Goal: Contribute content: Contribute content

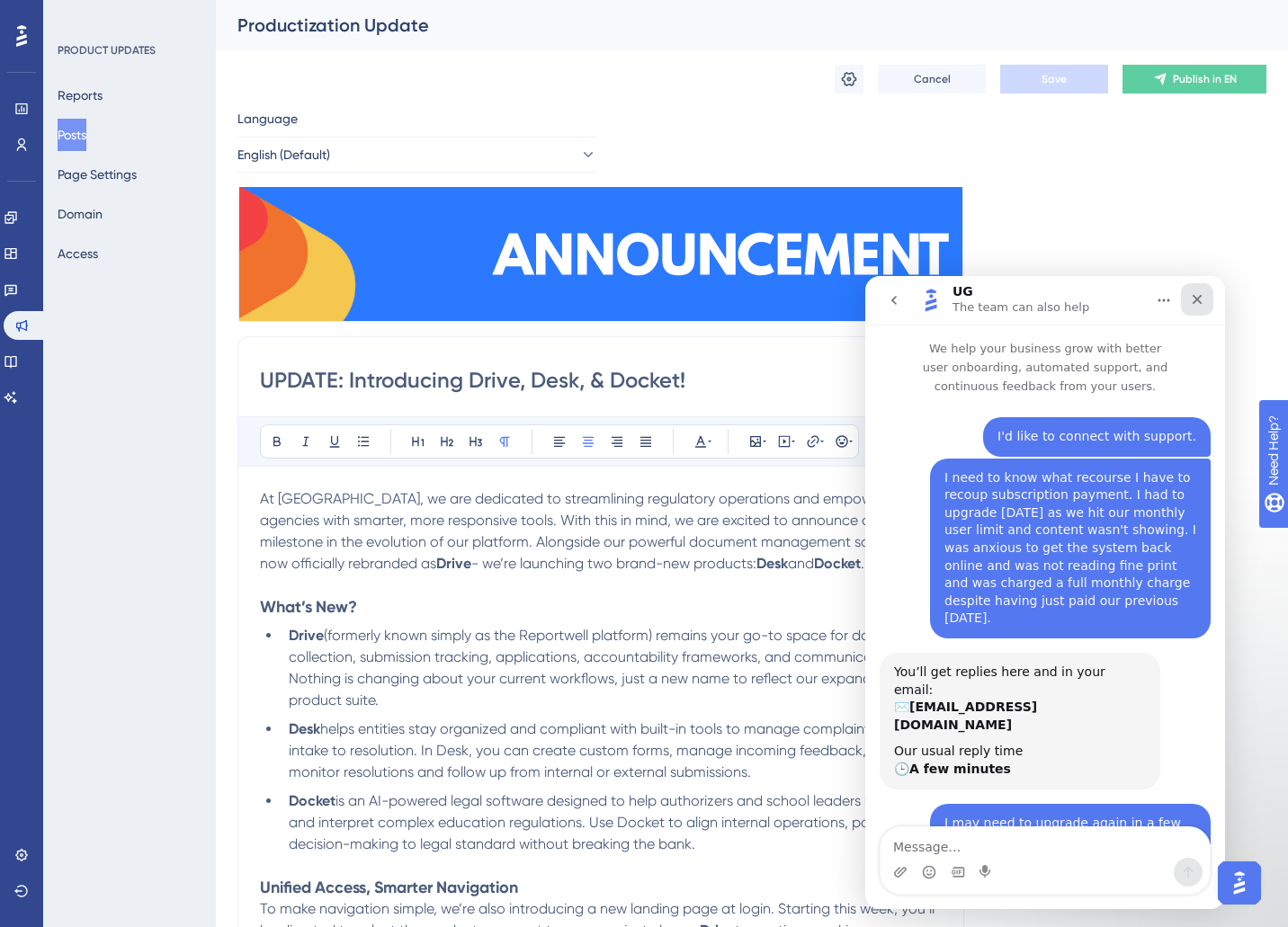
scroll to position [3, 0]
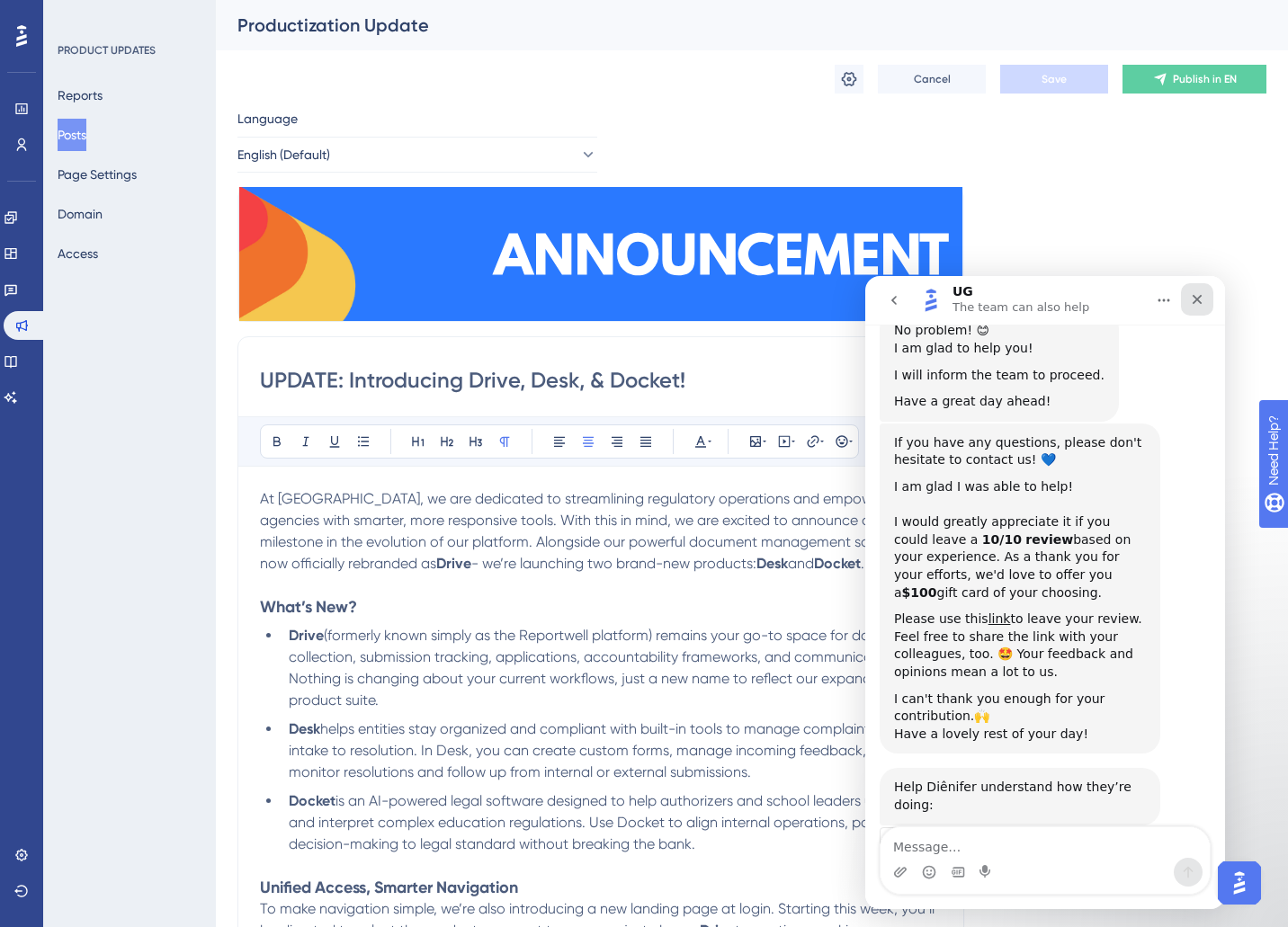
click at [1198, 300] on icon "Close" at bounding box center [1197, 299] width 10 height 10
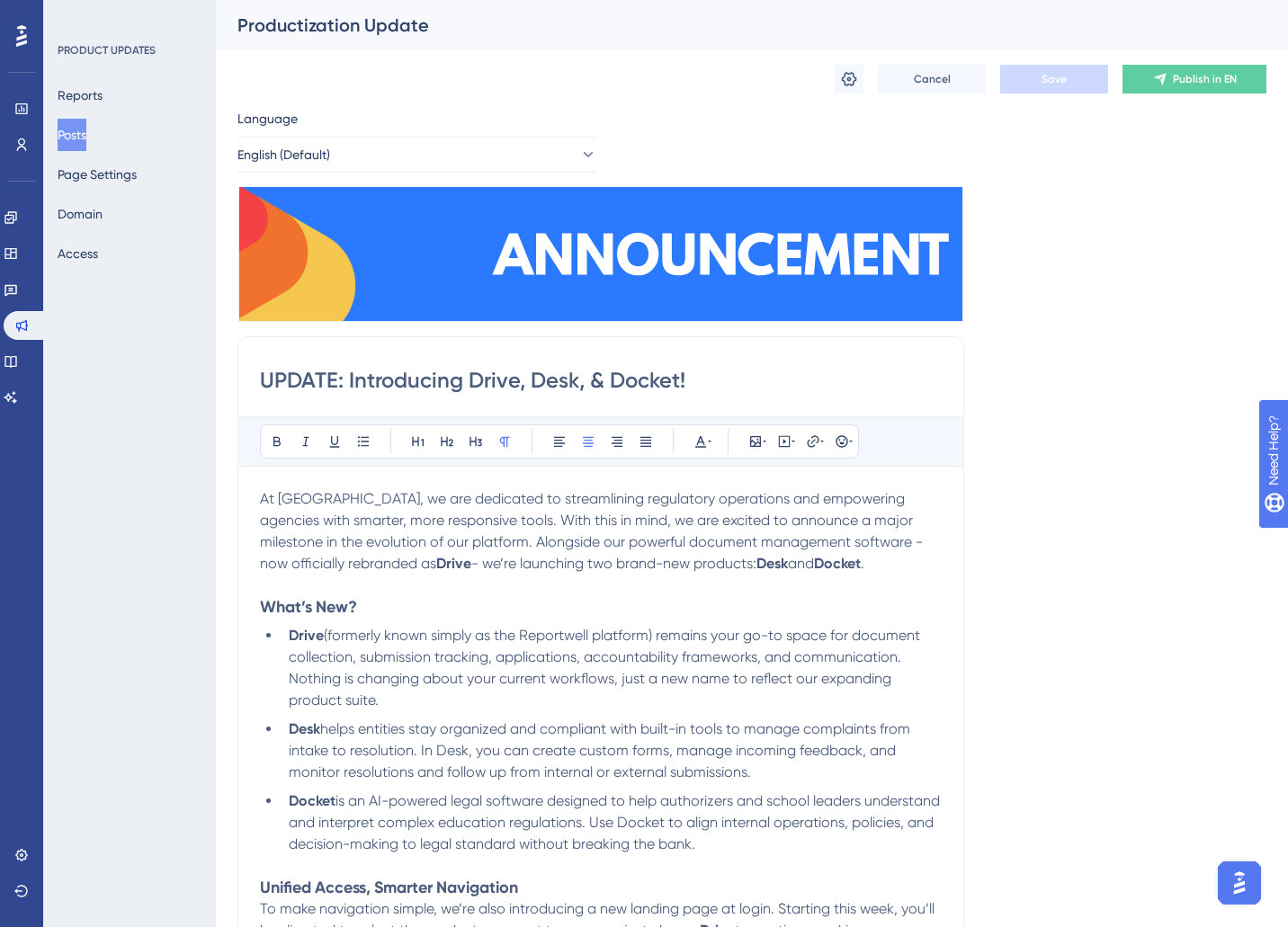
scroll to position [2284, 0]
click at [18, 361] on icon at bounding box center [11, 362] width 14 height 14
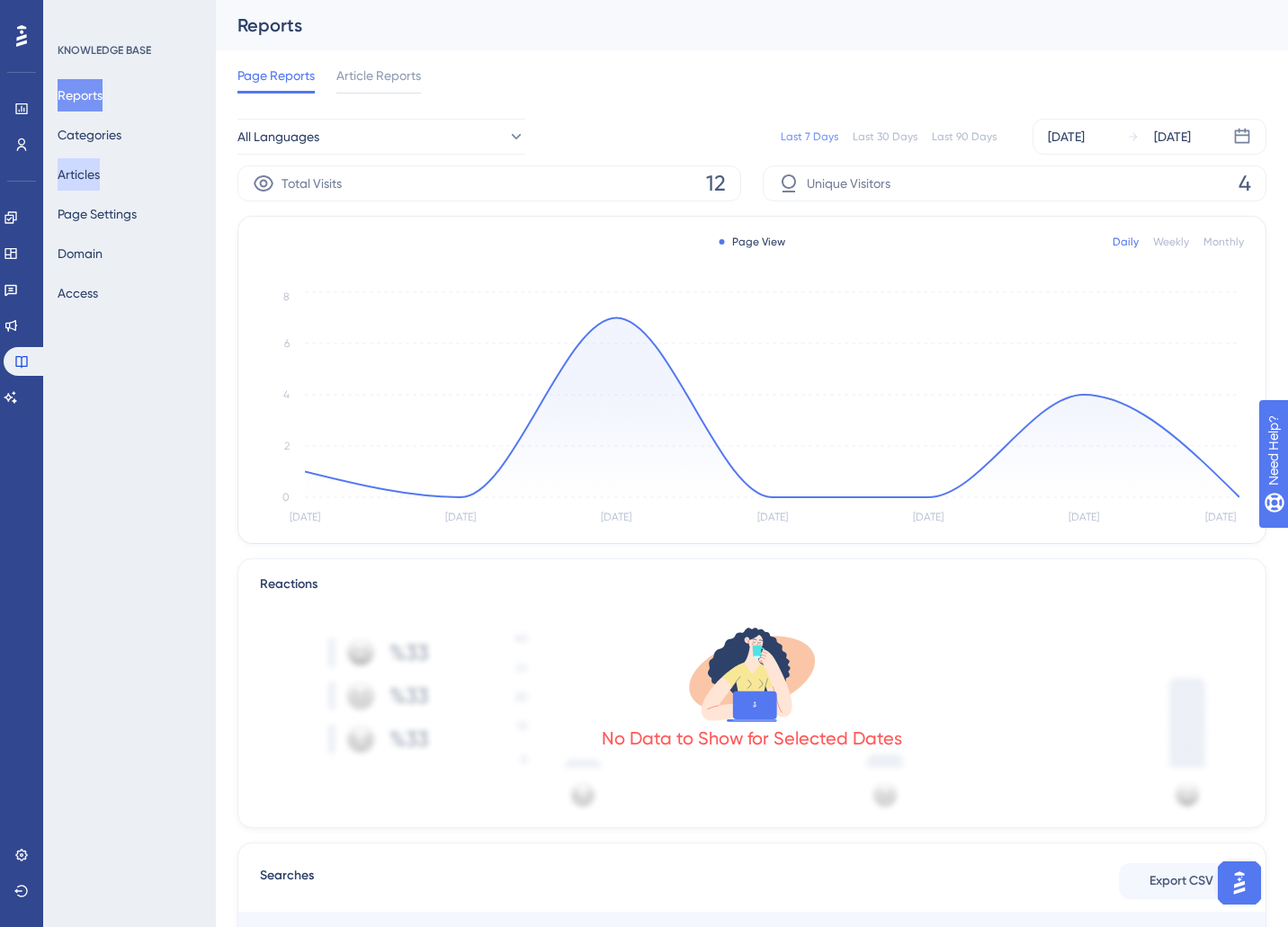
click at [86, 168] on button "Articles" at bounding box center [79, 175] width 43 height 33
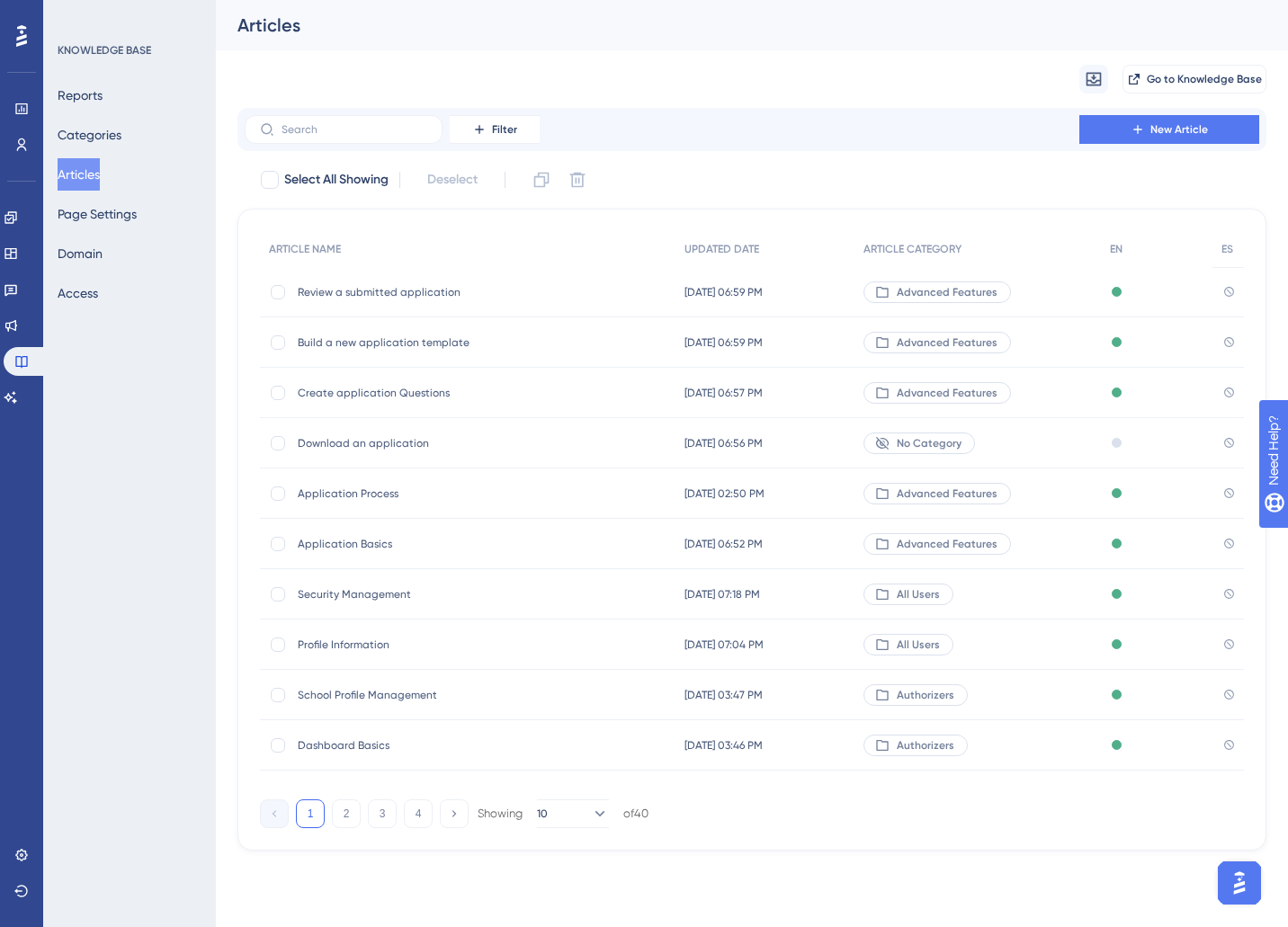
click at [392, 294] on span "Review a submitted application" at bounding box center [441, 292] width 288 height 14
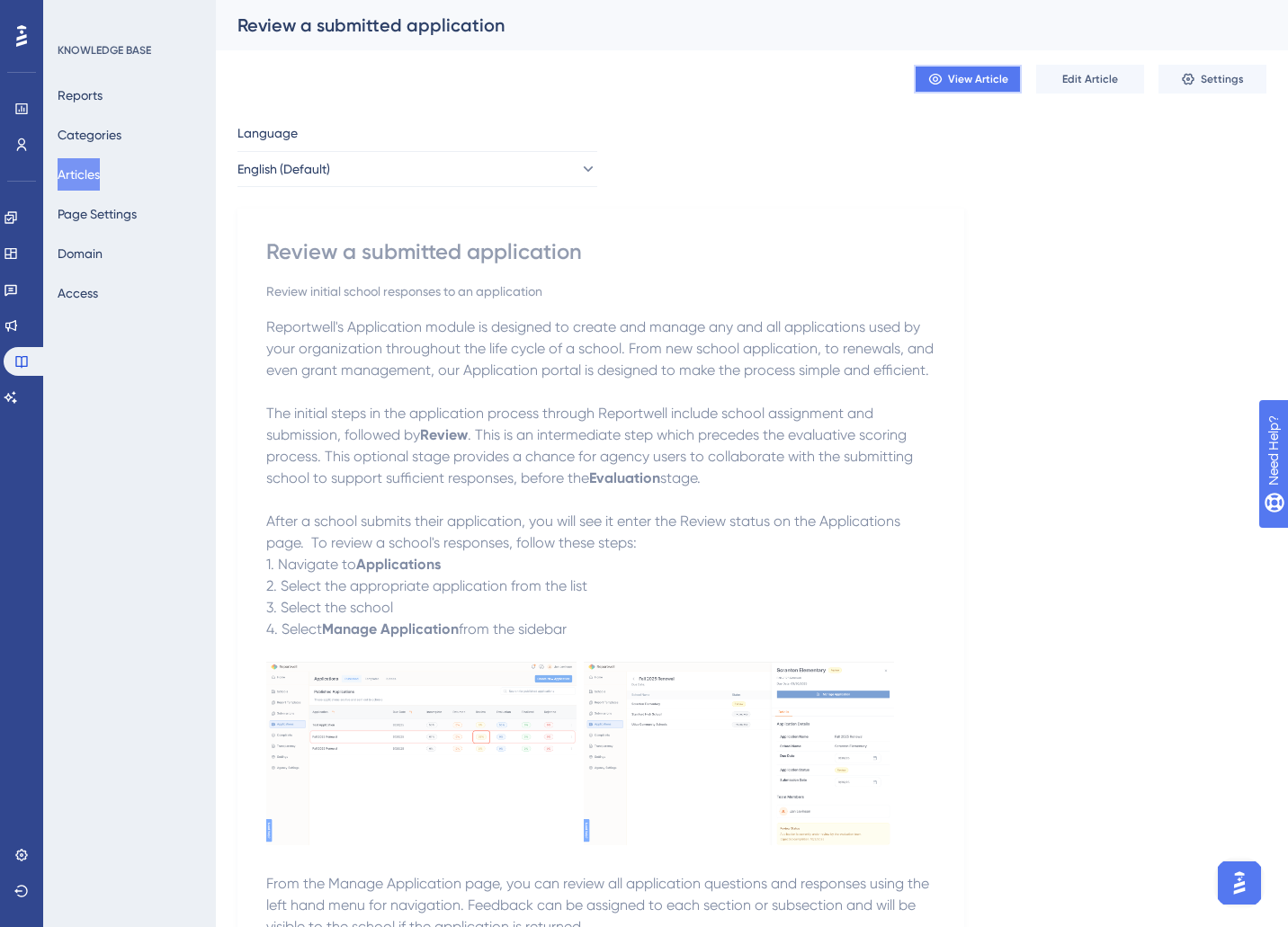
click at [989, 80] on span "View Article" at bounding box center [978, 80] width 61 height 14
click at [99, 174] on button "Articles" at bounding box center [79, 175] width 43 height 33
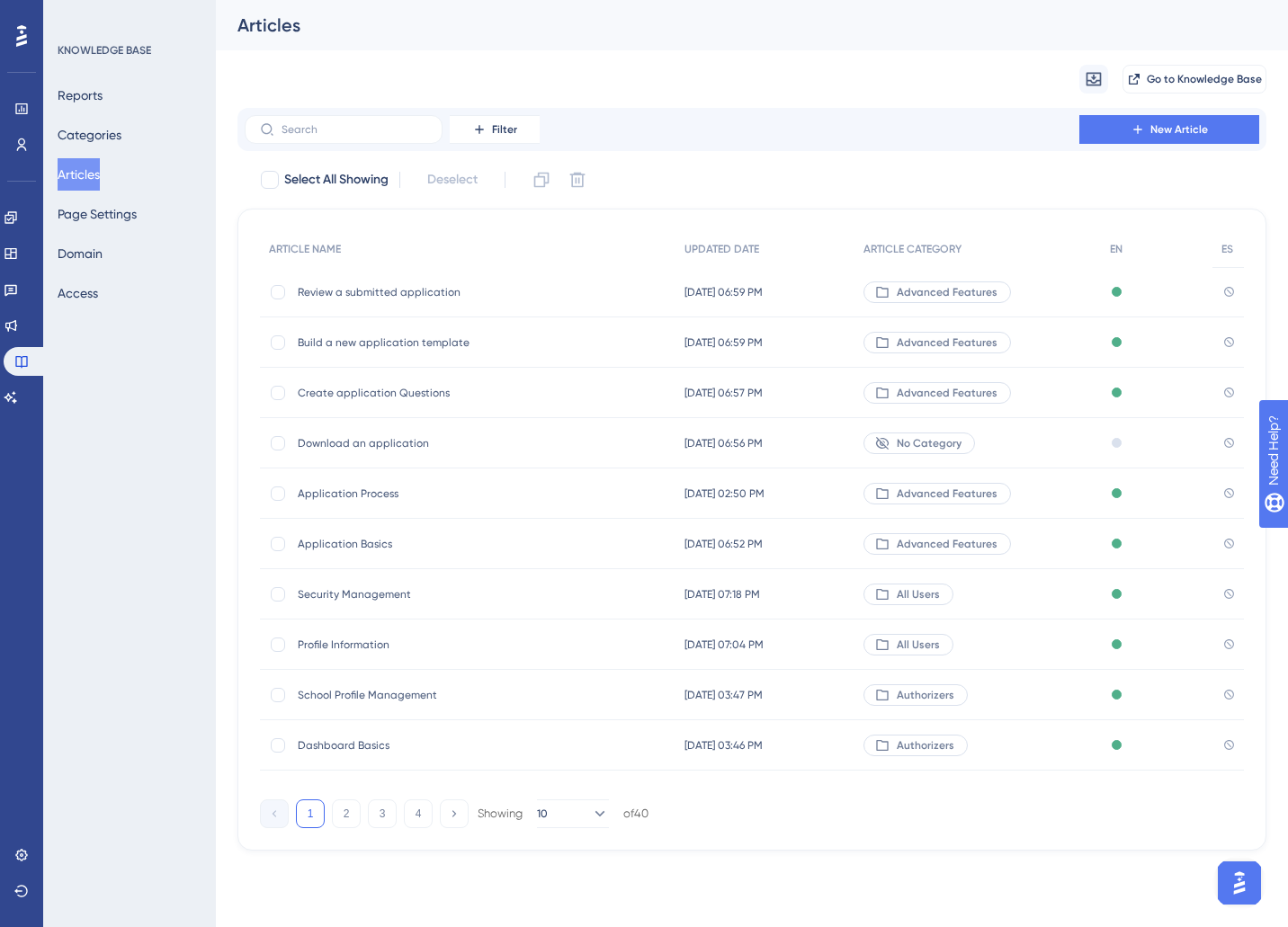
click at [357, 386] on span "Create application Questions" at bounding box center [441, 393] width 288 height 14
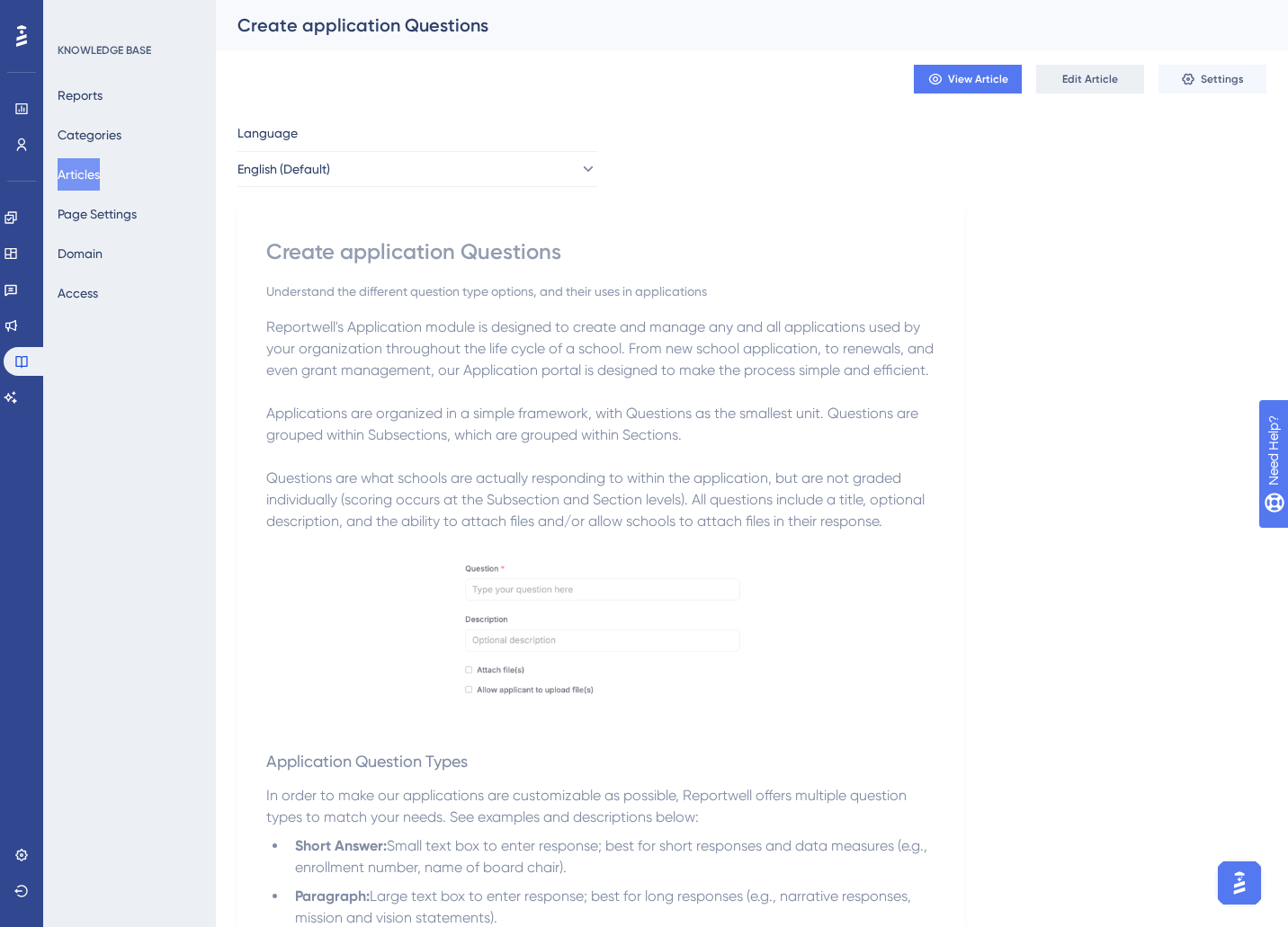
click at [1066, 79] on span "Edit Article" at bounding box center [1090, 80] width 56 height 14
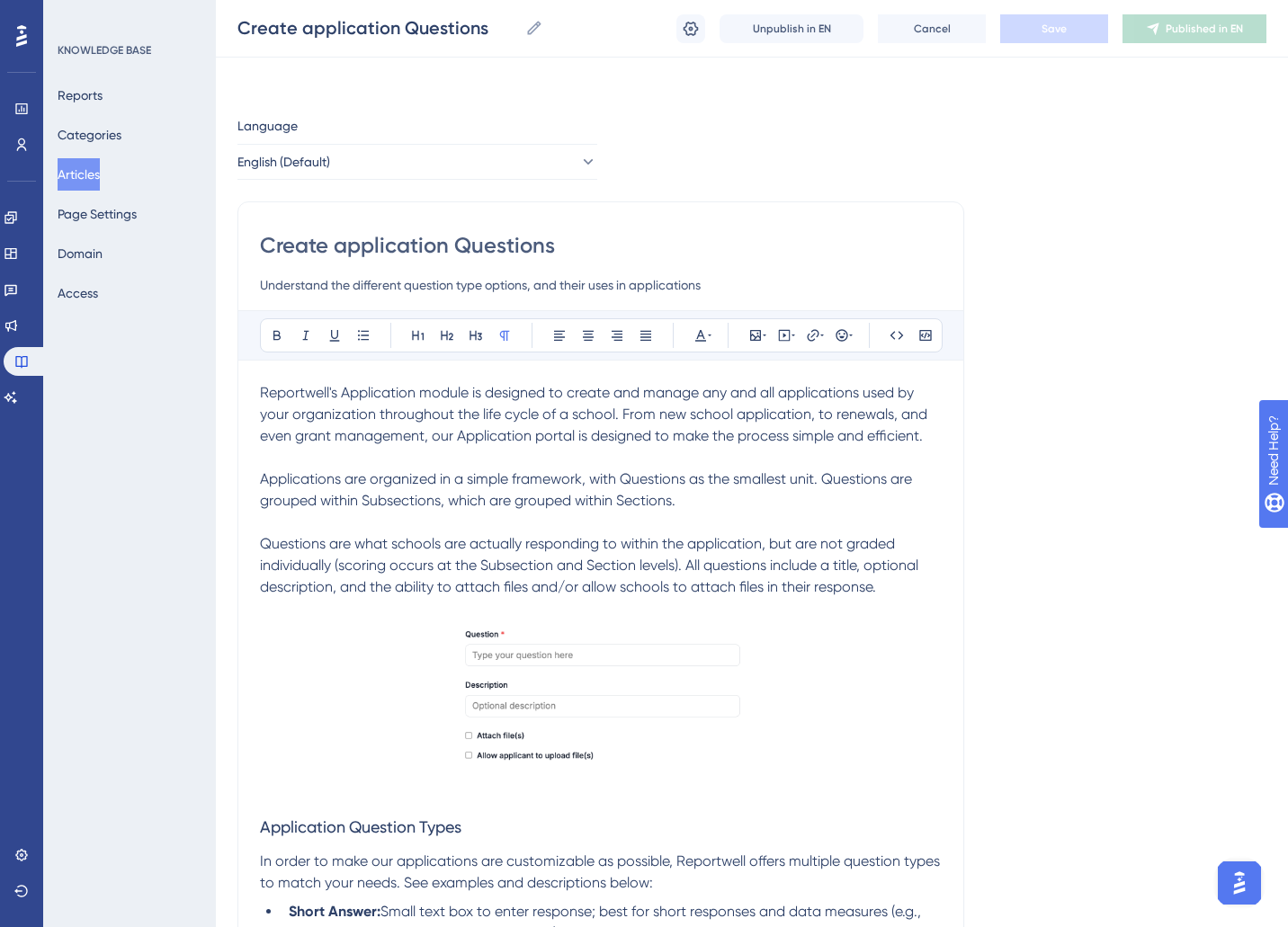
scroll to position [148, 0]
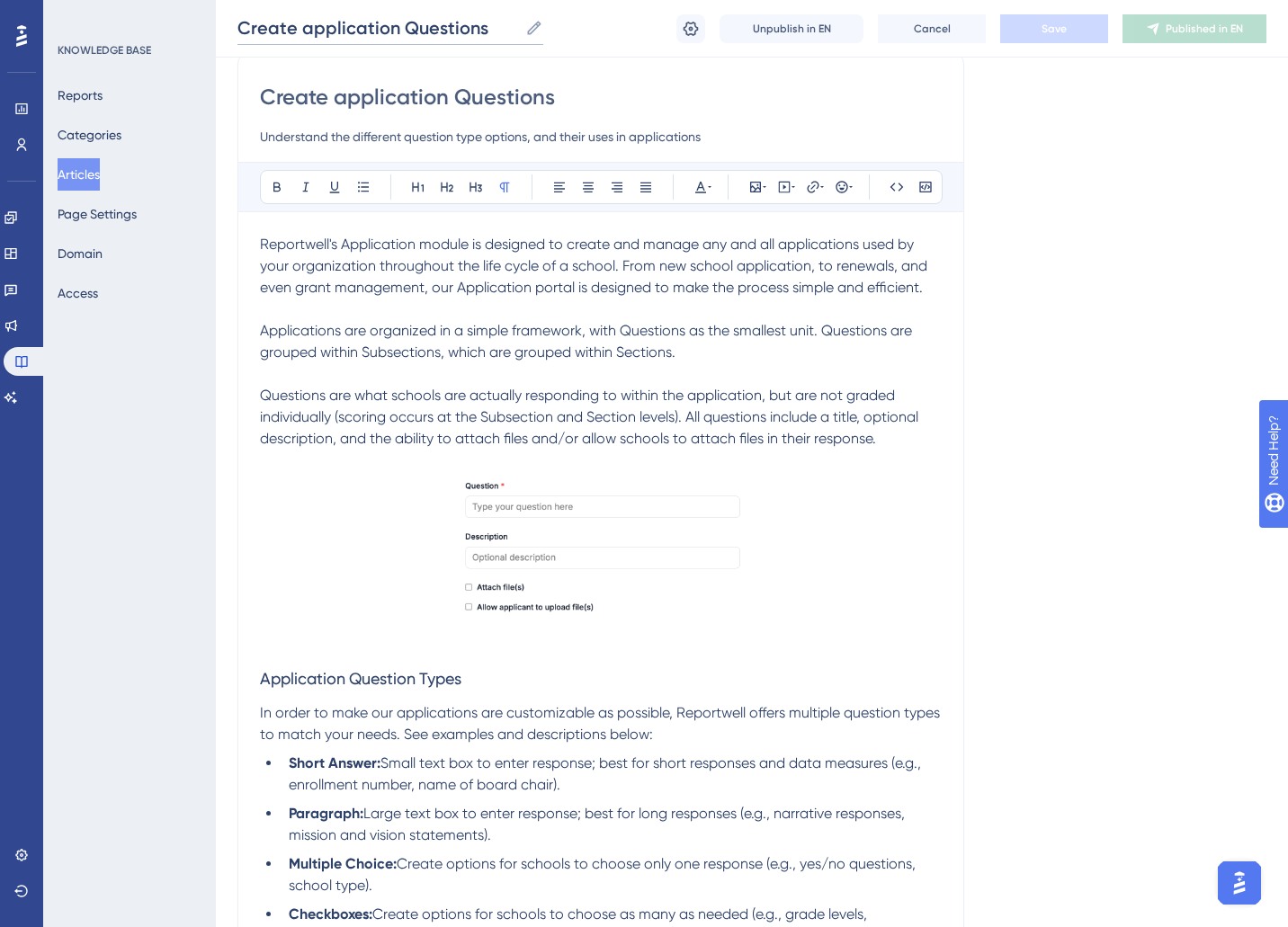
click at [441, 30] on input "Create application Questions" at bounding box center [377, 28] width 280 height 25
type input "Application Questions"
click at [376, 97] on input "Create application Questions" at bounding box center [601, 97] width 682 height 29
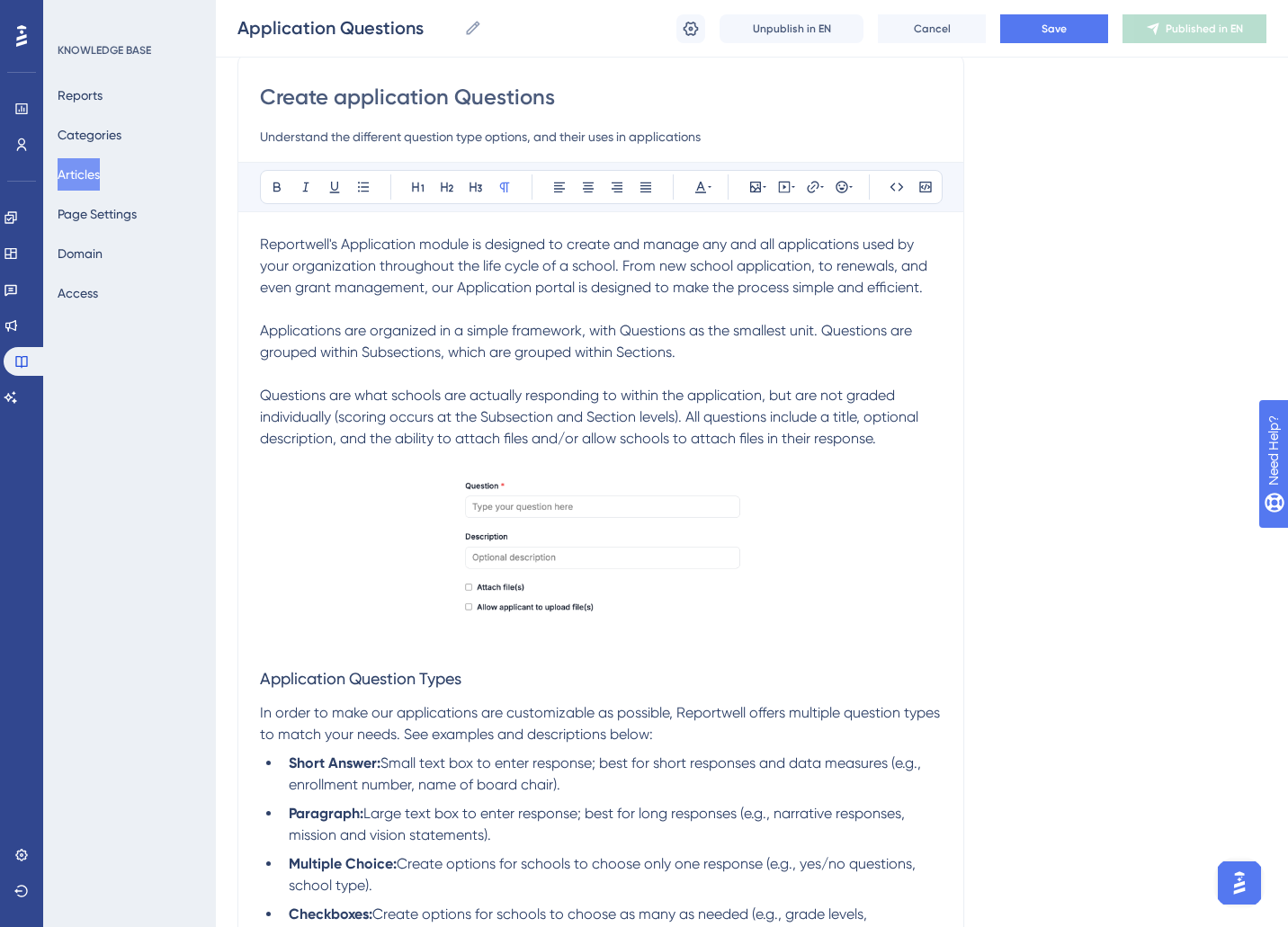
click at [376, 97] on input "Create application Questions" at bounding box center [601, 97] width 682 height 29
type input "Application Questions"
click at [1067, 24] on button "Save" at bounding box center [1054, 29] width 108 height 29
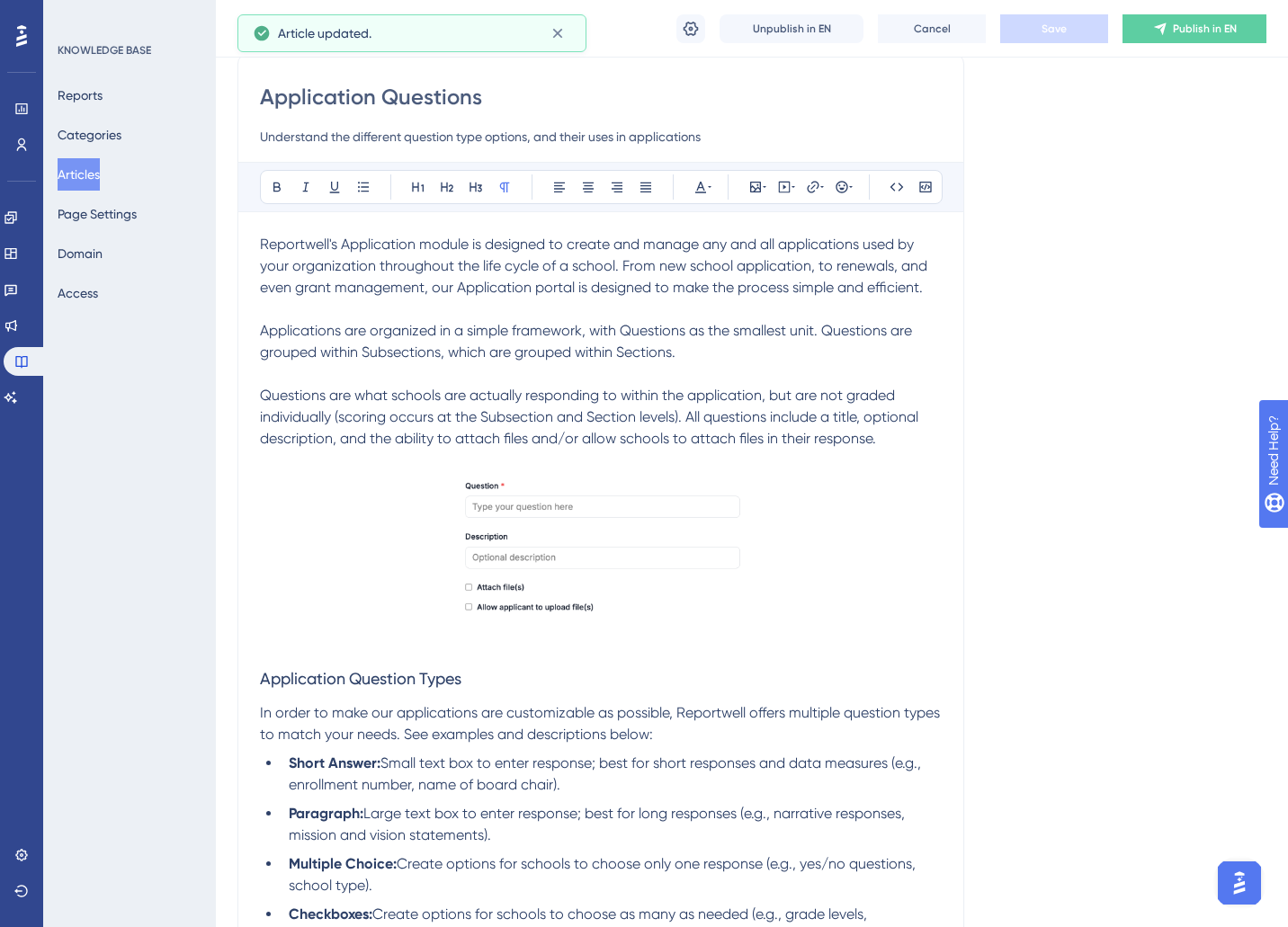
scroll to position [0, 0]
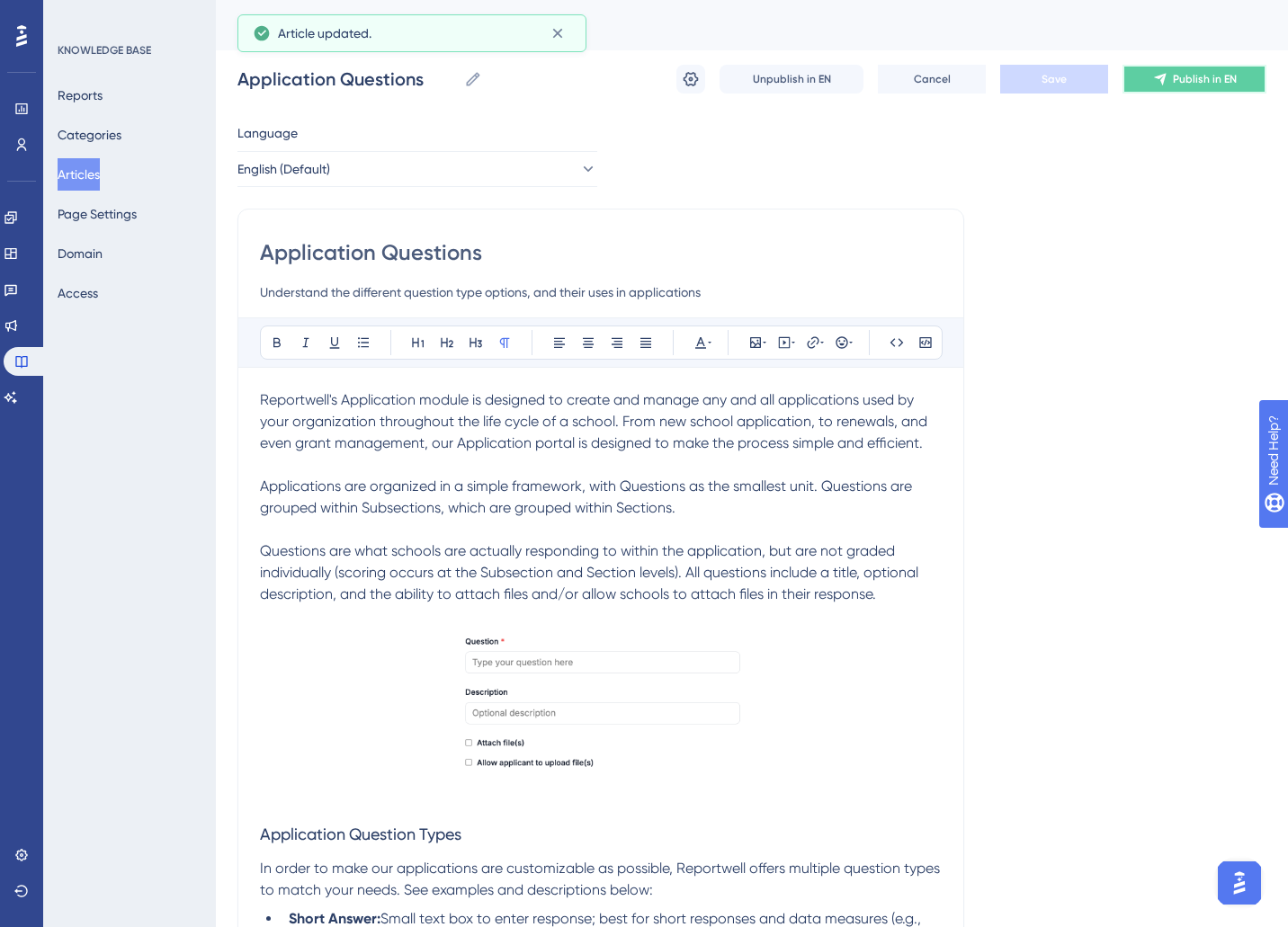
click at [1238, 76] on button "Publish in EN" at bounding box center [1194, 80] width 144 height 29
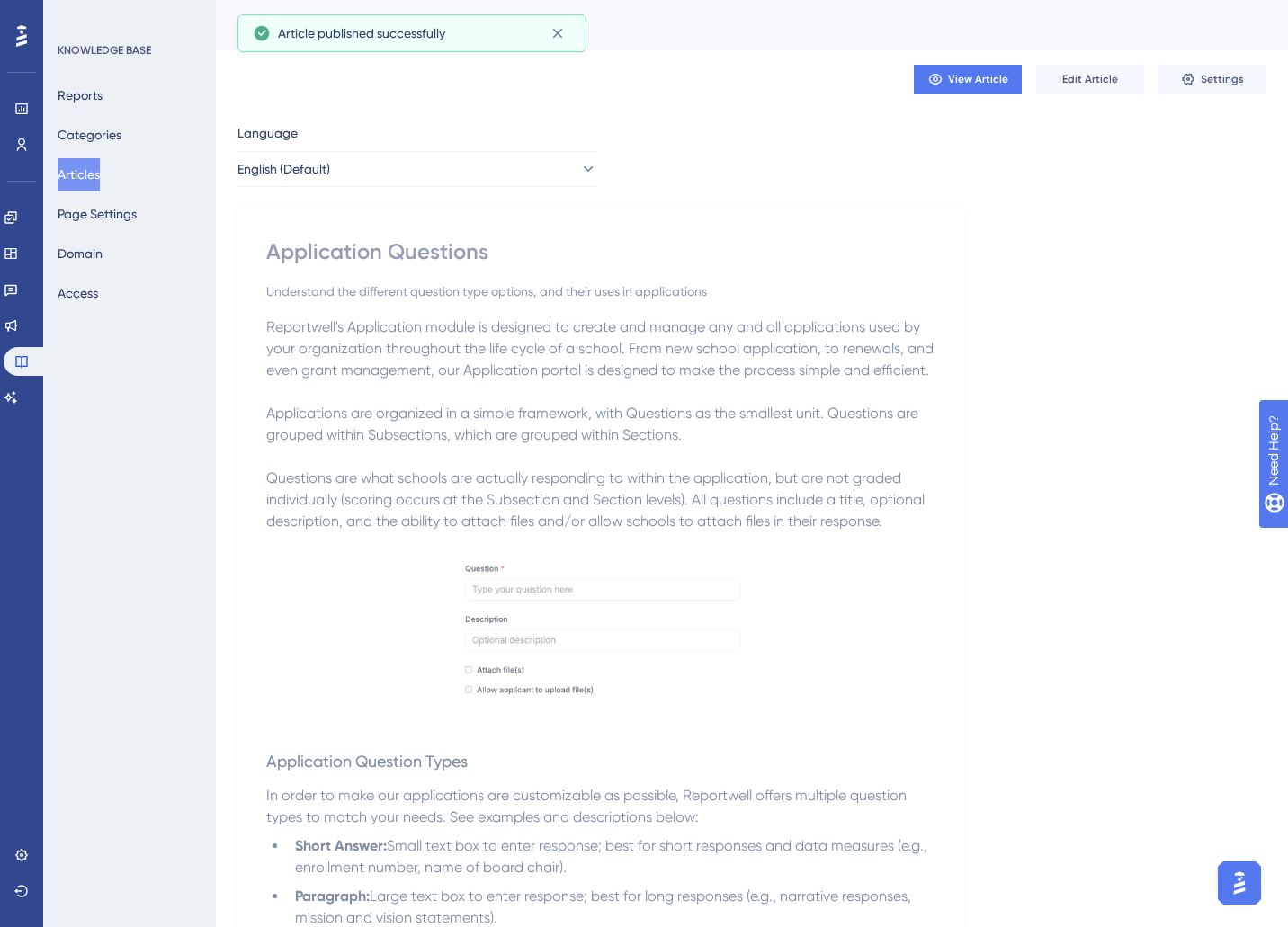
click at [286, 367] on span "Reportwell's Application module is designed to create and manage any and all ap…" at bounding box center [601, 348] width 671 height 61
drag, startPoint x: 269, startPoint y: 326, endPoint x: 987, endPoint y: 363, distance: 719.0
click at [987, 363] on div "Language English (Default) Application Questions Understand the different quest…" at bounding box center [751, 859] width 1028 height 1475
copy span "Reportwell's Application module is designed to create and manage any and all ap…"
click at [79, 175] on button "Articles" at bounding box center [79, 175] width 43 height 33
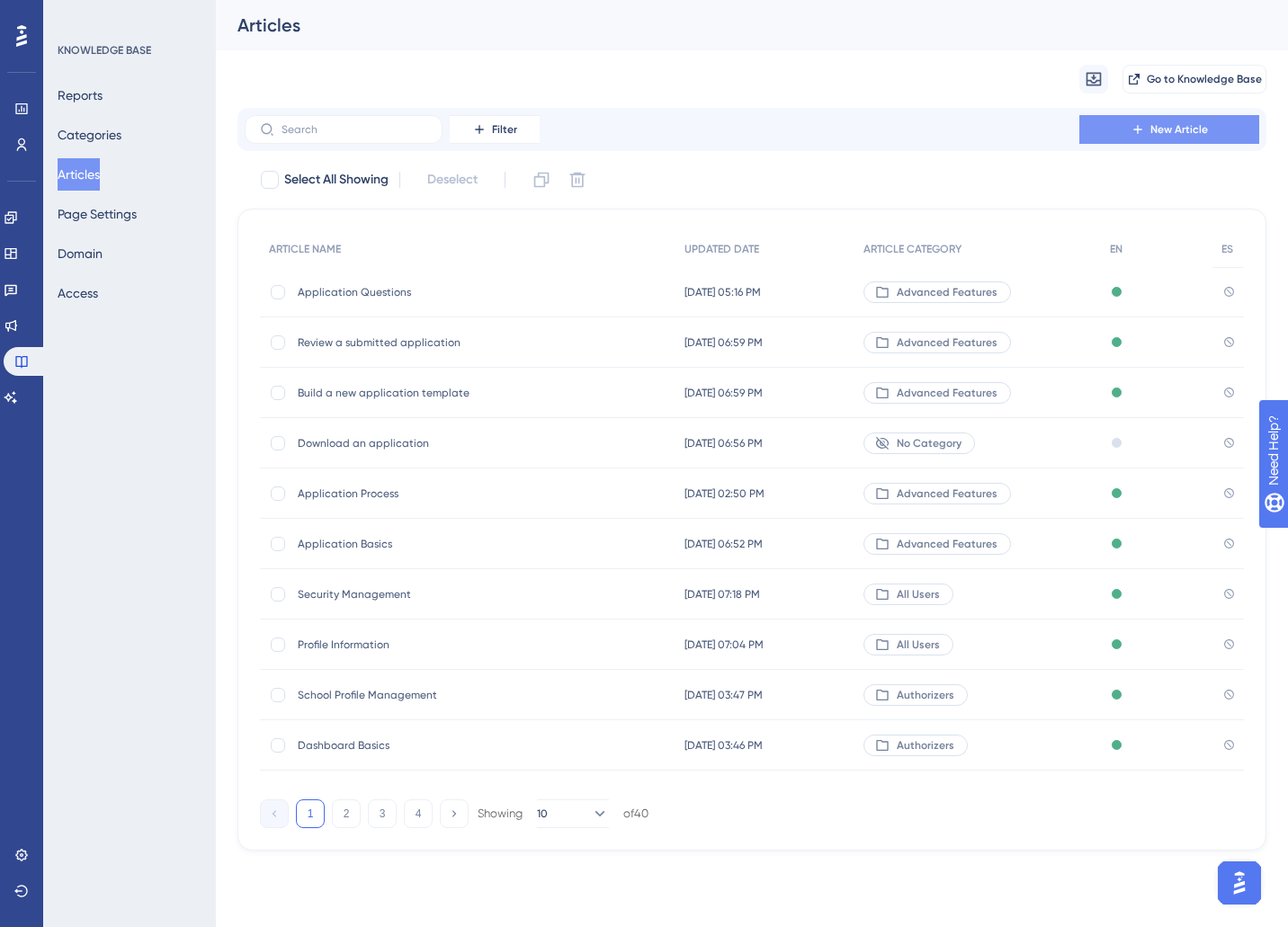
click at [1215, 132] on button "New Article" at bounding box center [1169, 129] width 180 height 29
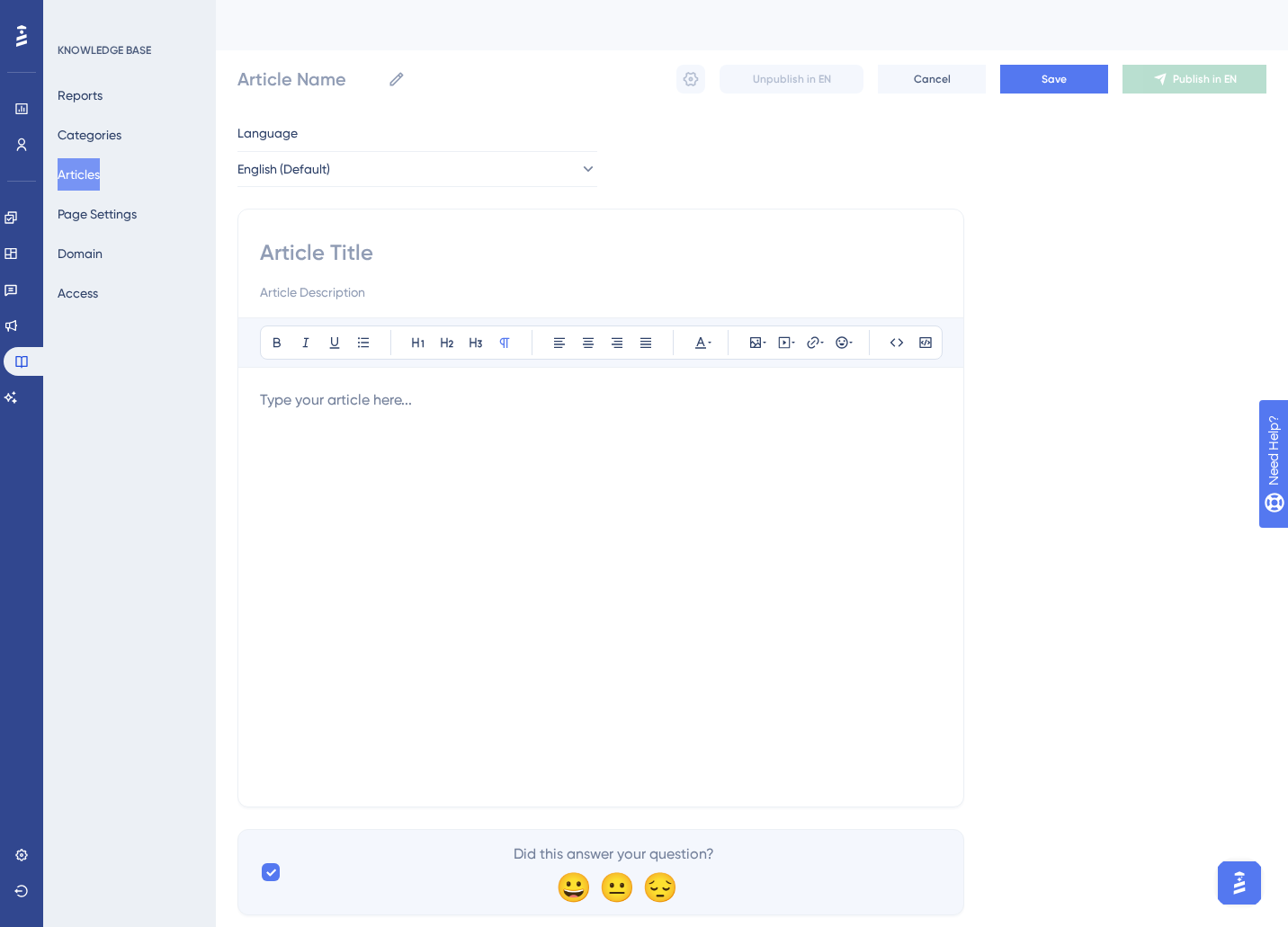
click at [327, 436] on div at bounding box center [601, 587] width 682 height 395
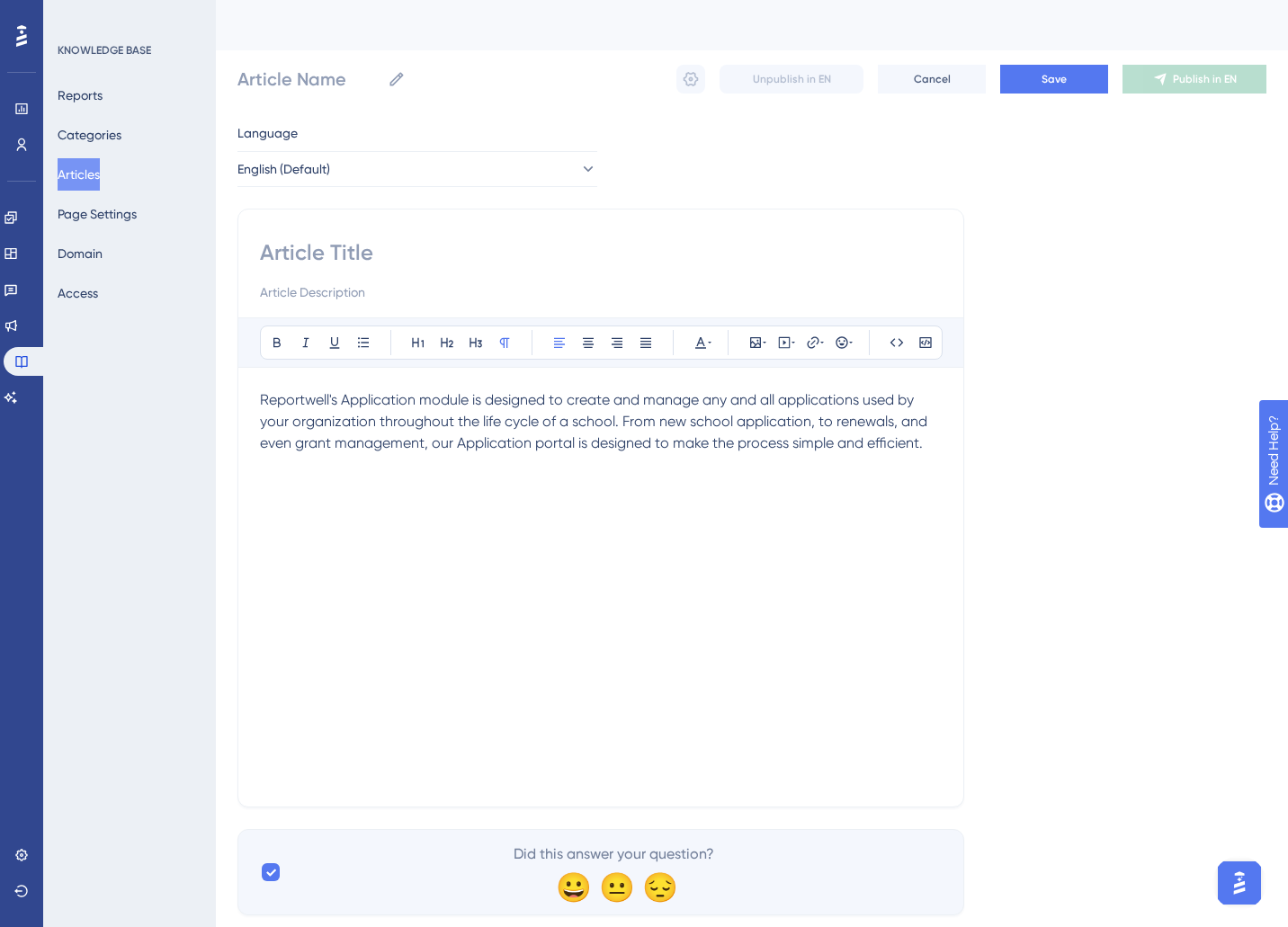
click at [281, 264] on input at bounding box center [601, 252] width 682 height 29
click at [407, 429] on span "Reportwell's Application module is designed to create and manage any and all ap…" at bounding box center [595, 421] width 671 height 61
click at [705, 344] on icon at bounding box center [701, 343] width 14 height 14
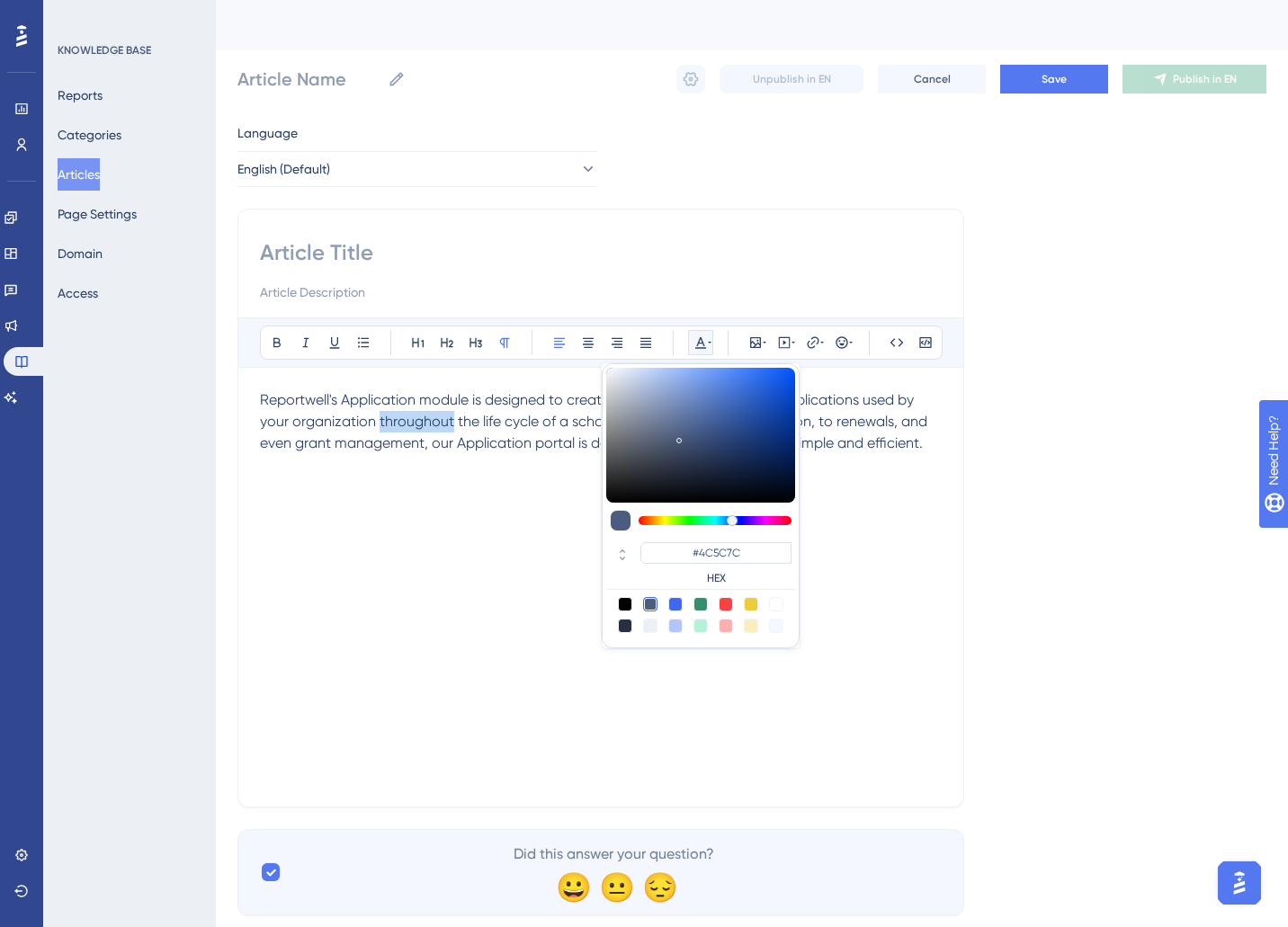
click at [447, 425] on span "Reportwell's Application module is designed to create and manage any and all ap…" at bounding box center [595, 421] width 671 height 61
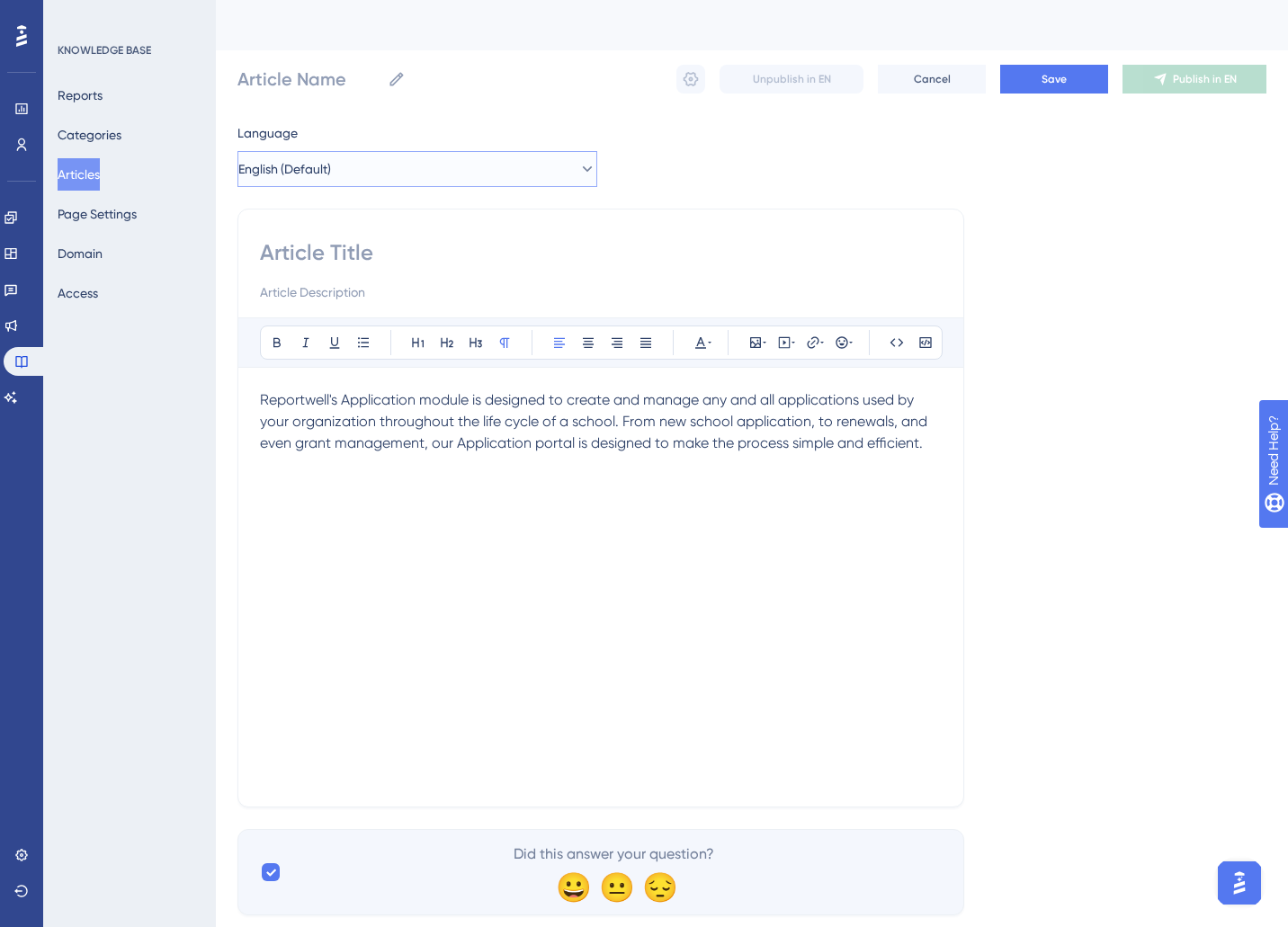
click at [341, 182] on button "English (Default)" at bounding box center [417, 169] width 360 height 36
click at [768, 215] on div "Bold Italic Underline Bullet Point Heading 1 Heading 2 Heading 3 Normal Align L…" at bounding box center [600, 508] width 726 height 599
click at [352, 265] on input at bounding box center [601, 252] width 682 height 29
click at [264, 80] on input "Article Name" at bounding box center [308, 80] width 143 height 25
type input "Evaluate an application"
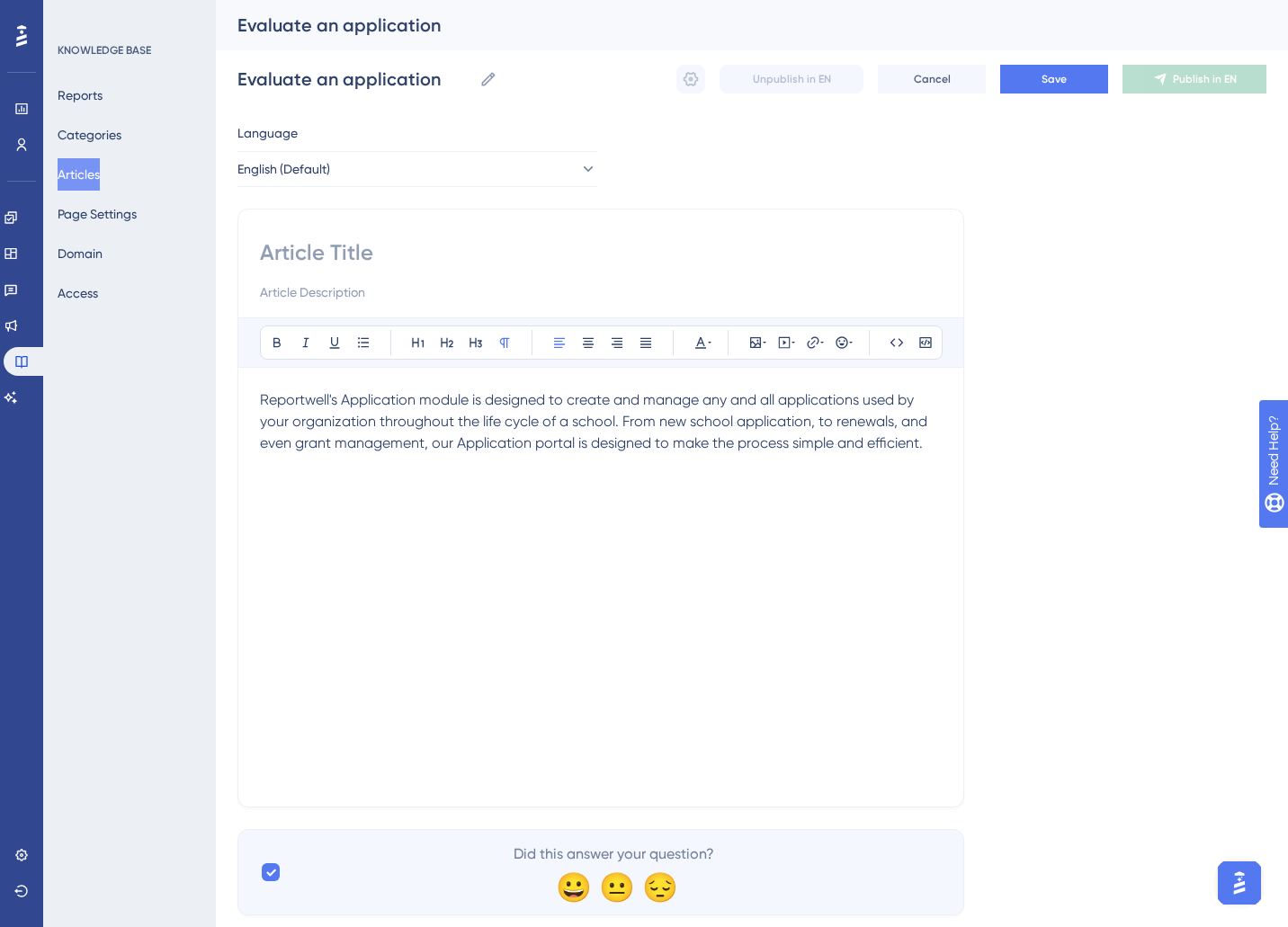
click at [480, 238] on input at bounding box center [601, 252] width 682 height 29
type input "Evaluate an application"
click at [363, 297] on input at bounding box center [601, 291] width 682 height 22
type input "Understand how to score and leave feedback during the evaluation process for an…"
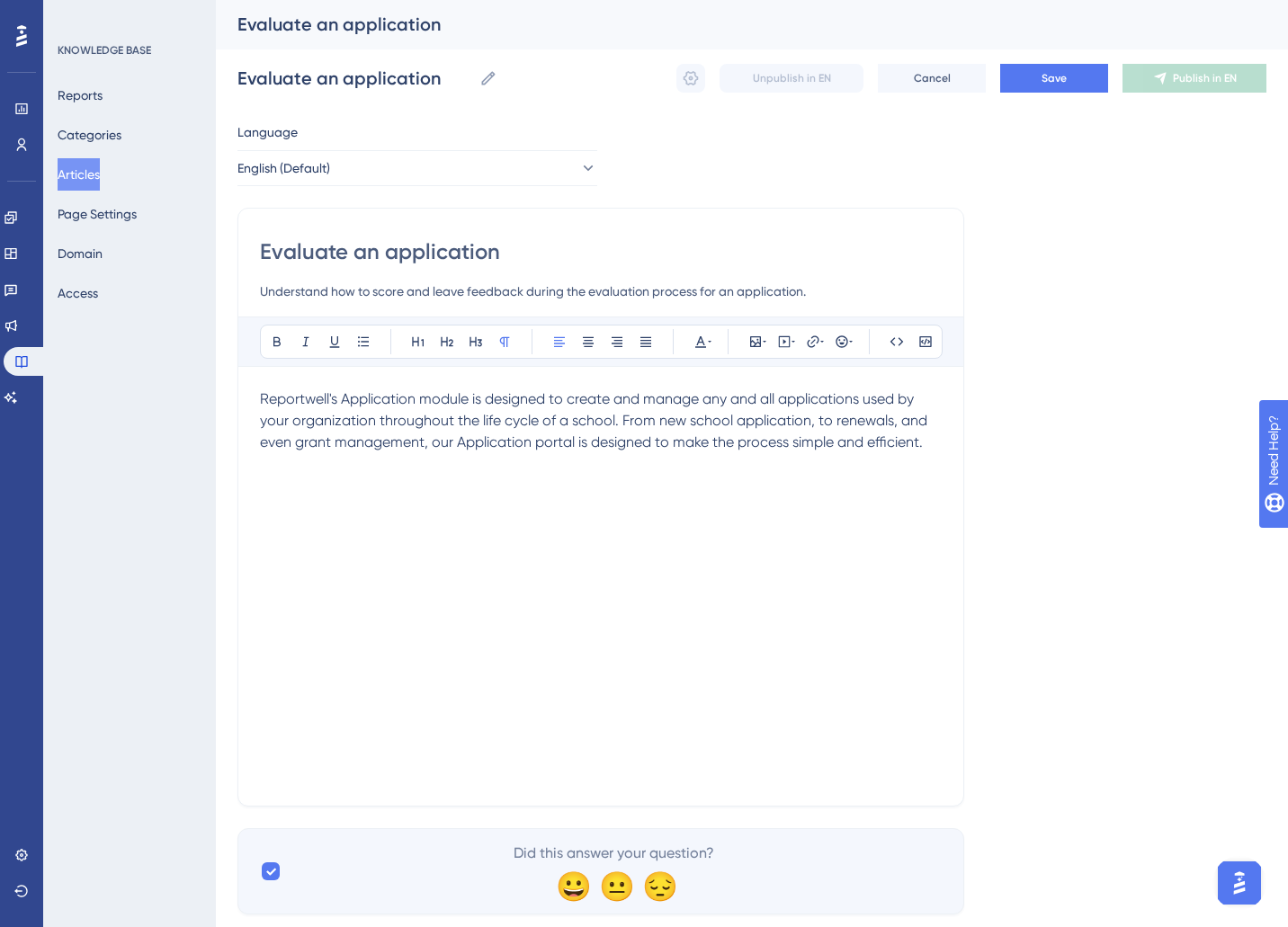
click at [939, 453] on div "Reportwell's Application module is designed to create and manage any and all ap…" at bounding box center [601, 586] width 682 height 395
click at [1080, 75] on button "Save" at bounding box center [1054, 79] width 108 height 29
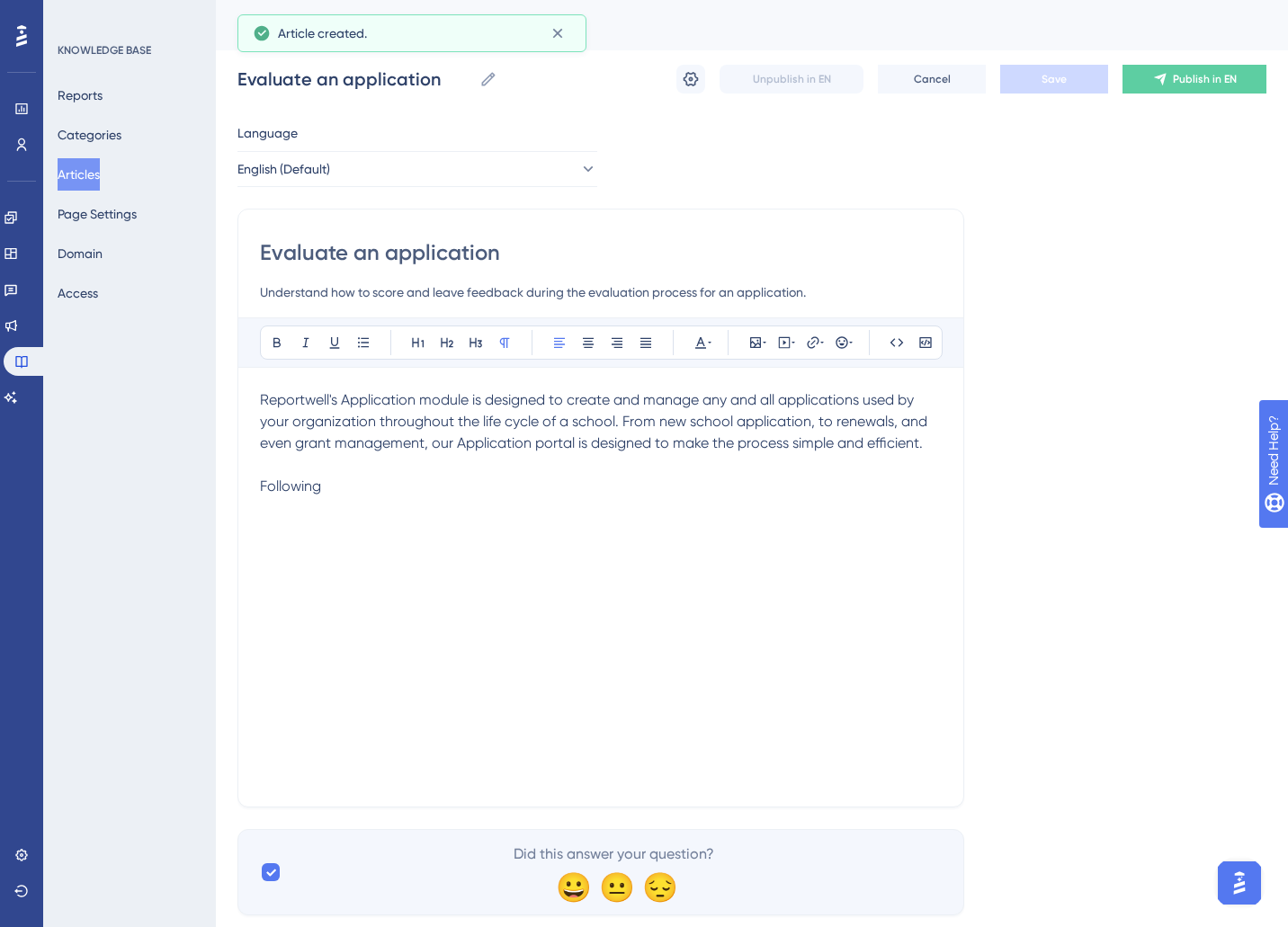
click at [99, 181] on button "Articles" at bounding box center [79, 175] width 43 height 33
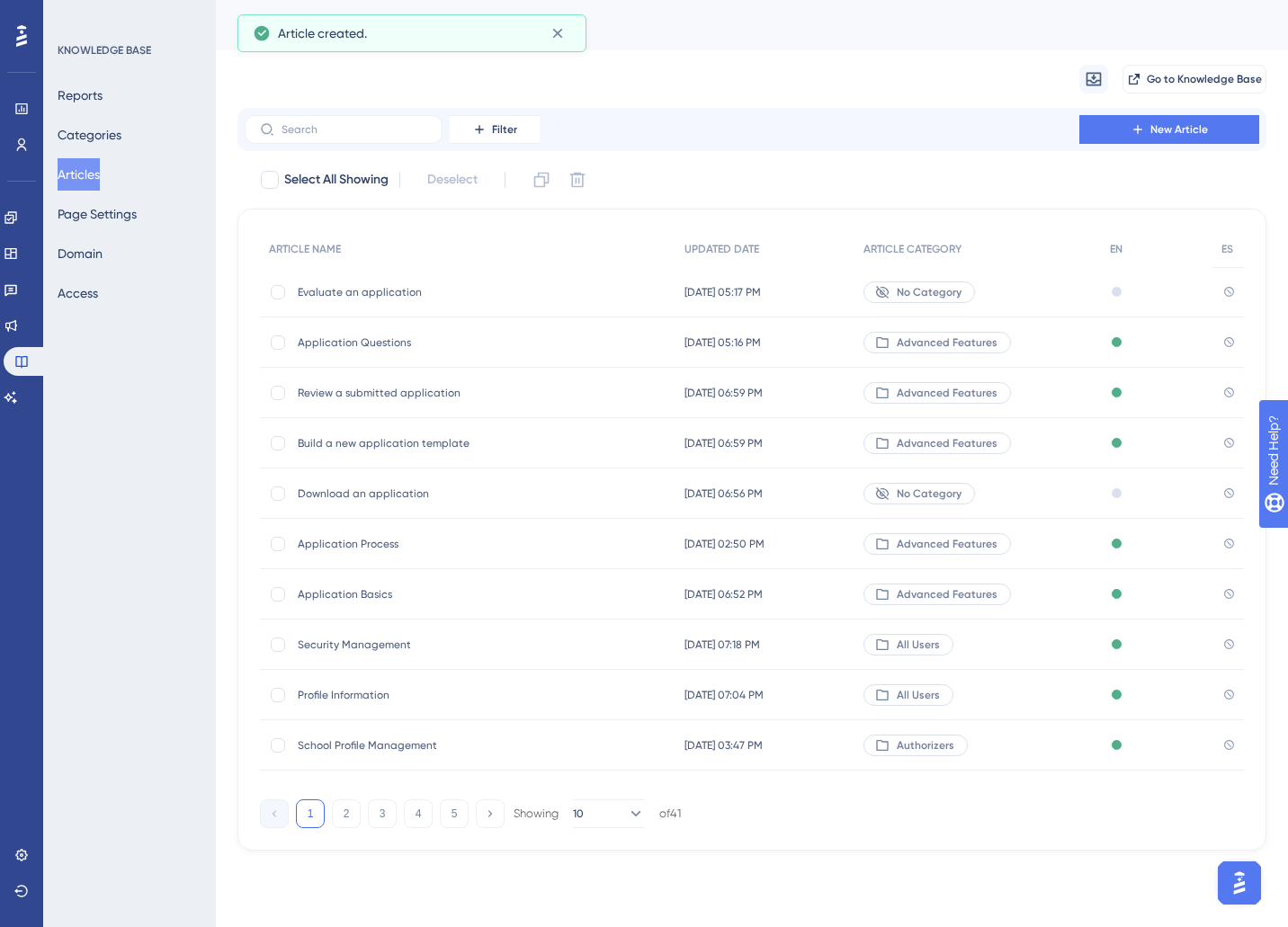
click at [402, 549] on span "Application Process" at bounding box center [441, 544] width 288 height 14
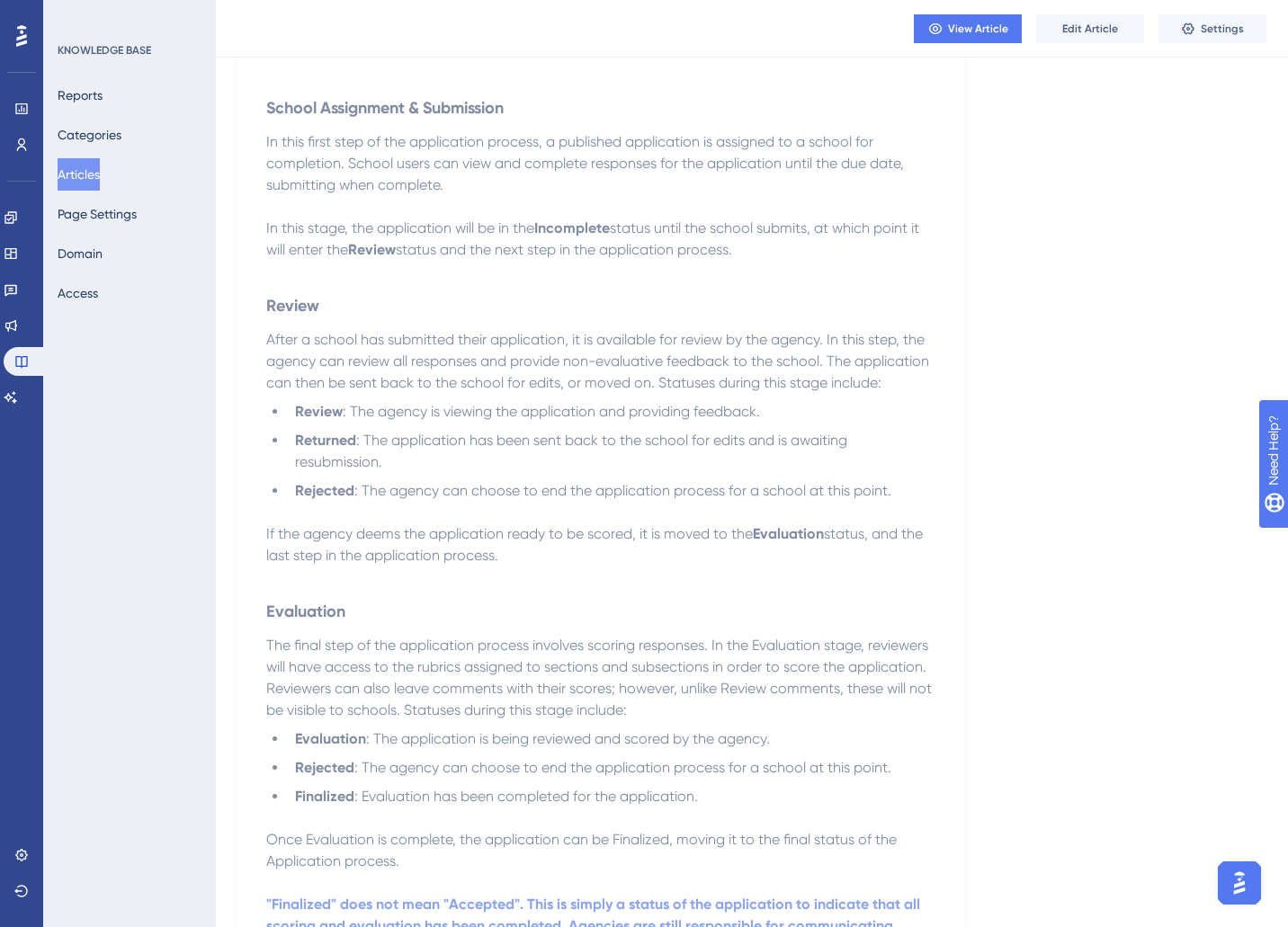
scroll to position [924, 0]
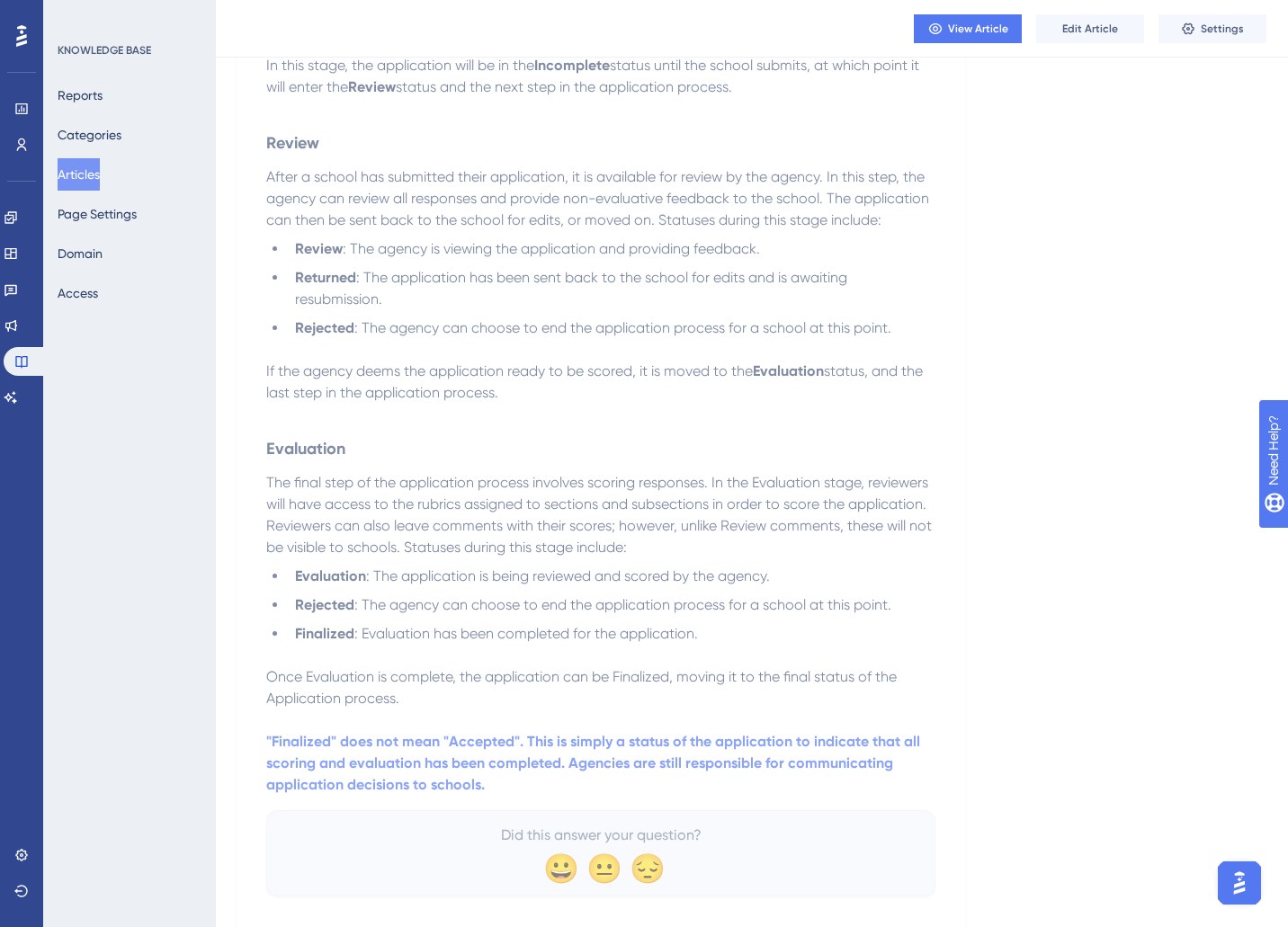
click at [90, 173] on button "Articles" at bounding box center [79, 175] width 43 height 33
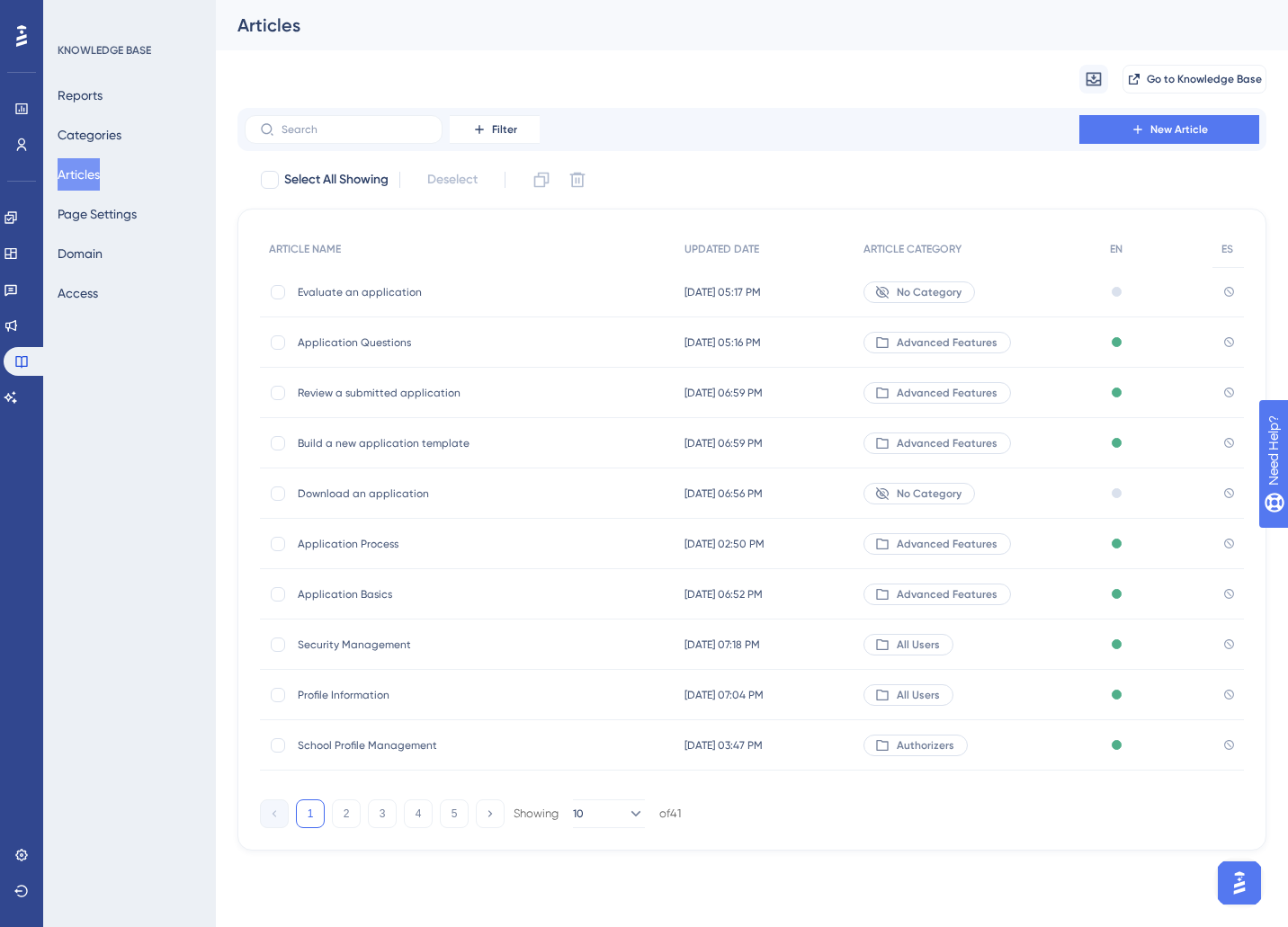
click at [389, 283] on div "Evaluate an application Evaluate an application" at bounding box center [441, 292] width 288 height 51
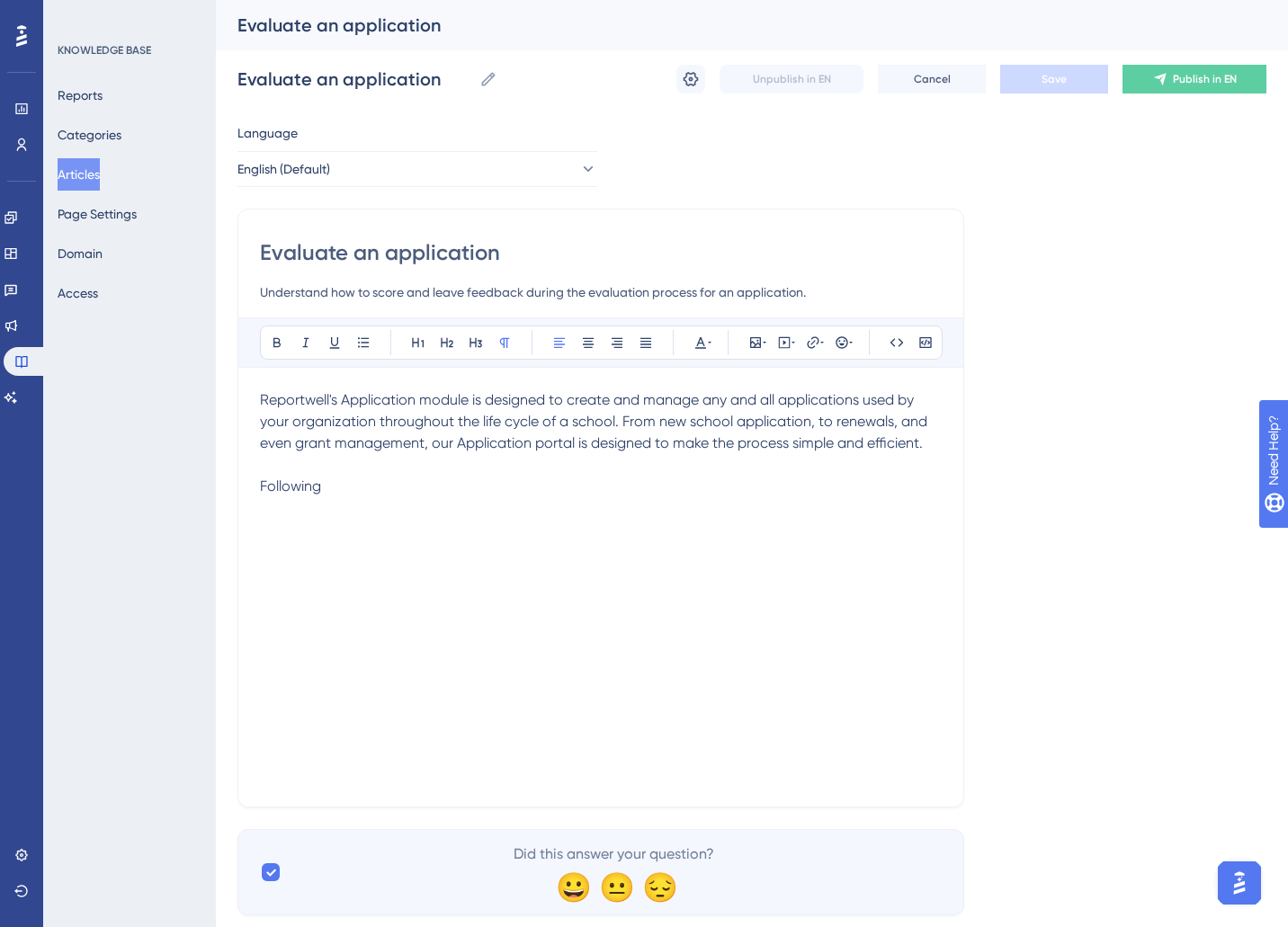
click at [344, 480] on p "Following" at bounding box center [601, 487] width 682 height 22
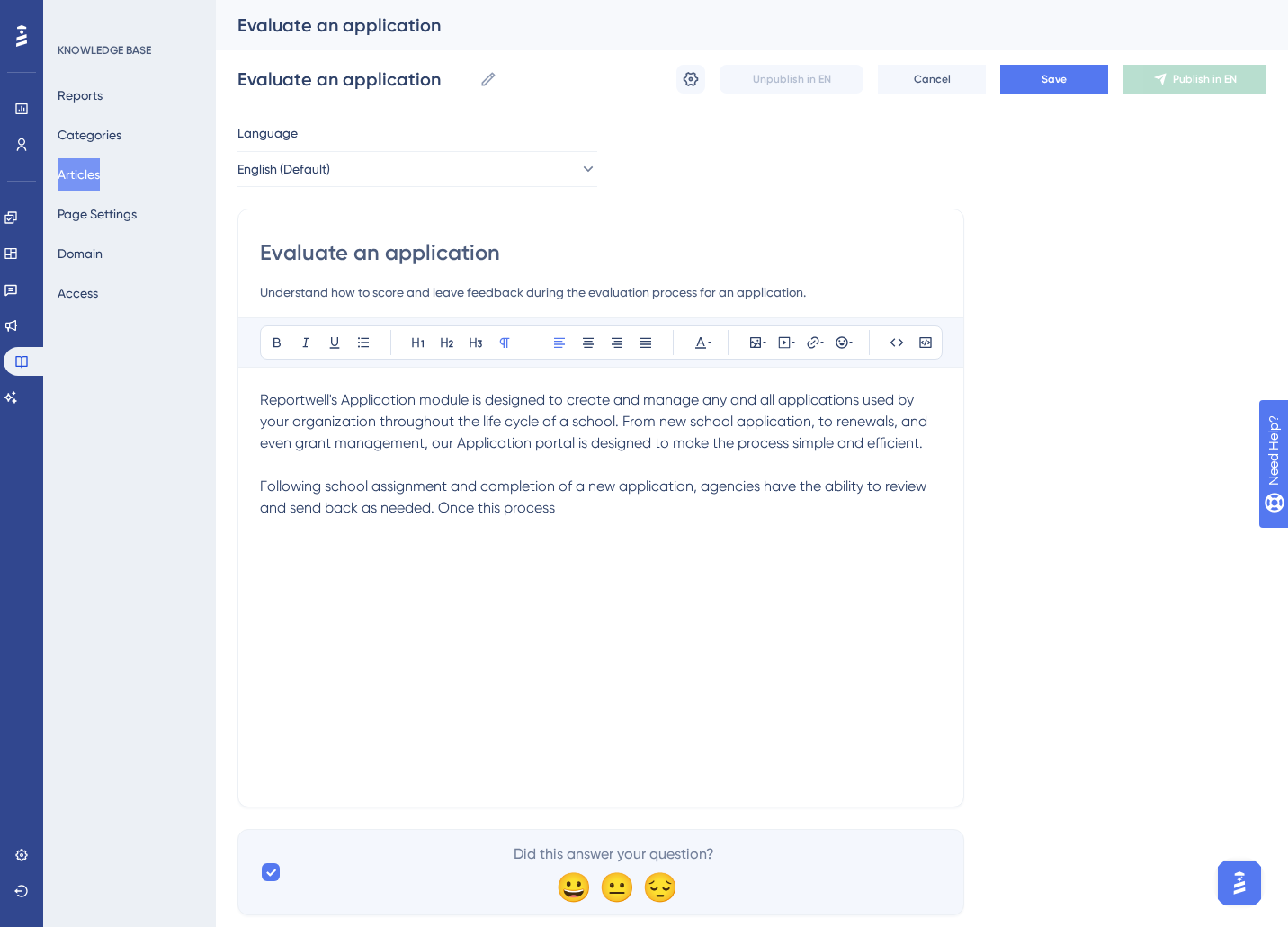
click at [365, 511] on span "Following school assignment and completion of a new application, agencies have …" at bounding box center [594, 497] width 670 height 39
click at [719, 516] on p "Following school assignment and completion of a new application, agencies have …" at bounding box center [601, 497] width 682 height 43
click at [594, 534] on span "Following school assignment and completion of a new application, agencies have …" at bounding box center [598, 507] width 677 height 61
click at [689, 534] on p "Following school assignment and completion of a new application, agencies have …" at bounding box center [601, 508] width 682 height 65
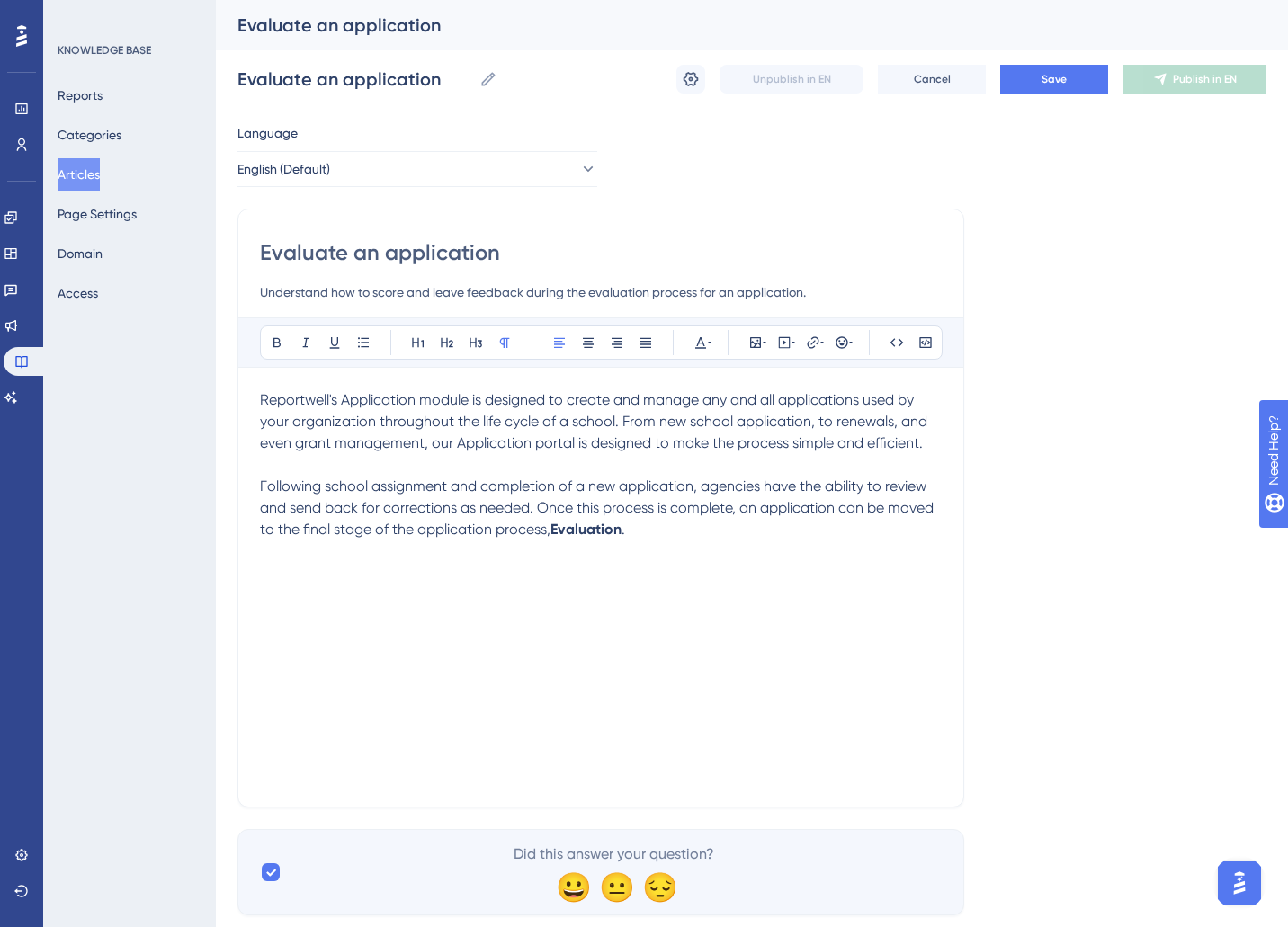
click at [787, 508] on span "Following school assignment and completion of a new application, agencies have …" at bounding box center [598, 507] width 677 height 61
click at [741, 532] on p "Following school assignment and completion of a new application, agencies have …" at bounding box center [601, 508] width 682 height 65
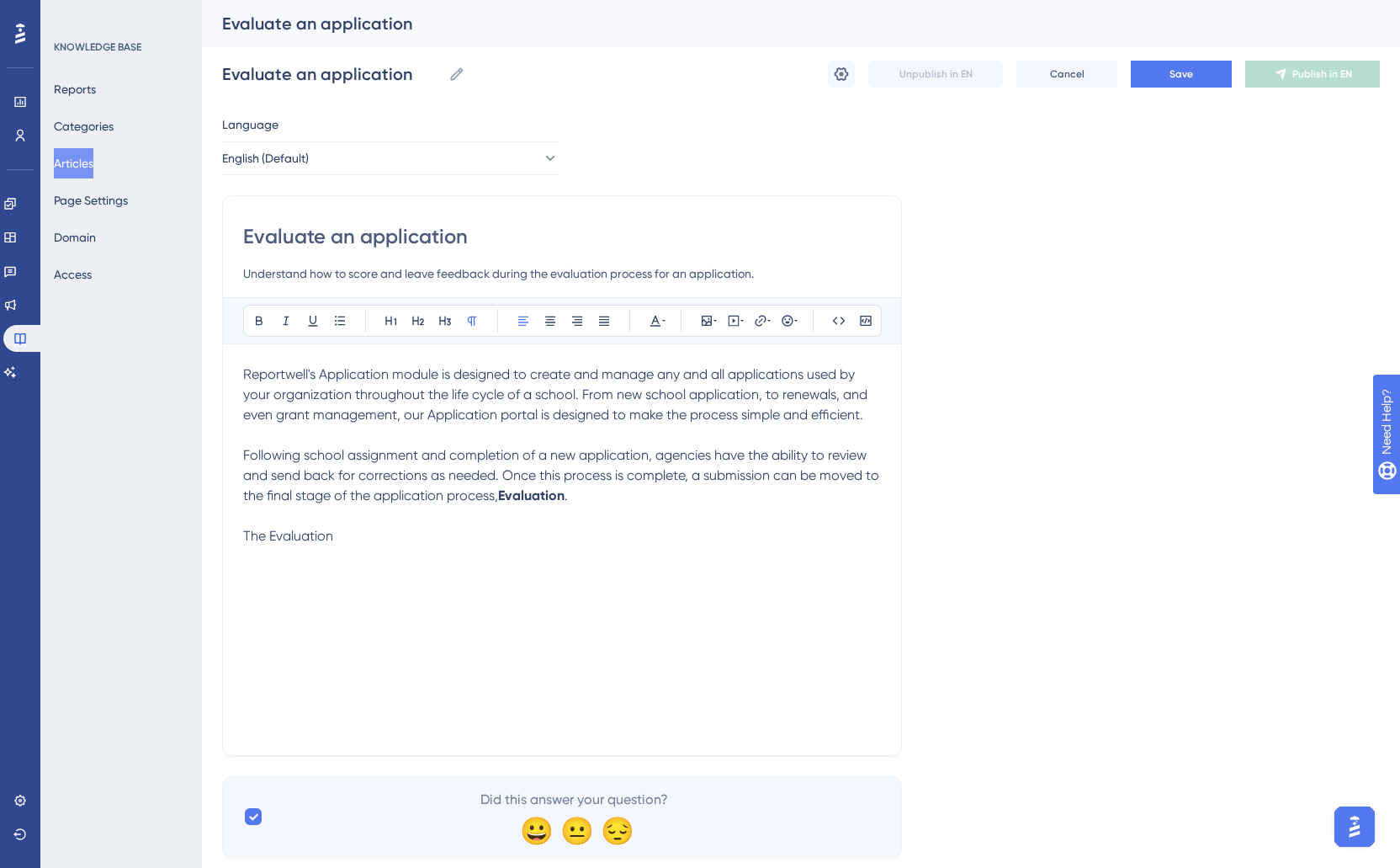
click at [436, 400] on span "Reportwell's Application module is designed to create and manage any and all ap…" at bounding box center [557, 395] width 628 height 57
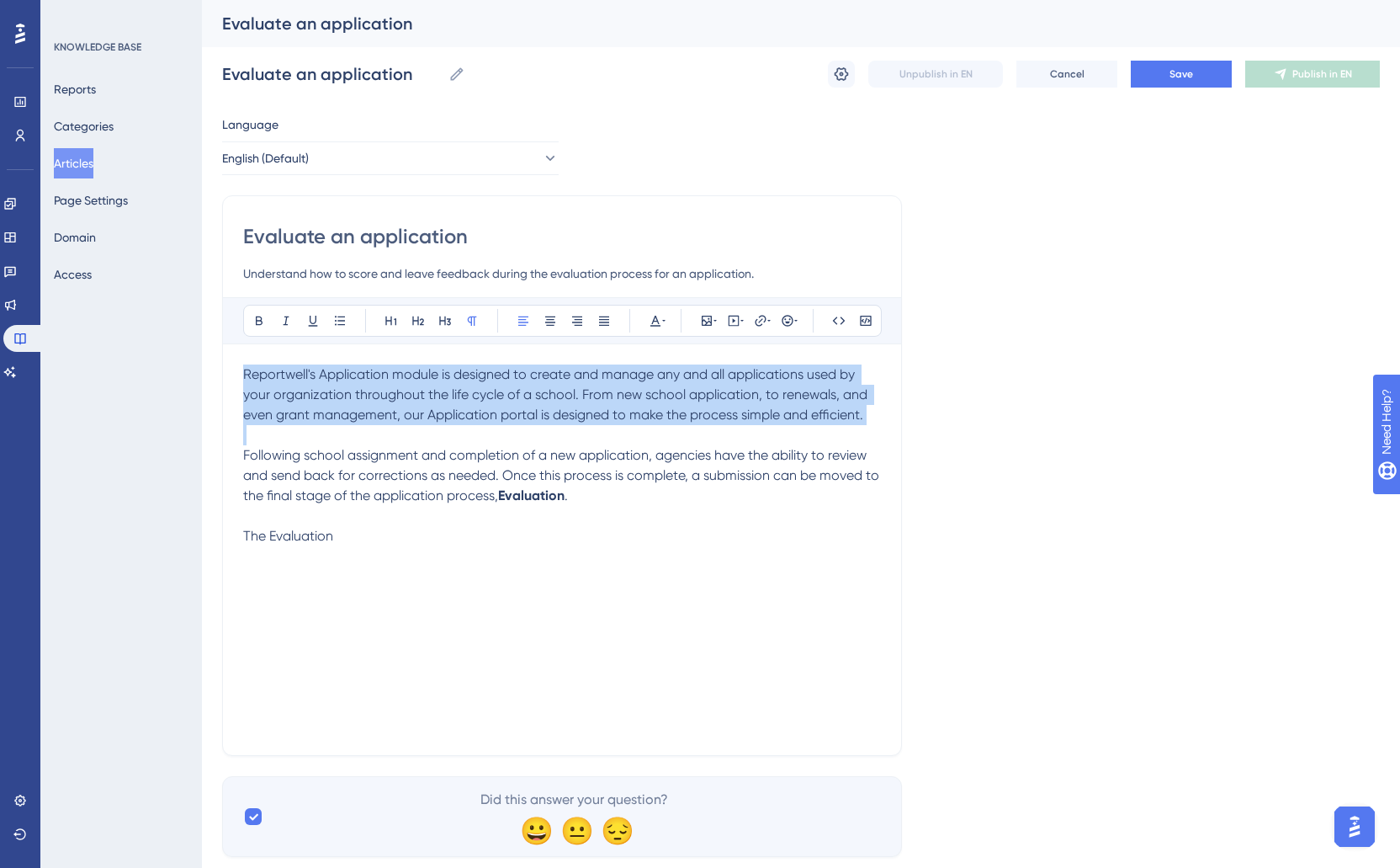
click at [436, 400] on span "Reportwell's Application module is designed to create and manage any and all ap…" at bounding box center [557, 395] width 628 height 57
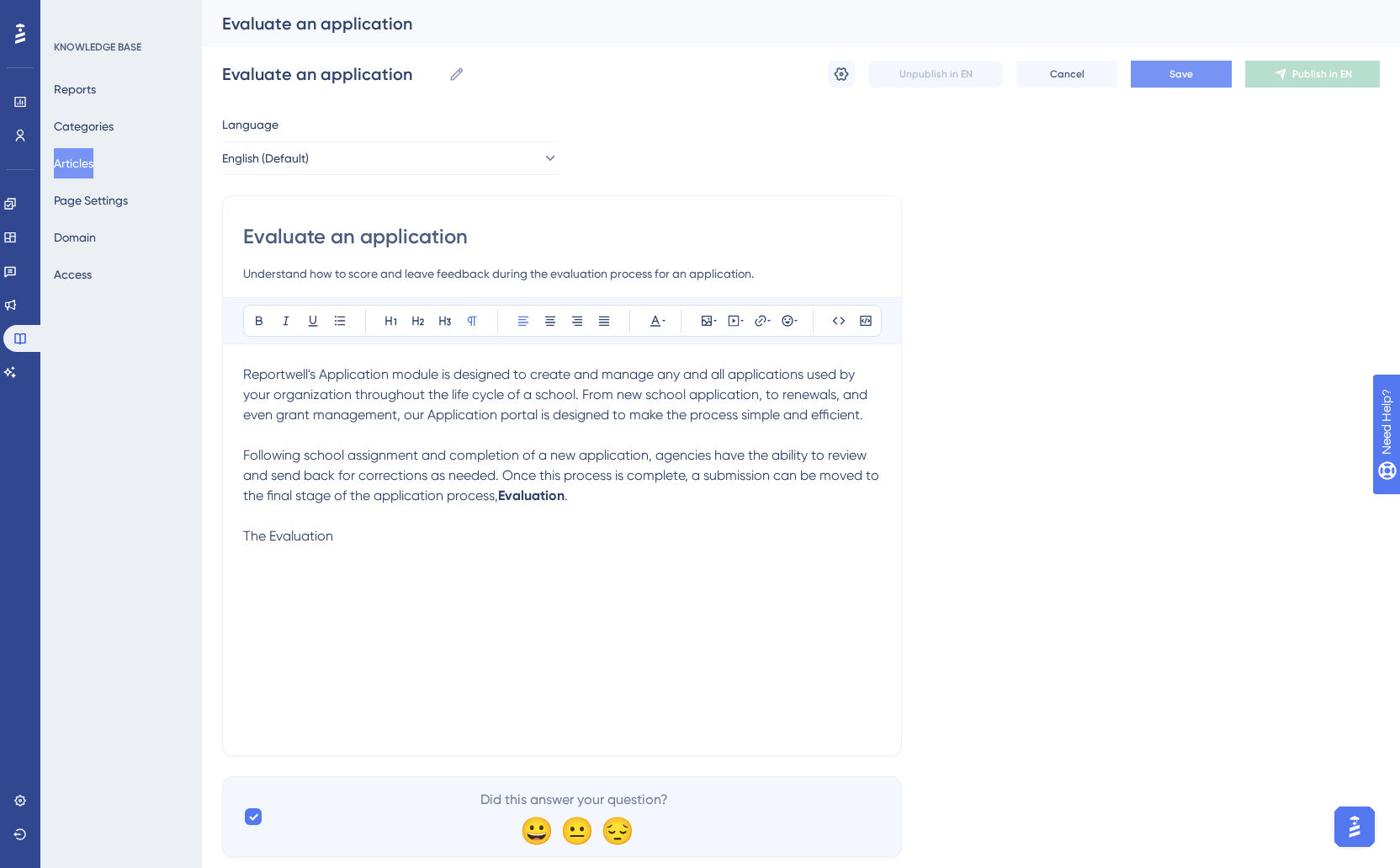
click at [1177, 73] on span "Save" at bounding box center [1182, 75] width 24 height 14
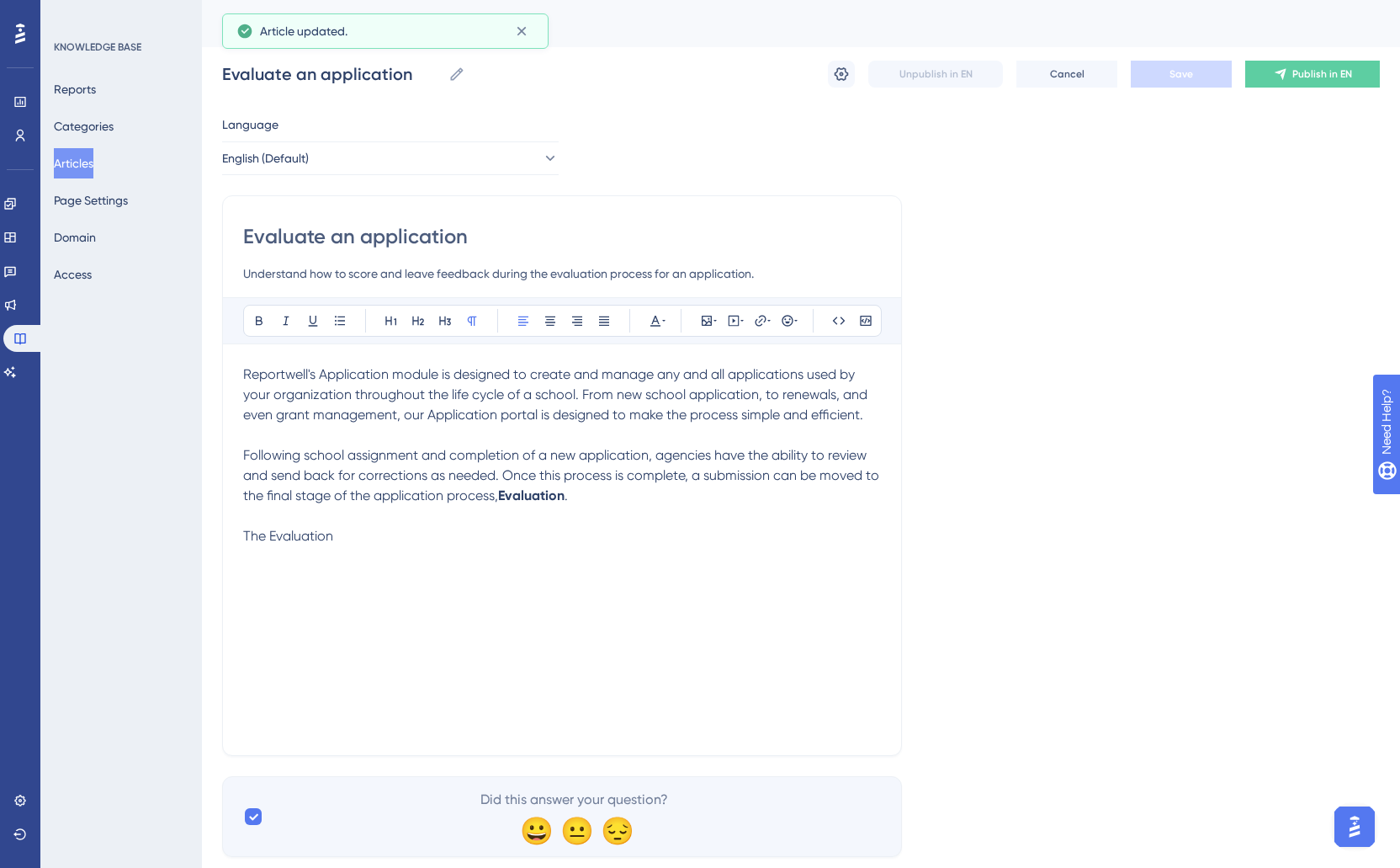
click at [91, 158] on button "Articles" at bounding box center [74, 163] width 40 height 30
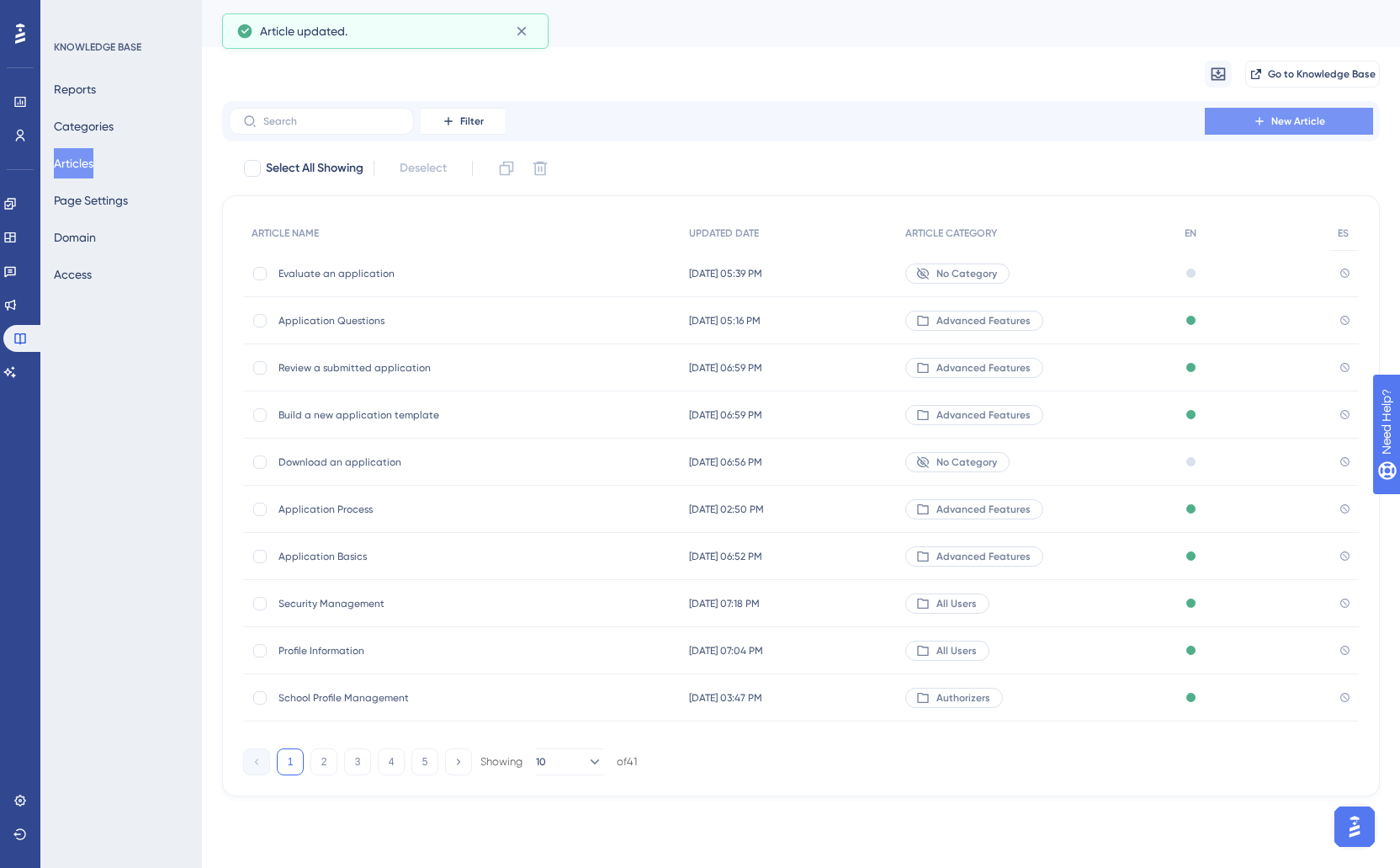
click at [1204, 127] on span "New Article" at bounding box center [1298, 121] width 54 height 14
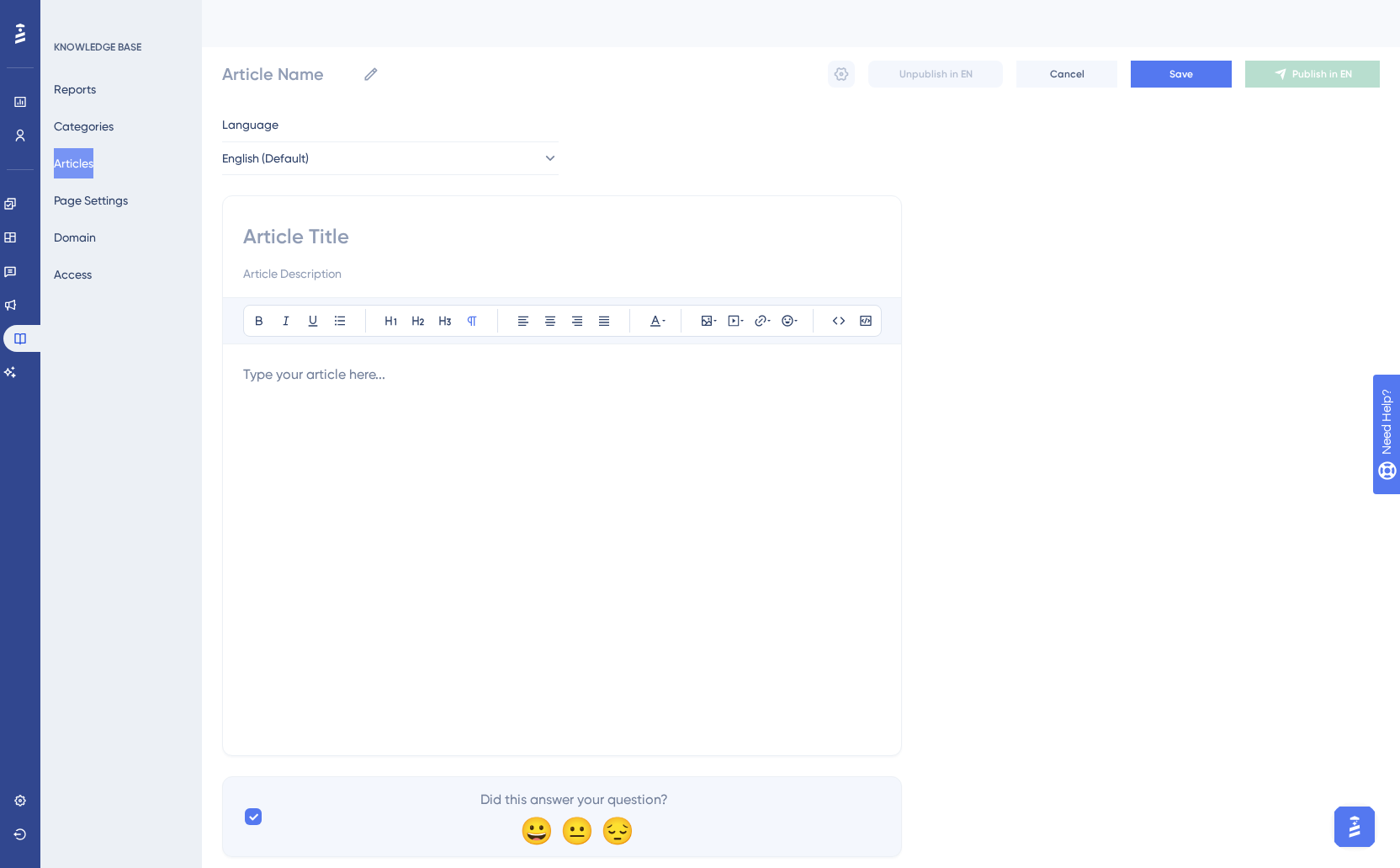
click at [308, 241] on input at bounding box center [562, 236] width 638 height 27
type input "Complet"
type input "Completing an application"
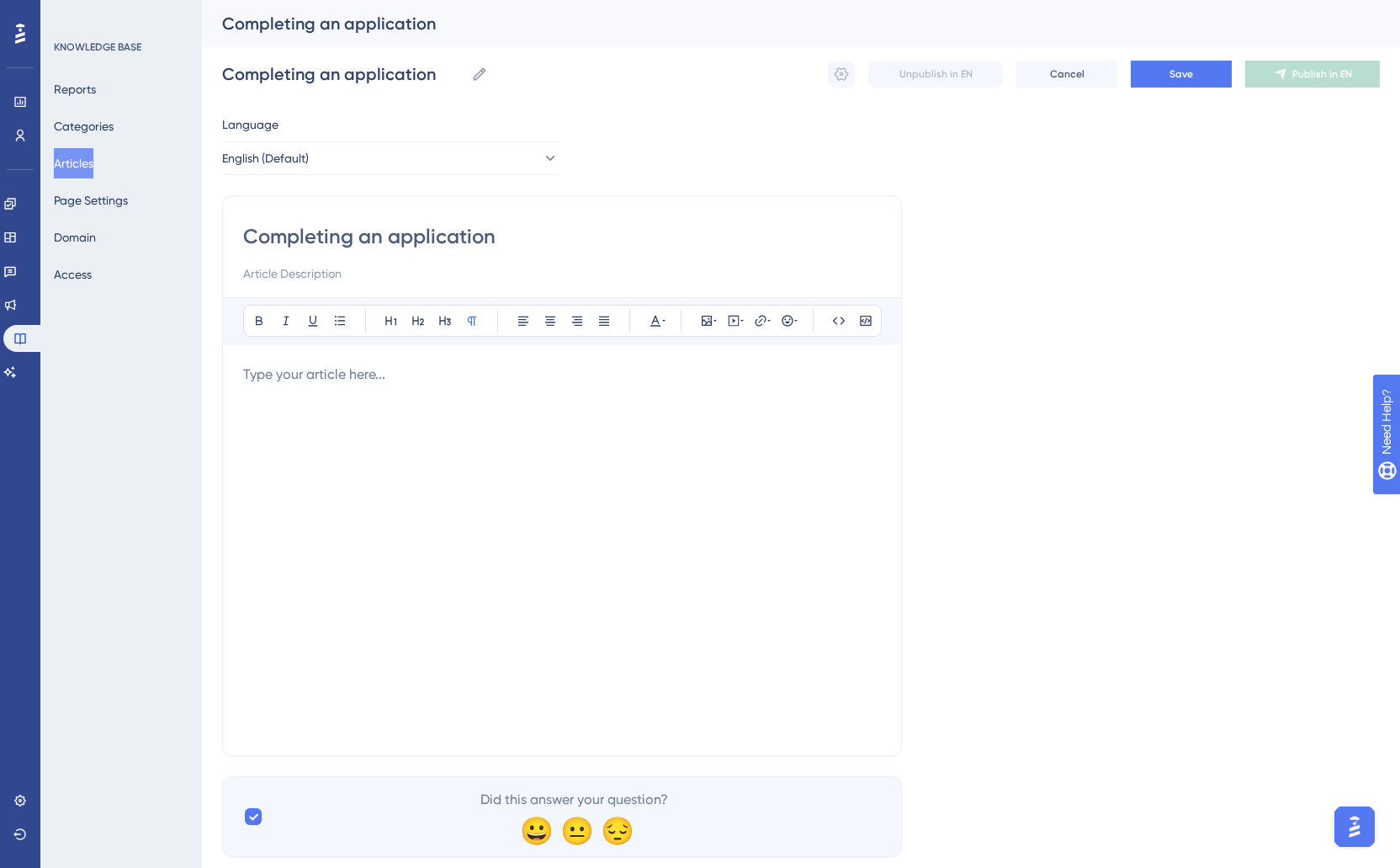
type input "Completing an application"
click at [270, 283] on input at bounding box center [562, 274] width 638 height 20
type input "Learn how to complete an assigned application as a school leader."
click at [283, 385] on div at bounding box center [562, 550] width 638 height 370
click at [1199, 74] on button "Save" at bounding box center [1181, 75] width 101 height 27
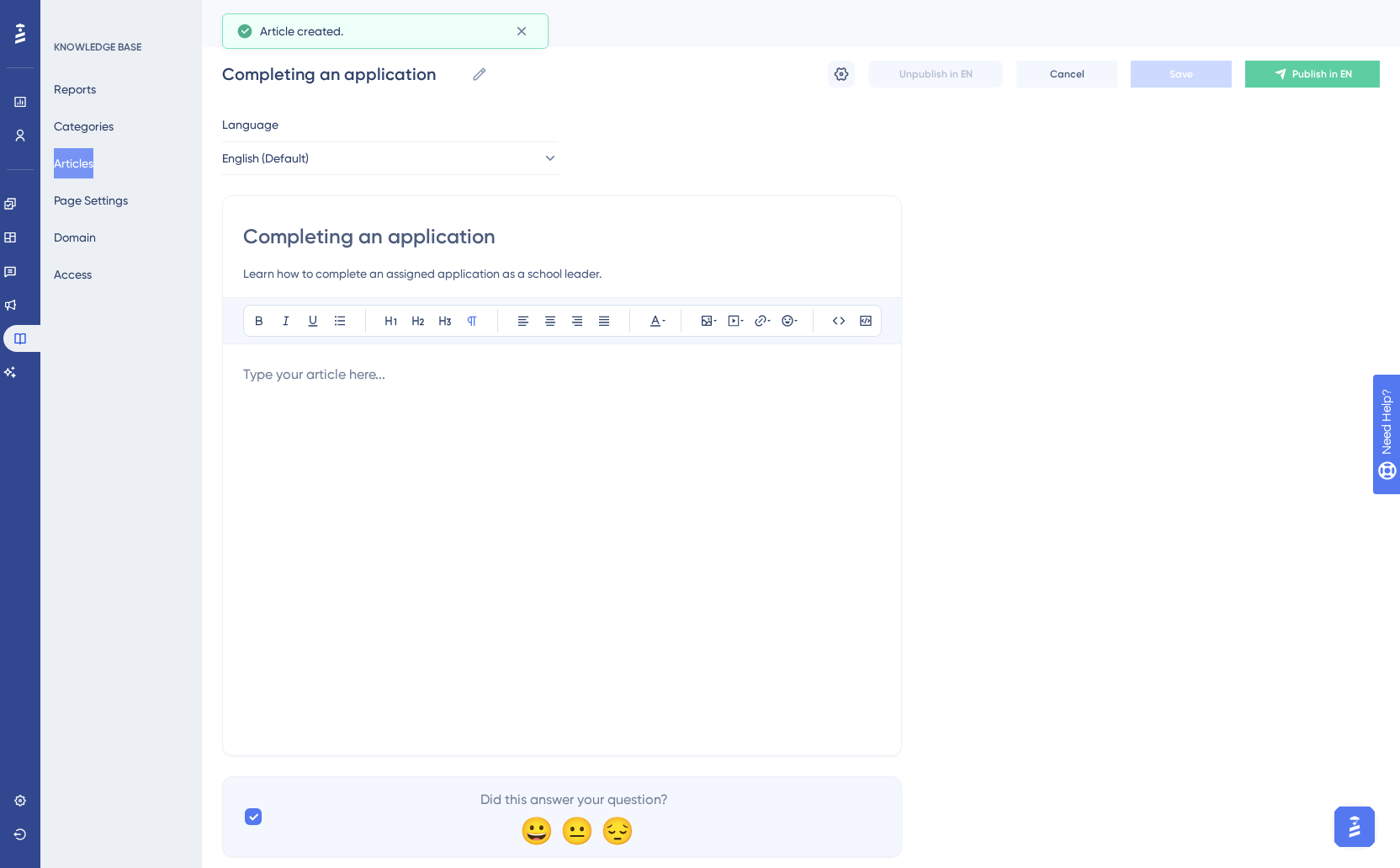
click at [85, 165] on button "Articles" at bounding box center [74, 163] width 40 height 30
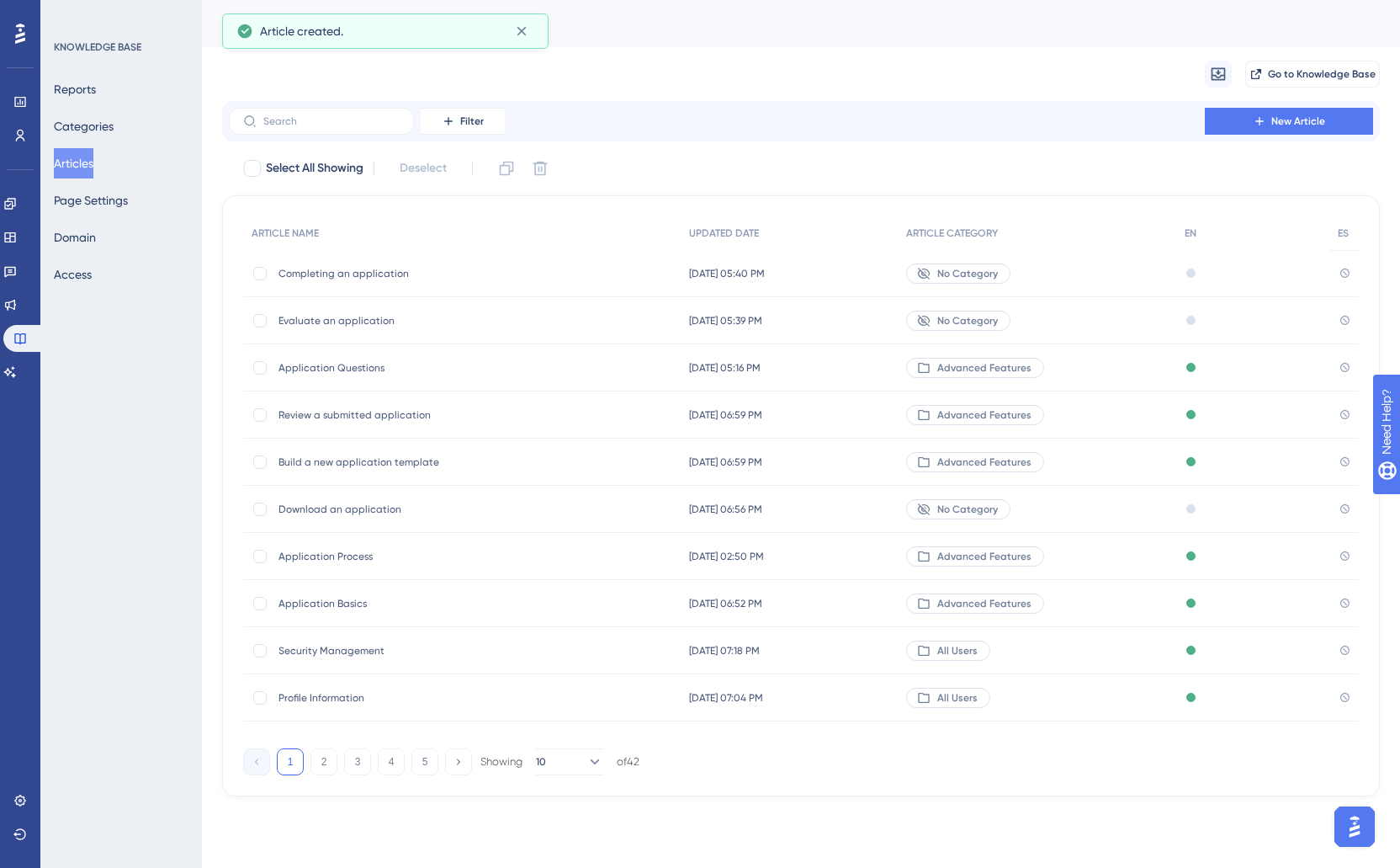
click at [372, 326] on span "Evaluate an application" at bounding box center [413, 321] width 269 height 14
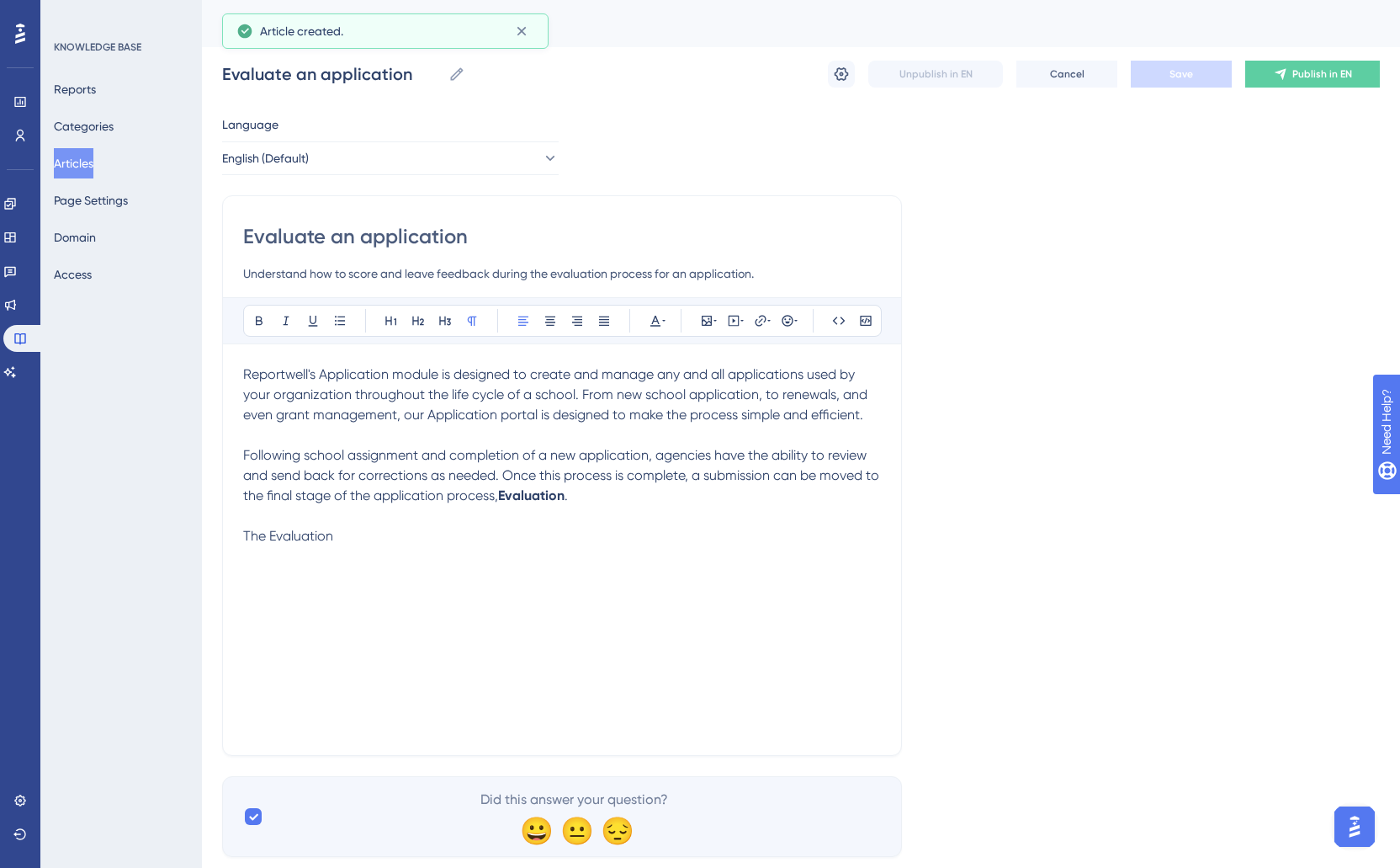
click at [331, 395] on span "Reportwell's Application module is designed to create and manage any and all ap…" at bounding box center [557, 395] width 628 height 57
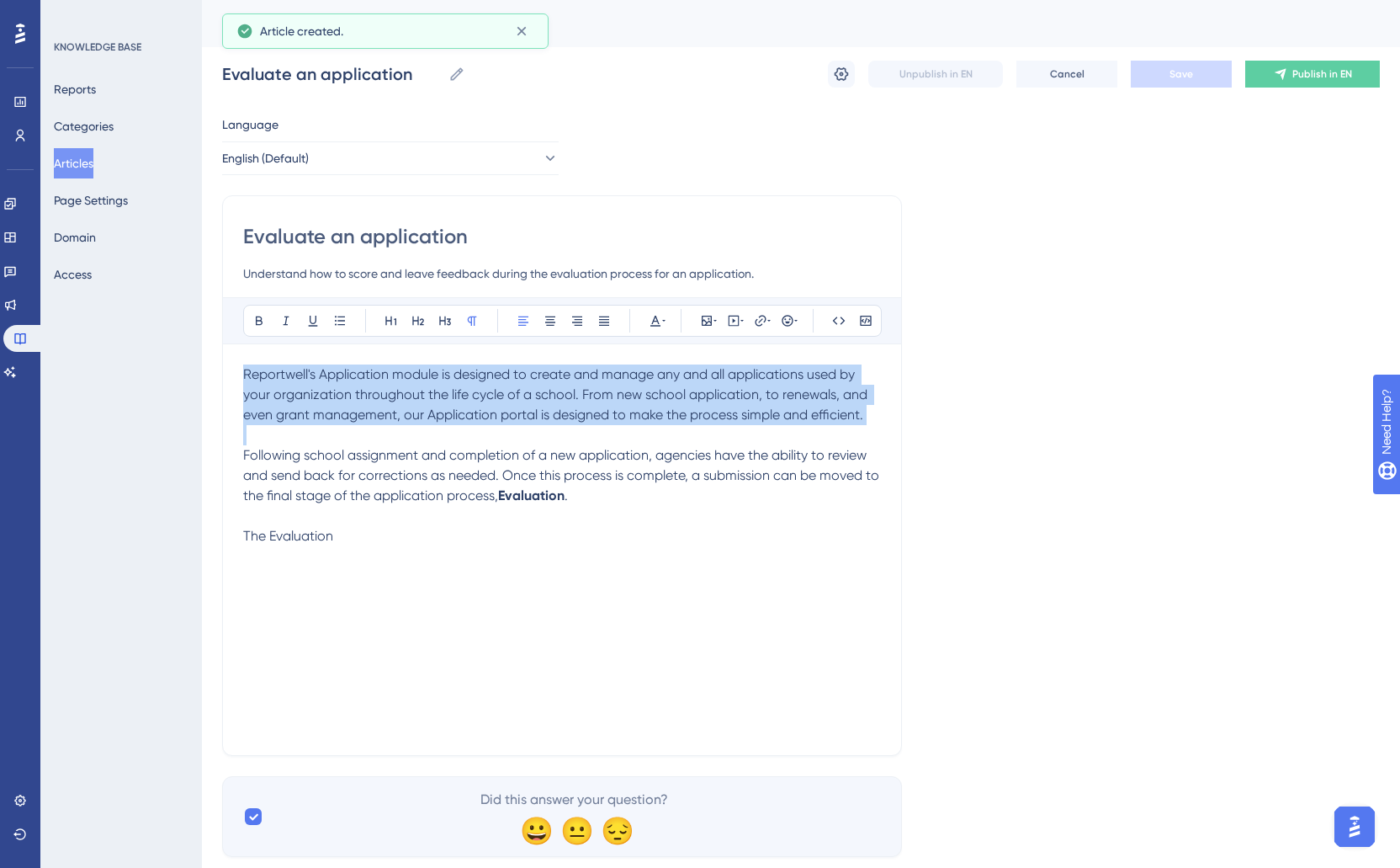
click at [331, 395] on span "Reportwell's Application module is designed to create and manage any and all ap…" at bounding box center [557, 395] width 628 height 57
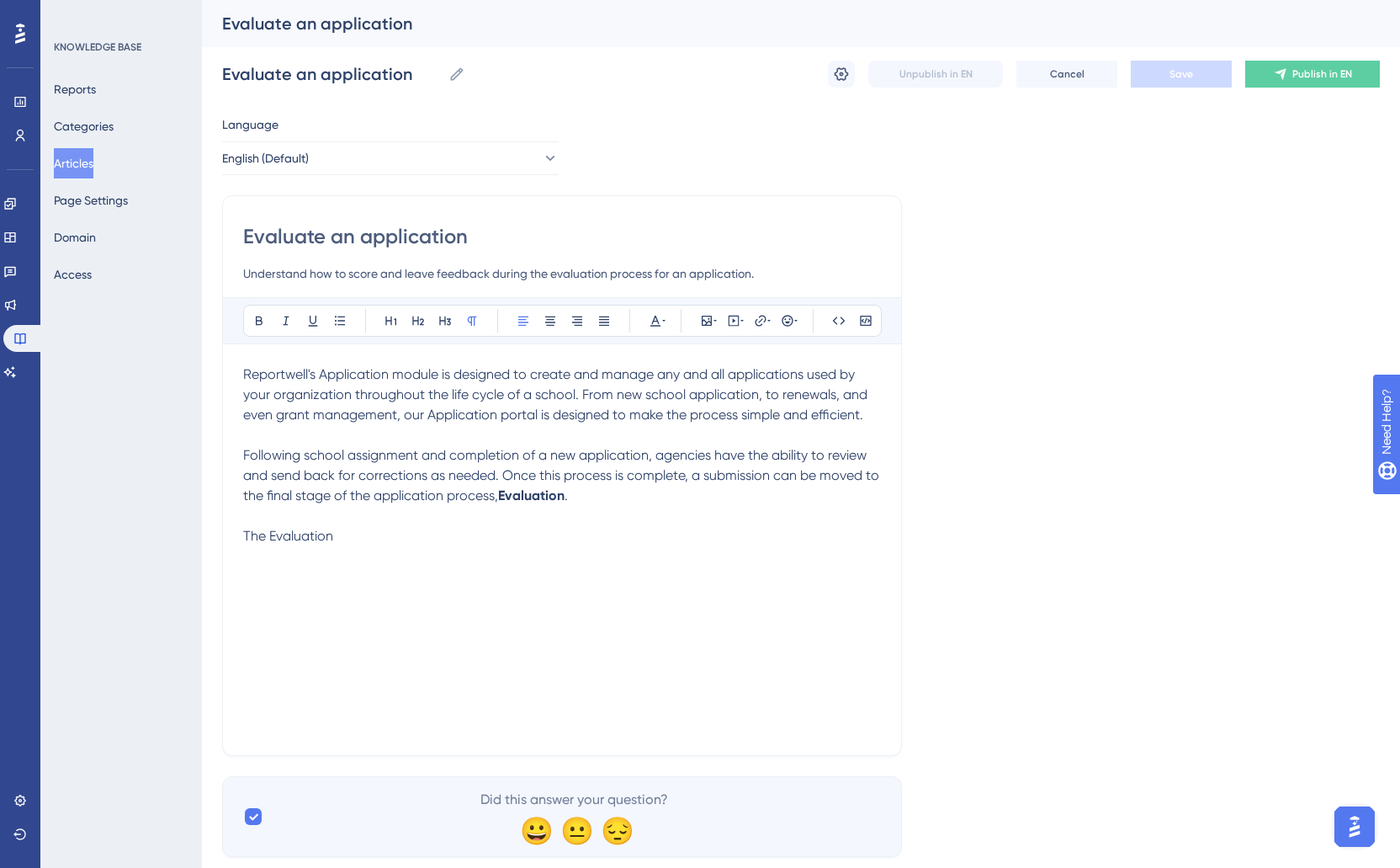
click at [79, 166] on button "Articles" at bounding box center [74, 163] width 40 height 30
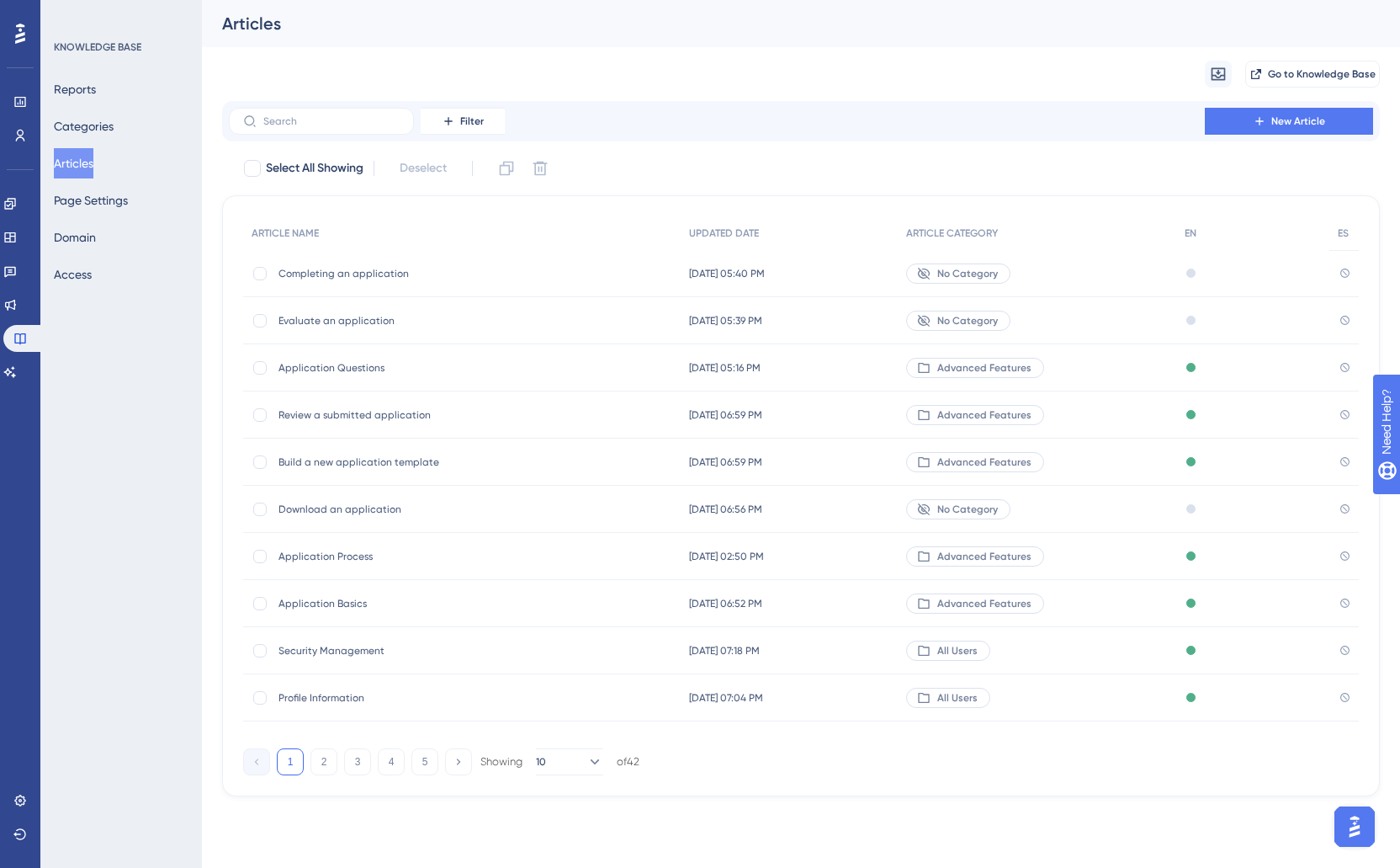
click at [395, 270] on span "Completing an application" at bounding box center [413, 274] width 269 height 14
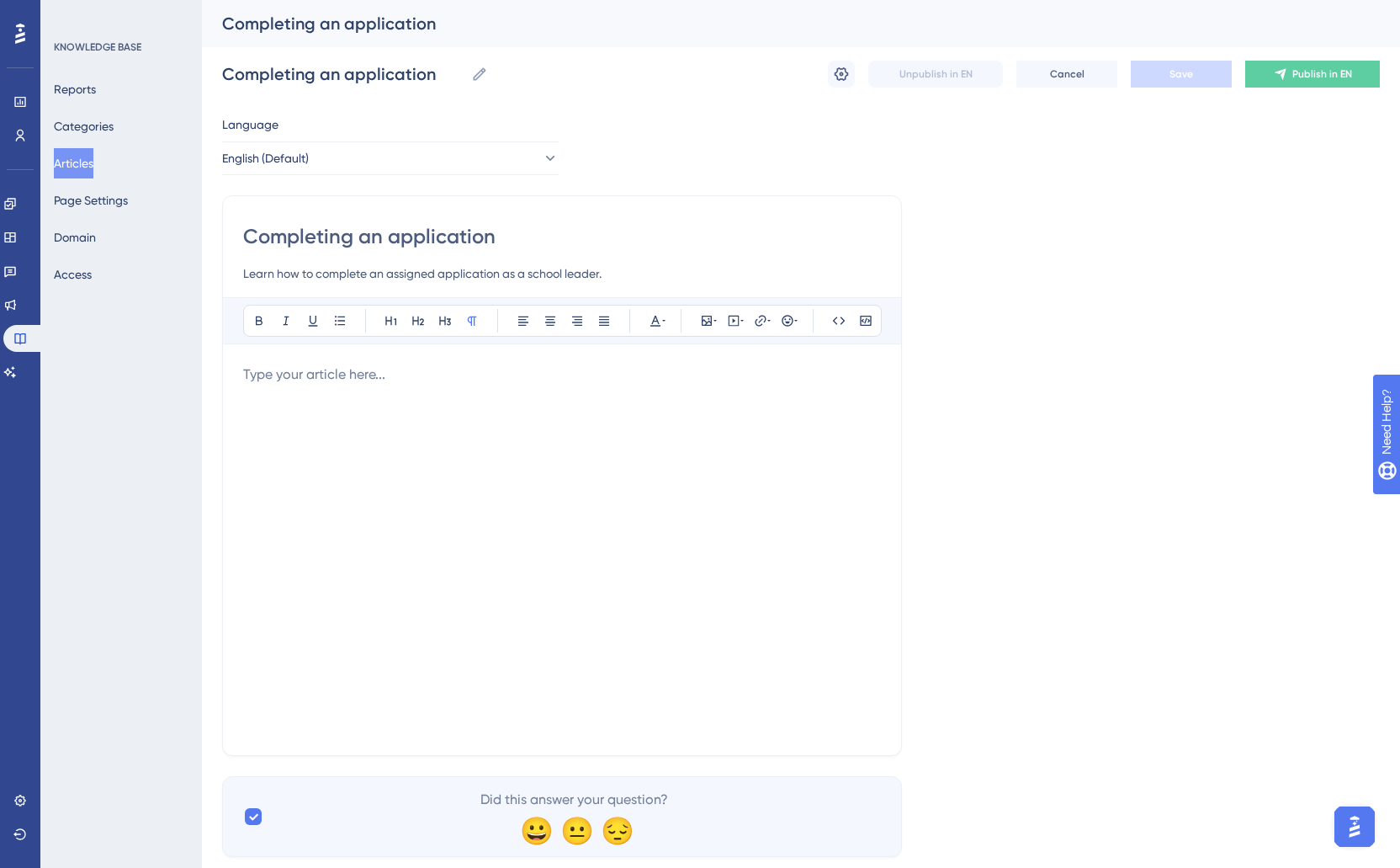
click at [406, 370] on p at bounding box center [562, 375] width 638 height 20
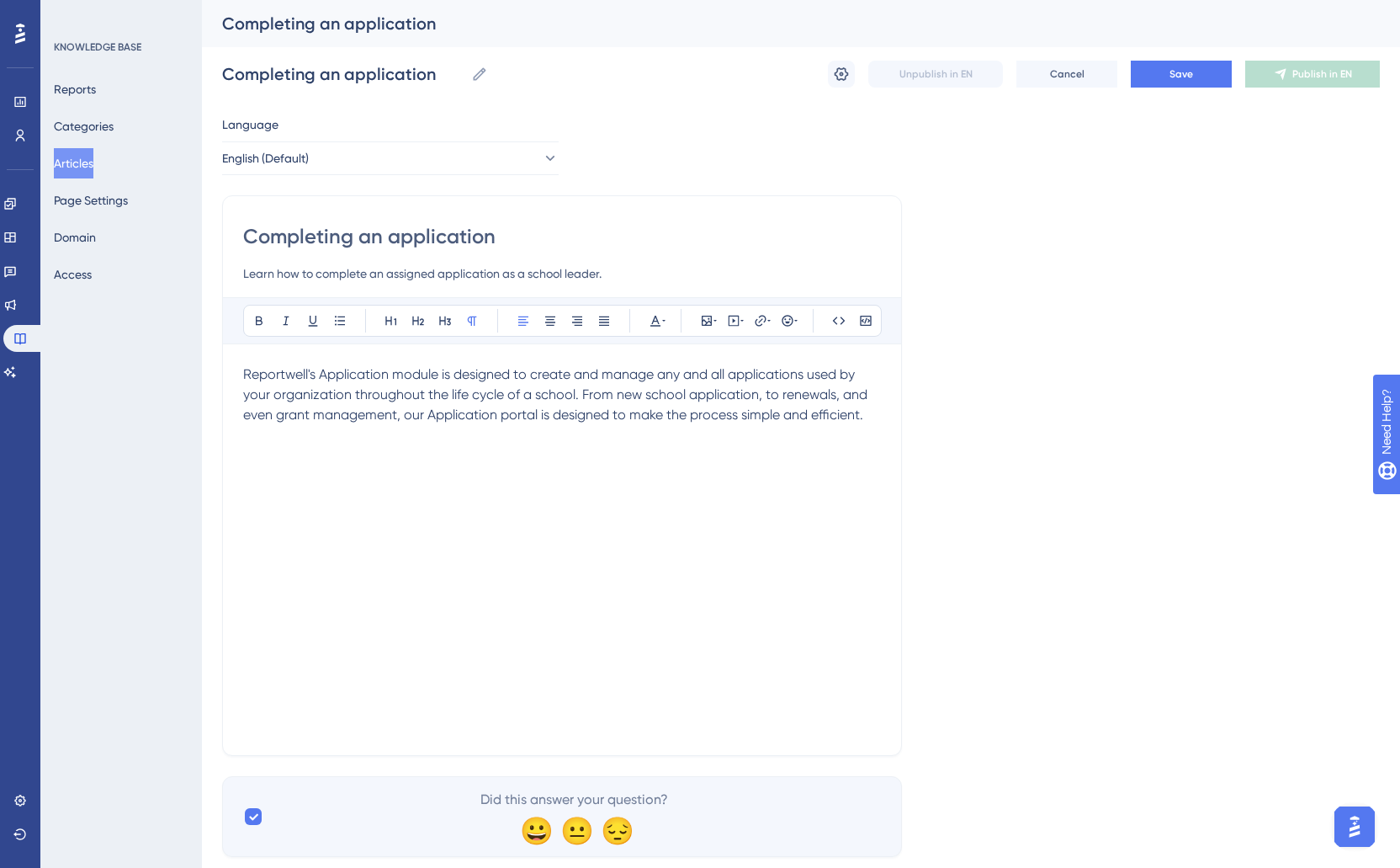
drag, startPoint x: 542, startPoint y: 376, endPoint x: 831, endPoint y: 436, distance: 295.2
click at [831, 436] on div "Reportwell's Application module is designed to create and manage any and all ap…" at bounding box center [562, 550] width 638 height 370
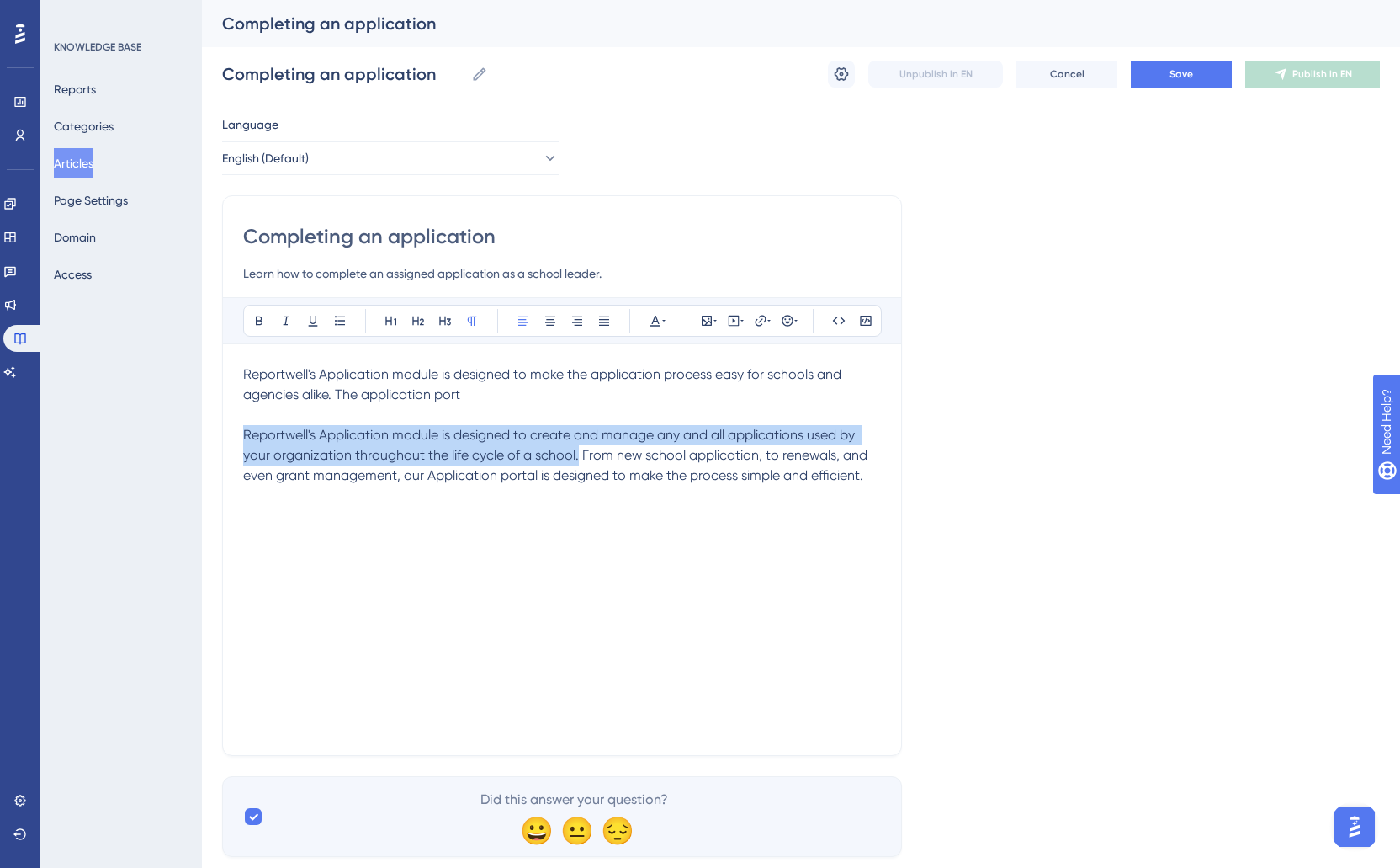
drag, startPoint x: 577, startPoint y: 453, endPoint x: 233, endPoint y: 440, distance: 344.2
click at [233, 440] on div "Completing an application Learn how to complete an assigned application as a sc…" at bounding box center [561, 476] width 680 height 561
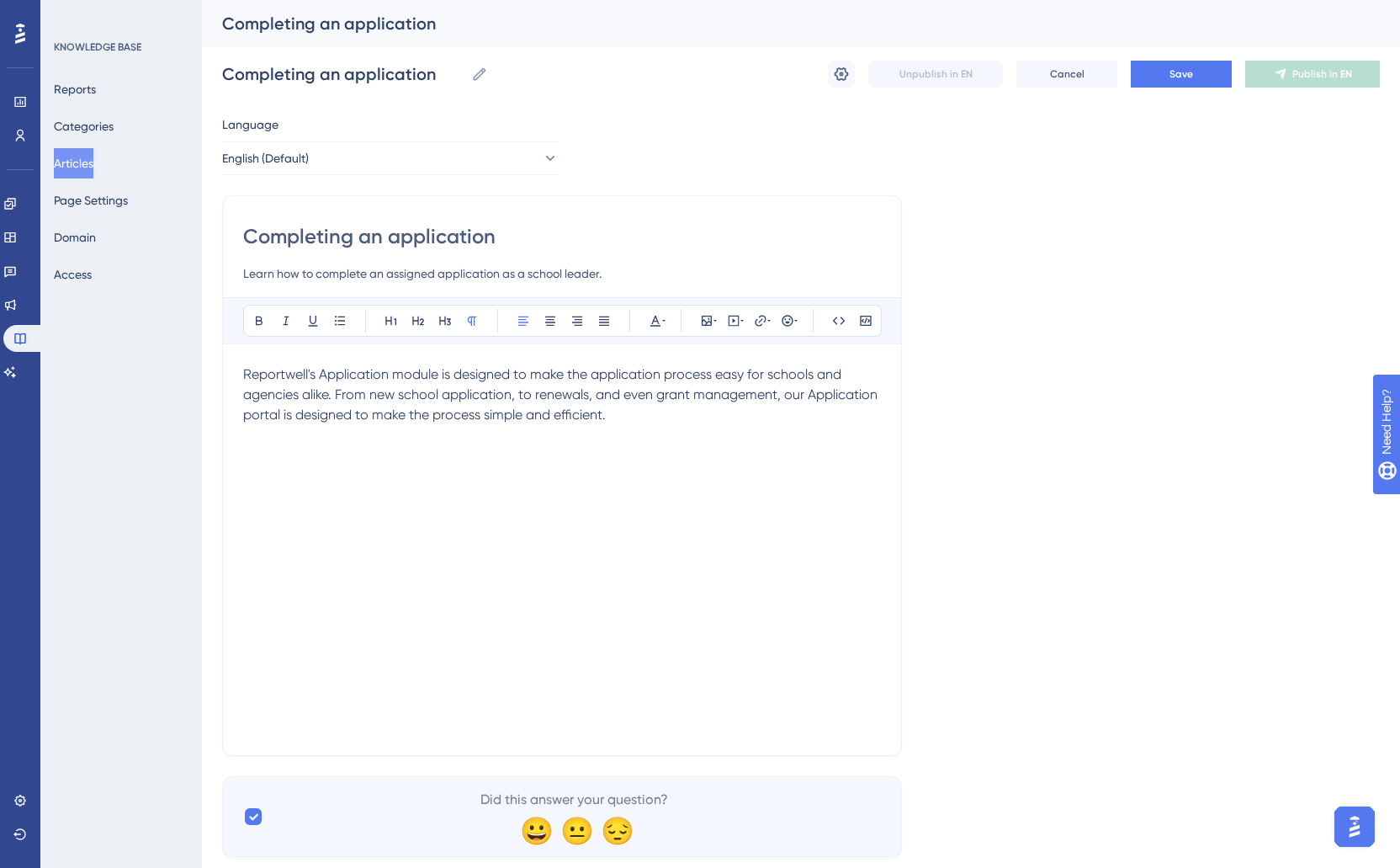
click at [689, 414] on p "Reportwell's Application module is designed to make the application process eas…" at bounding box center [562, 395] width 638 height 61
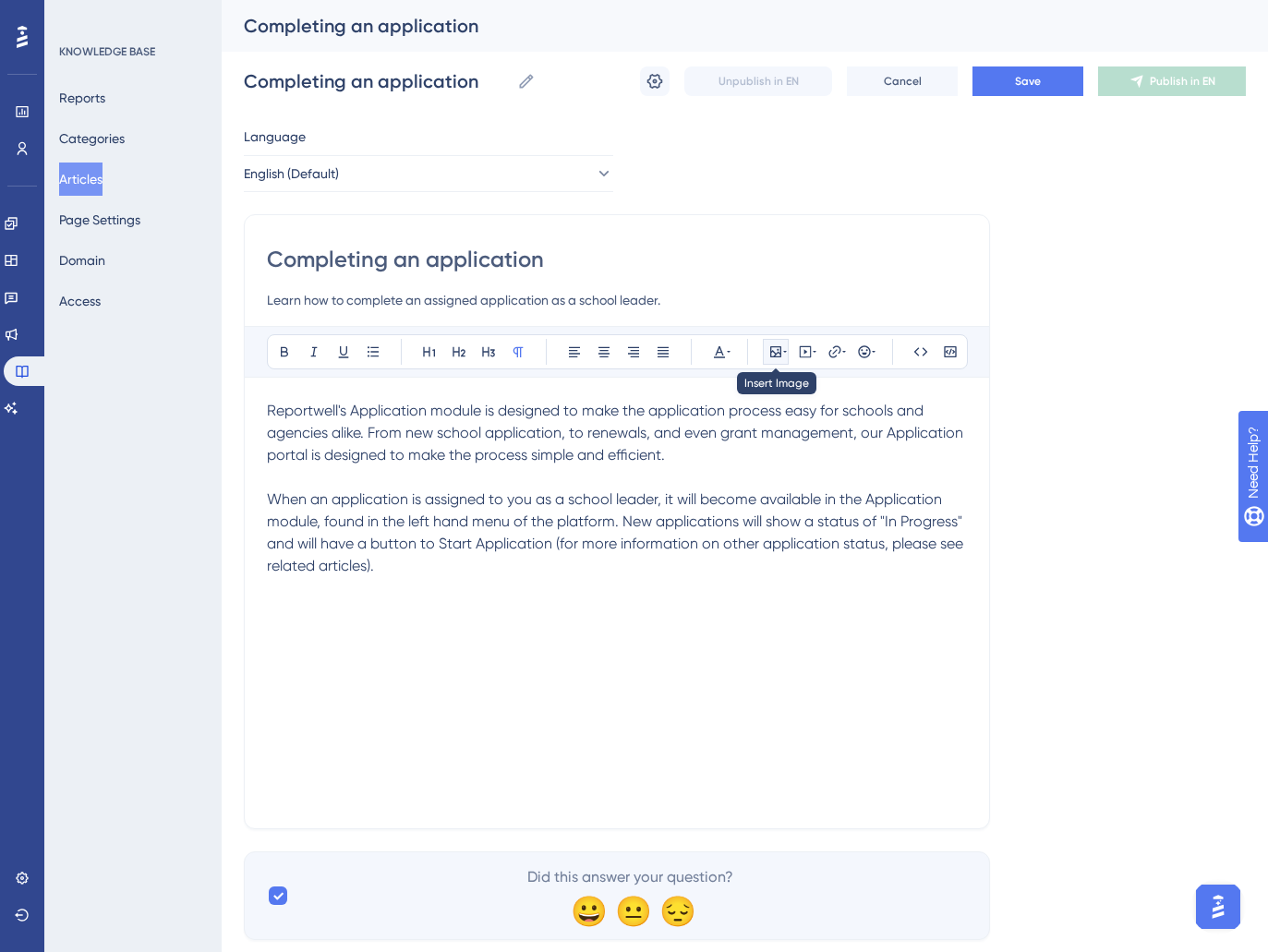
click at [783, 351] on icon at bounding box center [785, 352] width 4 height 2
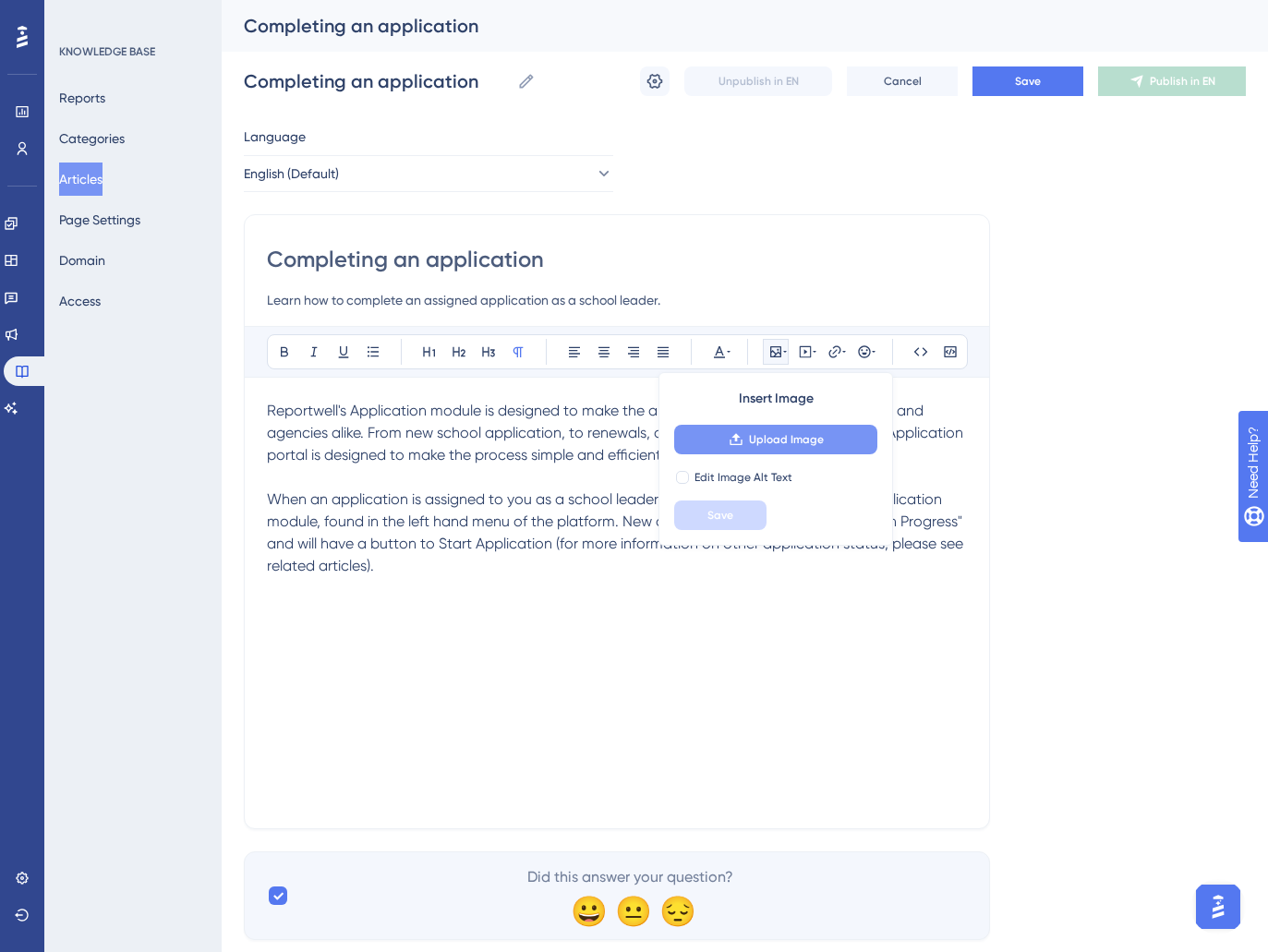
click at [765, 438] on span "Upload Image" at bounding box center [786, 439] width 75 height 15
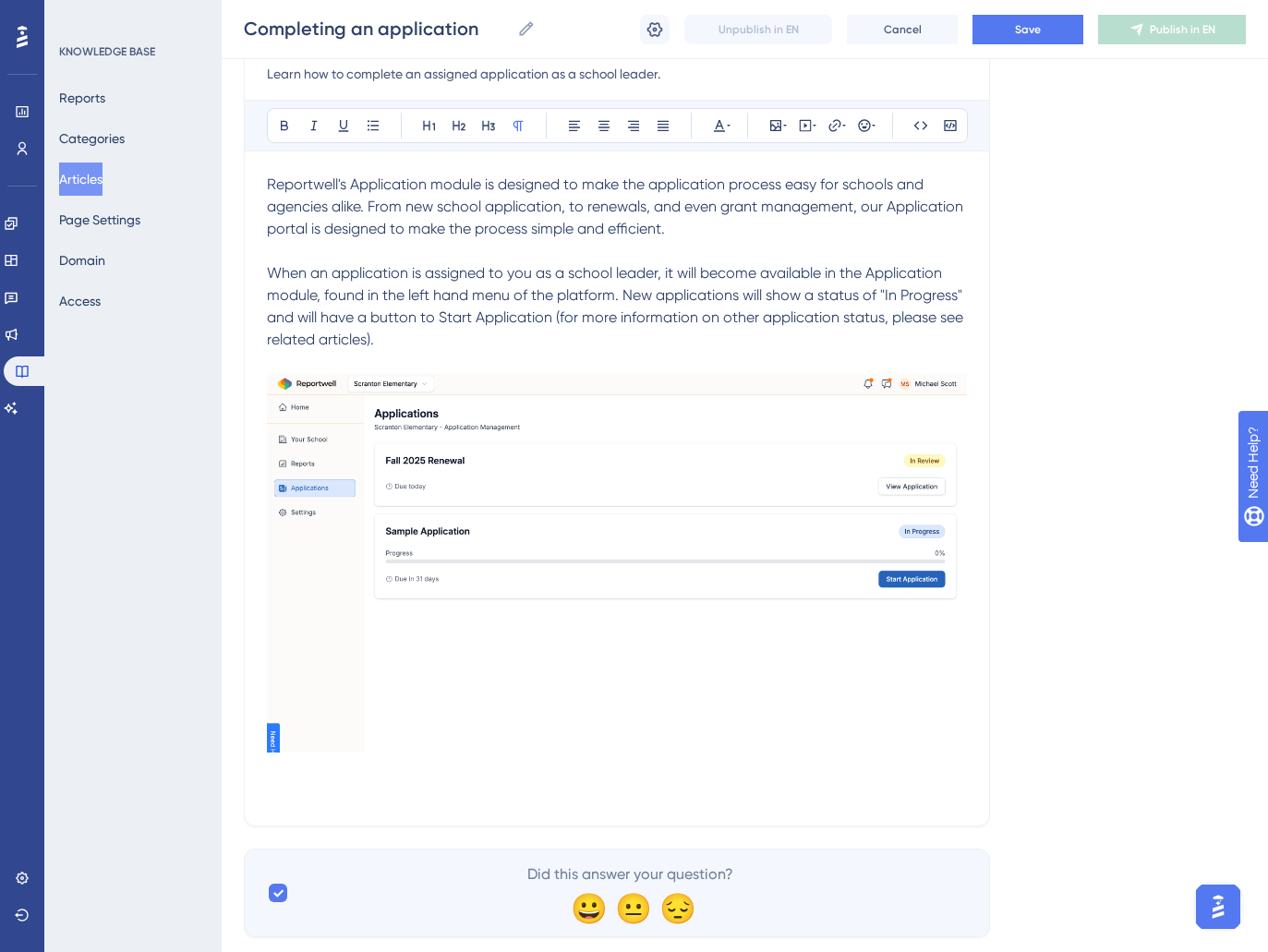
scroll to position [227, 0]
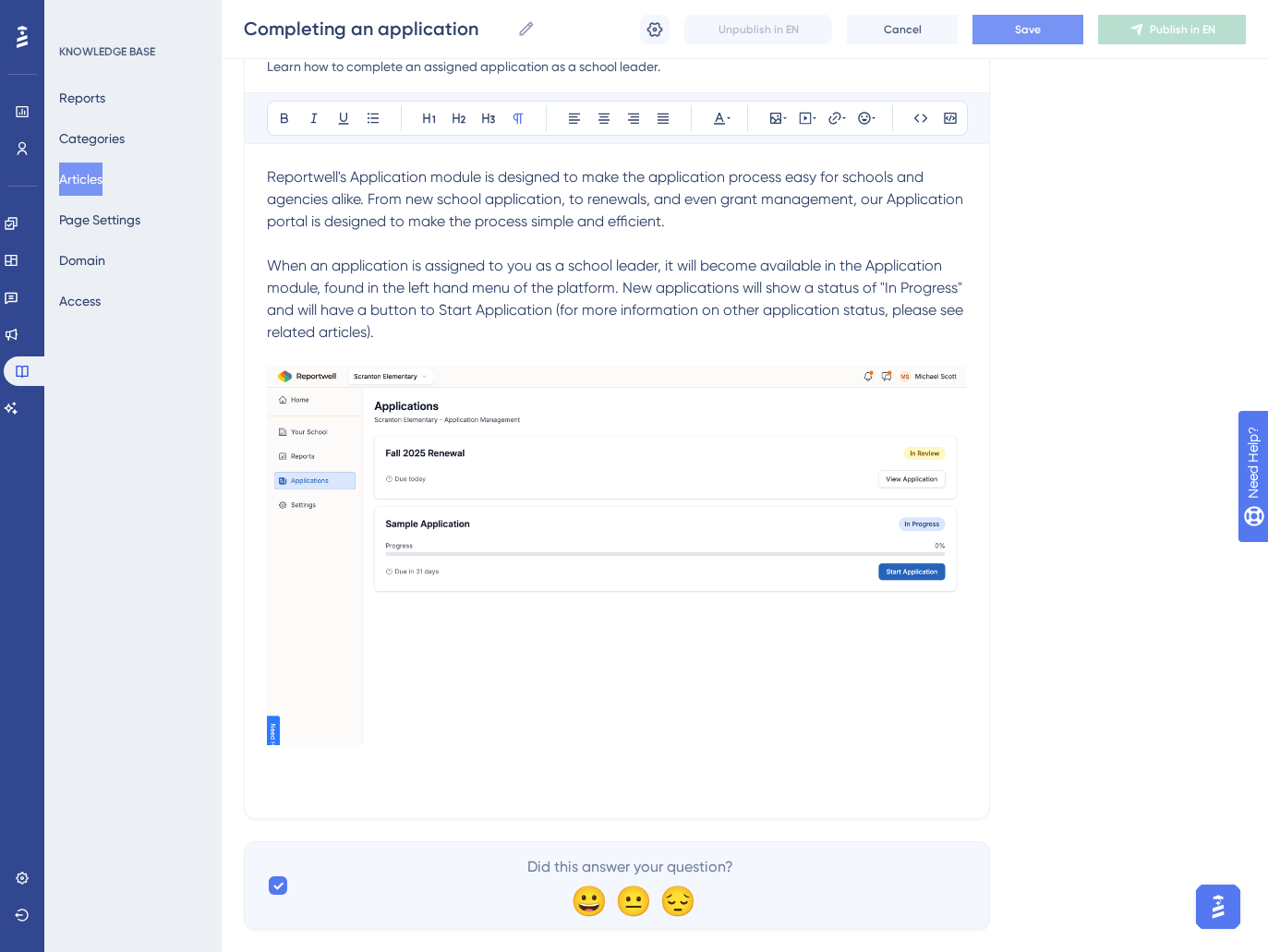
click at [1039, 35] on span "Save" at bounding box center [1028, 30] width 26 height 15
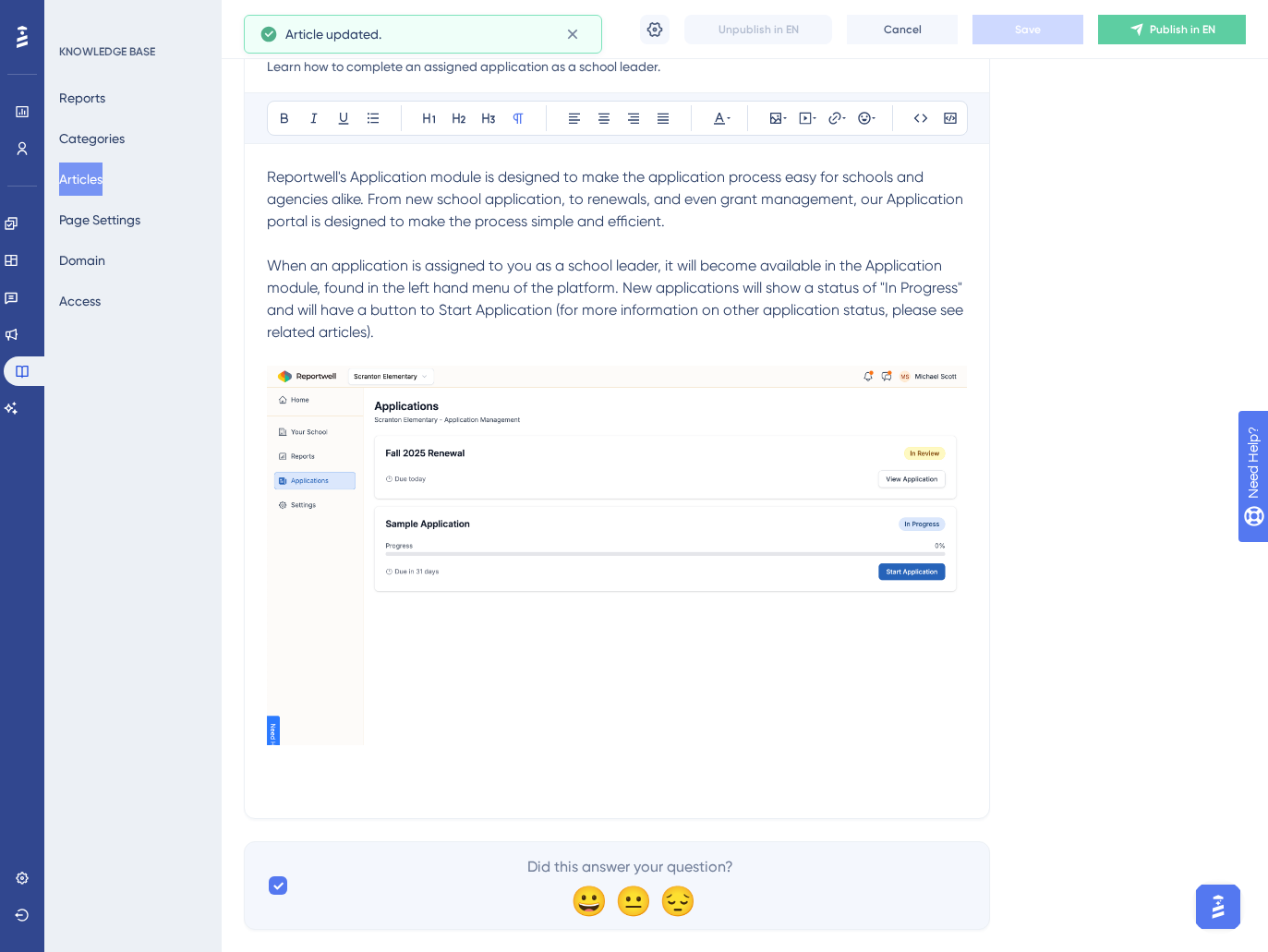
click at [97, 176] on button "Articles" at bounding box center [81, 179] width 44 height 33
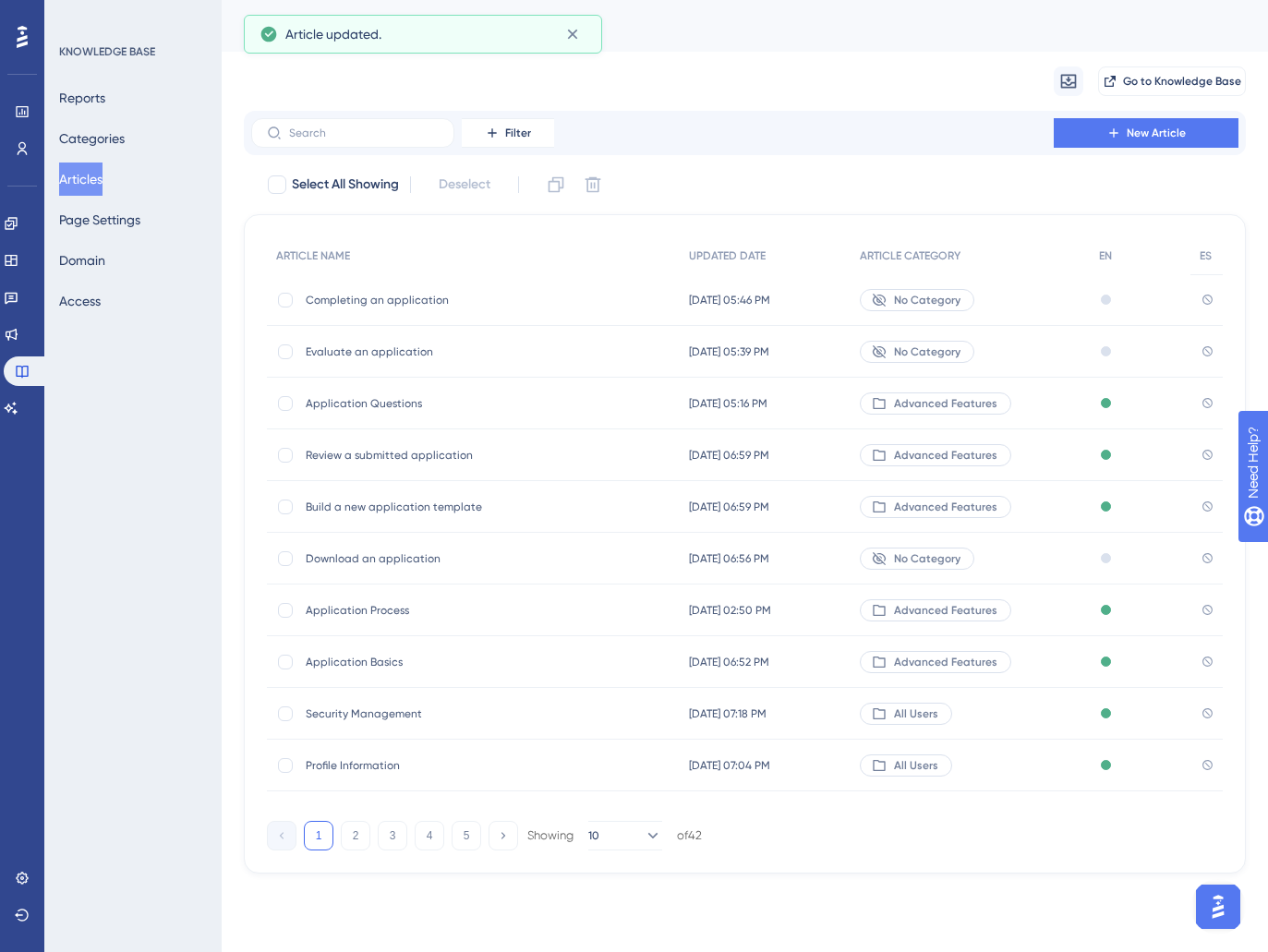
click at [400, 345] on span "Evaluate an application" at bounding box center [453, 352] width 295 height 15
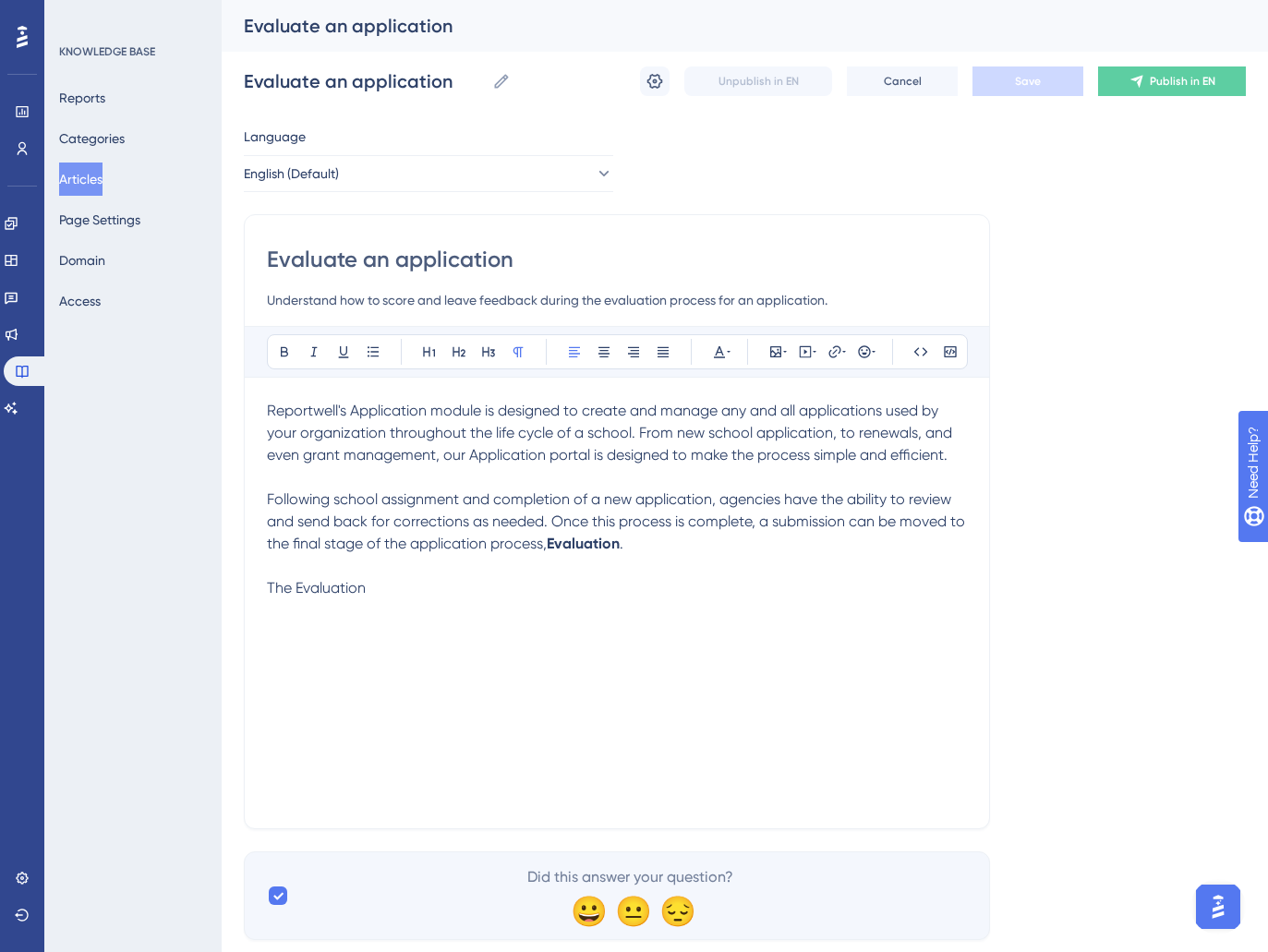
click at [362, 657] on div "Reportwell's Application module is designed to create and manage any and all ap…" at bounding box center [617, 603] width 700 height 406
click at [391, 568] on p at bounding box center [617, 567] width 700 height 22
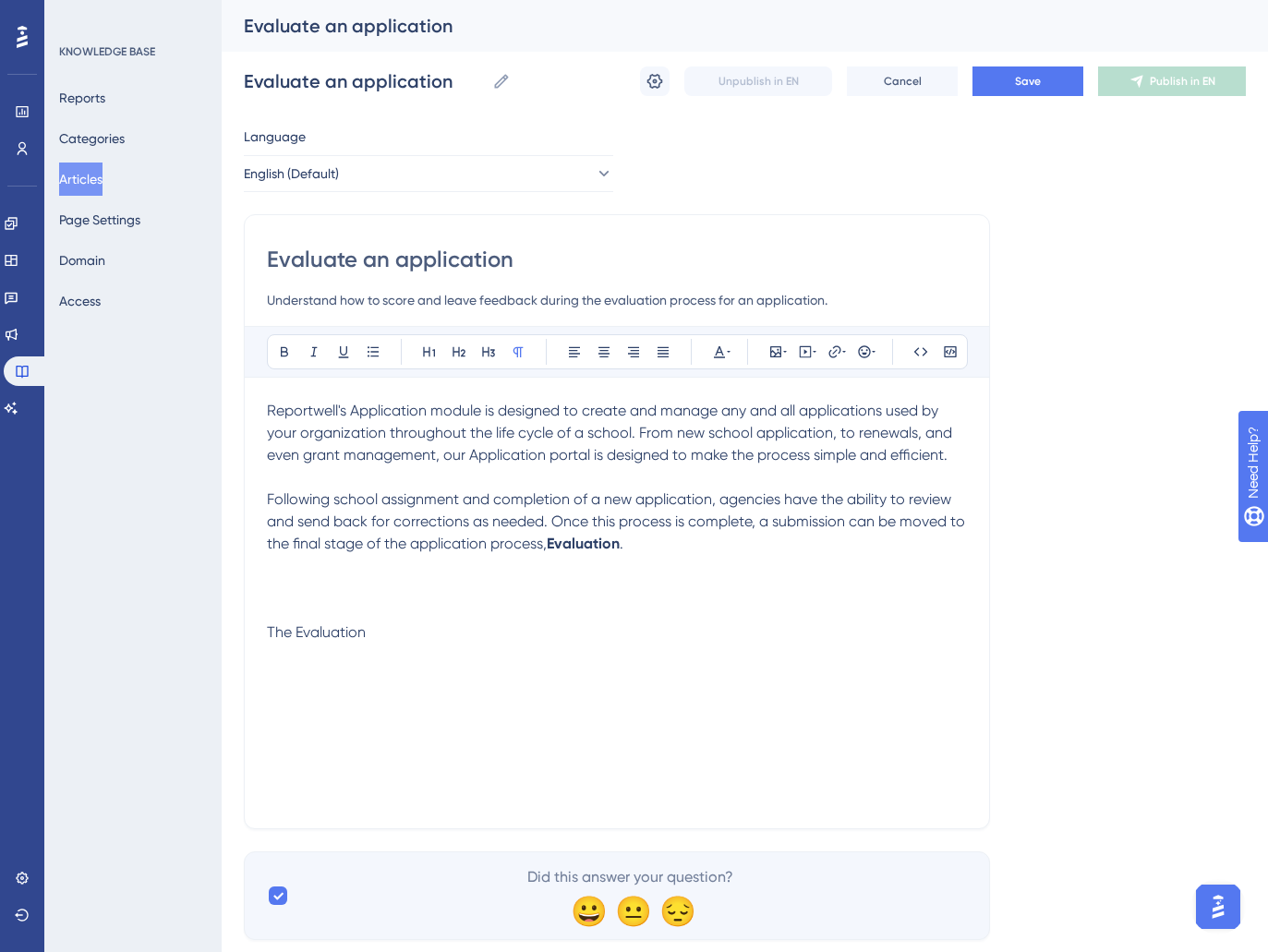
click at [311, 583] on p at bounding box center [617, 588] width 700 height 22
click at [766, 352] on button at bounding box center [776, 352] width 26 height 26
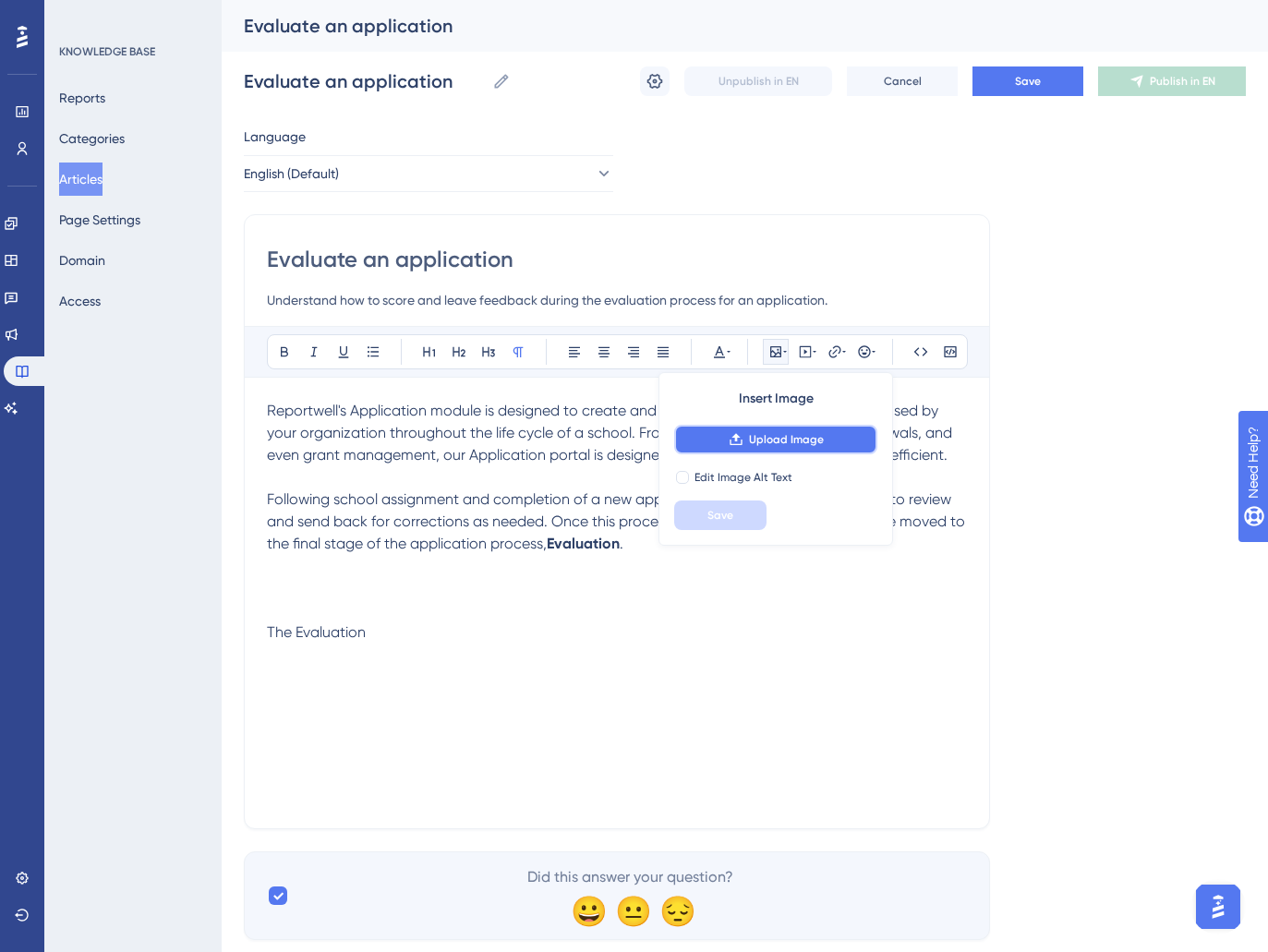
click at [744, 438] on button "Upload Image" at bounding box center [776, 439] width 203 height 30
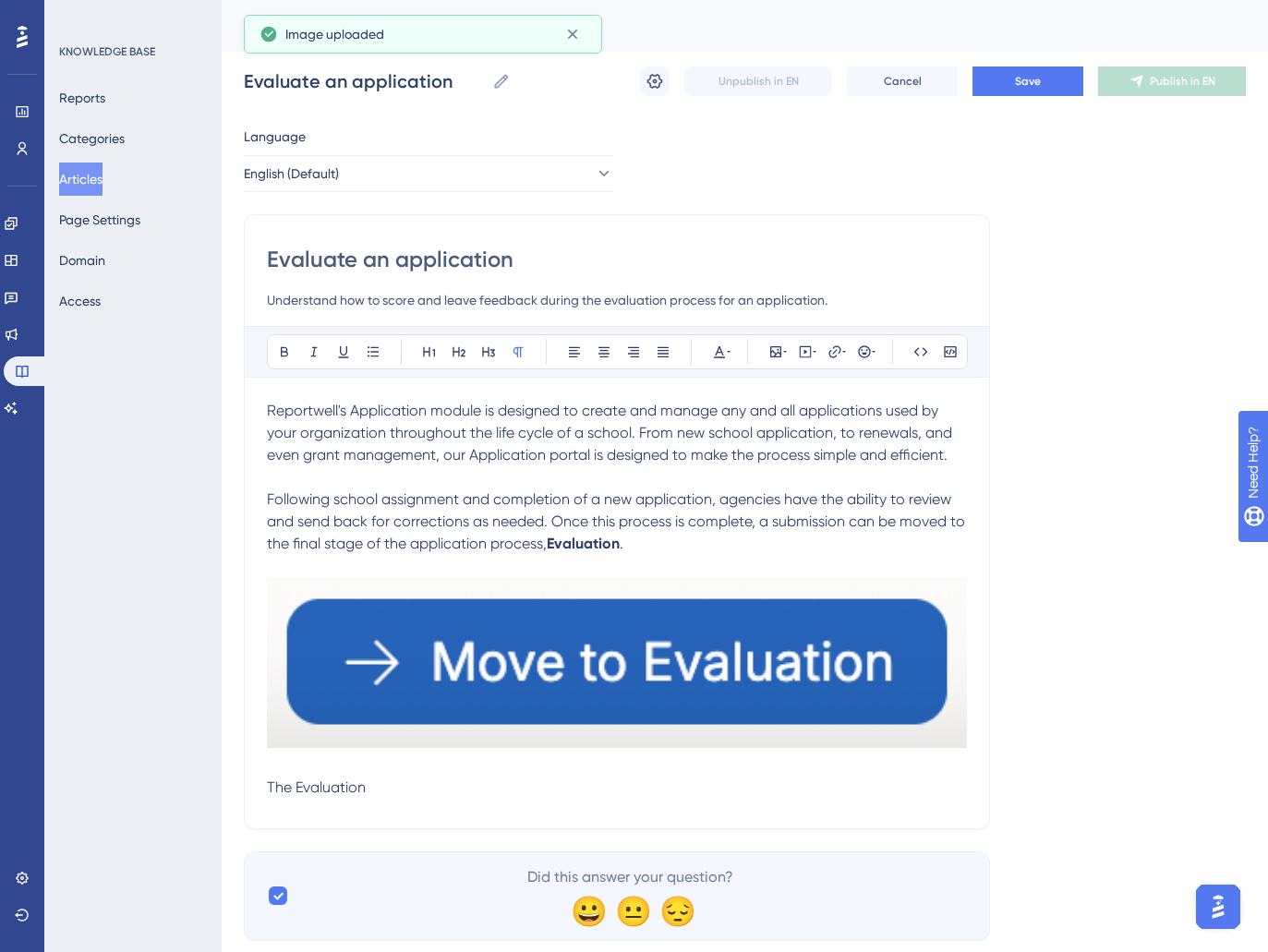
click at [762, 680] on img at bounding box center [617, 662] width 700 height 171
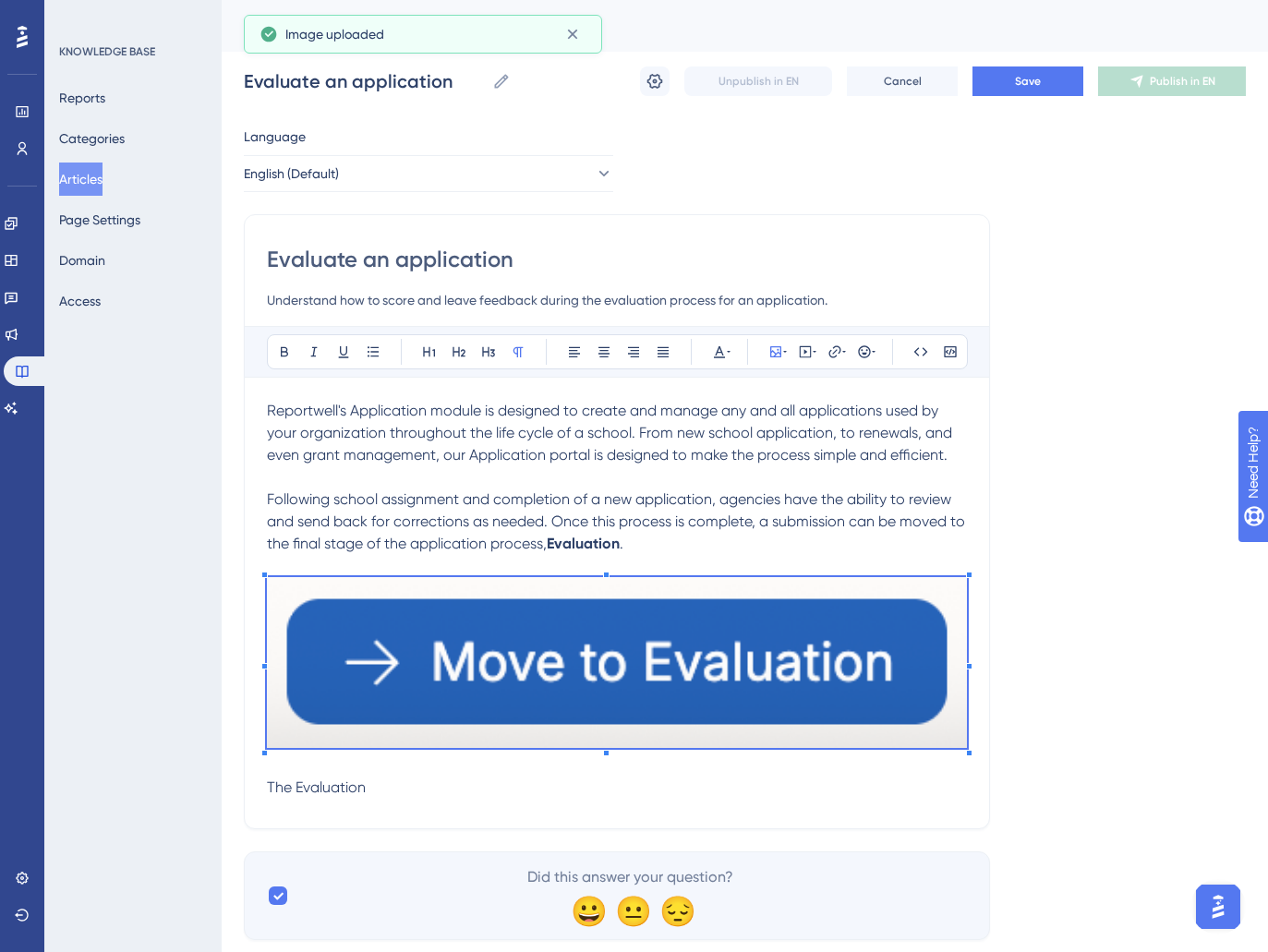
click at [965, 750] on div at bounding box center [617, 665] width 700 height 177
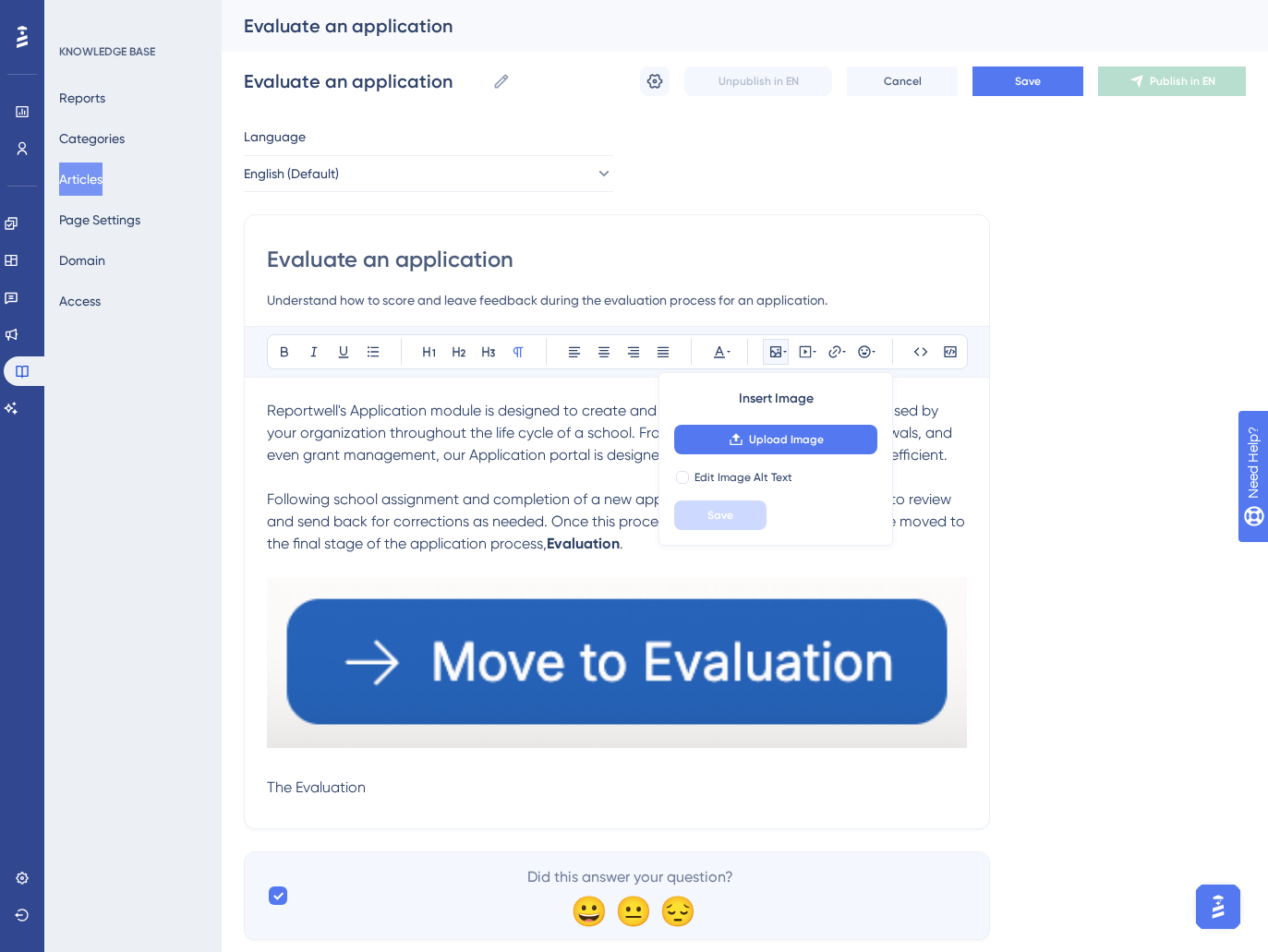
click at [885, 660] on img at bounding box center [617, 662] width 700 height 171
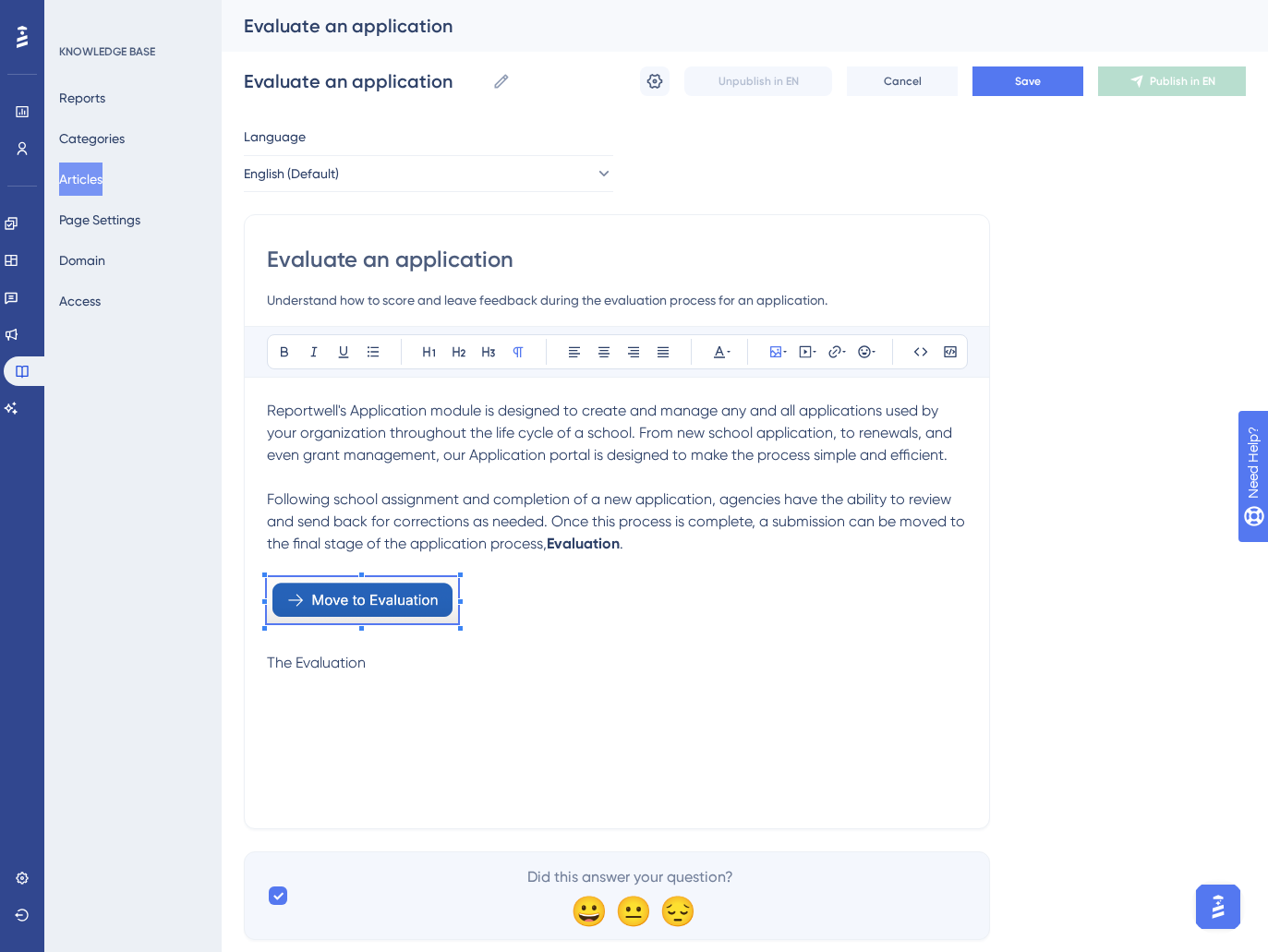
click at [460, 632] on div "Reportwell's Application module is designed to create and manage any and all ap…" at bounding box center [617, 603] width 700 height 406
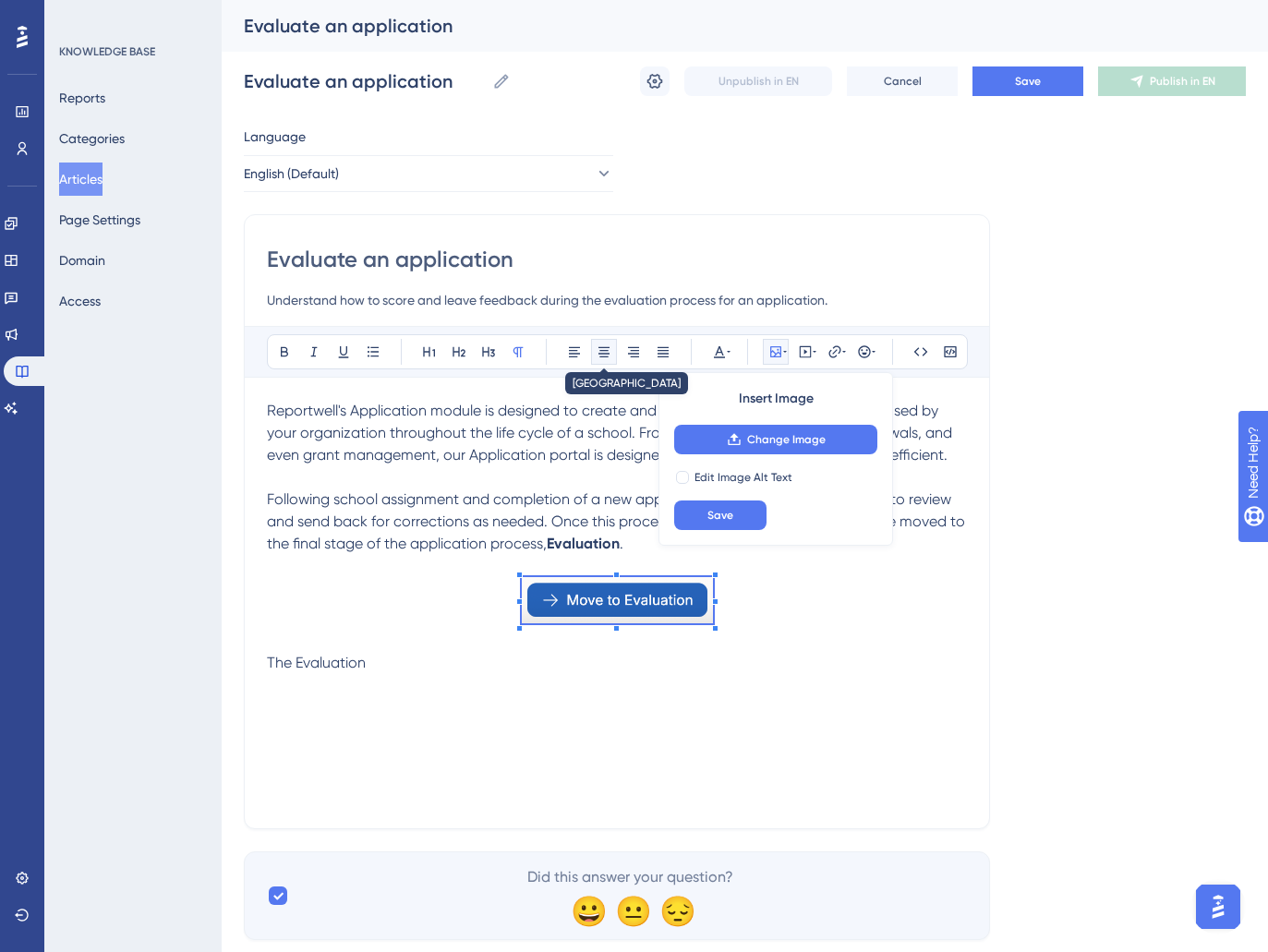
click at [604, 350] on icon at bounding box center [604, 352] width 11 height 10
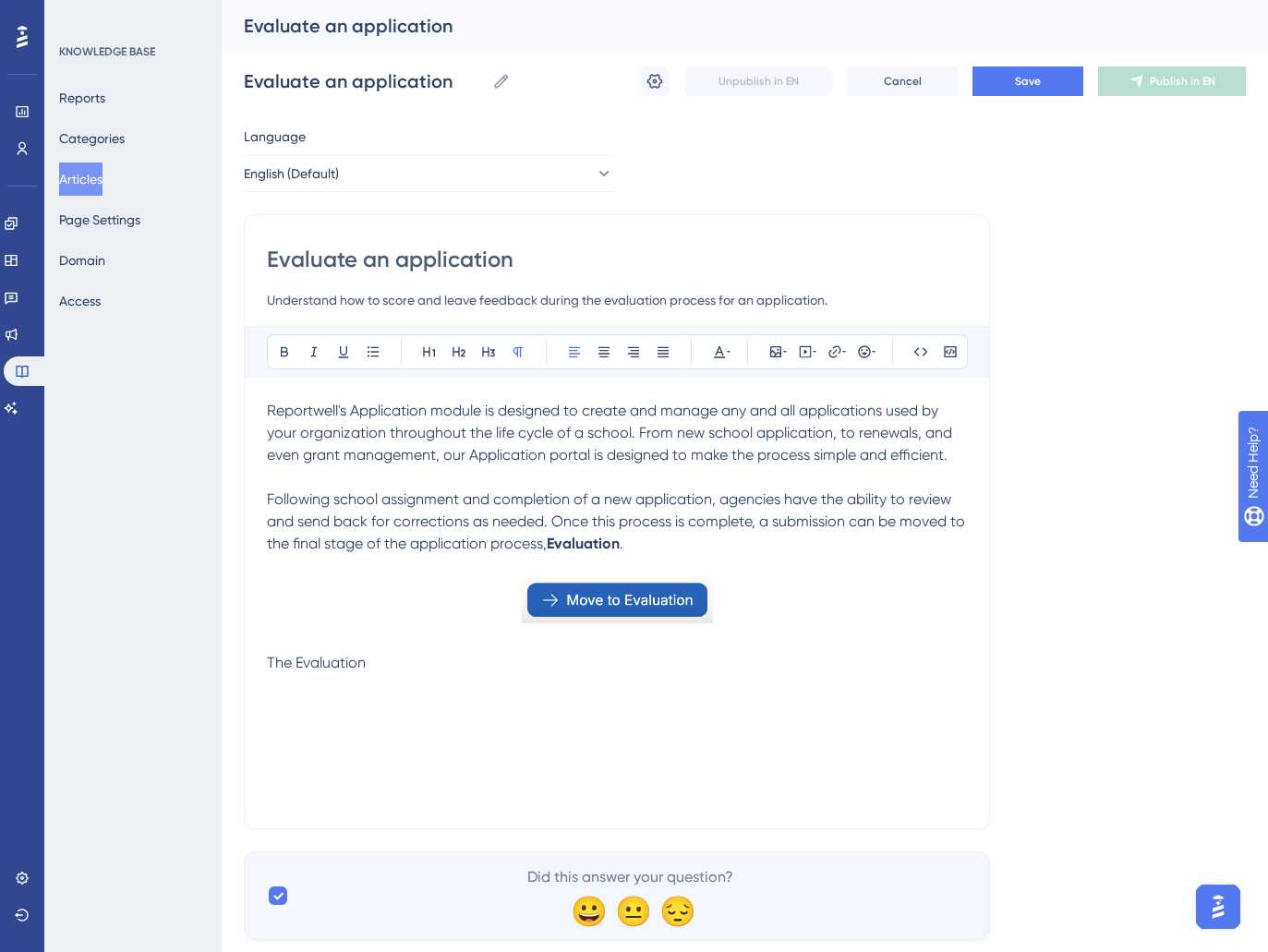
click at [804, 665] on p "The Evaluation" at bounding box center [617, 663] width 700 height 22
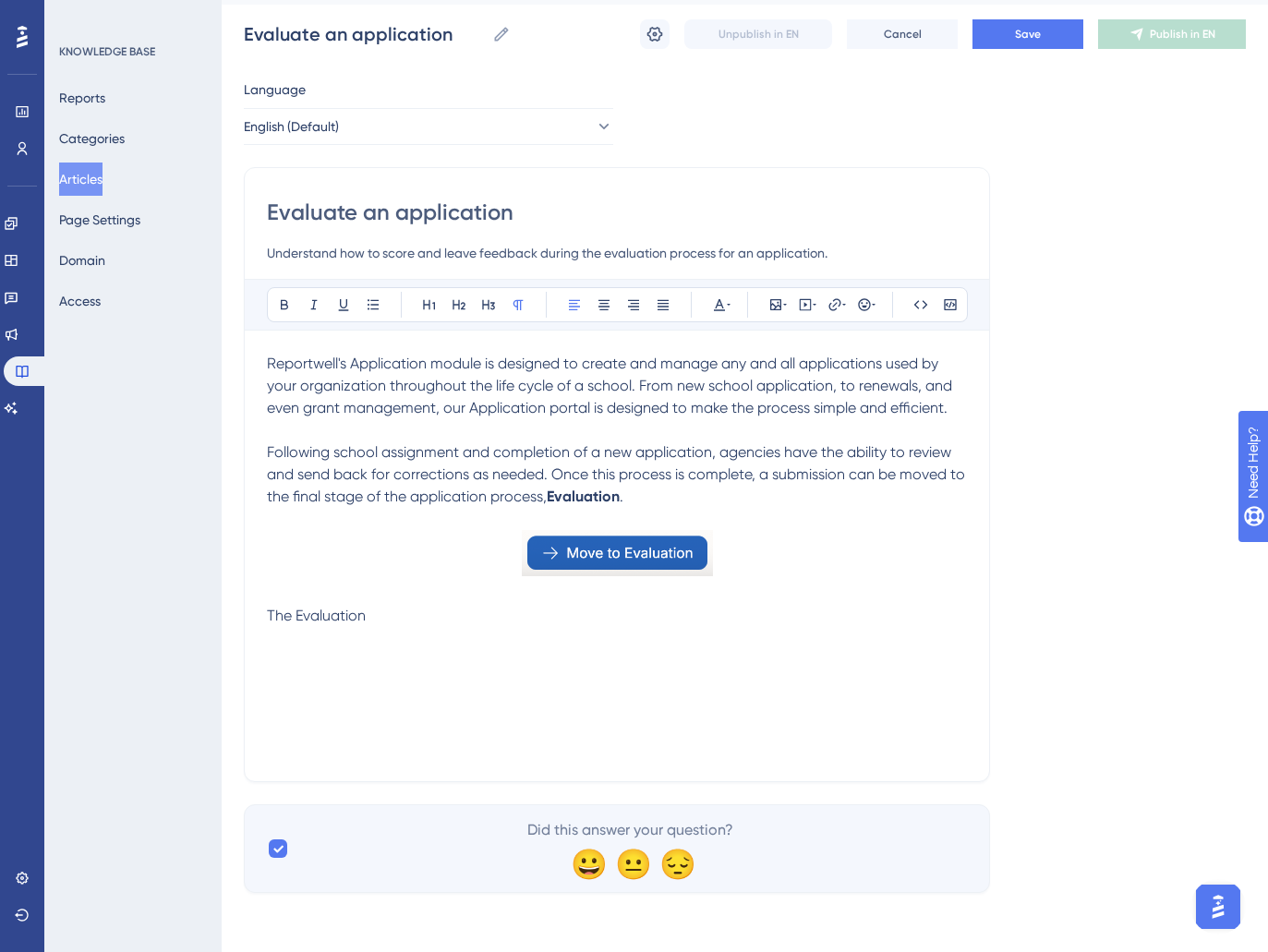
click at [647, 546] on img at bounding box center [618, 554] width 191 height 46
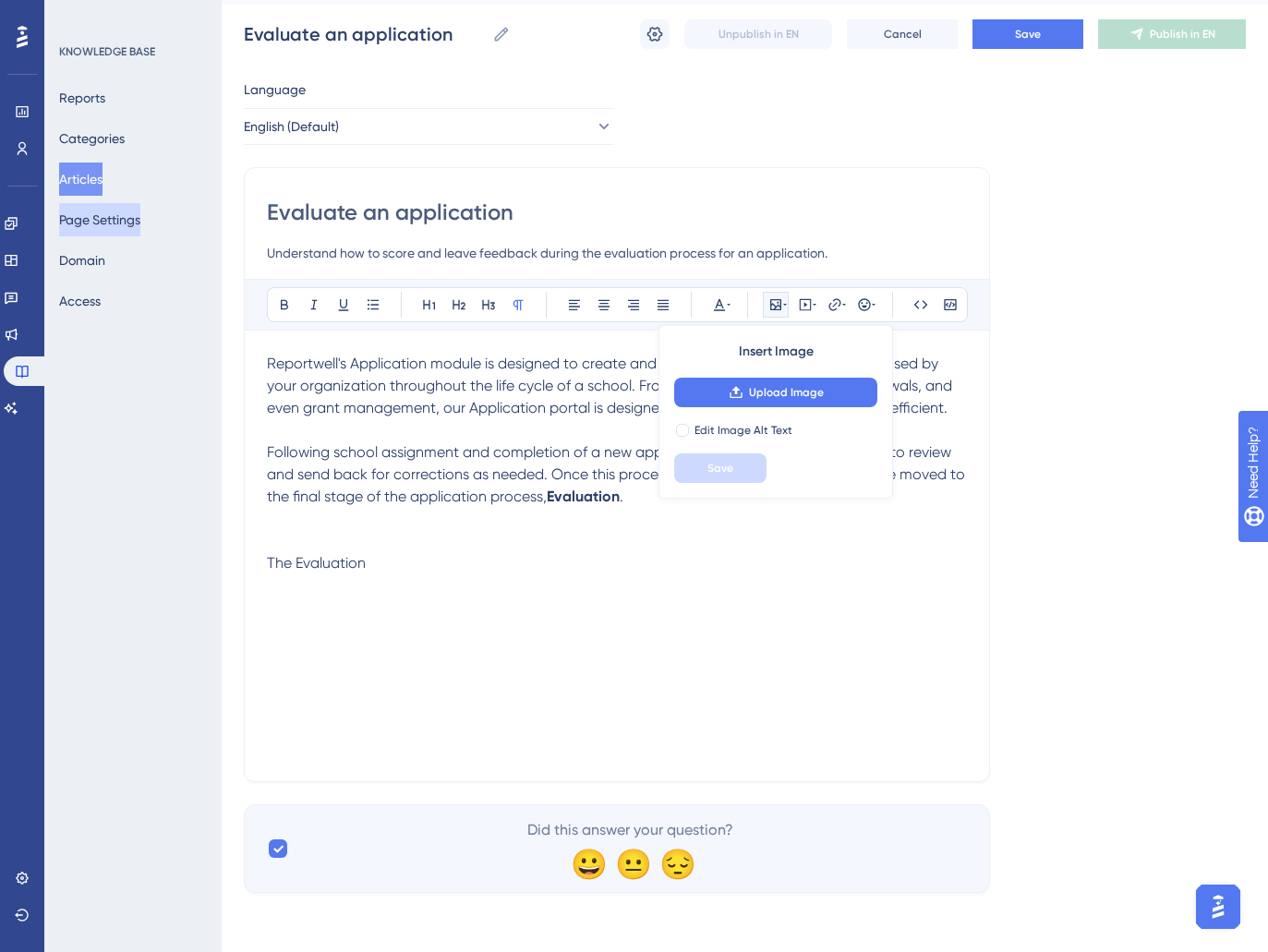
click at [118, 224] on button "Page Settings" at bounding box center [99, 220] width 81 height 33
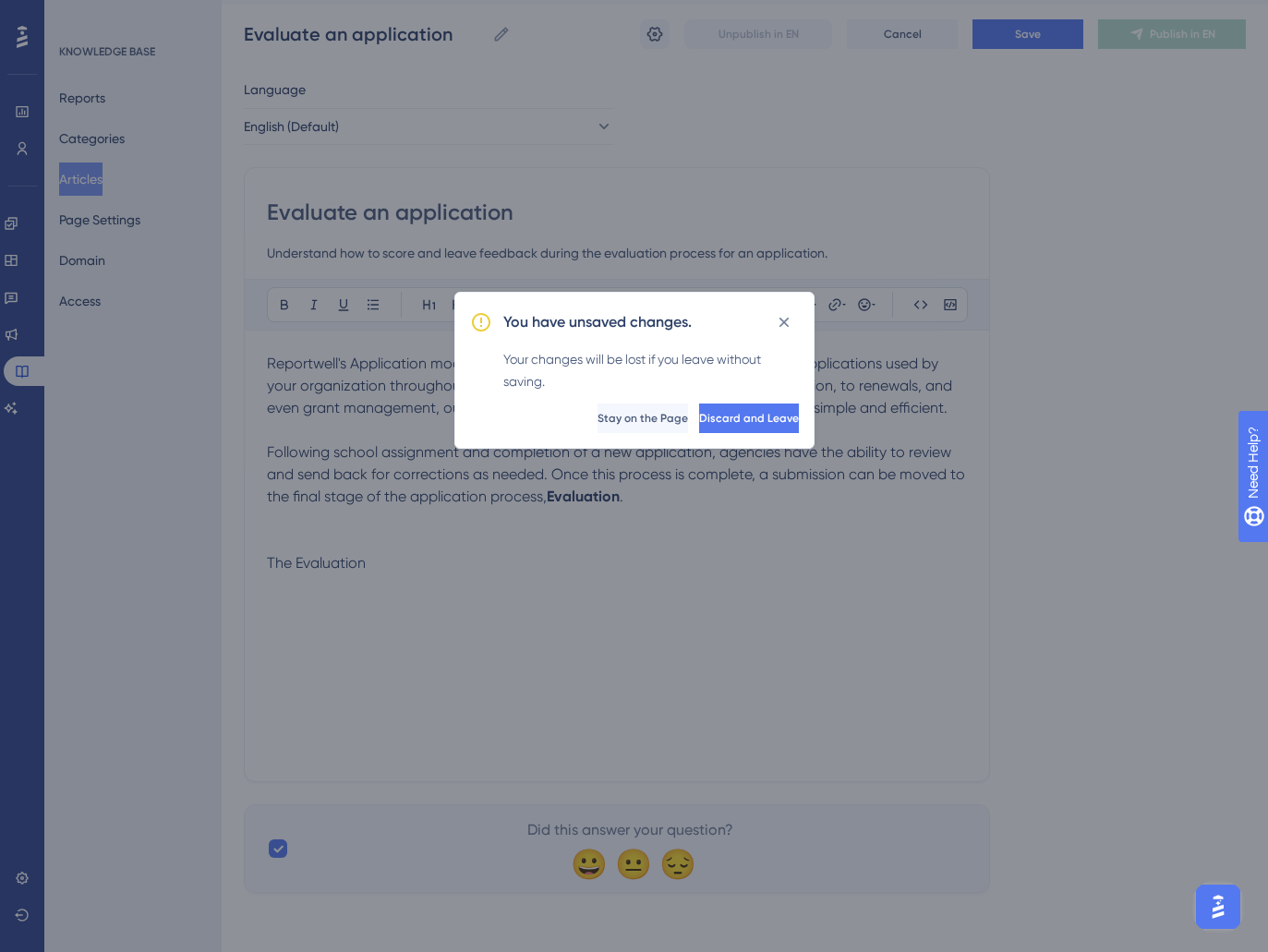
click at [91, 176] on div "You have unsaved changes. Your changes will be lost if you leave without saving…" at bounding box center [634, 476] width 1268 height 952
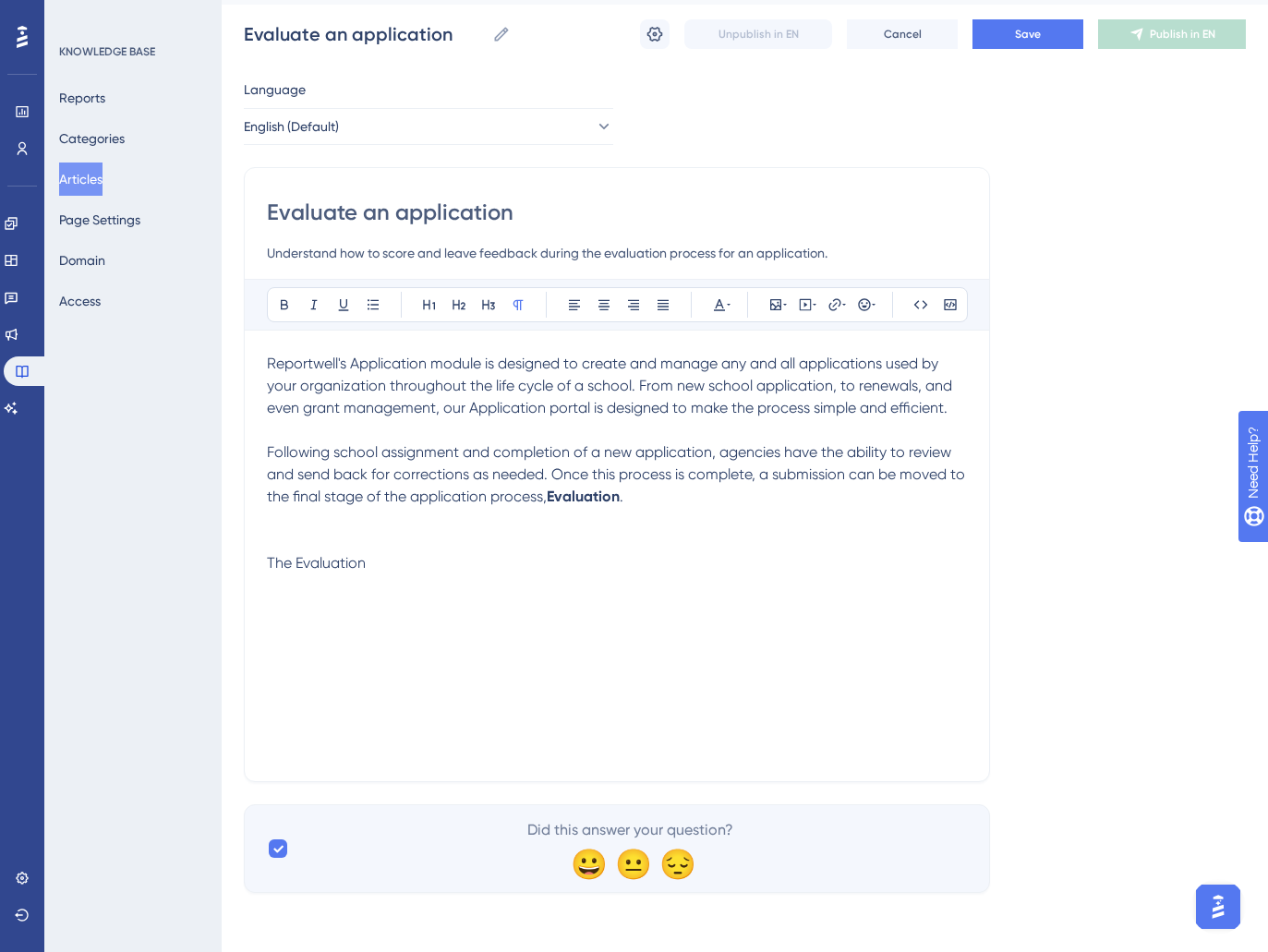
drag, startPoint x: 673, startPoint y: 508, endPoint x: 1041, endPoint y: 75, distance: 568.3
click at [673, 508] on p at bounding box center [617, 519] width 700 height 22
click at [1066, 36] on button "Save" at bounding box center [1027, 34] width 111 height 30
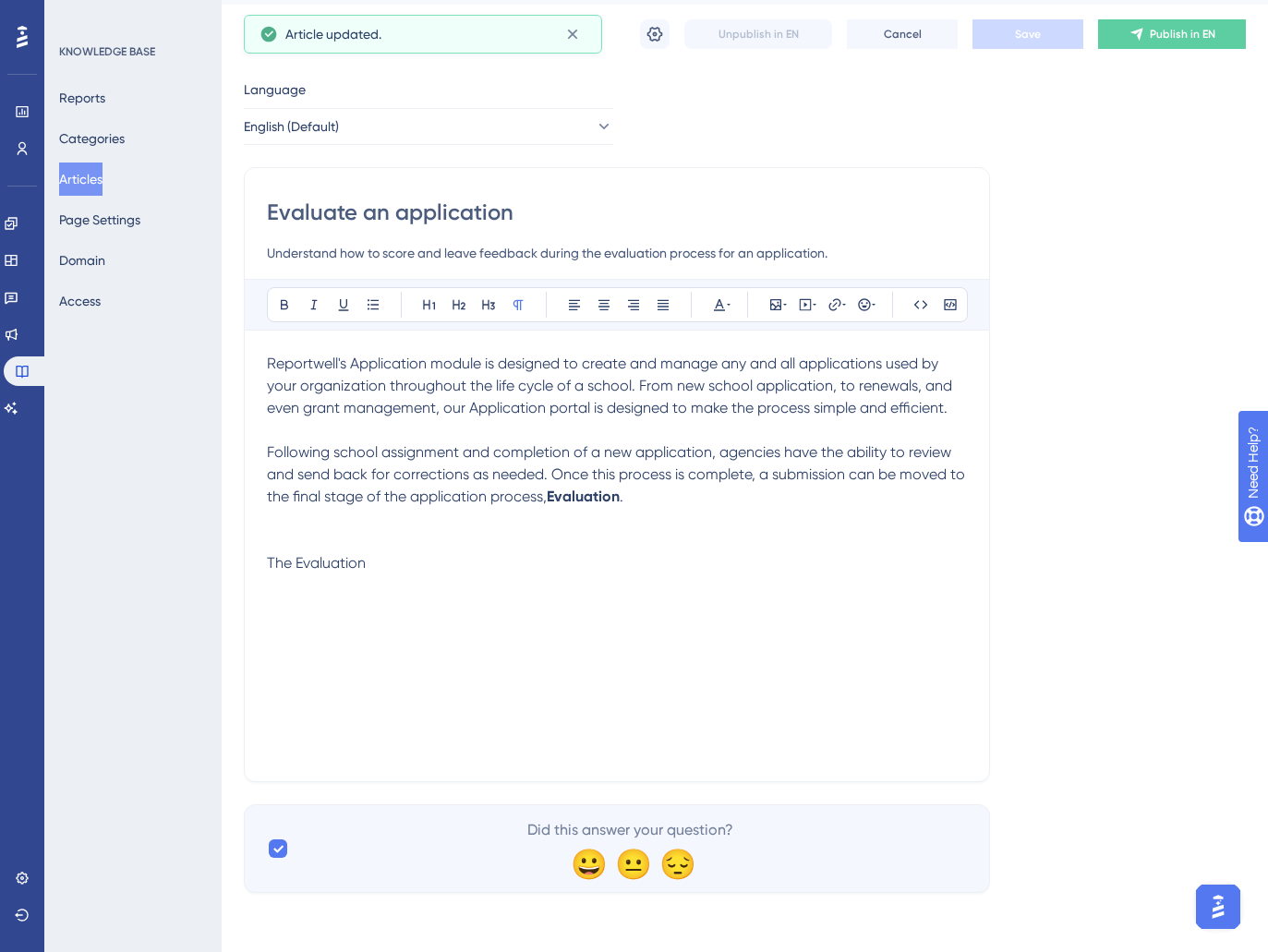
click at [88, 176] on button "Articles" at bounding box center [81, 179] width 44 height 33
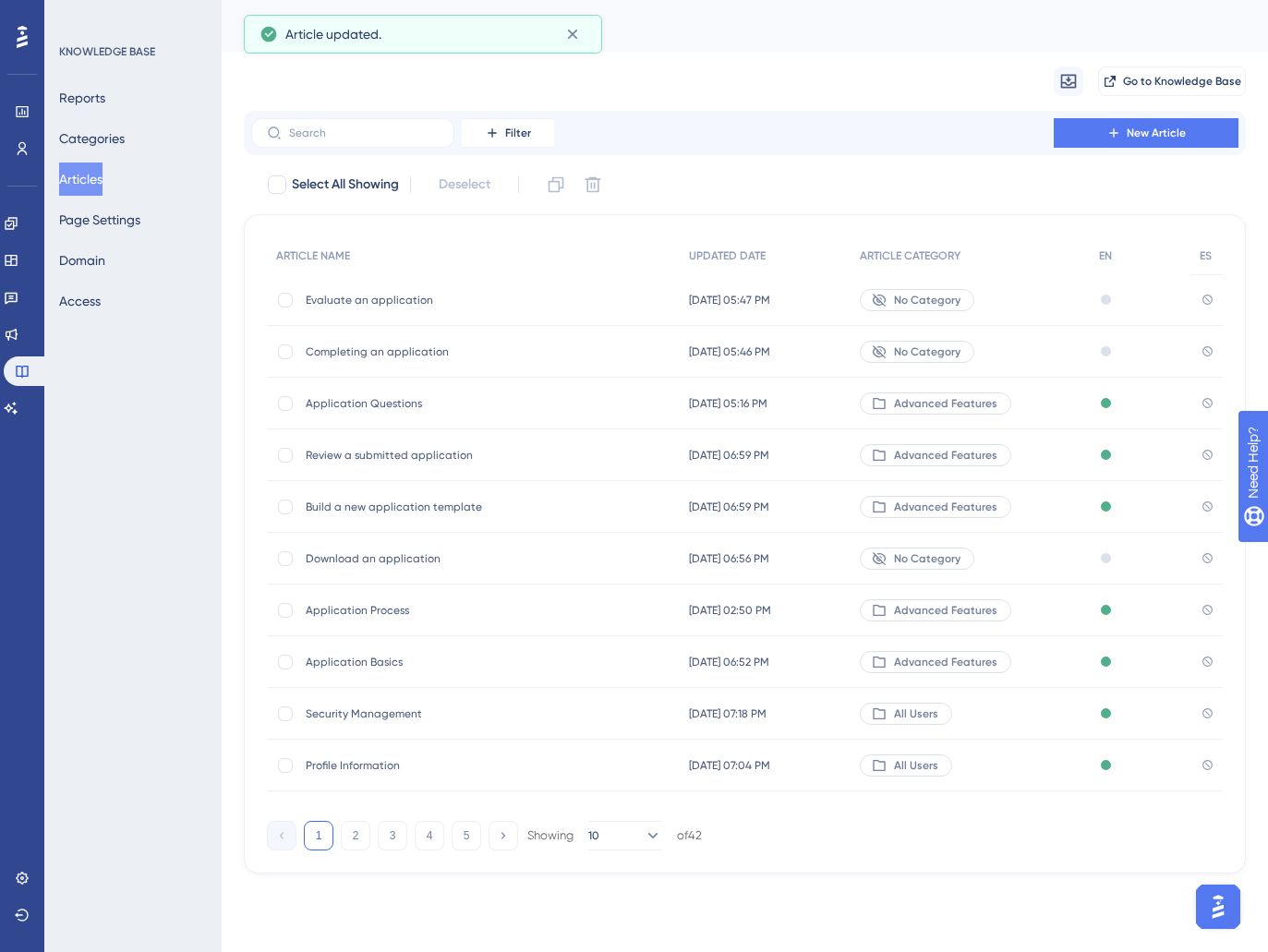
click at [375, 351] on span "Completing an application" at bounding box center [453, 352] width 295 height 15
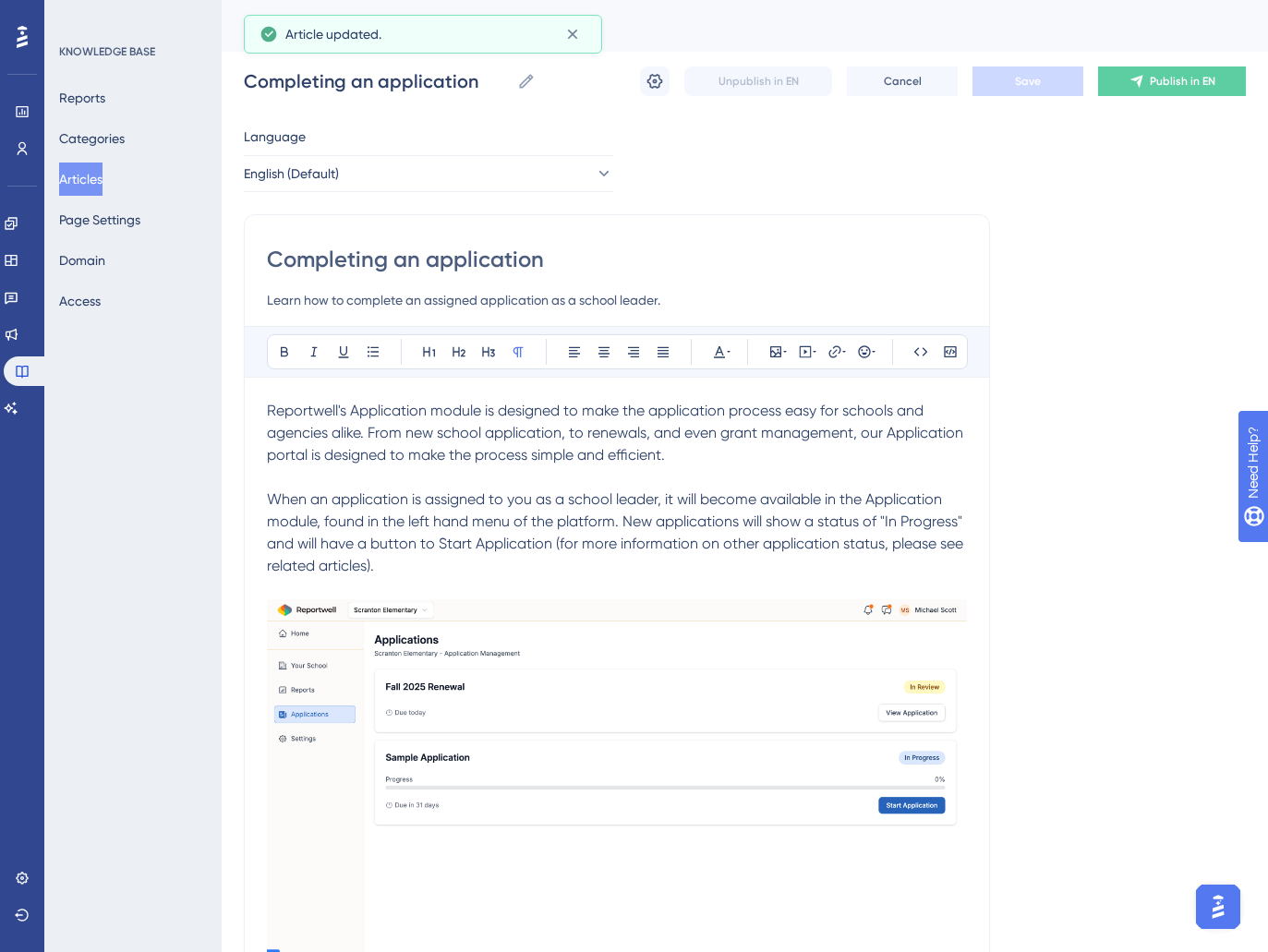
scroll to position [263, 0]
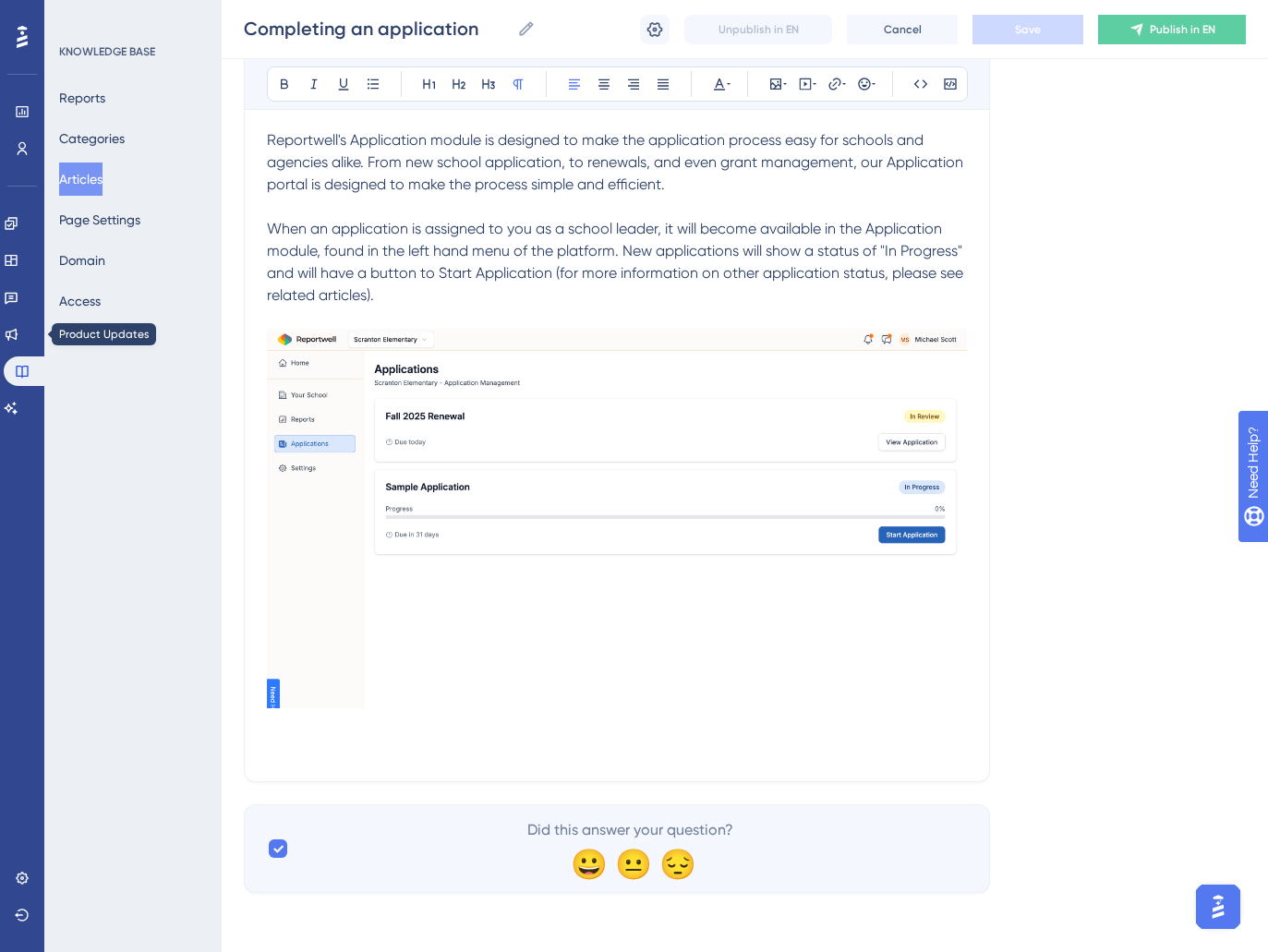
click at [588, 483] on img at bounding box center [617, 518] width 700 height 380
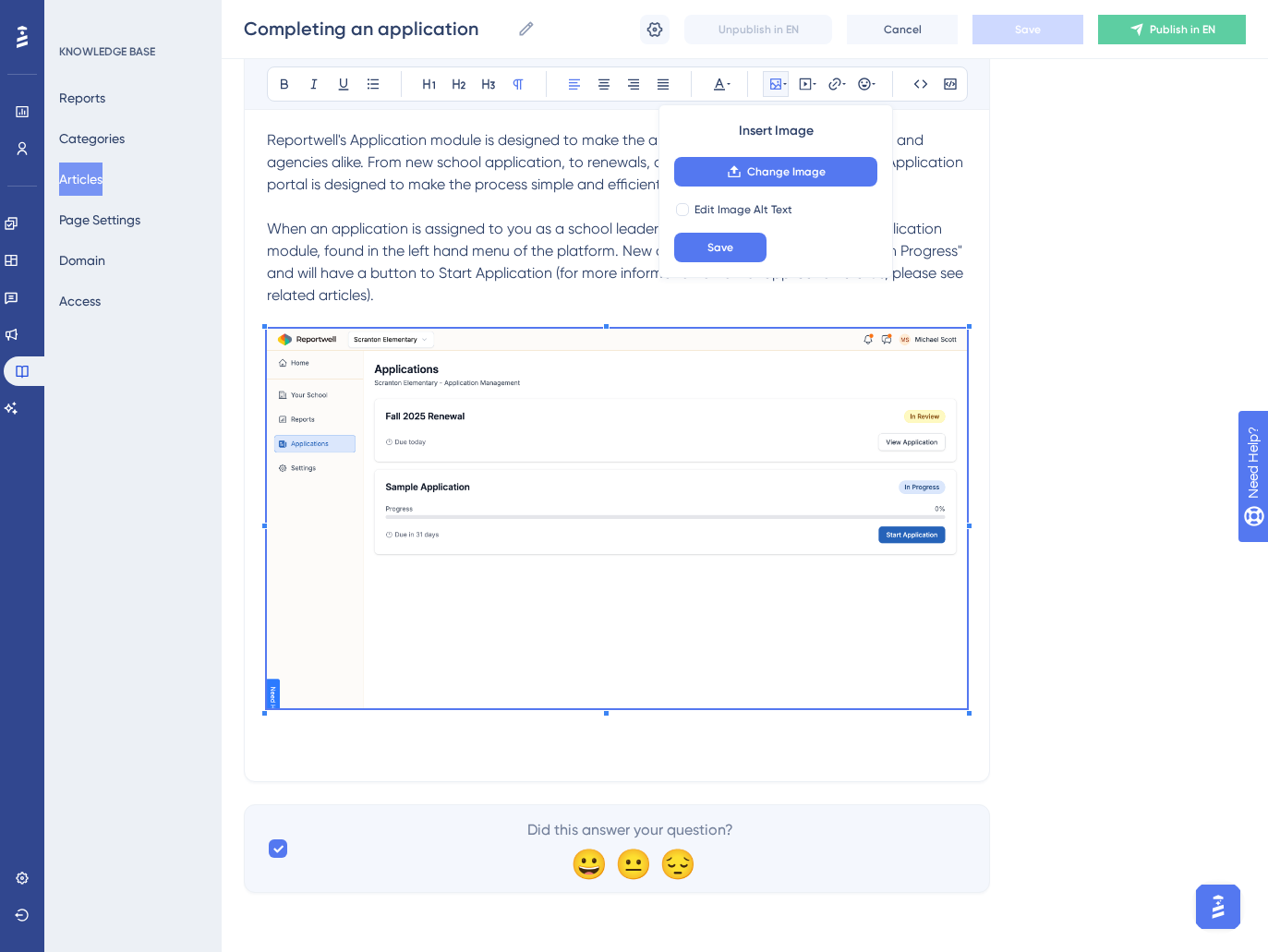
scroll to position [40, 0]
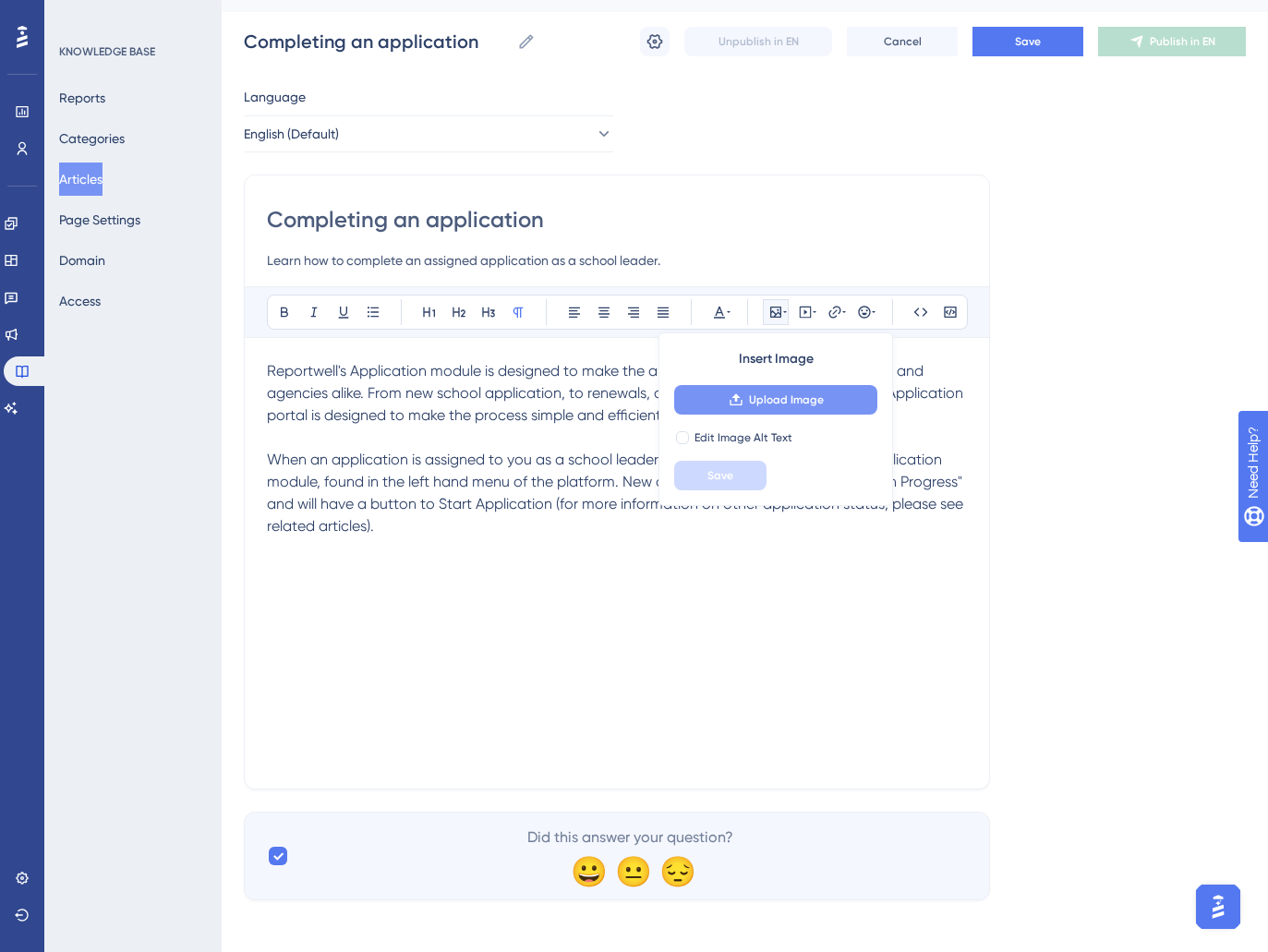
click at [778, 405] on span "Upload Image" at bounding box center [786, 400] width 75 height 15
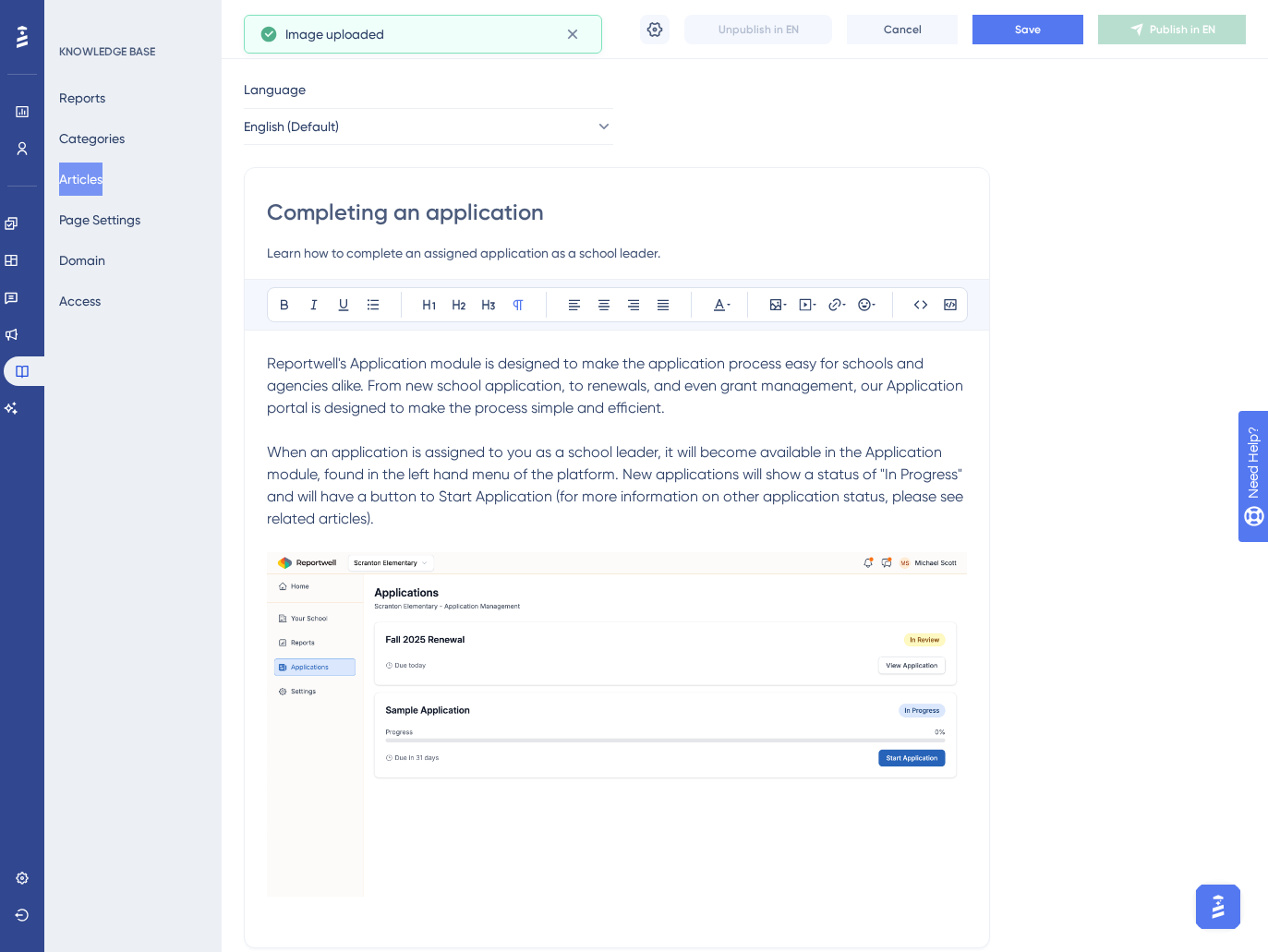
scroll to position [206, 0]
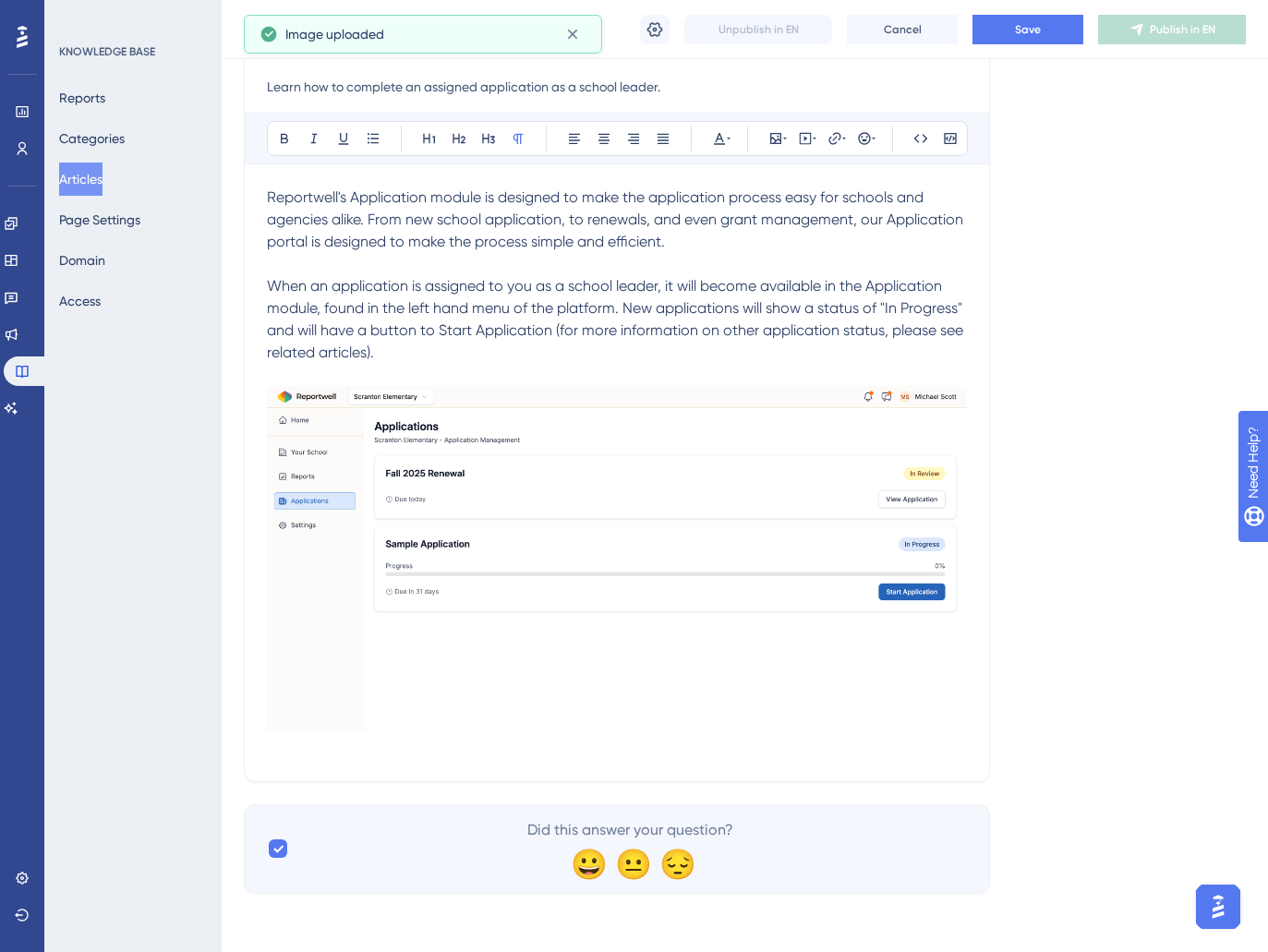
click at [412, 755] on p at bounding box center [617, 748] width 700 height 22
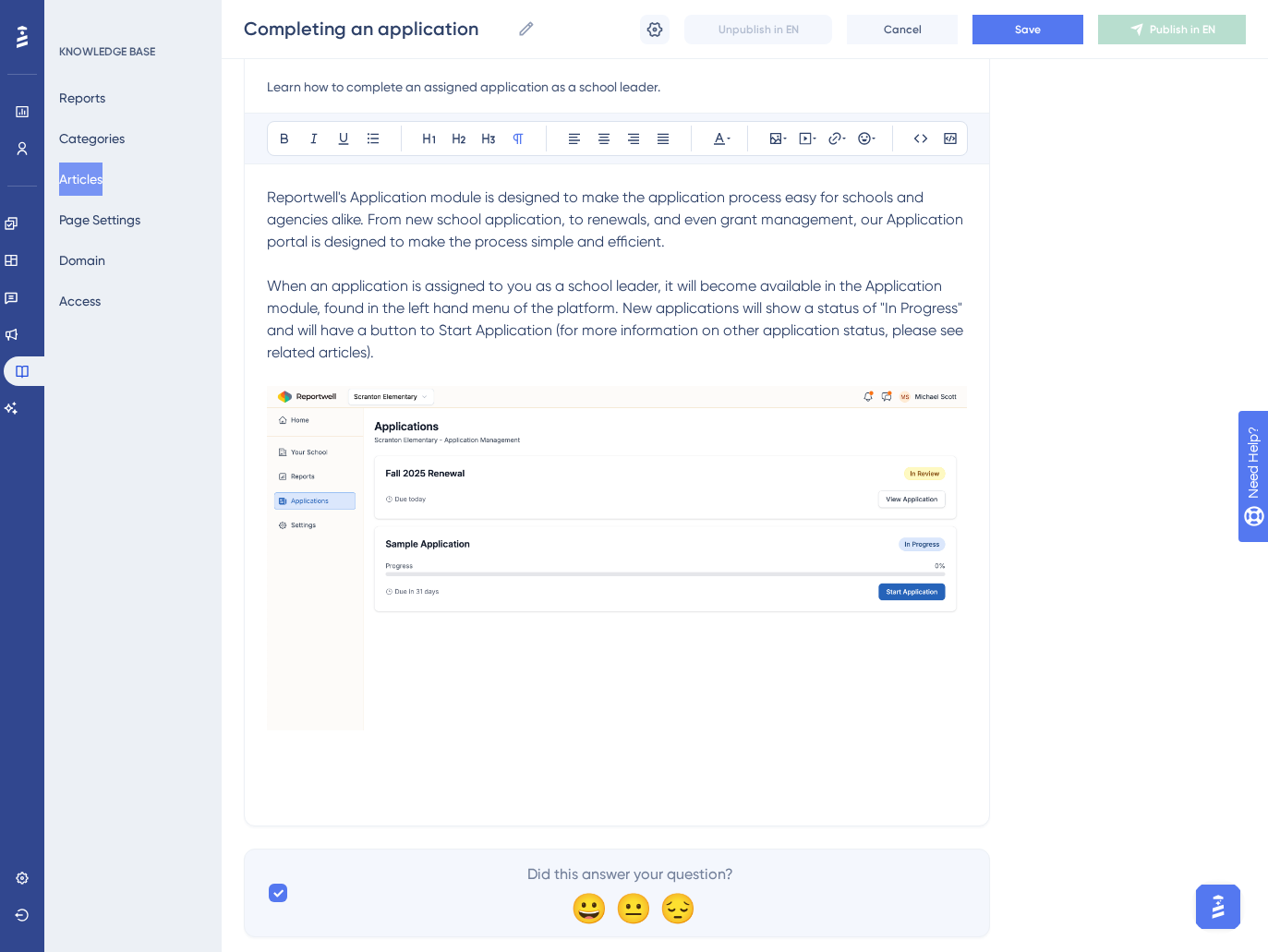
scroll to position [202, 0]
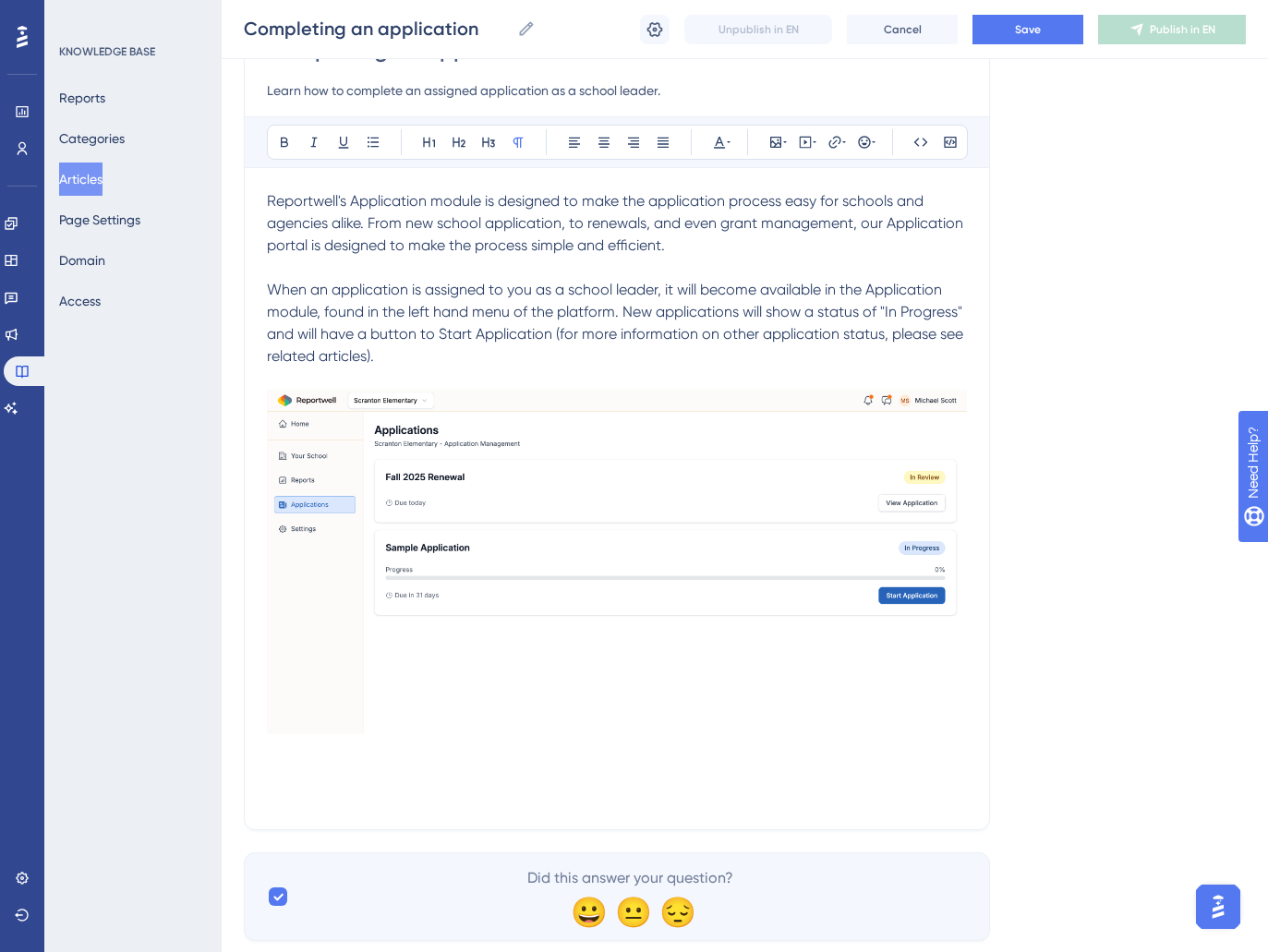
click at [890, 306] on span "When an application is assigned to you as a school leader, it will become avail…" at bounding box center [617, 322] width 700 height 84
drag, startPoint x: 885, startPoint y: 312, endPoint x: 958, endPoint y: 317, distance: 73.2
click at [958, 317] on span "When an application is assigned to you as a school leader, it will become avail…" at bounding box center [617, 322] width 700 height 84
drag, startPoint x: 439, startPoint y: 334, endPoint x: 553, endPoint y: 342, distance: 114.3
click at [553, 342] on span "" and will have a button to Start Application (for more information on other ap…" at bounding box center [617, 333] width 701 height 62
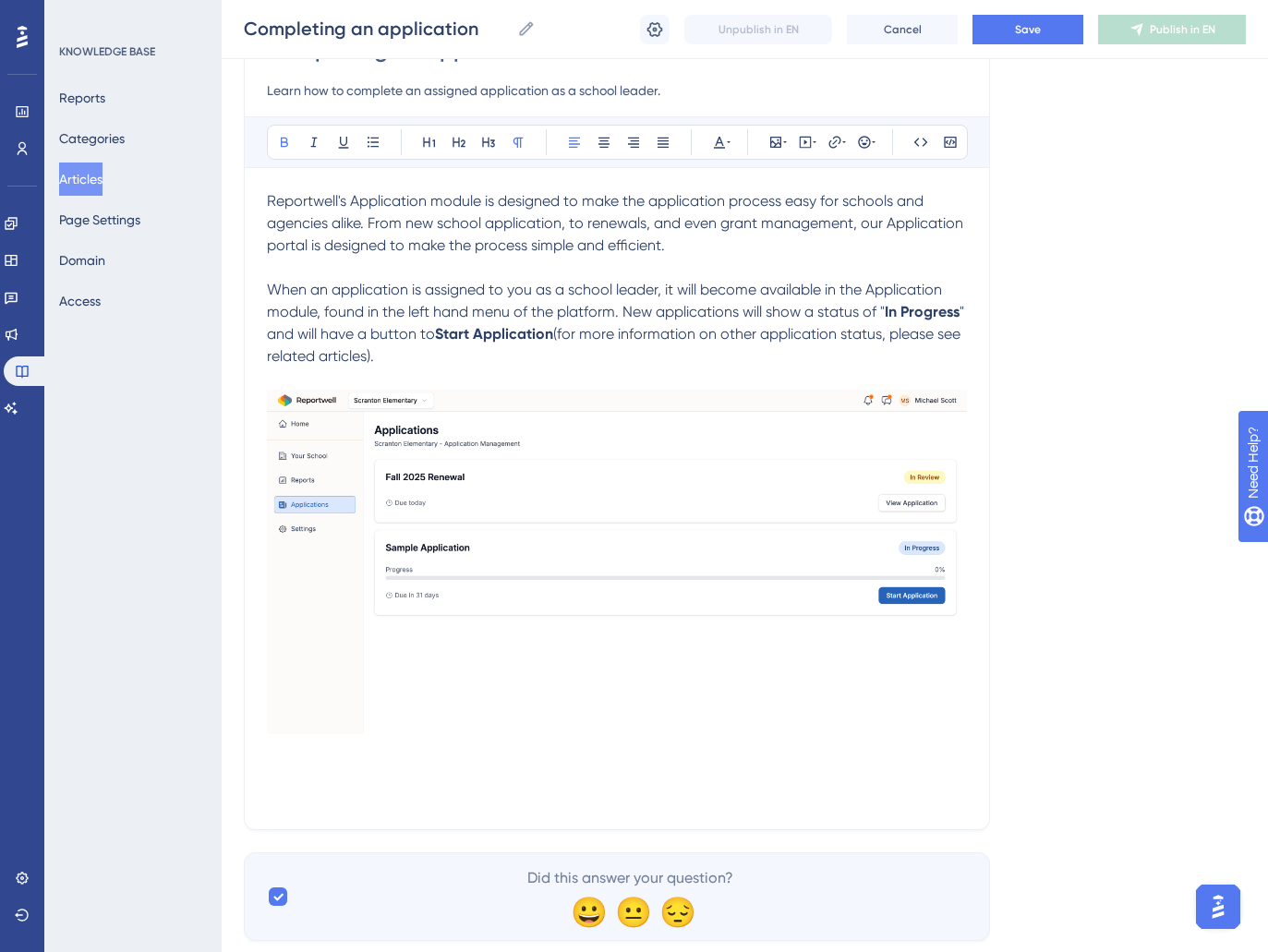
click at [917, 287] on span "When an application is assigned to you as a school leader, it will become avail…" at bounding box center [606, 300] width 679 height 40
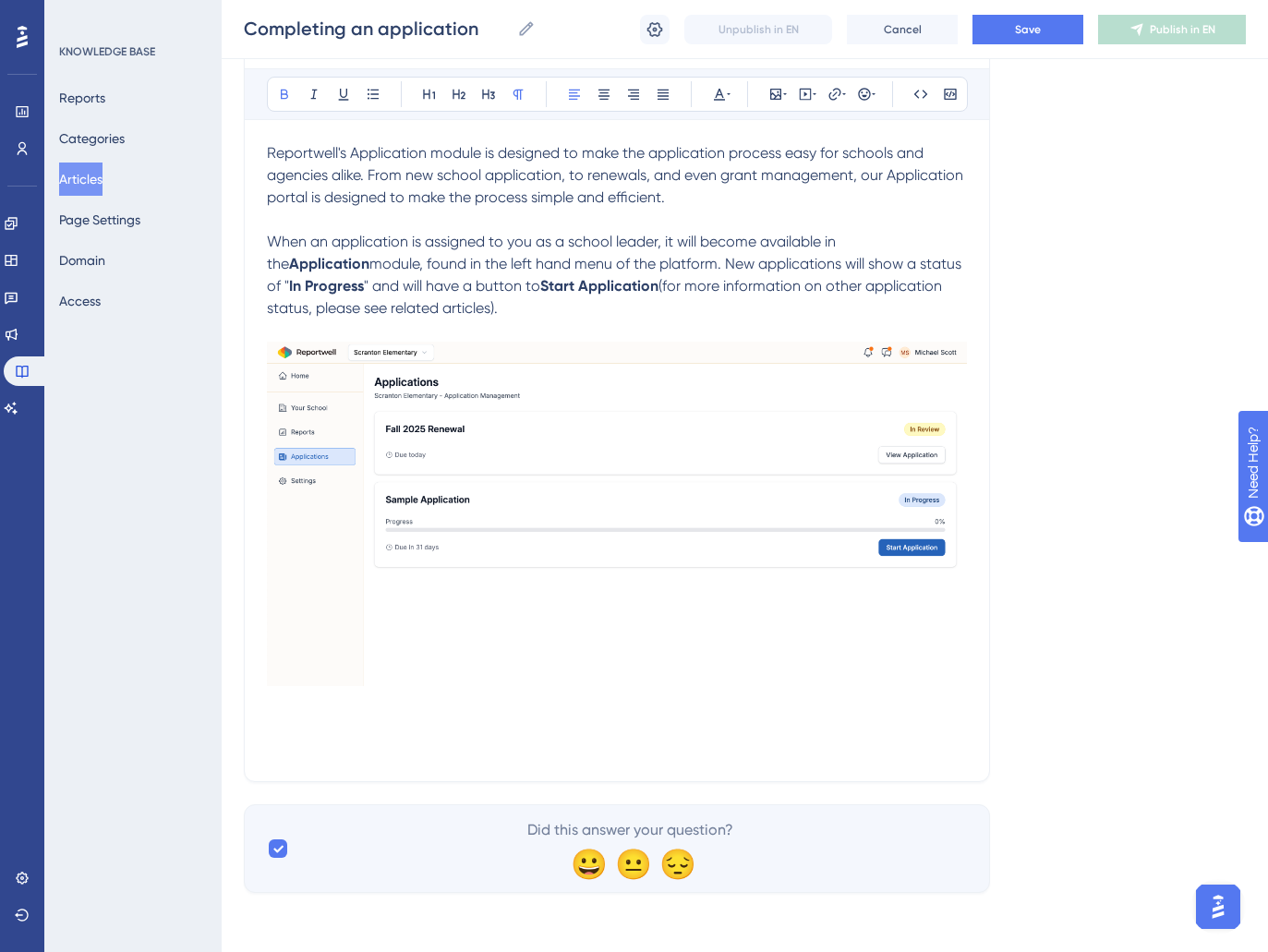
scroll to position [2393, 0]
click at [370, 254] on strong "Application" at bounding box center [329, 263] width 81 height 18
click at [306, 737] on p at bounding box center [617, 748] width 700 height 22
click at [306, 724] on p at bounding box center [617, 726] width 700 height 22
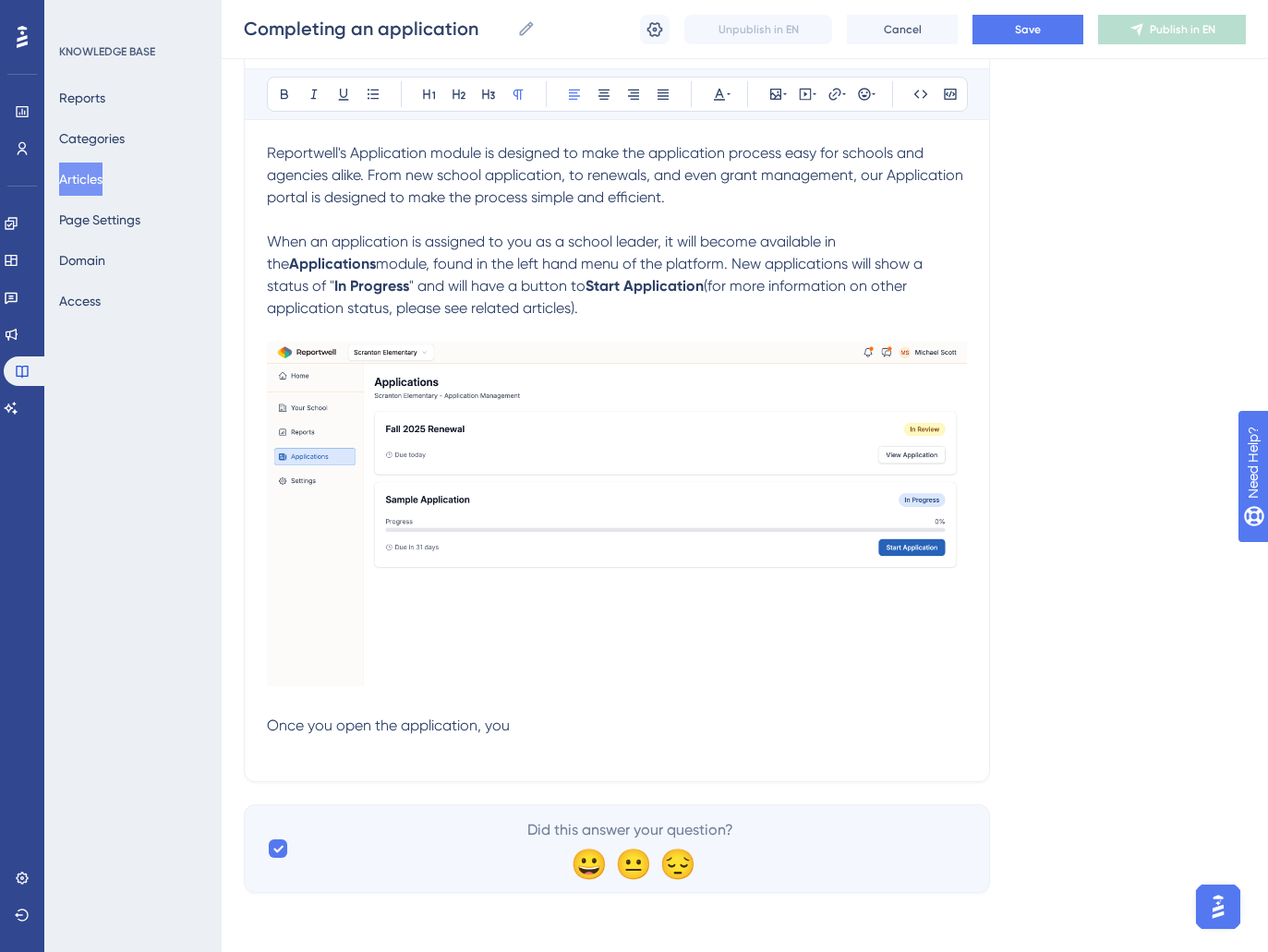
click at [267, 724] on span "Once you open the application, you" at bounding box center [387, 725] width 242 height 18
drag, startPoint x: 269, startPoint y: 725, endPoint x: 552, endPoint y: 740, distance: 283.4
click at [552, 740] on div "Reportwell's Application module is designed to make the application process eas…" at bounding box center [617, 450] width 700 height 617
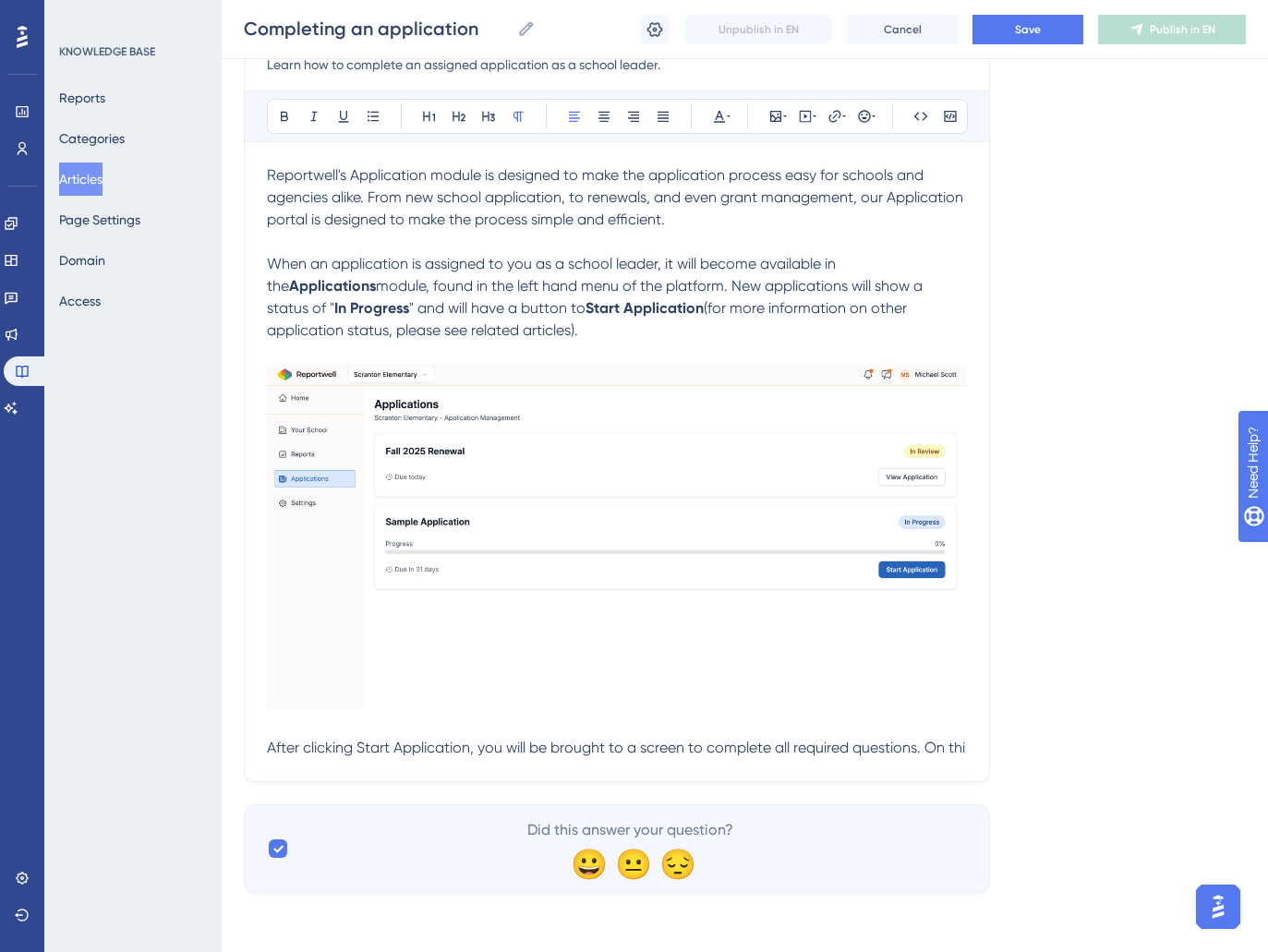
scroll to position [252, 0]
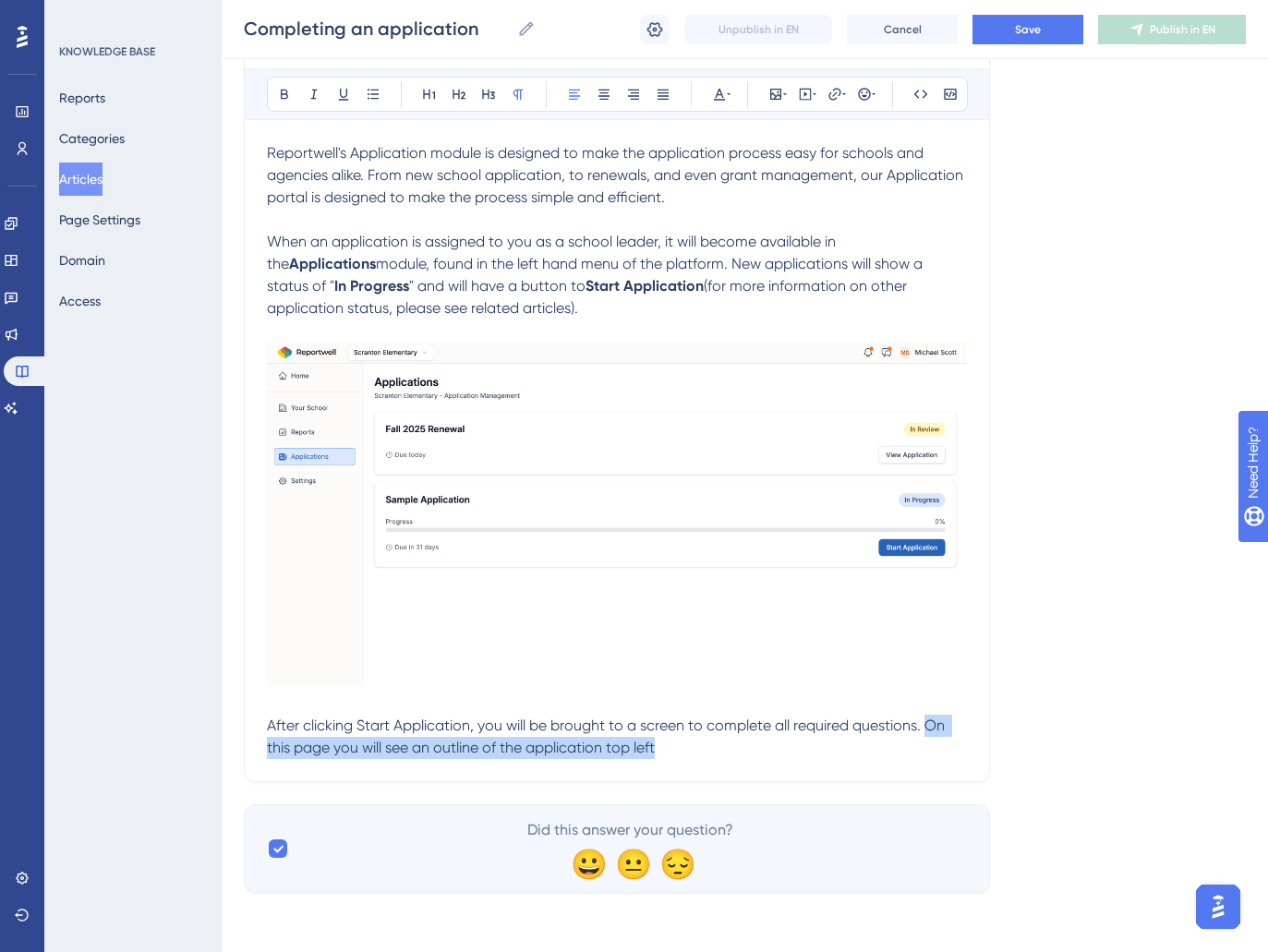
drag, startPoint x: 704, startPoint y: 751, endPoint x: 929, endPoint y: 728, distance: 226.2
click at [929, 728] on p "After clicking Start Application, you will be brought to a screen to complete a…" at bounding box center [617, 737] width 700 height 45
click at [843, 754] on p "After clicking Start Application, you will be brought to a screen to complete a…" at bounding box center [617, 737] width 700 height 45
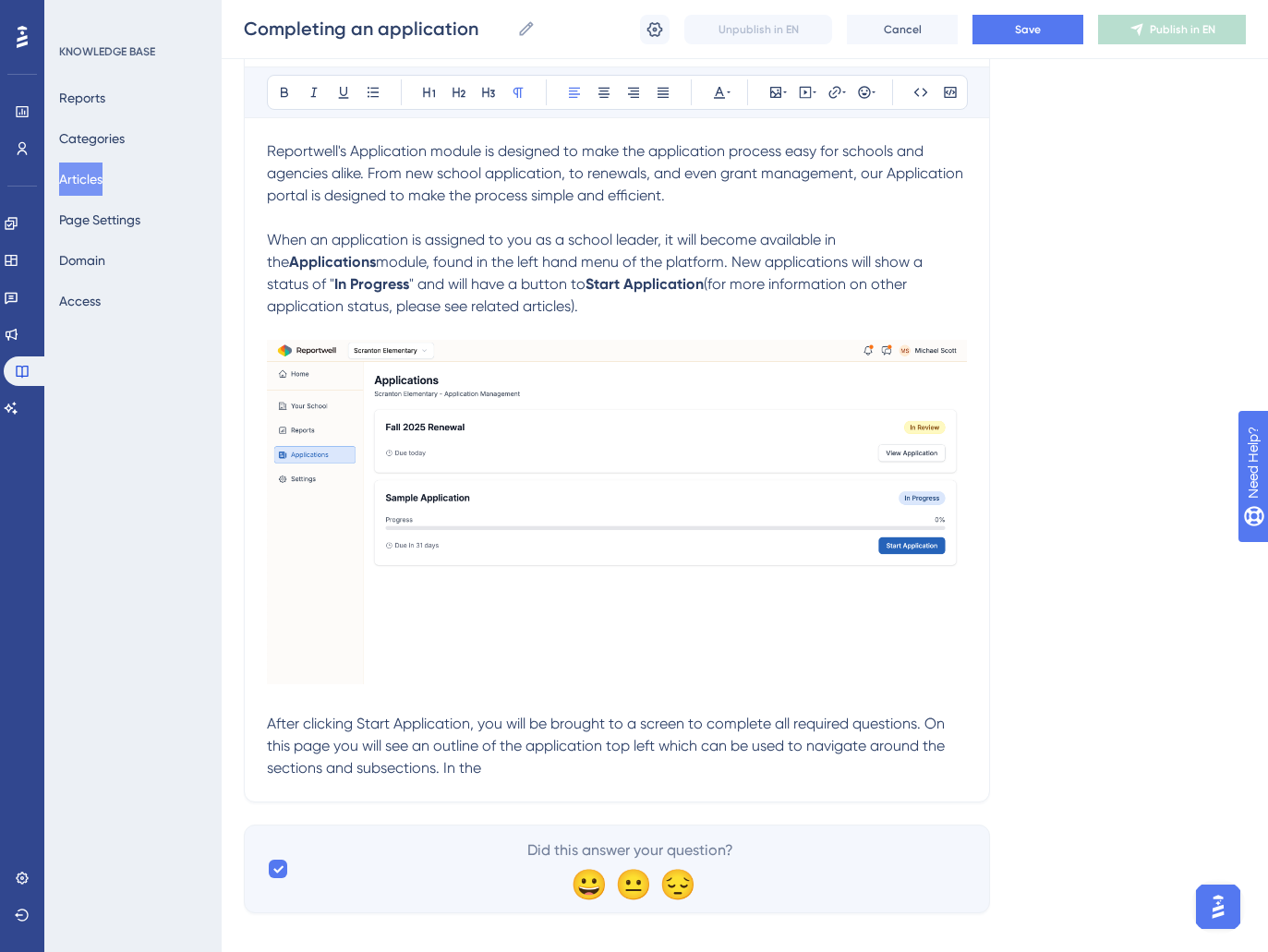
scroll to position [274, 0]
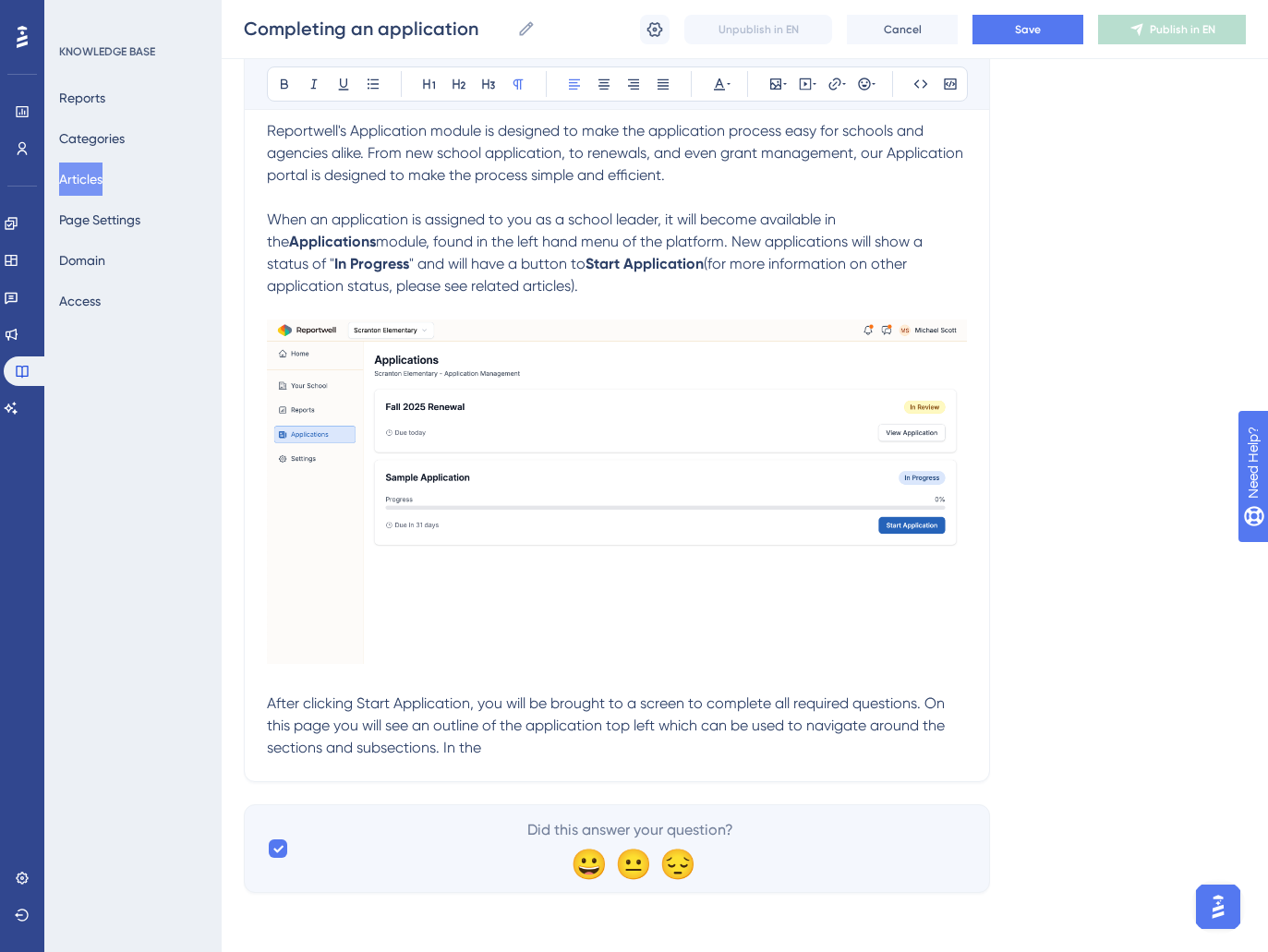
click at [518, 739] on p "After clicking Start Application, you will be brought to a screen to complete a…" at bounding box center [617, 726] width 700 height 67
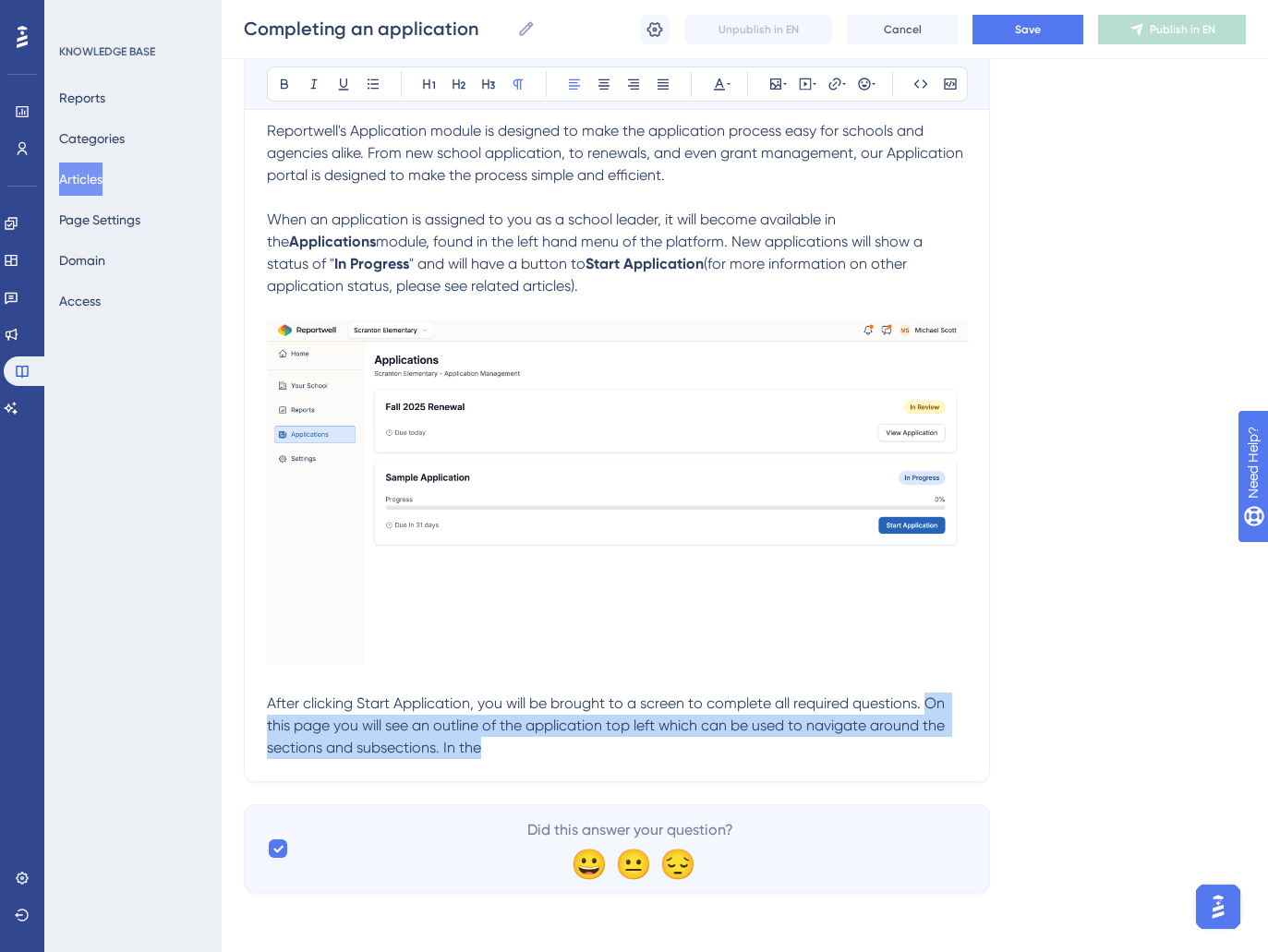
drag, startPoint x: 513, startPoint y: 750, endPoint x: 925, endPoint y: 705, distance: 414.5
click at [925, 705] on p "After clicking Start Application, you will be brought to a screen to complete a…" at bounding box center [617, 726] width 700 height 67
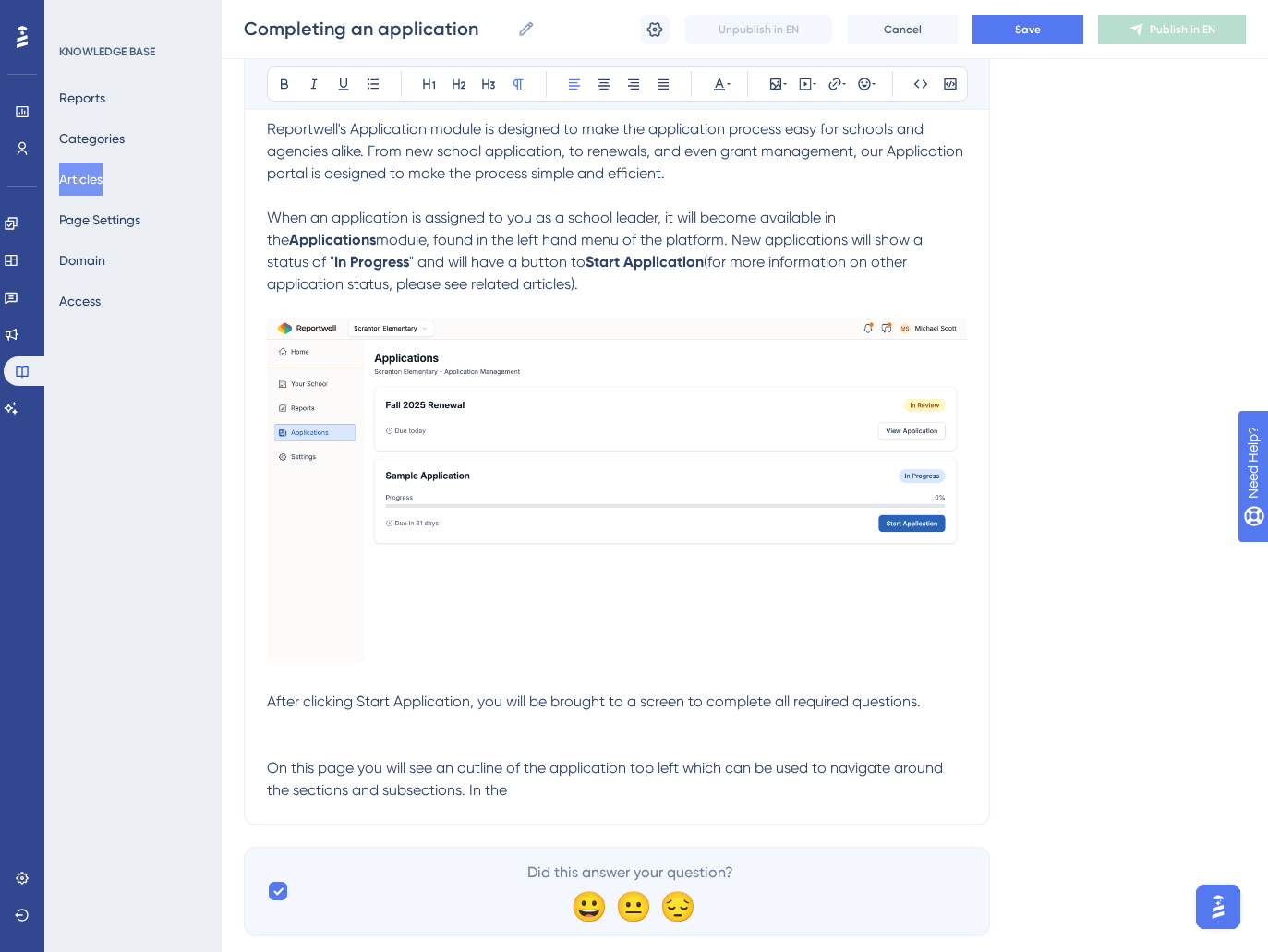
drag, startPoint x: 791, startPoint y: 722, endPoint x: 801, endPoint y: 721, distance: 10.0
click at [791, 722] on p at bounding box center [617, 724] width 700 height 22
click at [957, 711] on p "After clicking Start Application, you will be brought to a screen to complete a…" at bounding box center [617, 702] width 700 height 22
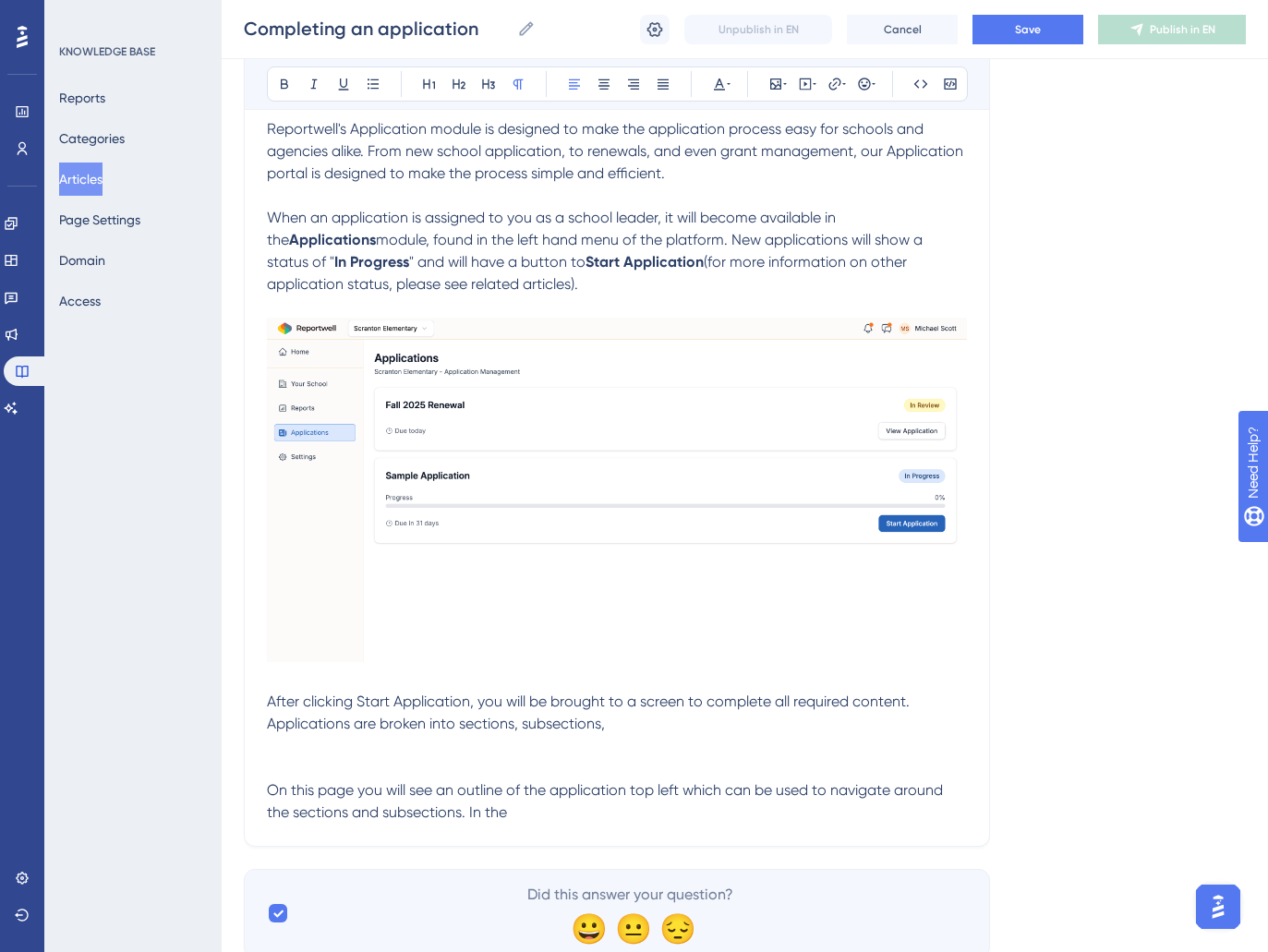
click at [384, 724] on span "After clicking Start Application, you will be brought to a screen to complete a…" at bounding box center [590, 712] width 647 height 40
click at [687, 727] on p "After clicking Start Application, you will be brought to a screen to complete a…" at bounding box center [617, 713] width 700 height 45
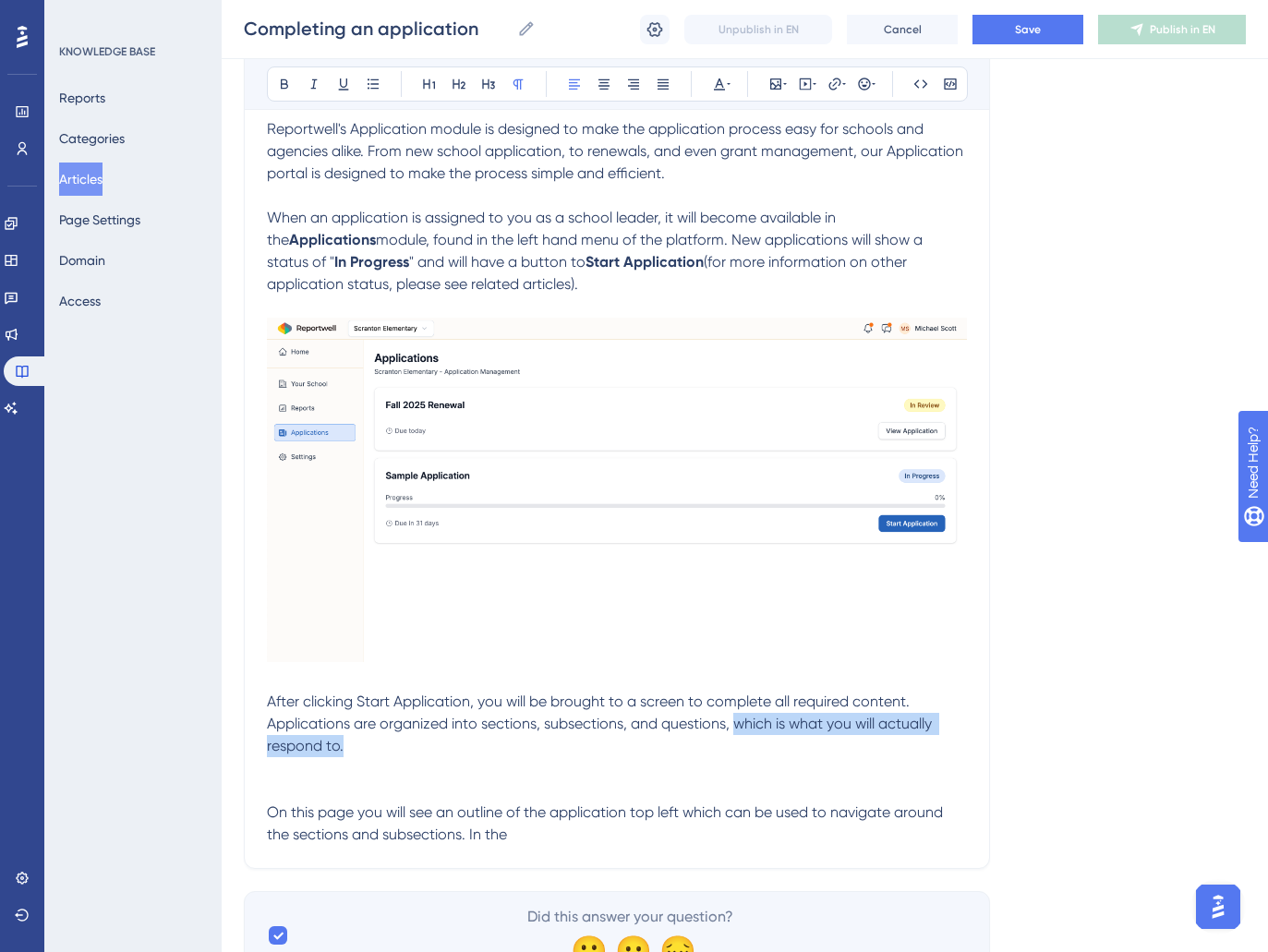
drag, startPoint x: 735, startPoint y: 743, endPoint x: 735, endPoint y: 731, distance: 12.0
click at [735, 731] on p "After clicking Start Application, you will be brought to a screen to complete a…" at bounding box center [617, 724] width 700 height 67
click at [961, 724] on p "After clicking Start Application, you will be brought to a screen to complete a…" at bounding box center [617, 724] width 700 height 67
click at [727, 727] on span "After clicking Start Application, you will be brought to a screen to complete a…" at bounding box center [618, 724] width 702 height 62
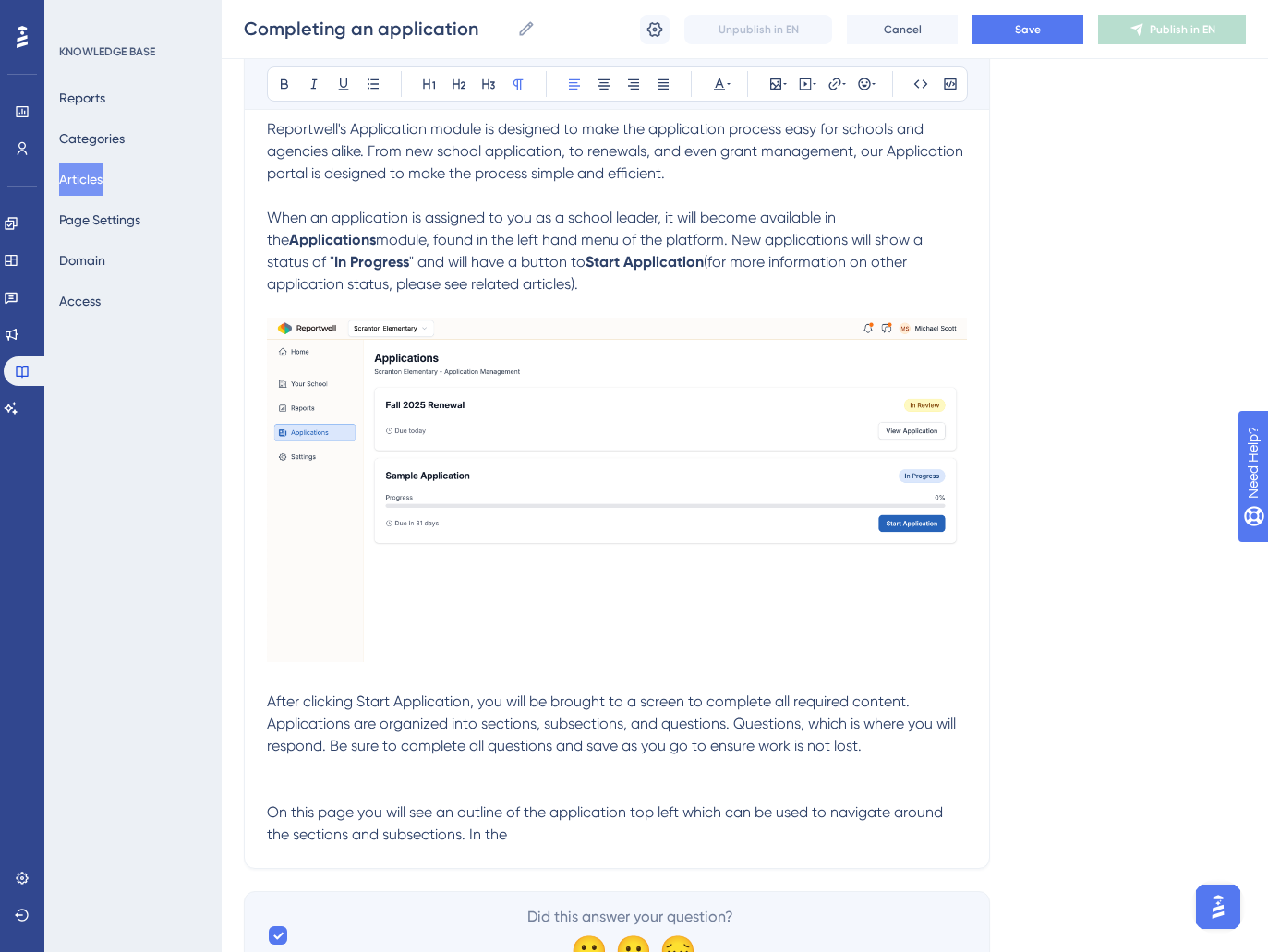
click at [856, 729] on span "After clicking Start Application, you will be brought to a screen to complete a…" at bounding box center [613, 724] width 693 height 62
click at [893, 725] on span "After clicking Start Application, you will be brought to a screen to complete a…" at bounding box center [608, 724] width 683 height 62
click at [277, 753] on span "After clicking Start Application, you will be brought to a screen to complete a…" at bounding box center [616, 724] width 699 height 62
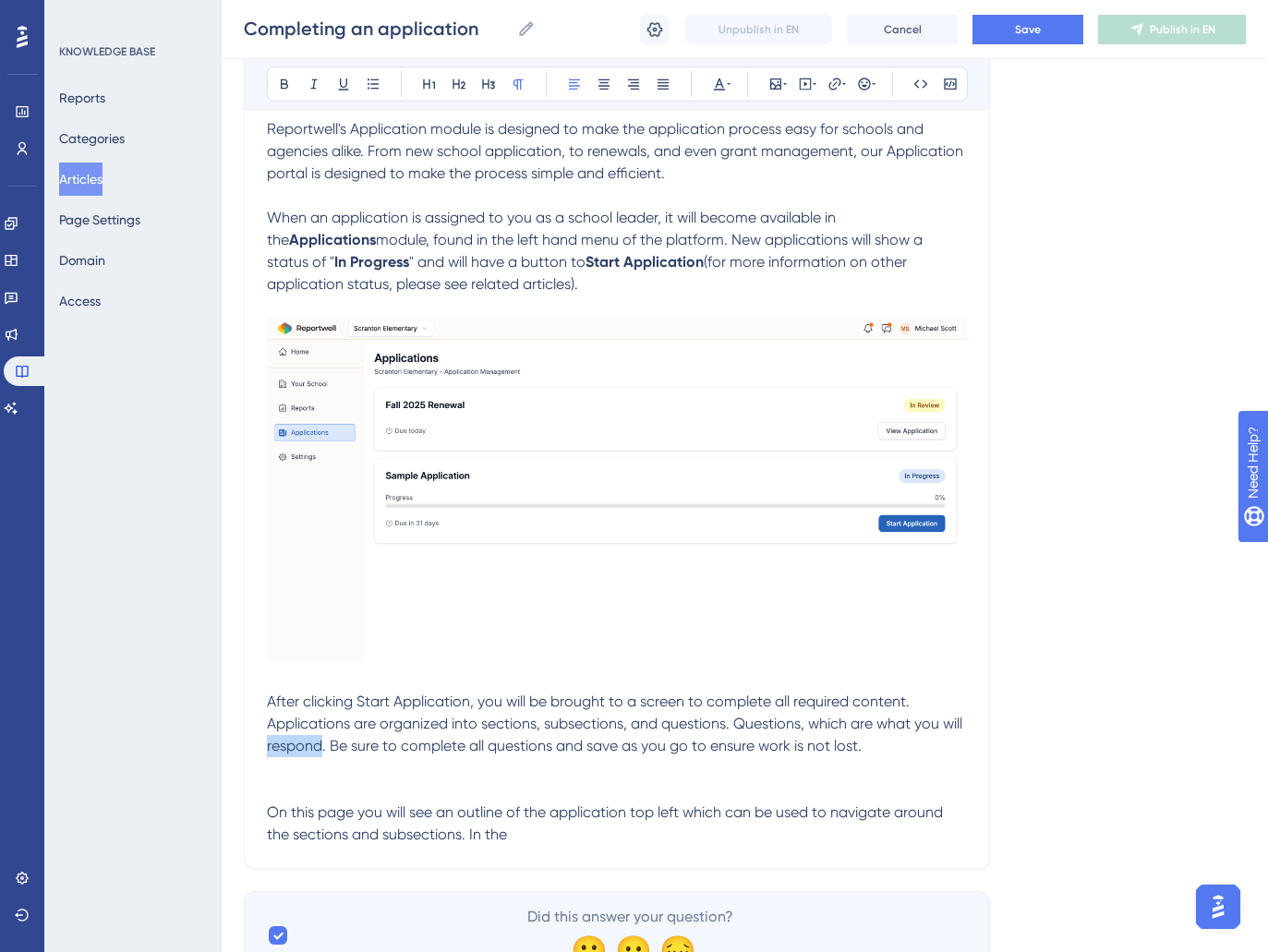
click at [277, 753] on span "After clicking Start Application, you will be brought to a screen to complete a…" at bounding box center [616, 724] width 699 height 62
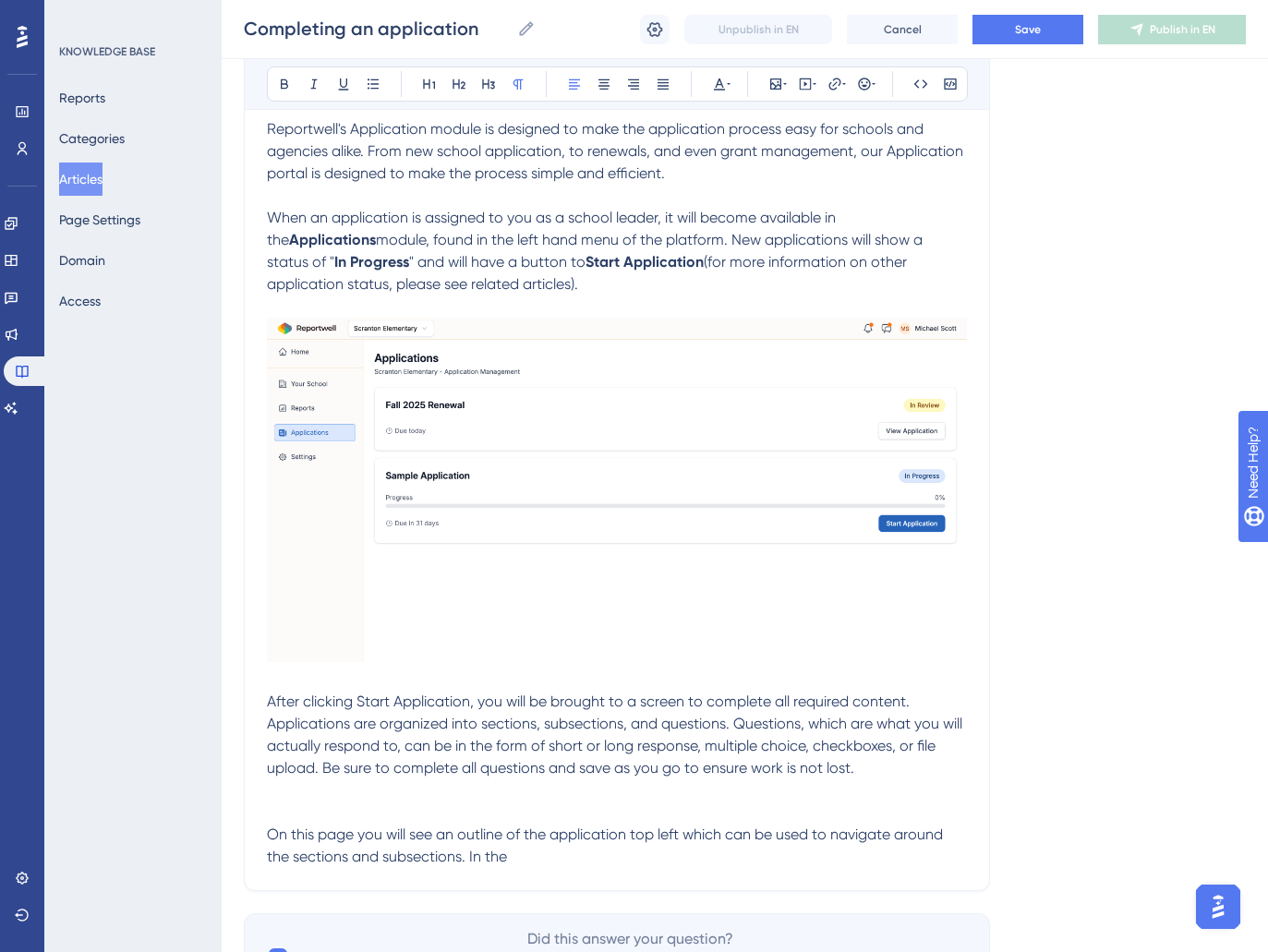
click at [663, 774] on span "After clicking Start Application, you will be brought to a screen to complete a…" at bounding box center [616, 735] width 699 height 84
click at [907, 771] on p "After clicking Start Application, you will be brought to a screen to complete a…" at bounding box center [617, 735] width 700 height 88
drag, startPoint x: 629, startPoint y: 788, endPoint x: 683, endPoint y: 802, distance: 55.8
click at [632, 789] on p at bounding box center [617, 790] width 700 height 22
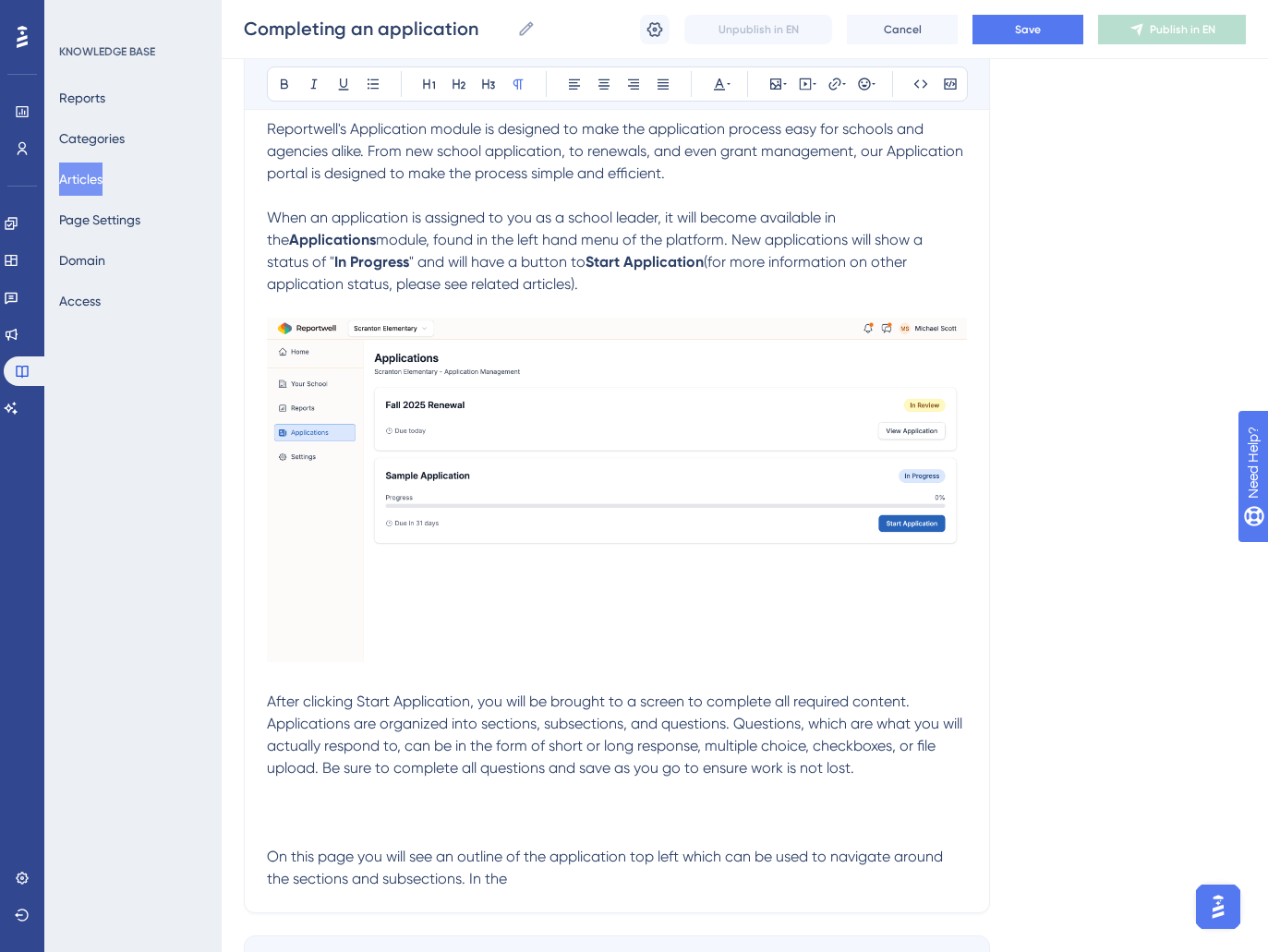
scroll to position [407, 0]
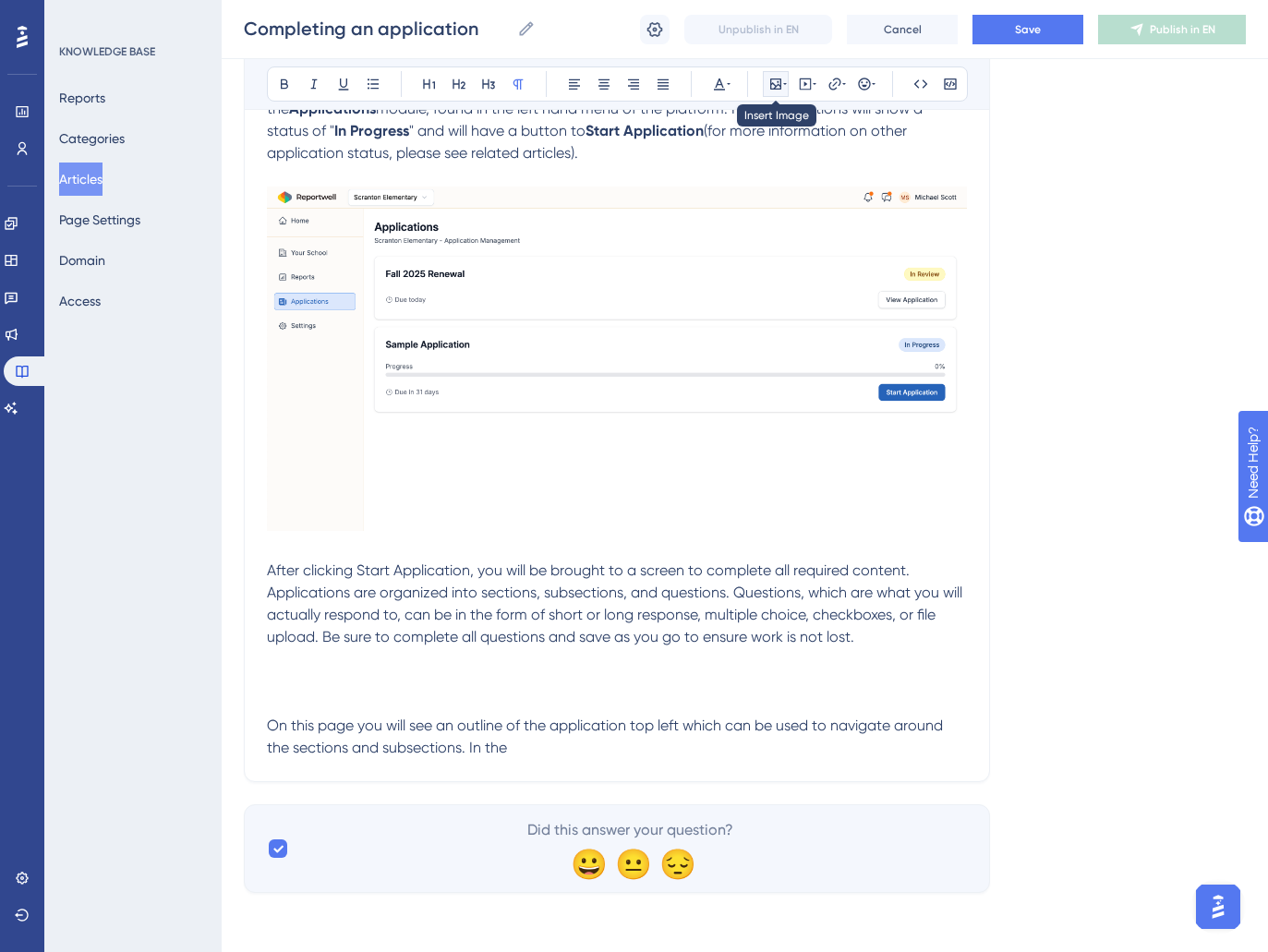
click at [786, 79] on icon at bounding box center [785, 85] width 4 height 15
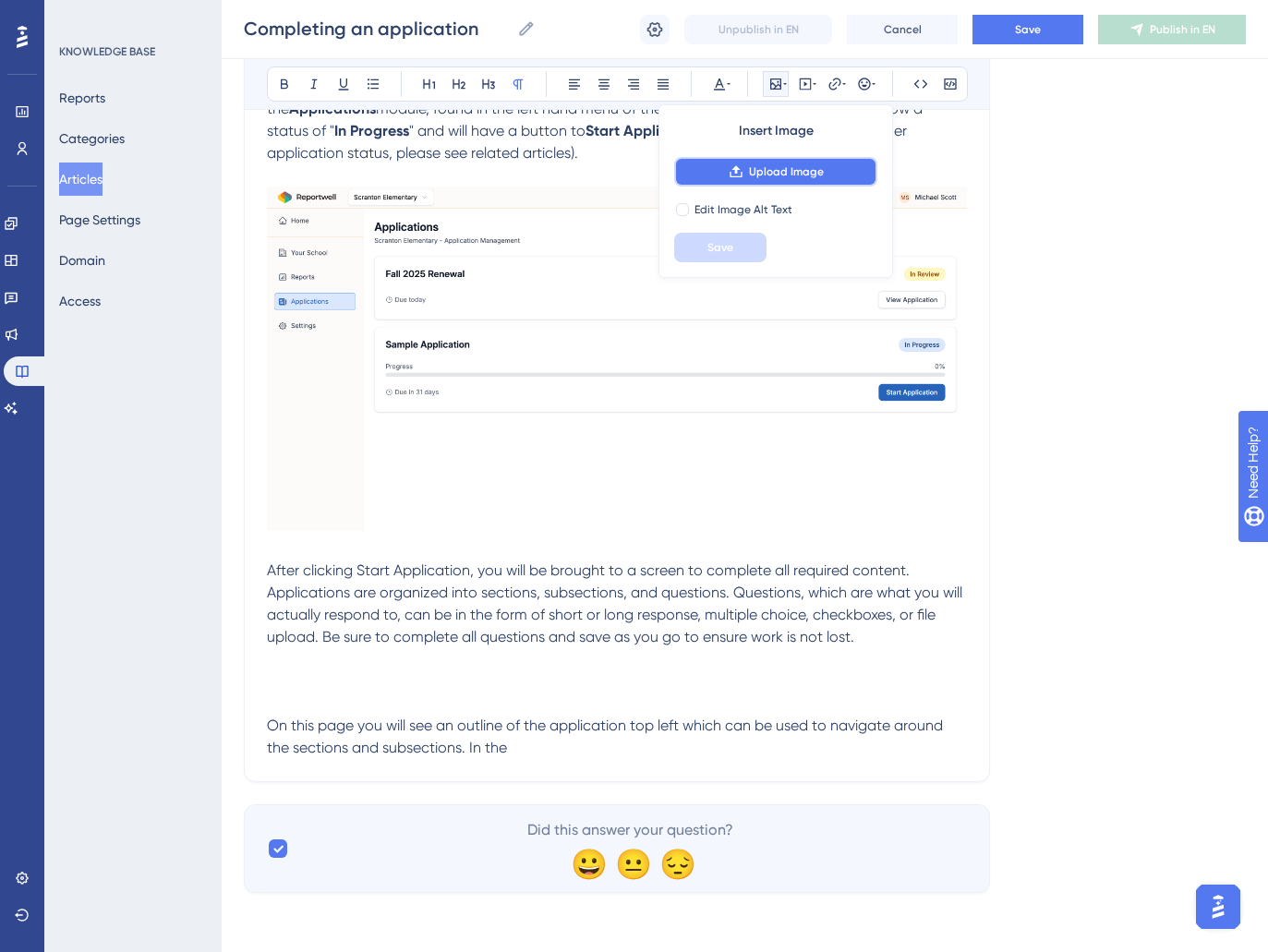
click at [791, 175] on span "Upload Image" at bounding box center [786, 172] width 75 height 15
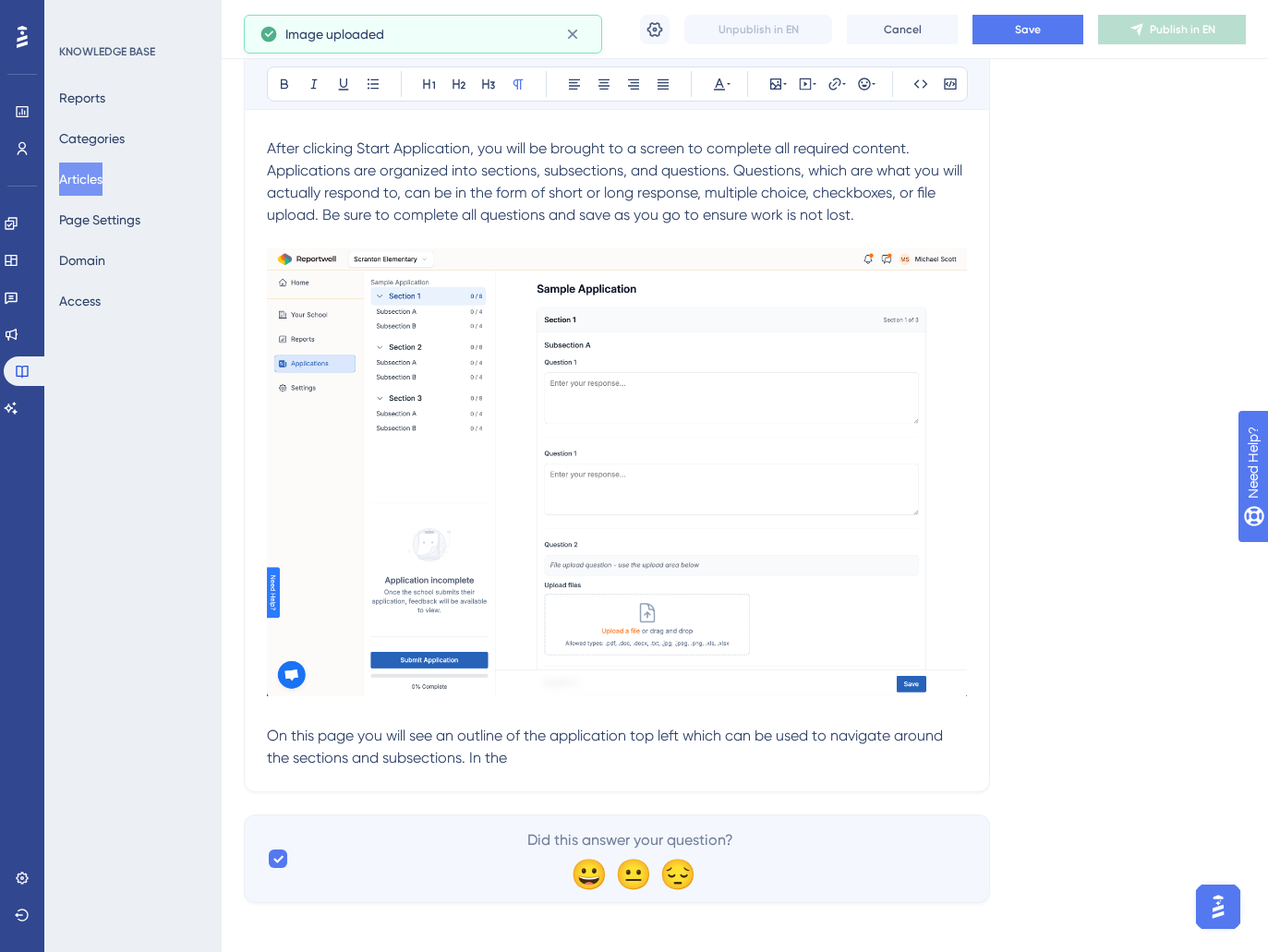
scroll to position [839, 0]
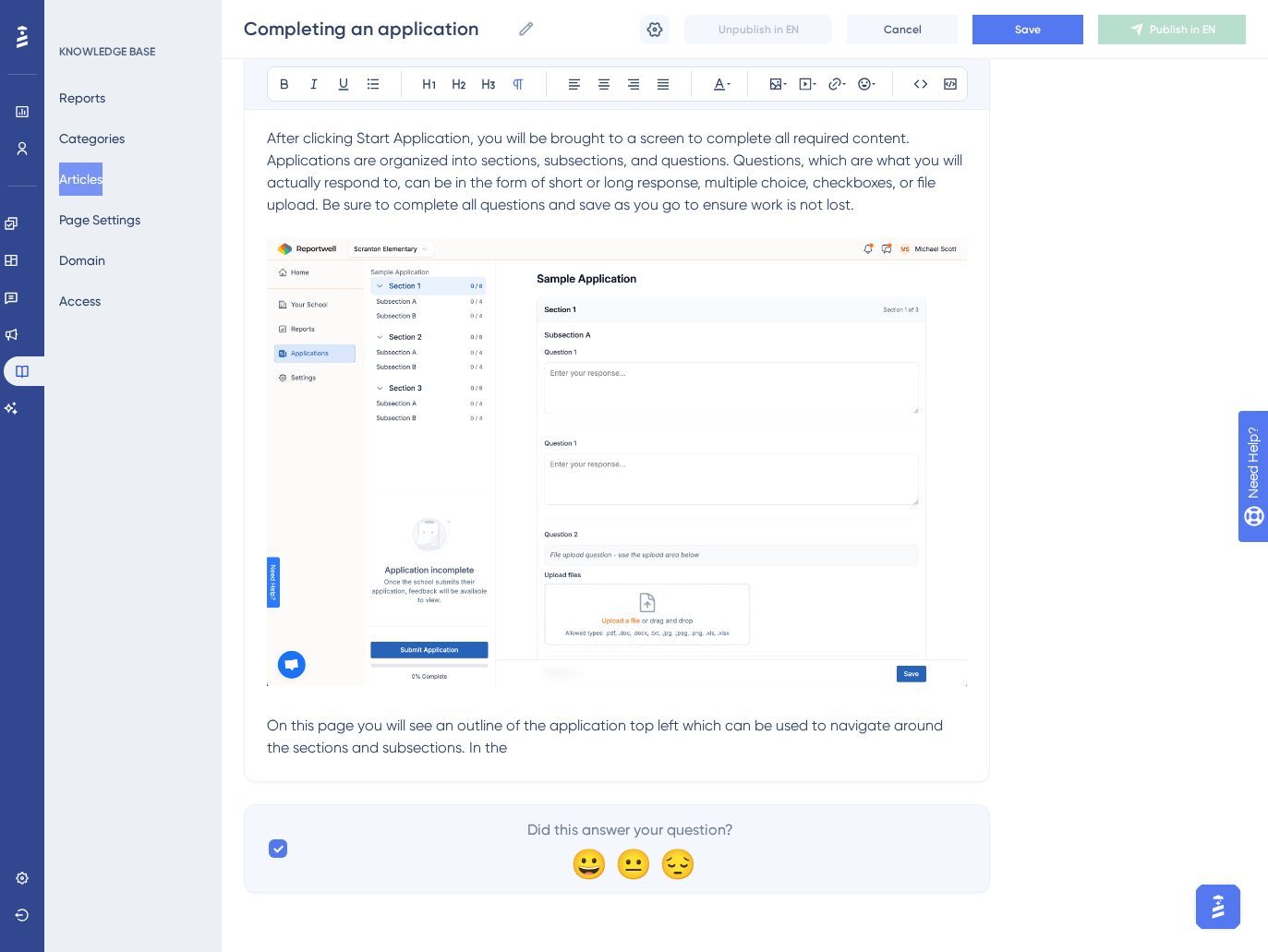
click at [260, 724] on div "Completing an application Learn how to complete an assigned application as a sc…" at bounding box center [616, 75] width 746 height 1413
click at [271, 725] on span "On this page you will see an outline of the application top left which can be u…" at bounding box center [607, 737] width 680 height 40
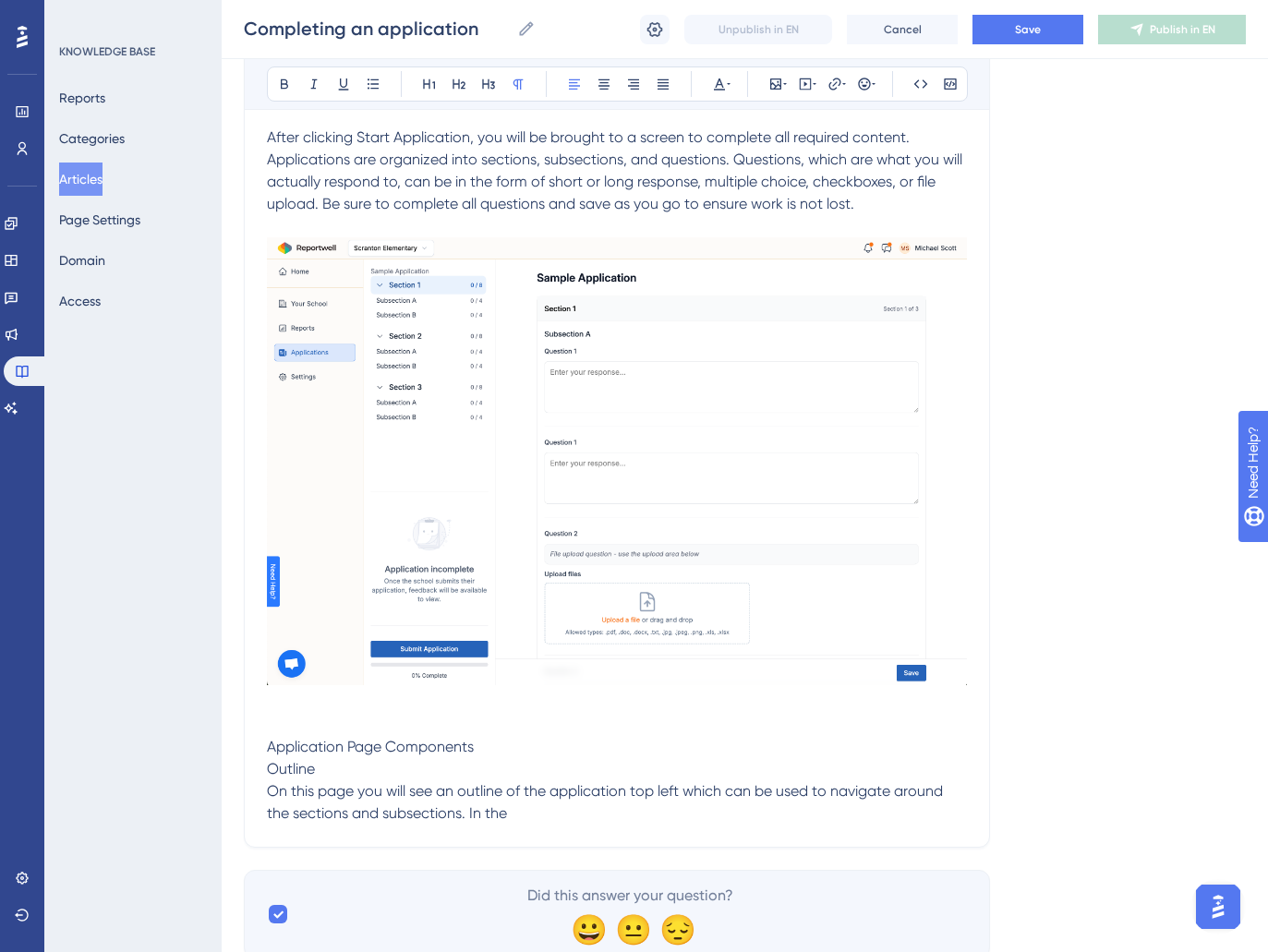
click at [512, 823] on p "On this page you will see an outline of the application top left which can be u…" at bounding box center [617, 802] width 700 height 45
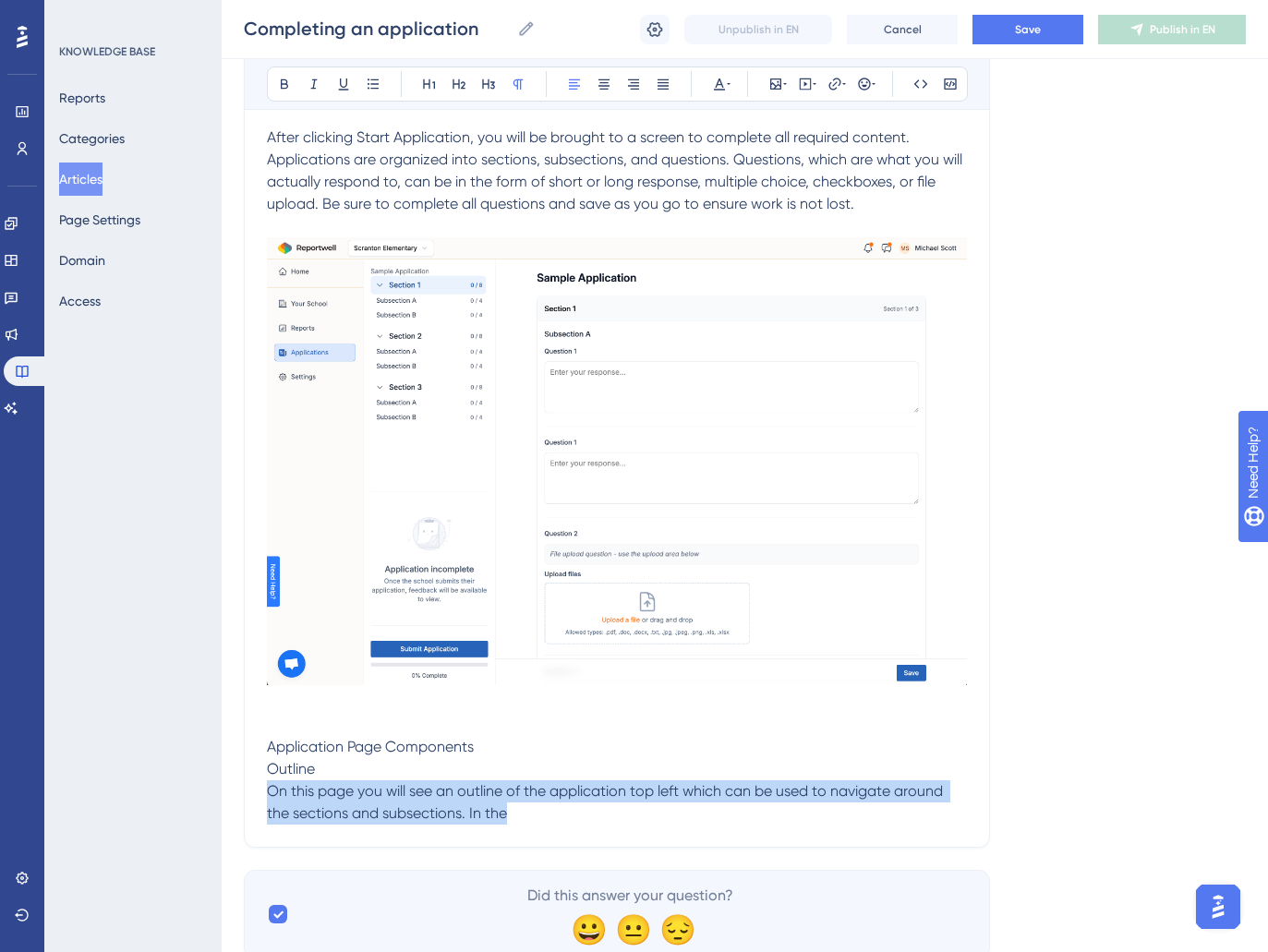
drag, startPoint x: 522, startPoint y: 814, endPoint x: 263, endPoint y: 803, distance: 259.2
click at [263, 802] on div "Completing an application Learn how to complete an assigned application as a sc…" at bounding box center [616, 108] width 746 height 1480
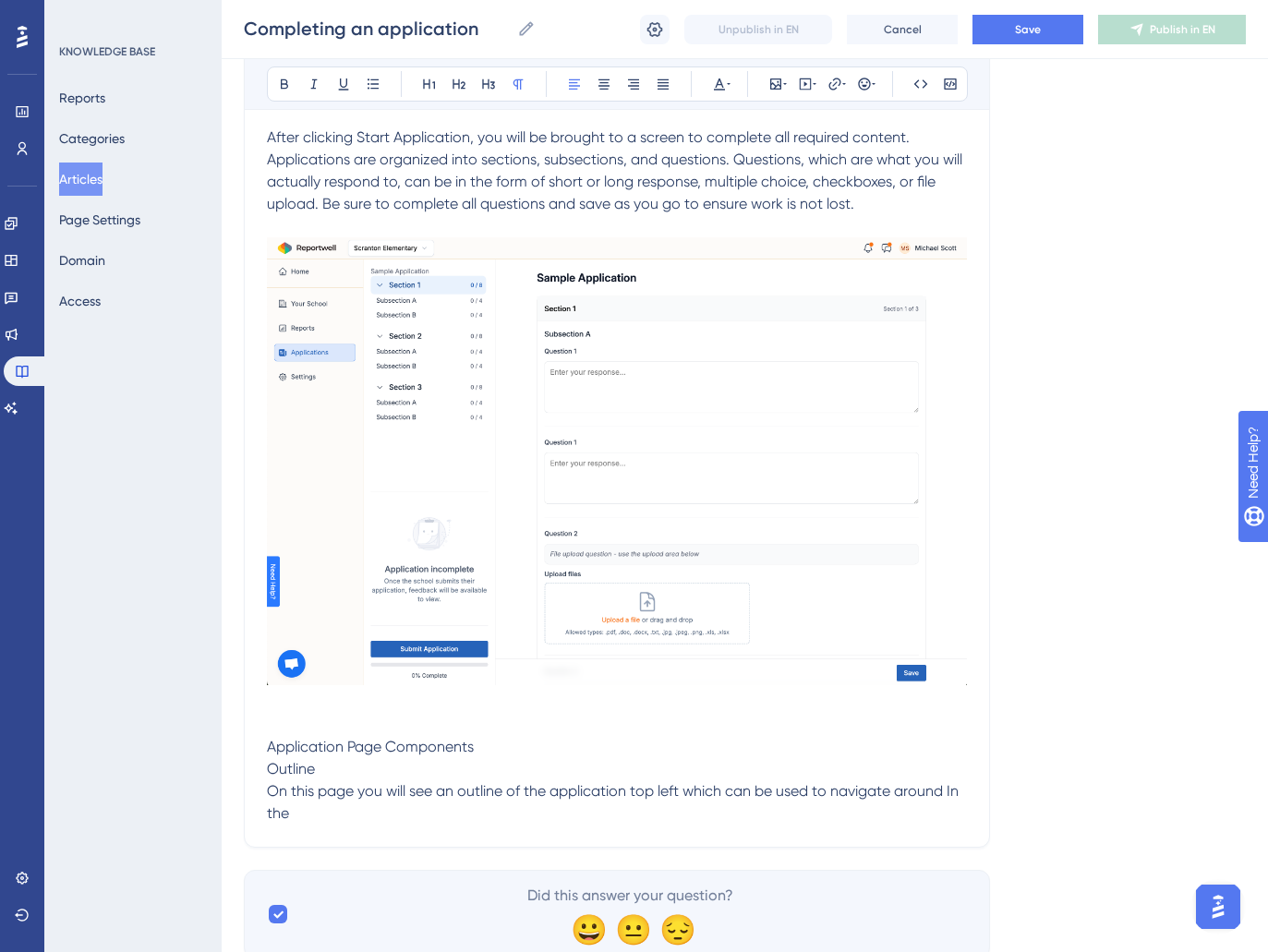
click at [321, 805] on p "On this page you will see an outline of the application top left which can be u…" at bounding box center [617, 802] width 700 height 45
click at [621, 794] on span "On this page you will see an outline of the application top left which can be u…" at bounding box center [614, 802] width 696 height 40
drag, startPoint x: 629, startPoint y: 792, endPoint x: 248, endPoint y: 799, distance: 381.1
click at [255, 800] on div "Completing an application Learn how to complete an assigned application as a sc…" at bounding box center [616, 108] width 746 height 1480
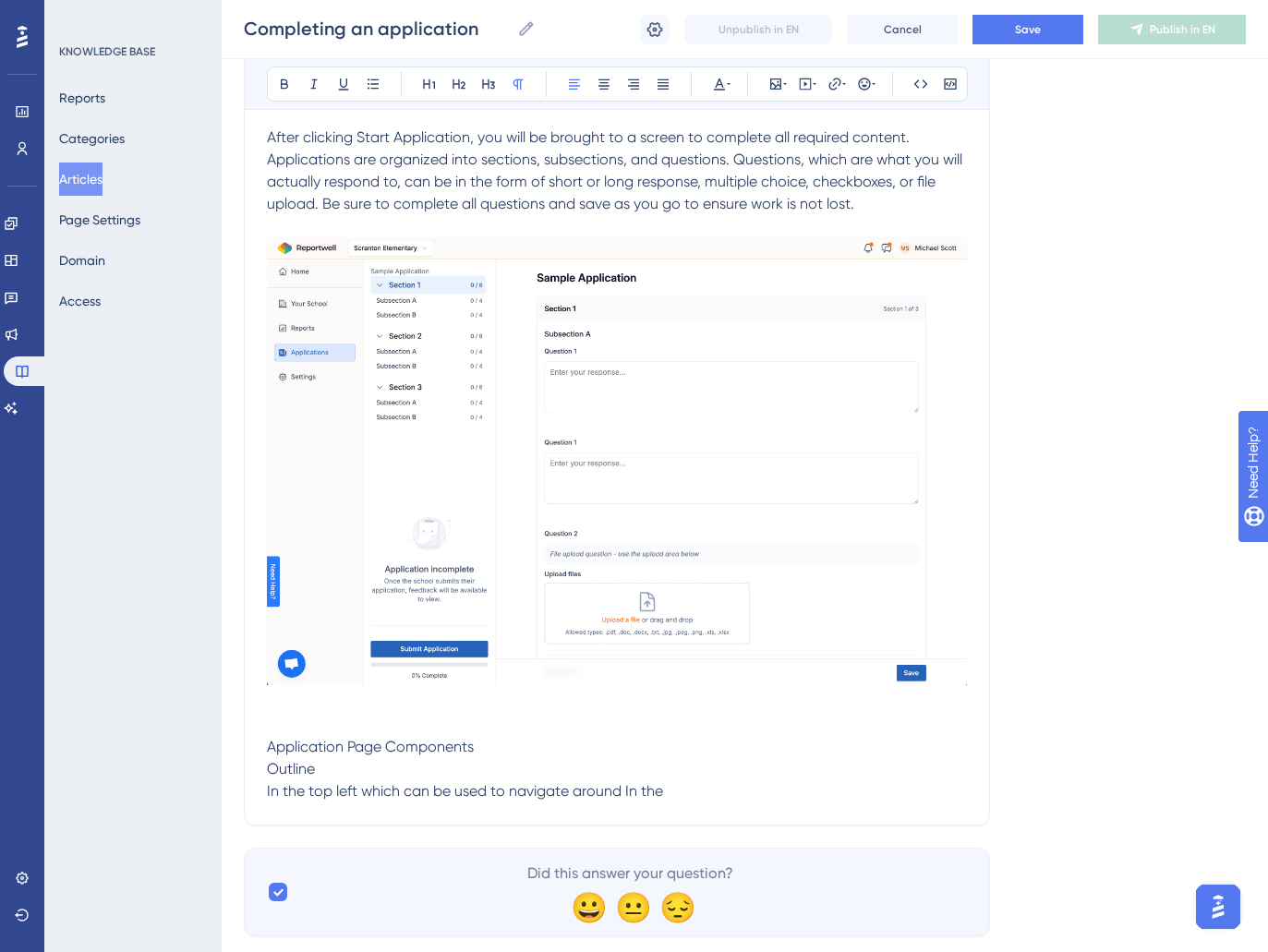
click at [363, 791] on span "In the top left which can be used to navigate around In the" at bounding box center [464, 790] width 397 height 18
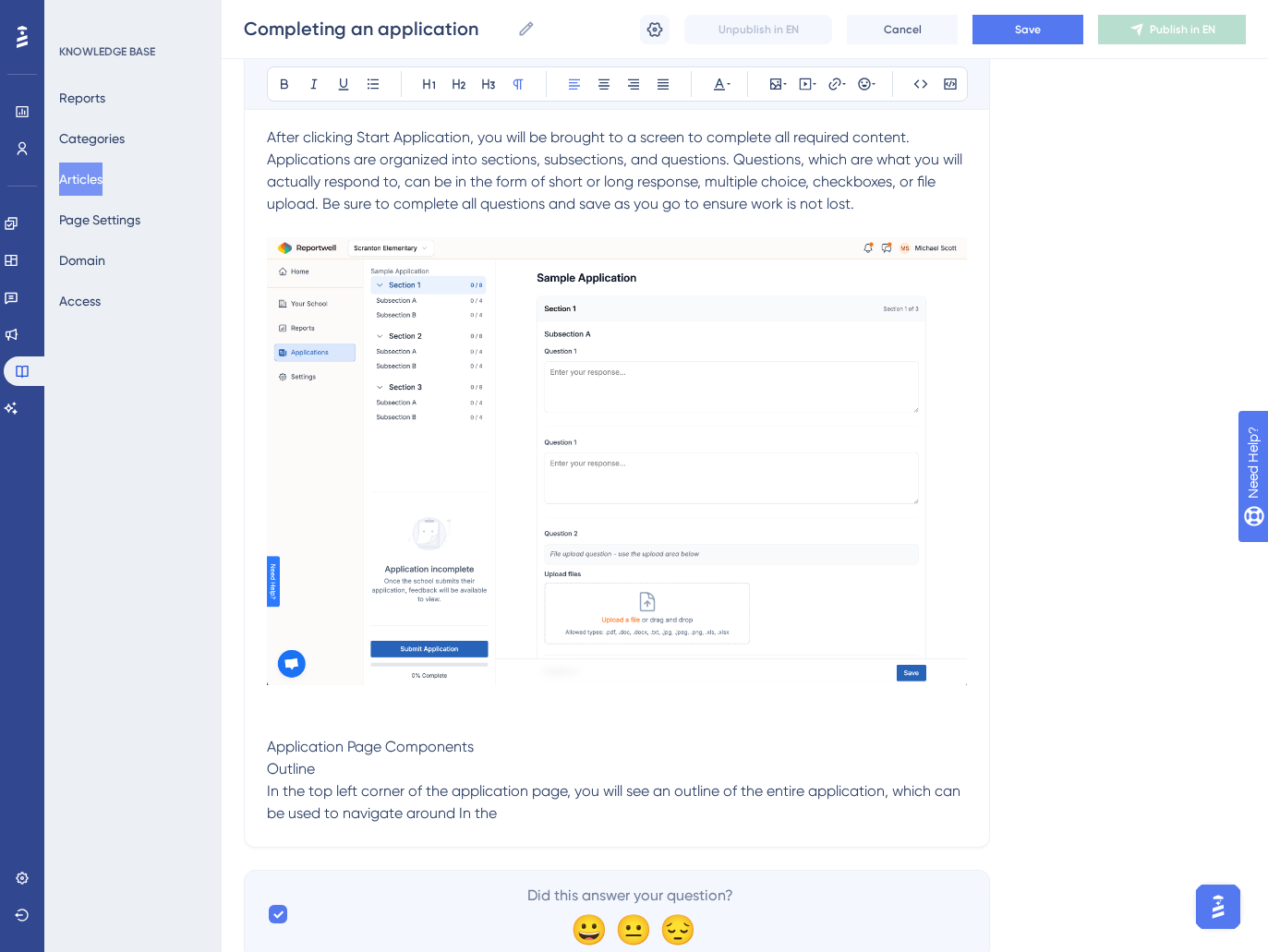
drag, startPoint x: 408, startPoint y: 816, endPoint x: 529, endPoint y: 820, distance: 121.1
click at [529, 820] on p "In the top left corner of the application page, you will see an outline of the …" at bounding box center [617, 802] width 700 height 45
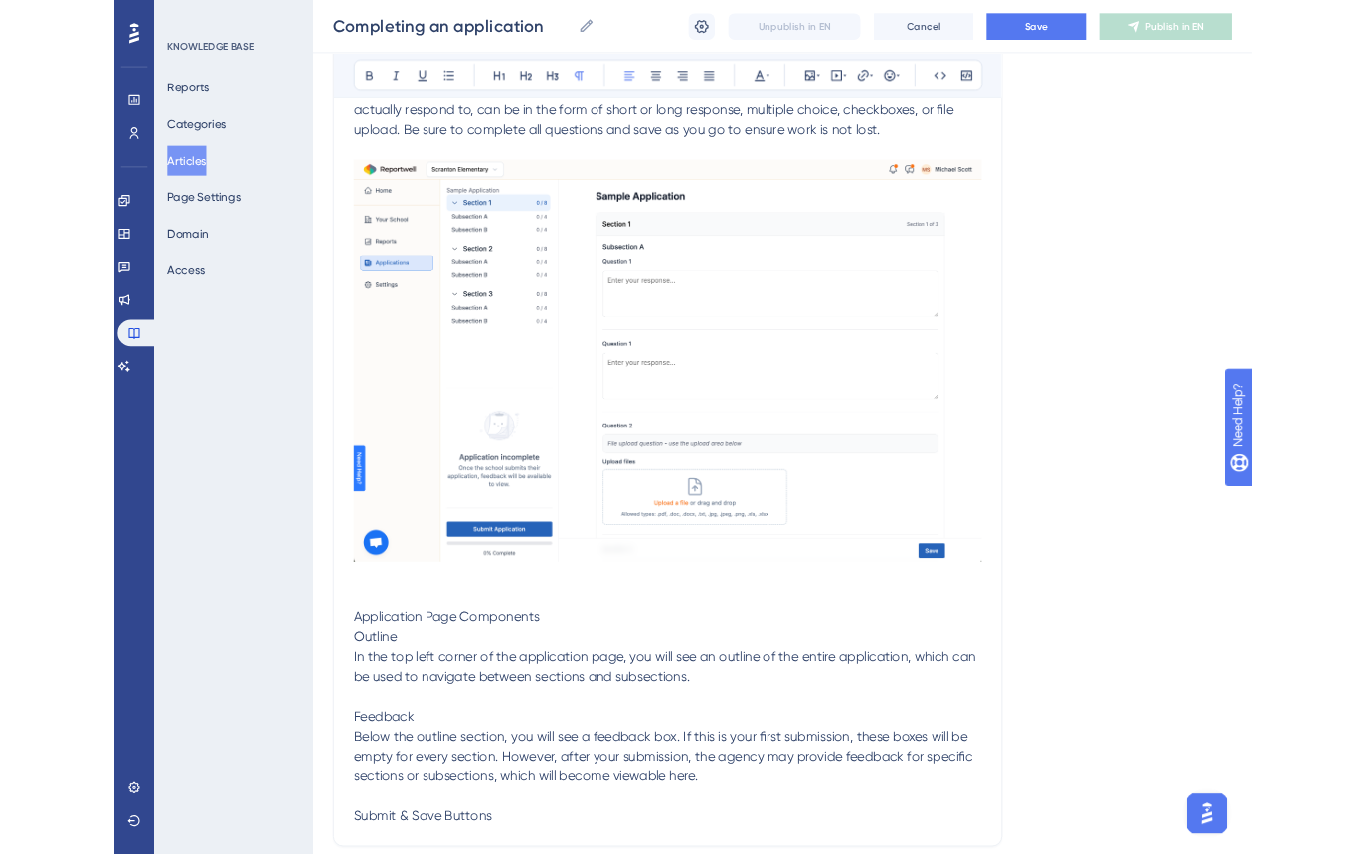
scroll to position [1000, 0]
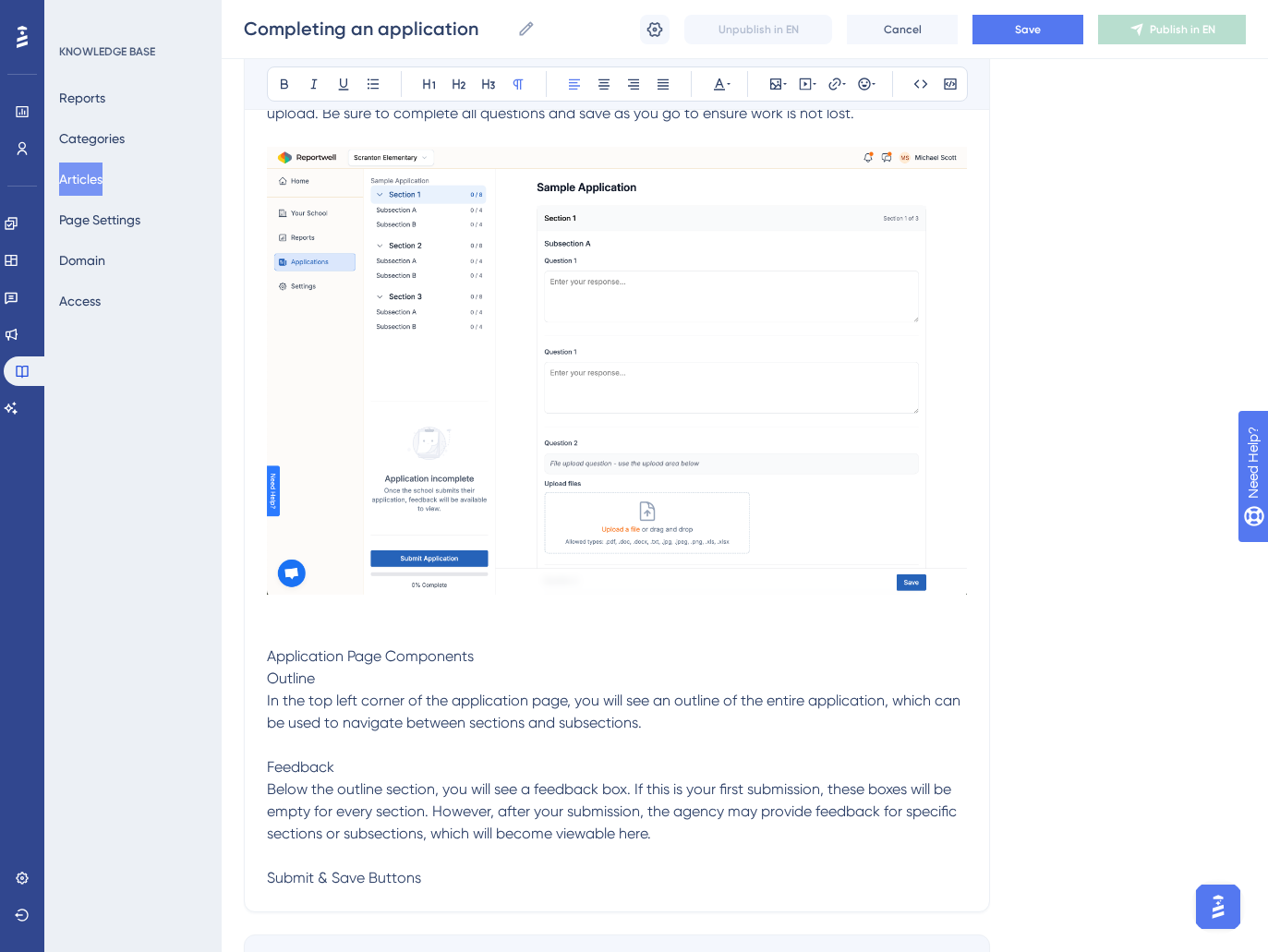
click at [268, 659] on span "Application Page Components" at bounding box center [370, 656] width 207 height 18
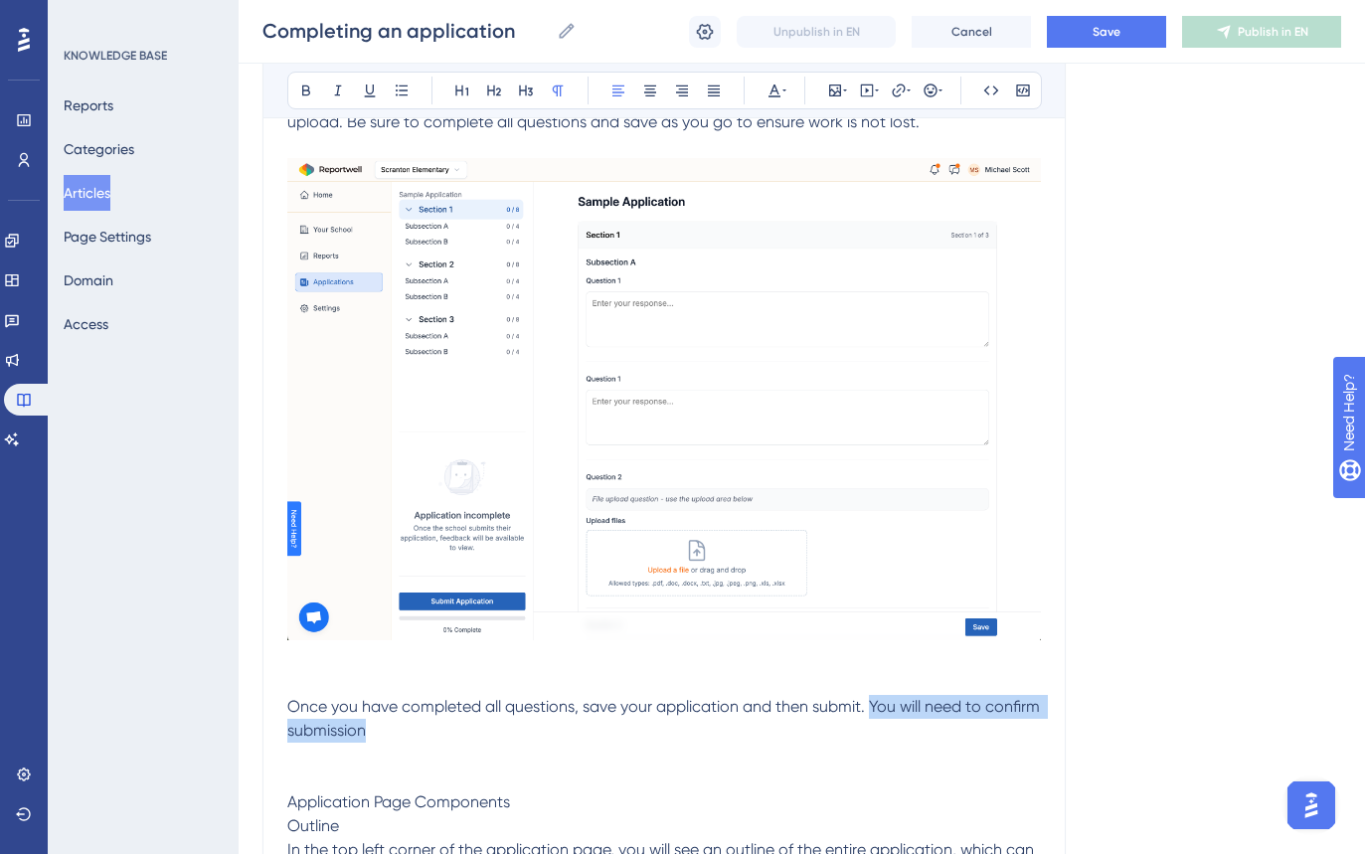
drag, startPoint x: 872, startPoint y: 730, endPoint x: 871, endPoint y: 710, distance: 19.9
click at [871, 710] on p "Once you have completed all questions, save your application and then submit. Y…" at bounding box center [664, 719] width 754 height 48
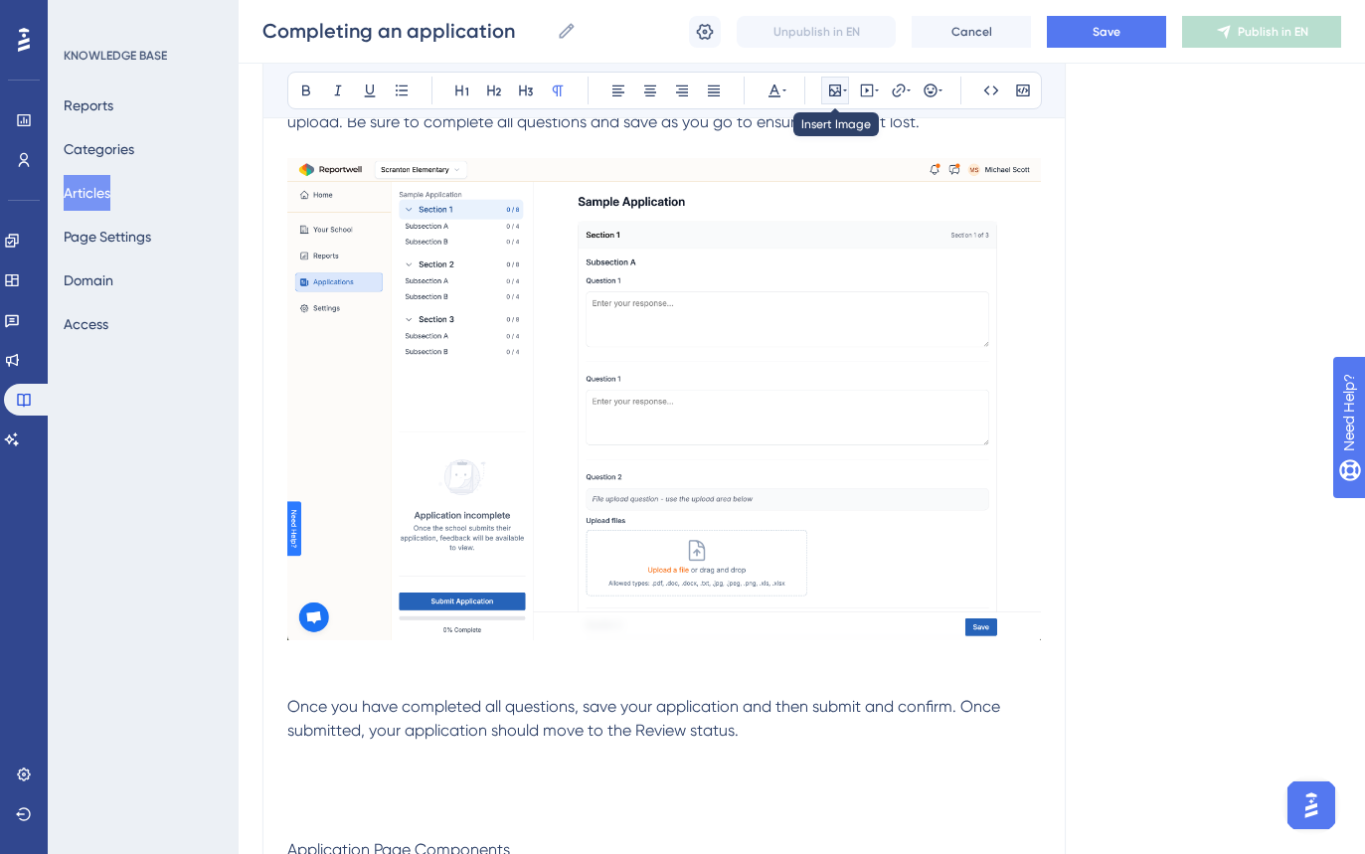
click at [825, 86] on button at bounding box center [835, 91] width 28 height 28
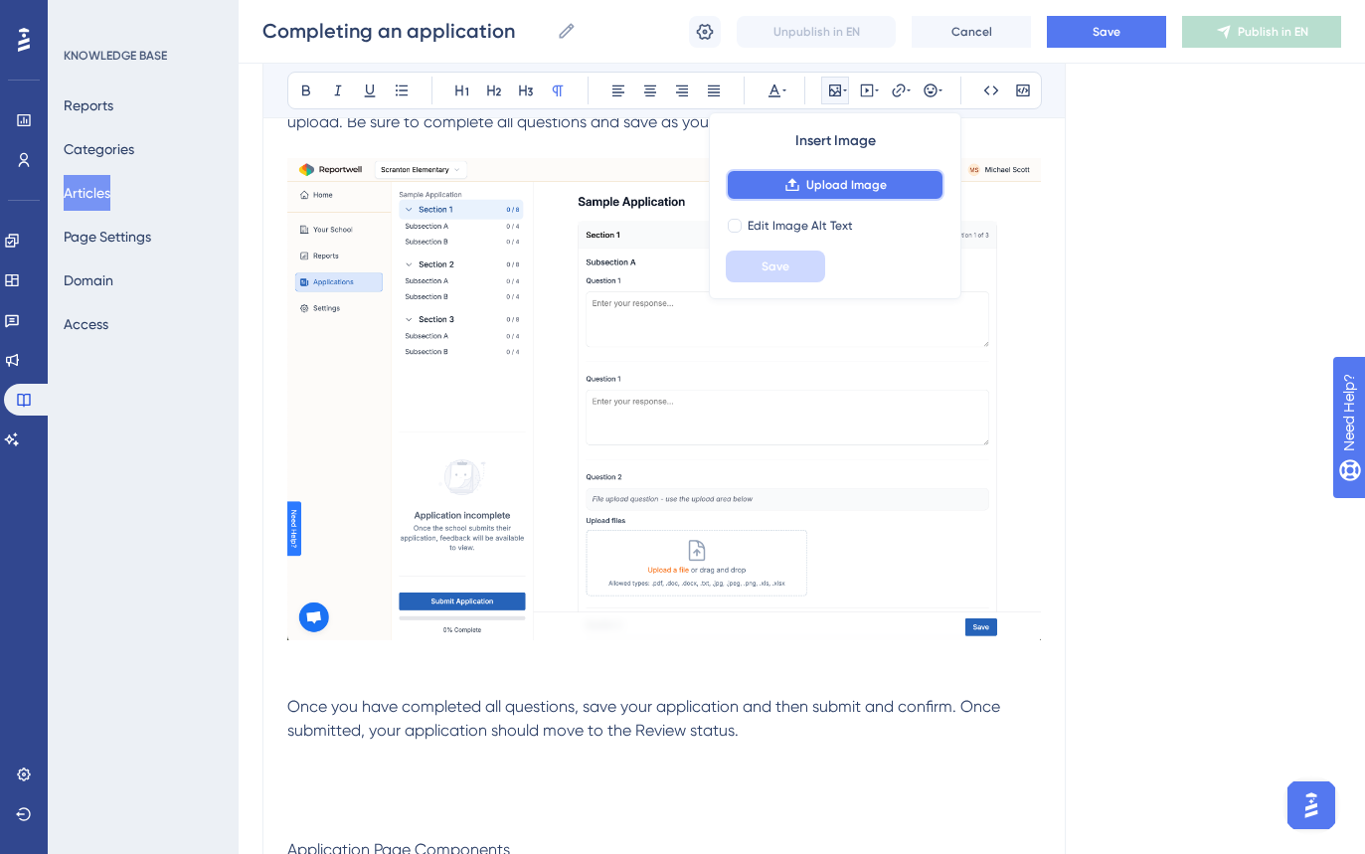
click at [846, 197] on button "Upload Image" at bounding box center [835, 185] width 219 height 32
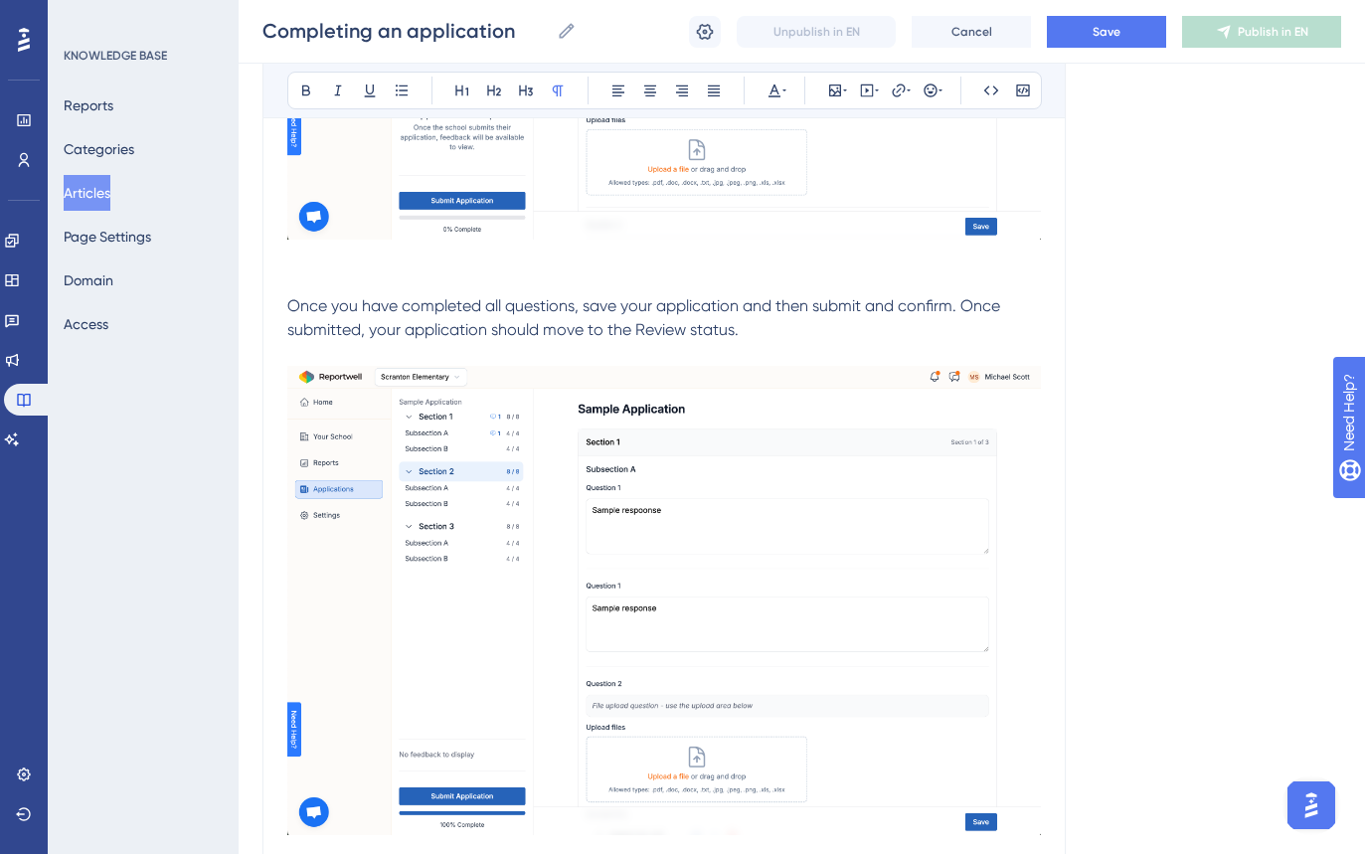
scroll to position [1562, 0]
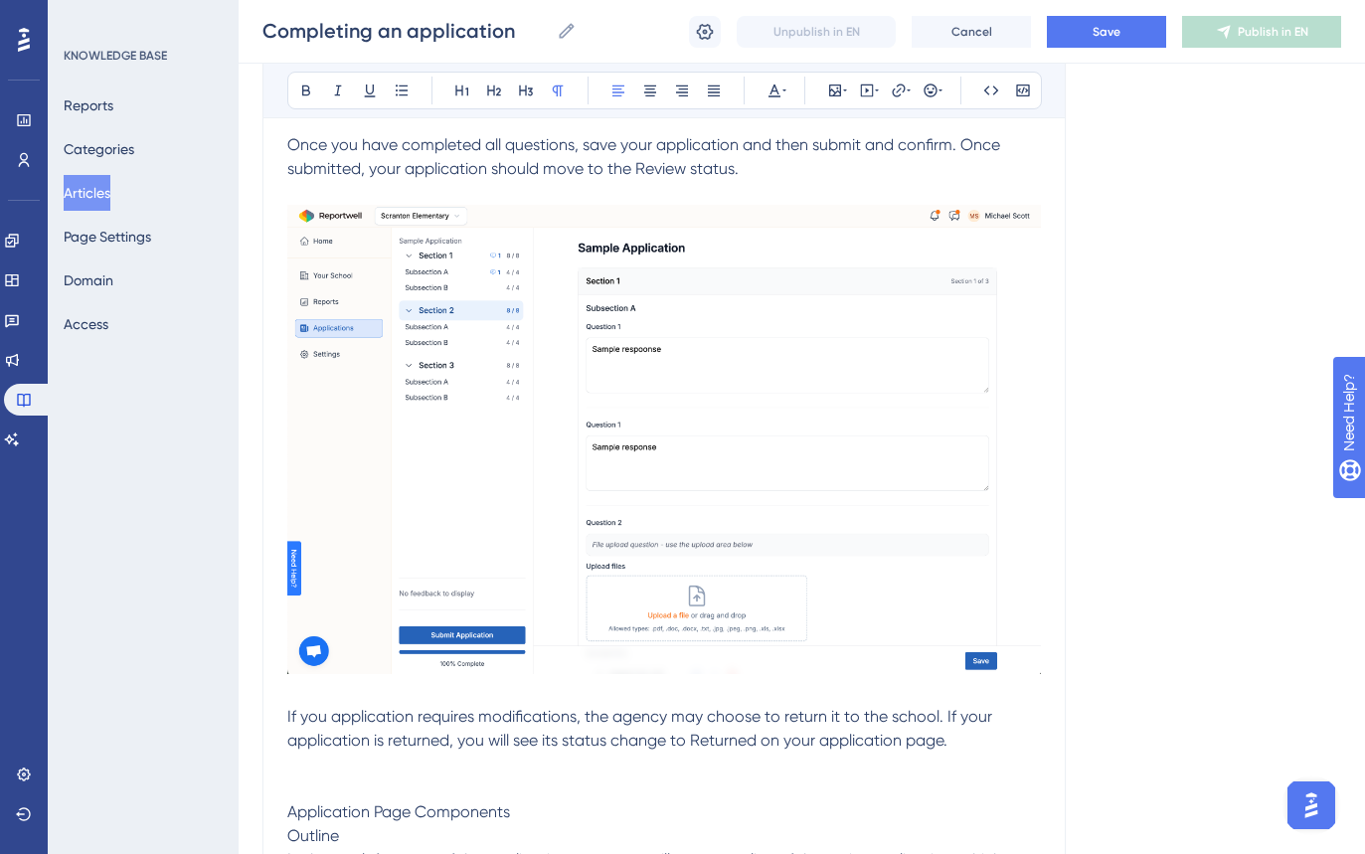
click at [715, 367] on img at bounding box center [664, 439] width 754 height 469
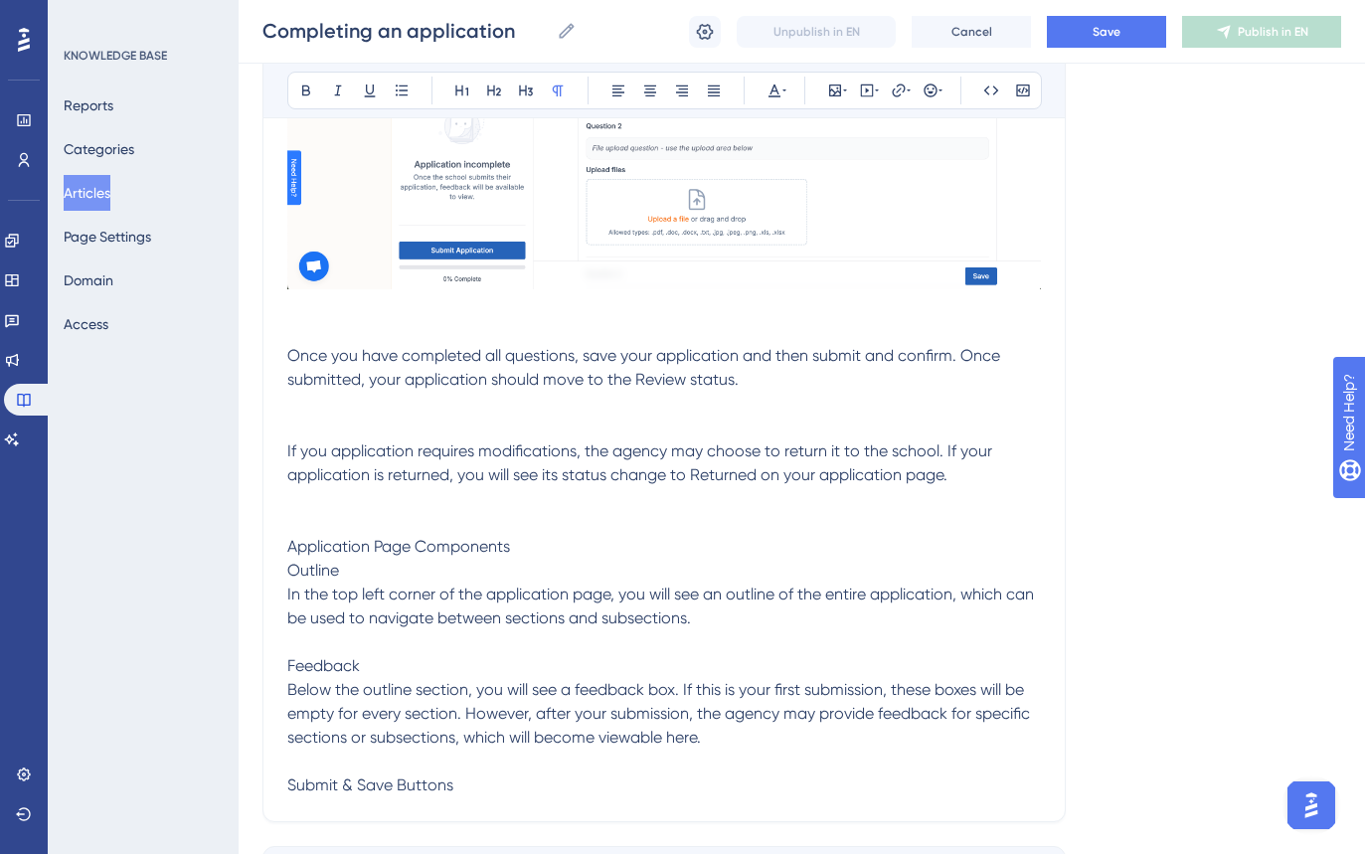
scroll to position [1381, 0]
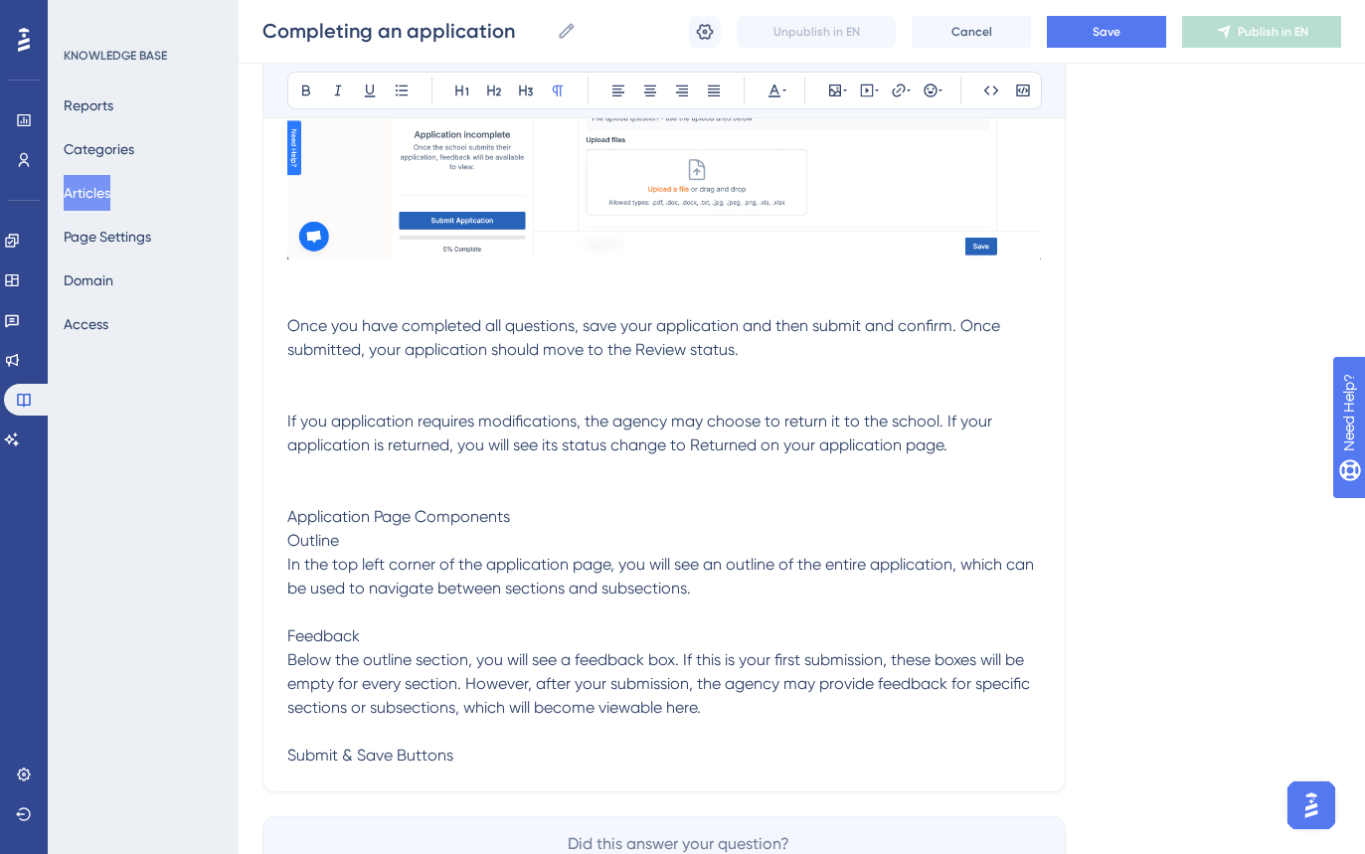
click at [319, 485] on p at bounding box center [664, 493] width 754 height 24
click at [834, 88] on icon at bounding box center [835, 91] width 16 height 16
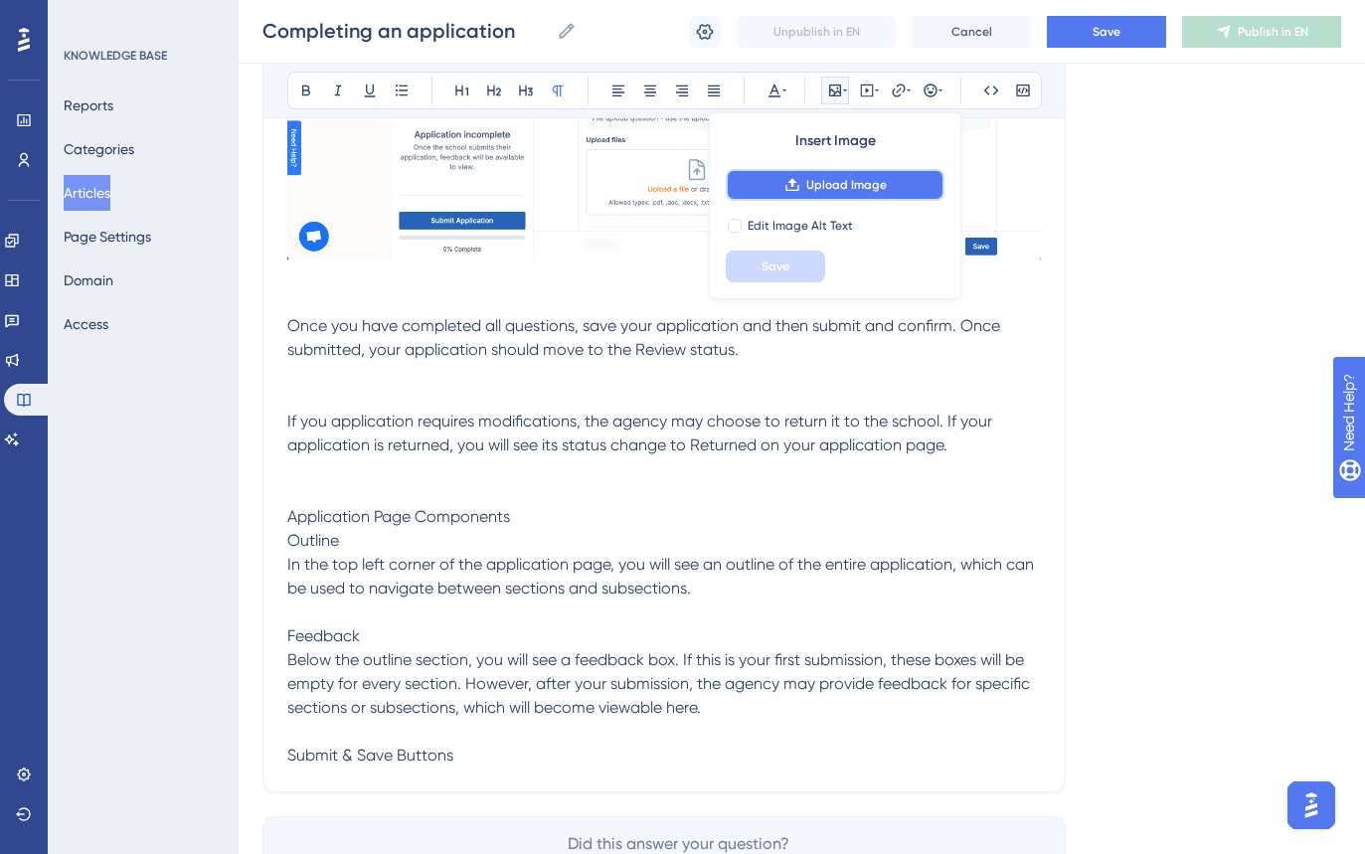
click at [808, 188] on span "Upload Image" at bounding box center [846, 185] width 81 height 16
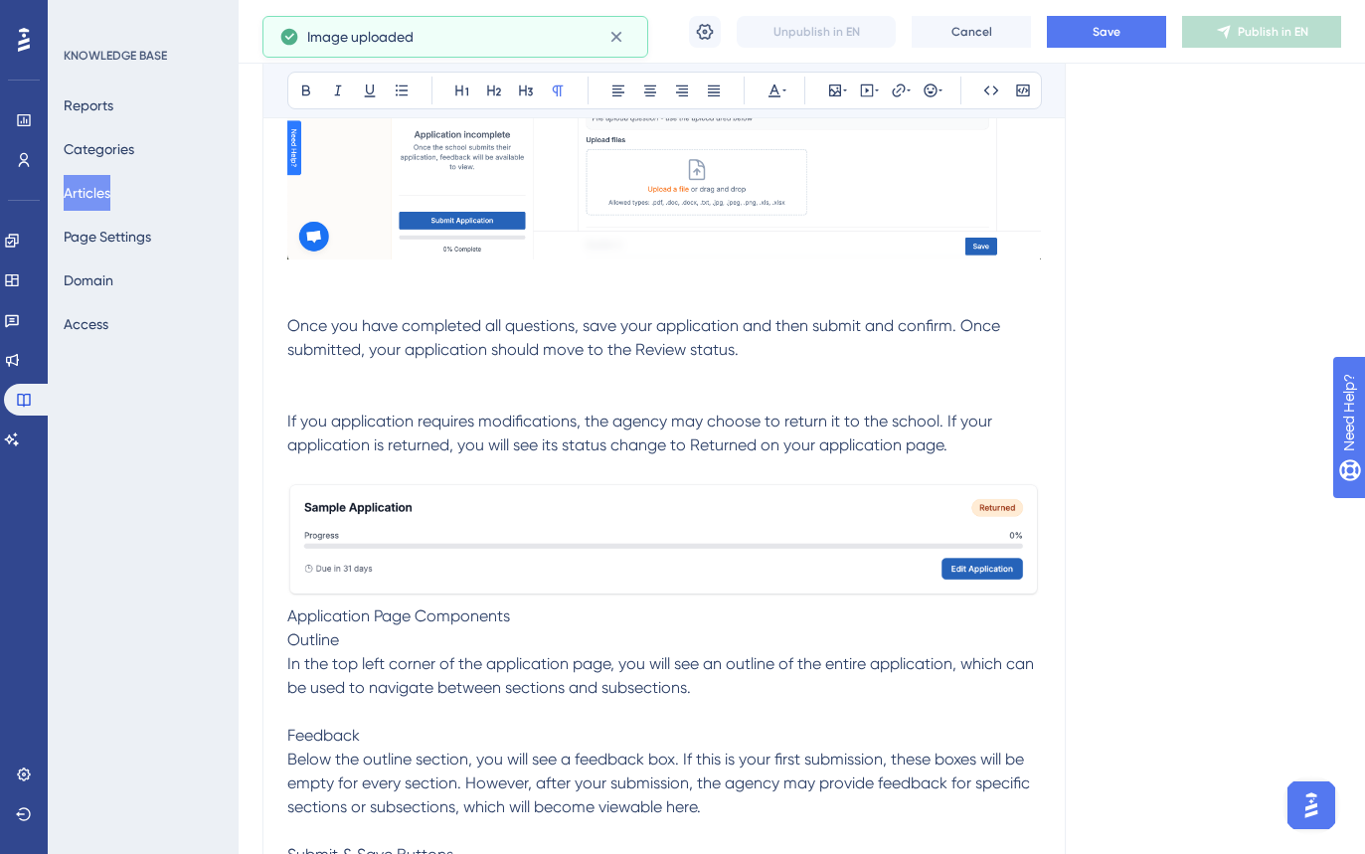
click at [510, 385] on p at bounding box center [664, 374] width 754 height 24
click at [840, 89] on icon at bounding box center [835, 91] width 12 height 12
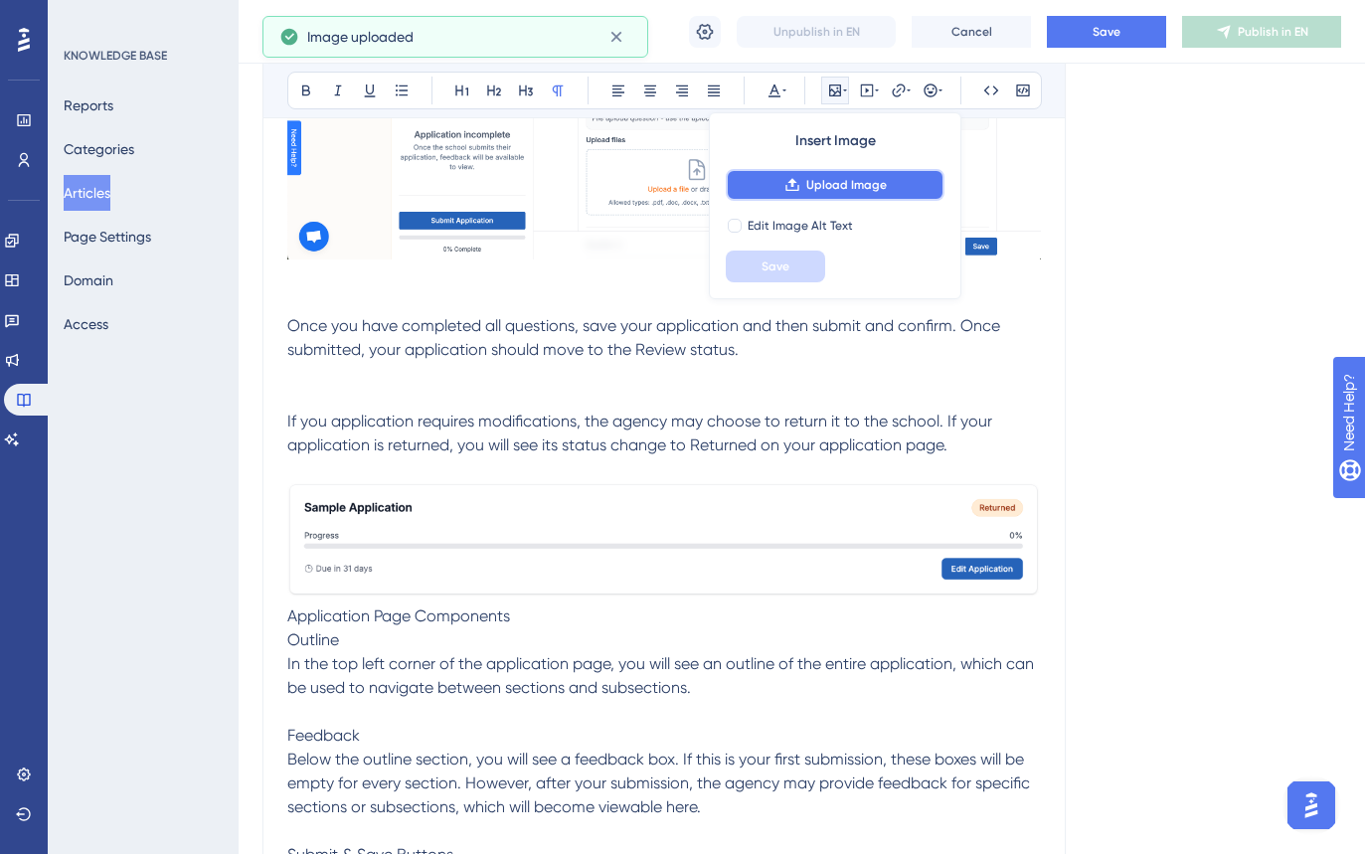
click at [847, 196] on button "Upload Image" at bounding box center [835, 185] width 219 height 32
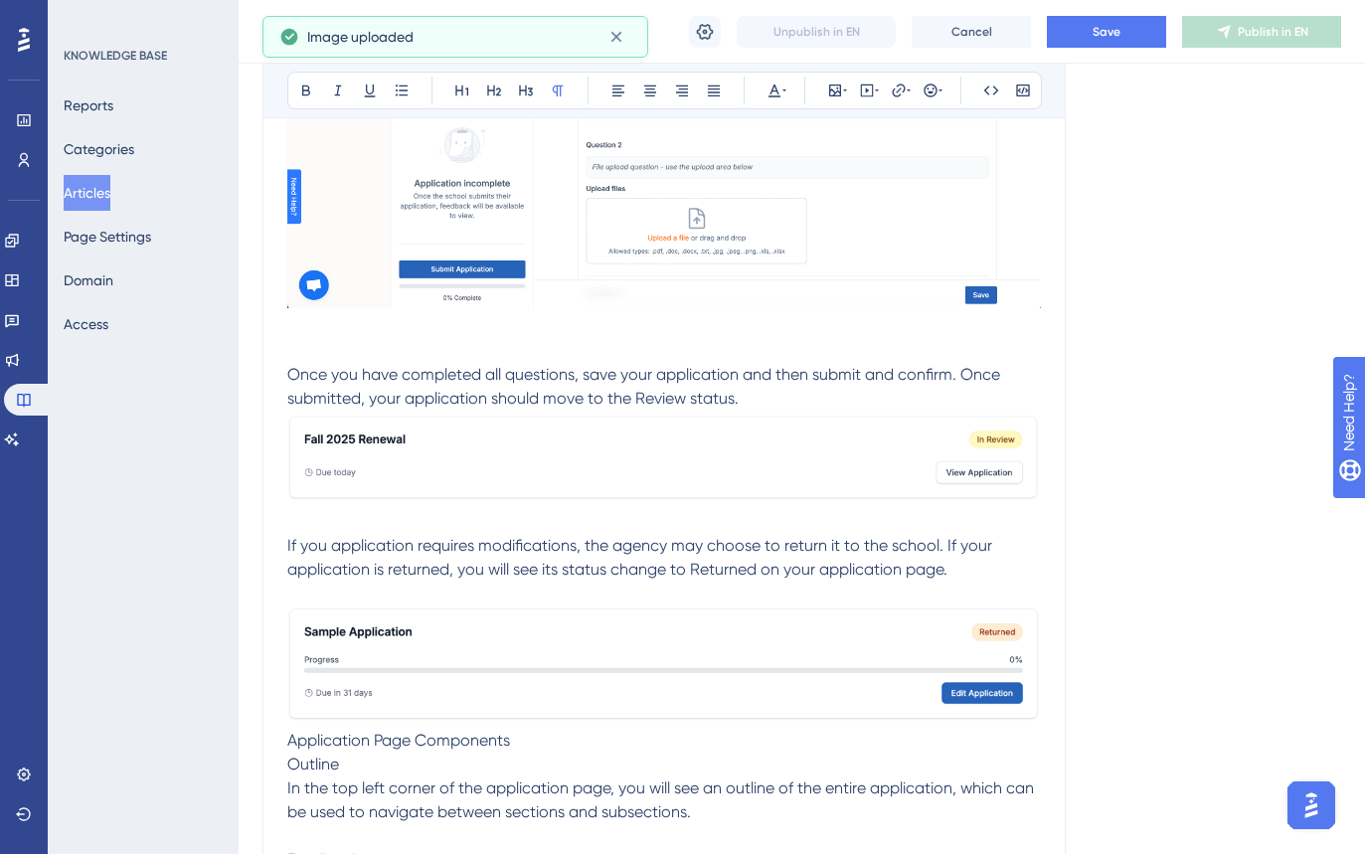
scroll to position [1326, 0]
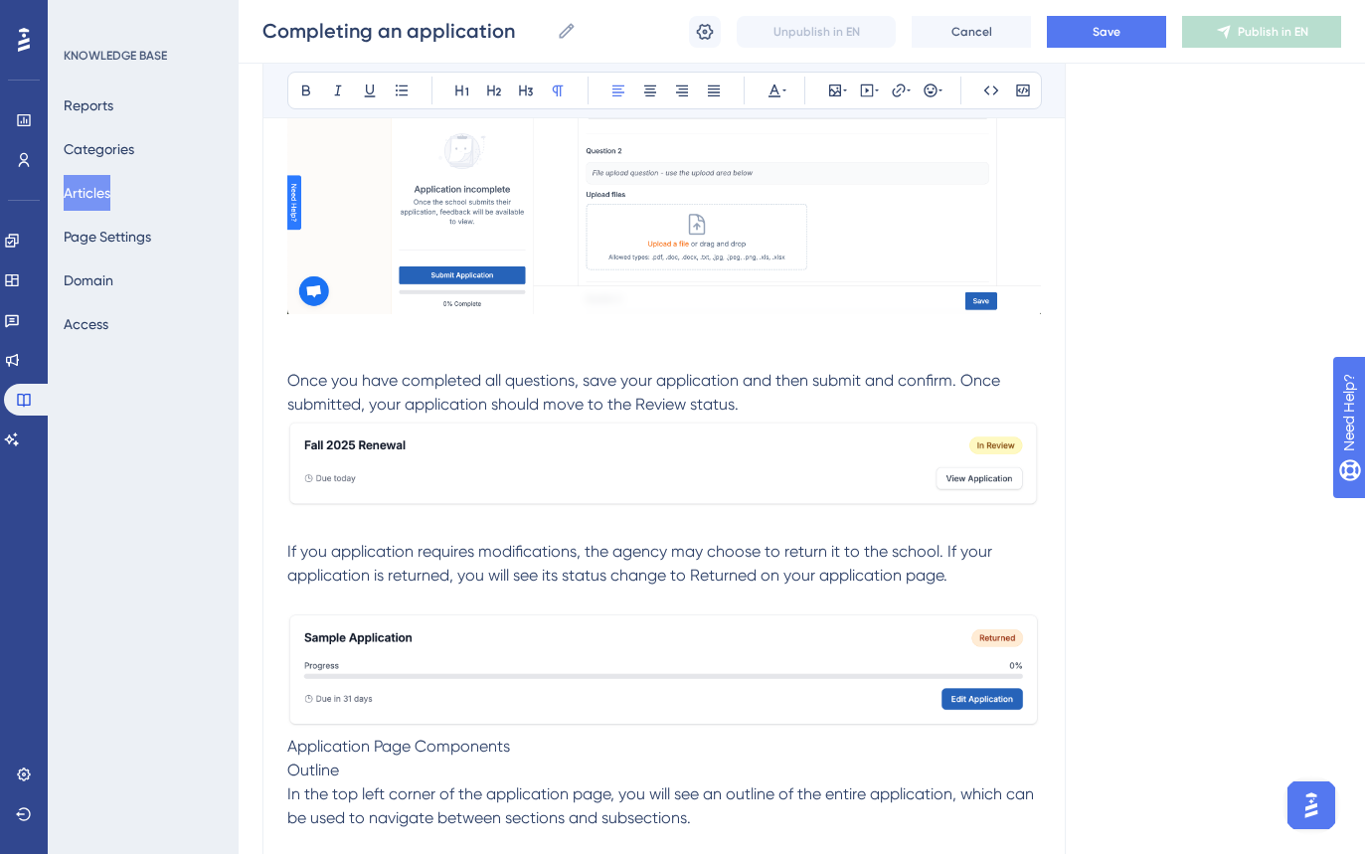
click at [807, 409] on p "Once you have completed all questions, save your application and then submit an…" at bounding box center [664, 393] width 754 height 48
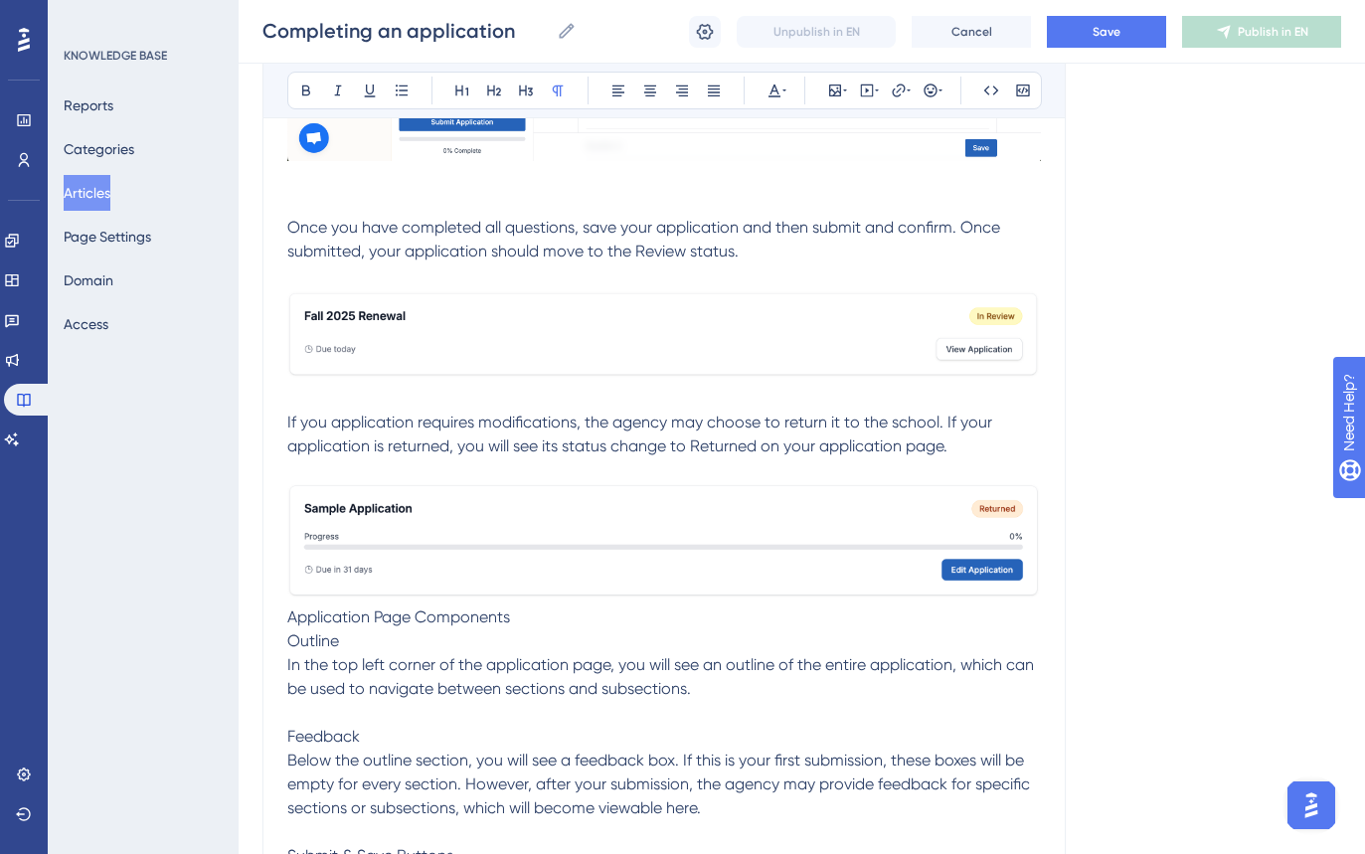
scroll to position [1489, 0]
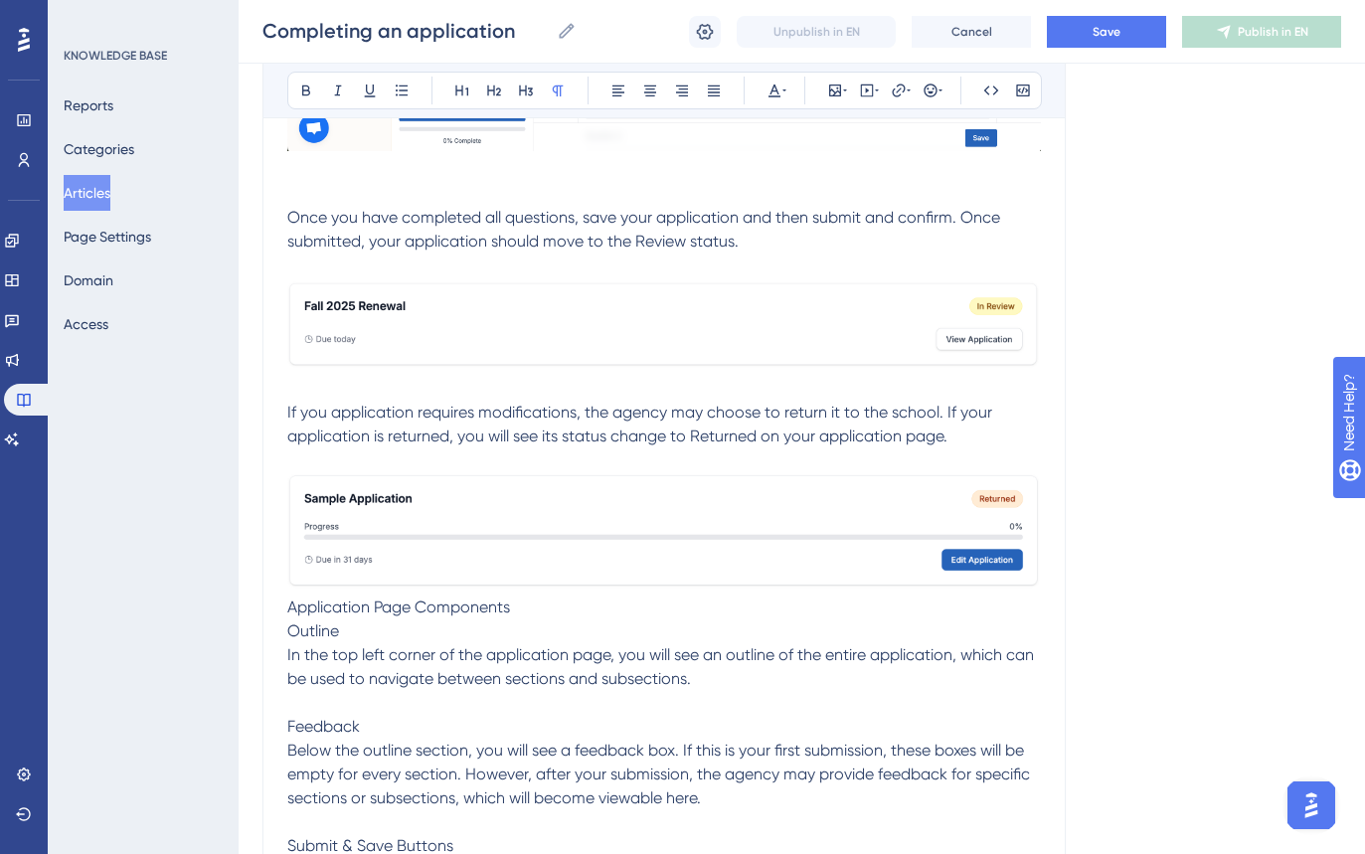
drag, startPoint x: 287, startPoint y: 610, endPoint x: 296, endPoint y: 617, distance: 11.3
click at [287, 610] on span "Application Page Components" at bounding box center [398, 607] width 223 height 19
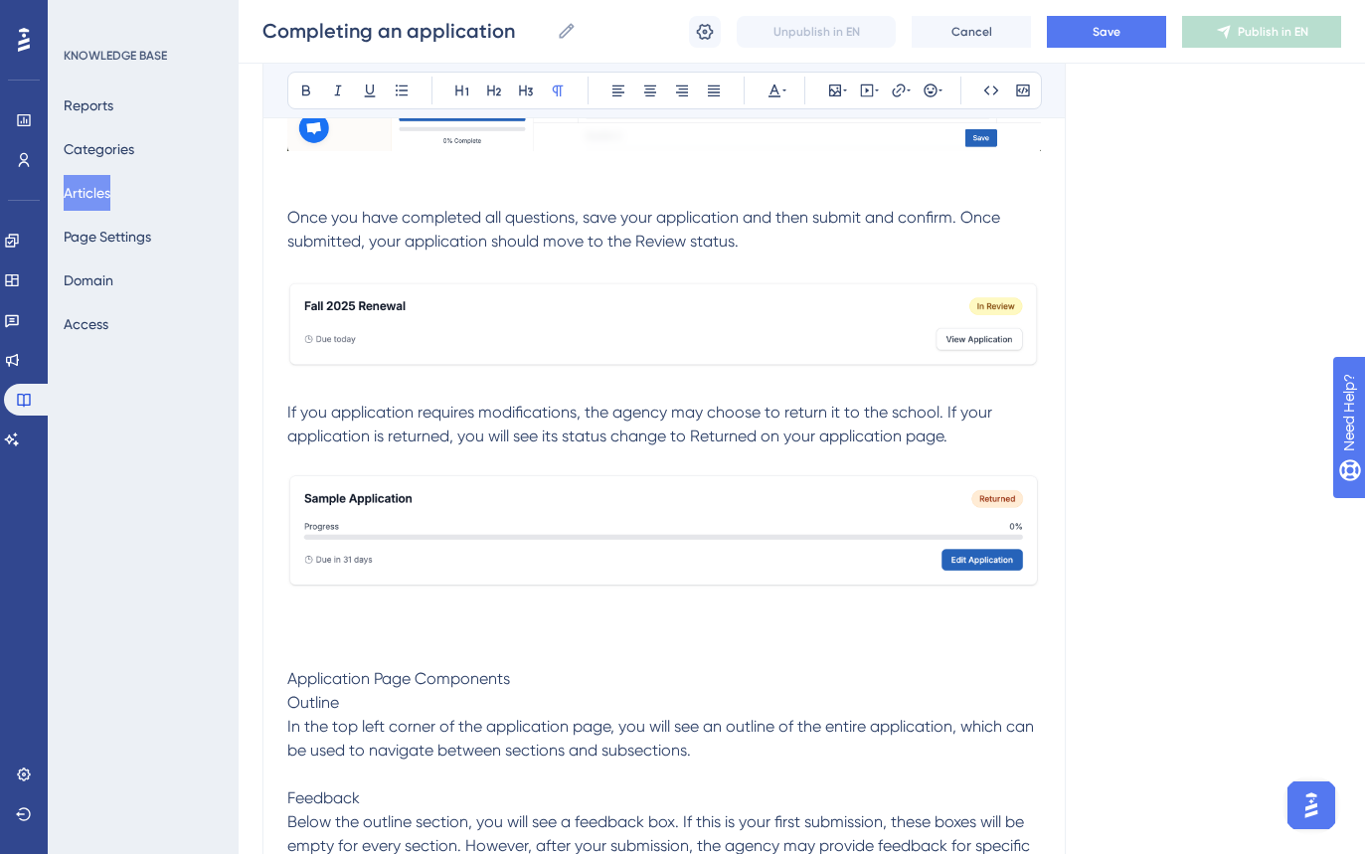
click at [304, 619] on p at bounding box center [664, 608] width 754 height 24
click at [321, 633] on p at bounding box center [664, 631] width 754 height 24
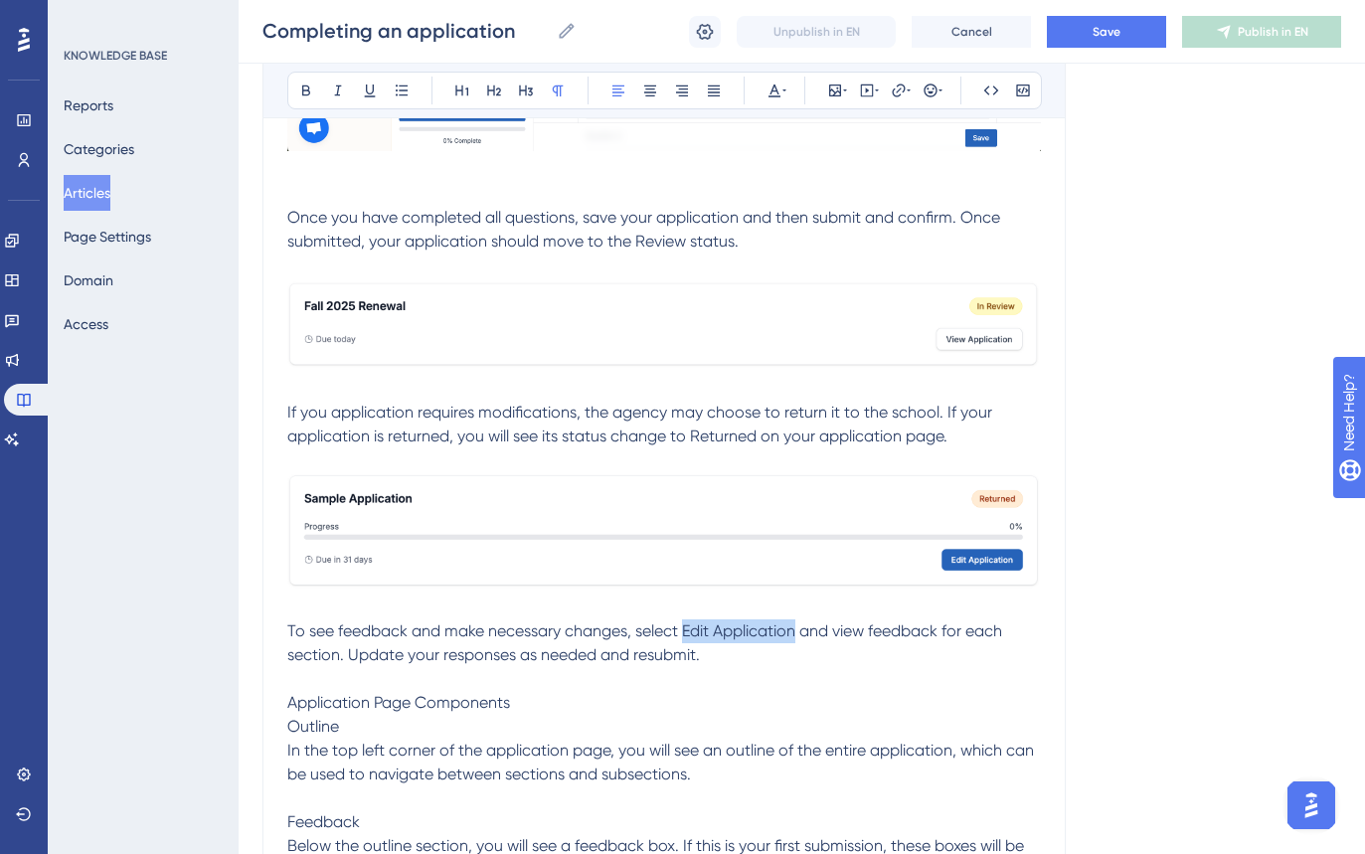
drag, startPoint x: 687, startPoint y: 634, endPoint x: 795, endPoint y: 636, distance: 108.4
click at [795, 636] on span "To see feedback and make necessary changes, select Edit Application and view fe…" at bounding box center [646, 642] width 719 height 43
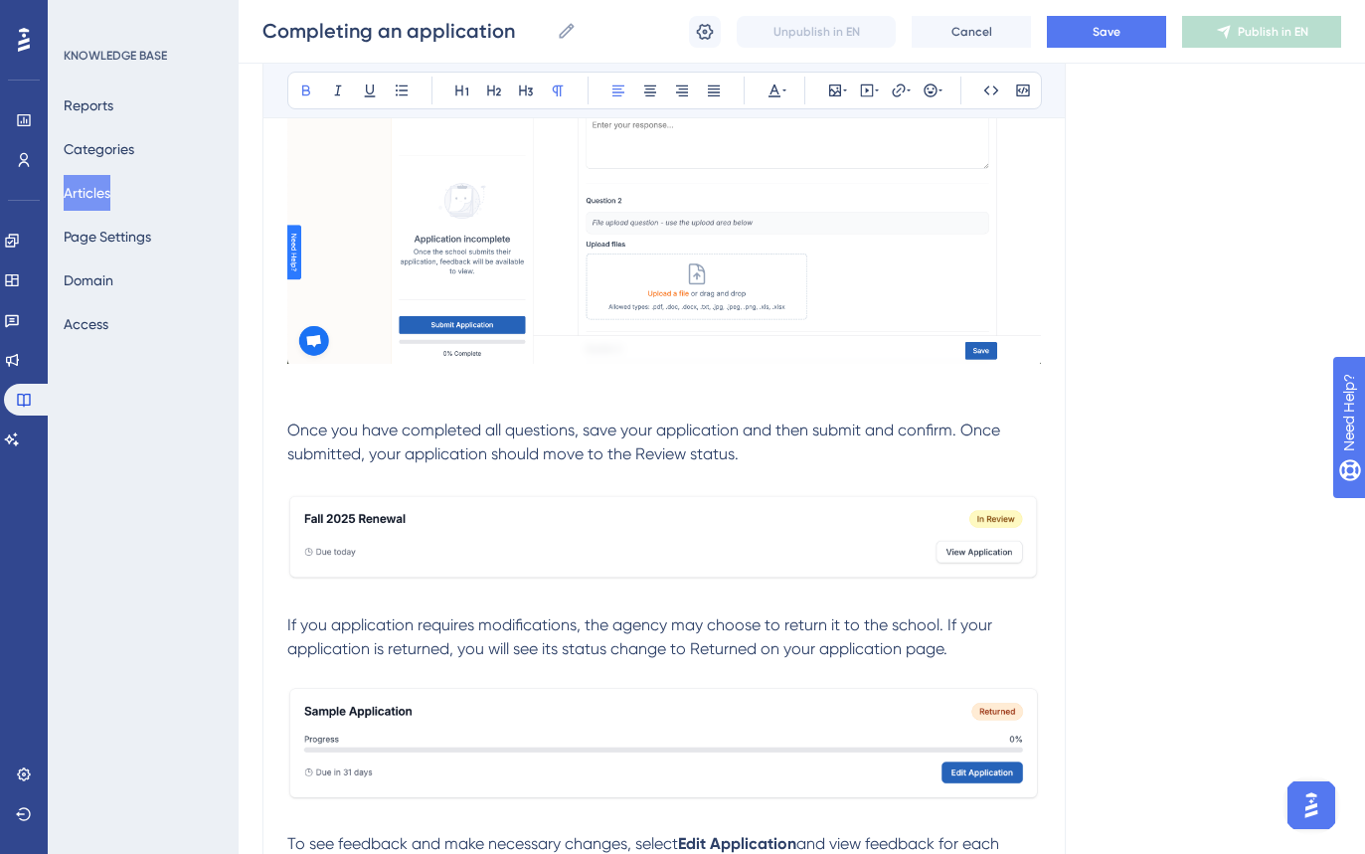
scroll to position [1273, 0]
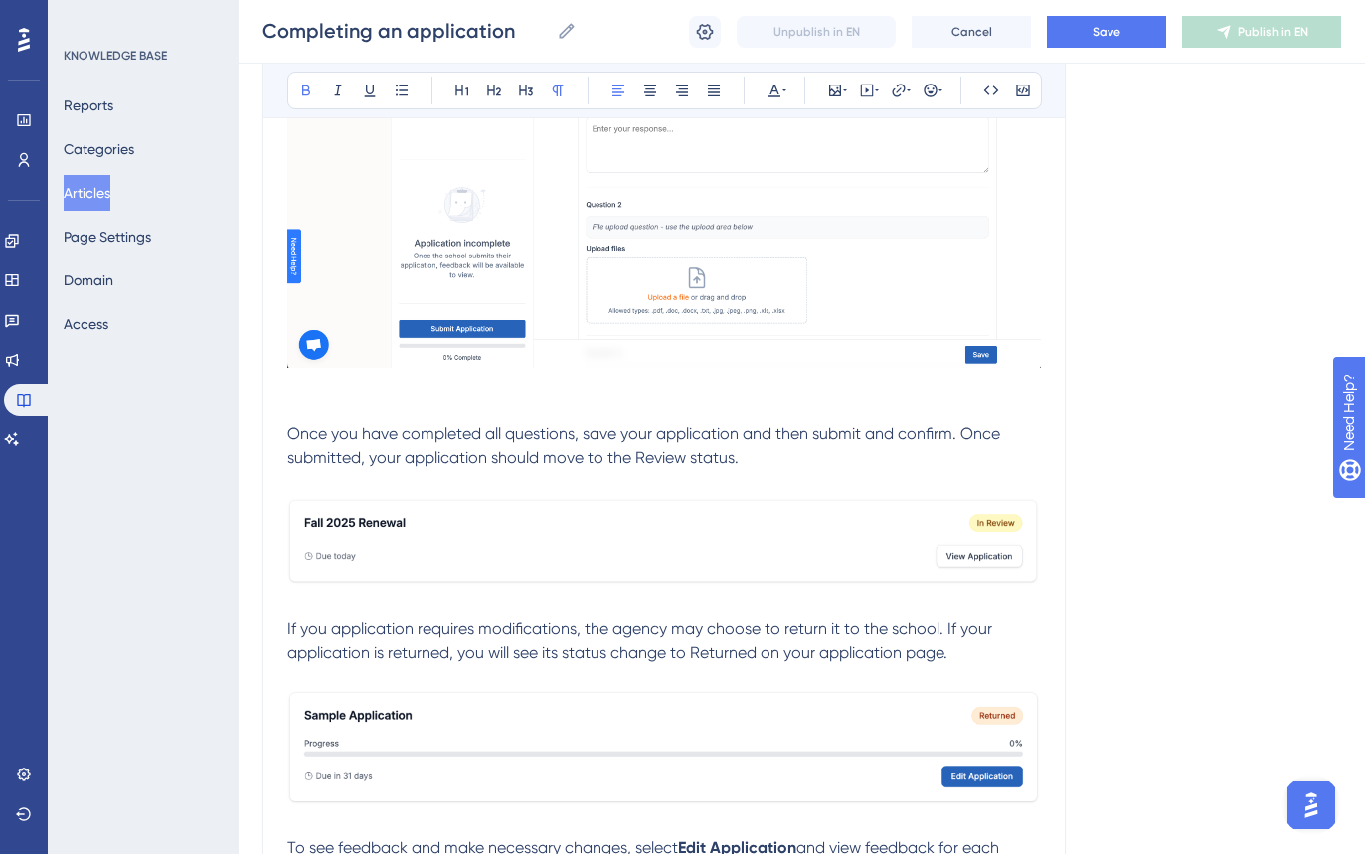
click at [732, 659] on span "If you application requires modifications, the agency may choose to return it t…" at bounding box center [641, 640] width 709 height 43
click at [856, 651] on span "on your application page." at bounding box center [847, 652] width 187 height 19
click at [855, 658] on span "on your Applications page." at bounding box center [851, 652] width 194 height 19
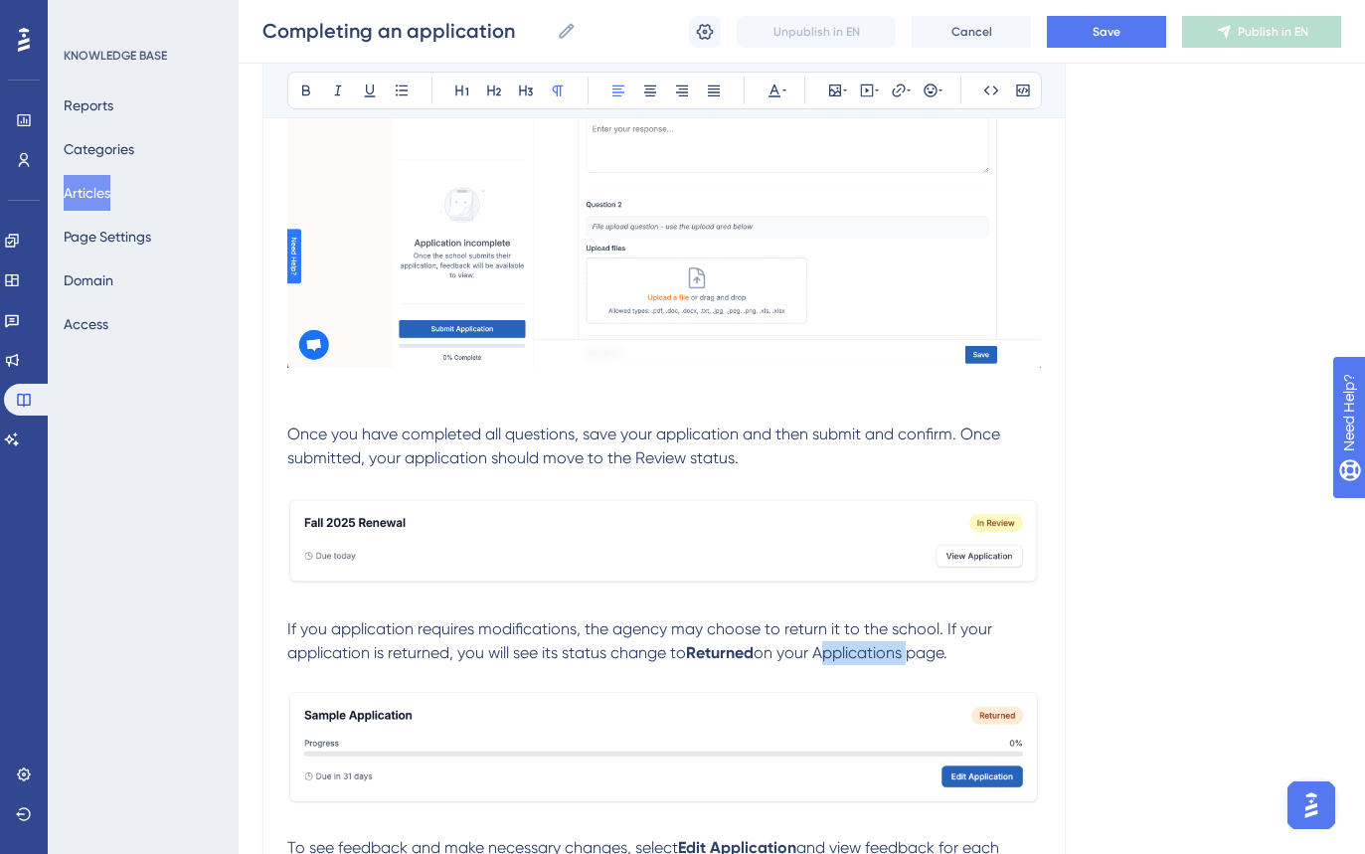
click at [855, 658] on span "on your Applications page." at bounding box center [851, 652] width 194 height 19
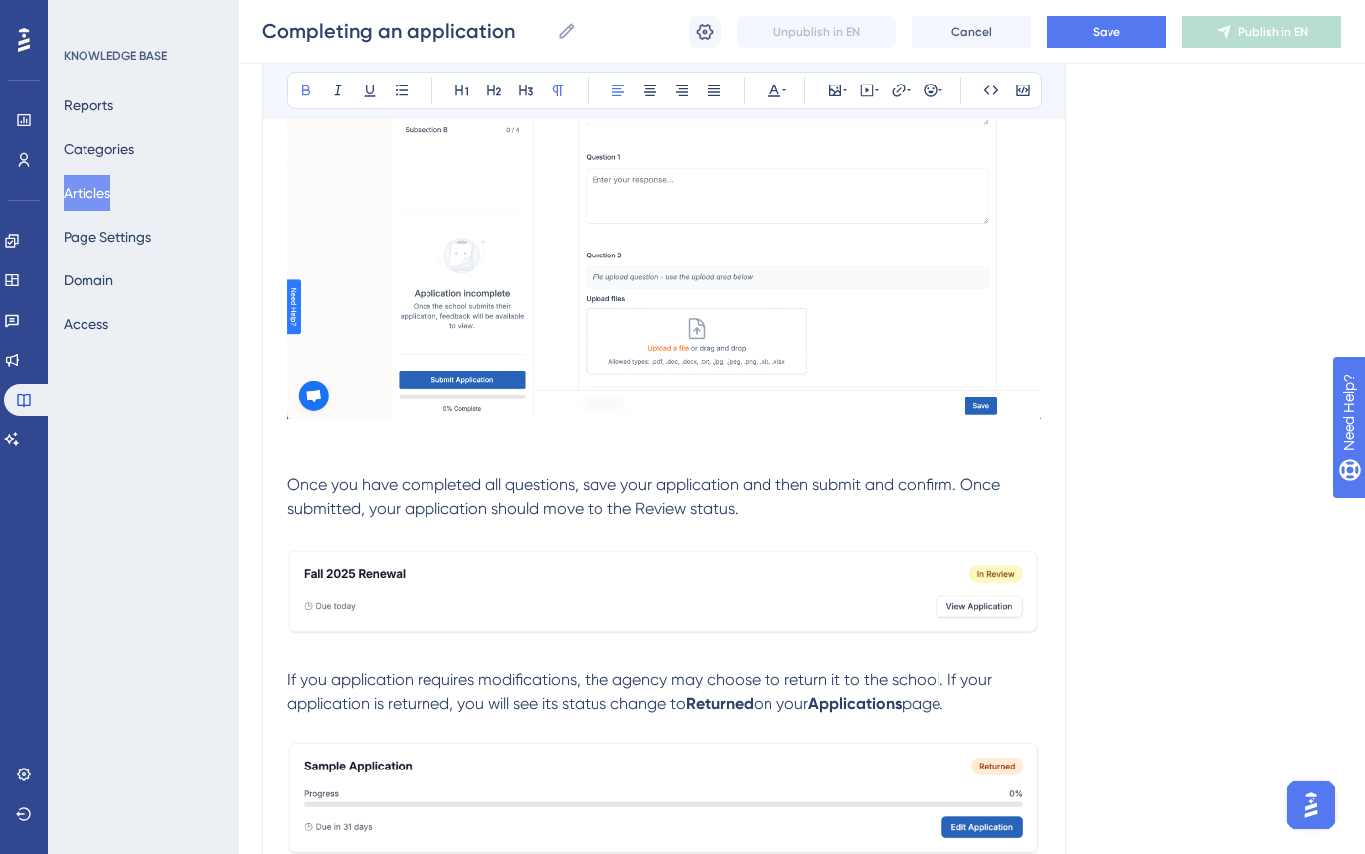
scroll to position [1216, 0]
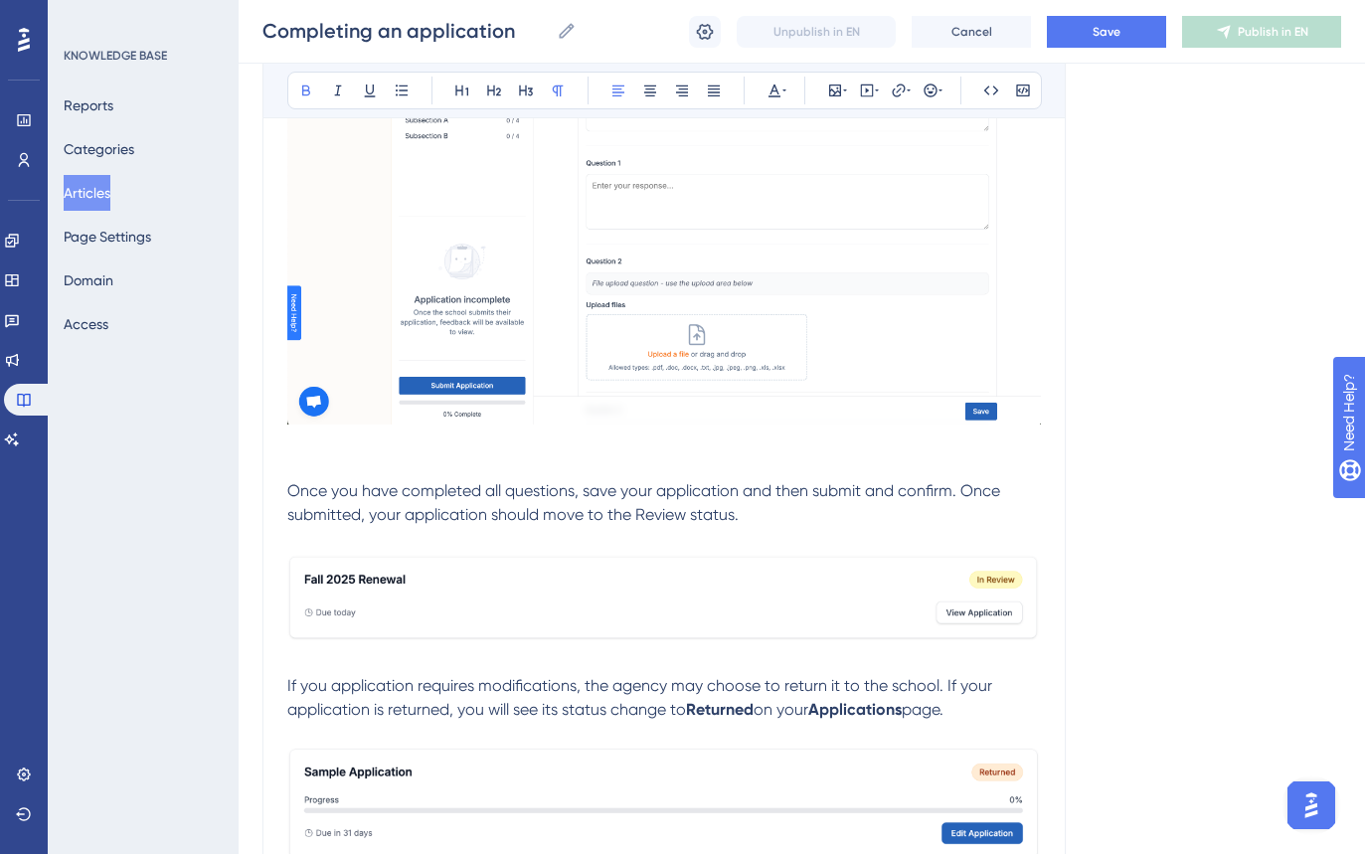
click at [663, 520] on span "Once you have completed all questions, save your application and then submit an…" at bounding box center [645, 502] width 717 height 43
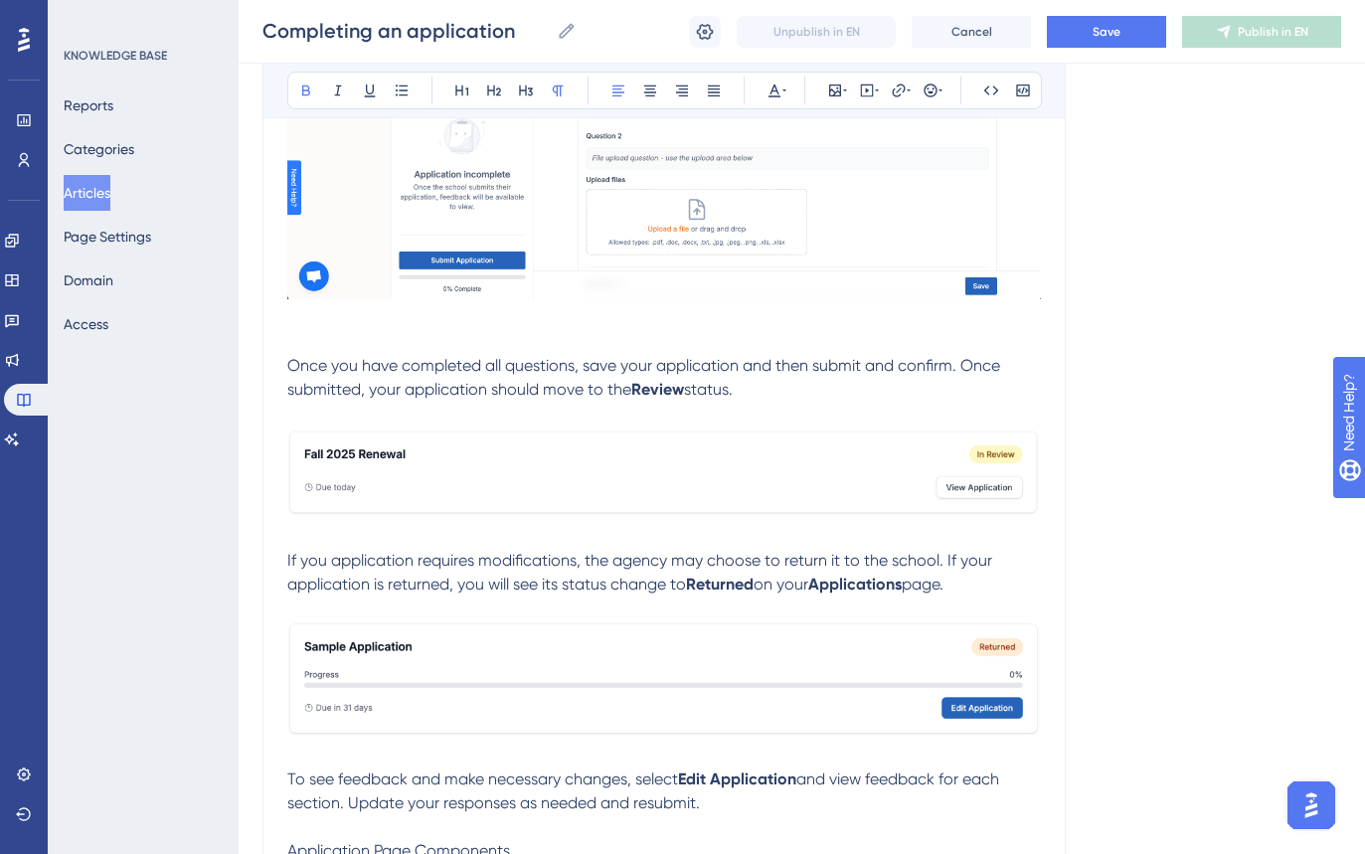
scroll to position [1558, 0]
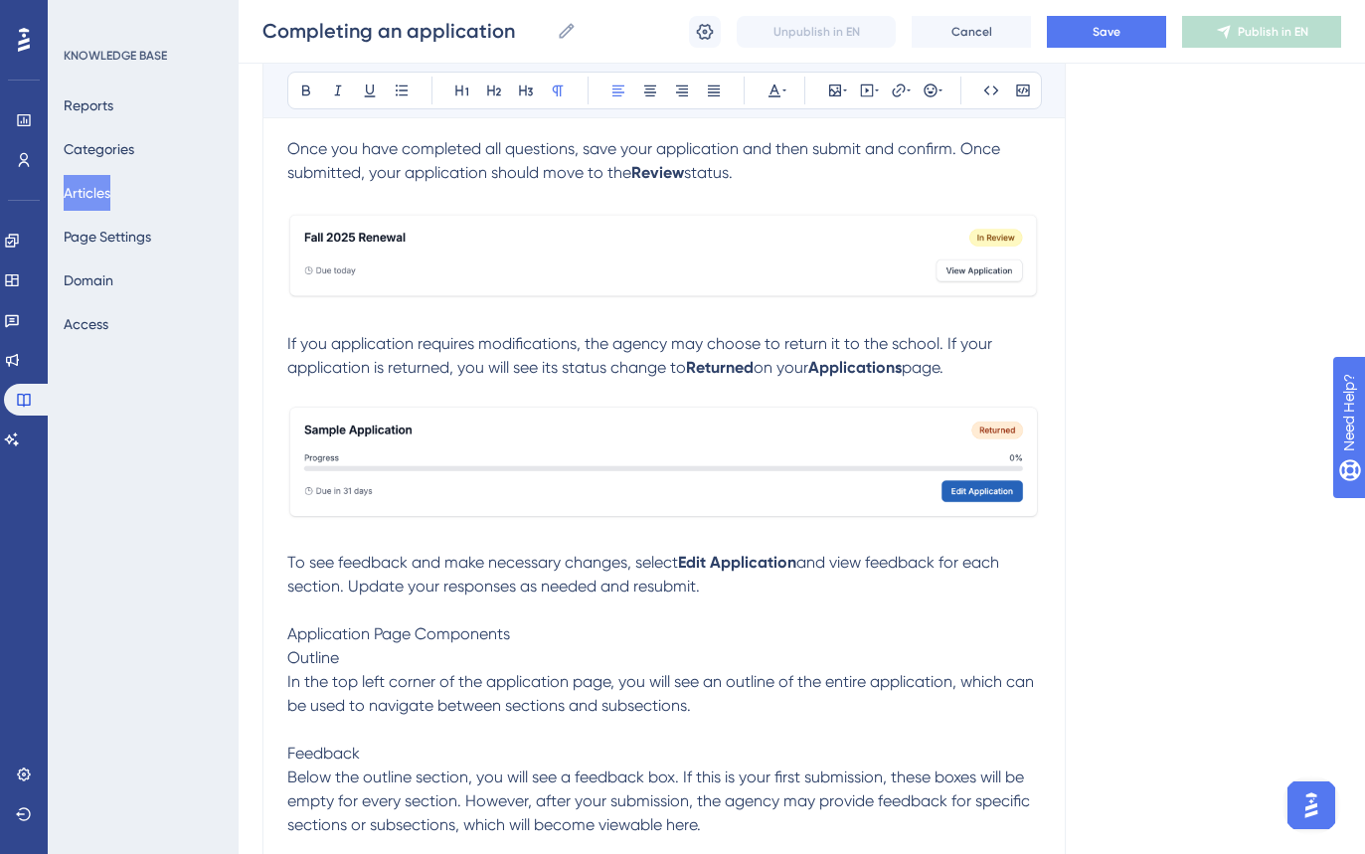
click at [597, 162] on p "Once you have completed all questions, save your application and then submit an…" at bounding box center [664, 161] width 754 height 48
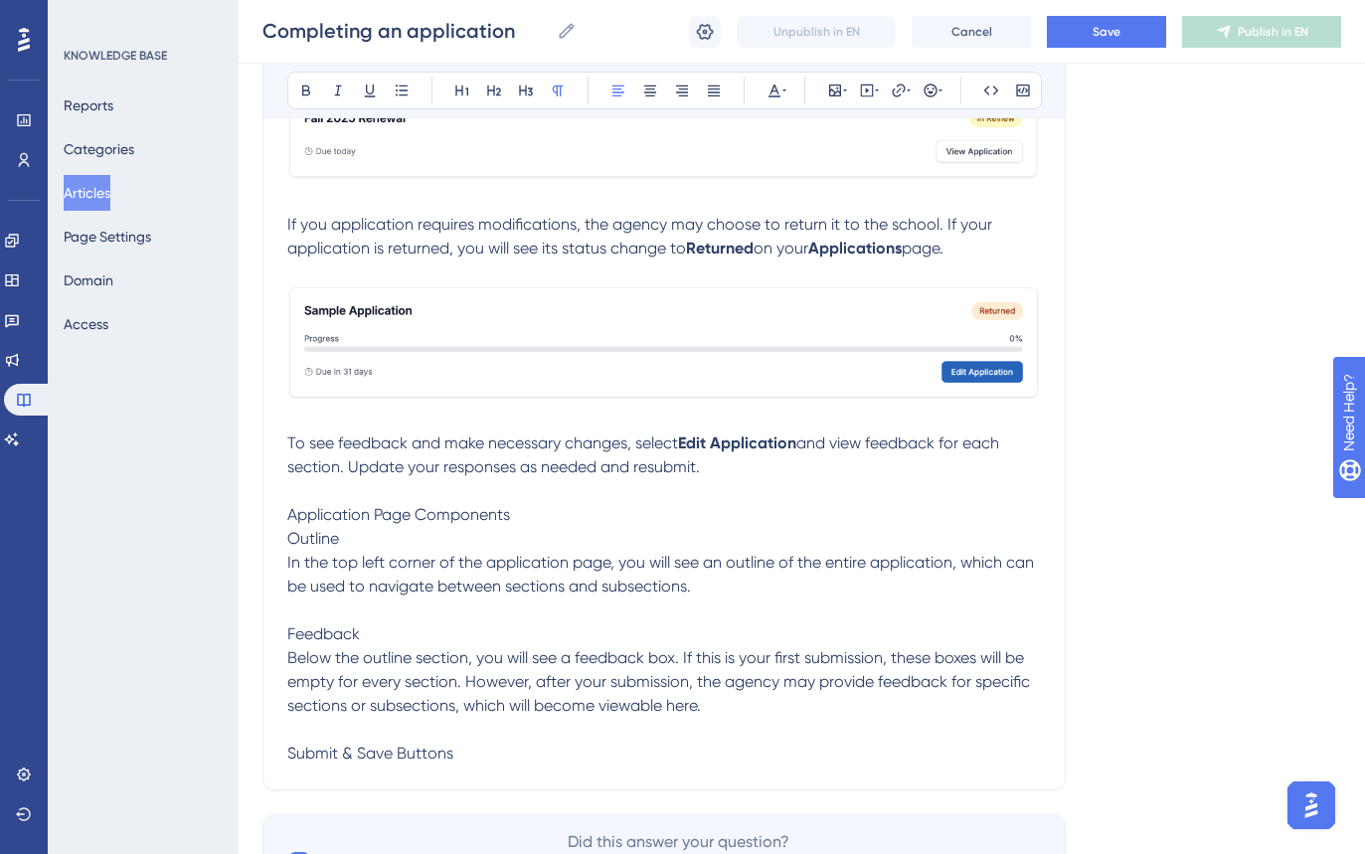
scroll to position [1771, 0]
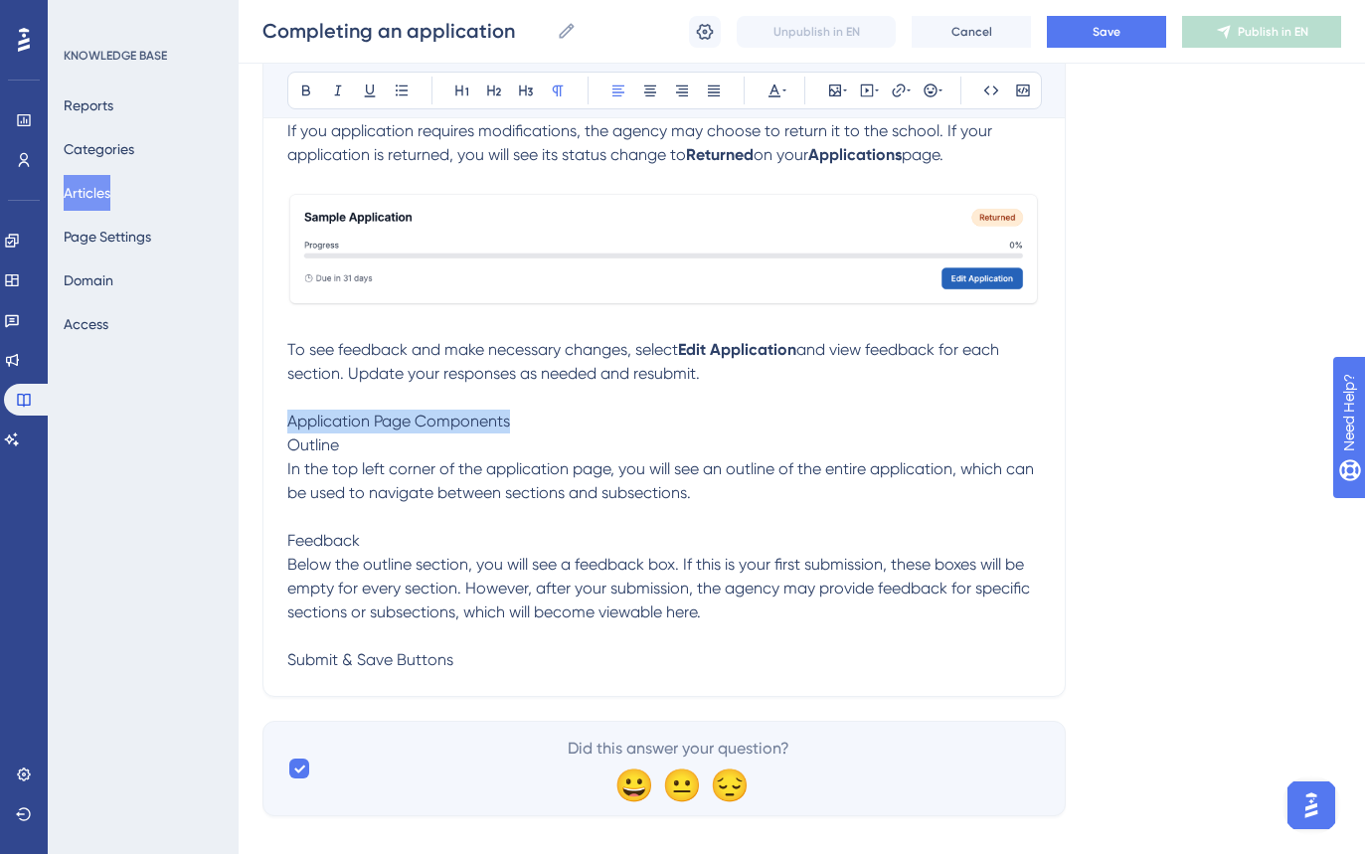
drag, startPoint x: 544, startPoint y: 428, endPoint x: 262, endPoint y: 428, distance: 281.4
click at [528, 92] on icon at bounding box center [526, 91] width 16 height 16
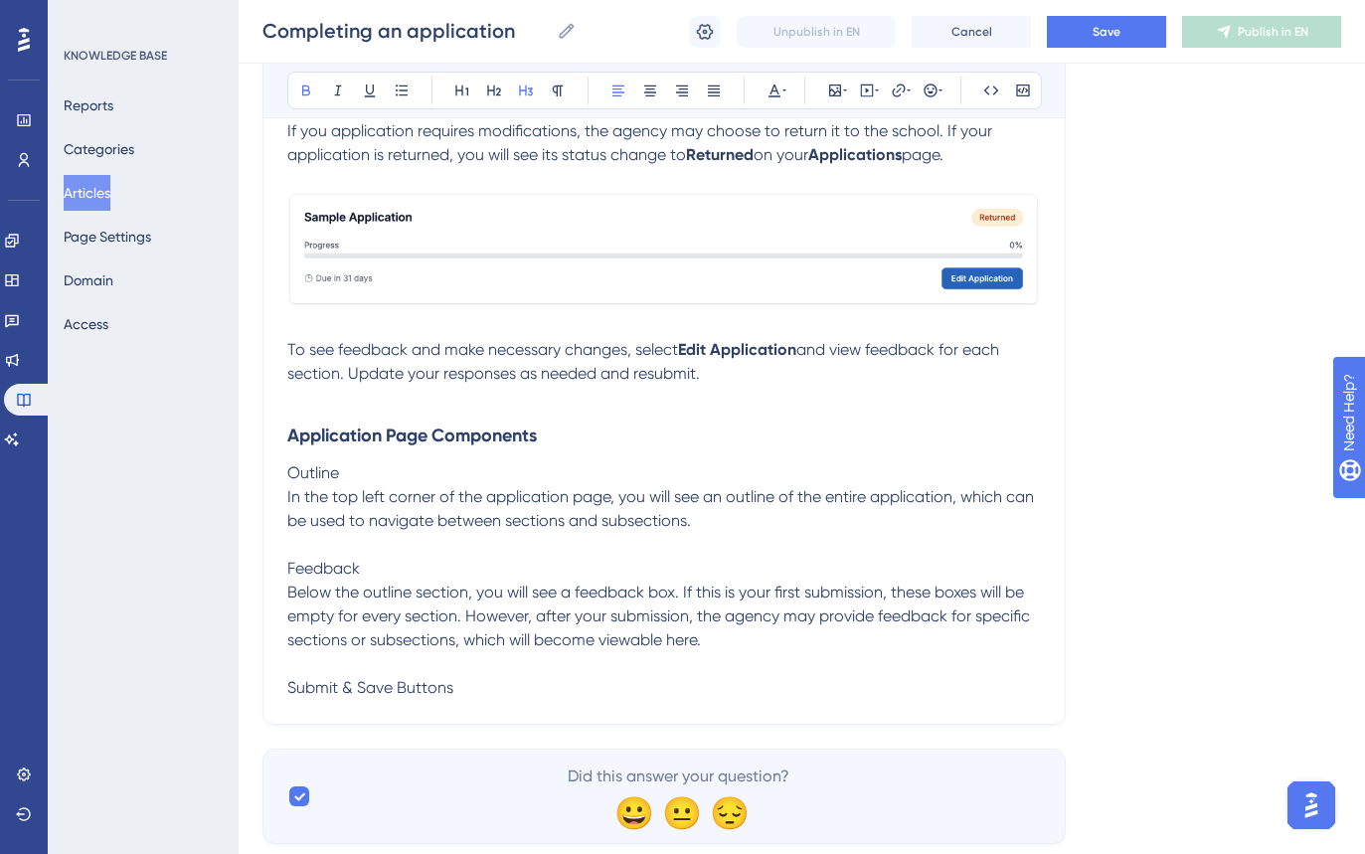
drag, startPoint x: 390, startPoint y: 461, endPoint x: 351, endPoint y: 496, distance: 52.1
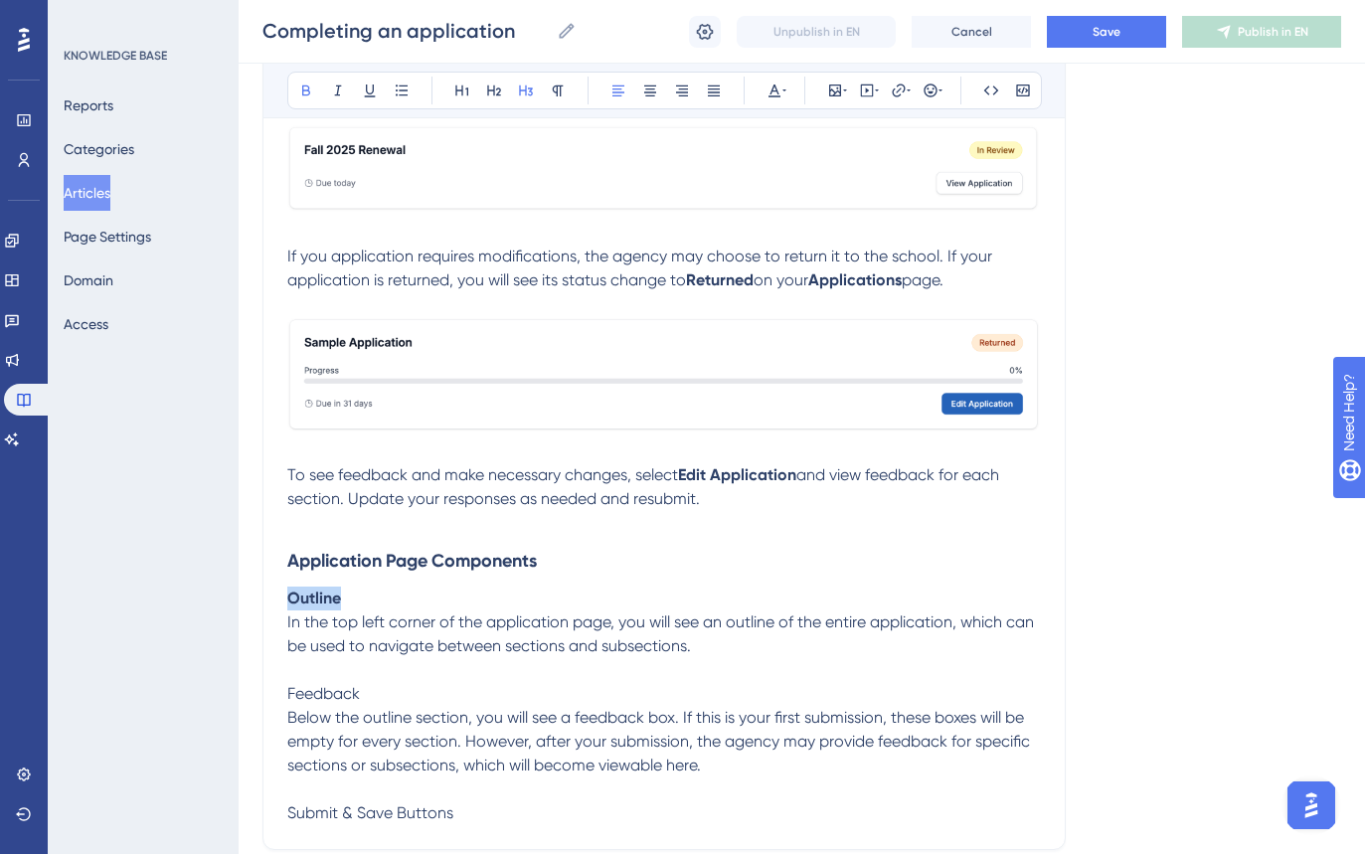
scroll to position [1827, 0]
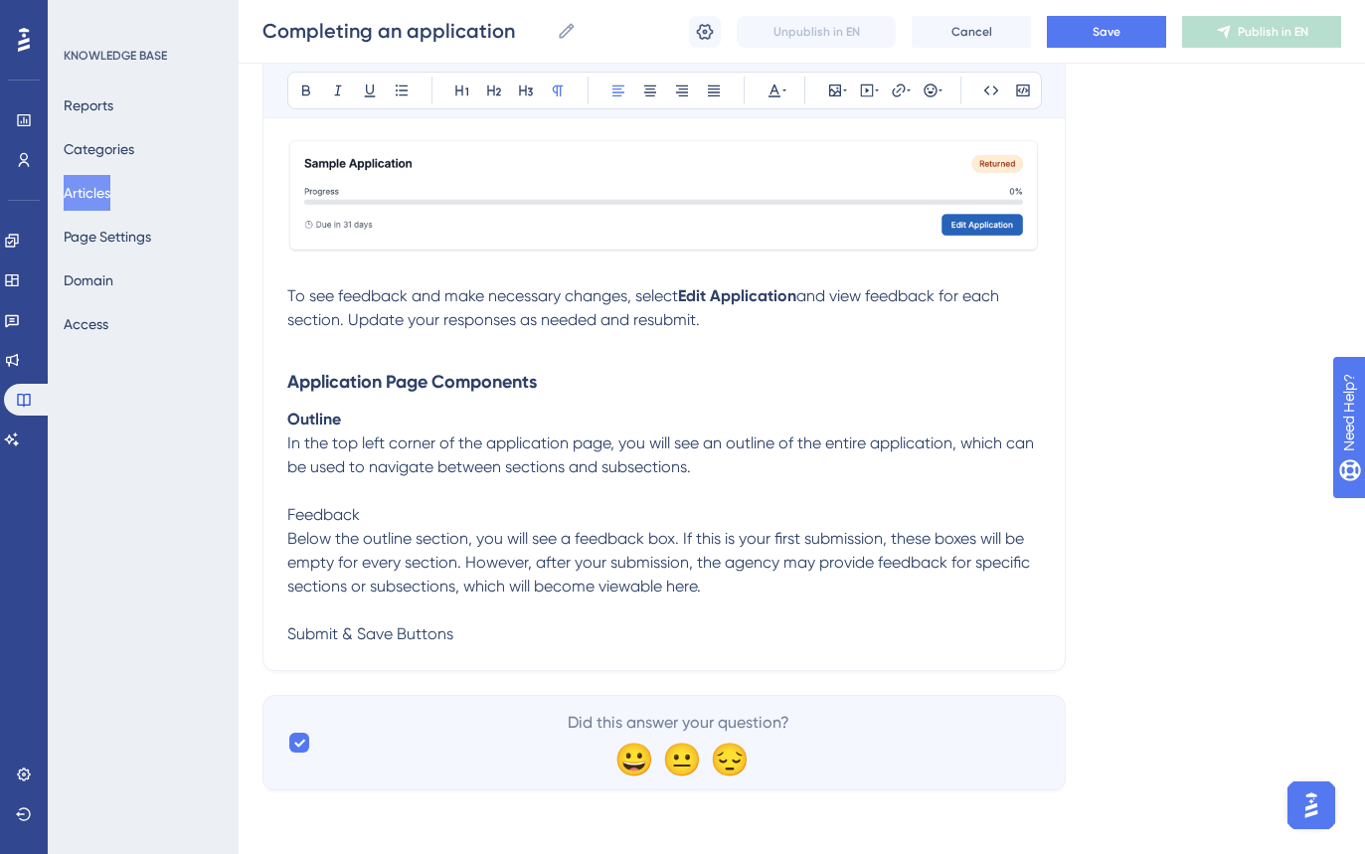
click at [355, 528] on p "Below the outline section, you will see a feedback box. If this is your first s…" at bounding box center [664, 563] width 754 height 72
click at [322, 516] on span "Feedback" at bounding box center [323, 514] width 73 height 19
click at [350, 551] on p "Below the outline section, you will see a feedback box. If this is your first s…" at bounding box center [664, 563] width 754 height 72
click at [855, 601] on p at bounding box center [664, 611] width 754 height 24
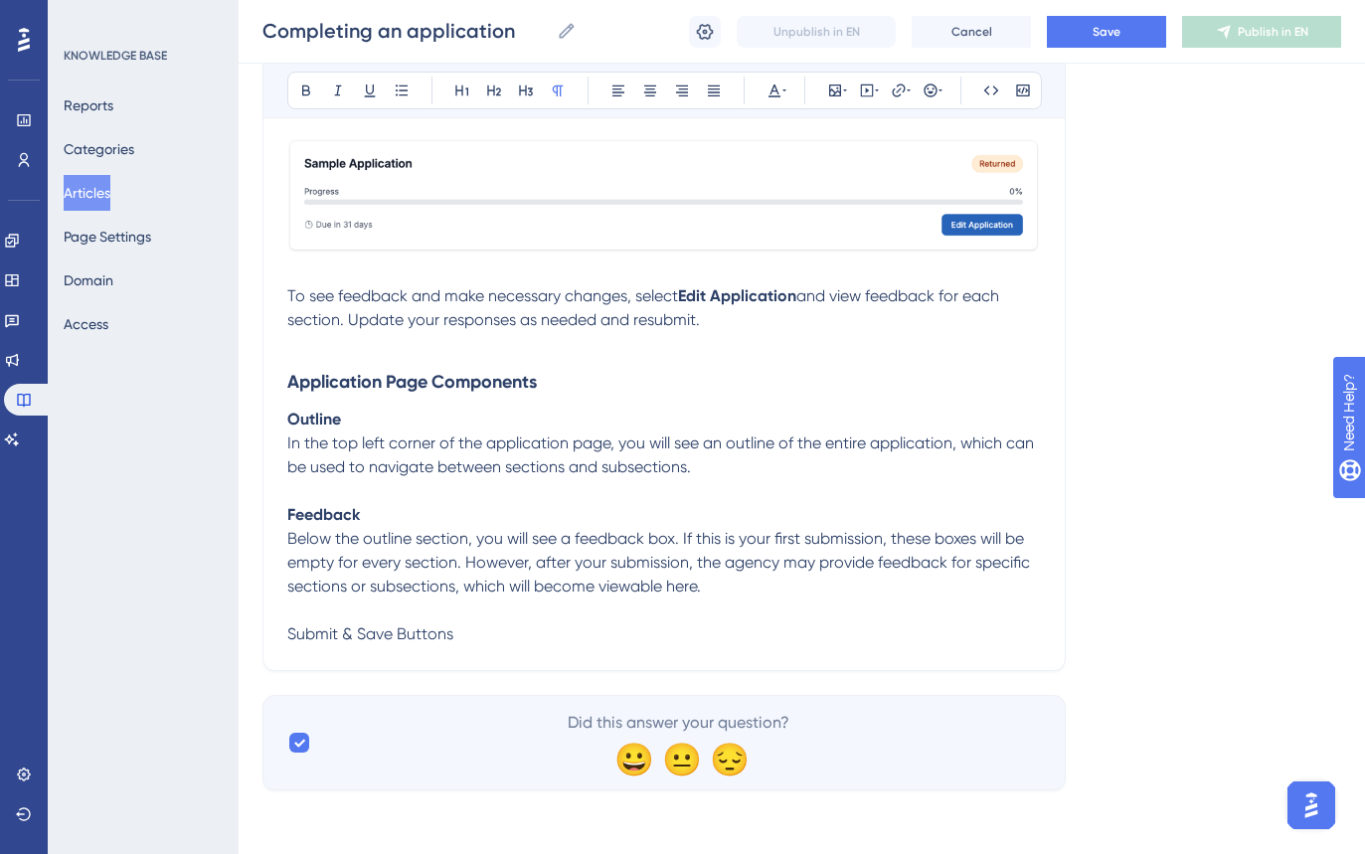
click at [780, 579] on p "Below the outline section, you will see a feedback box. If this is your first s…" at bounding box center [664, 563] width 754 height 72
drag, startPoint x: 492, startPoint y: 637, endPoint x: 159, endPoint y: 648, distance: 333.3
click at [416, 515] on p "Feedback" at bounding box center [664, 515] width 754 height 24
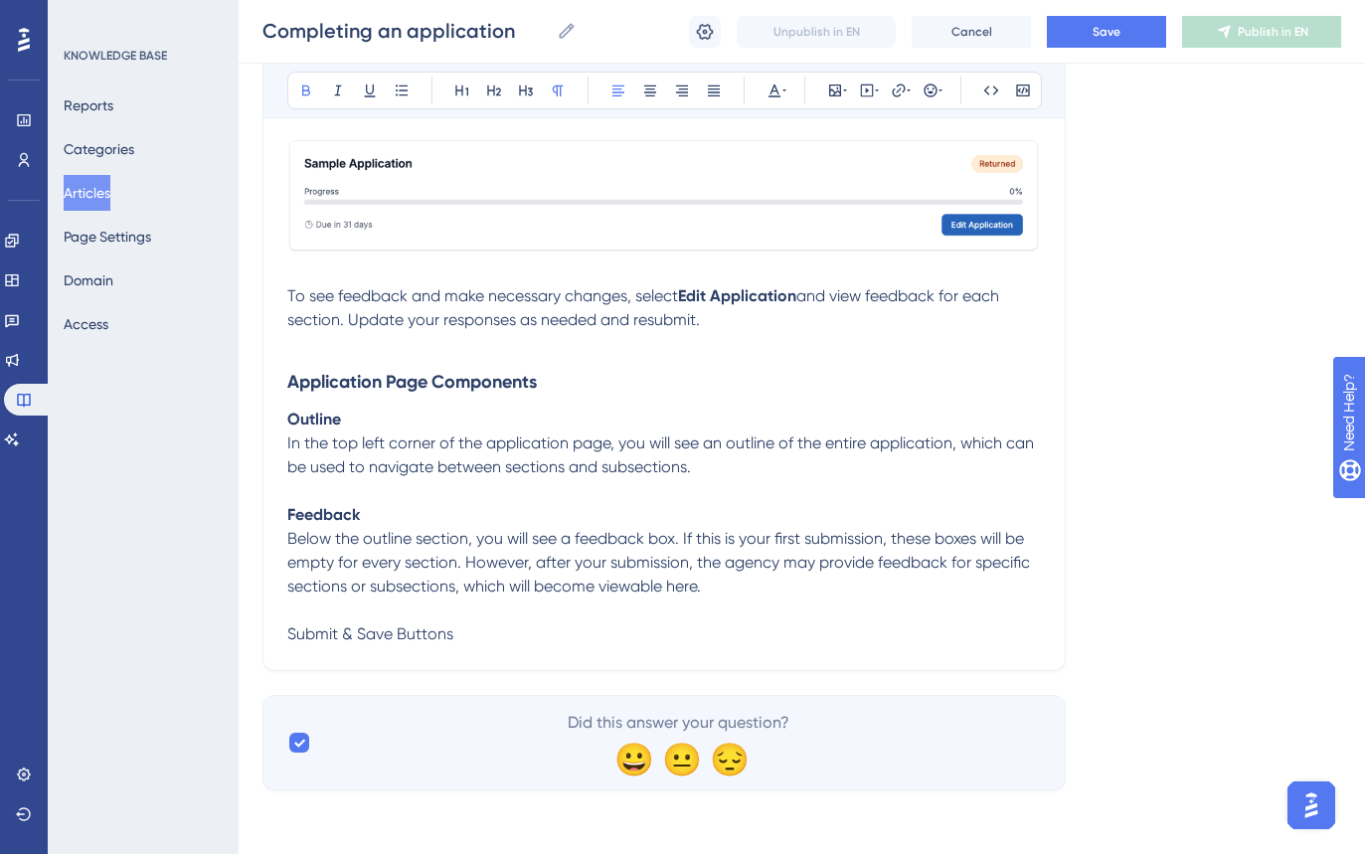
click at [812, 587] on p "Below the outline section, you will see a feedback box. If this is your first s…" at bounding box center [664, 563] width 754 height 72
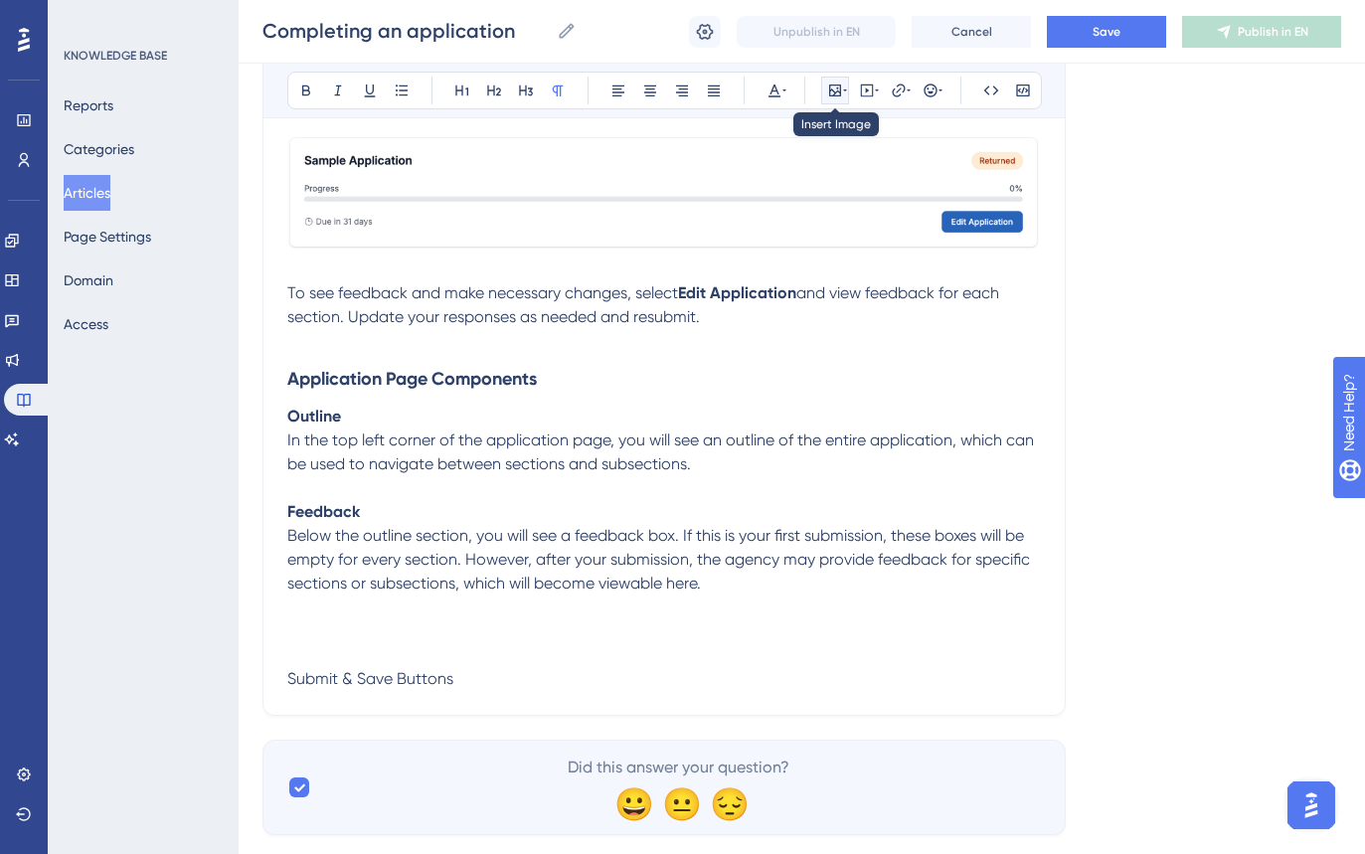
click at [838, 98] on button at bounding box center [835, 91] width 28 height 28
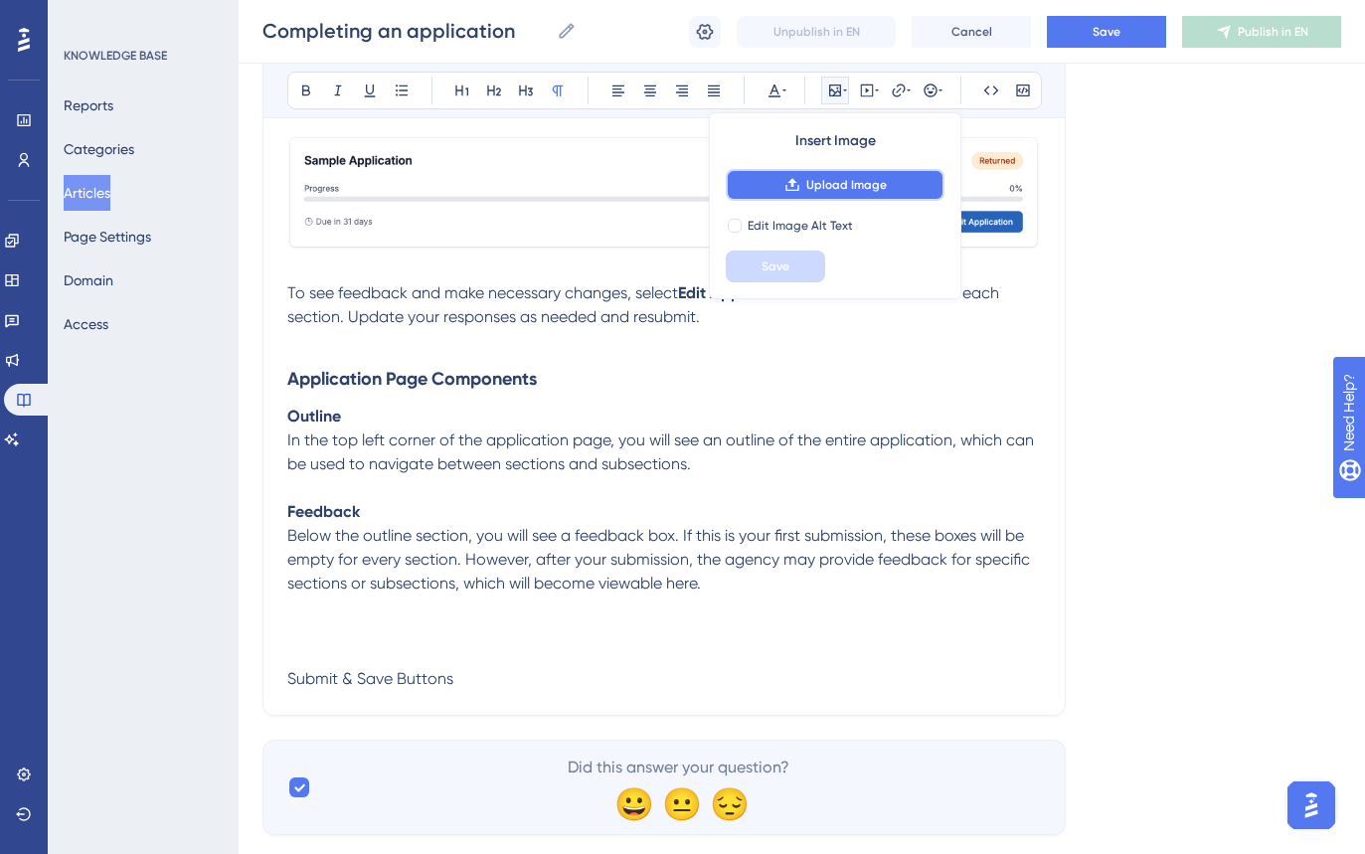
click at [841, 192] on span "Upload Image" at bounding box center [846, 185] width 81 height 16
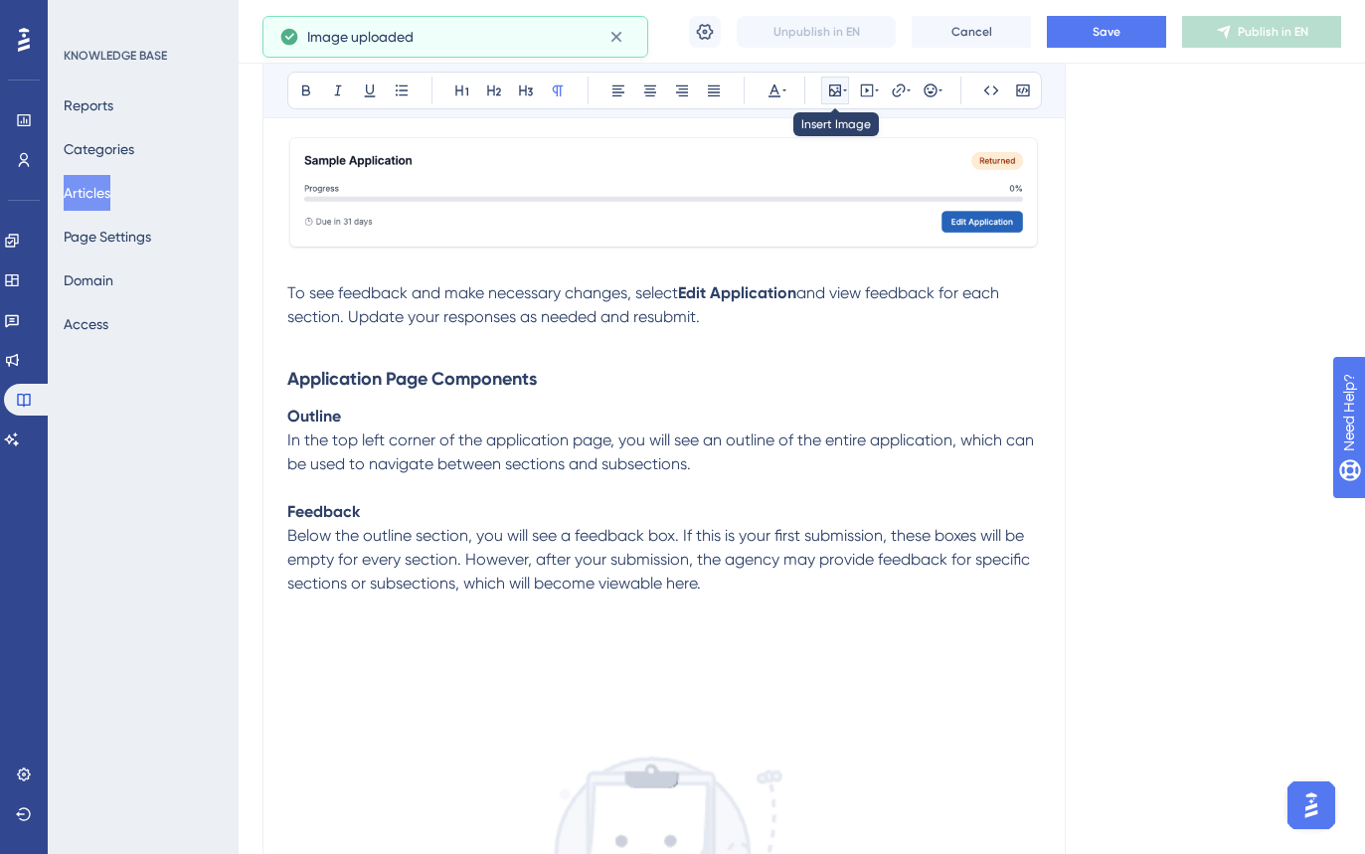
click at [836, 93] on icon at bounding box center [835, 91] width 16 height 16
click at [845, 94] on icon at bounding box center [845, 91] width 4 height 16
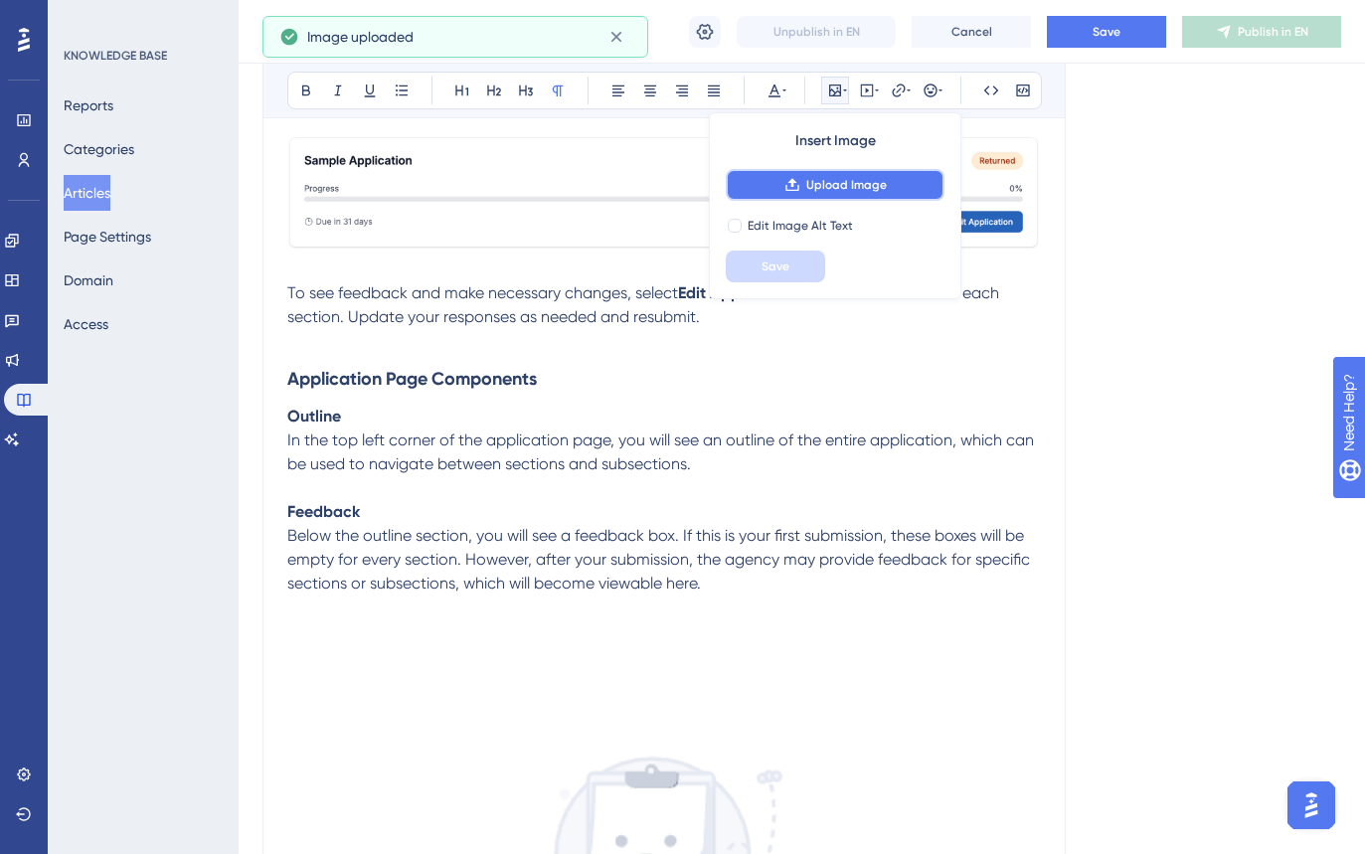
click at [821, 193] on button "Upload Image" at bounding box center [835, 185] width 219 height 32
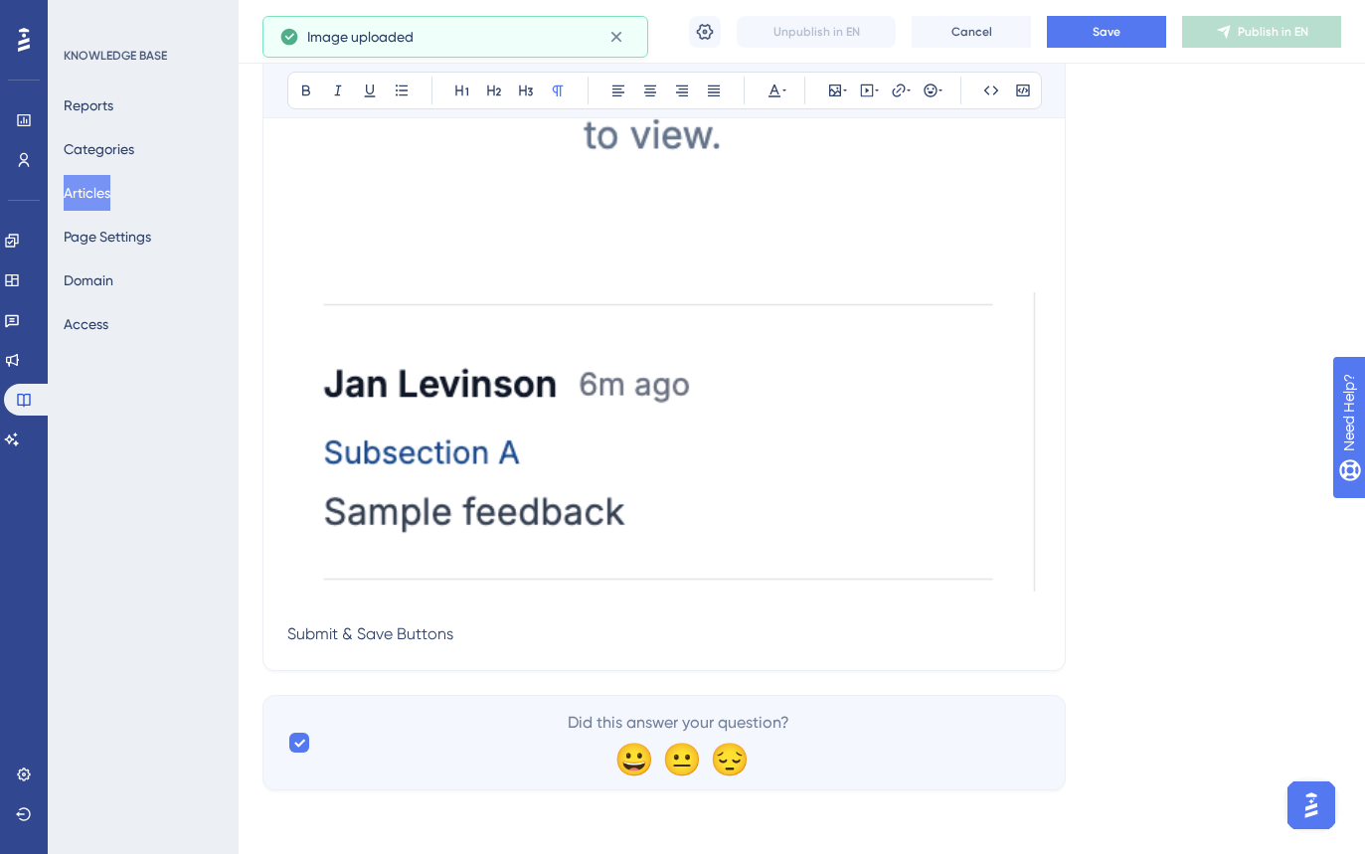
scroll to position [2402, 0]
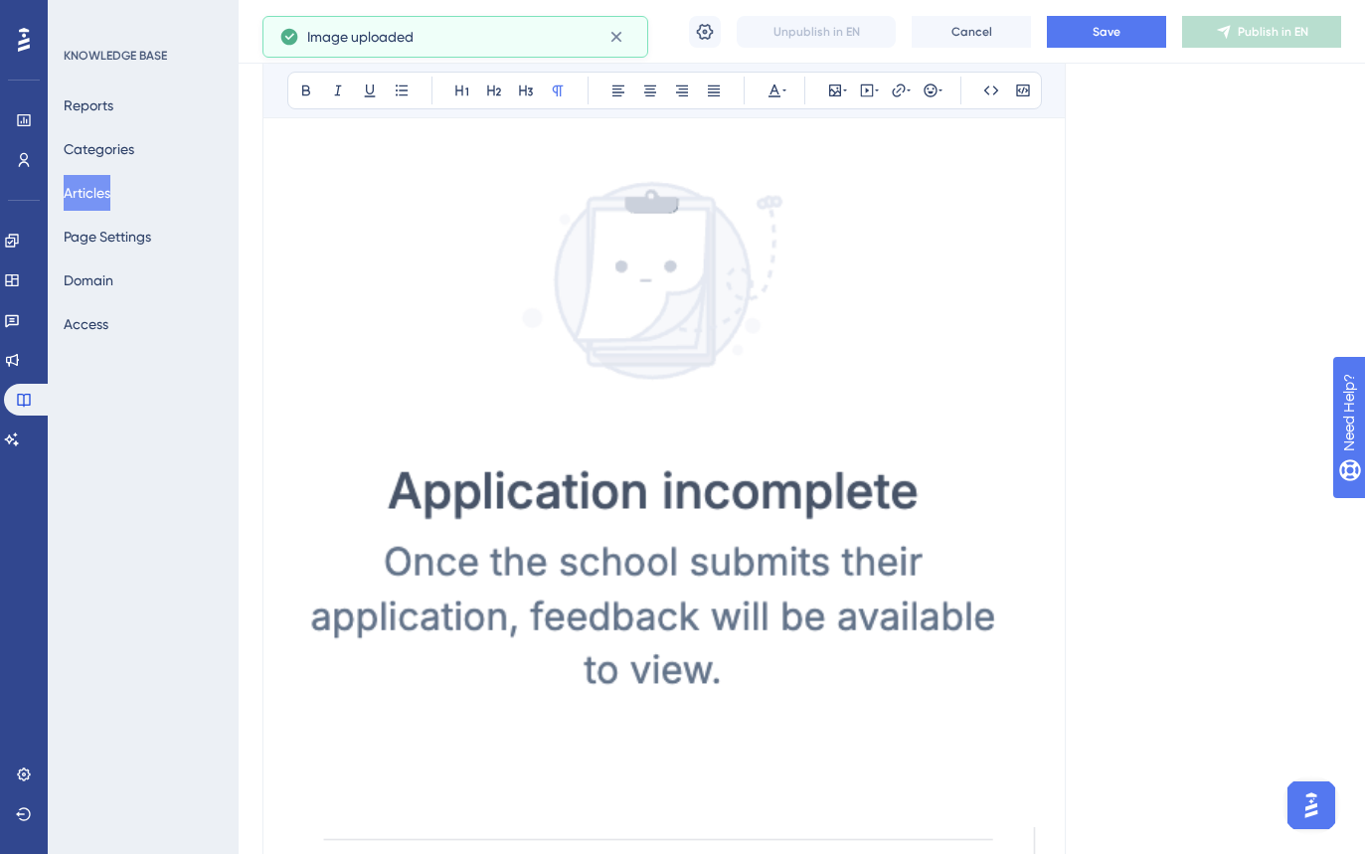
click at [693, 430] on img at bounding box center [664, 432] width 754 height 775
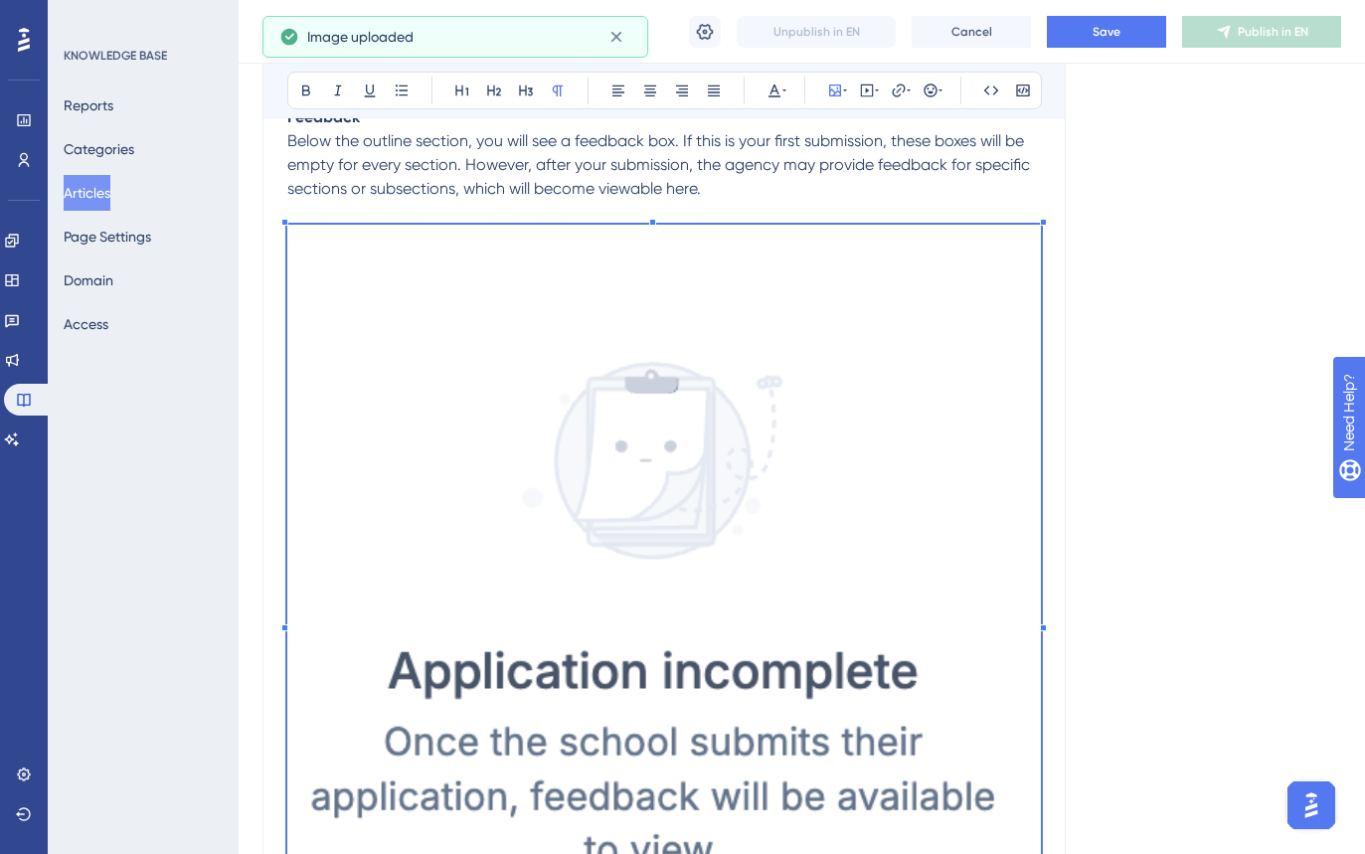
scroll to position [2195, 0]
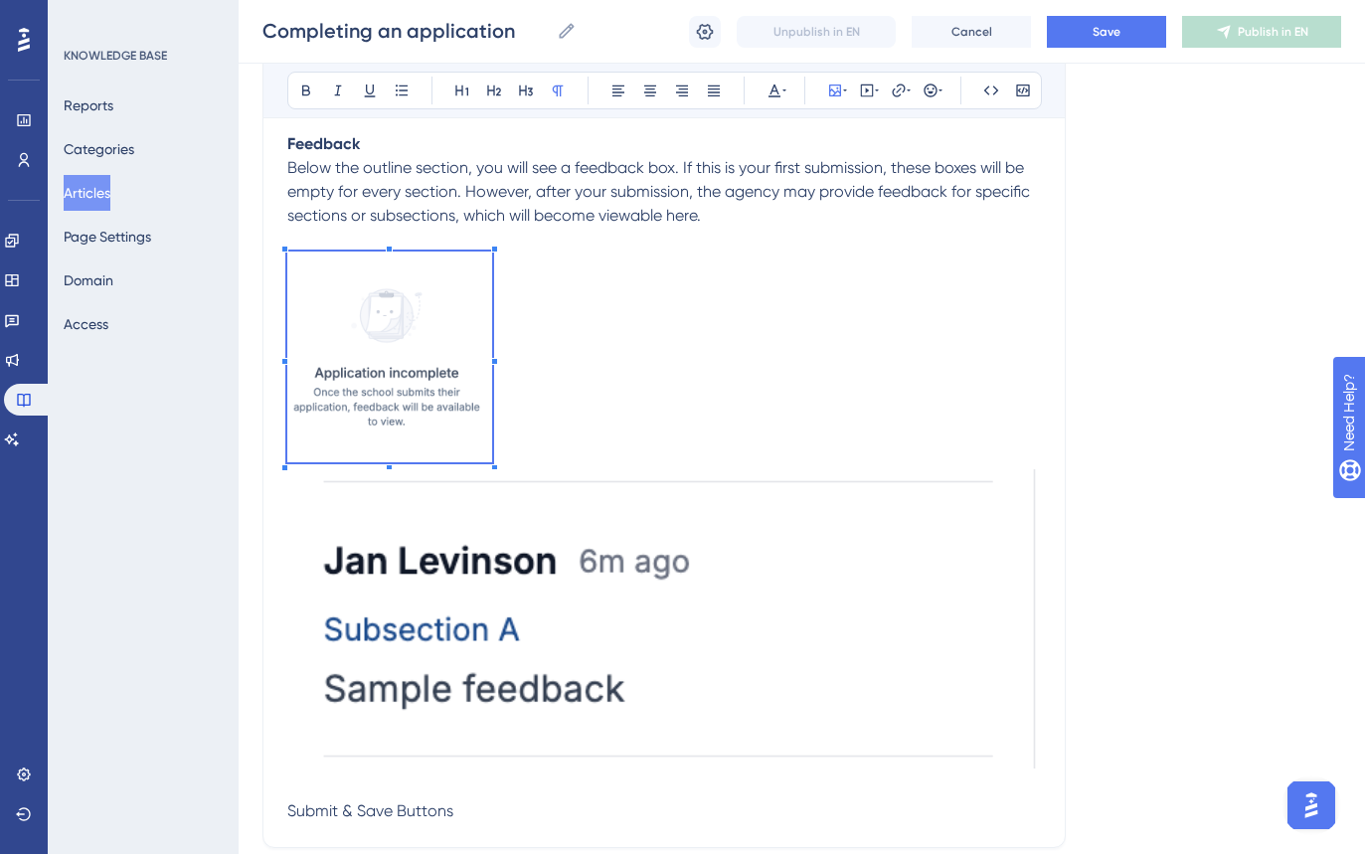
click at [494, 316] on p at bounding box center [664, 514] width 754 height 524
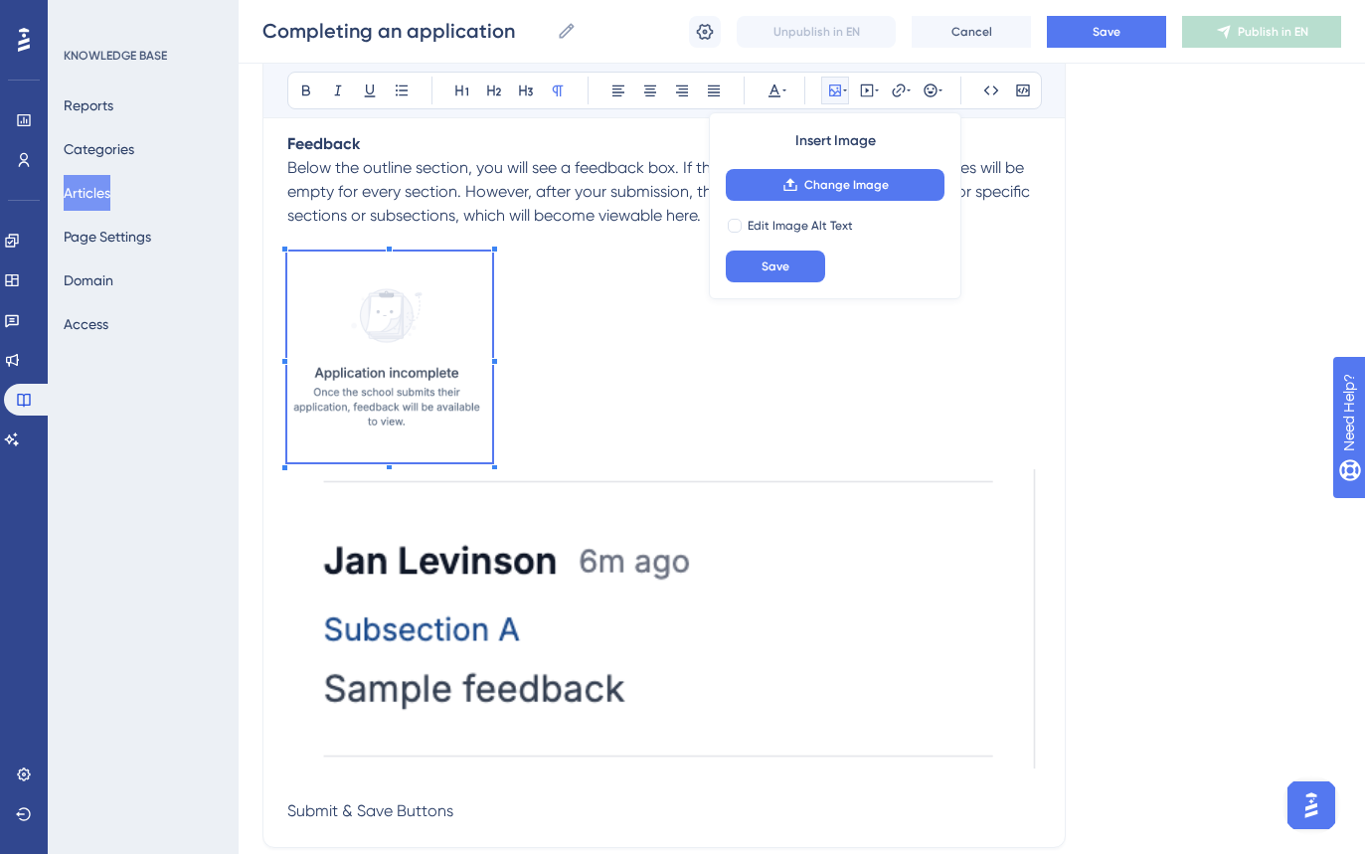
click at [524, 565] on img at bounding box center [664, 618] width 754 height 299
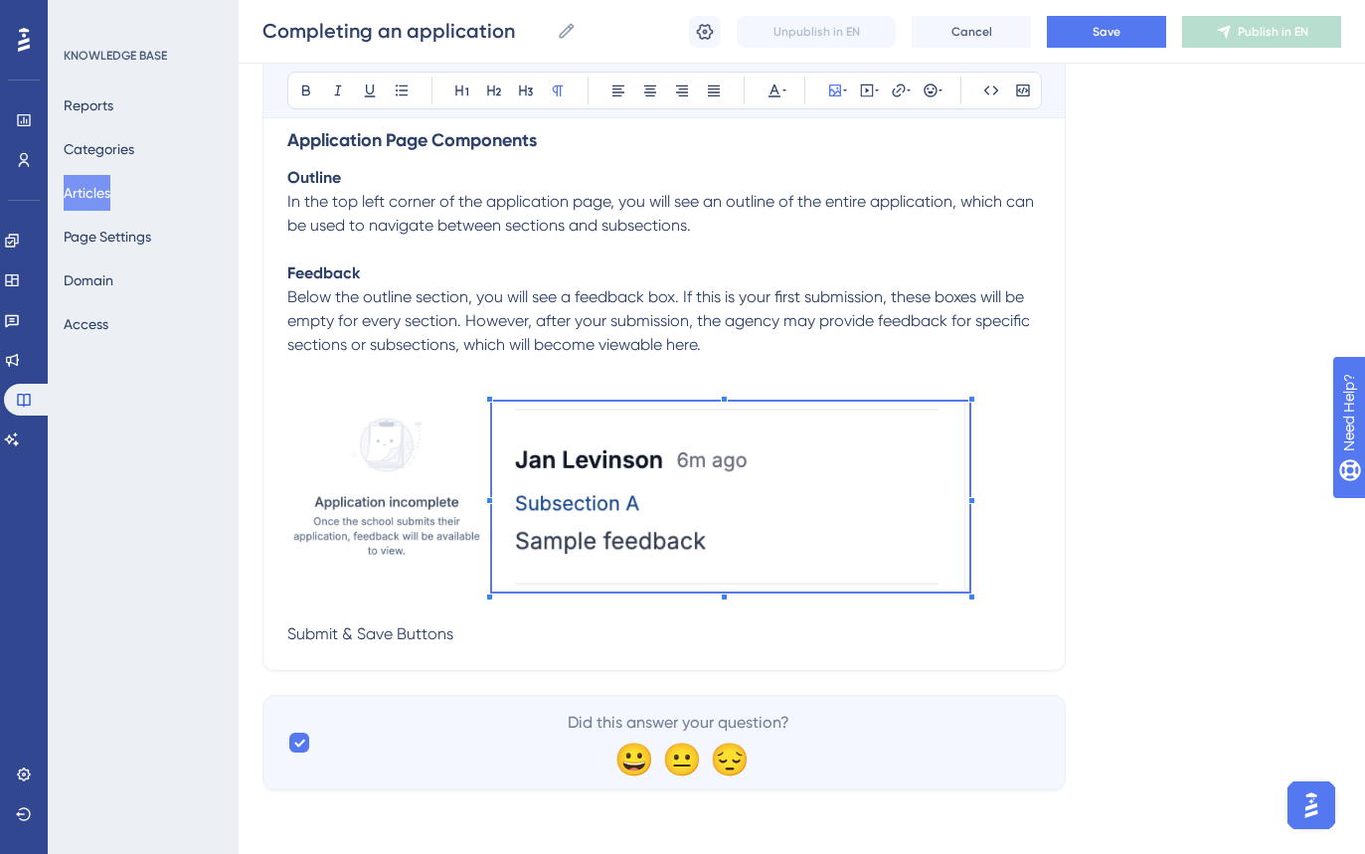
scroll to position [2070, 0]
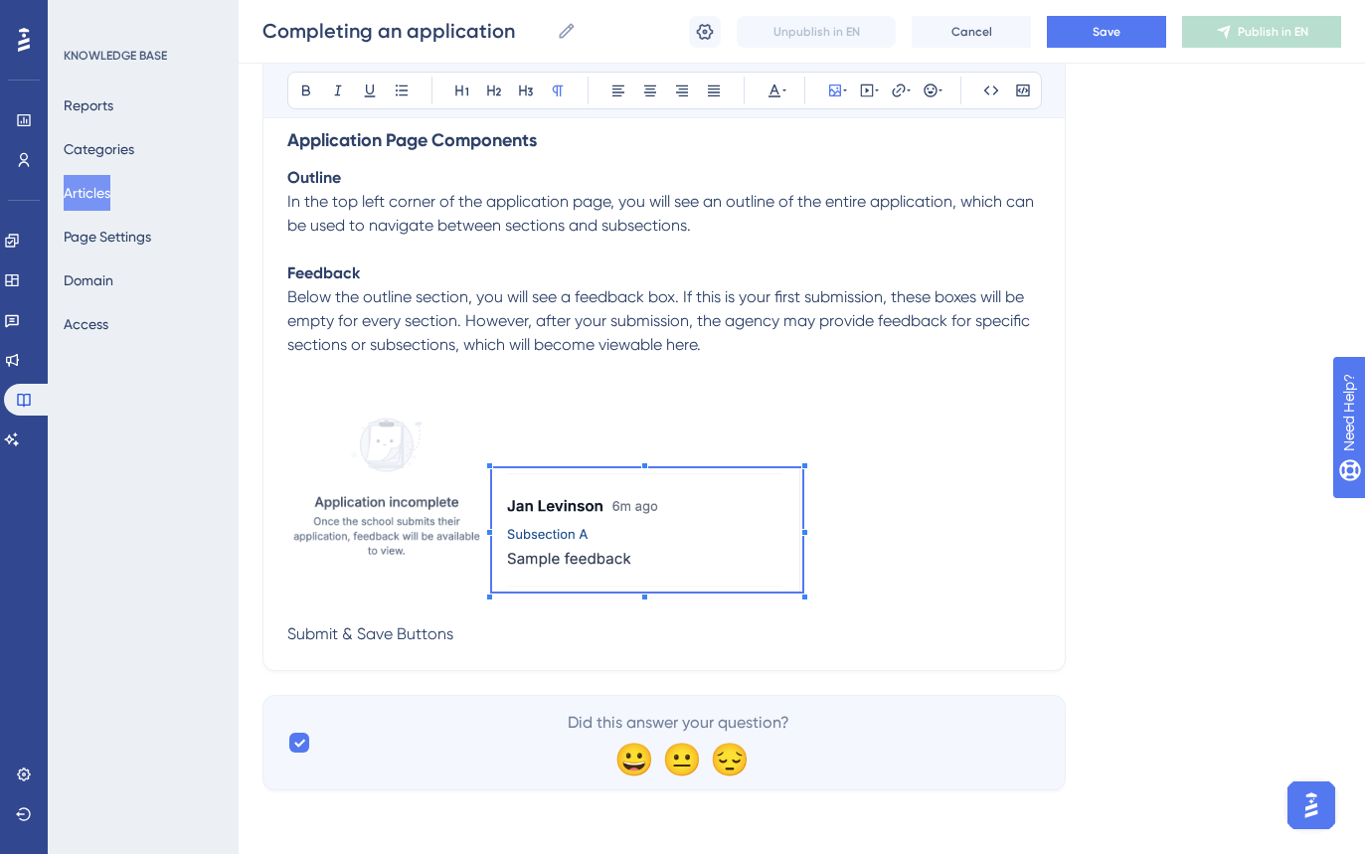
click at [724, 530] on span at bounding box center [647, 533] width 310 height 130
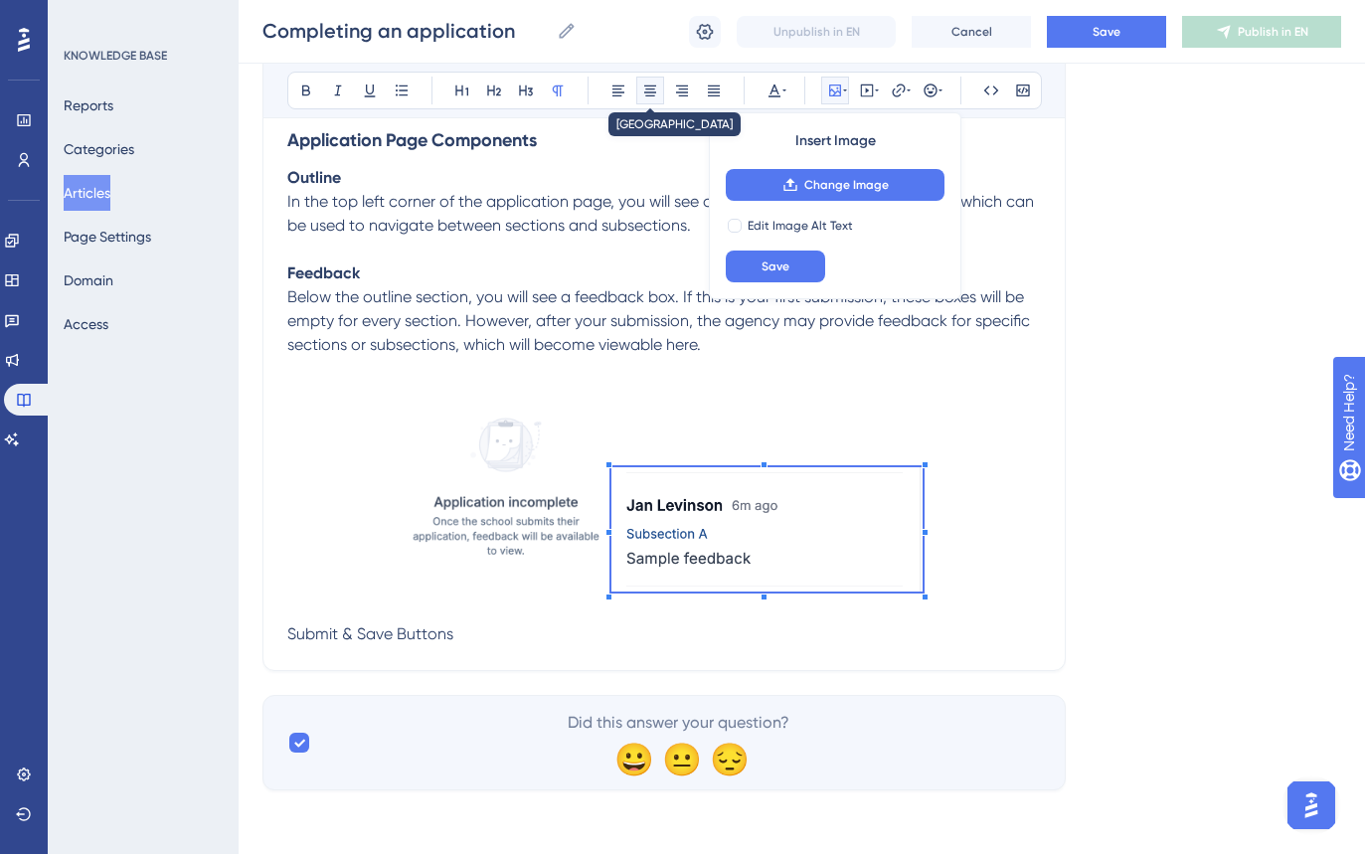
click at [653, 93] on icon at bounding box center [650, 91] width 16 height 16
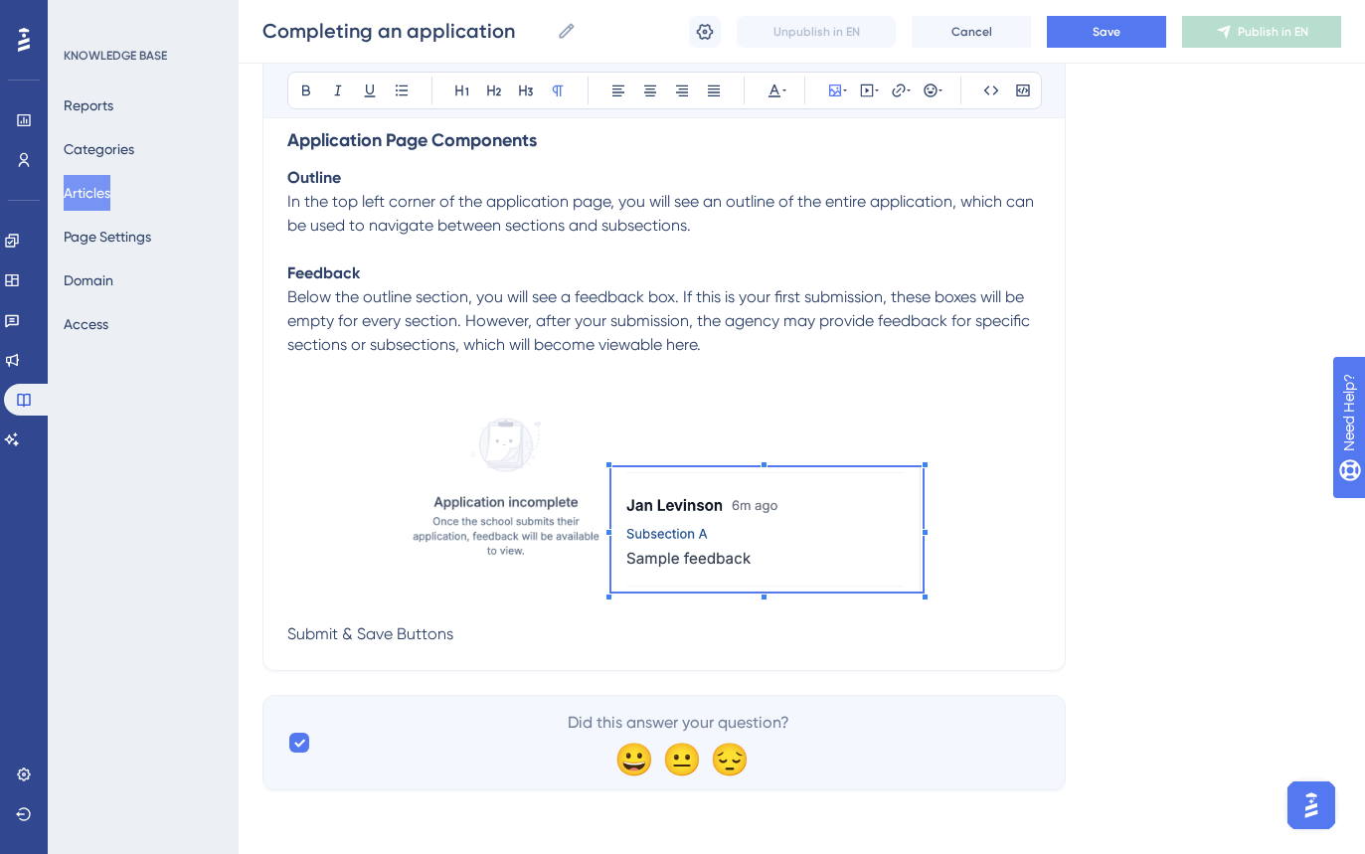
click at [965, 573] on p at bounding box center [664, 490] width 754 height 218
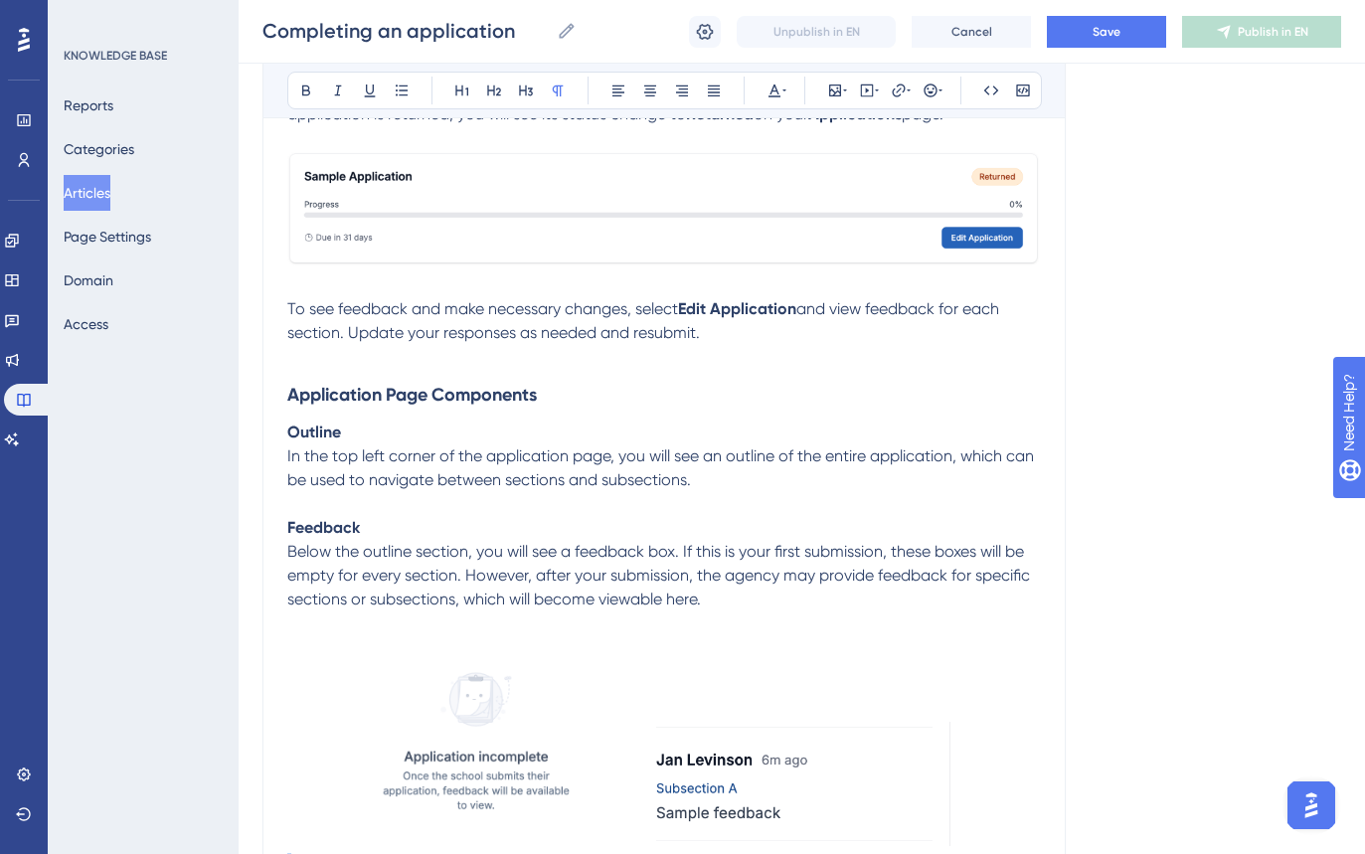
scroll to position [1809, 0]
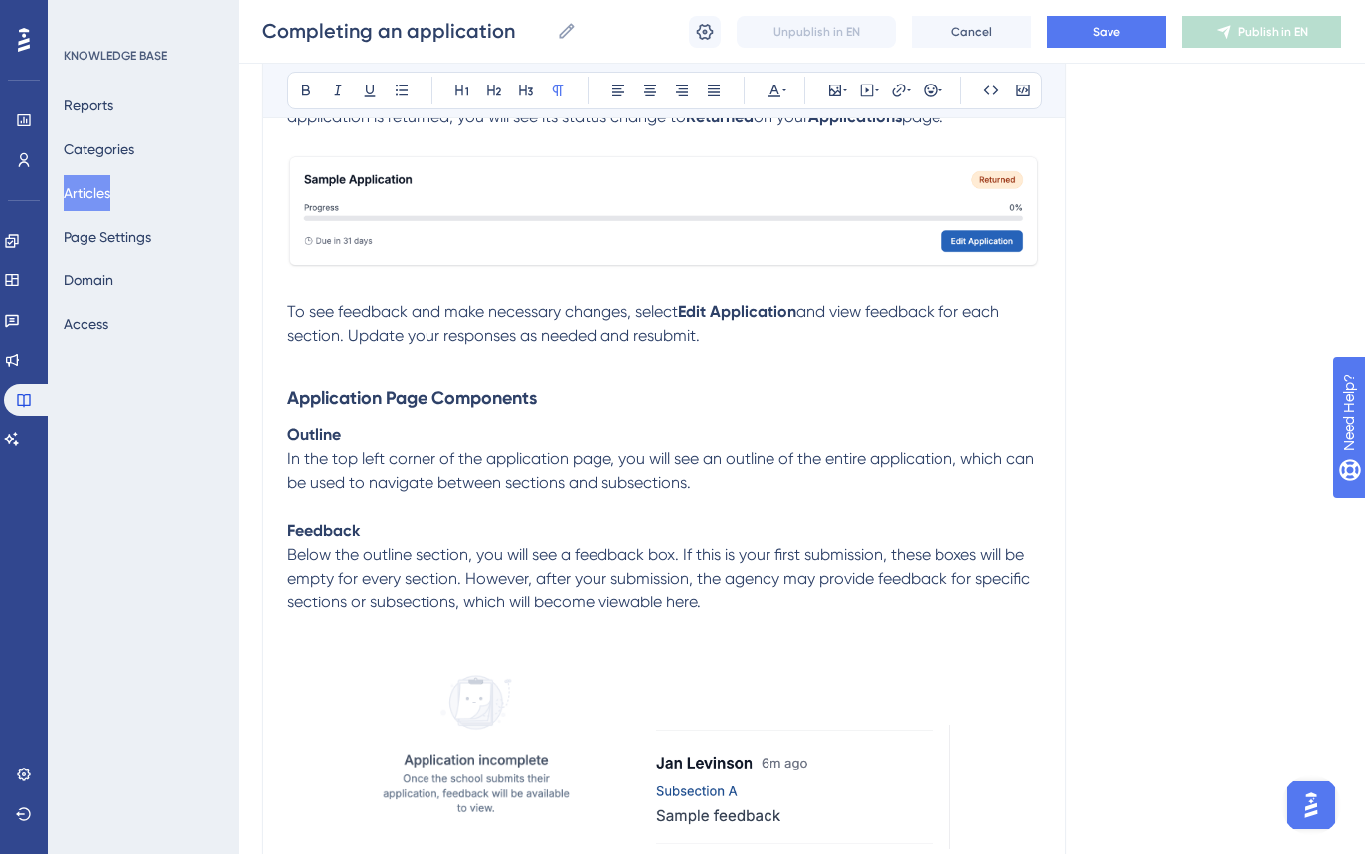
click at [464, 504] on p at bounding box center [664, 507] width 754 height 24
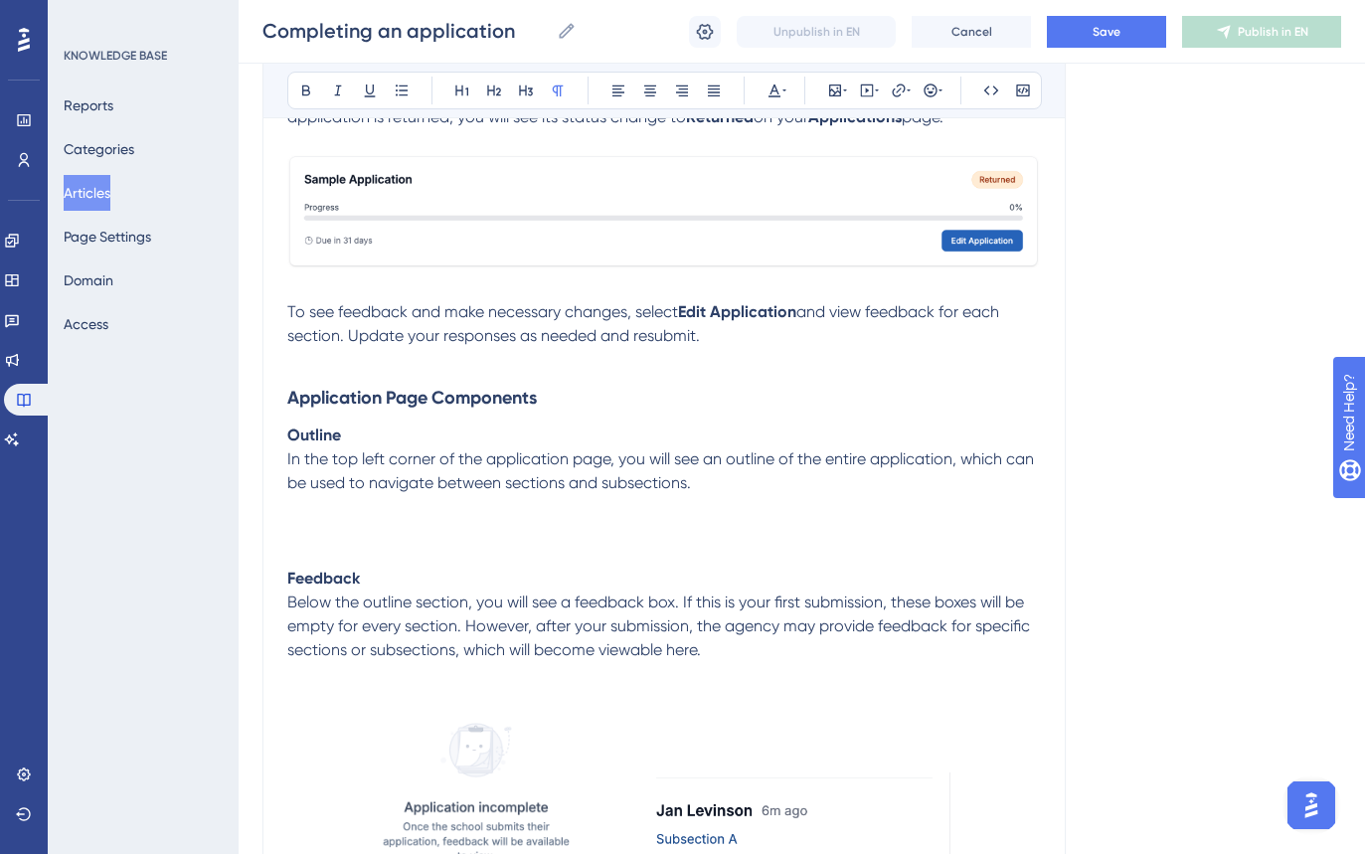
click at [852, 86] on div "Bold Italic Underline Bullet Point Heading 1 Heading 2 Heading 3 Normal Align L…" at bounding box center [664, 91] width 755 height 38
click at [844, 86] on icon at bounding box center [845, 91] width 4 height 16
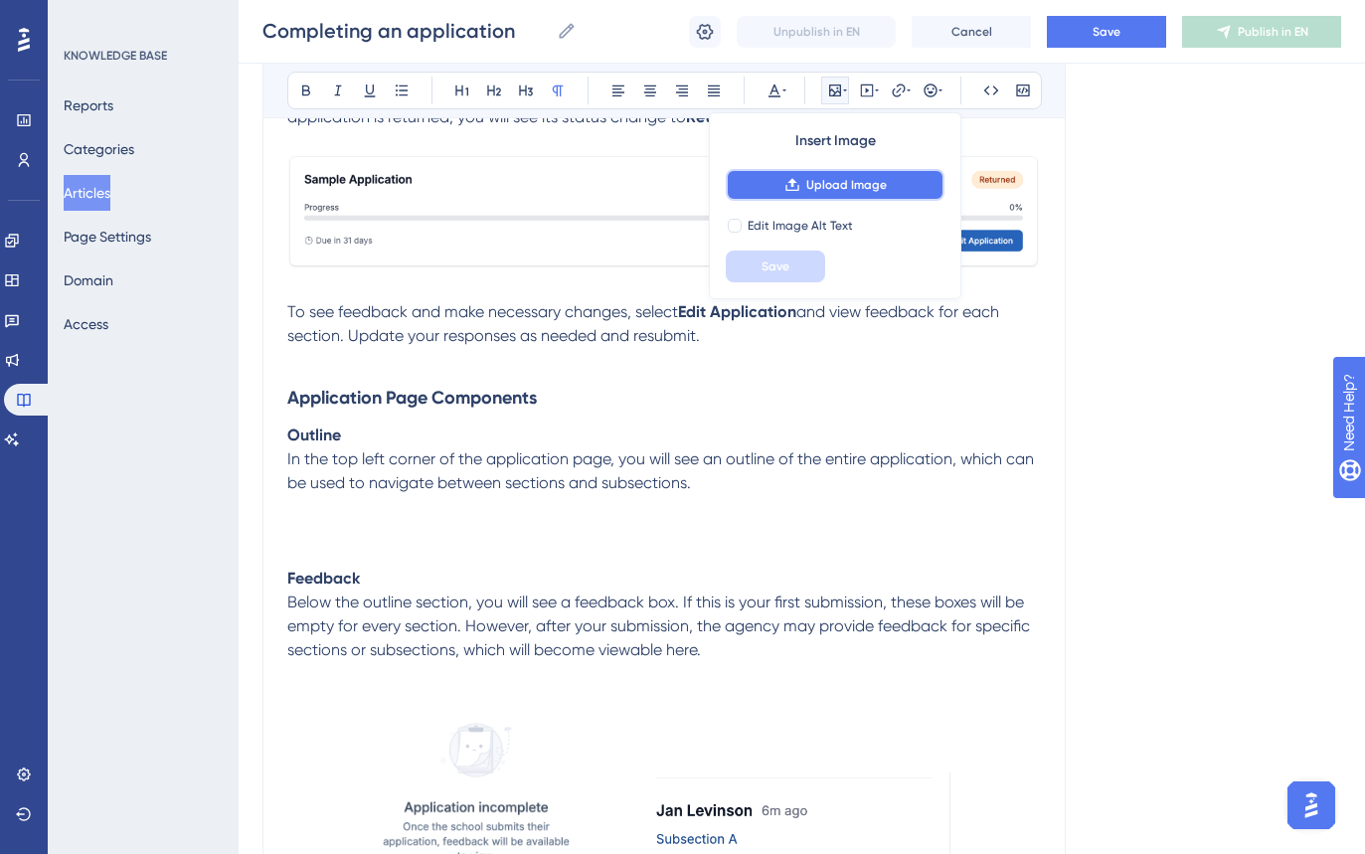
drag, startPoint x: 825, startPoint y: 179, endPoint x: 826, endPoint y: 210, distance: 30.8
click at [826, 182] on span "Upload Image" at bounding box center [846, 185] width 81 height 16
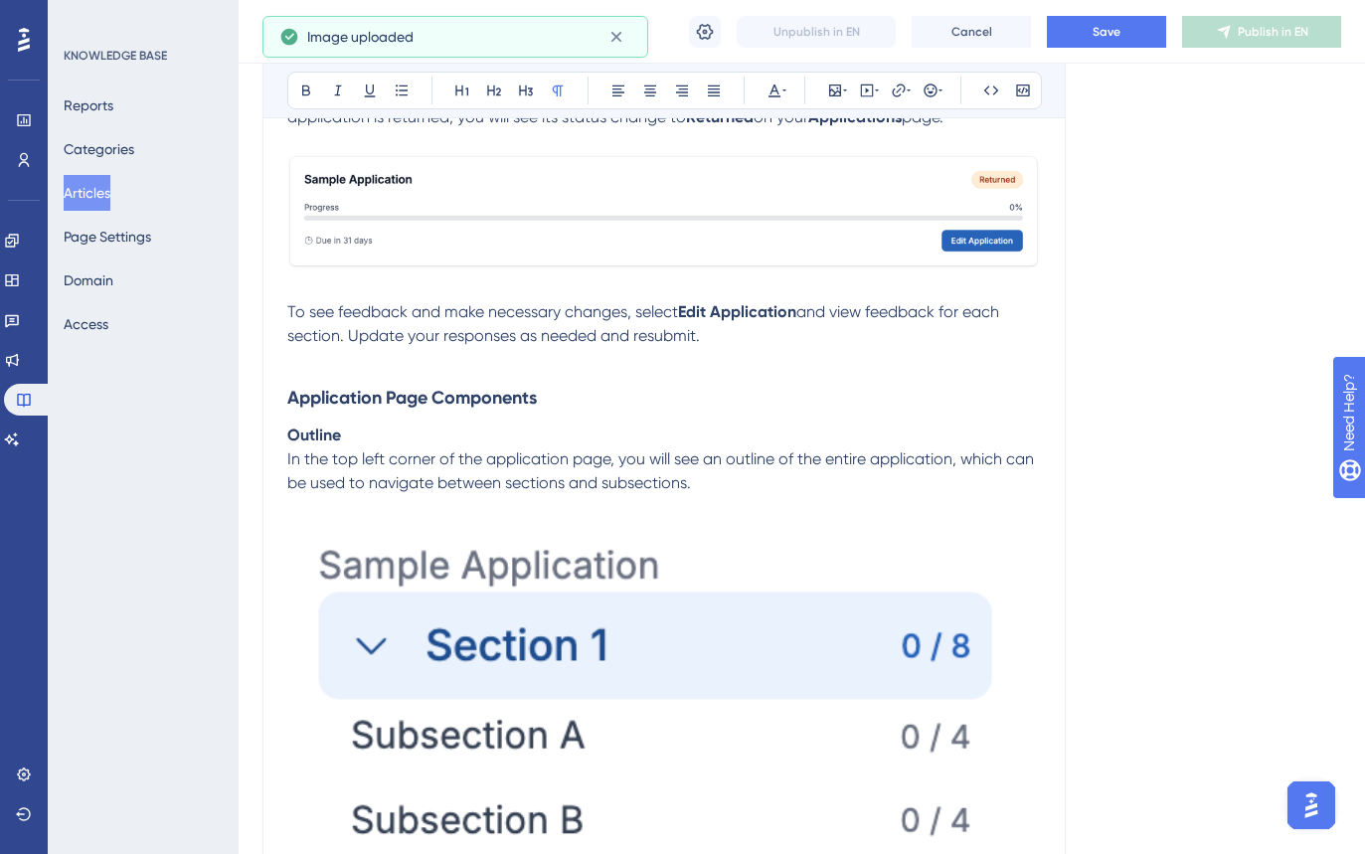
drag, startPoint x: 697, startPoint y: 624, endPoint x: 733, endPoint y: 660, distance: 50.6
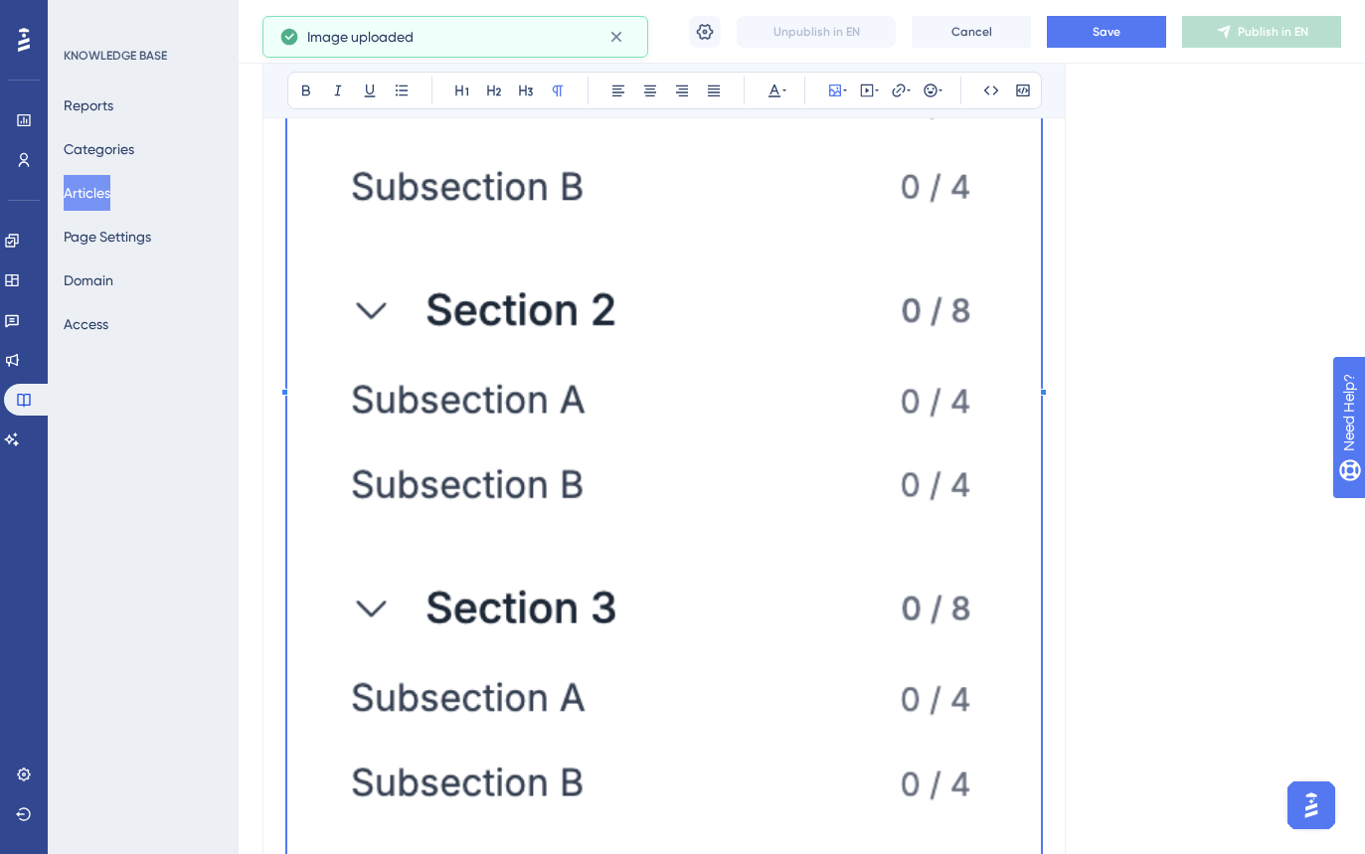
scroll to position [2769, 0]
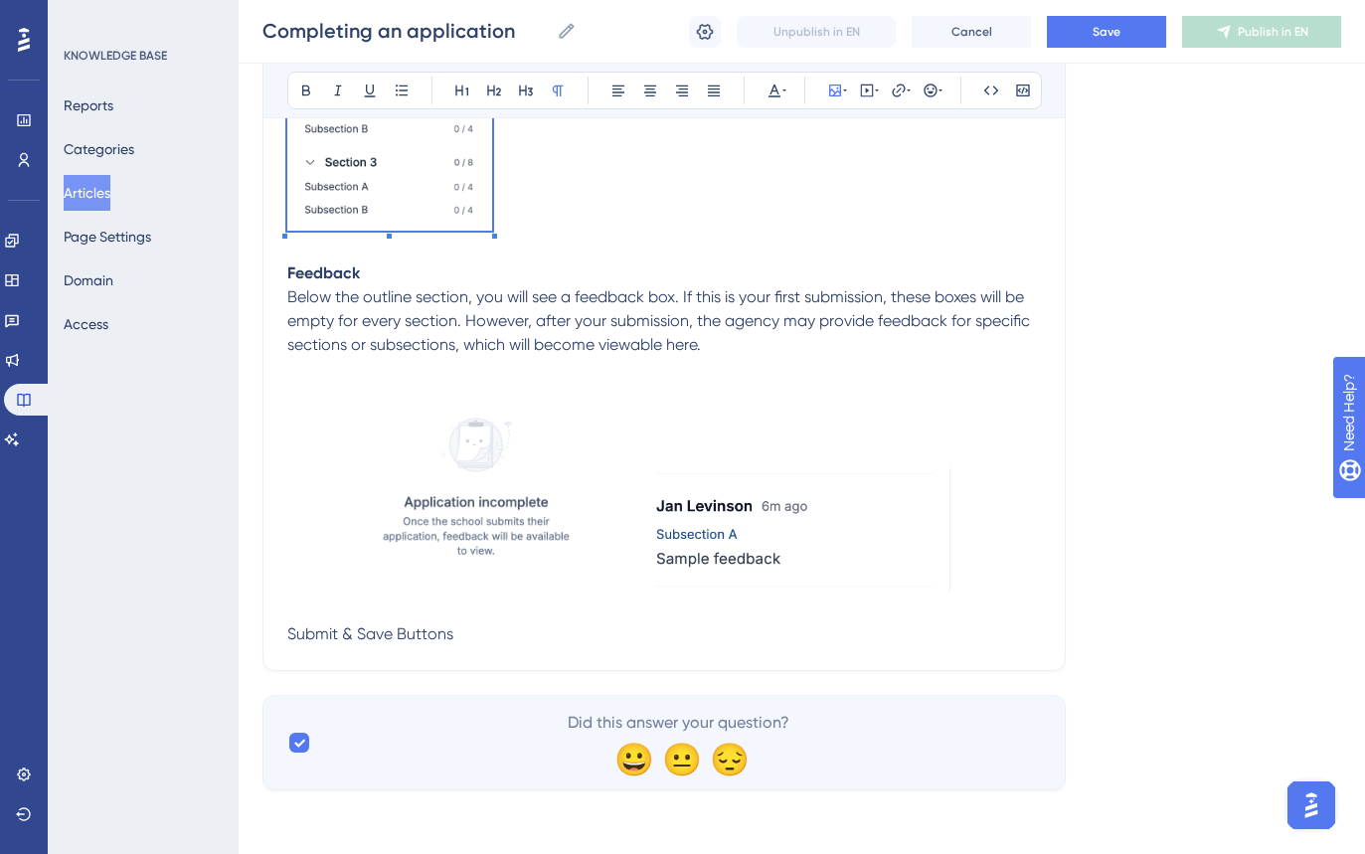
click at [492, 184] on p at bounding box center [664, 101] width 754 height 271
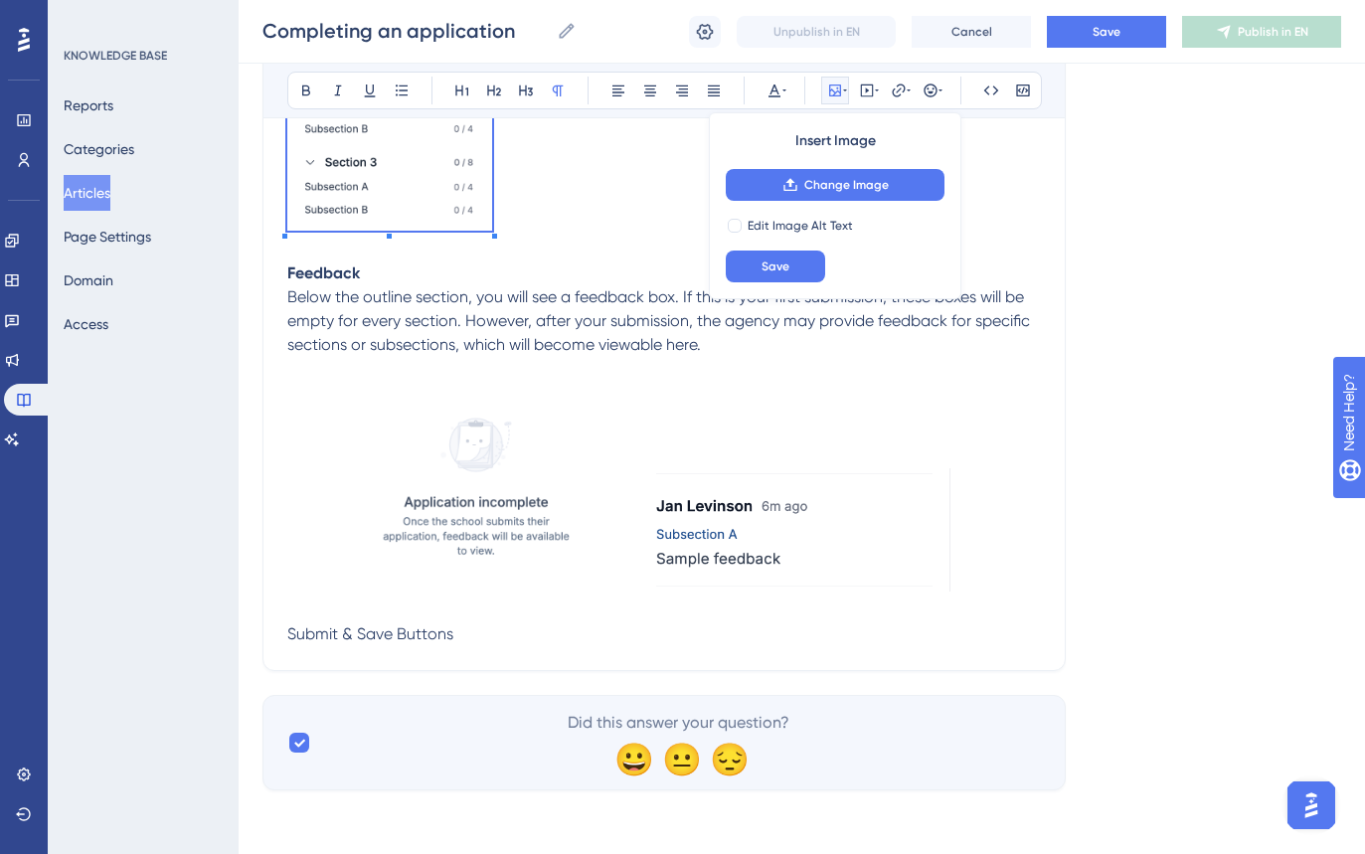
scroll to position [1994, 0]
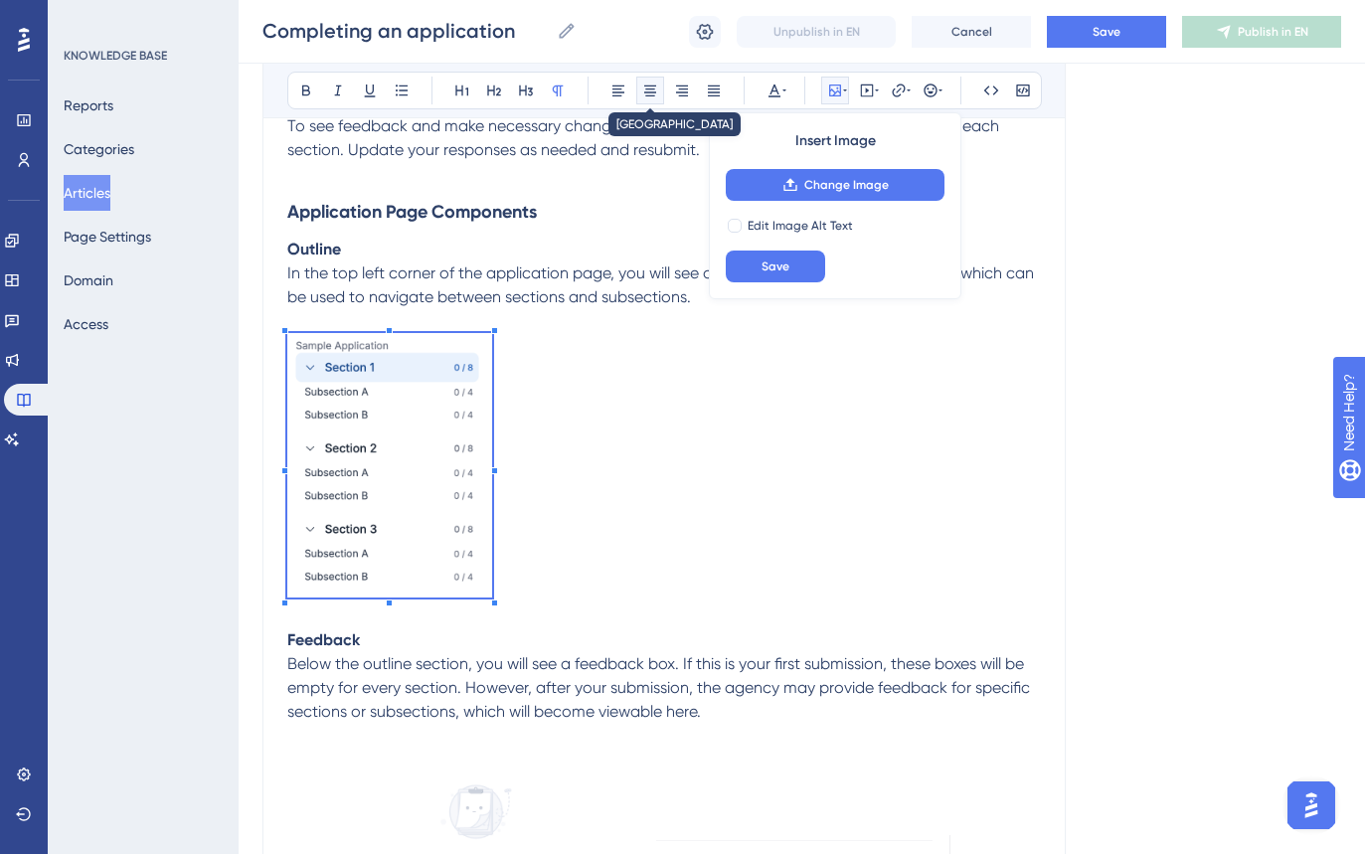
click at [648, 87] on icon at bounding box center [650, 91] width 16 height 16
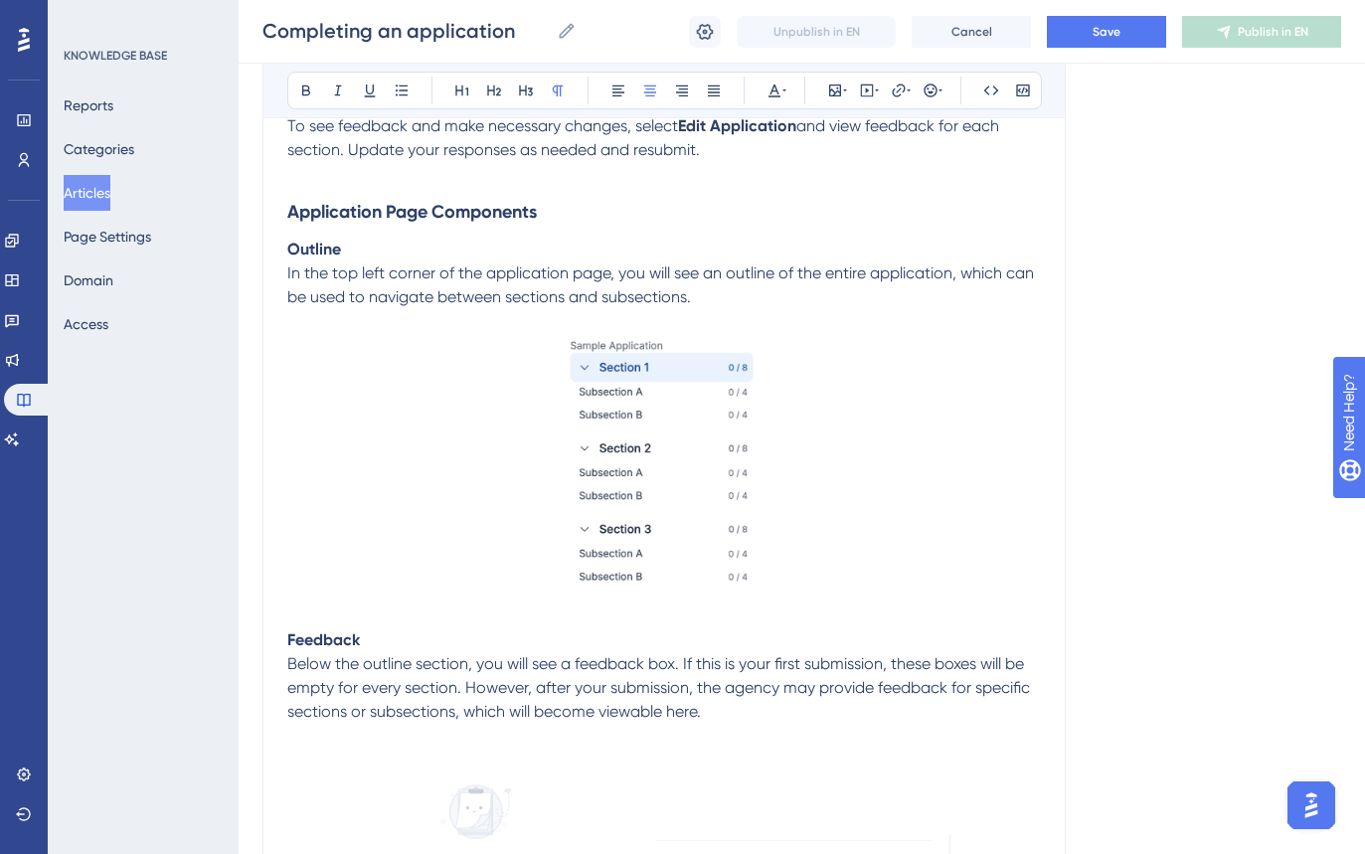
drag, startPoint x: 939, startPoint y: 530, endPoint x: 446, endPoint y: 692, distance: 518.2
click at [939, 531] on p at bounding box center [664, 468] width 754 height 271
click at [300, 622] on p at bounding box center [664, 617] width 754 height 24
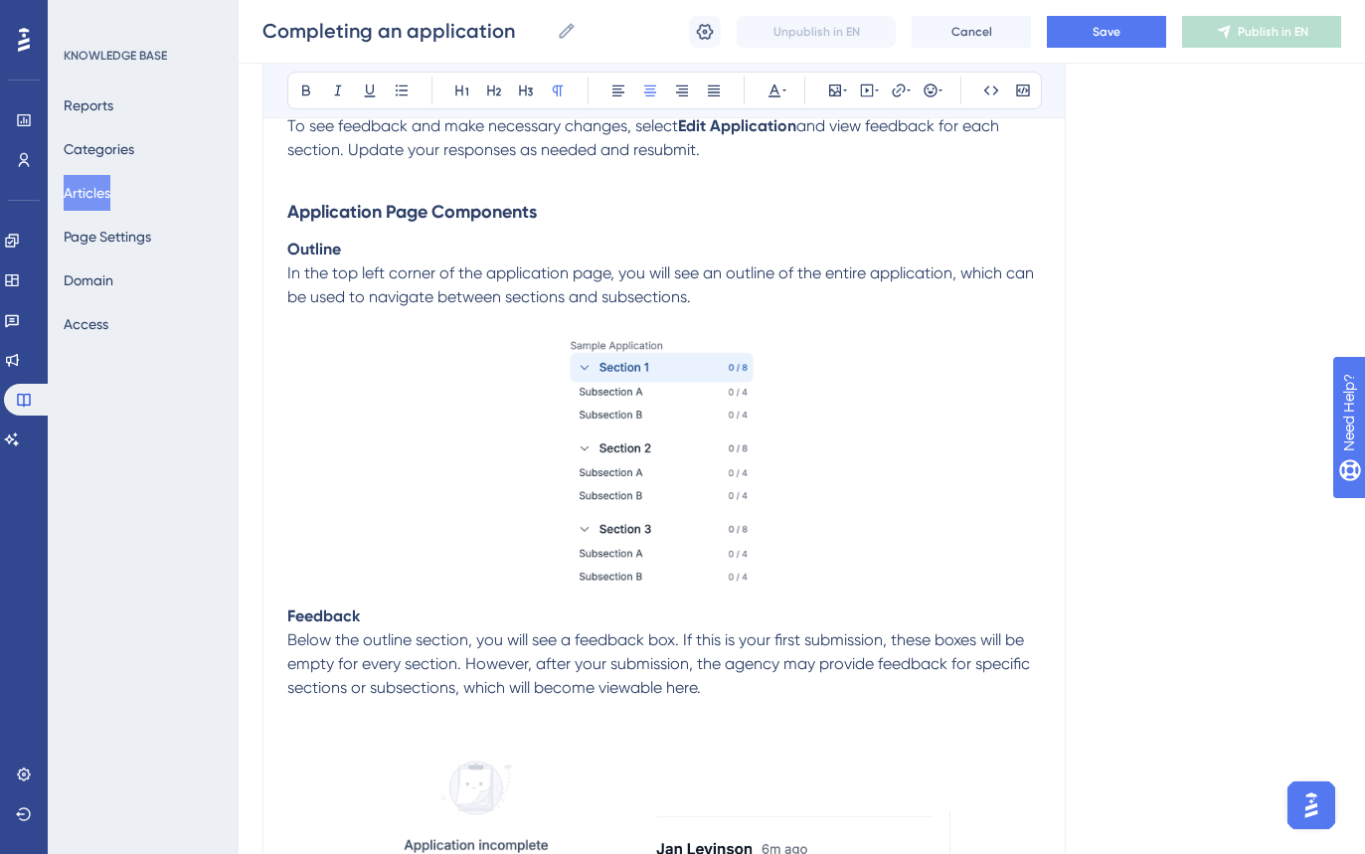
click at [293, 328] on p at bounding box center [664, 321] width 754 height 24
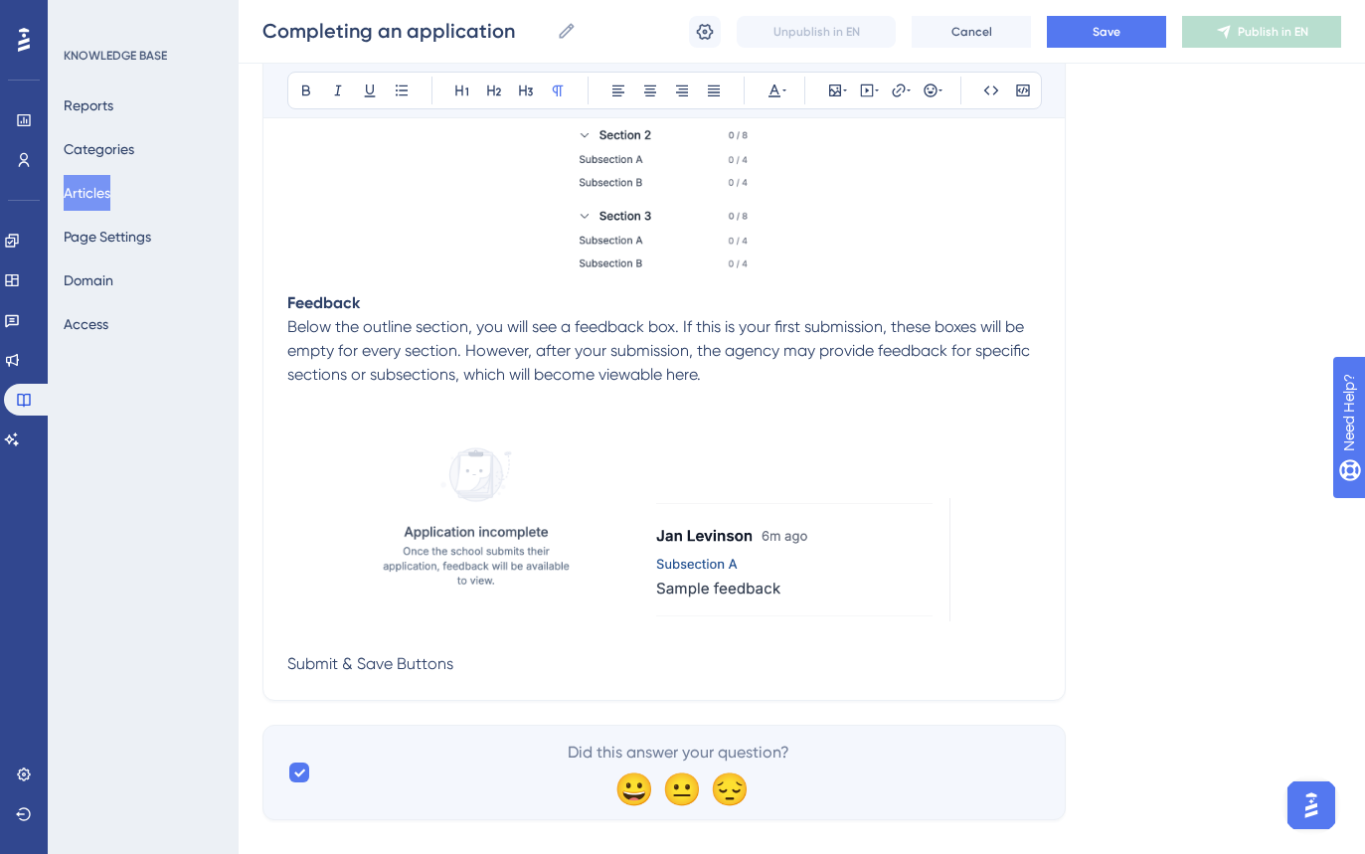
scroll to position [2341, 0]
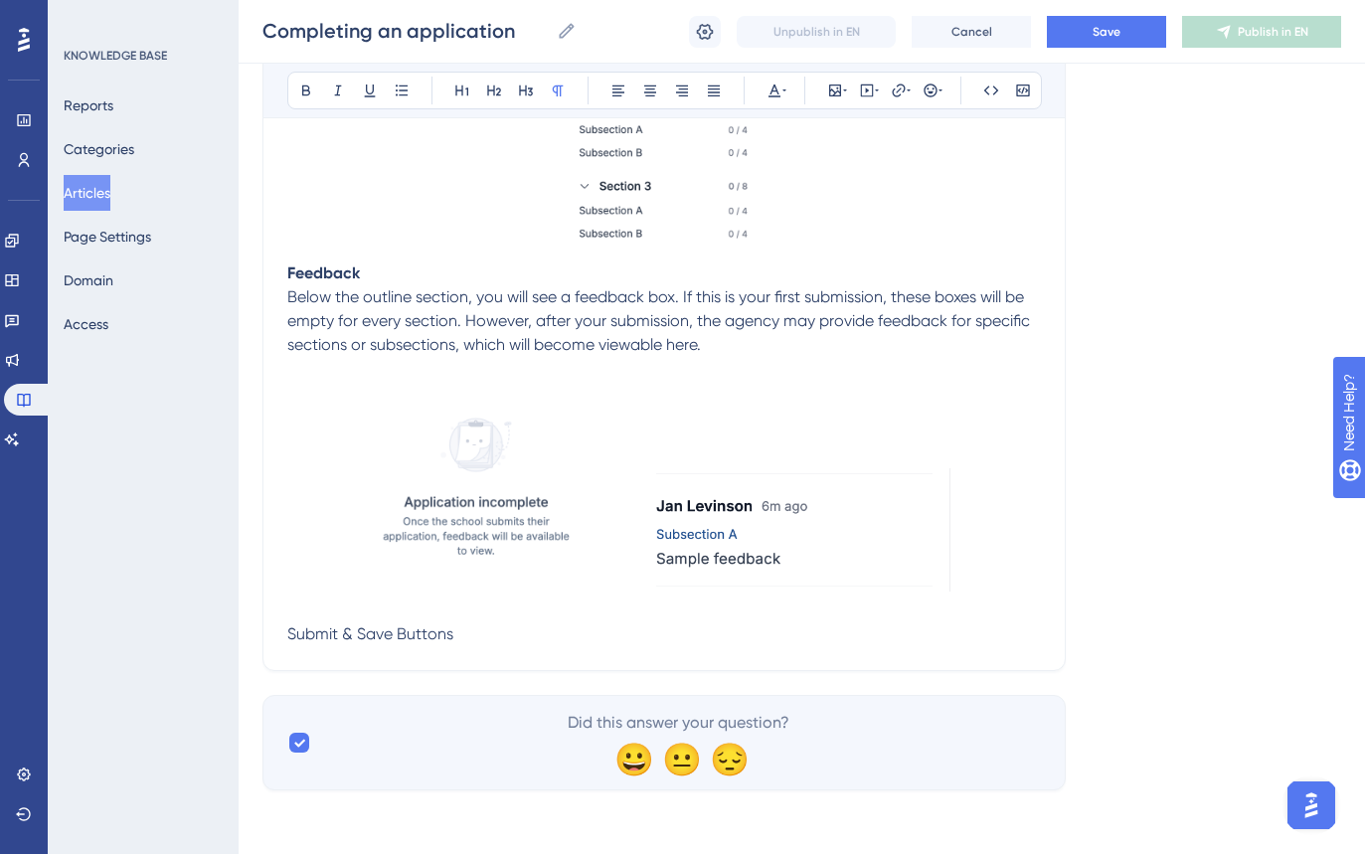
click at [520, 368] on p at bounding box center [664, 369] width 754 height 24
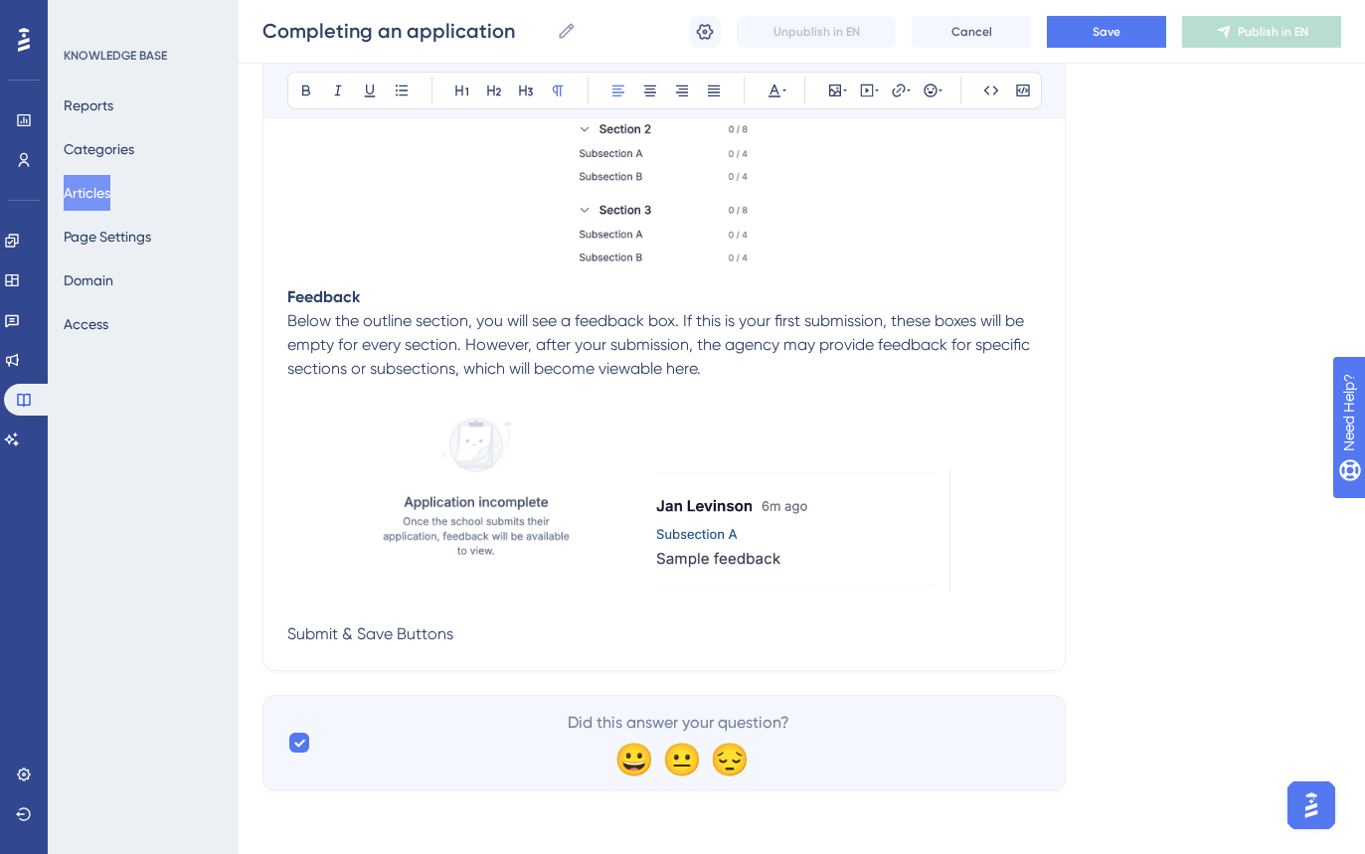
click at [550, 635] on p "Submit & Save Buttons" at bounding box center [664, 634] width 754 height 24
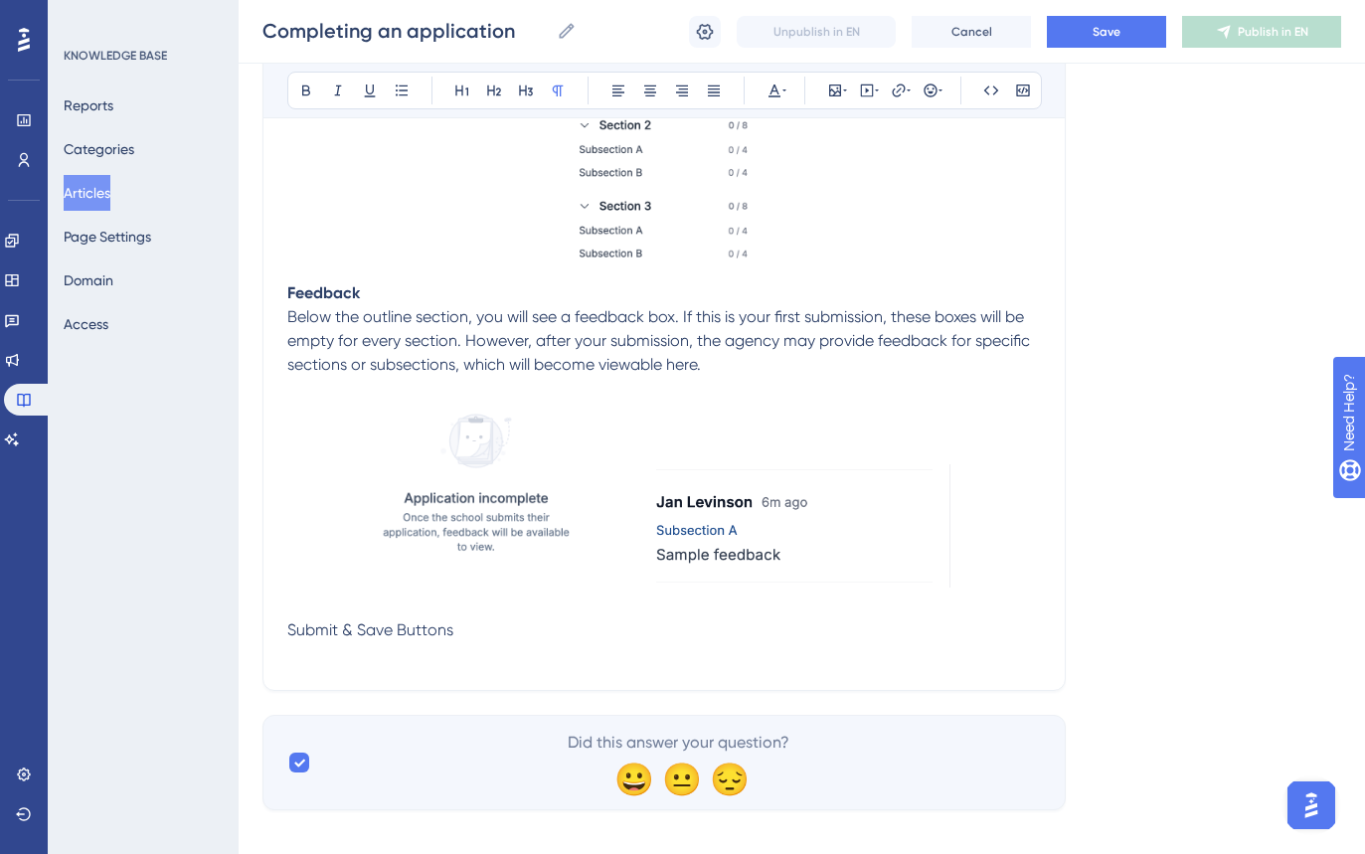
scroll to position [2341, 0]
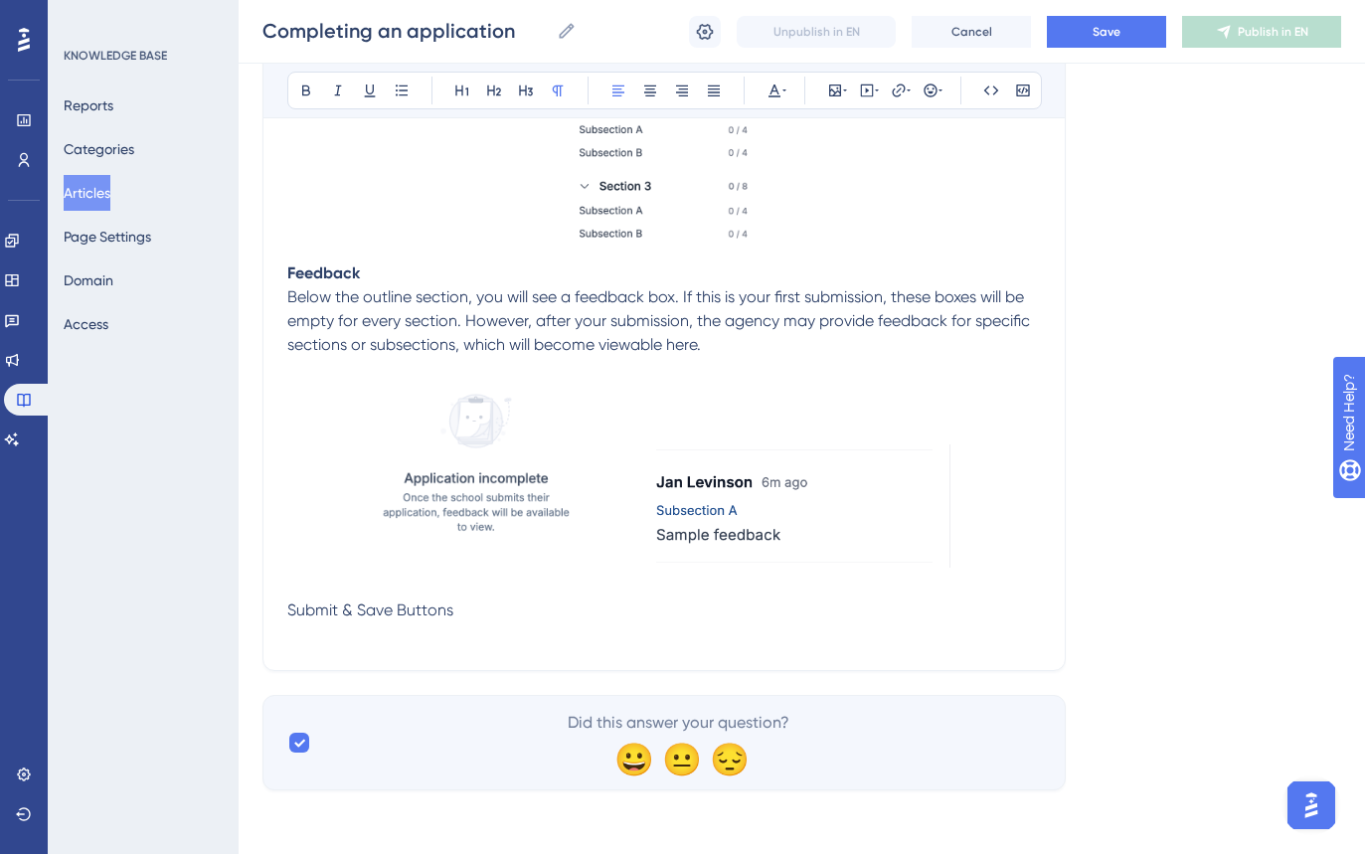
click at [431, 605] on span "Submit & Save Buttons" at bounding box center [370, 610] width 166 height 19
click at [339, 613] on span "Submit & Save" at bounding box center [339, 610] width 105 height 19
click at [366, 643] on p at bounding box center [664, 634] width 754 height 24
drag, startPoint x: 599, startPoint y: 635, endPoint x: 955, endPoint y: 634, distance: 356.9
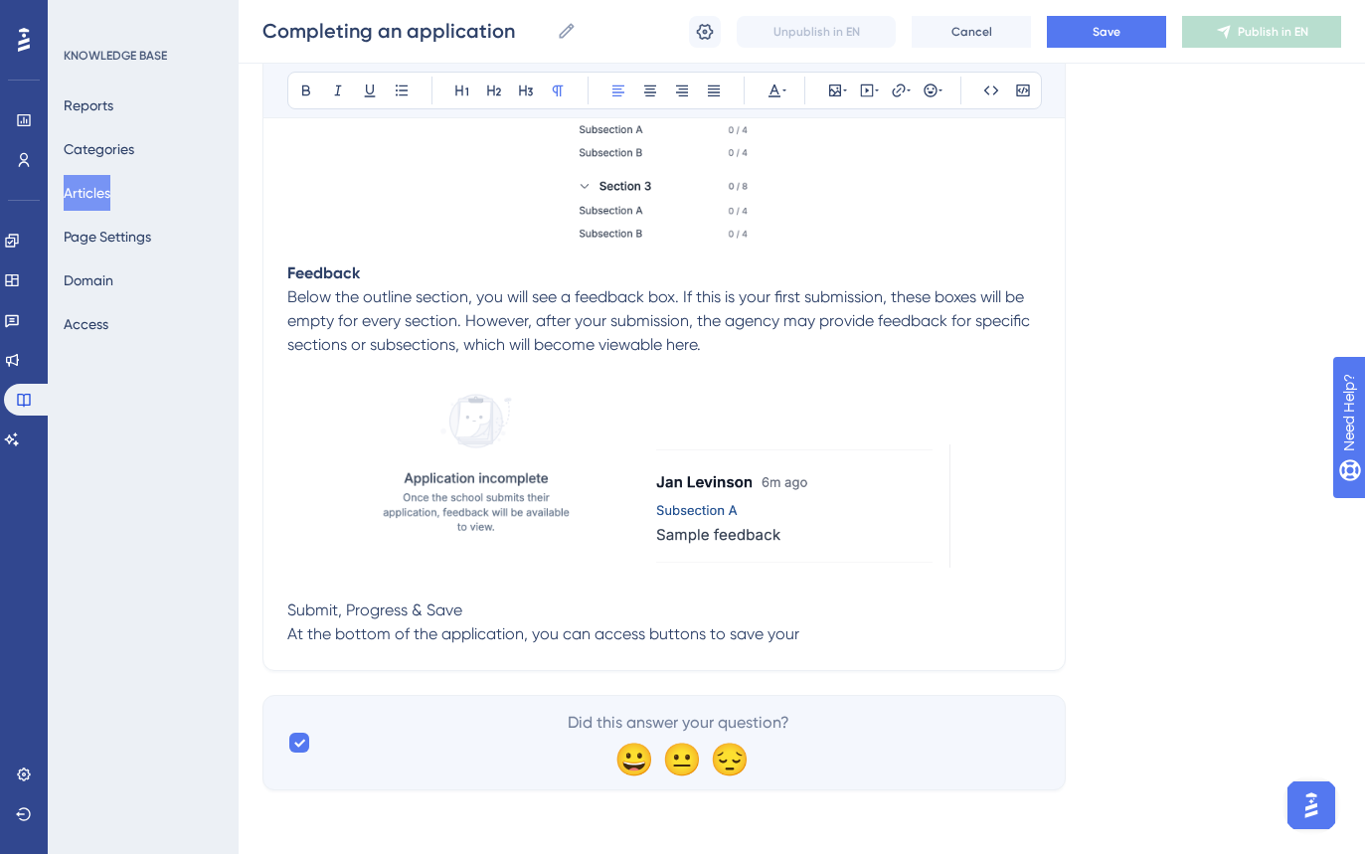
click at [955, 634] on p "At the bottom of the application, you can access buttons to save your" at bounding box center [664, 634] width 754 height 24
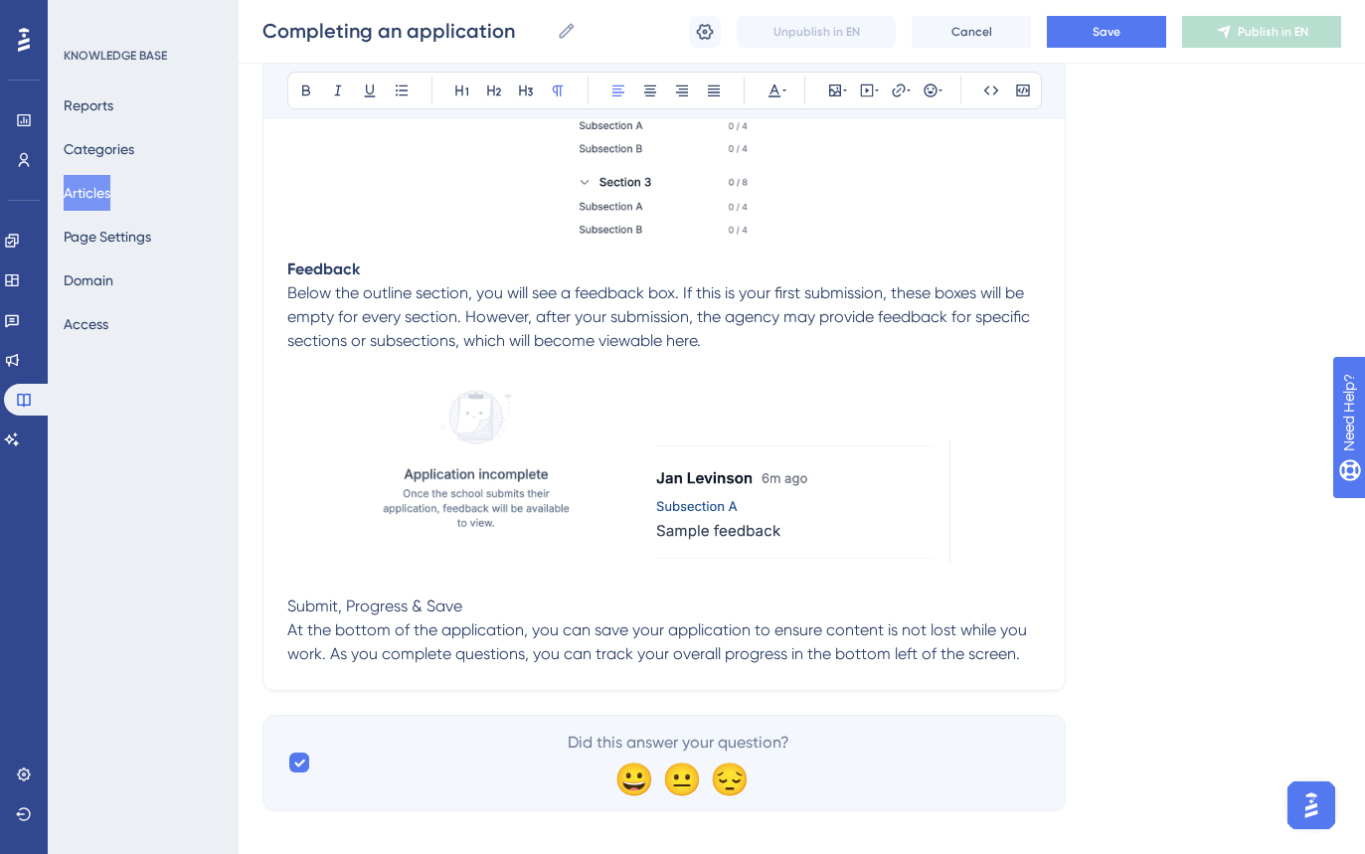
drag, startPoint x: 329, startPoint y: 661, endPoint x: 365, endPoint y: 705, distance: 56.5
click at [331, 663] on span "At the bottom of the application, you can save your application to ensure conte…" at bounding box center [659, 641] width 744 height 43
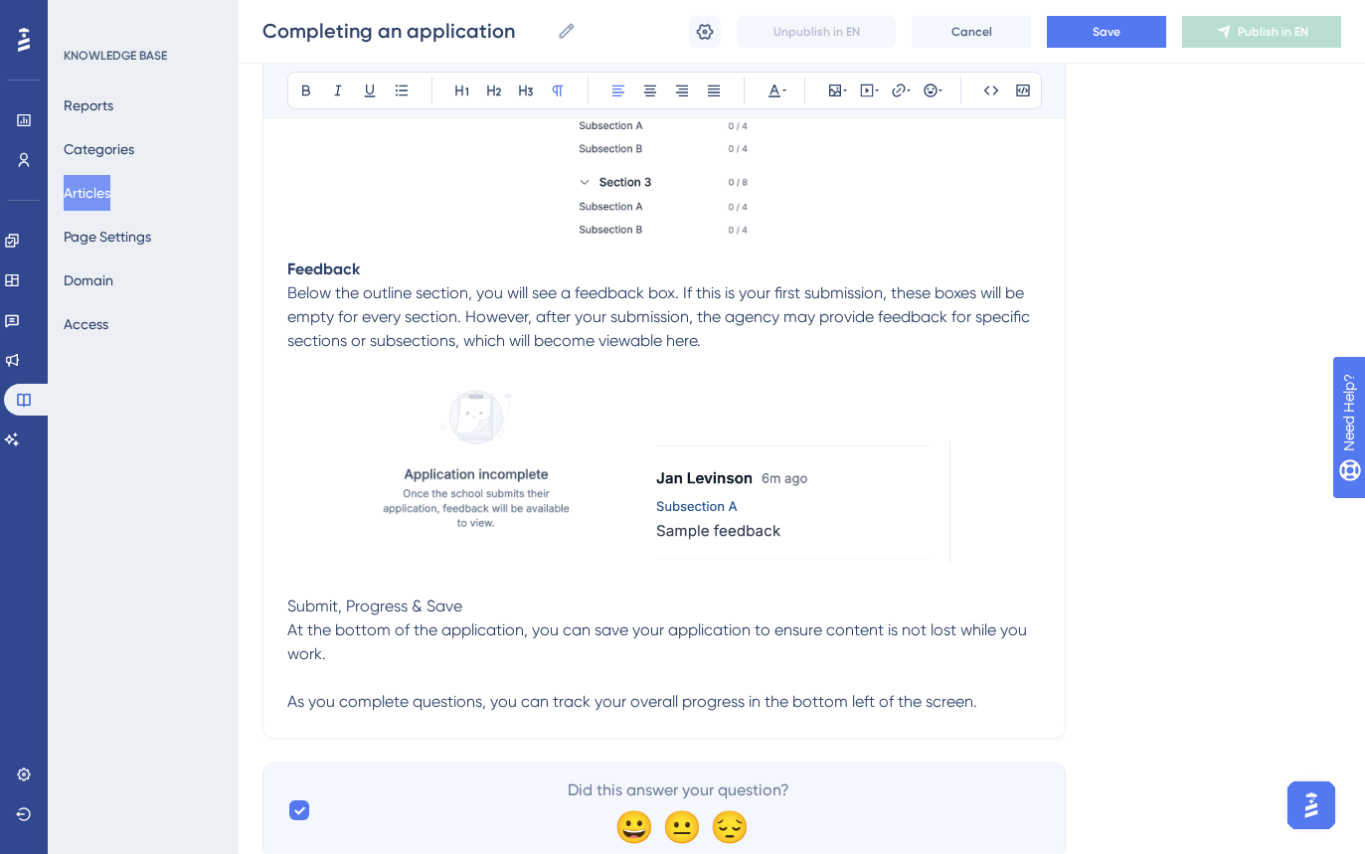
click at [377, 666] on p "At the bottom of the application, you can save your application to ensure conte…" at bounding box center [664, 642] width 754 height 48
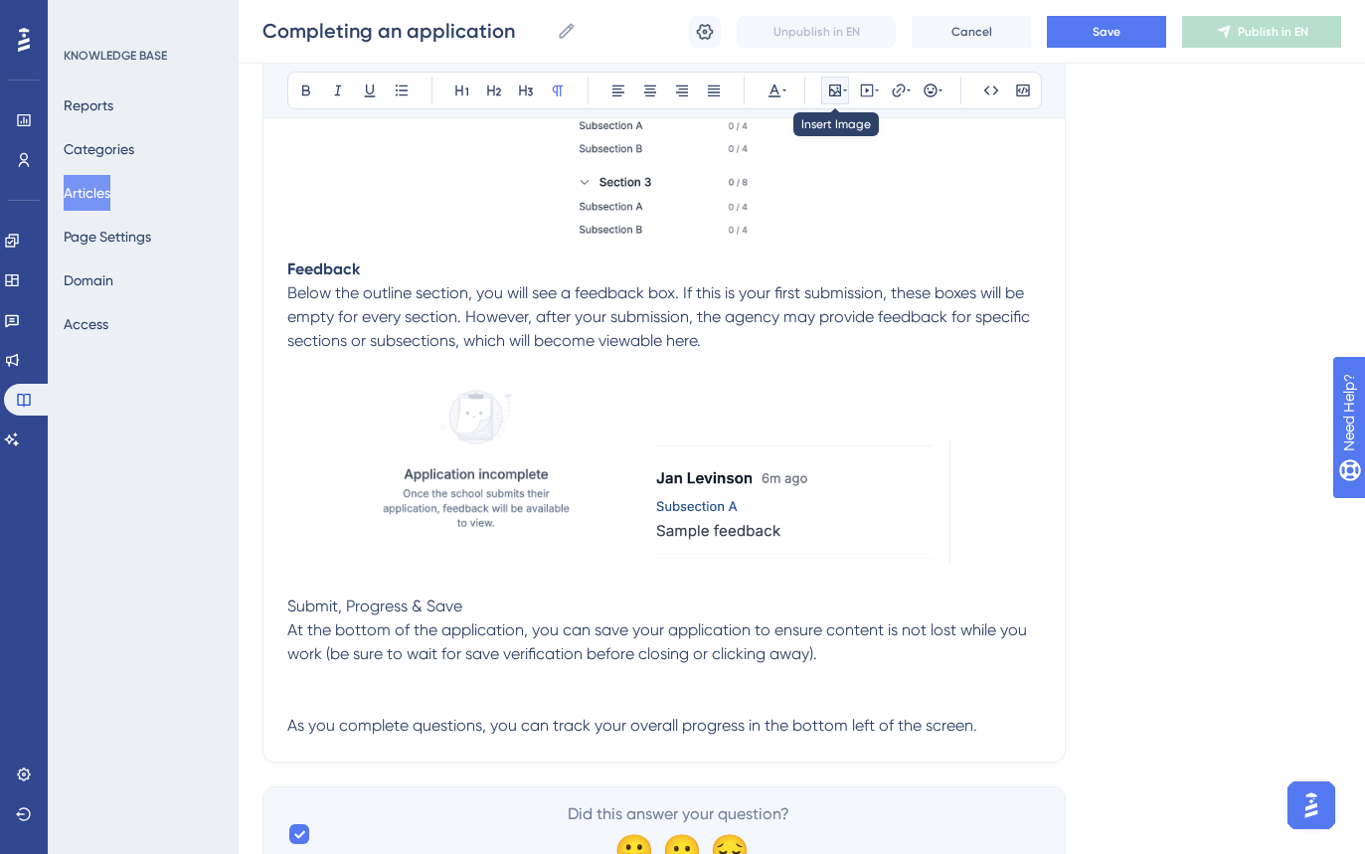
click at [841, 87] on icon at bounding box center [835, 91] width 16 height 16
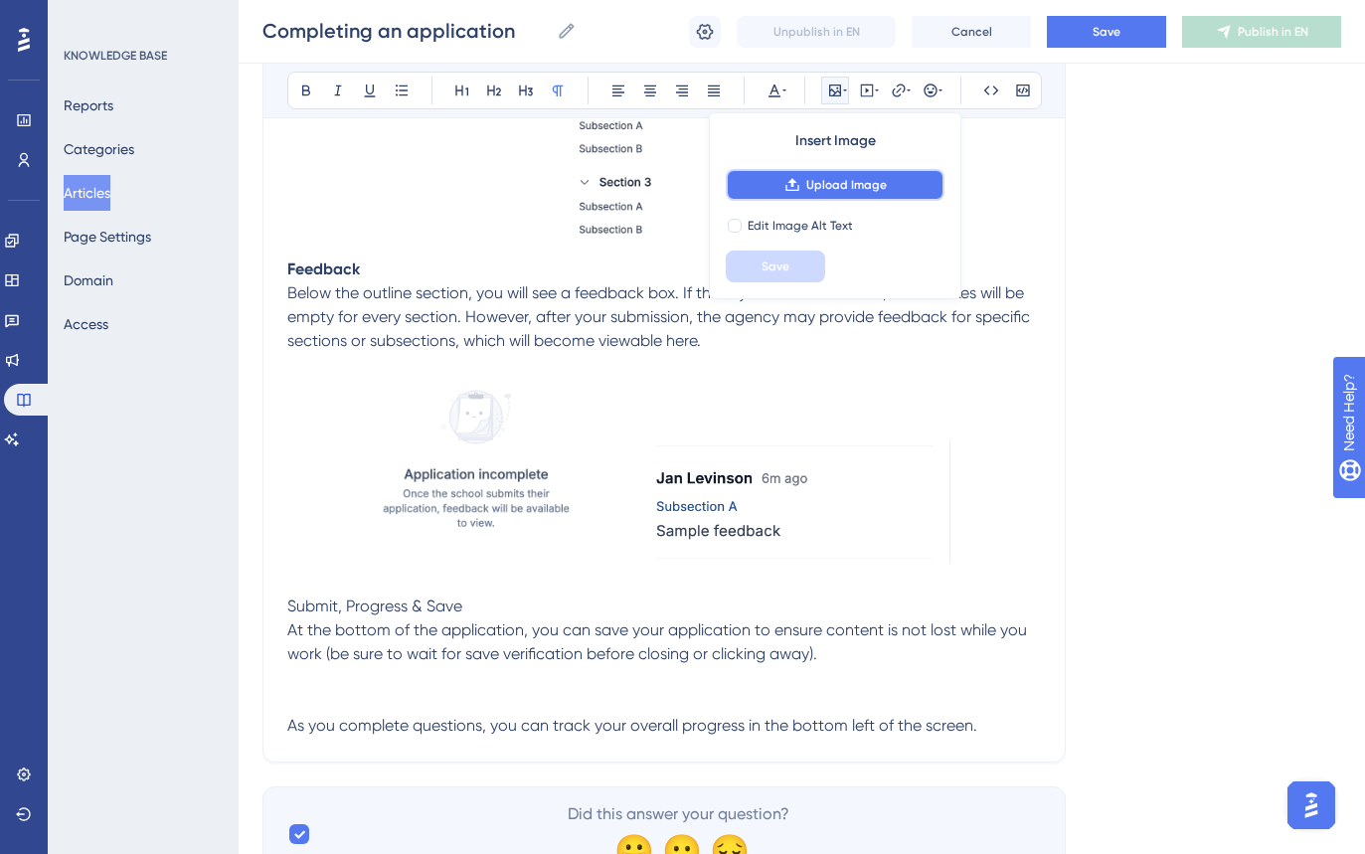
click at [838, 188] on span "Upload Image" at bounding box center [846, 185] width 81 height 16
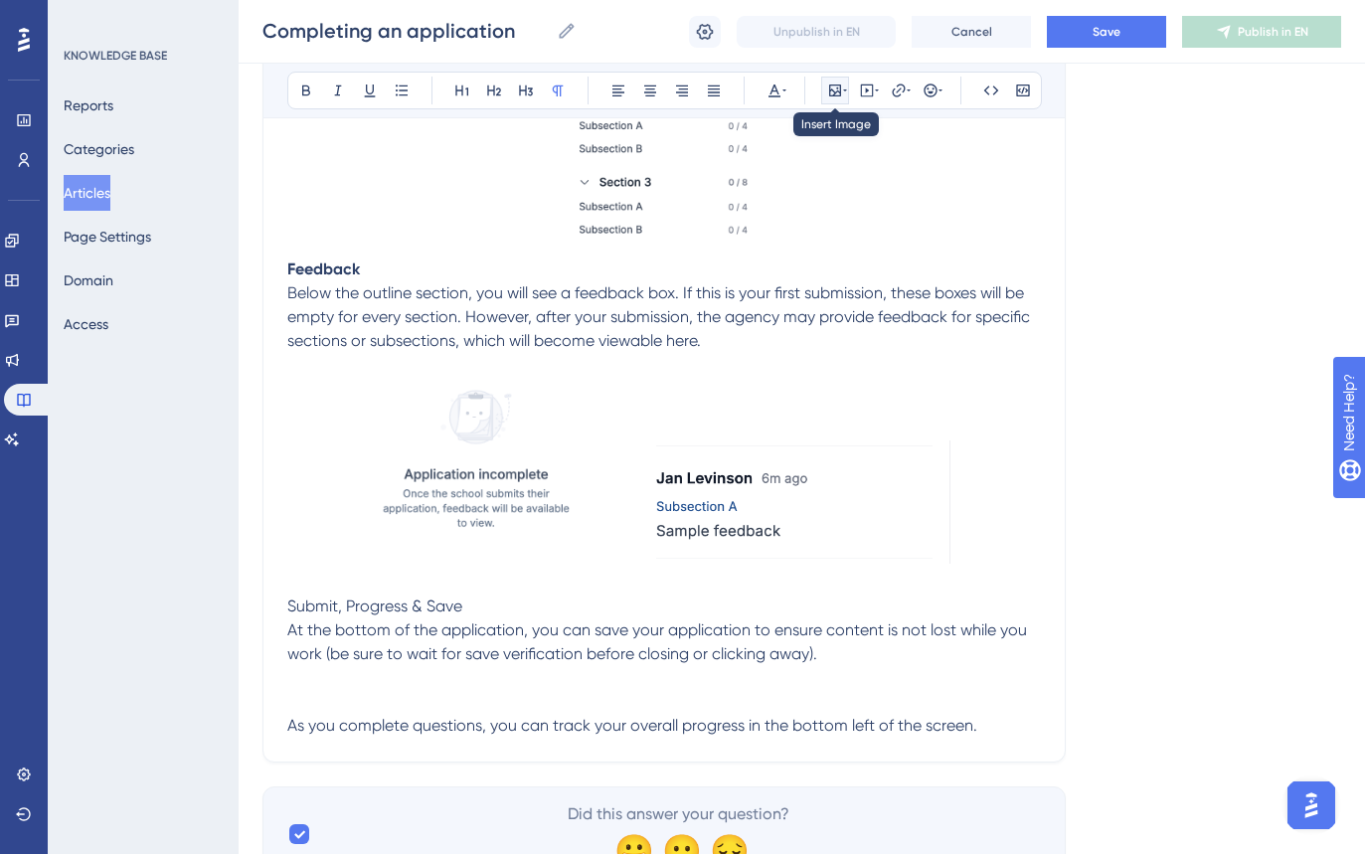
drag, startPoint x: 844, startPoint y: 88, endPoint x: 837, endPoint y: 139, distance: 51.2
click at [844, 91] on icon at bounding box center [845, 91] width 4 height 16
click at [837, 94] on icon at bounding box center [835, 91] width 16 height 16
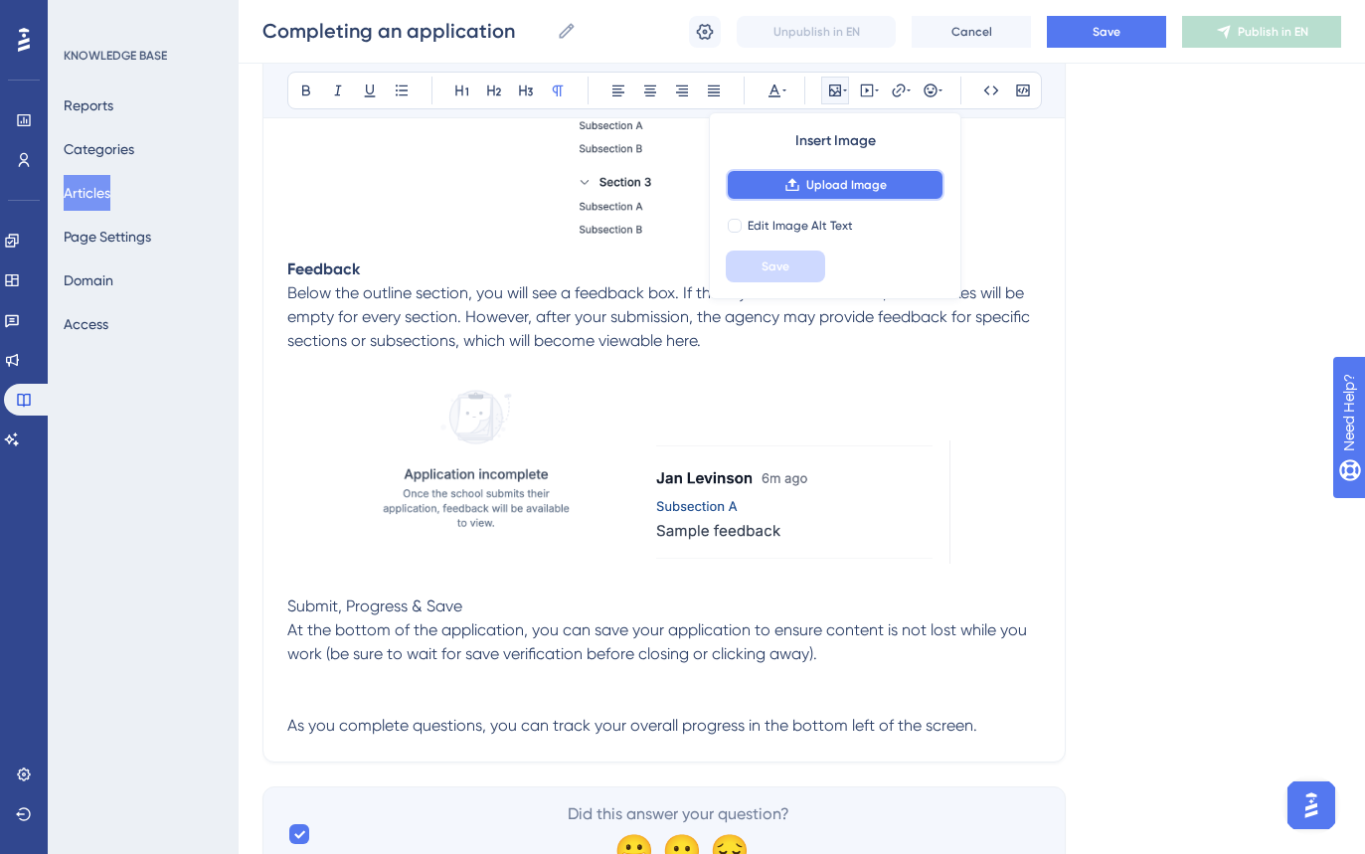
click at [811, 188] on span "Upload Image" at bounding box center [846, 185] width 81 height 16
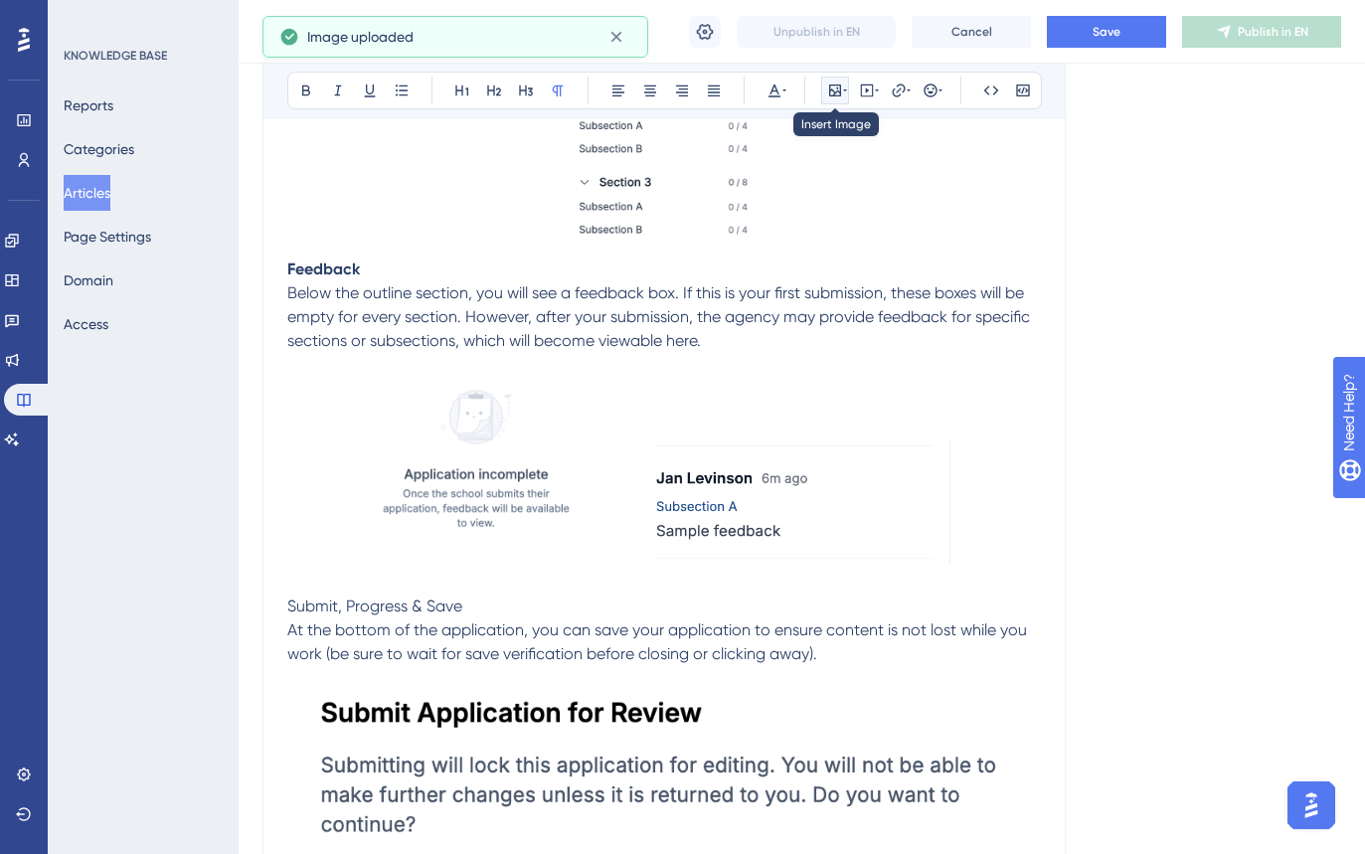
click at [834, 96] on icon at bounding box center [835, 91] width 16 height 16
click at [837, 91] on icon at bounding box center [835, 91] width 12 height 12
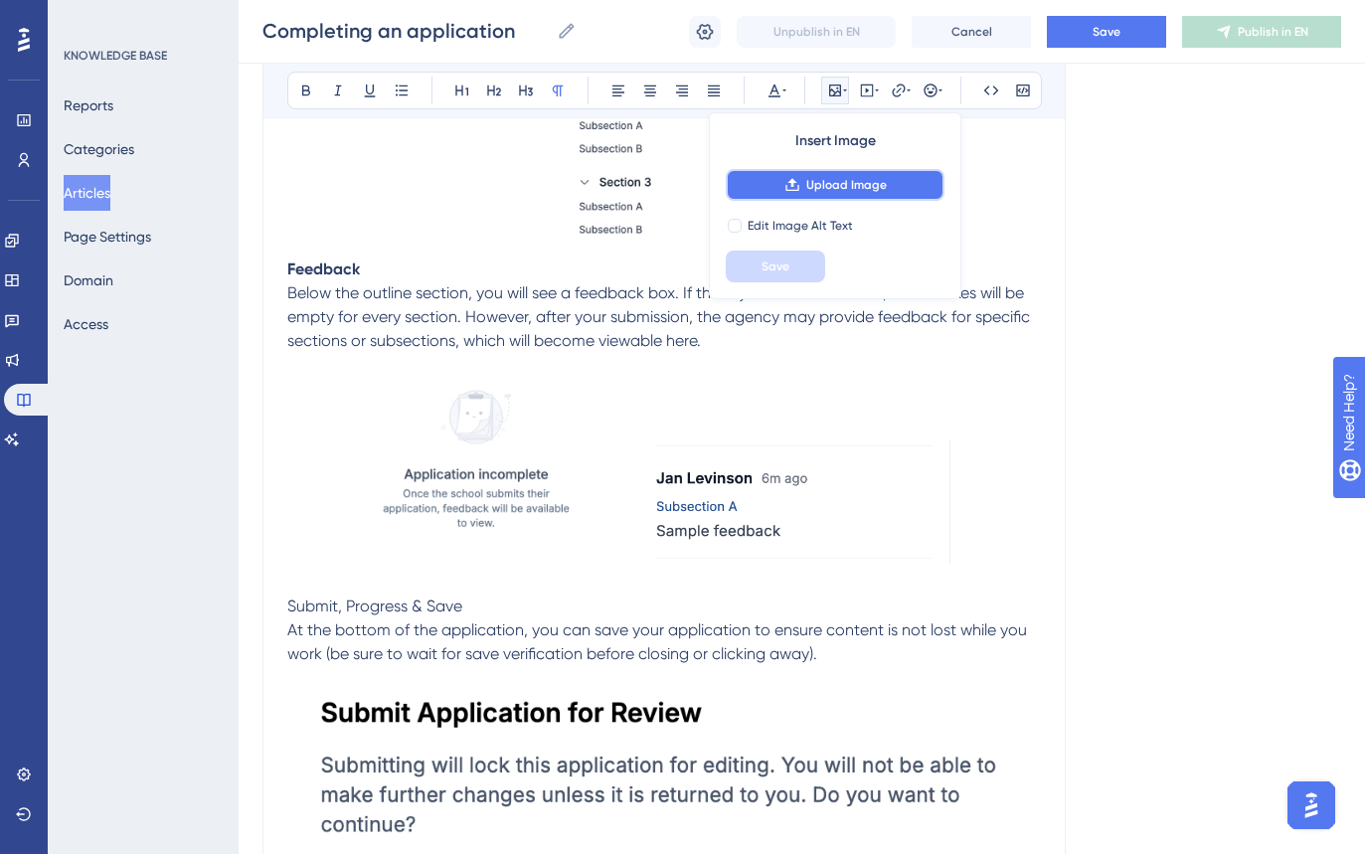
click at [809, 196] on button "Upload Image" at bounding box center [835, 185] width 219 height 32
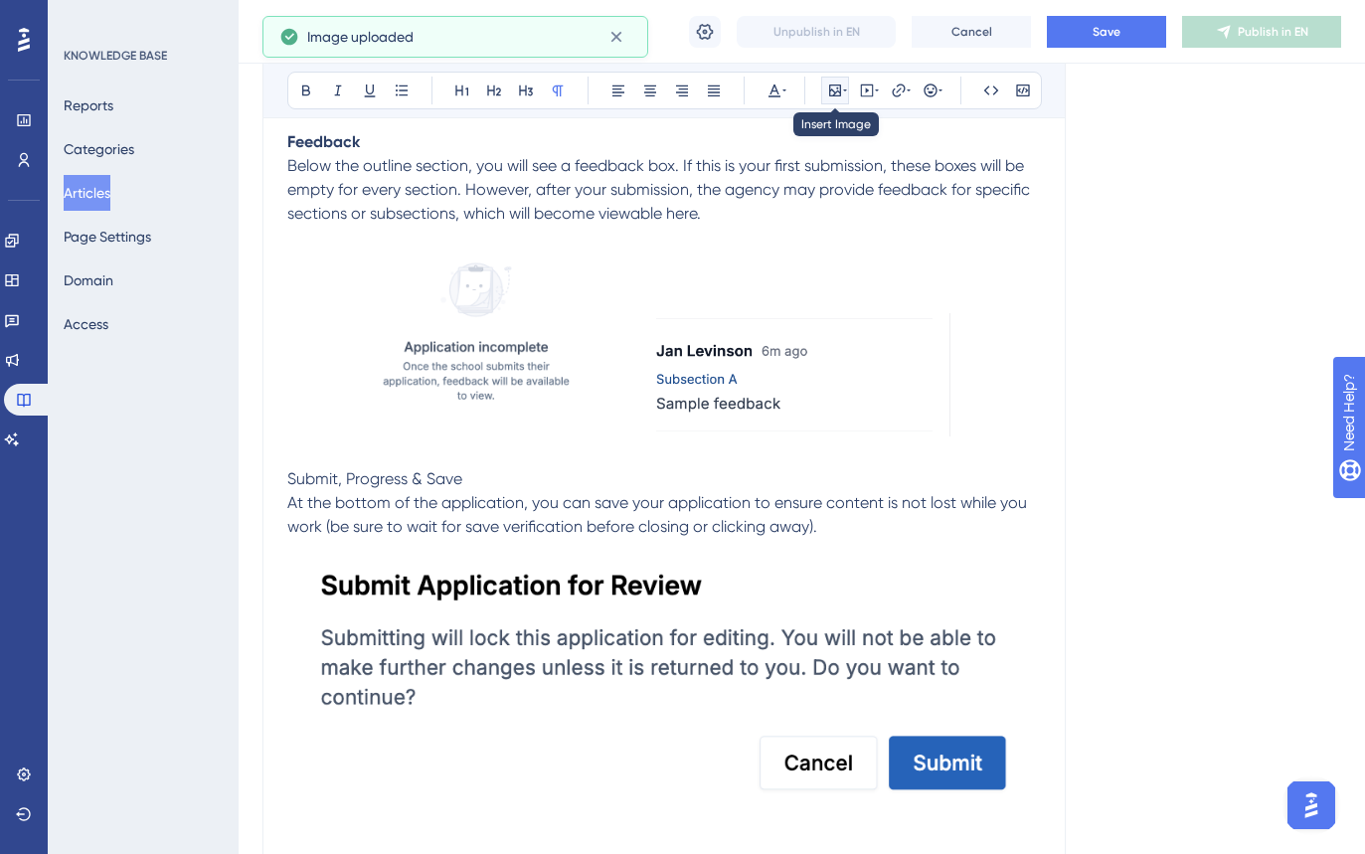
click at [839, 92] on icon at bounding box center [835, 91] width 12 height 12
click at [838, 87] on icon at bounding box center [835, 91] width 16 height 16
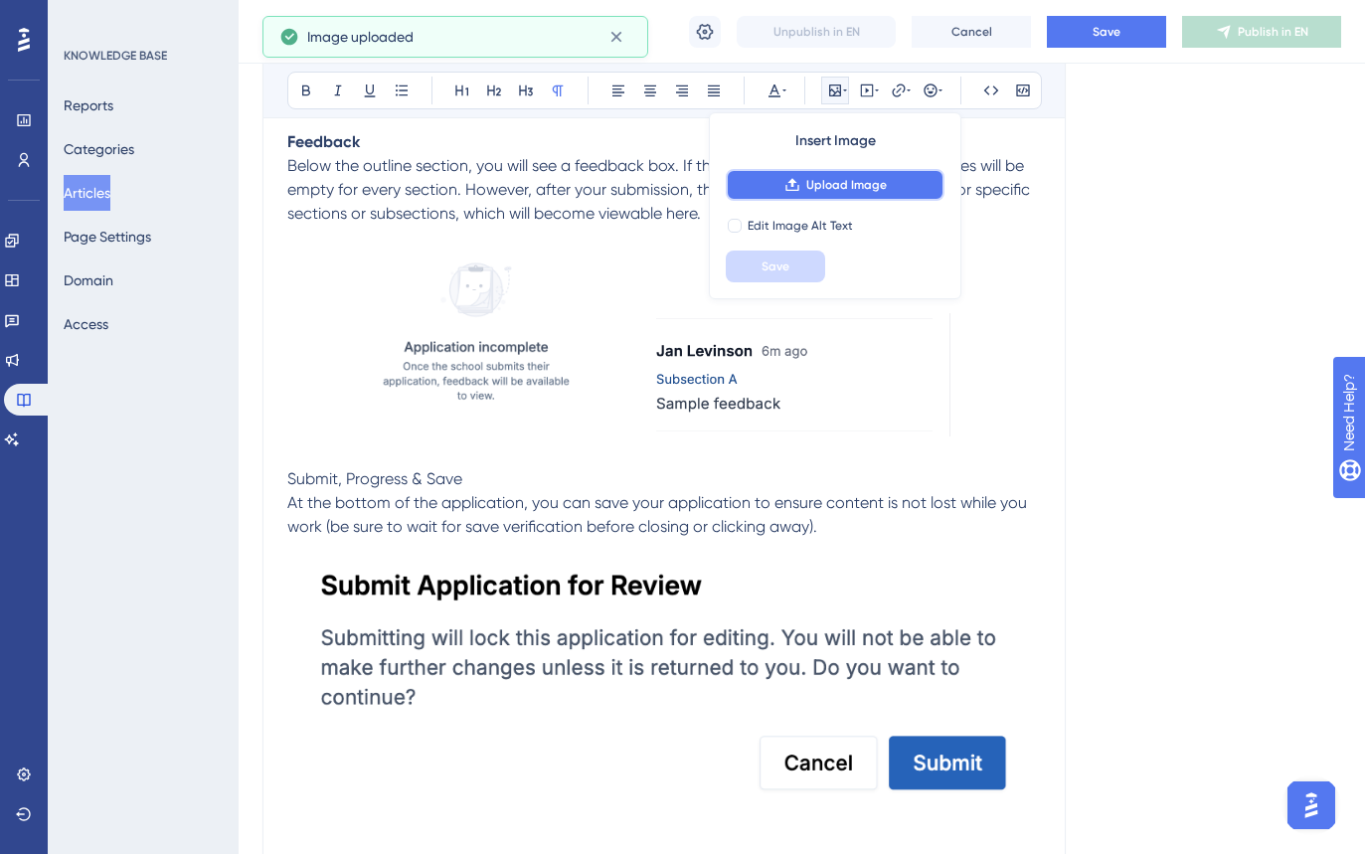
click at [799, 194] on button "Upload Image" at bounding box center [835, 185] width 219 height 32
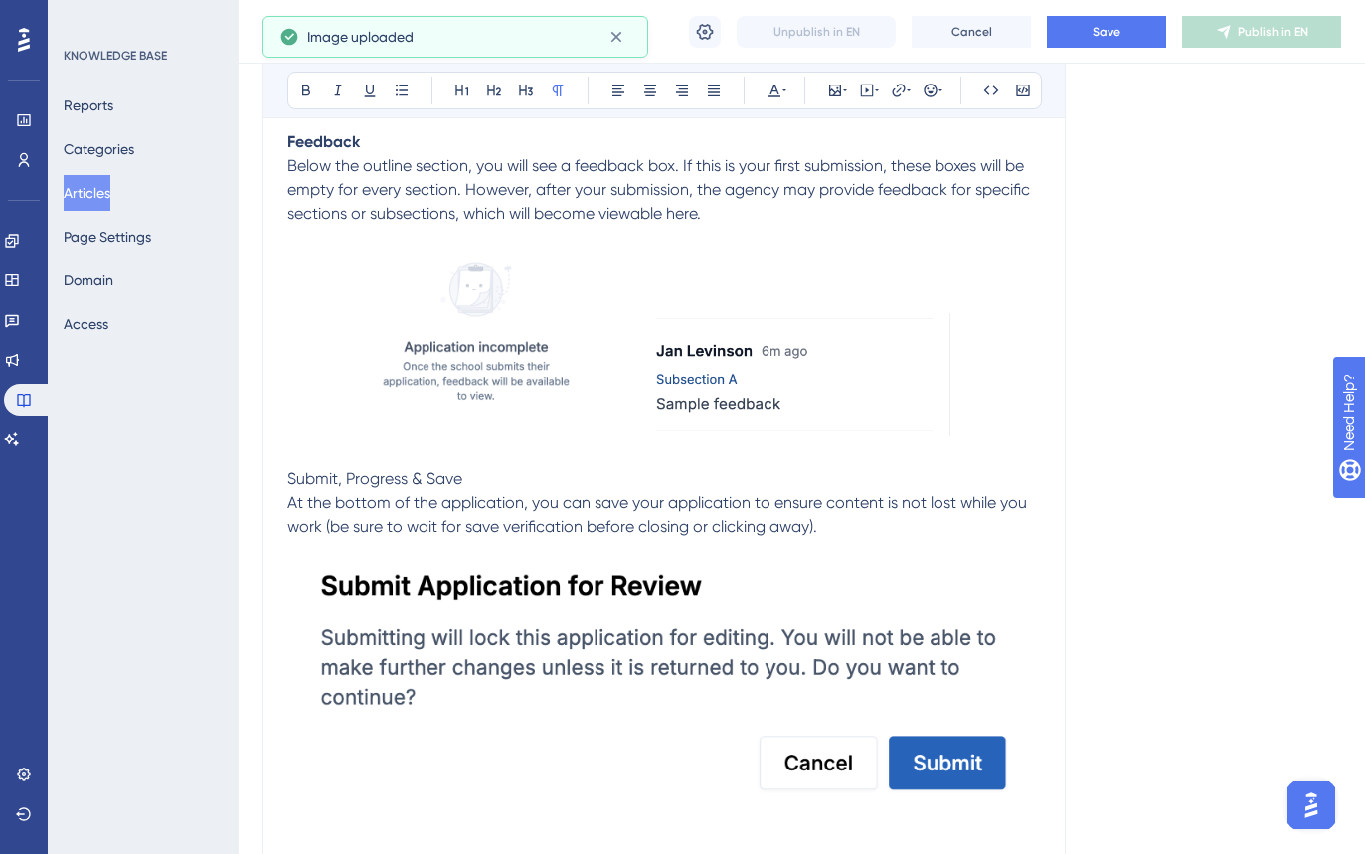
scroll to position [2668, 0]
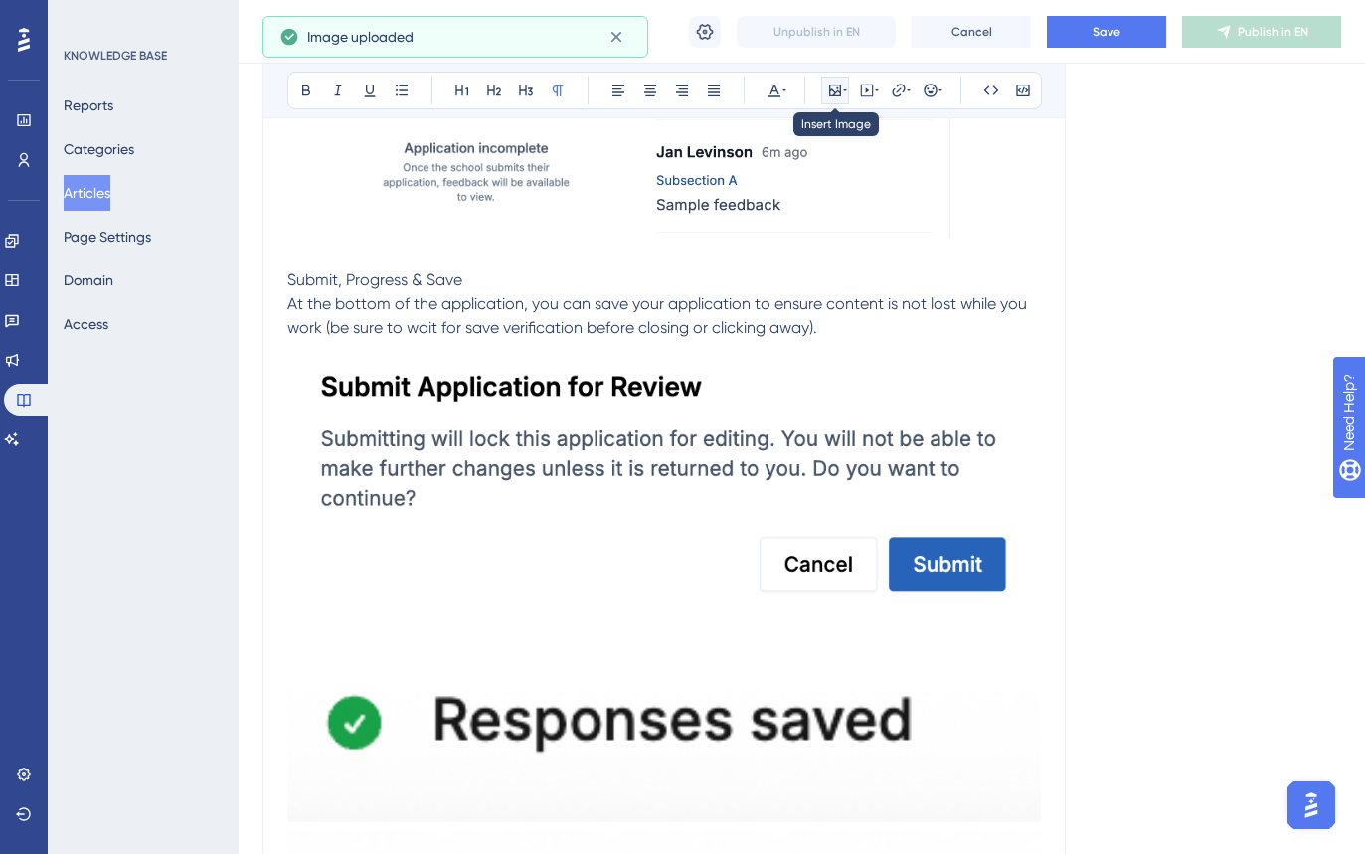
click at [834, 88] on icon at bounding box center [835, 91] width 16 height 16
click at [842, 87] on icon at bounding box center [835, 91] width 16 height 16
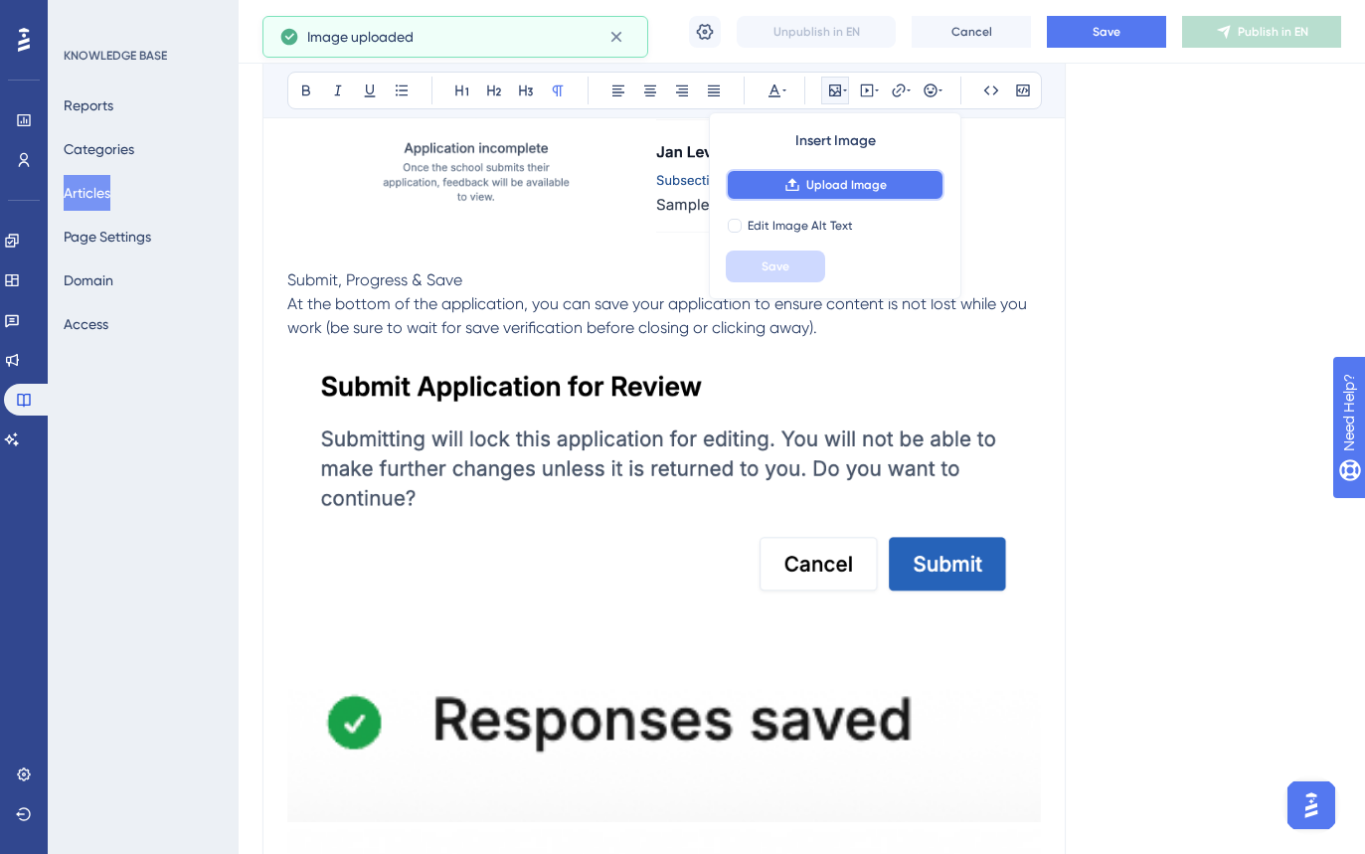
click at [827, 193] on button "Upload Image" at bounding box center [835, 185] width 219 height 32
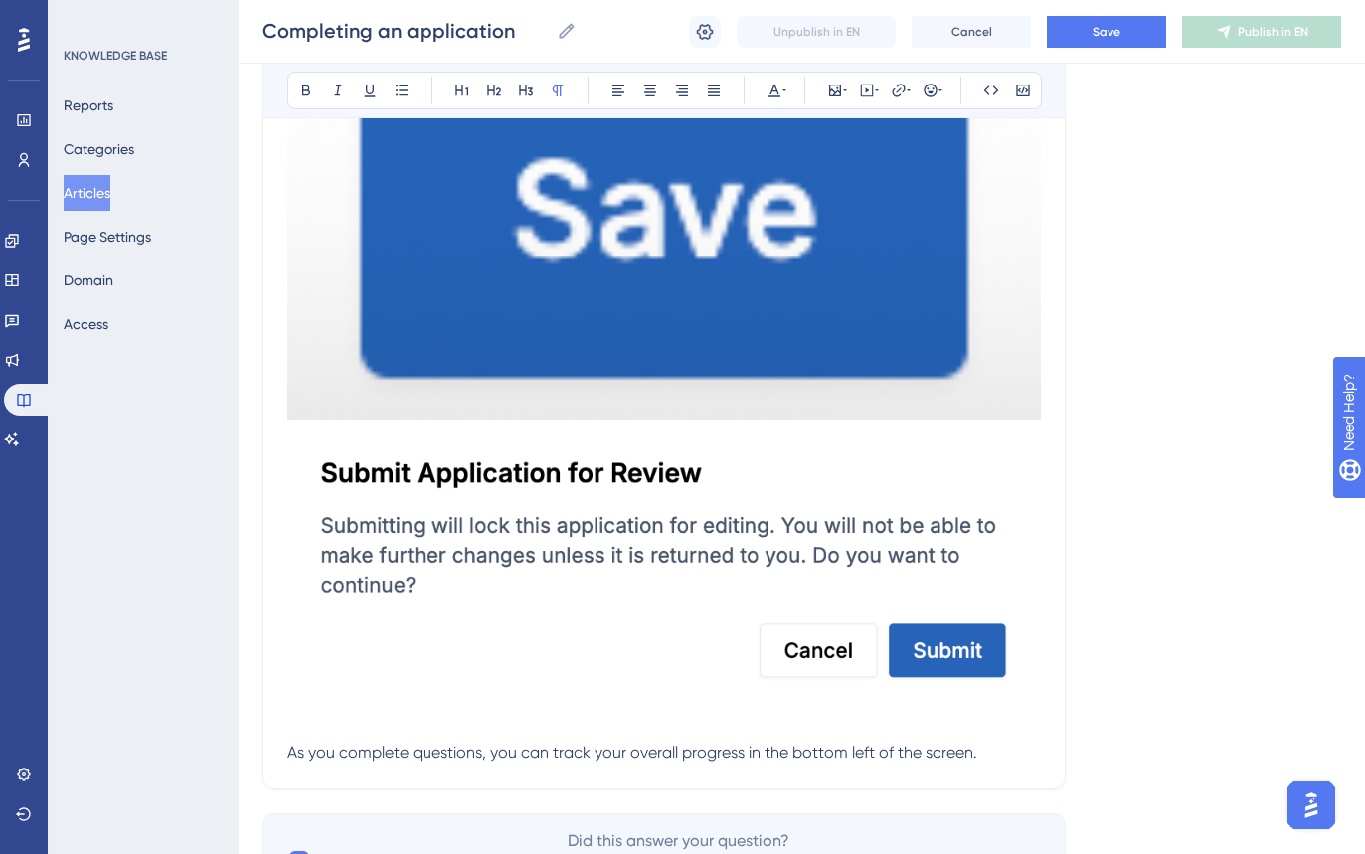
scroll to position [3617, 0]
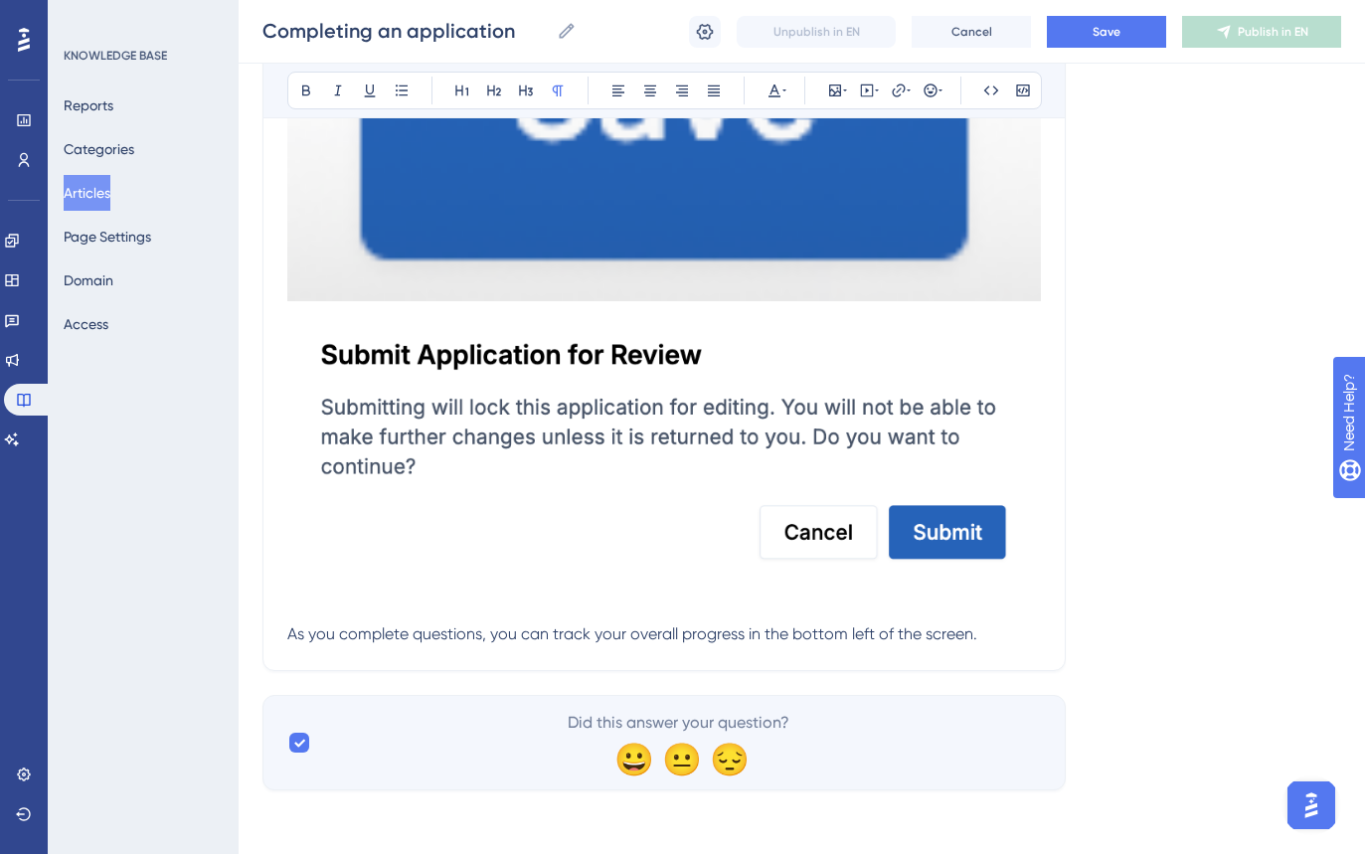
click at [825, 464] on img at bounding box center [664, 449] width 754 height 283
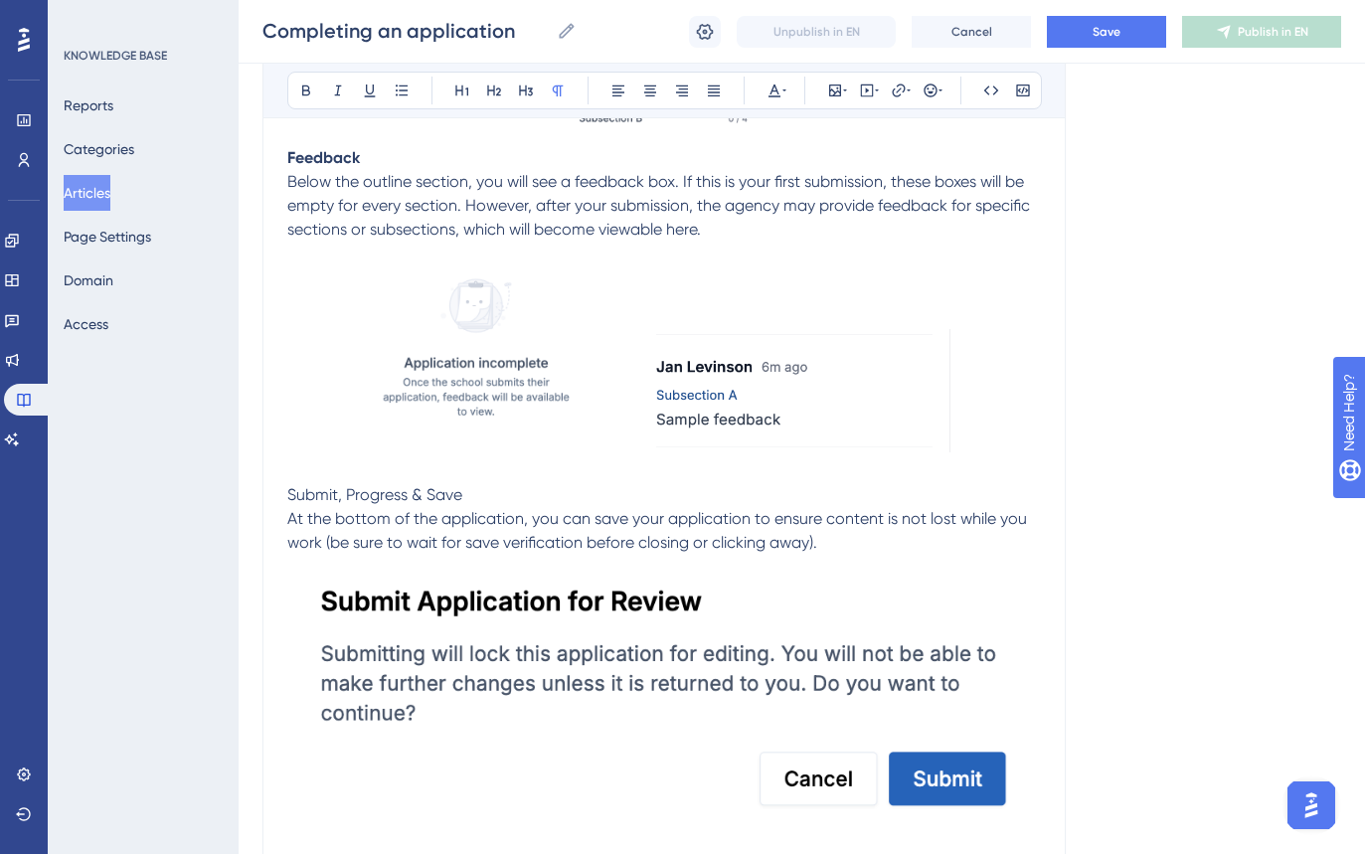
scroll to position [2902, 0]
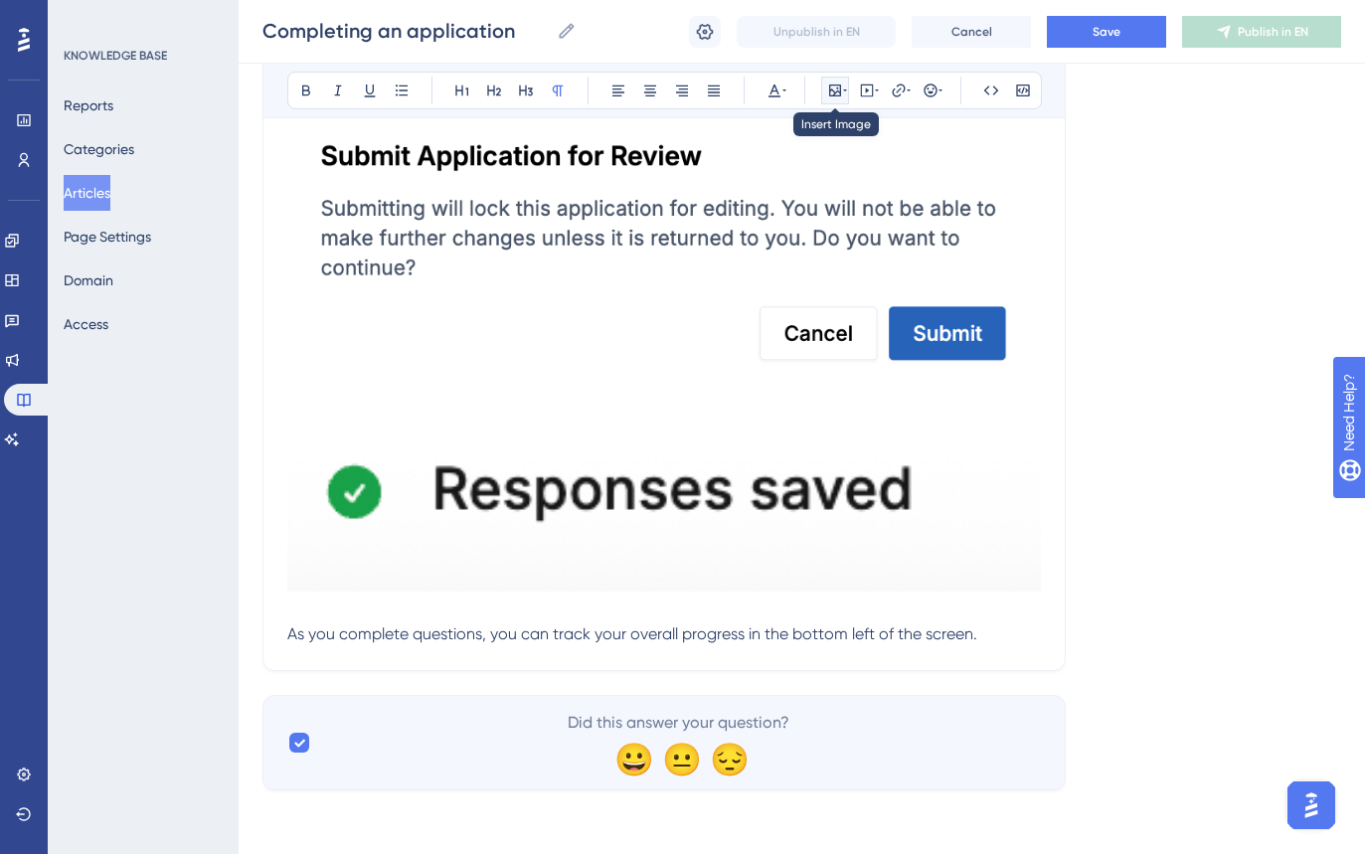
click at [834, 85] on icon at bounding box center [835, 91] width 12 height 12
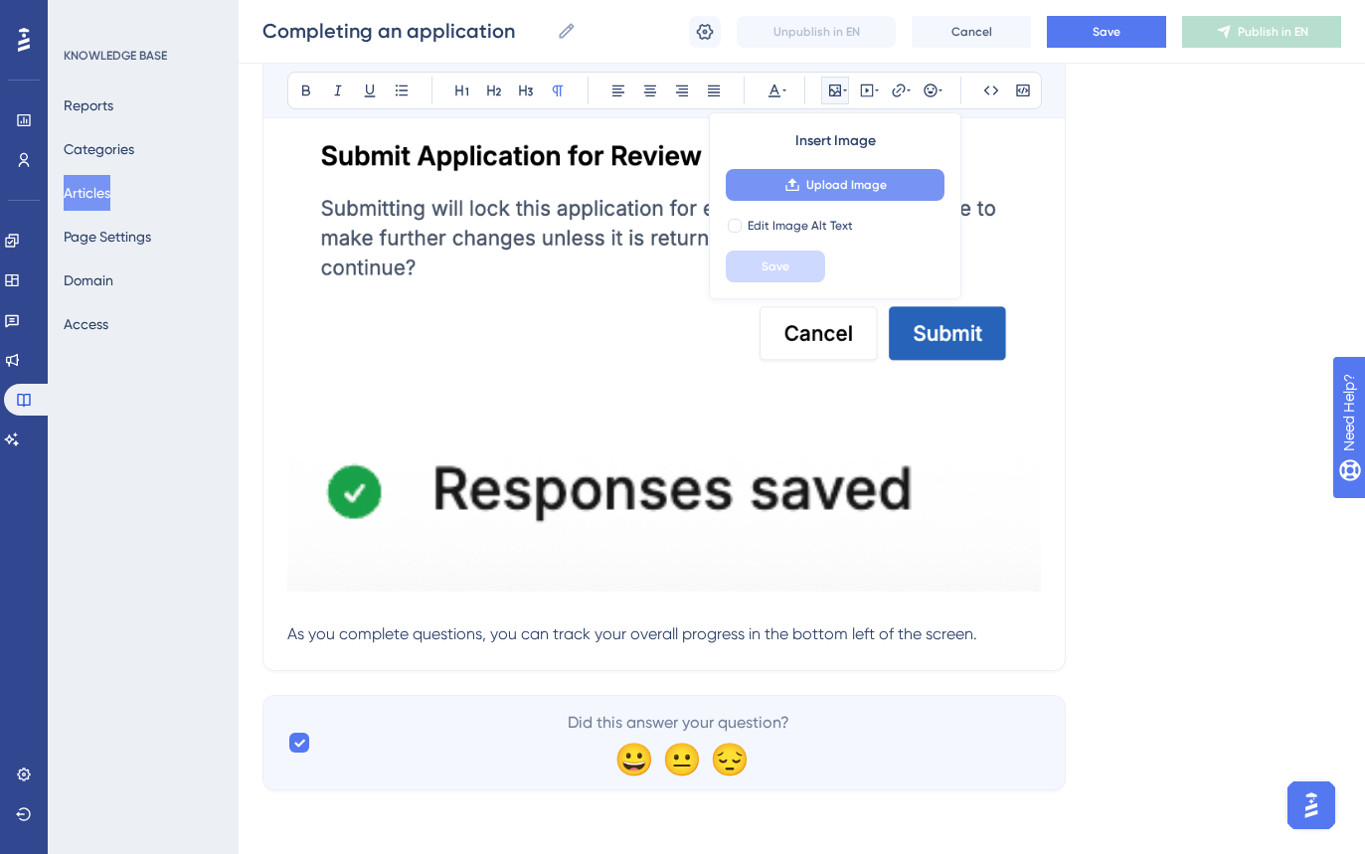
click at [837, 177] on span "Upload Image" at bounding box center [846, 185] width 81 height 16
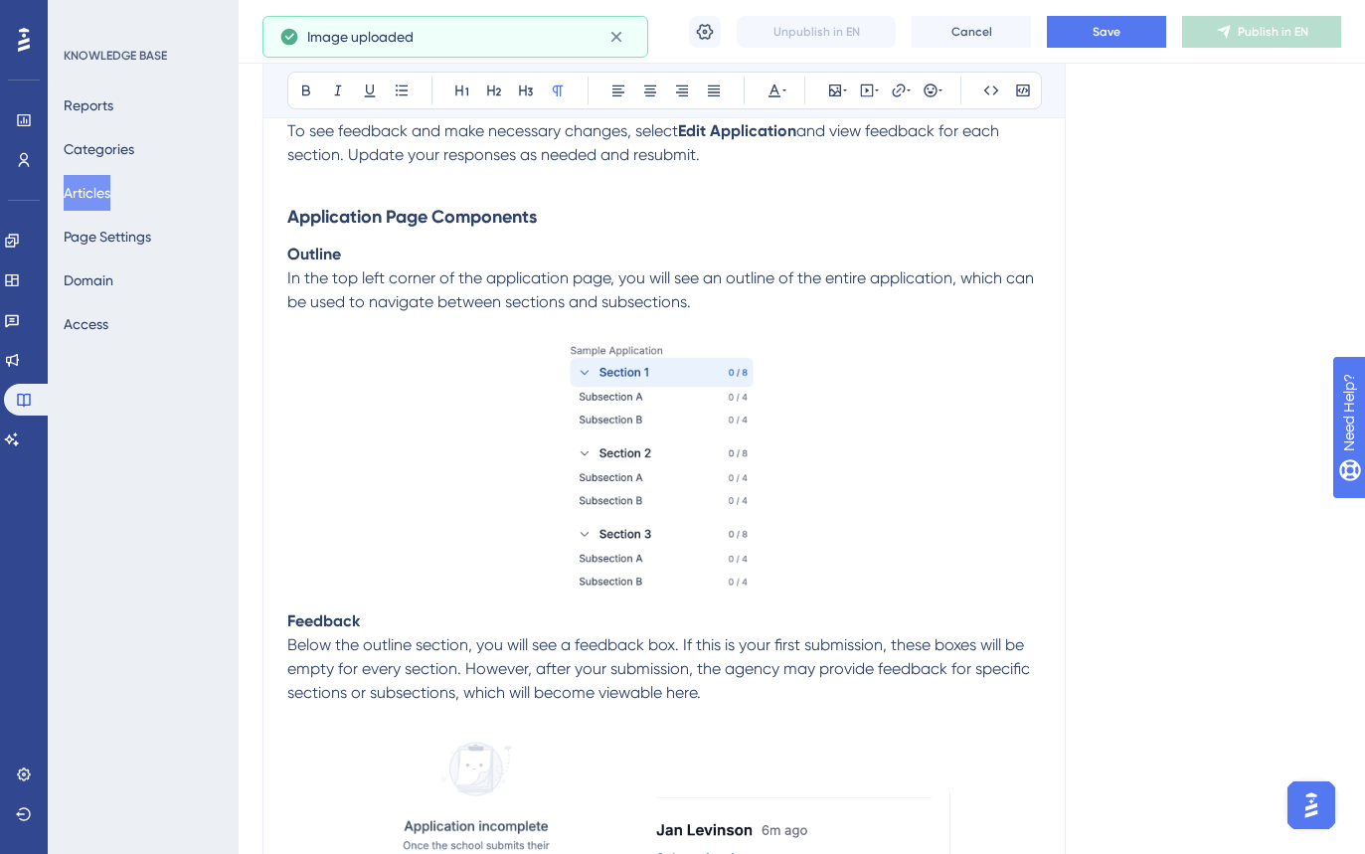
scroll to position [2003, 0]
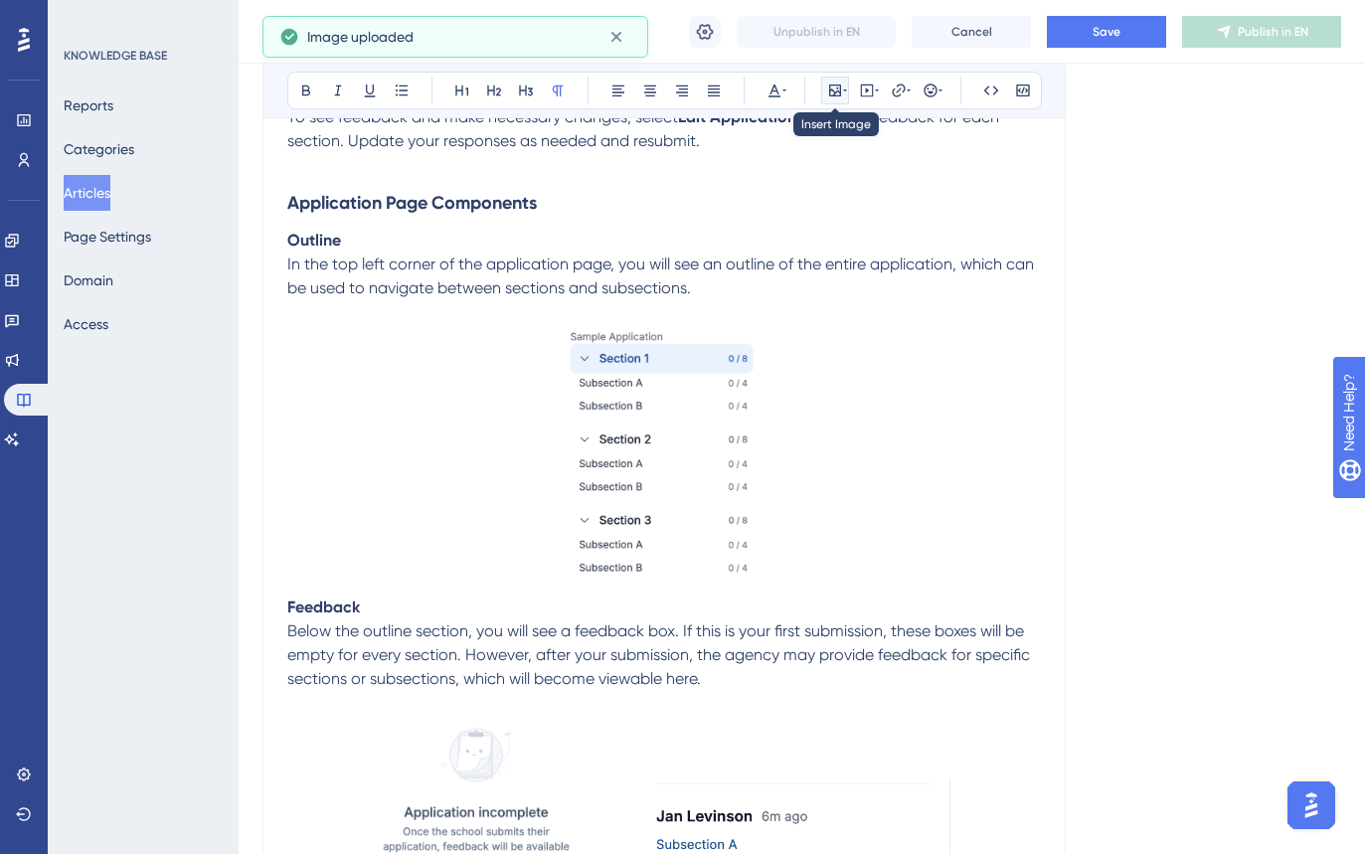
click at [840, 94] on icon at bounding box center [835, 91] width 12 height 12
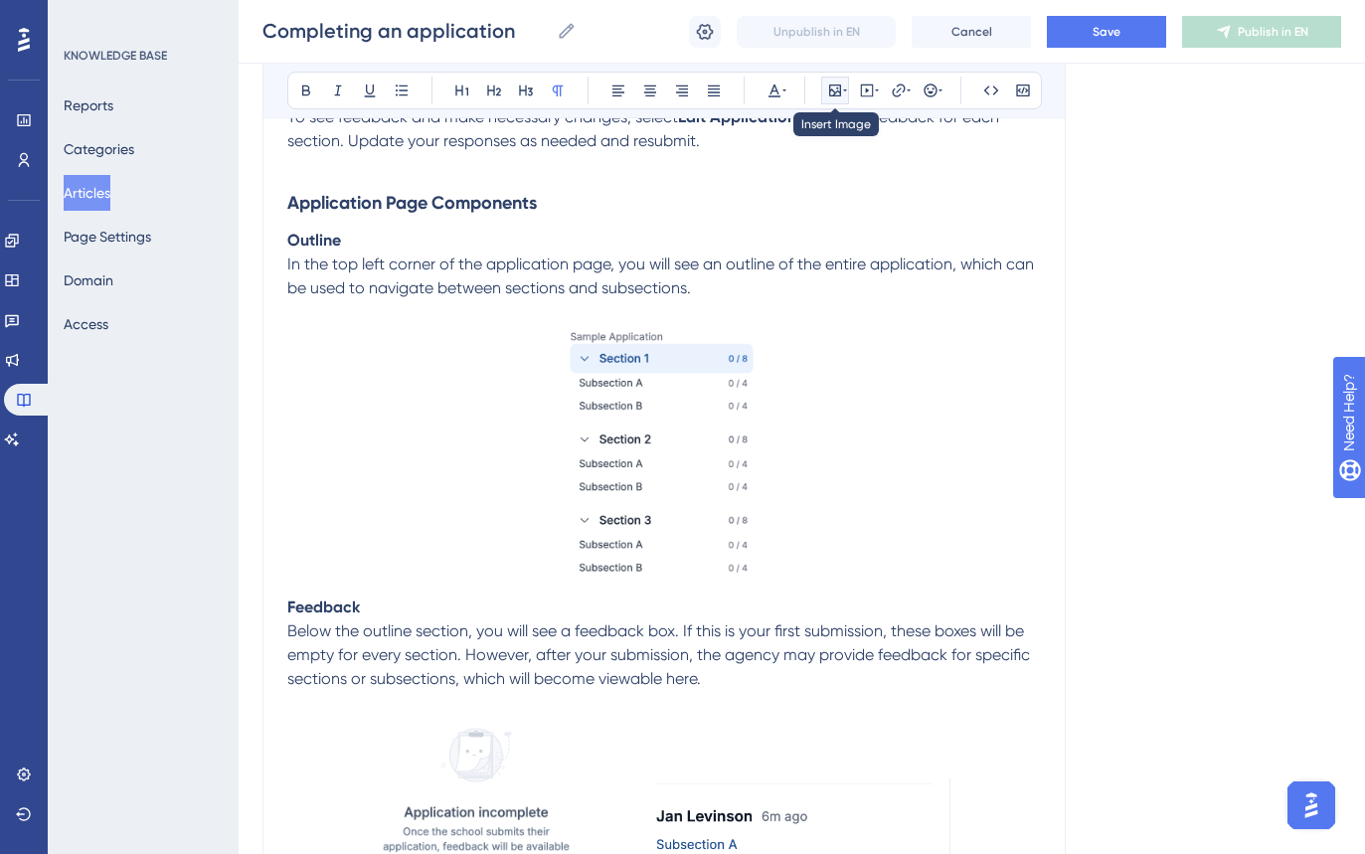
click at [827, 103] on button at bounding box center [835, 91] width 28 height 28
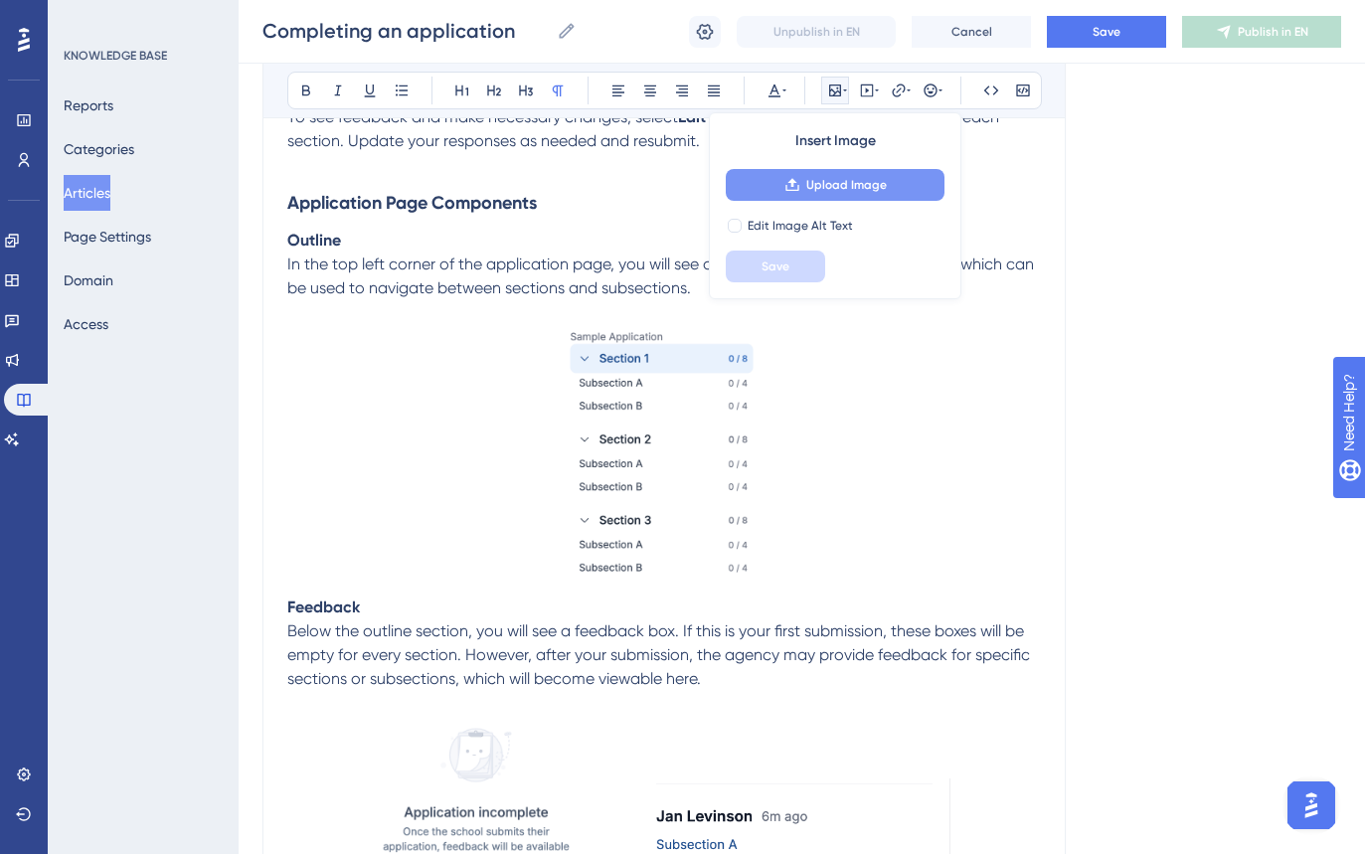
click at [801, 184] on button "Upload Image" at bounding box center [835, 185] width 219 height 32
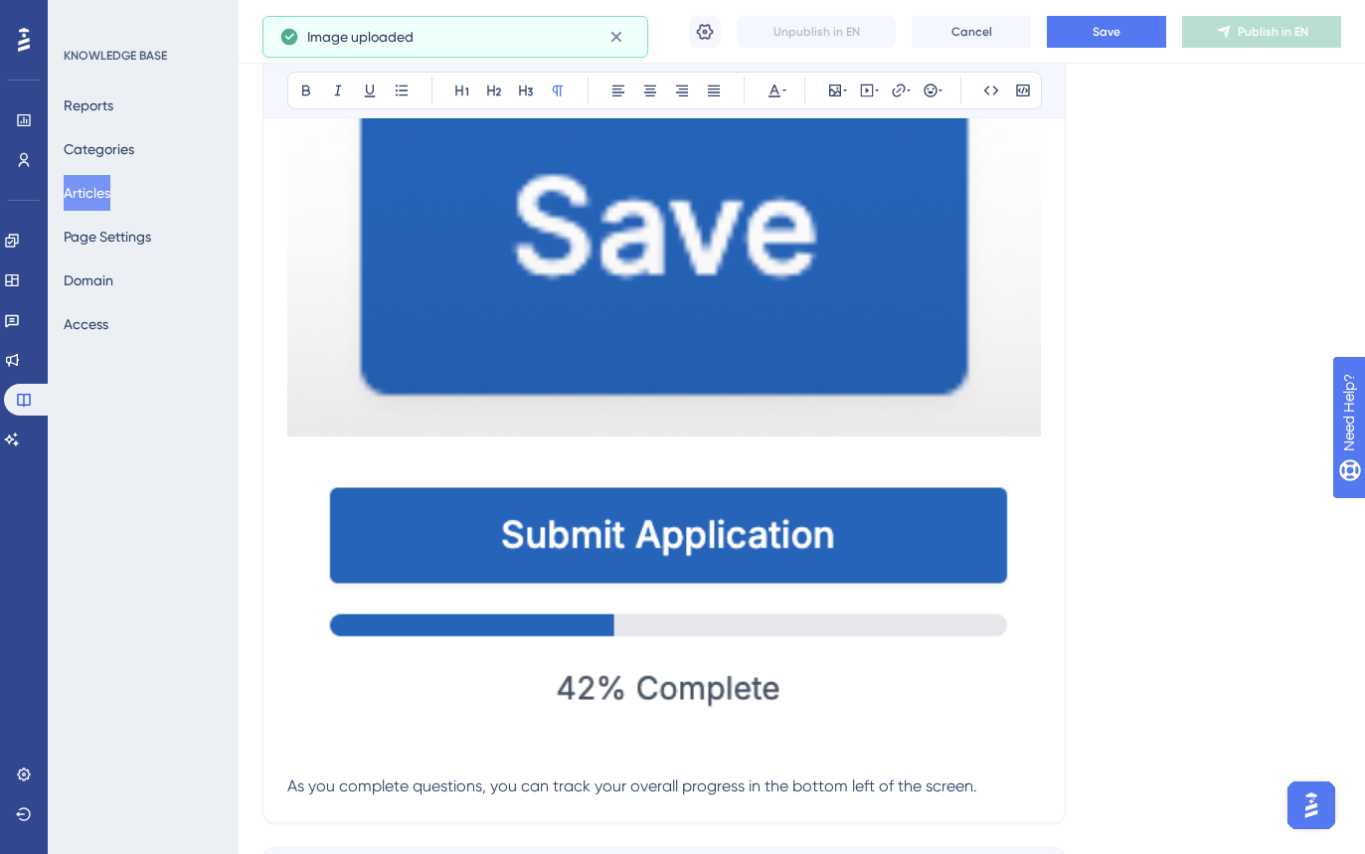
scroll to position [3635, 0]
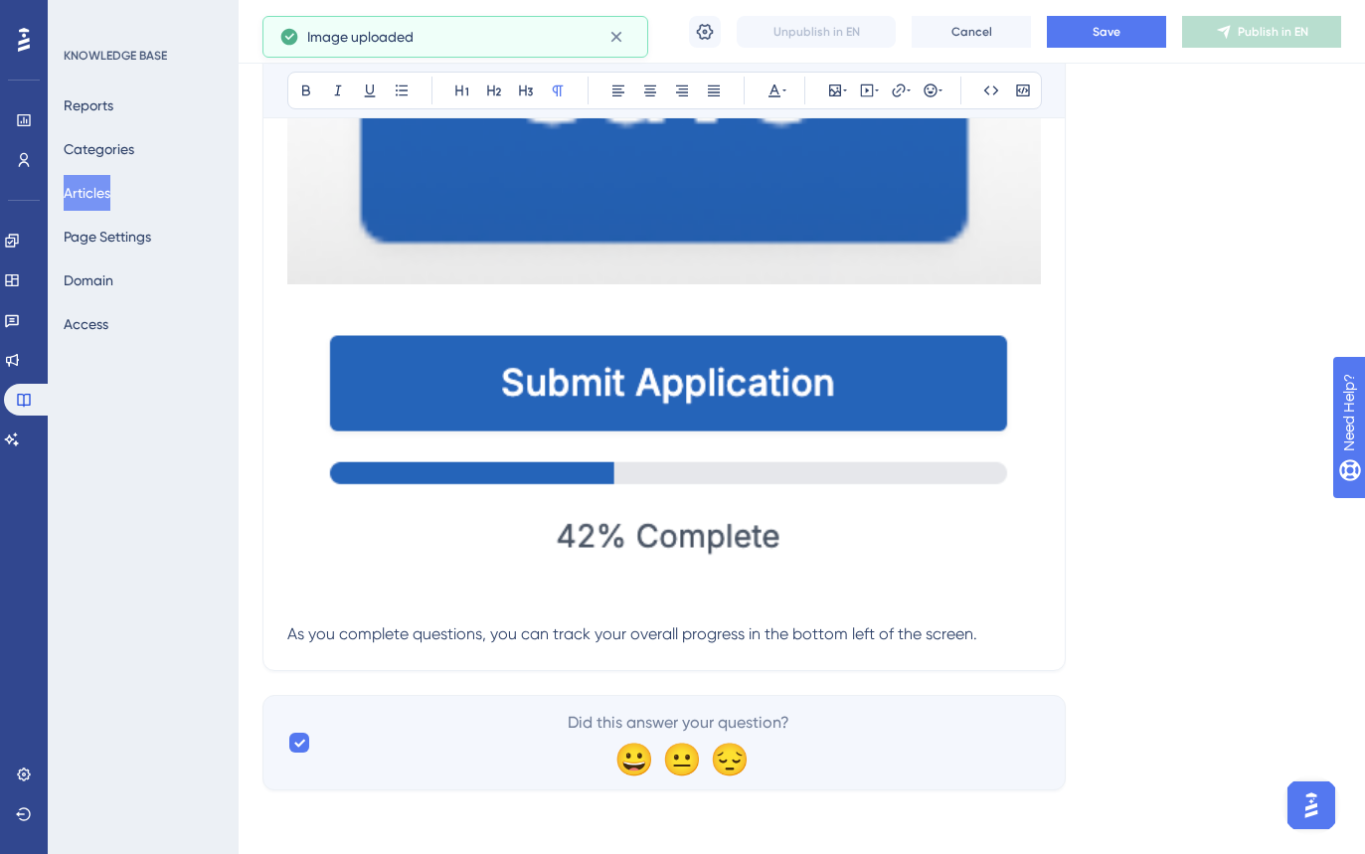
click at [506, 430] on img at bounding box center [664, 441] width 754 height 300
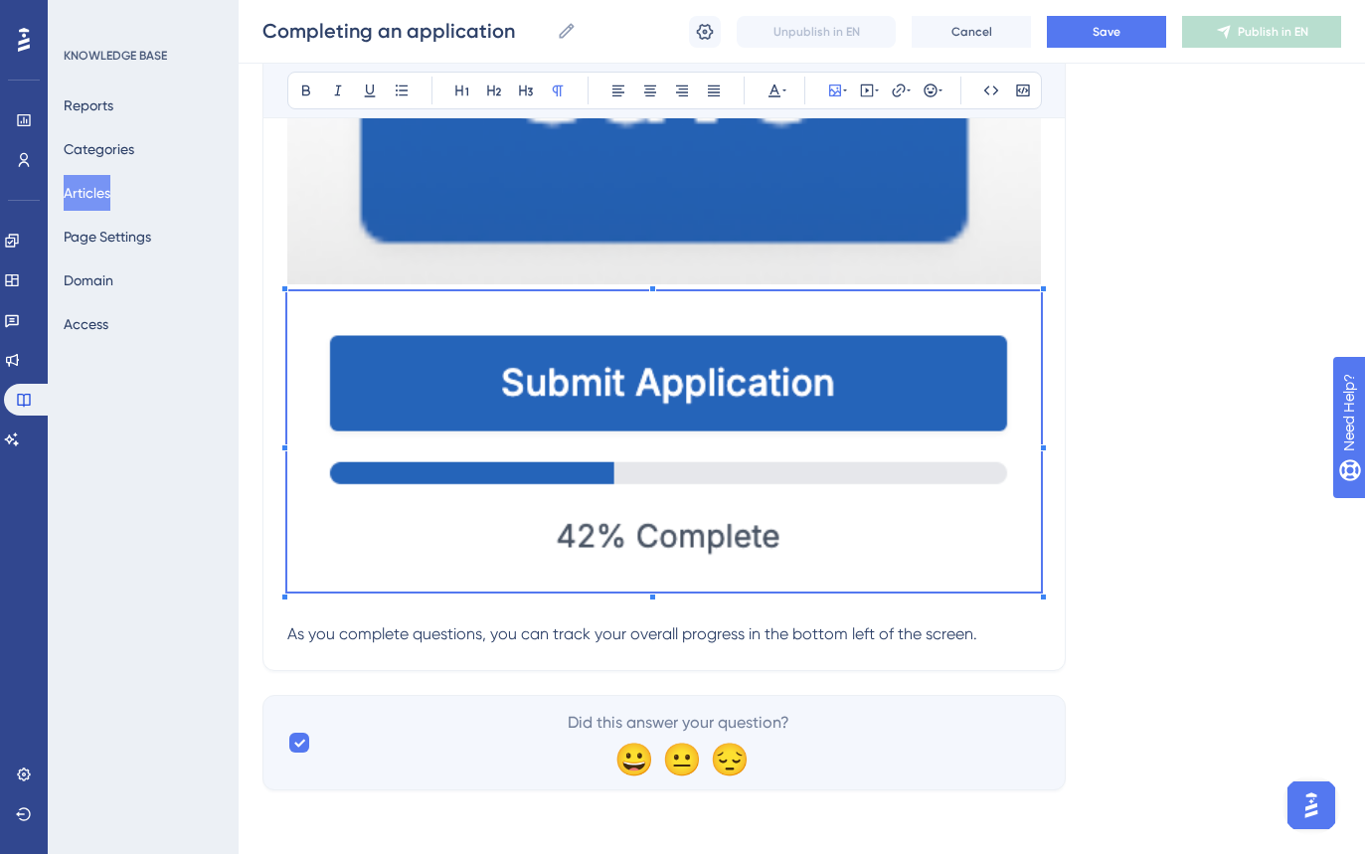
scroll to position [3328, 0]
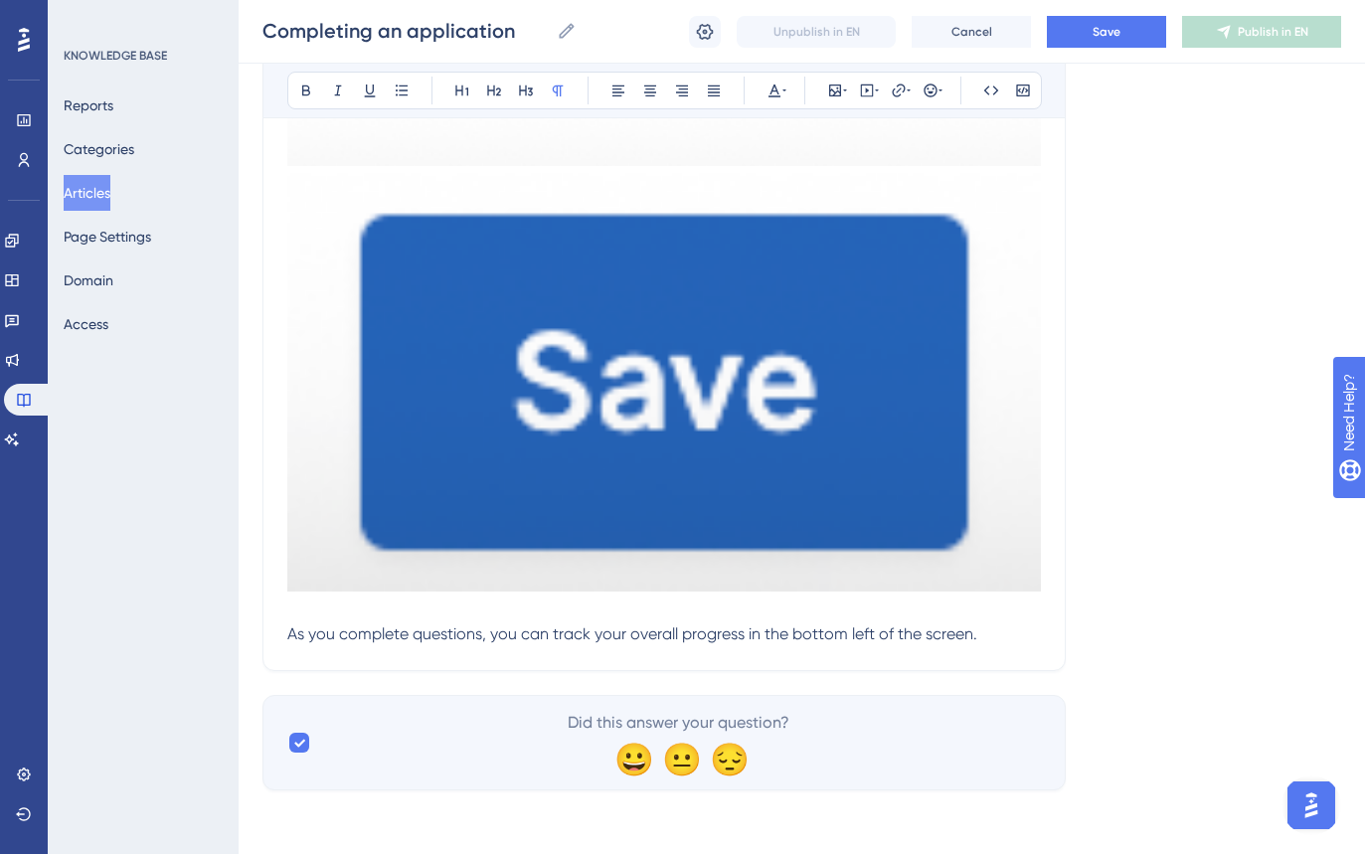
drag, startPoint x: 1067, startPoint y: 638, endPoint x: 1035, endPoint y: 638, distance: 31.8
drag, startPoint x: 1035, startPoint y: 638, endPoint x: 1018, endPoint y: 637, distance: 16.9
click at [1022, 638] on p "As you complete questions, you can track your overall progress in the bottom le…" at bounding box center [664, 634] width 754 height 24
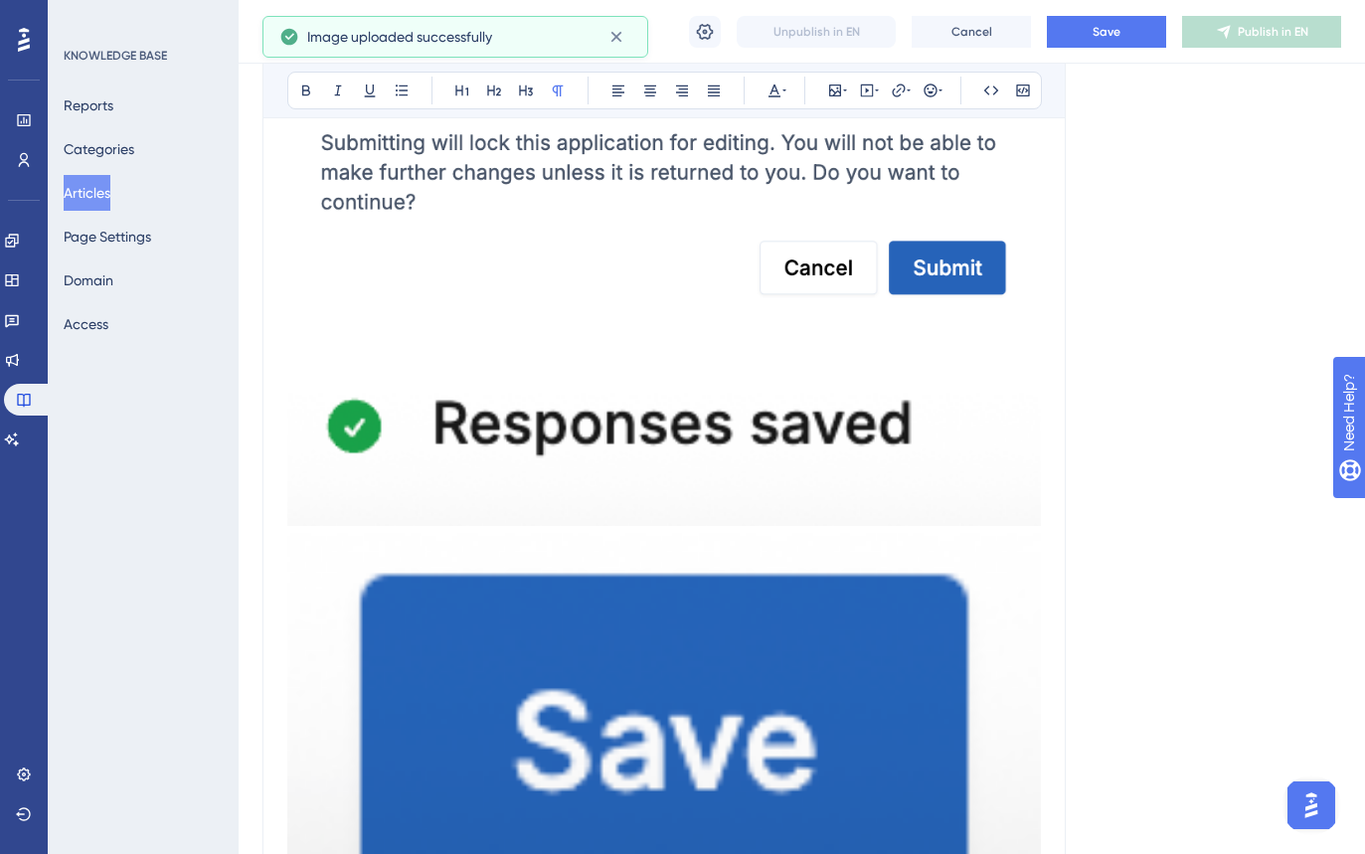
scroll to position [2941, 0]
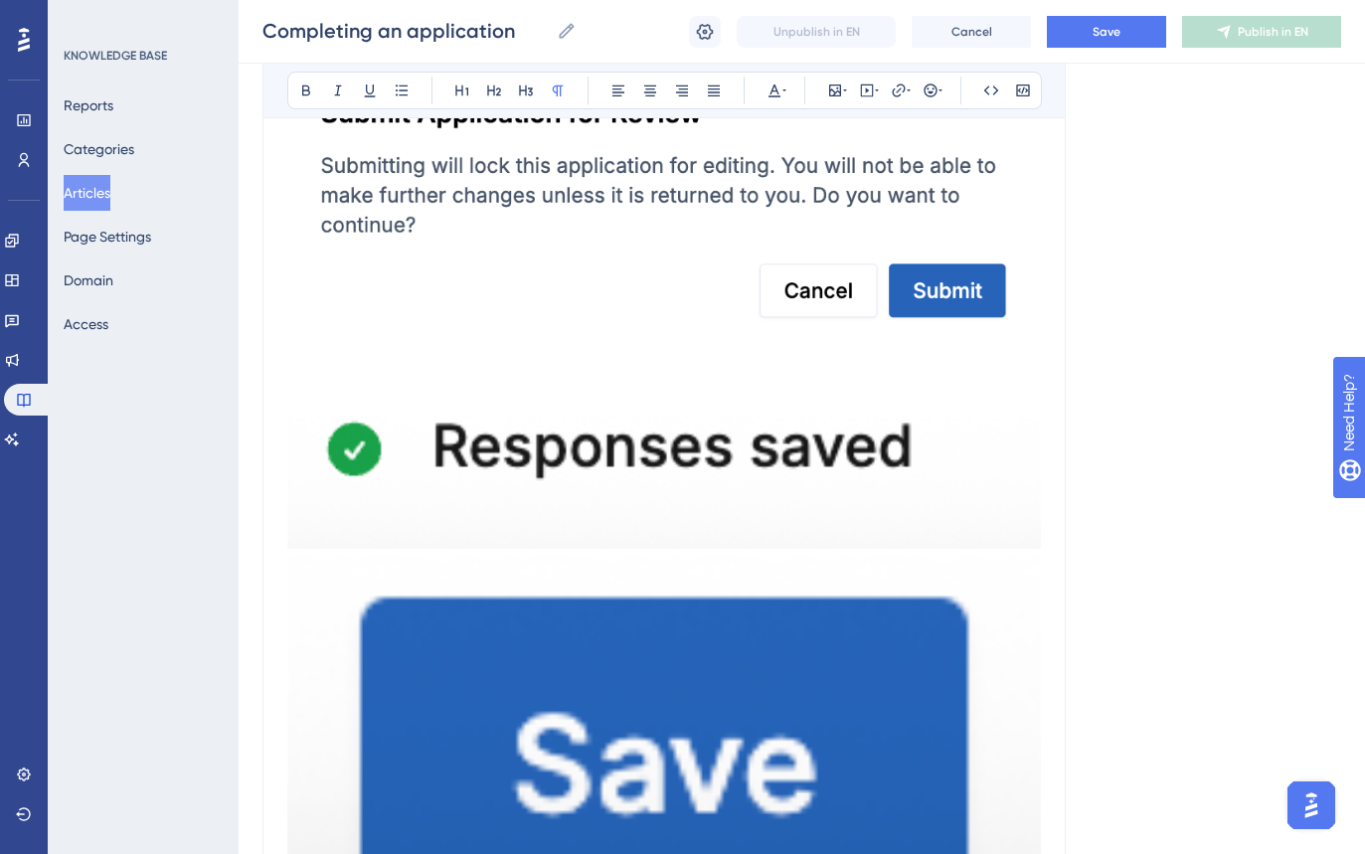
click at [601, 220] on img at bounding box center [664, 208] width 754 height 283
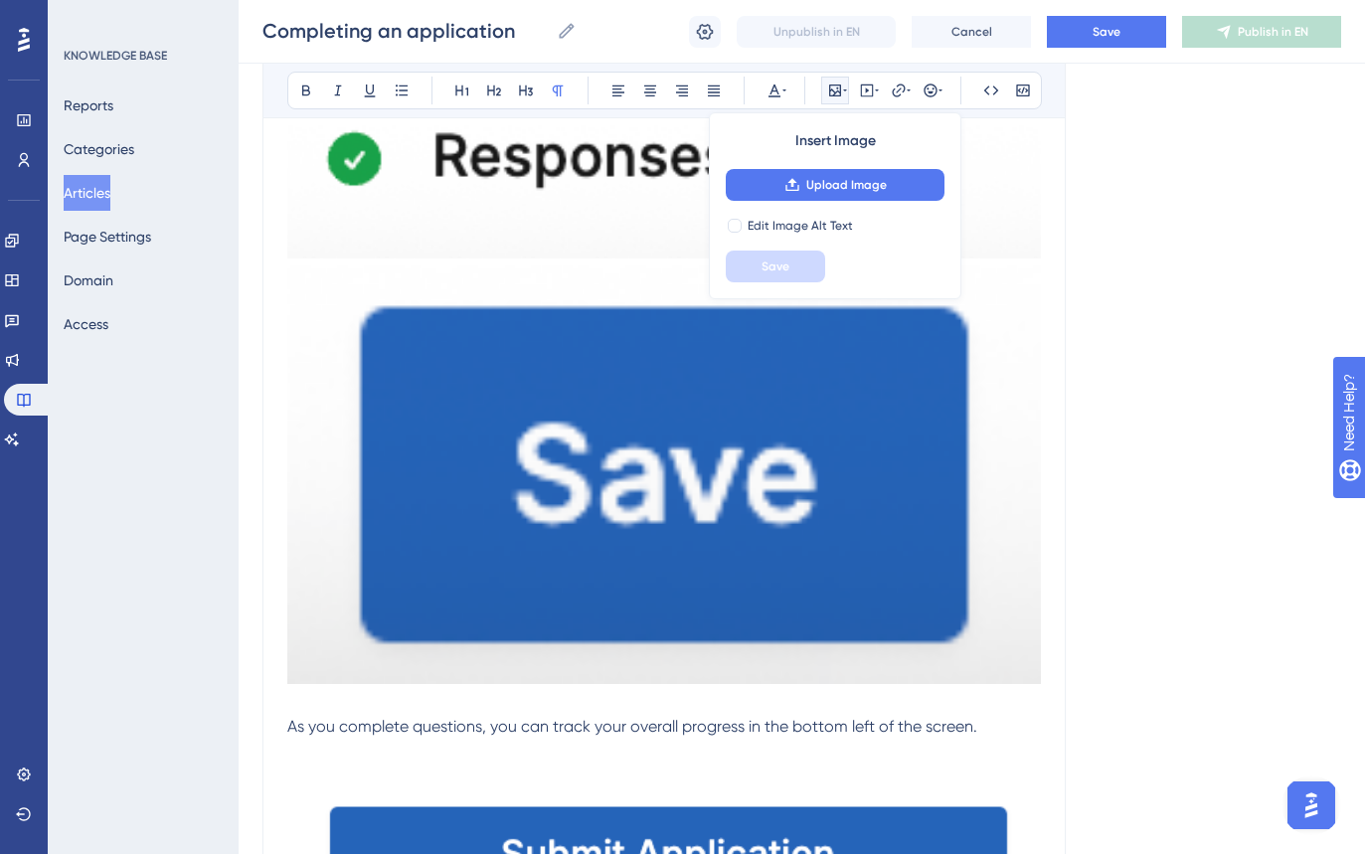
scroll to position [3369, 0]
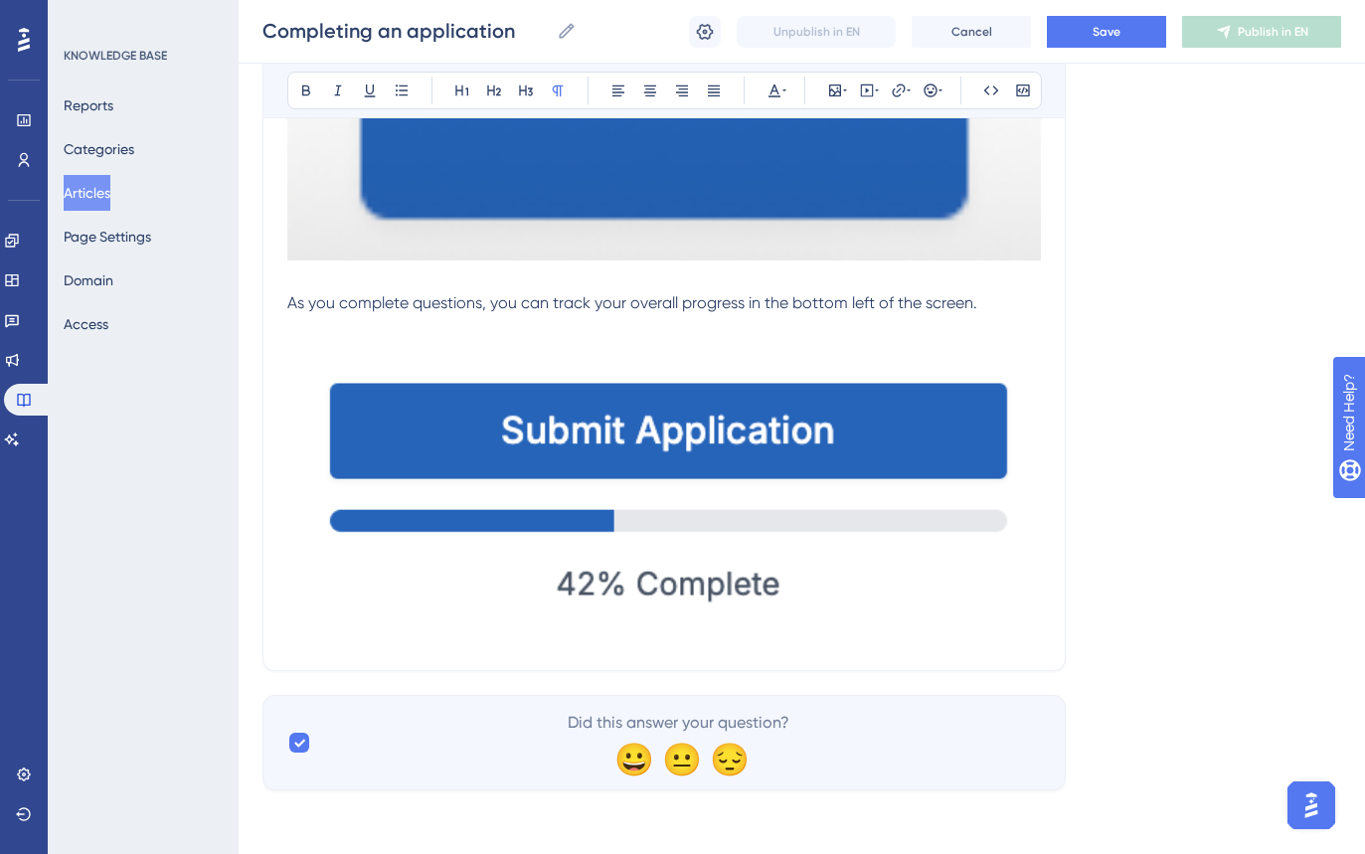
click at [1029, 614] on img at bounding box center [664, 489] width 754 height 300
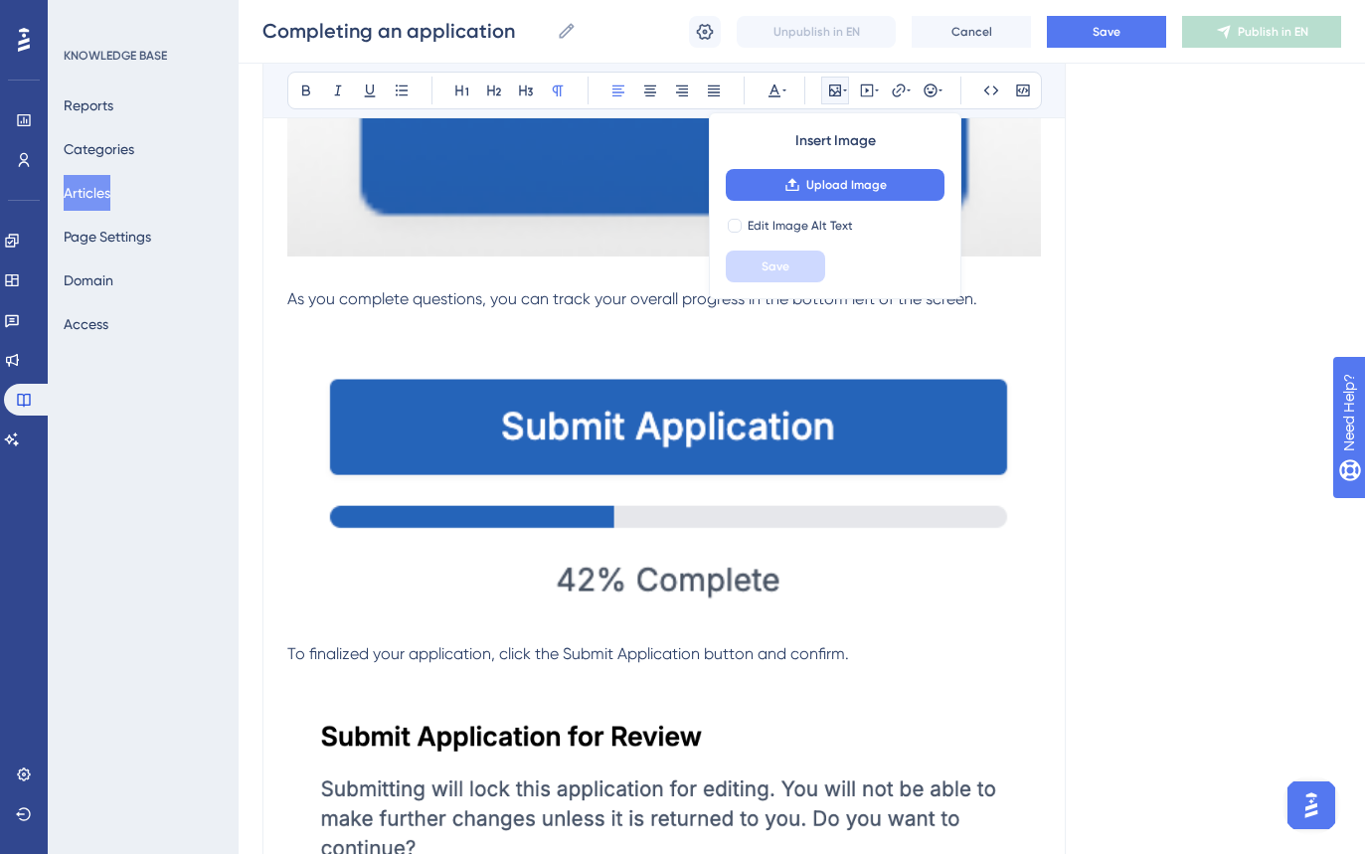
click at [806, 679] on p at bounding box center [664, 678] width 754 height 24
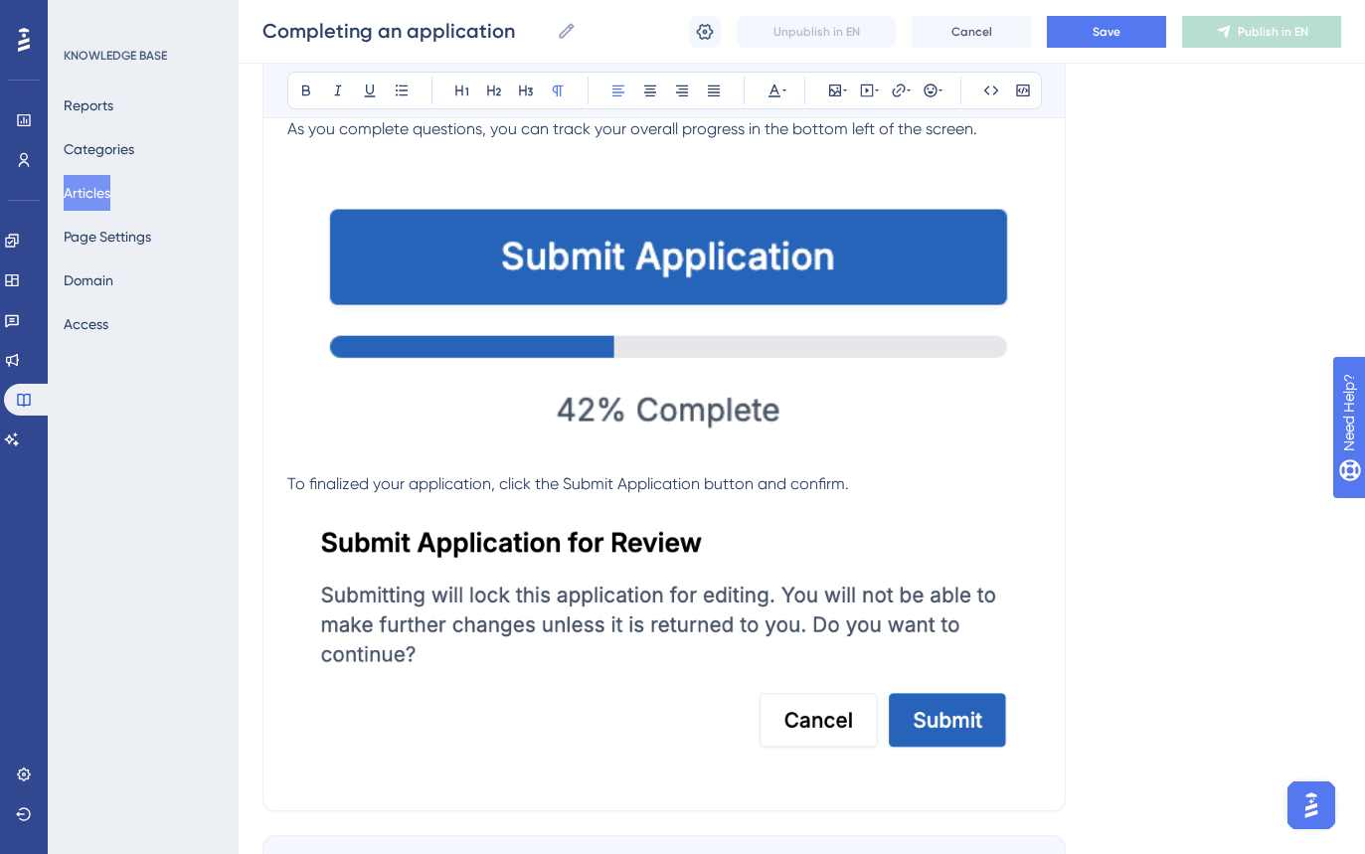
scroll to position [3683, 0]
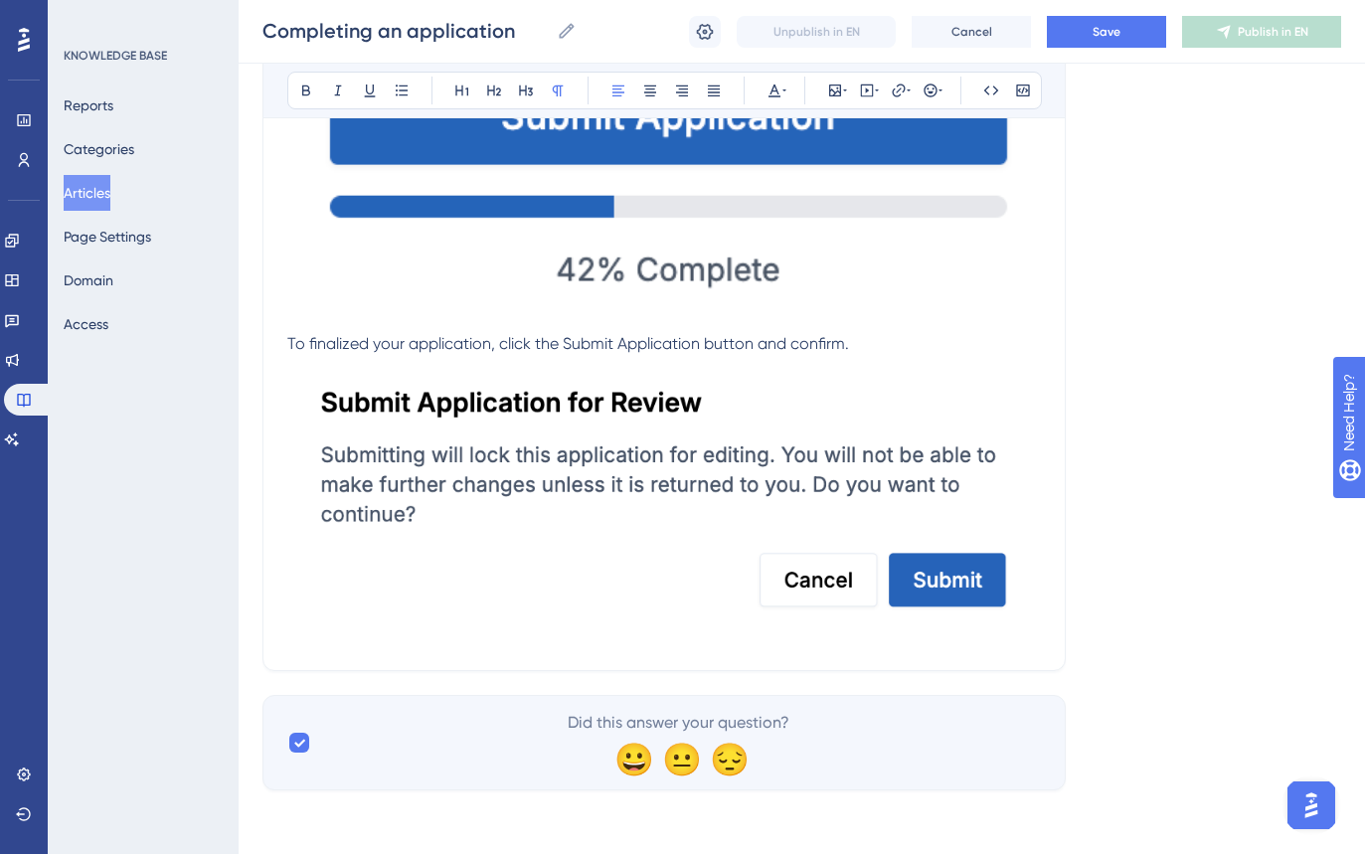
click at [532, 452] on img at bounding box center [664, 497] width 754 height 283
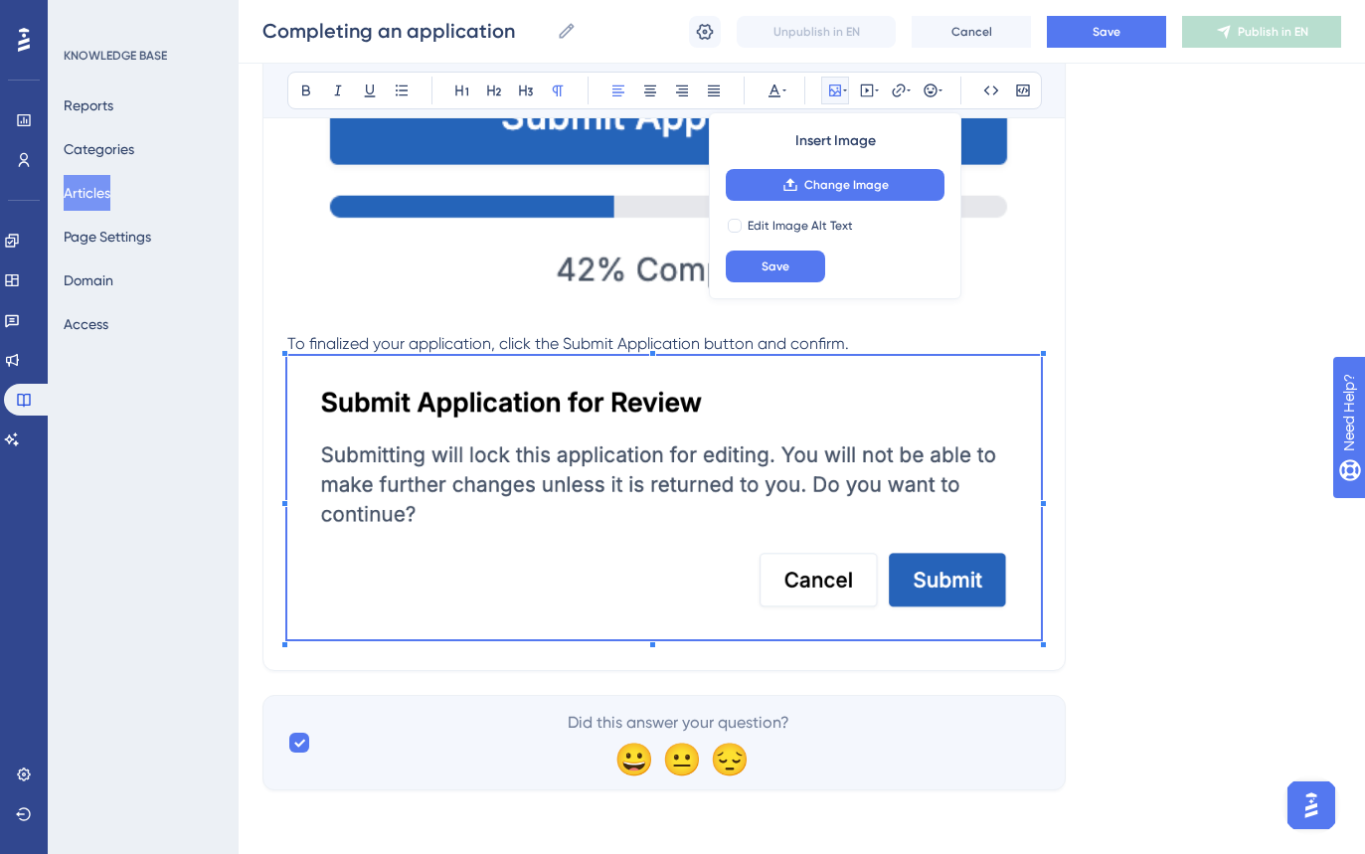
drag, startPoint x: 1042, startPoint y: 640, endPoint x: 966, endPoint y: 616, distance: 79.2
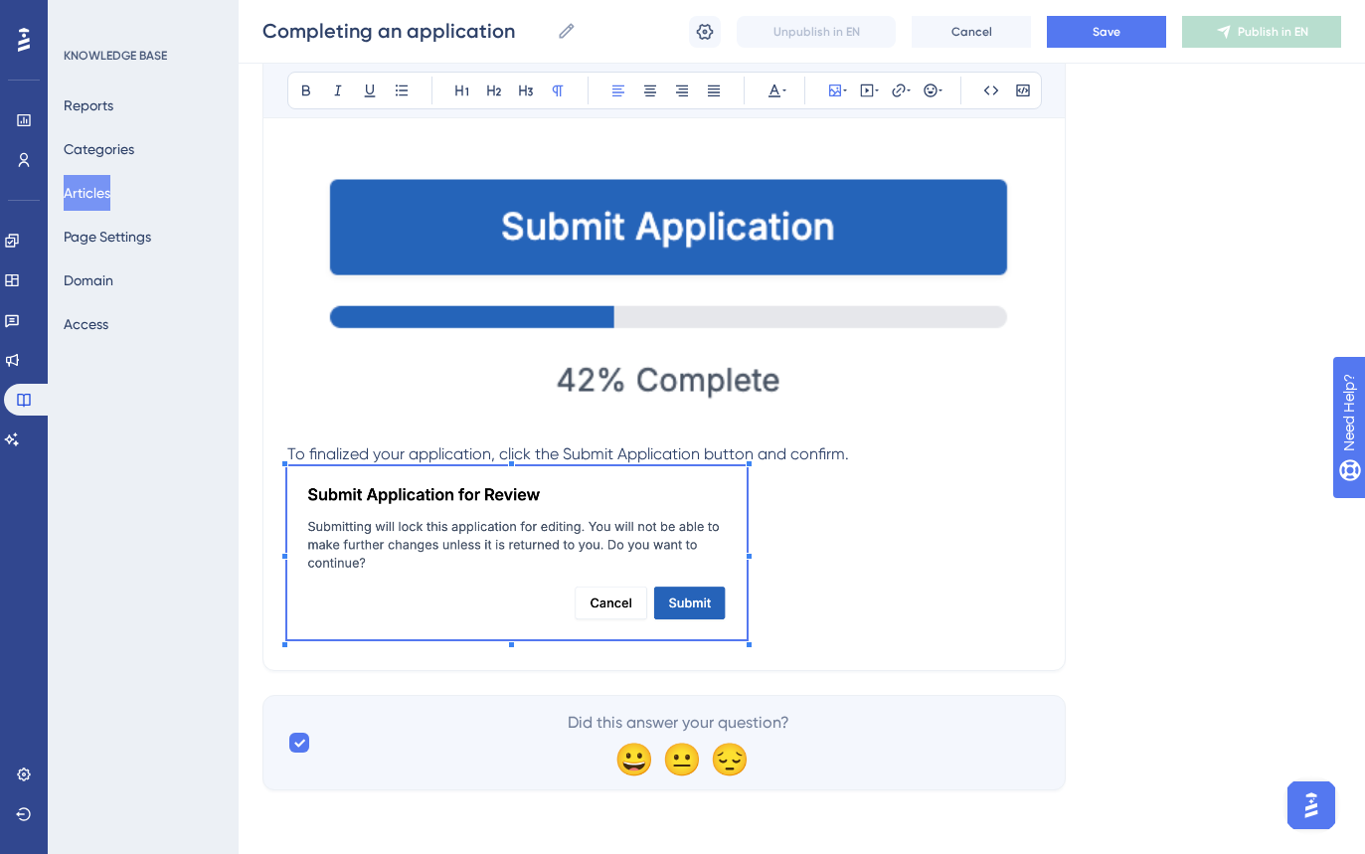
scroll to position [3553, 0]
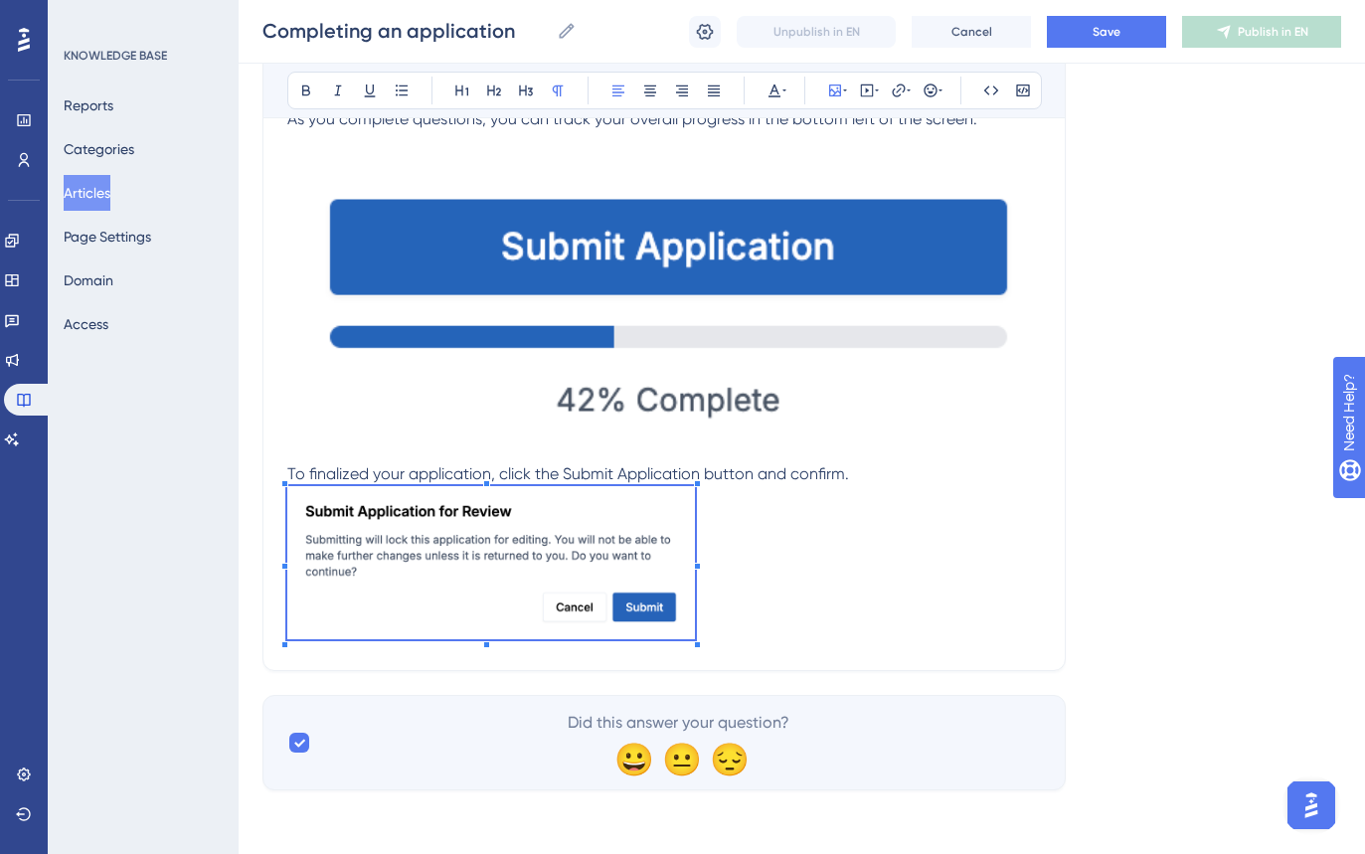
click at [699, 541] on p at bounding box center [664, 566] width 754 height 160
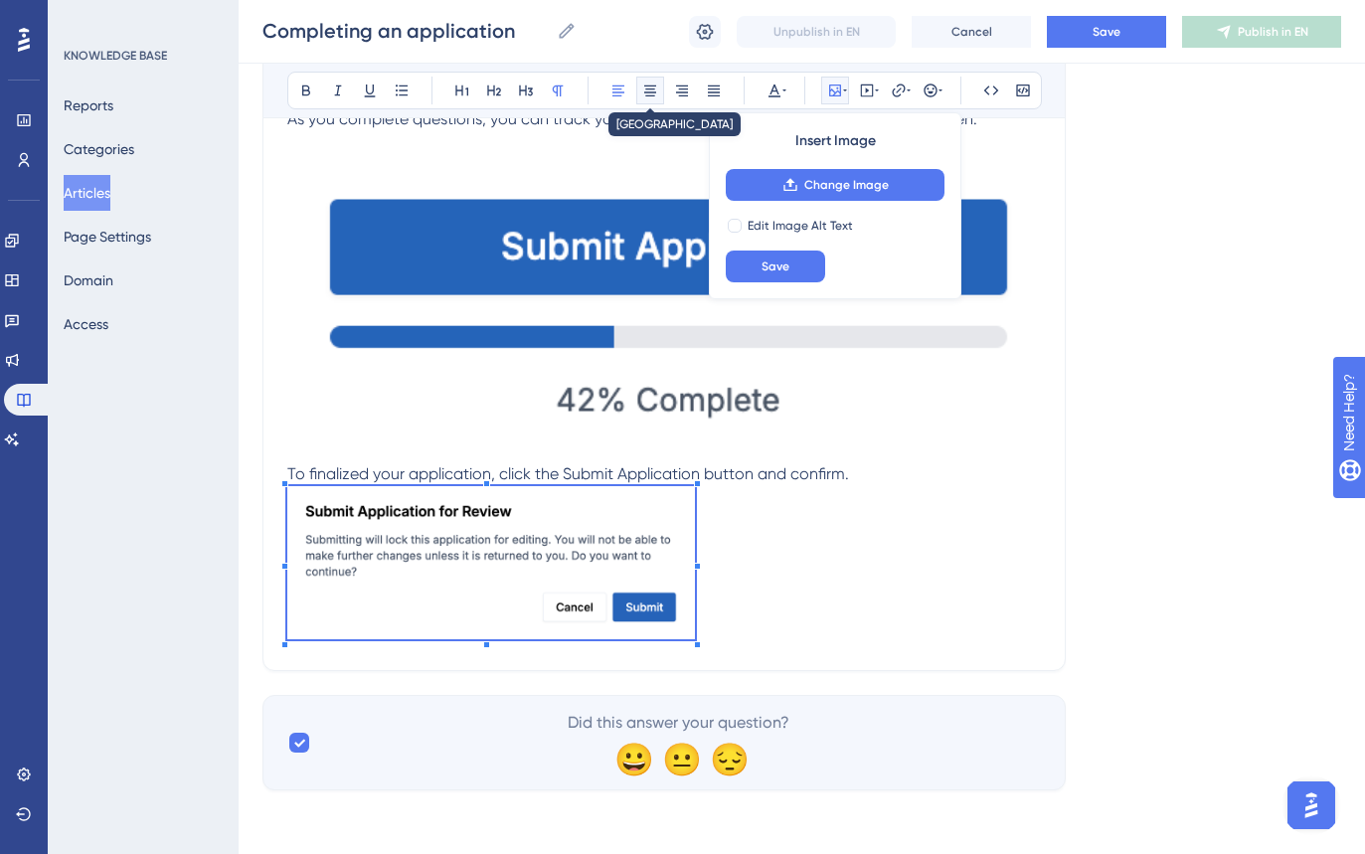
drag, startPoint x: 651, startPoint y: 81, endPoint x: 710, endPoint y: 253, distance: 181.7
click at [651, 82] on button at bounding box center [650, 91] width 28 height 28
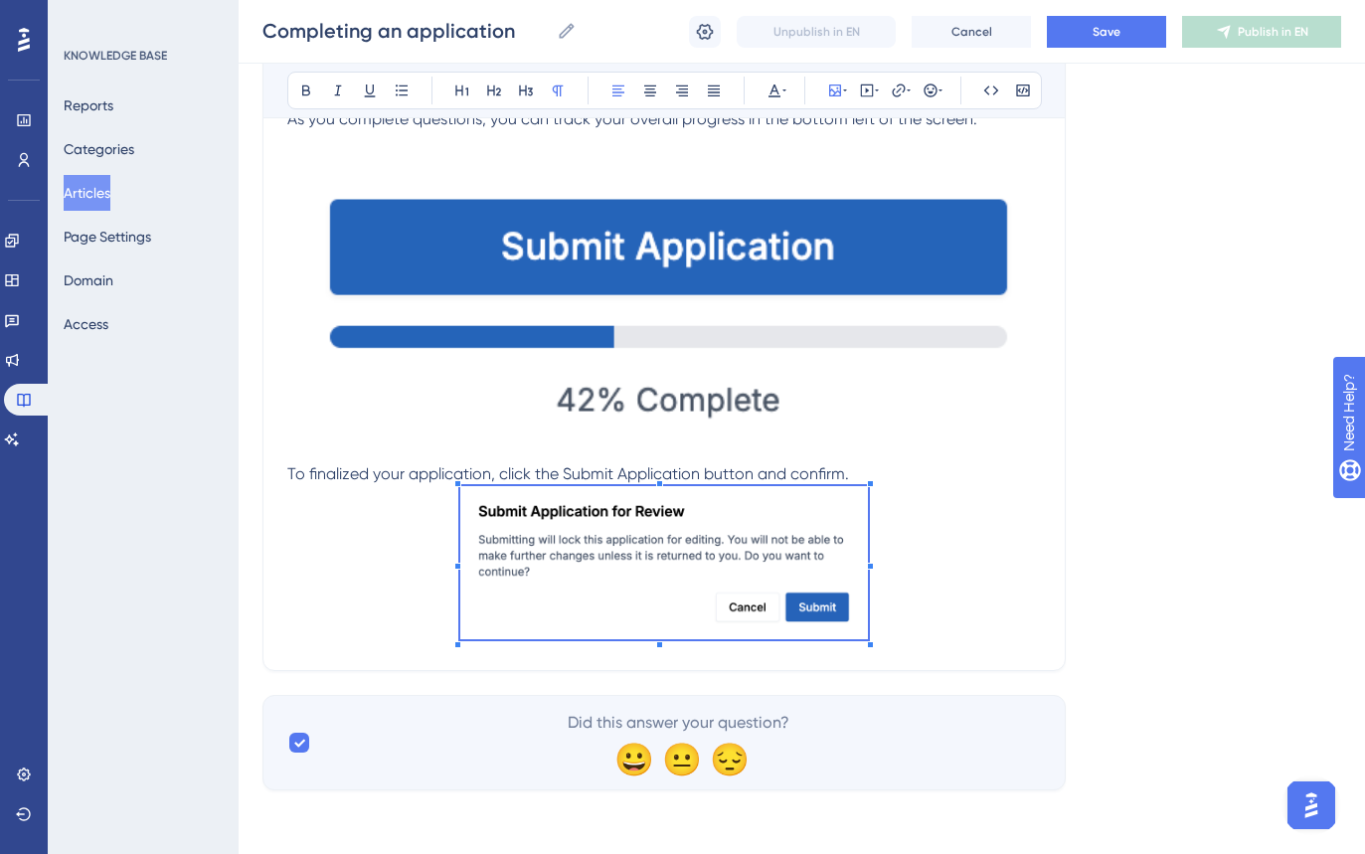
click at [954, 466] on p "To finalized your application, click the Submit Application button and confirm." at bounding box center [664, 474] width 754 height 24
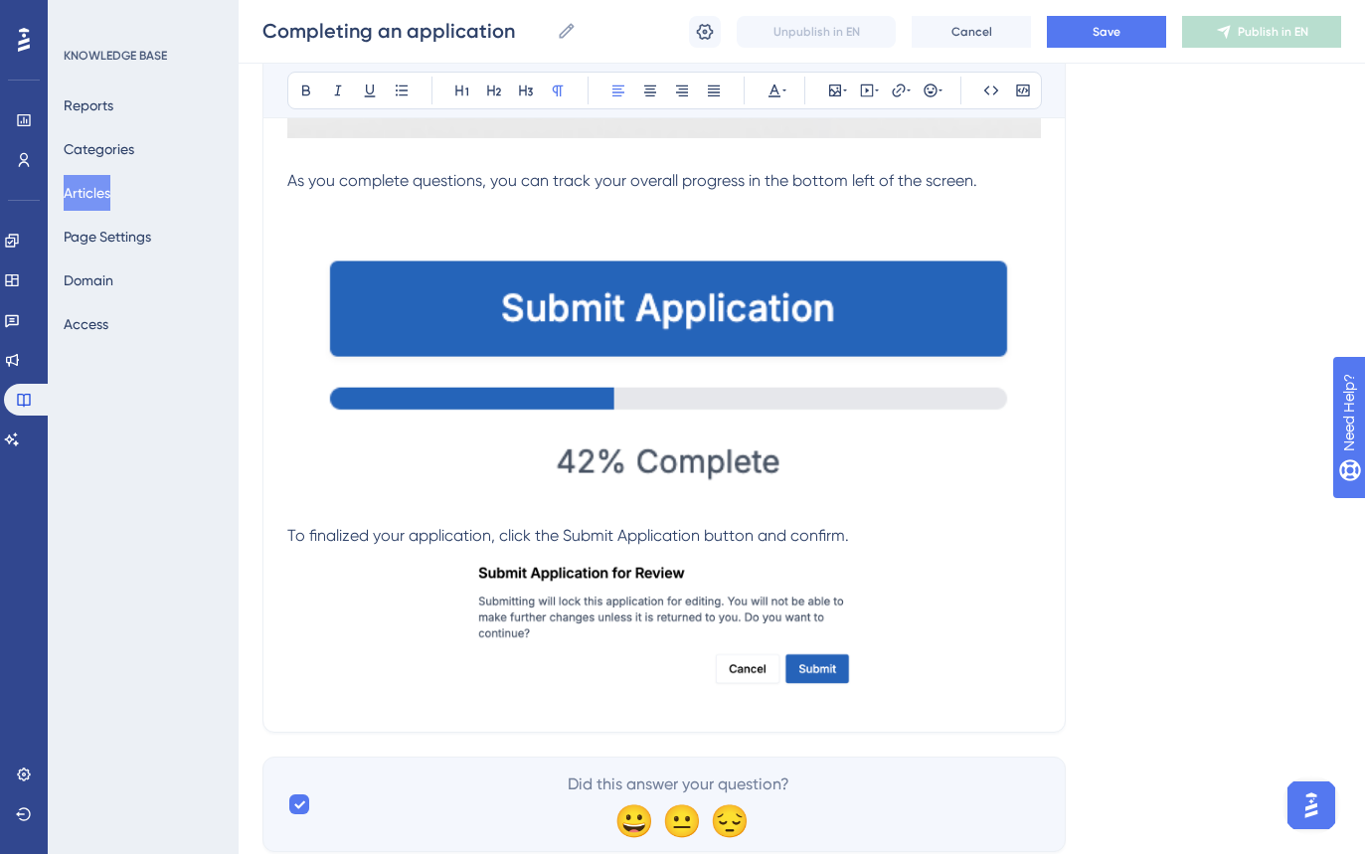
scroll to position [3479, 0]
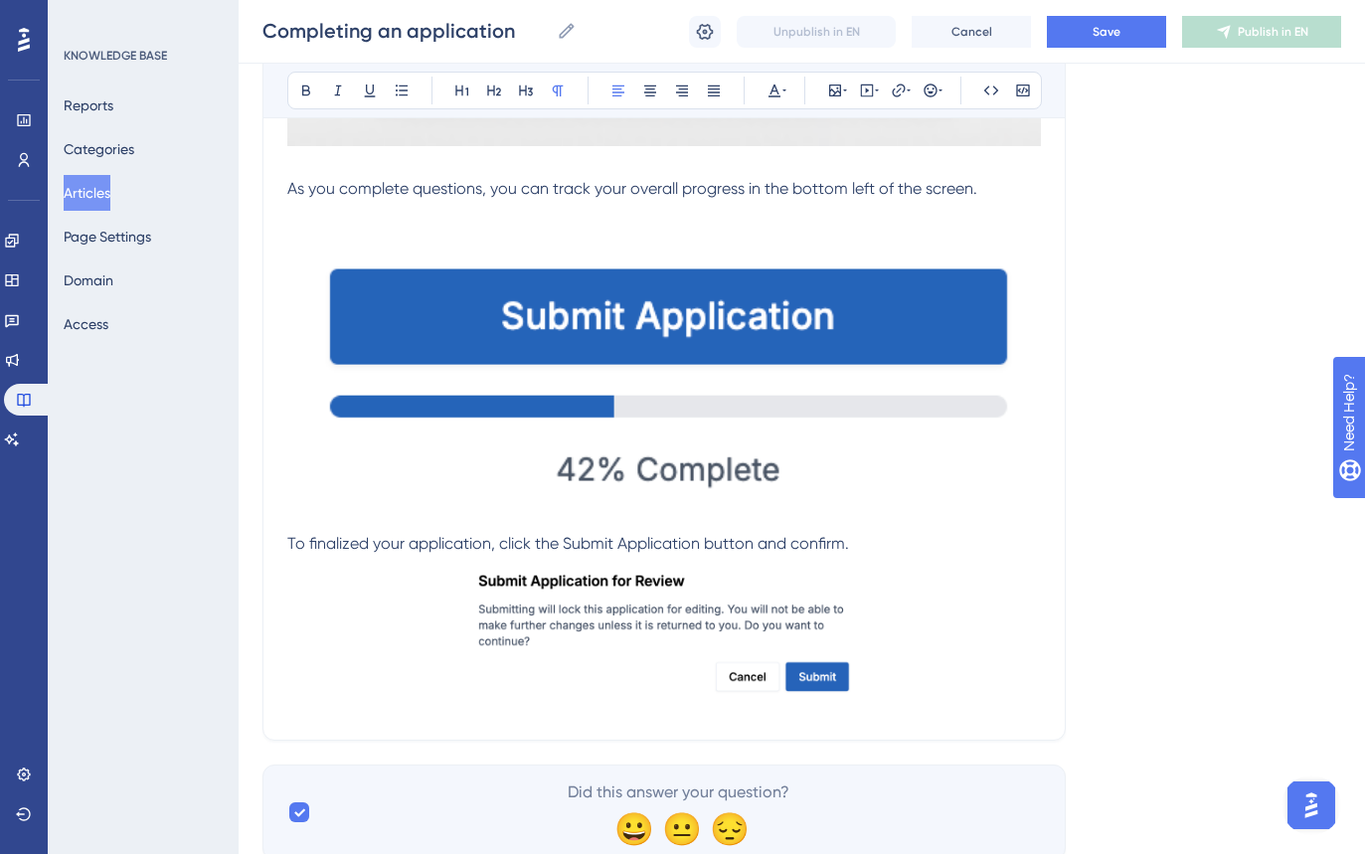
click at [716, 363] on img at bounding box center [664, 375] width 754 height 300
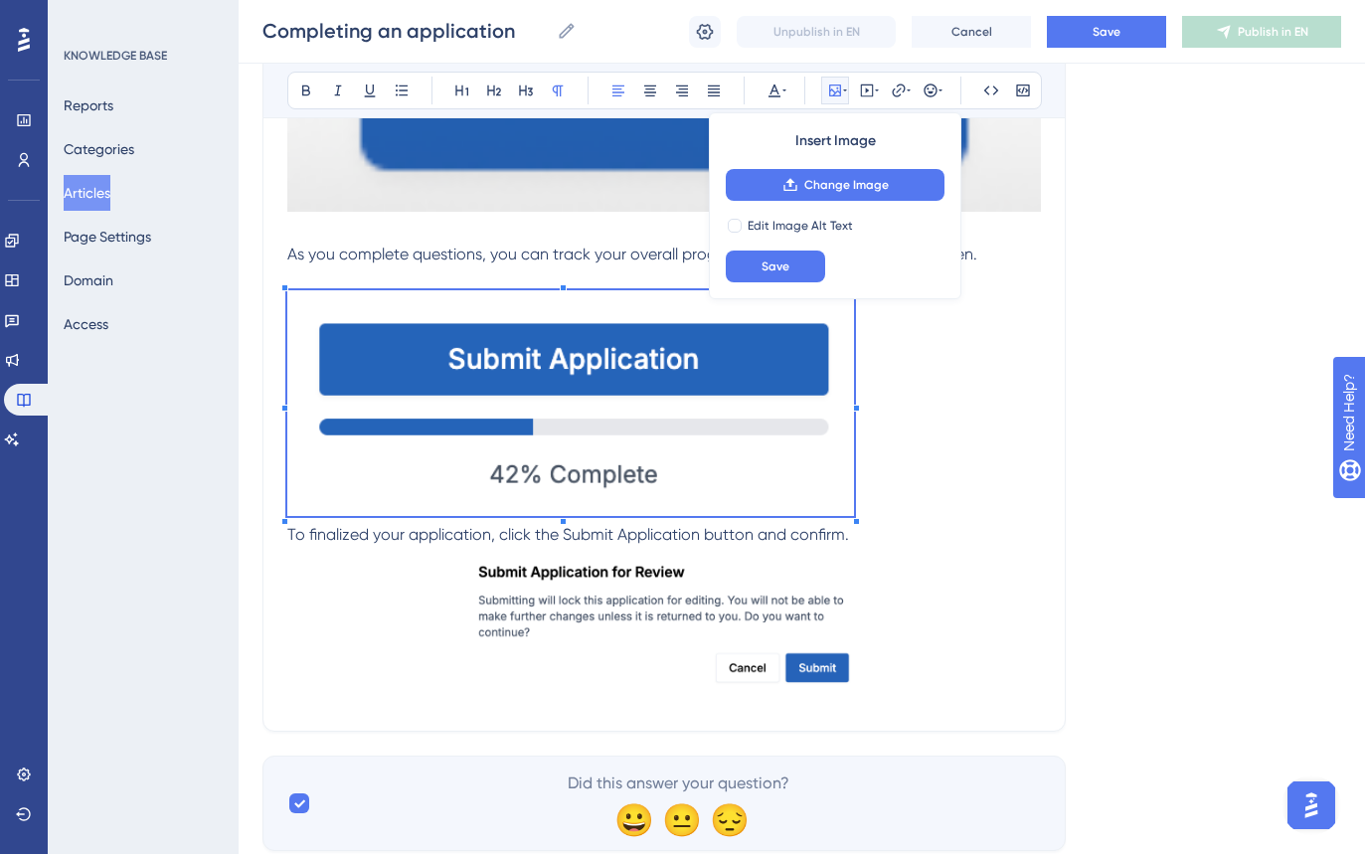
scroll to position [3407, 0]
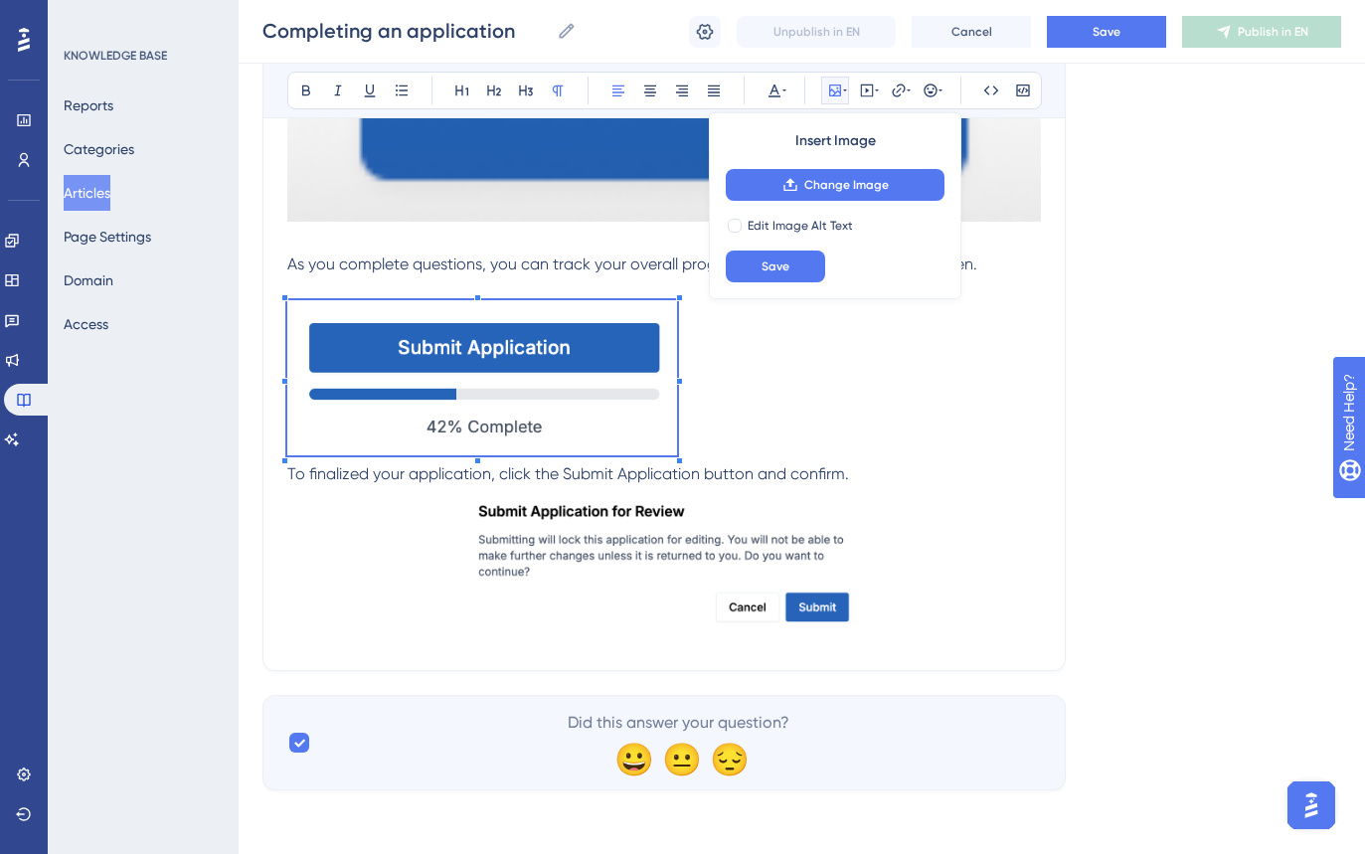
click at [676, 386] on span at bounding box center [482, 381] width 390 height 162
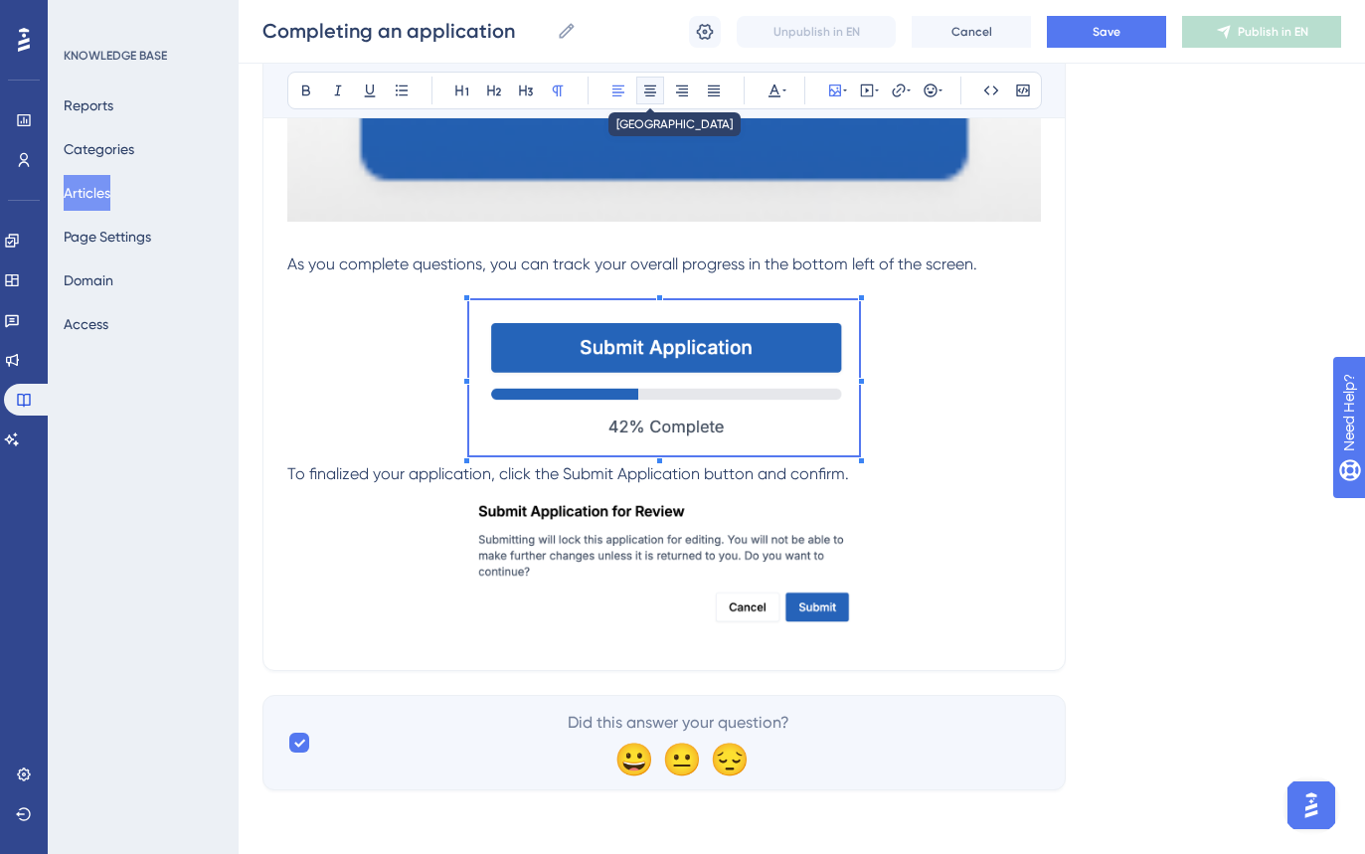
drag, startPoint x: 651, startPoint y: 86, endPoint x: 801, endPoint y: 290, distance: 254.0
click at [652, 89] on icon at bounding box center [650, 91] width 16 height 16
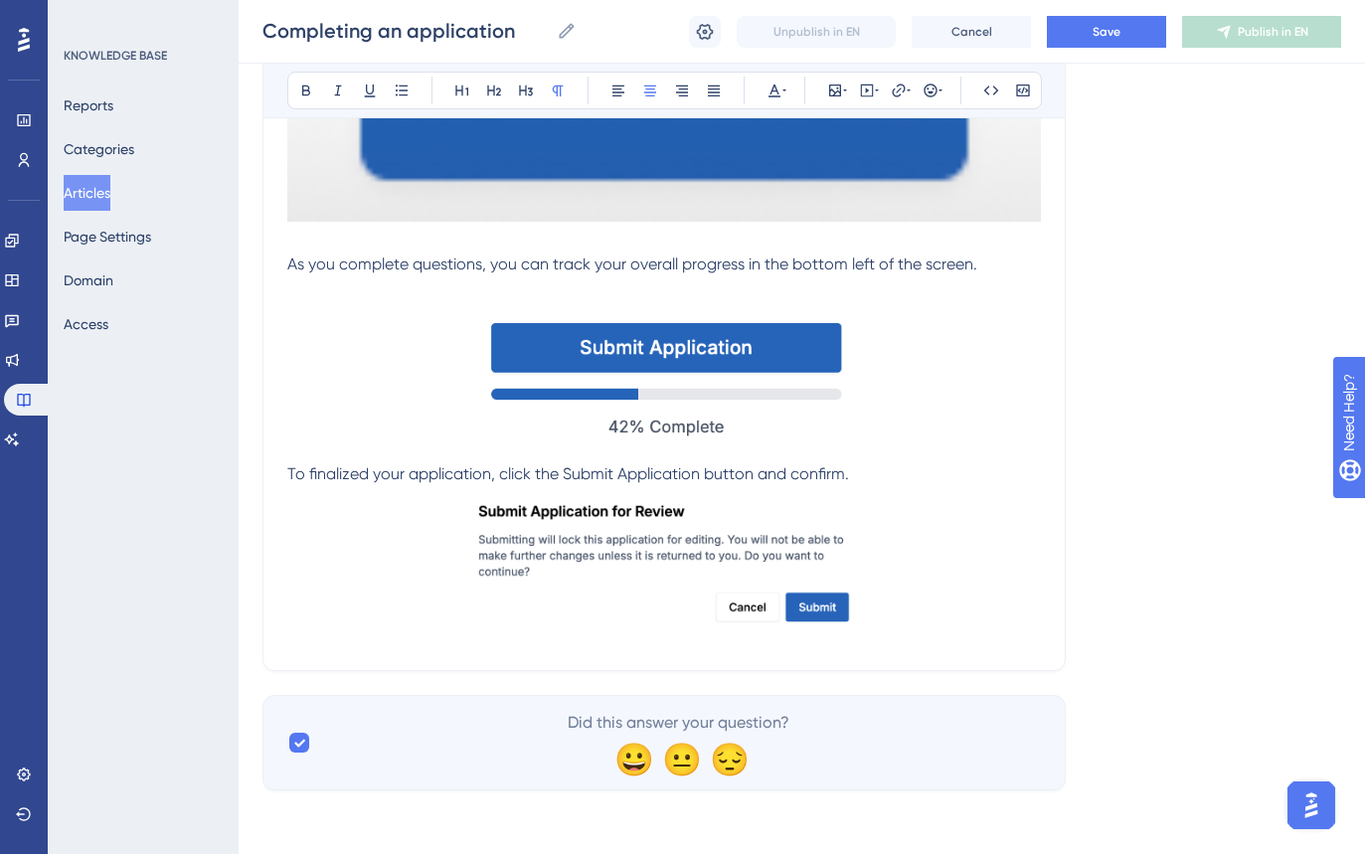
click at [982, 443] on p at bounding box center [664, 381] width 754 height 162
click at [475, 287] on p at bounding box center [664, 288] width 754 height 24
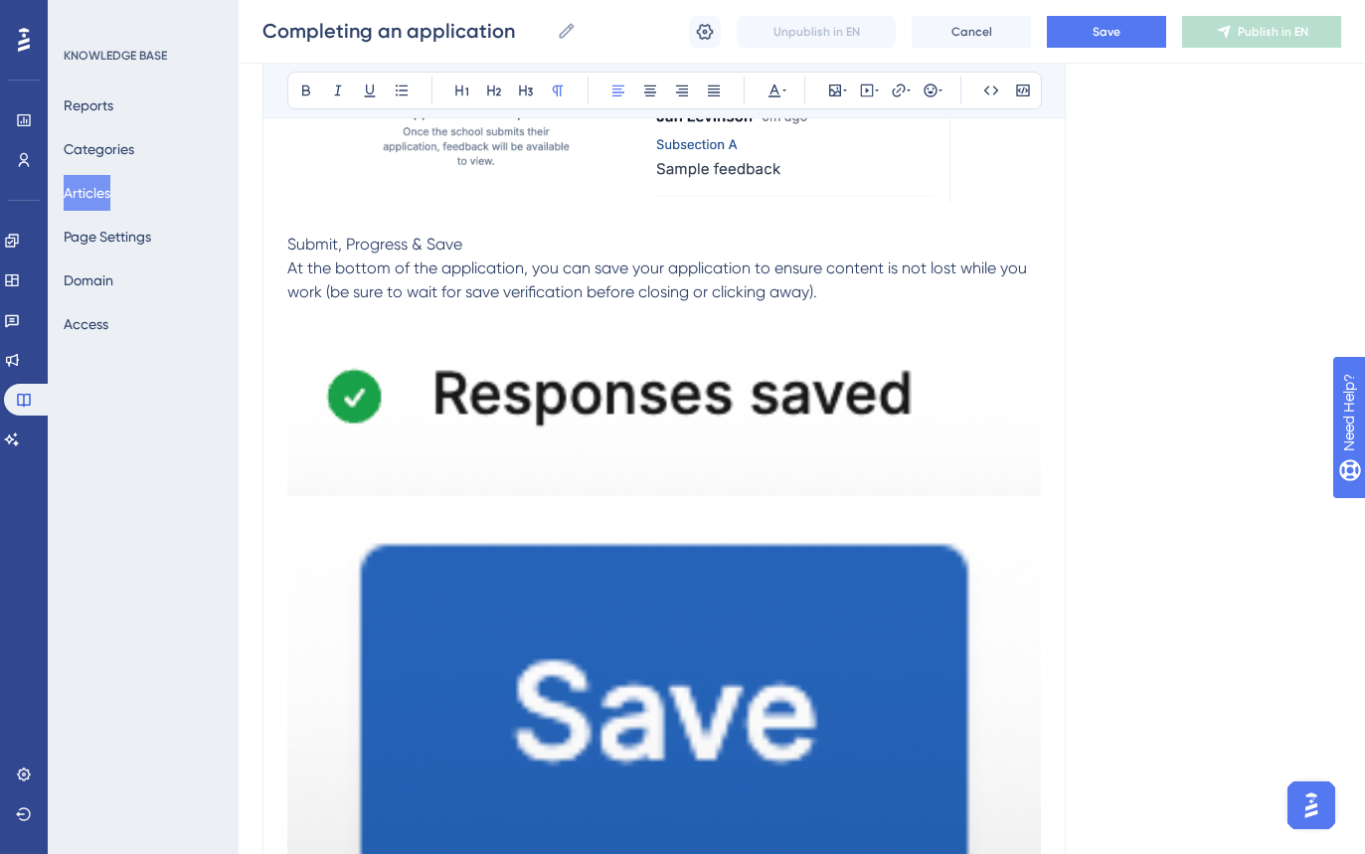
scroll to position [2702, 0]
click at [757, 616] on img at bounding box center [664, 713] width 754 height 419
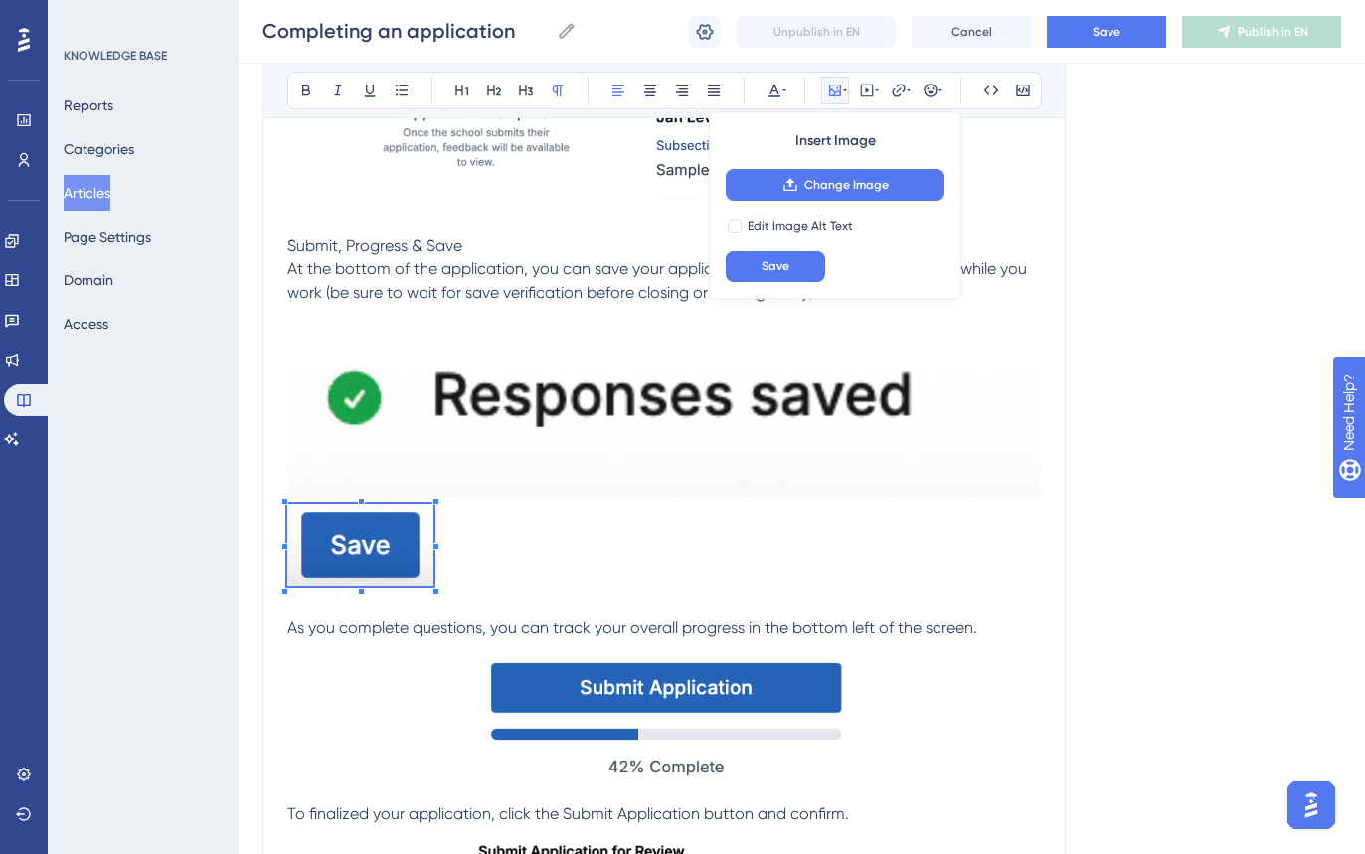
click at [433, 542] on span at bounding box center [360, 548] width 146 height 88
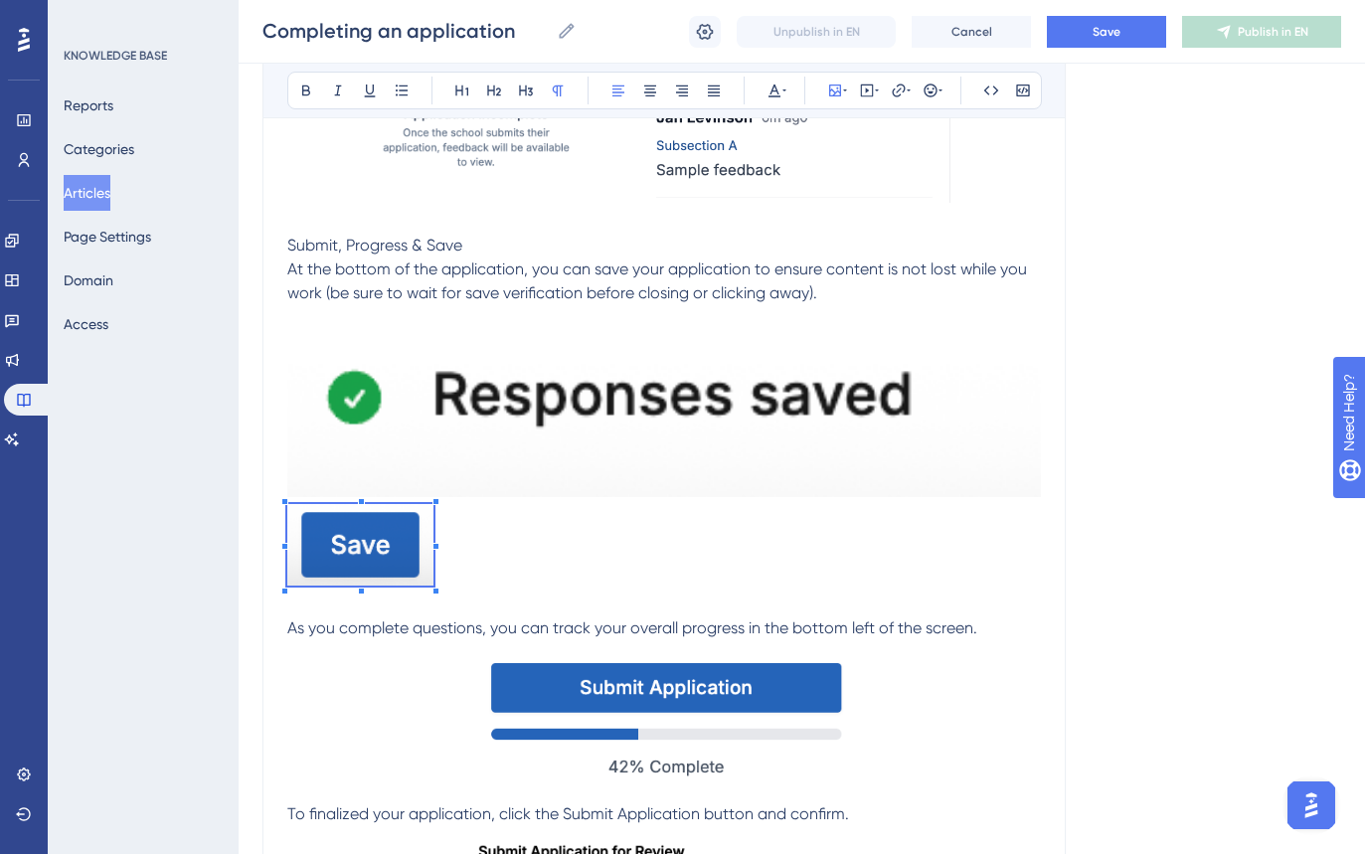
click at [539, 413] on img at bounding box center [664, 401] width 754 height 192
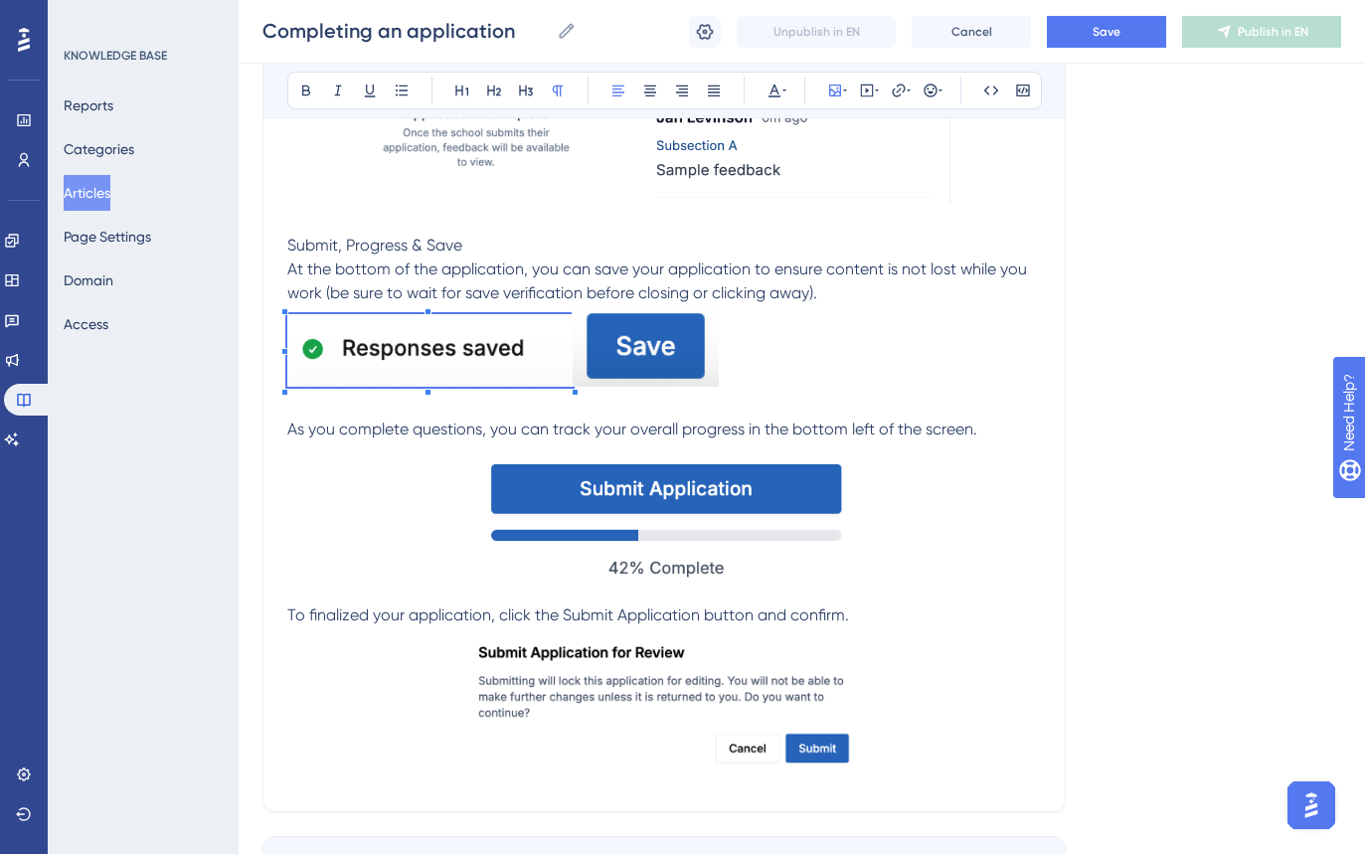
click at [427, 385] on img at bounding box center [429, 350] width 285 height 73
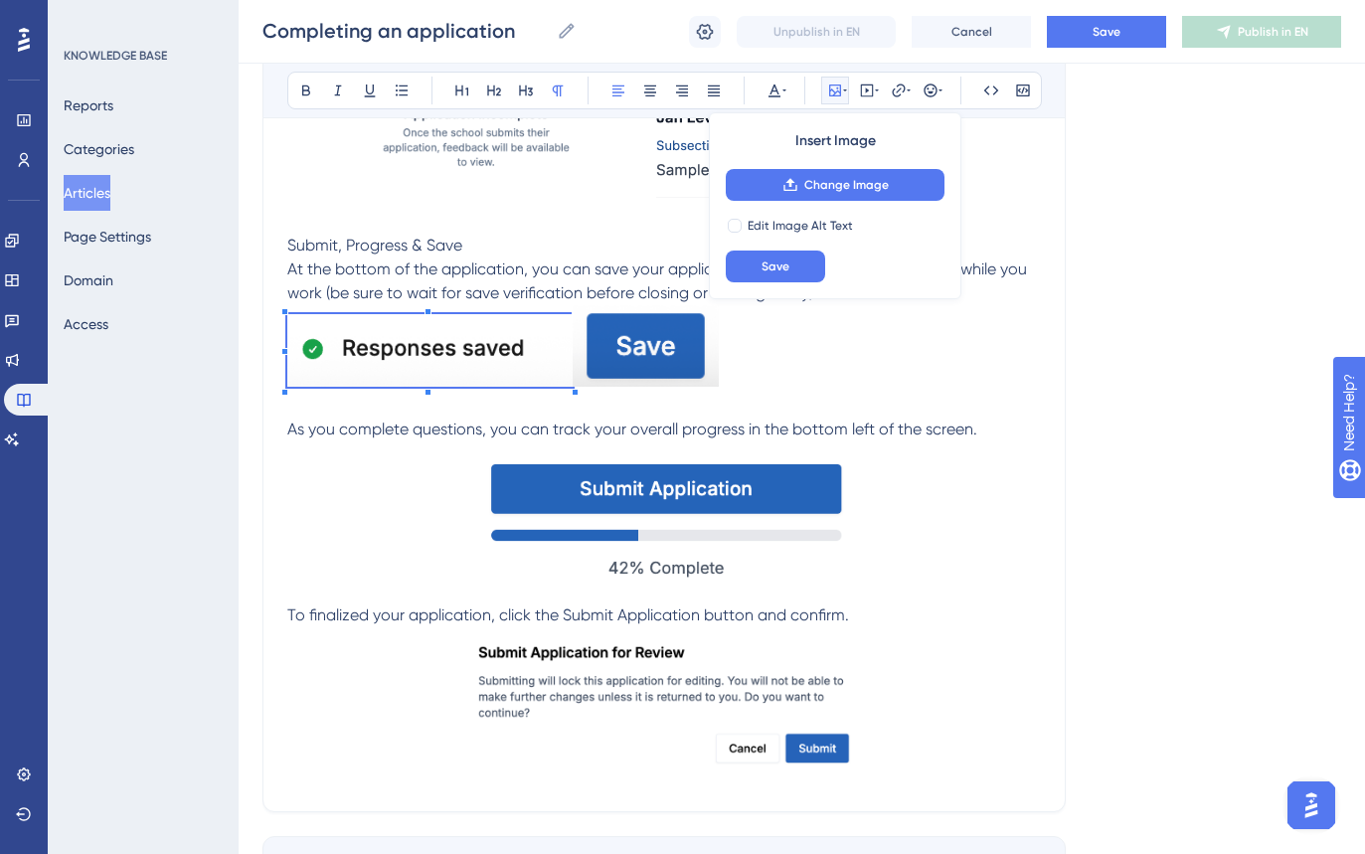
scroll to position [2703, 0]
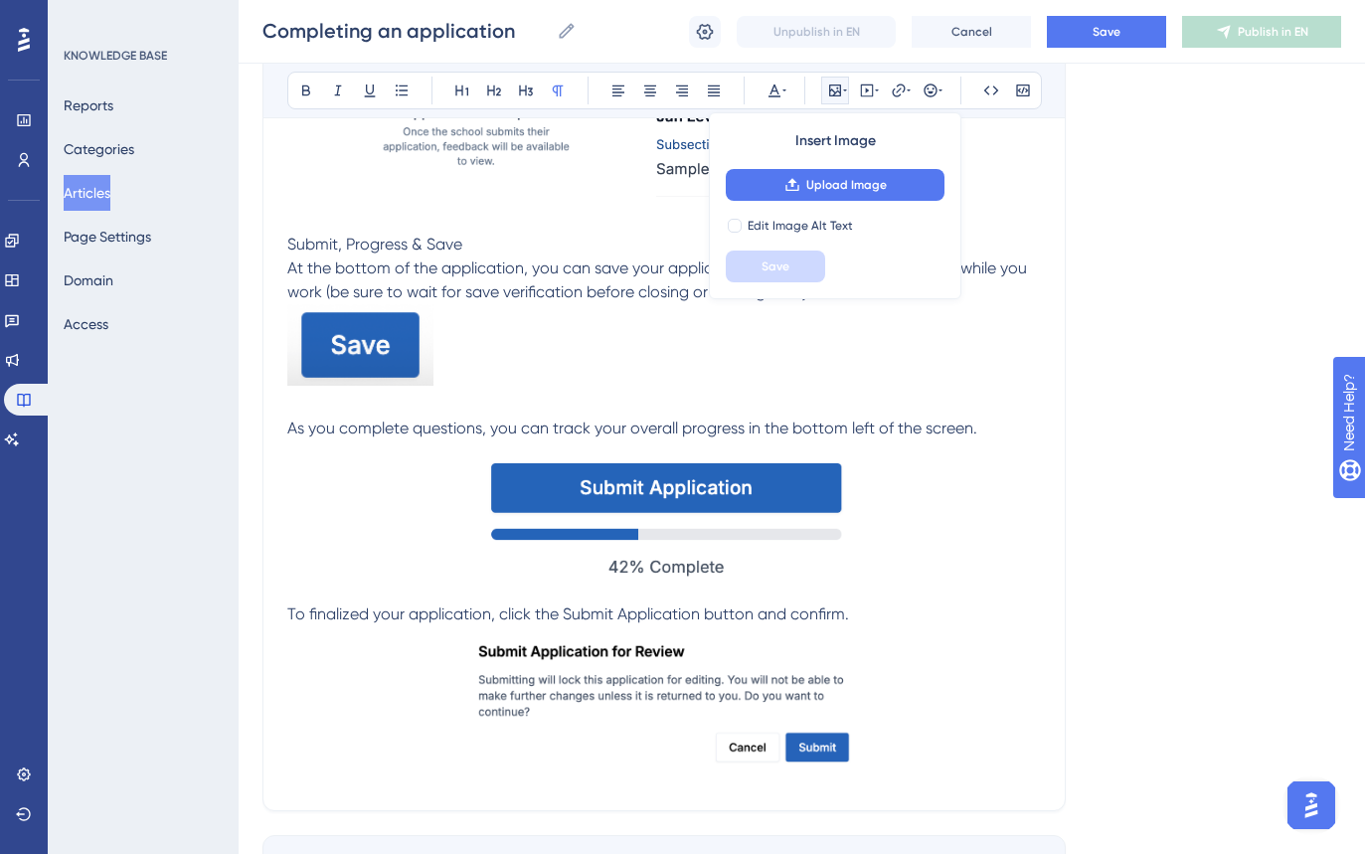
click at [689, 386] on p at bounding box center [664, 348] width 754 height 88
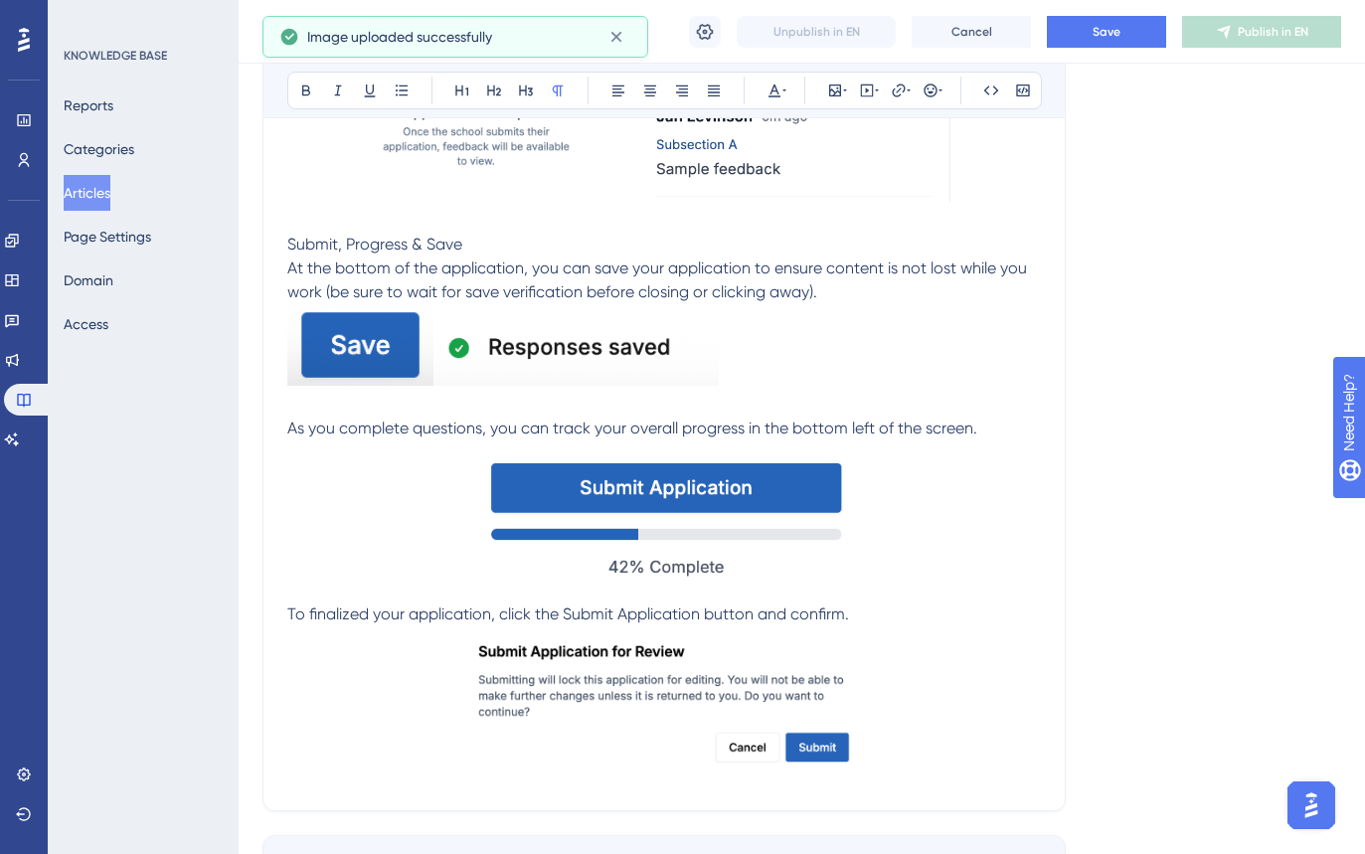
click at [586, 358] on img at bounding box center [575, 349] width 285 height 73
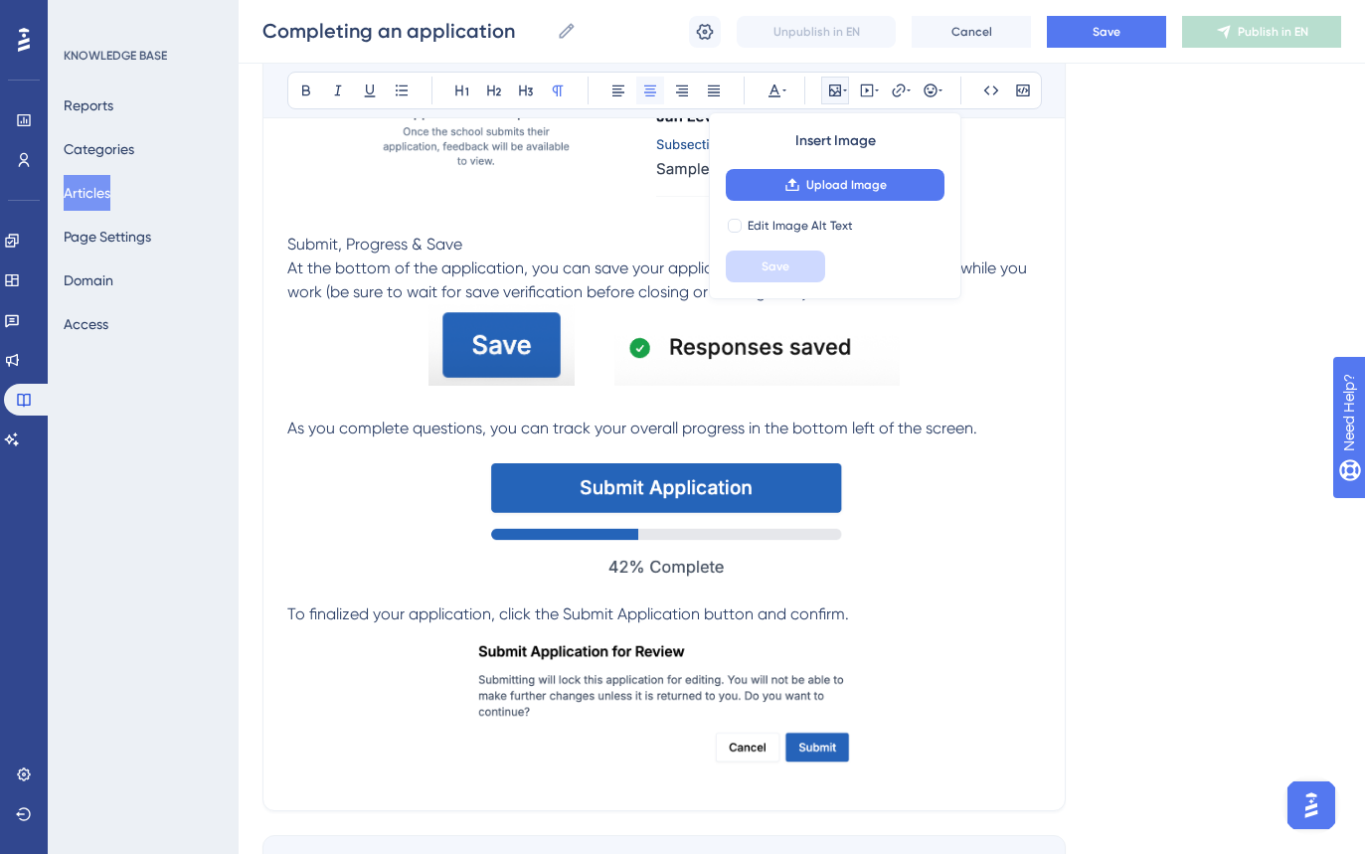
click at [646, 93] on icon at bounding box center [650, 91] width 16 height 16
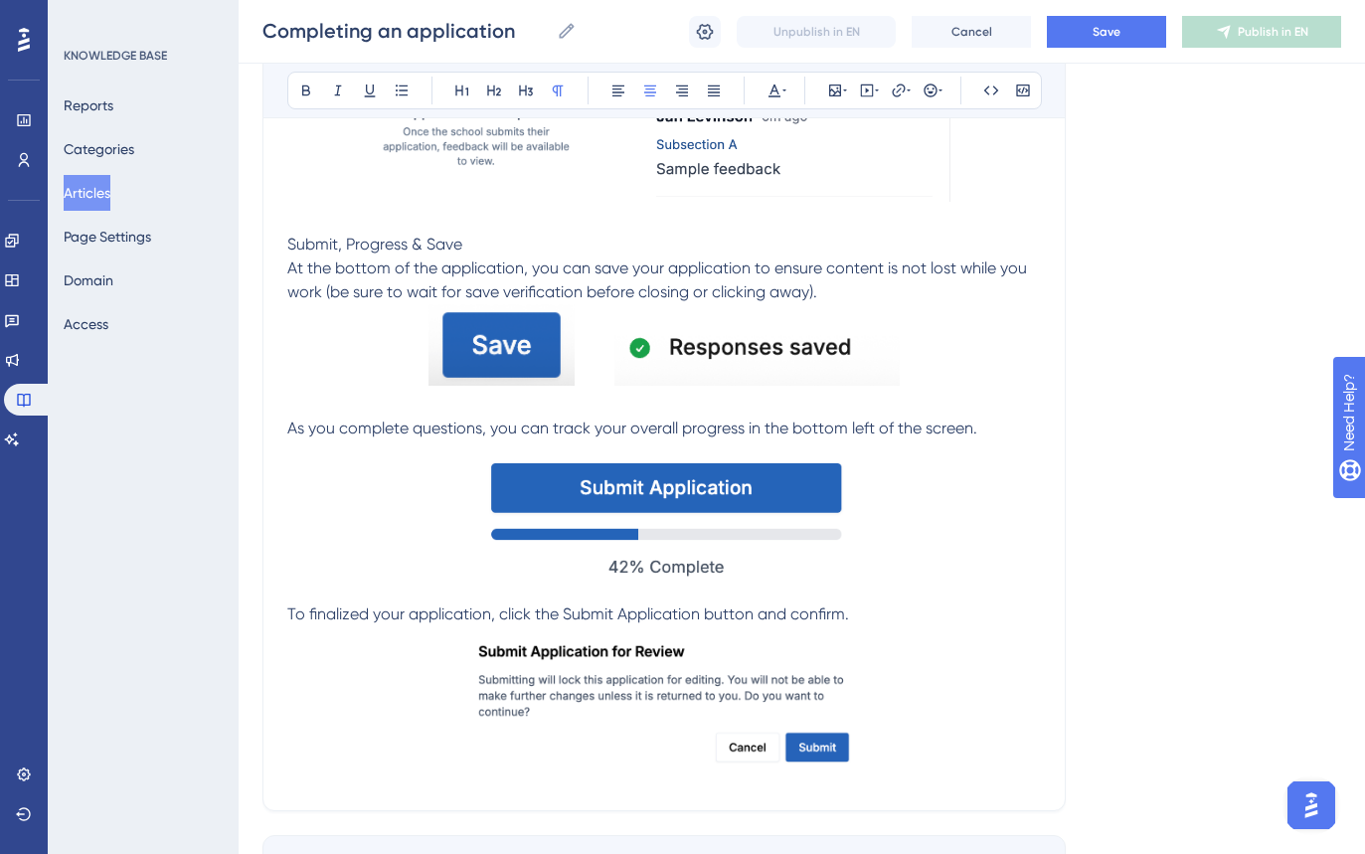
drag, startPoint x: 1065, startPoint y: 531, endPoint x: 1050, endPoint y: 540, distance: 17.4
drag, startPoint x: 390, startPoint y: 457, endPoint x: 452, endPoint y: 356, distance: 119.2
click at [392, 455] on p at bounding box center [664, 521] width 754 height 162
click at [921, 357] on p at bounding box center [664, 348] width 754 height 88
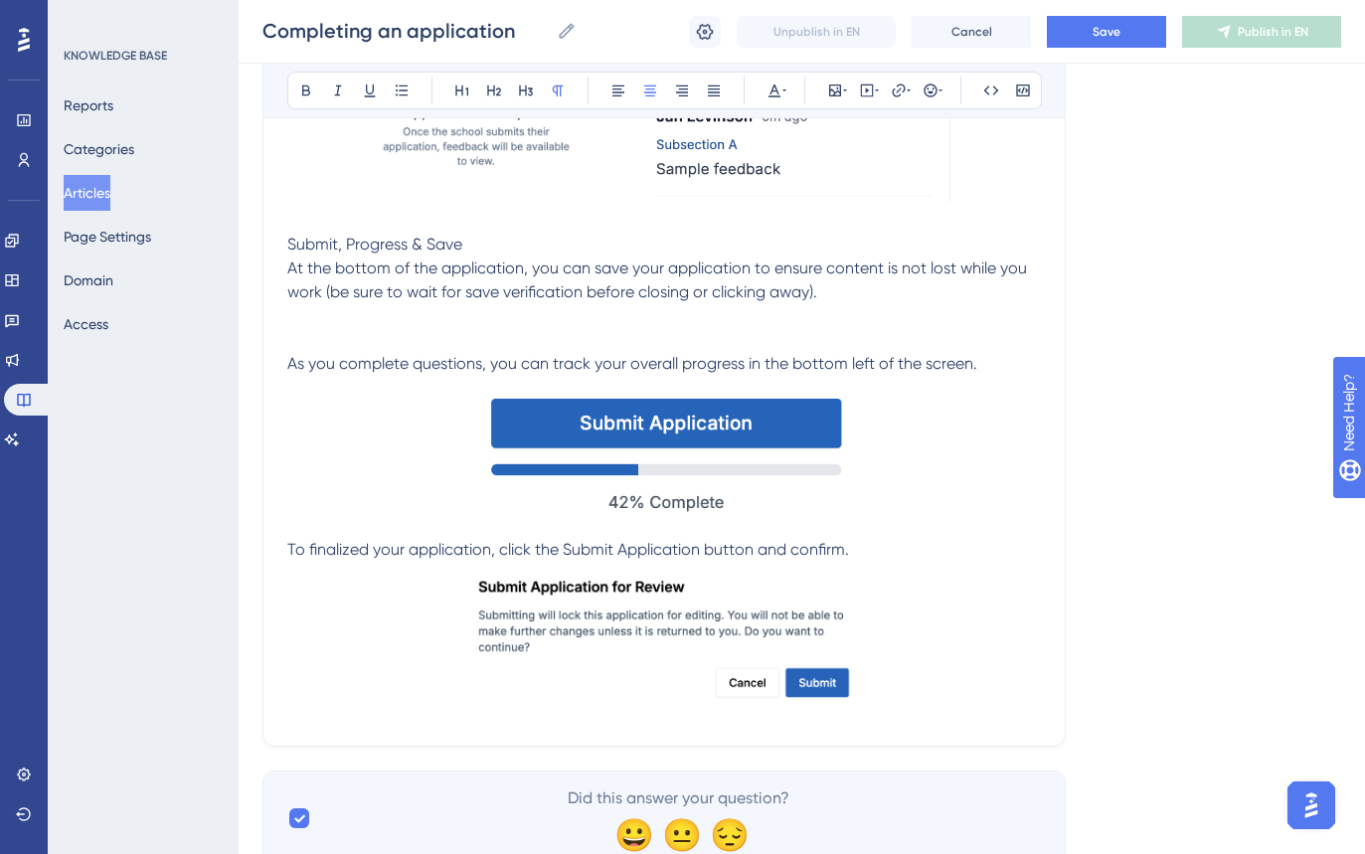
click at [288, 370] on span "As you complete questions, you can track your overall progress in the bottom le…" at bounding box center [632, 363] width 690 height 19
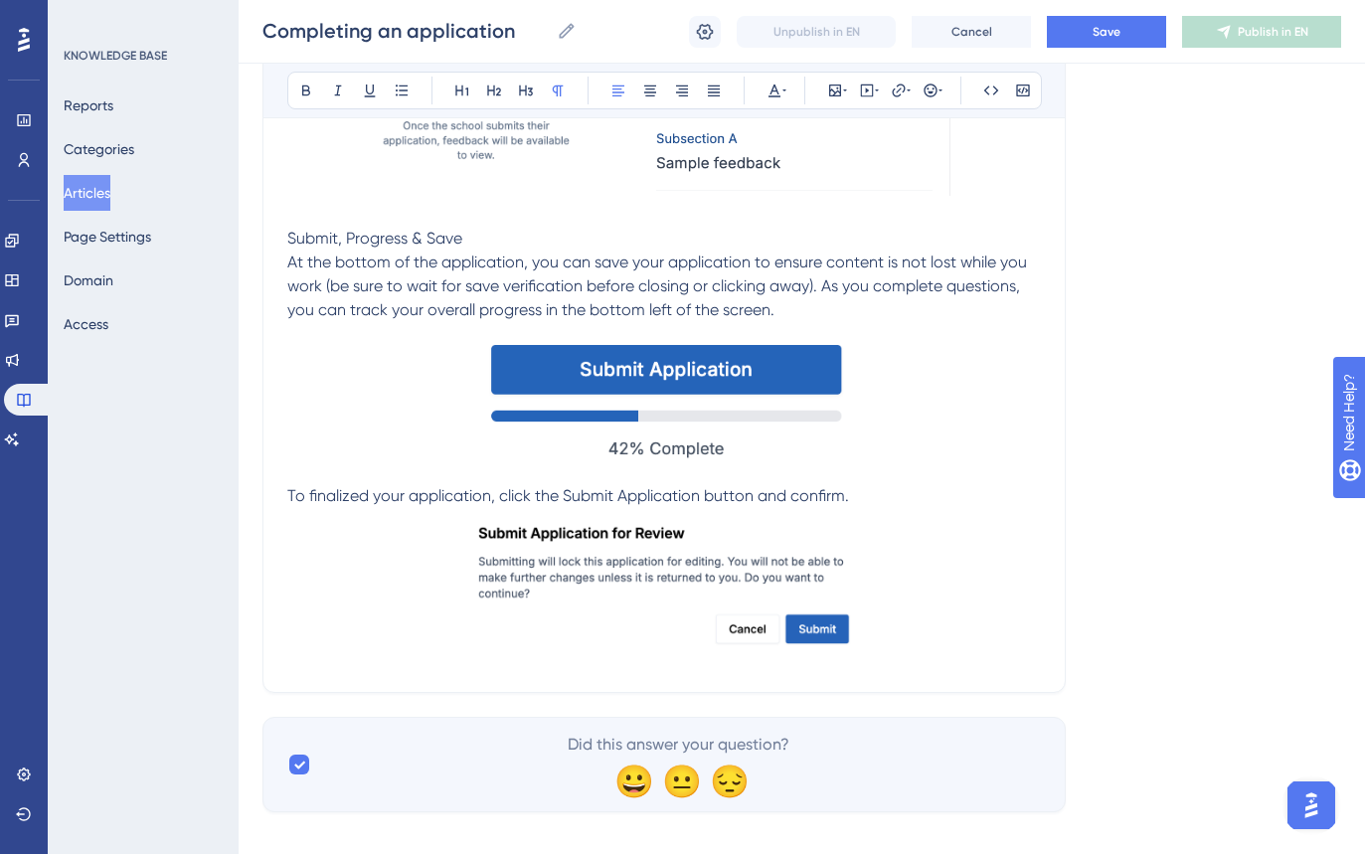
scroll to position [2735, 0]
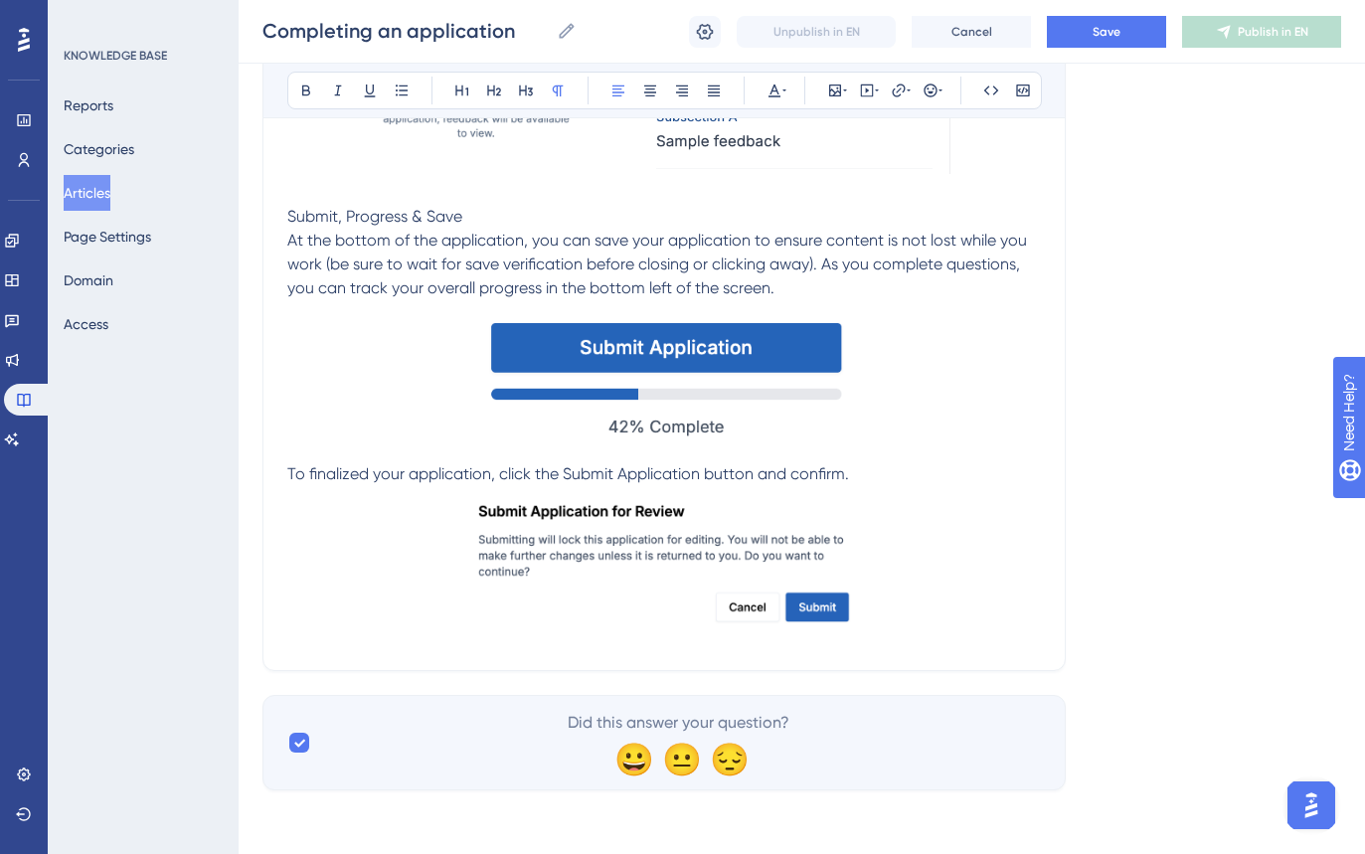
click at [289, 476] on span "To finalized your application, click the Submit Application button and confirm." at bounding box center [568, 473] width 562 height 19
drag, startPoint x: 604, startPoint y: 482, endPoint x: 873, endPoint y: 471, distance: 269.7
click at [873, 471] on p "To finalized your application, click the Submit Application button and confirm." at bounding box center [664, 474] width 754 height 24
click at [893, 287] on p "At the bottom of the application, you can save your application to ensure conte…" at bounding box center [664, 265] width 754 height 72
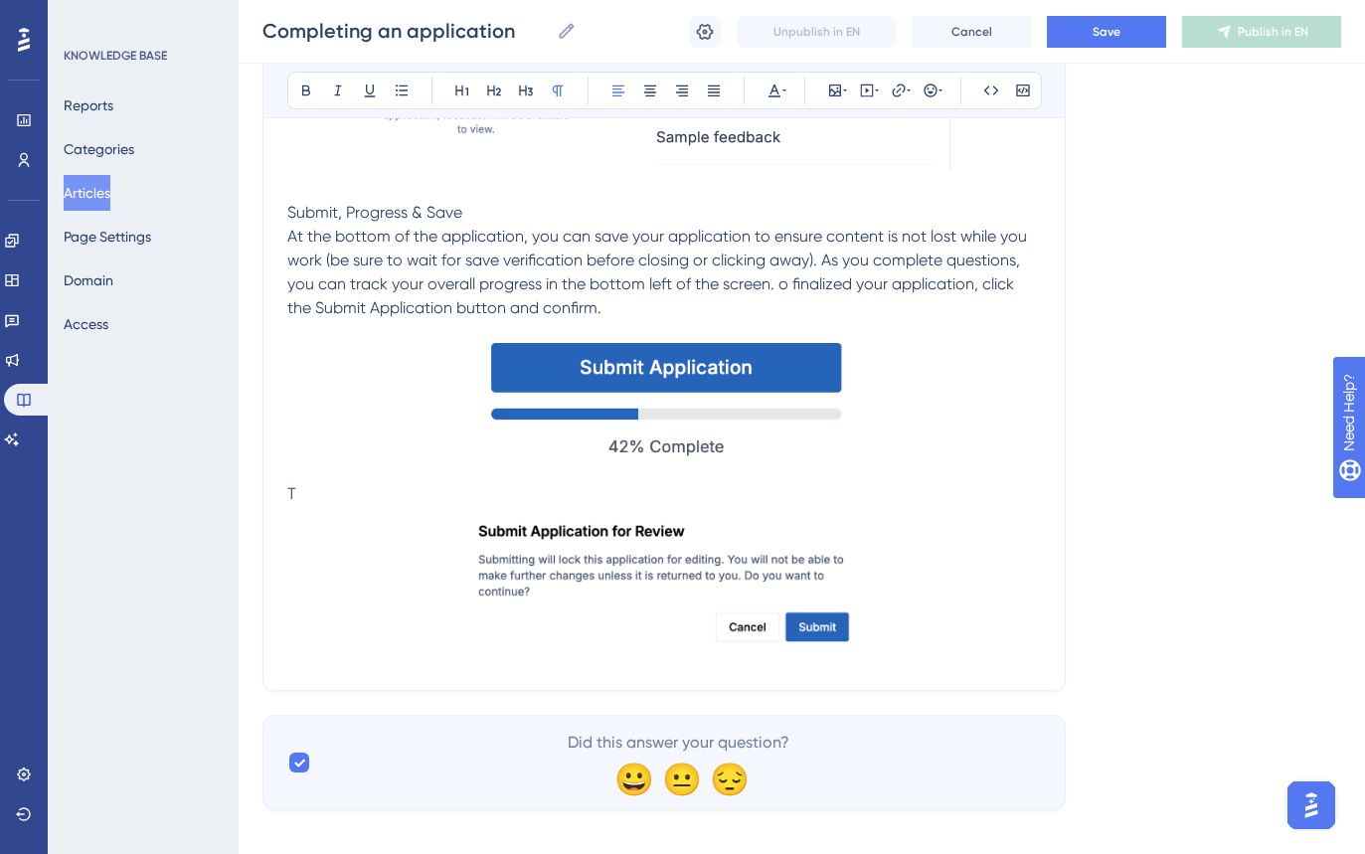
click at [775, 293] on span "At the bottom of the application, you can save your application to ensure conte…" at bounding box center [659, 272] width 744 height 90
click at [368, 489] on p "T" at bounding box center [664, 494] width 754 height 24
click at [431, 439] on p at bounding box center [664, 401] width 754 height 162
click at [557, 594] on img at bounding box center [664, 582] width 408 height 153
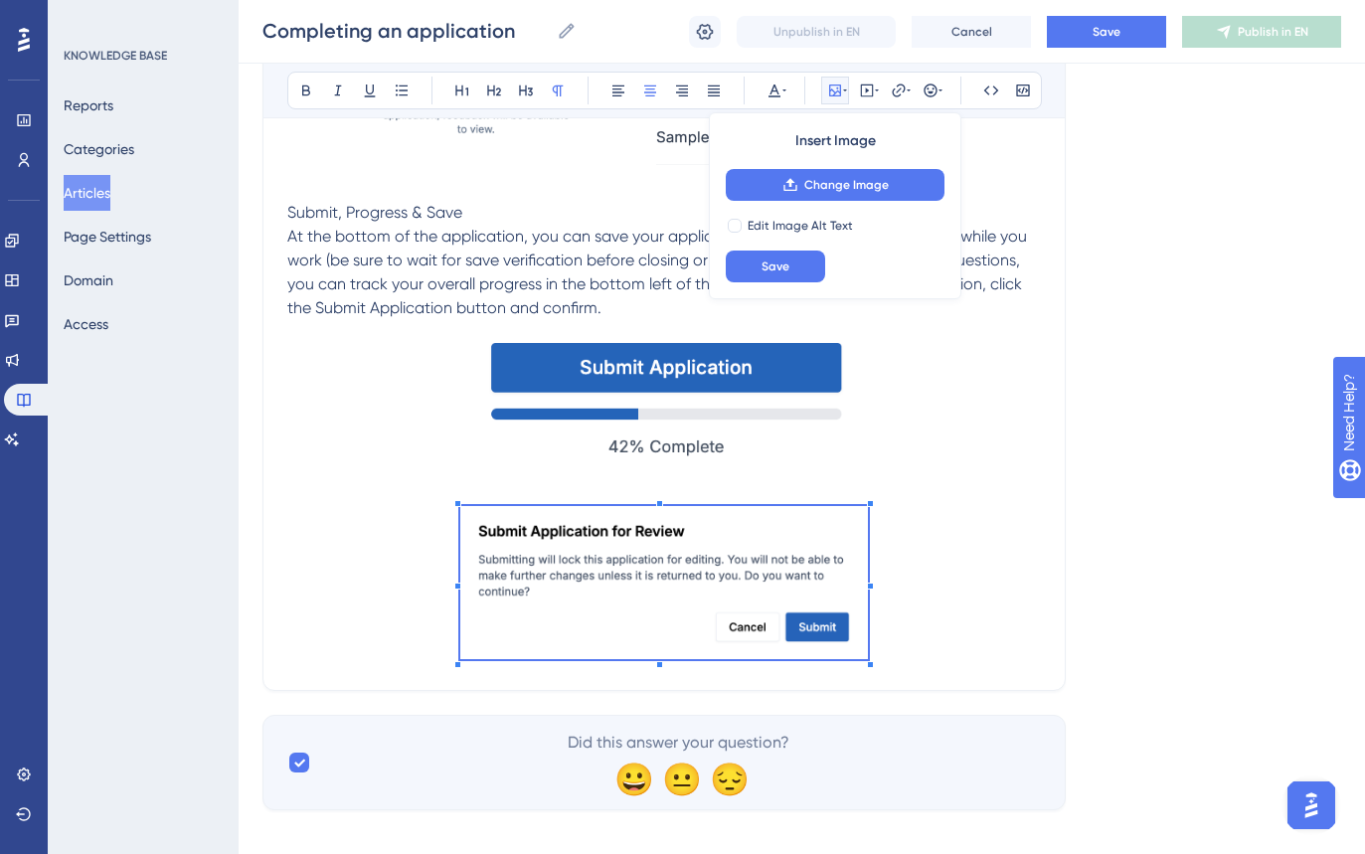
click at [446, 598] on p at bounding box center [664, 586] width 754 height 160
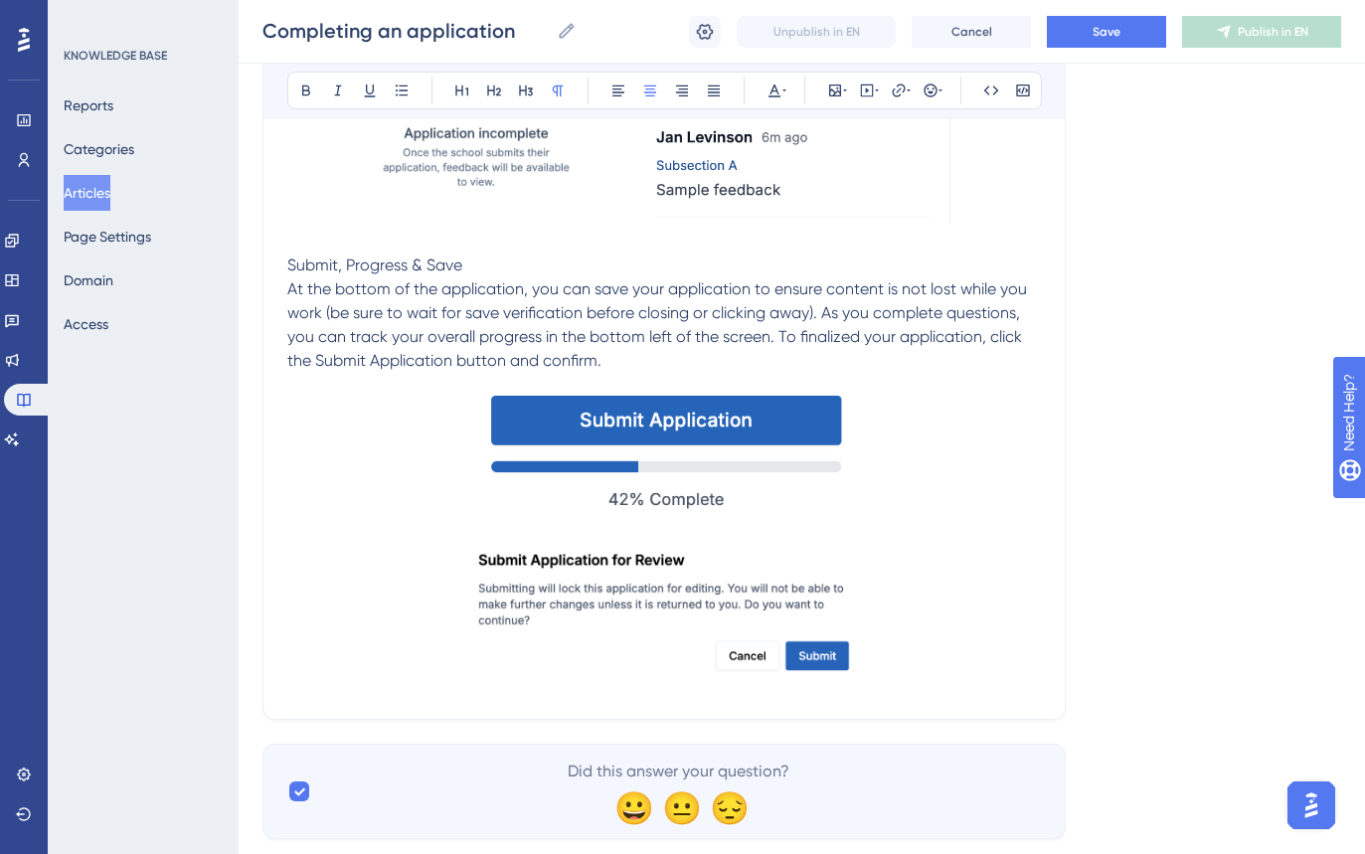
scroll to position [2650, 0]
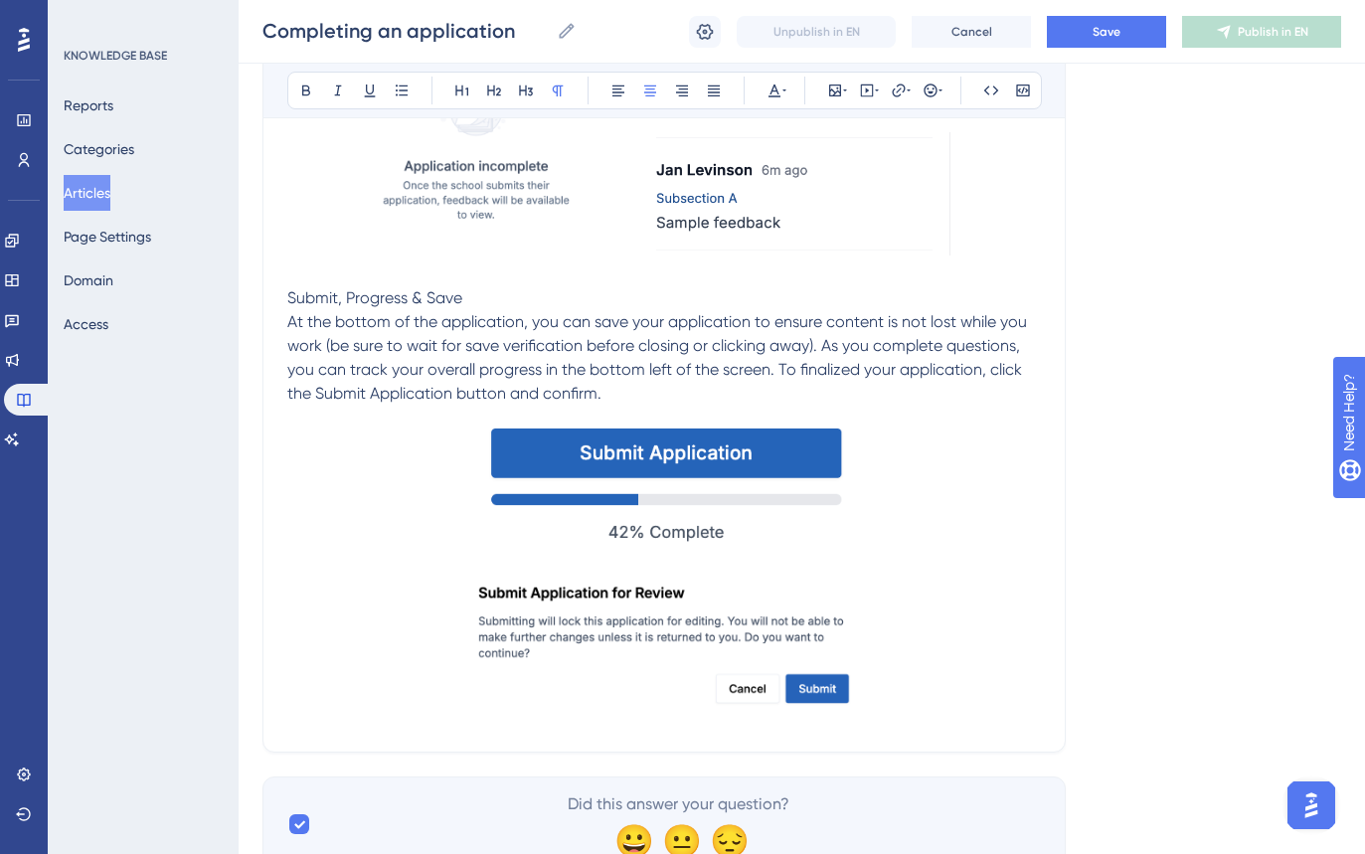
click at [737, 503] on img at bounding box center [664, 483] width 390 height 155
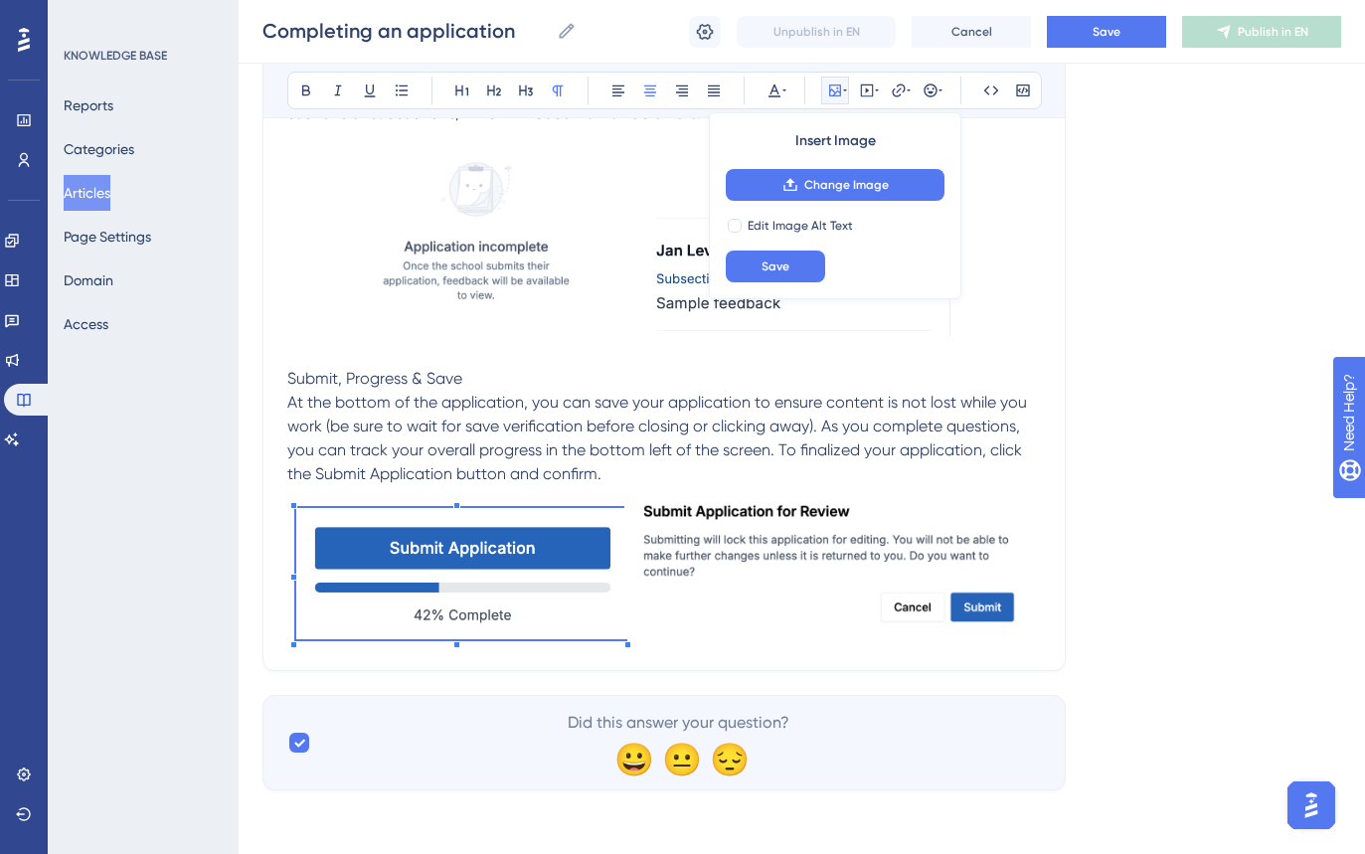
scroll to position [2573, 0]
click at [793, 549] on p at bounding box center [664, 566] width 754 height 160
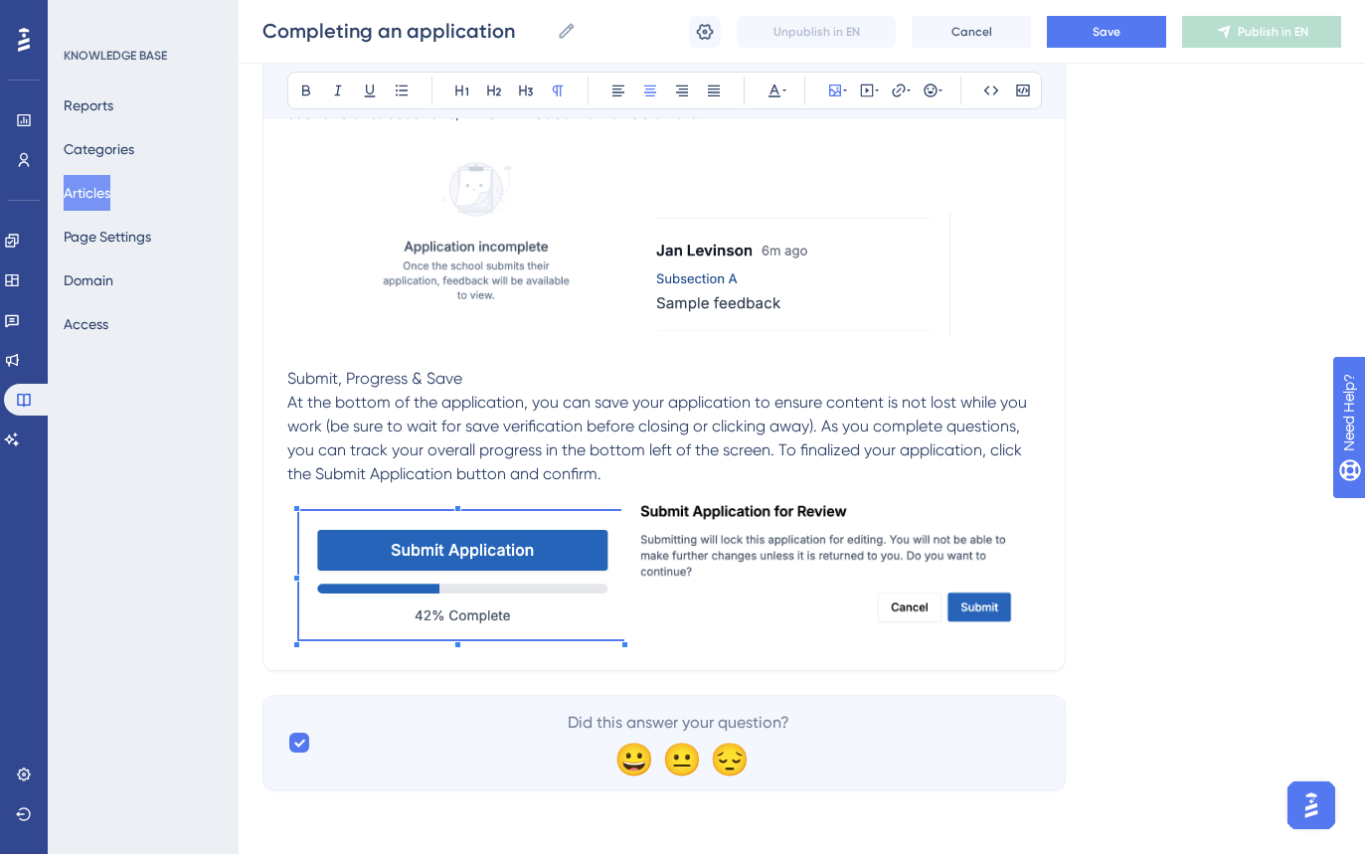
click at [797, 549] on img at bounding box center [826, 562] width 408 height 153
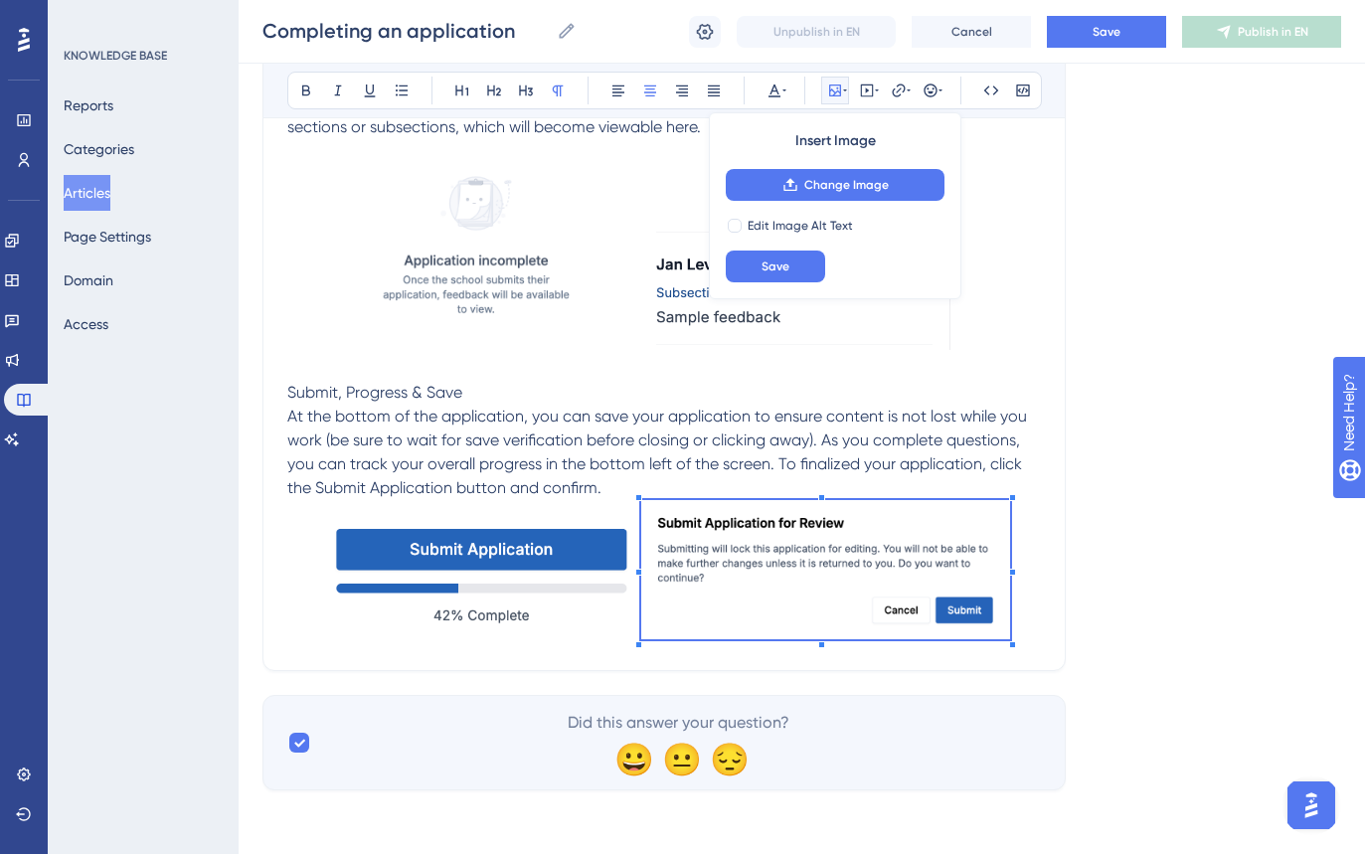
scroll to position [2548, 0]
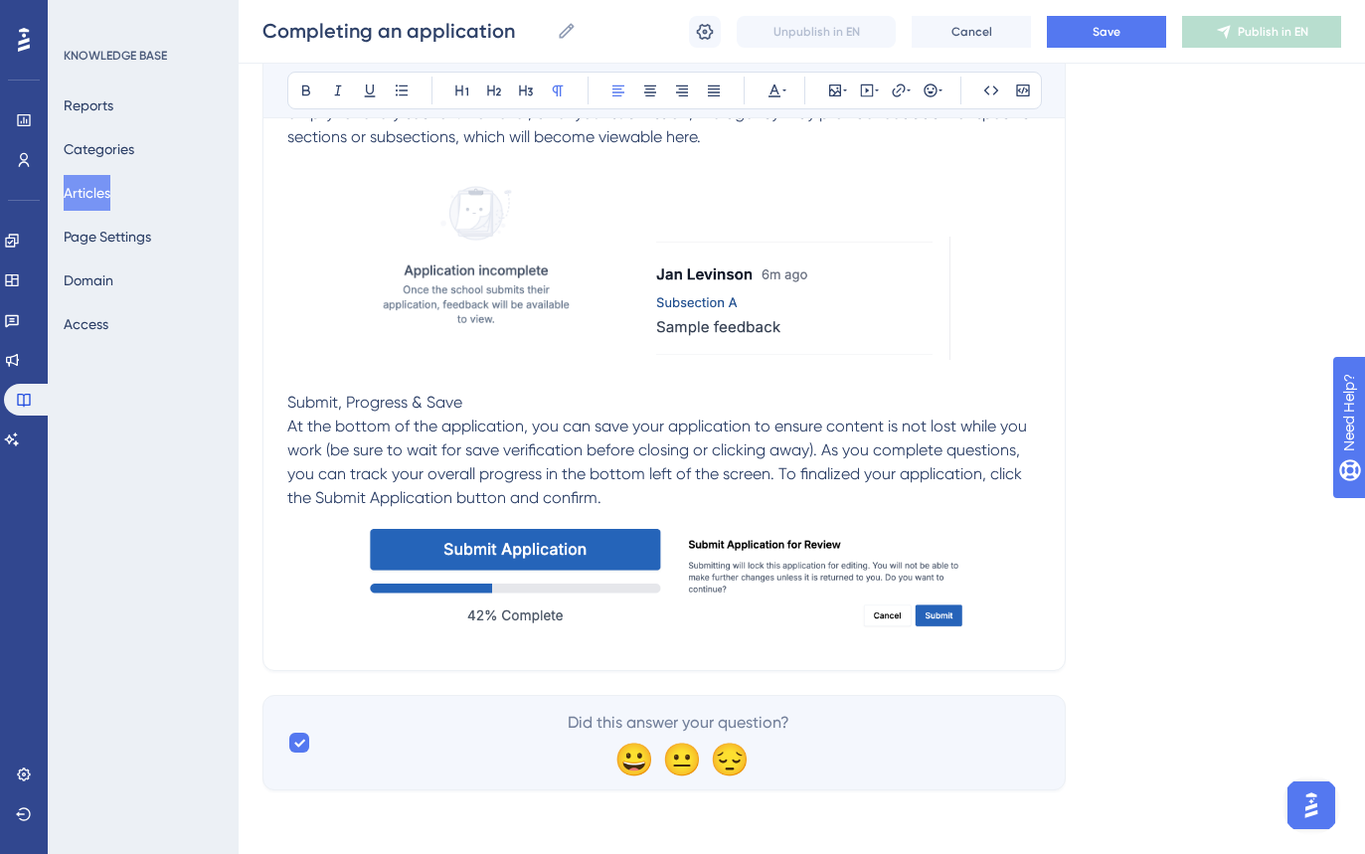
click at [904, 469] on span "At the bottom of the application, you can save your application to ensure conte…" at bounding box center [659, 462] width 744 height 90
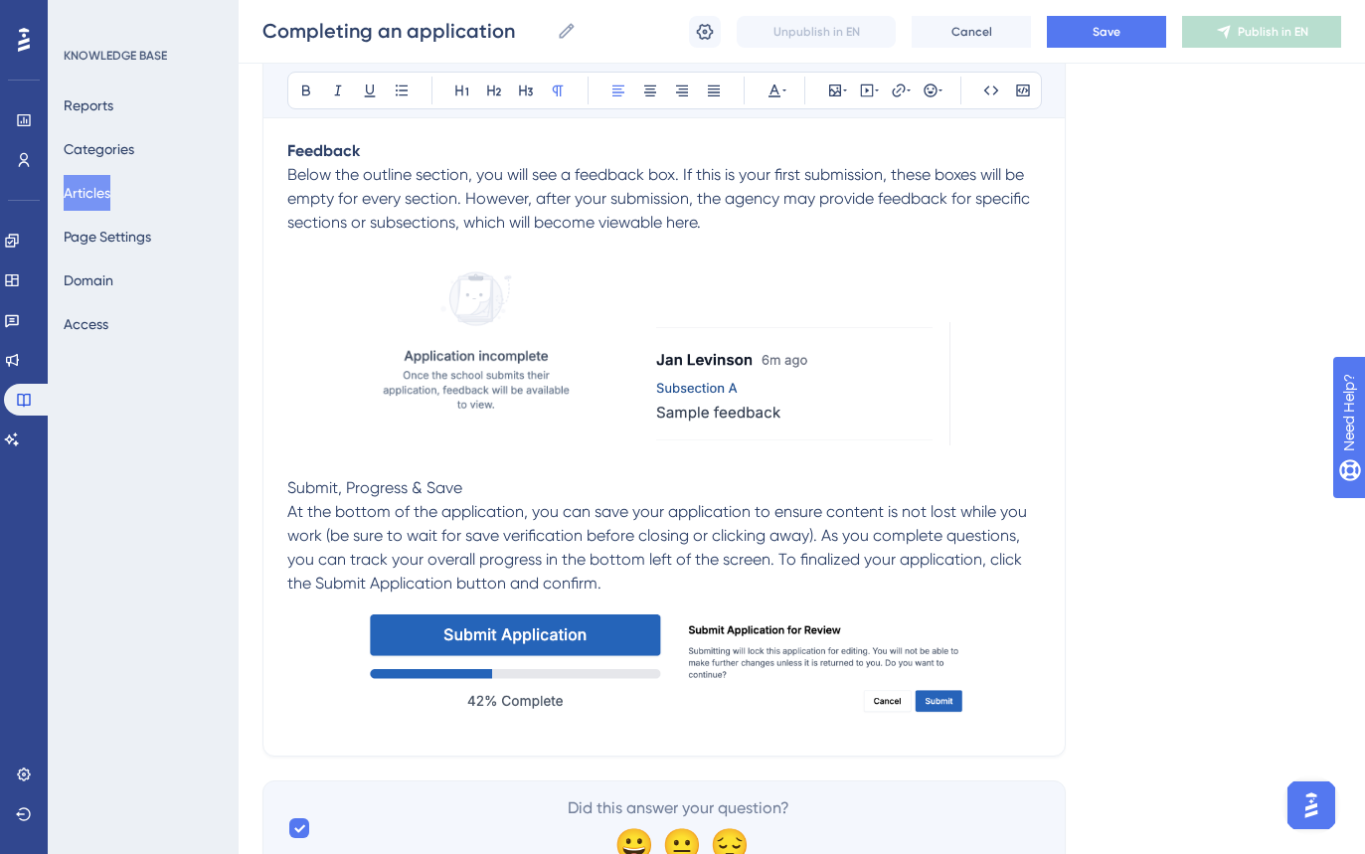
scroll to position [2455, 0]
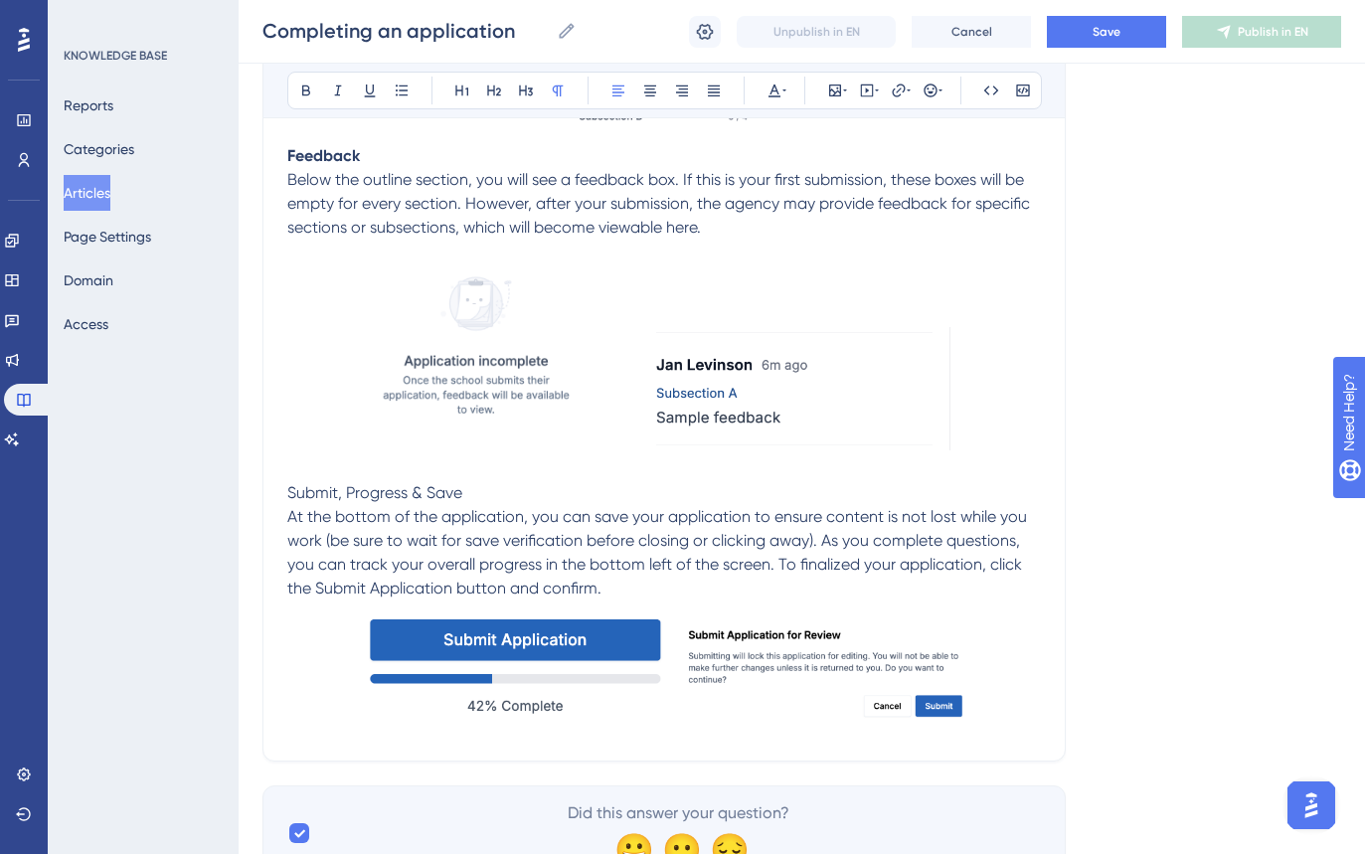
drag, startPoint x: 492, startPoint y: 493, endPoint x: 182, endPoint y: 486, distance: 310.3
click at [643, 541] on span "At the bottom of the application, you can save your application to ensure conte…" at bounding box center [659, 552] width 744 height 90
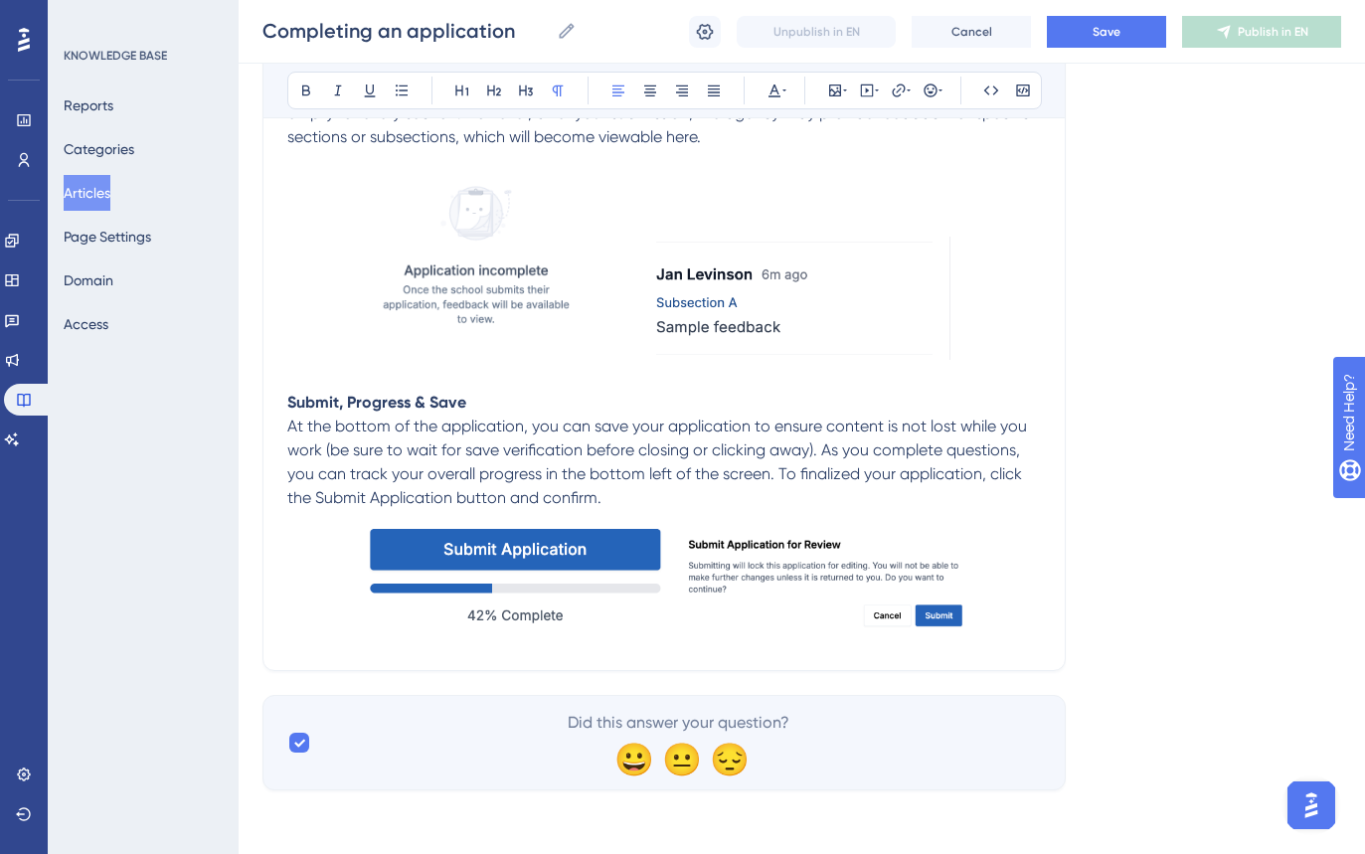
drag, startPoint x: 626, startPoint y: 535, endPoint x: 640, endPoint y: 620, distance: 86.6
click at [626, 535] on img at bounding box center [513, 574] width 323 height 128
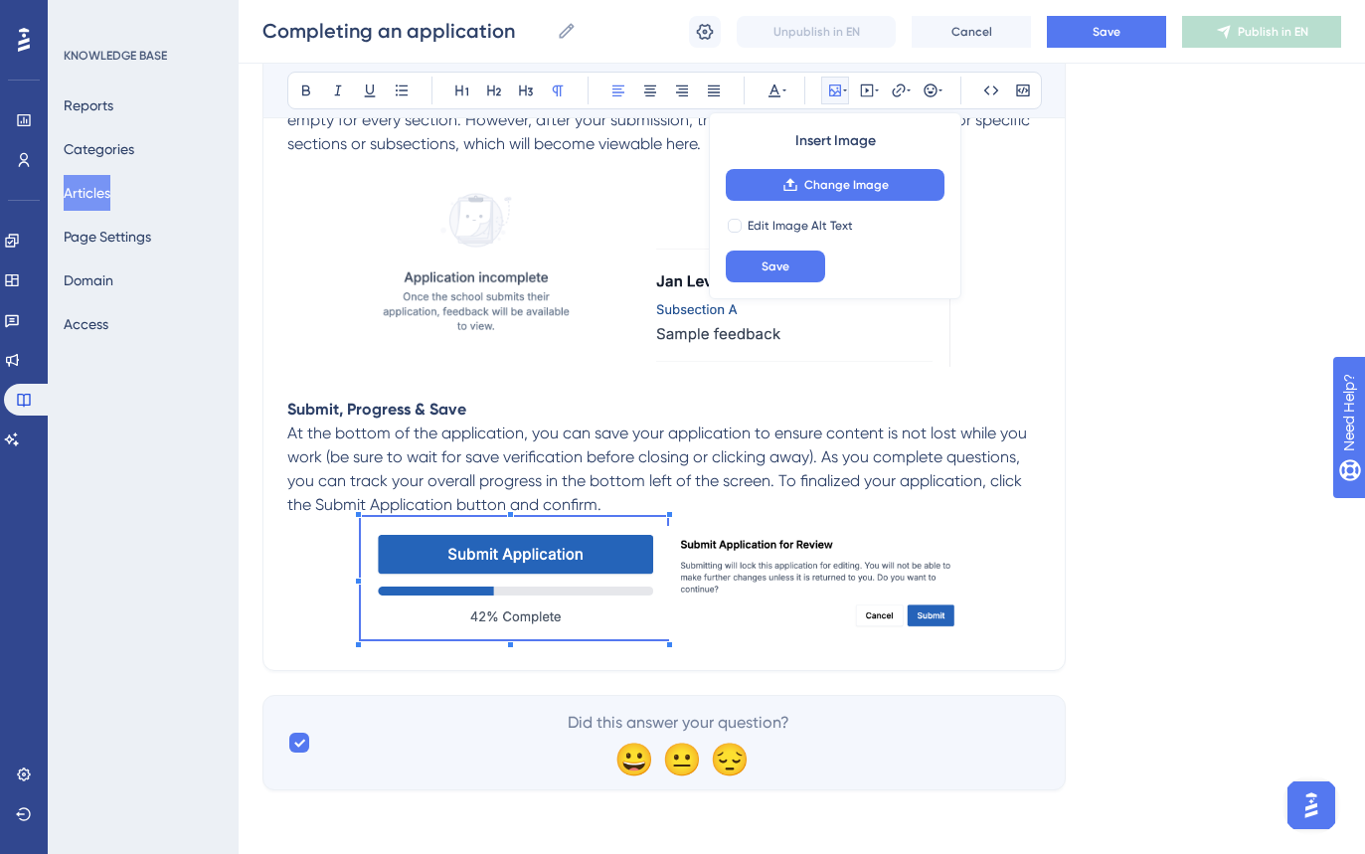
scroll to position [2541, 0]
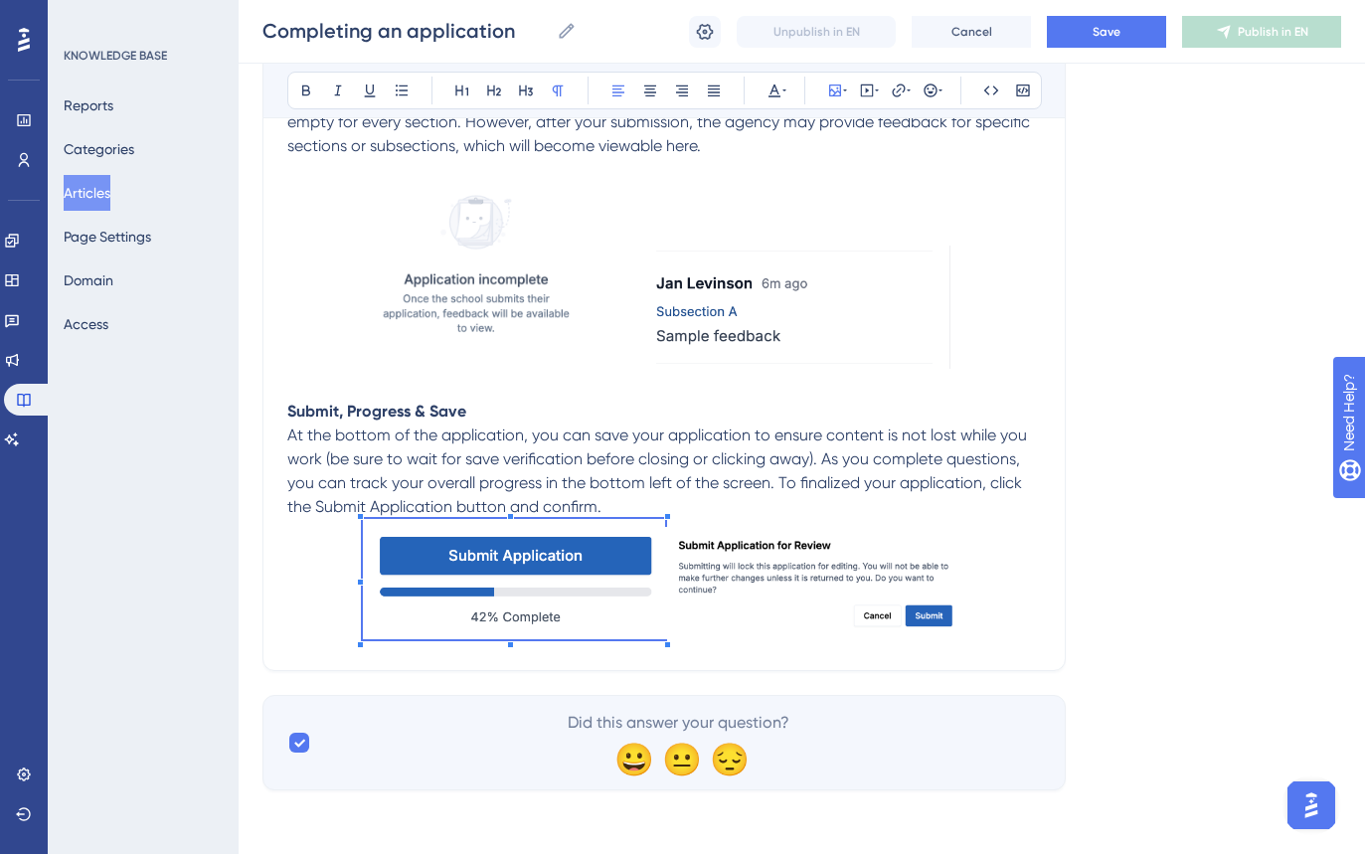
click at [799, 540] on img at bounding box center [815, 583] width 301 height 113
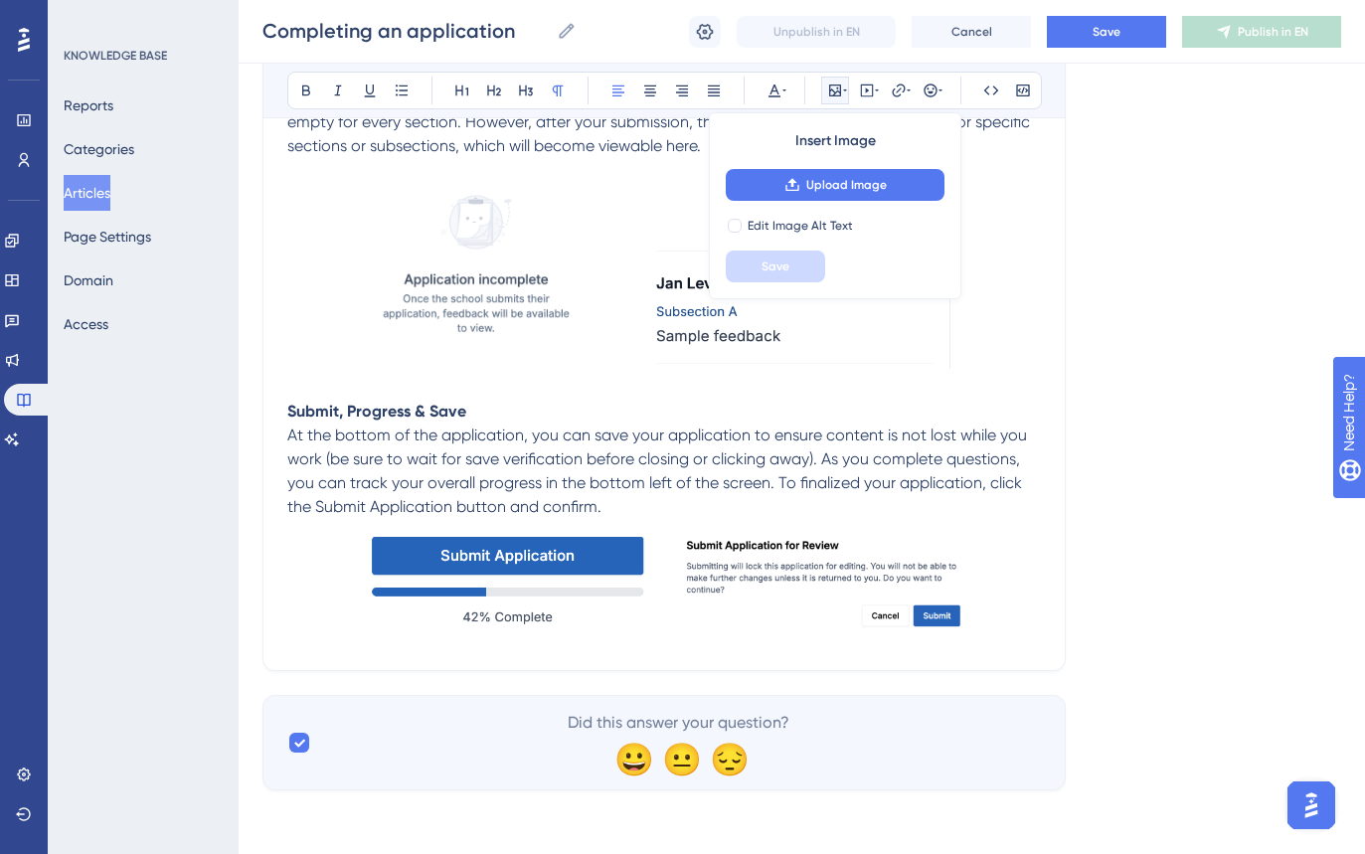
click at [948, 437] on span "At the bottom of the application, you can save your application to ensure conte…" at bounding box center [659, 471] width 744 height 90
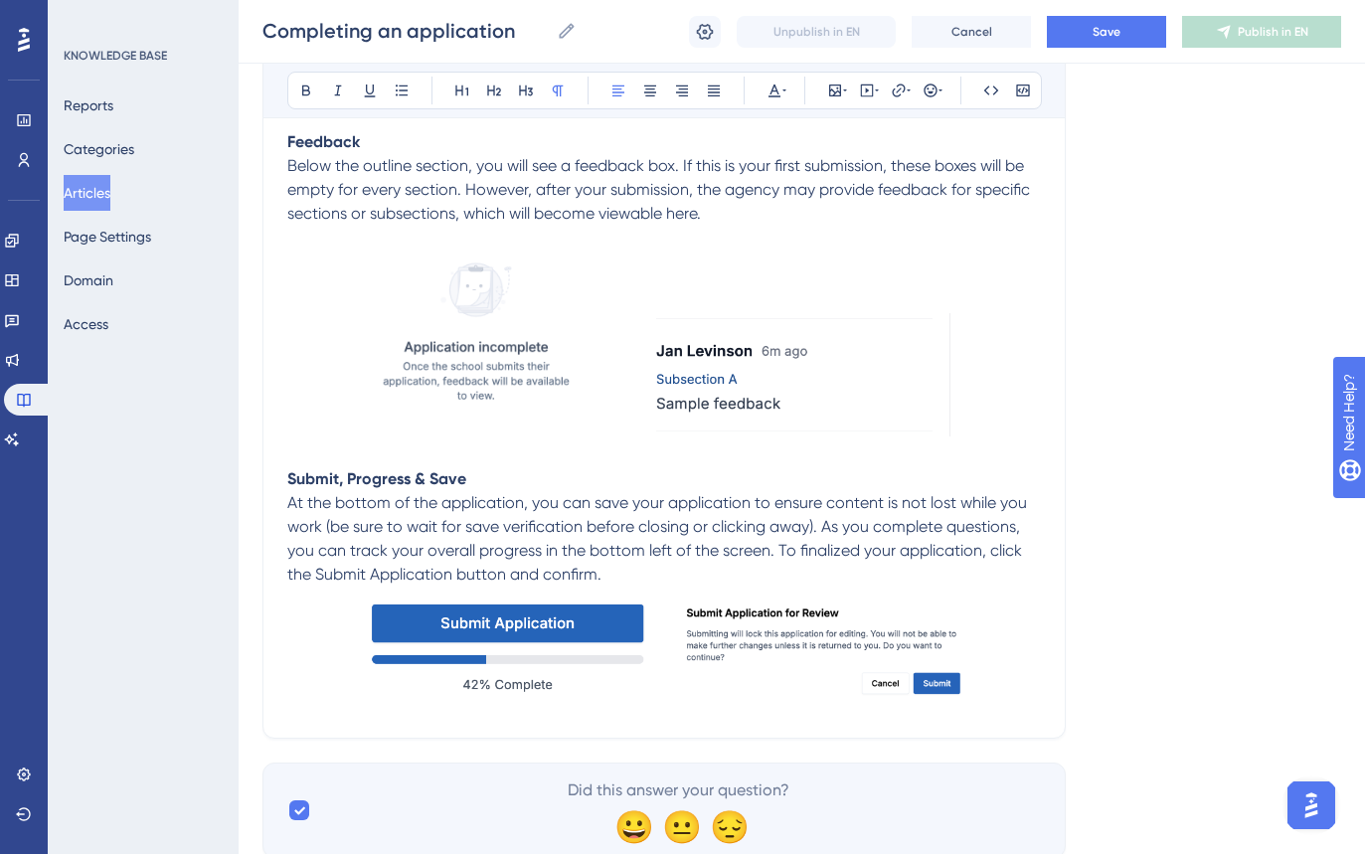
scroll to position [2464, 0]
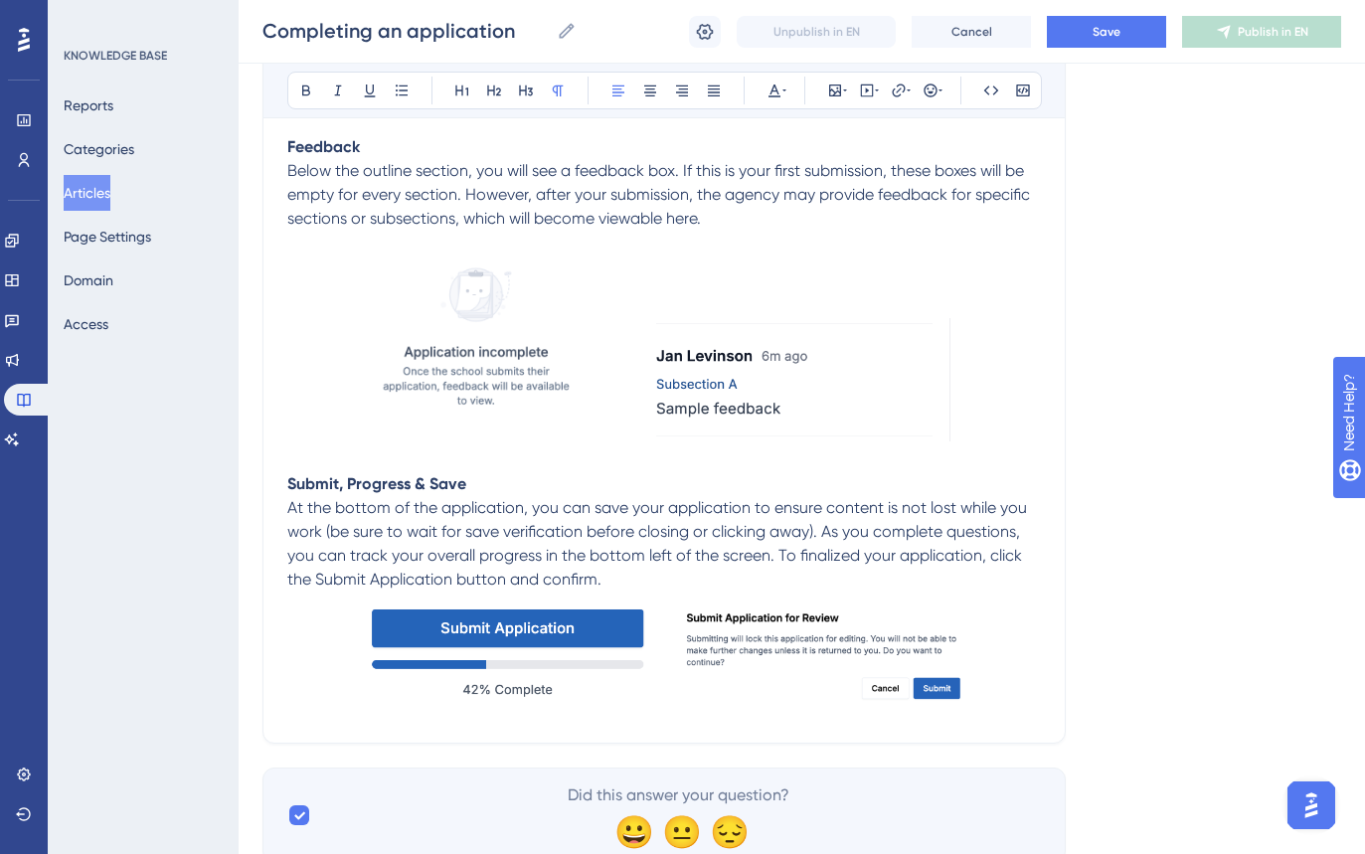
click at [824, 385] on img at bounding box center [796, 379] width 311 height 123
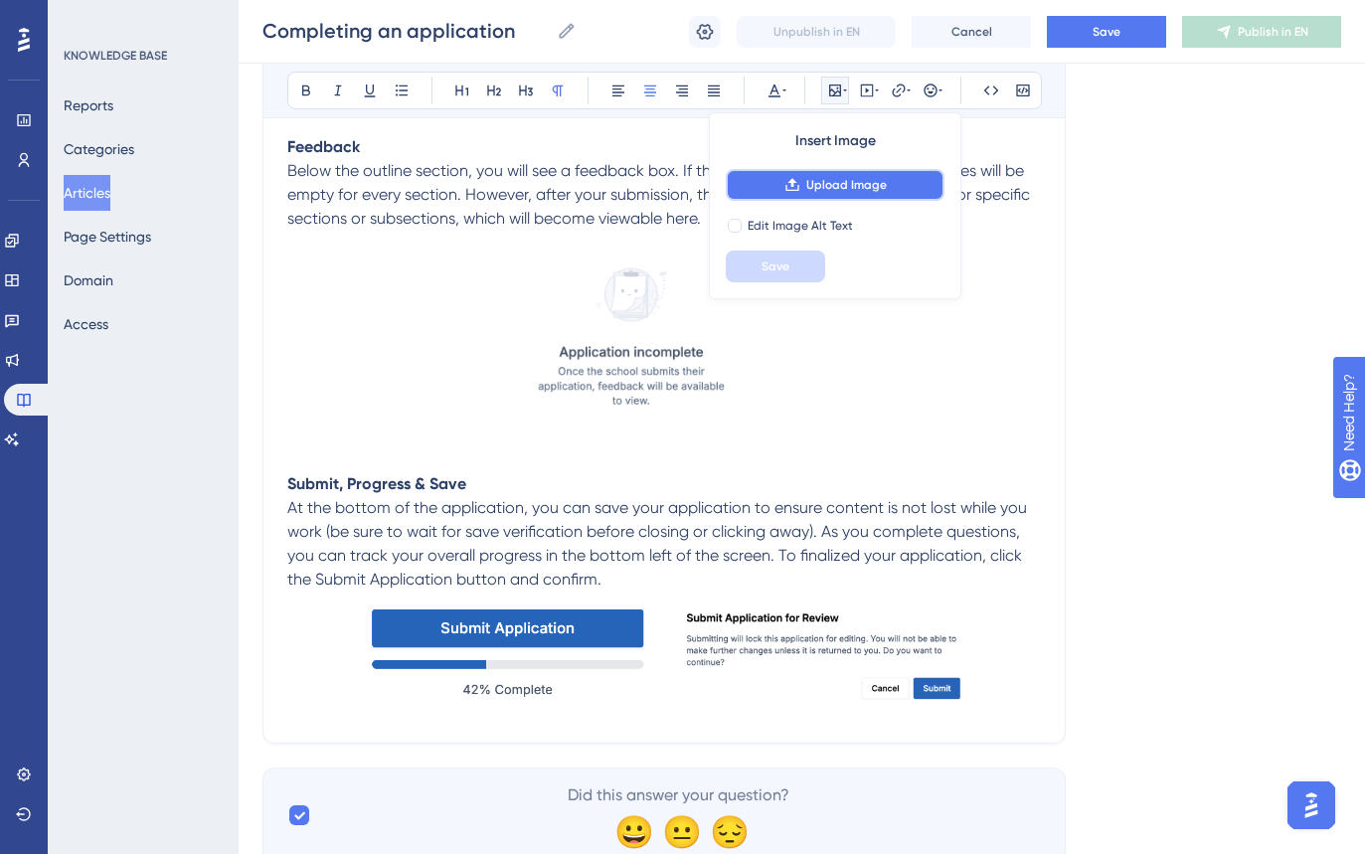
click at [821, 178] on span "Upload Image" at bounding box center [846, 185] width 81 height 16
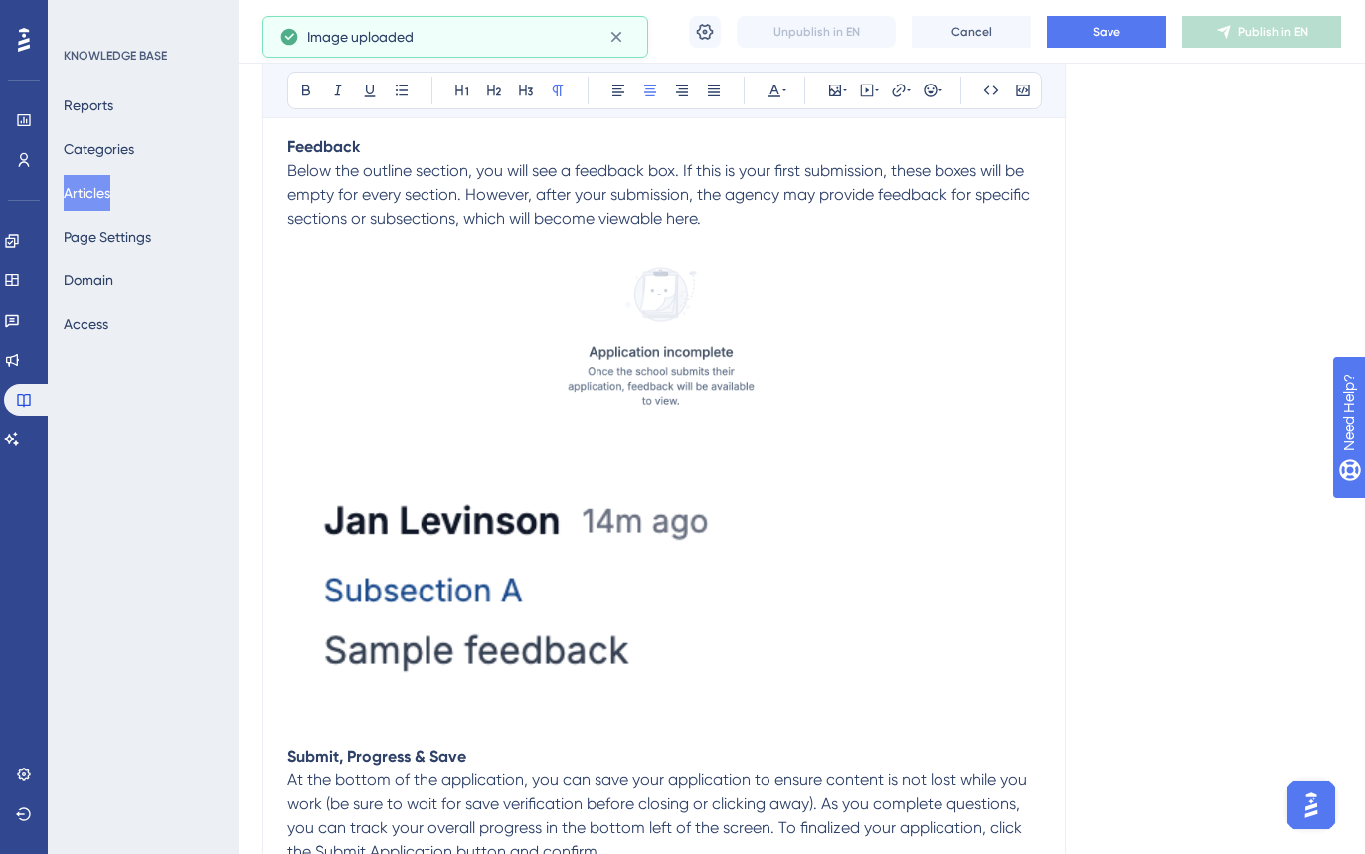
click at [639, 550] on img at bounding box center [664, 580] width 754 height 264
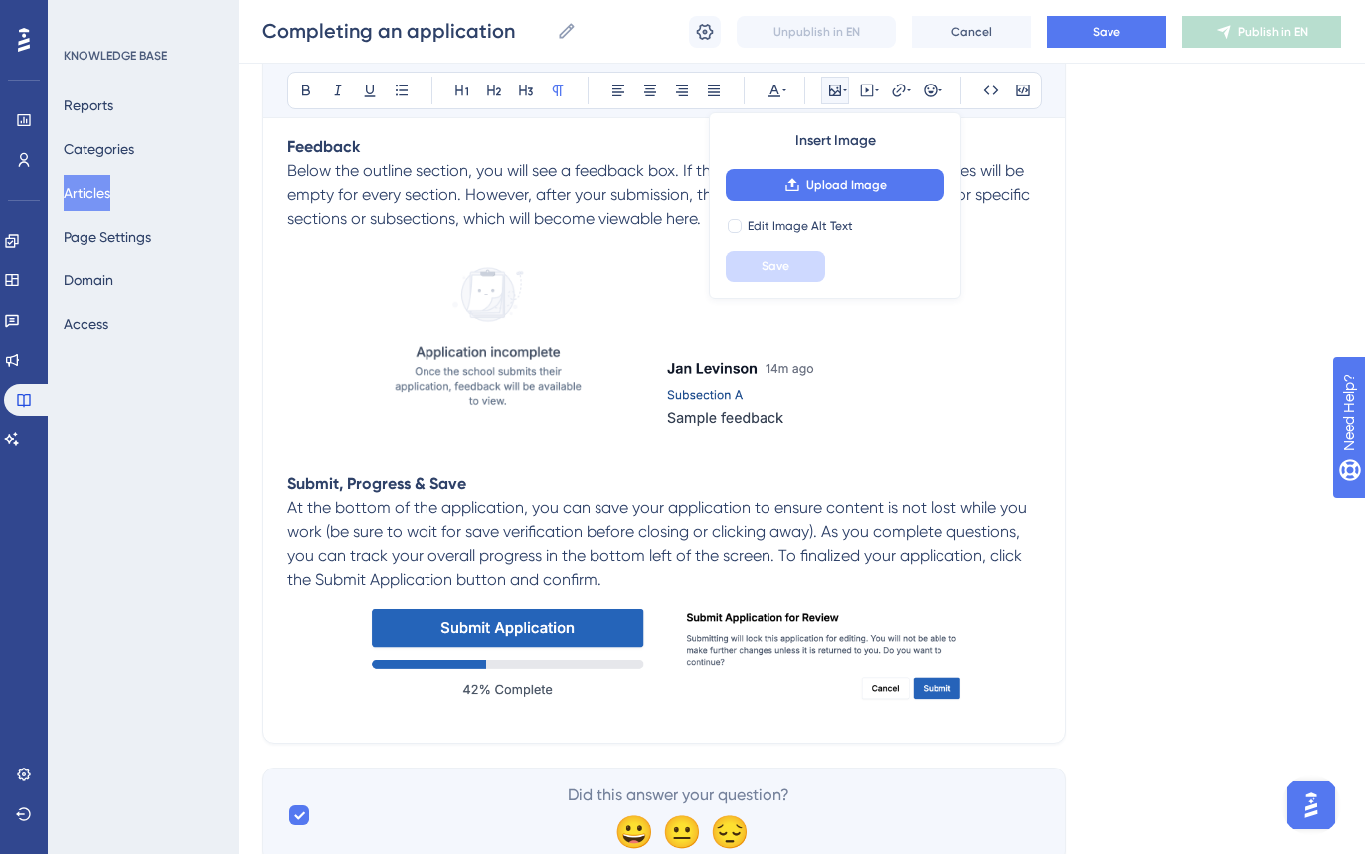
click at [952, 452] on p at bounding box center [664, 460] width 754 height 24
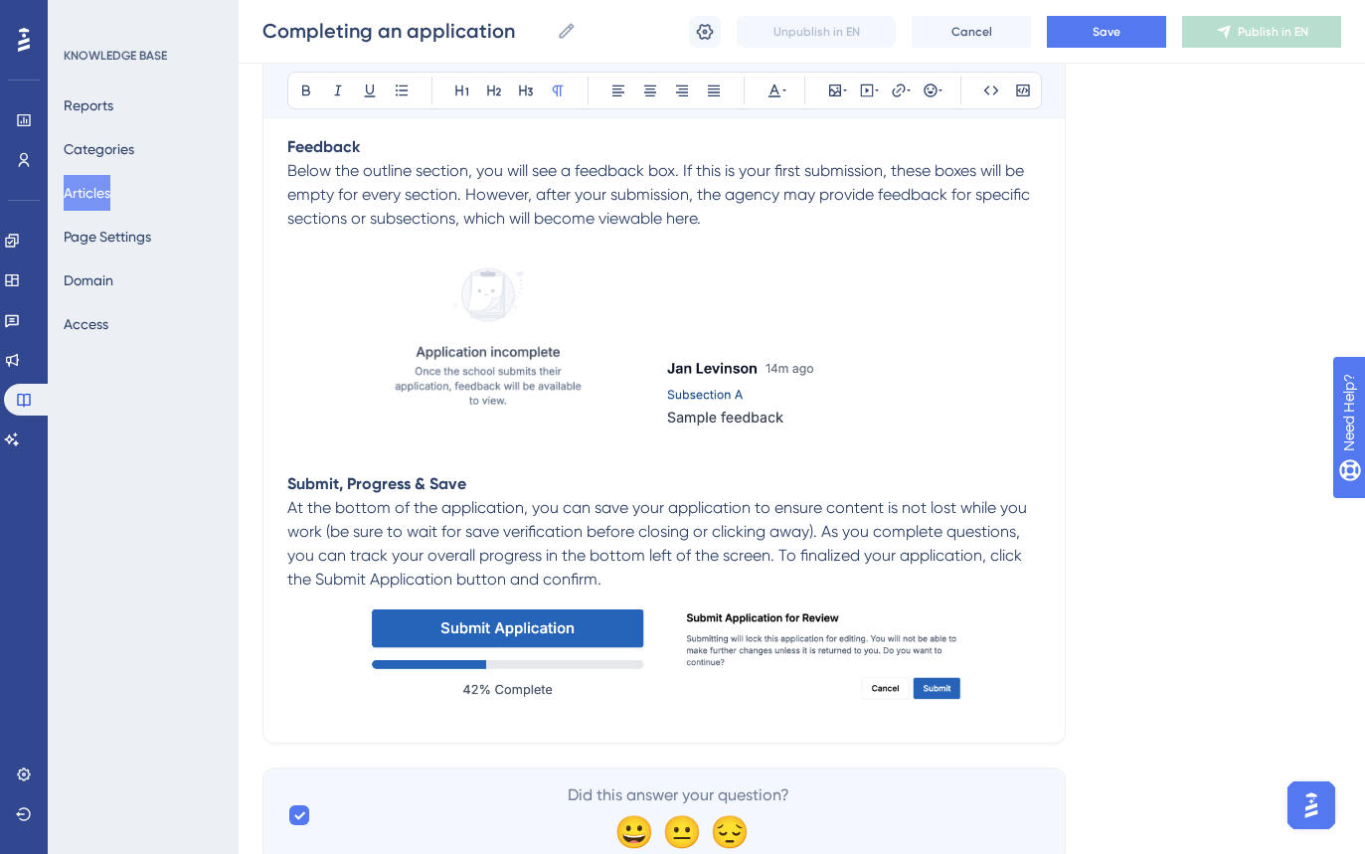
click at [798, 396] on img at bounding box center [796, 391] width 287 height 101
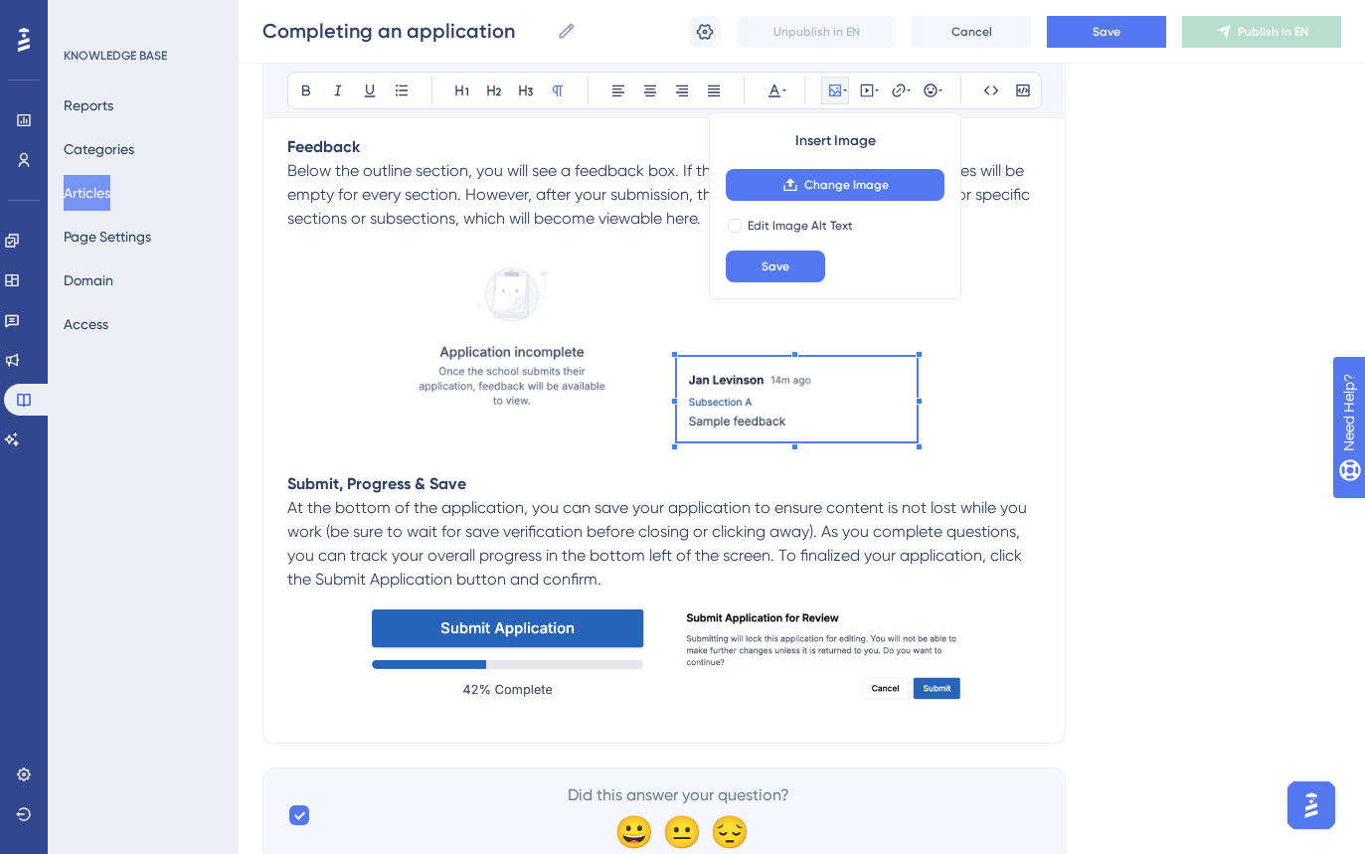
click at [895, 391] on span at bounding box center [797, 402] width 240 height 91
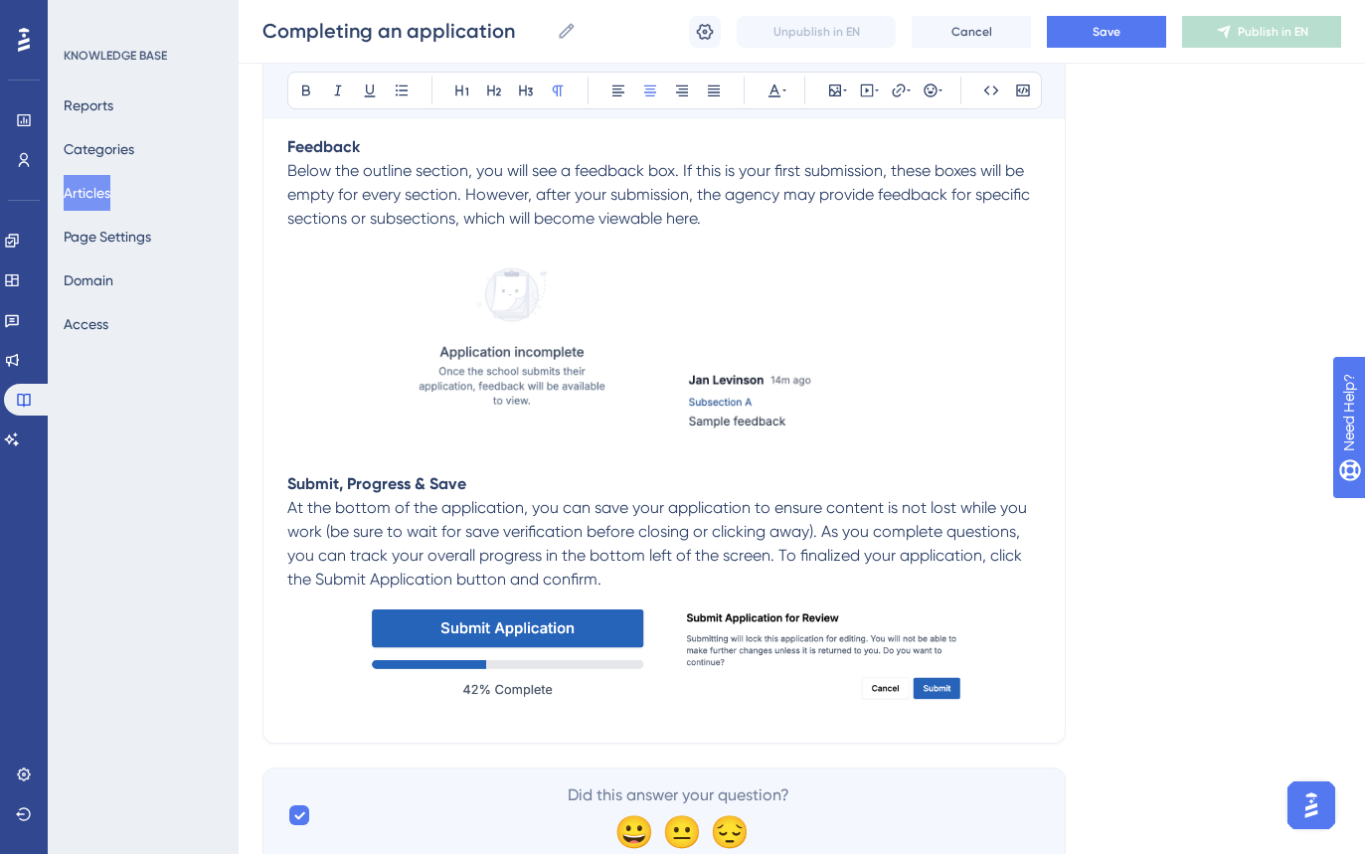
click at [1005, 422] on p at bounding box center [664, 340] width 754 height 218
click at [328, 463] on p at bounding box center [664, 460] width 754 height 24
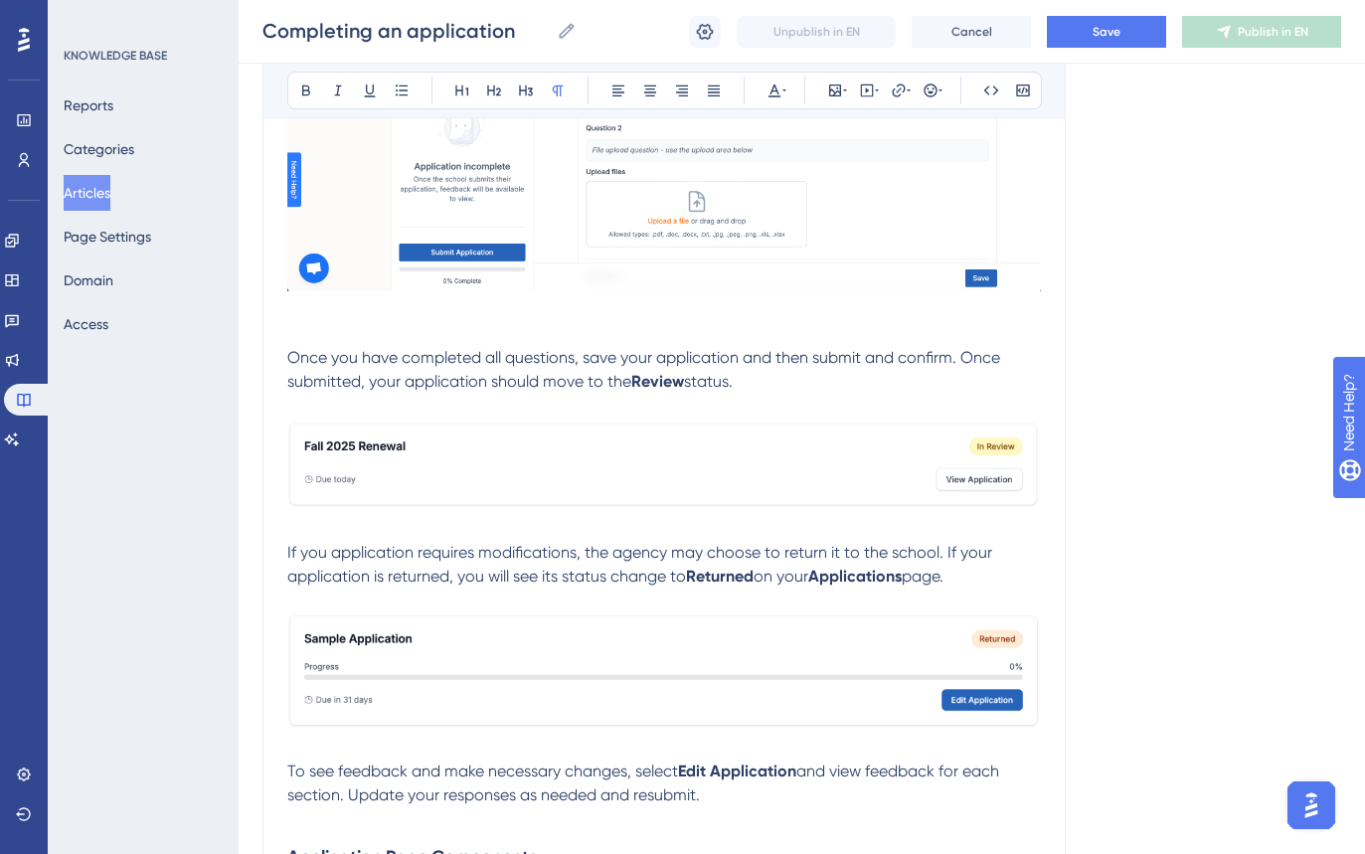
scroll to position [0, 0]
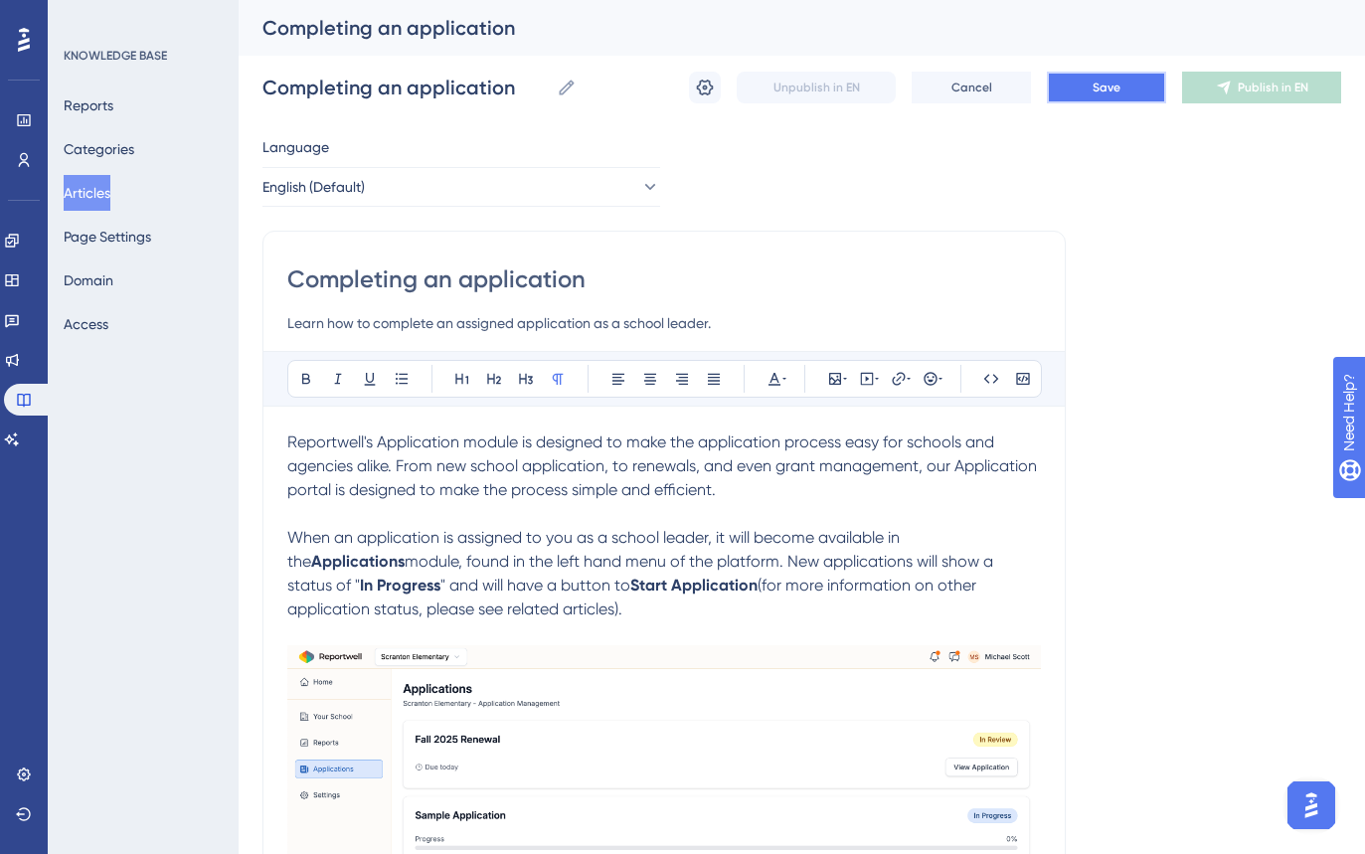
click at [1070, 93] on button "Save" at bounding box center [1106, 88] width 119 height 32
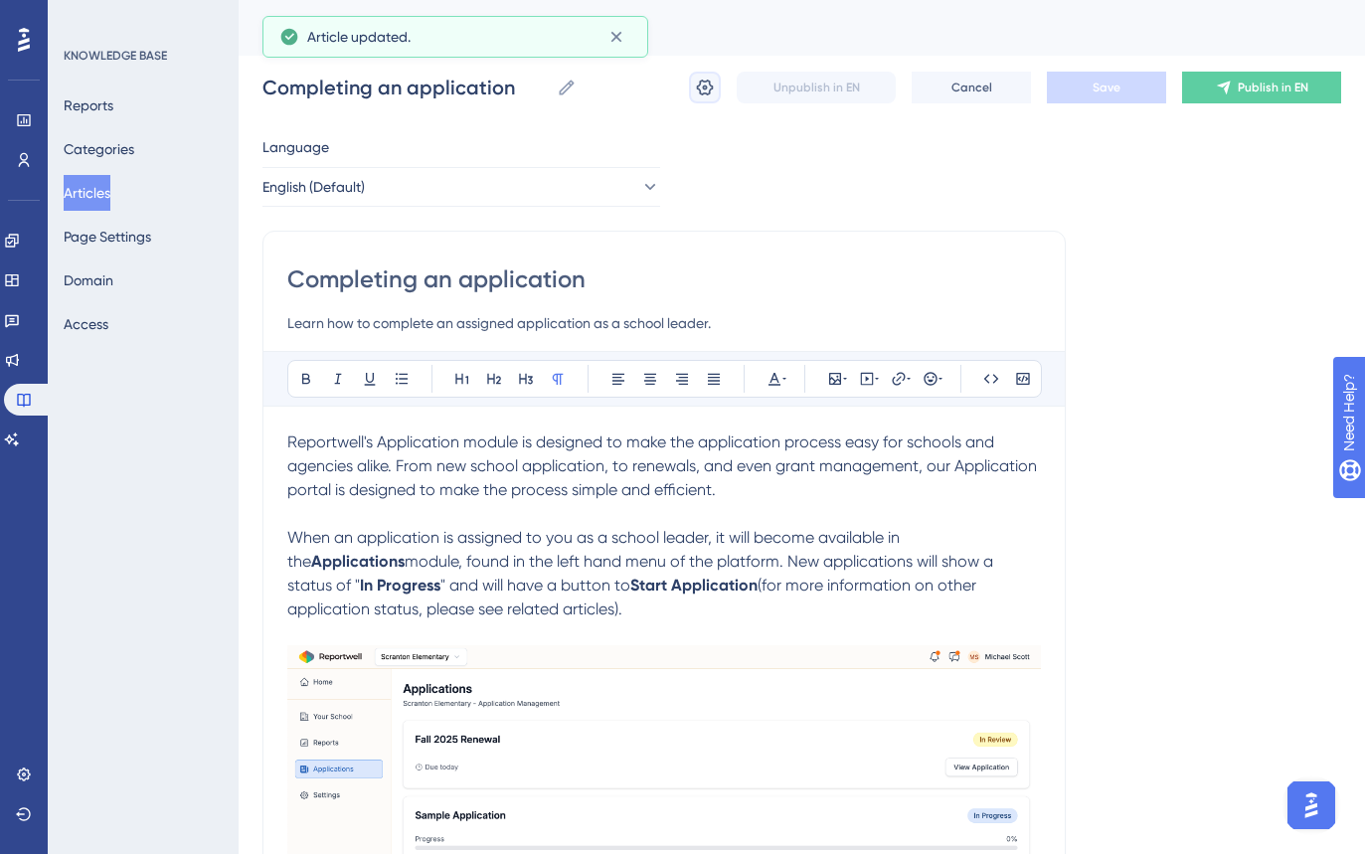
click at [715, 93] on button at bounding box center [705, 88] width 32 height 32
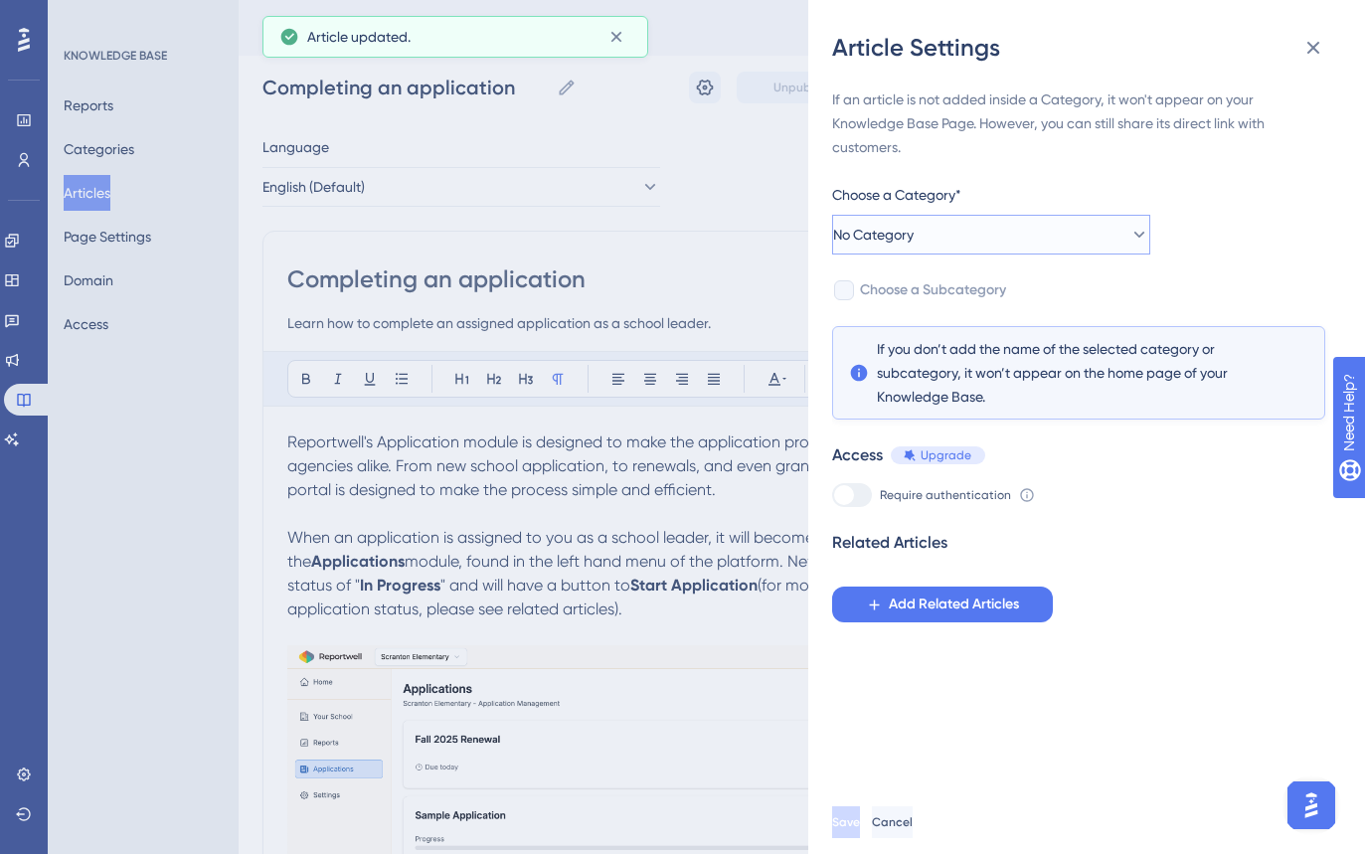
click at [1048, 237] on button "No Category" at bounding box center [991, 235] width 318 height 40
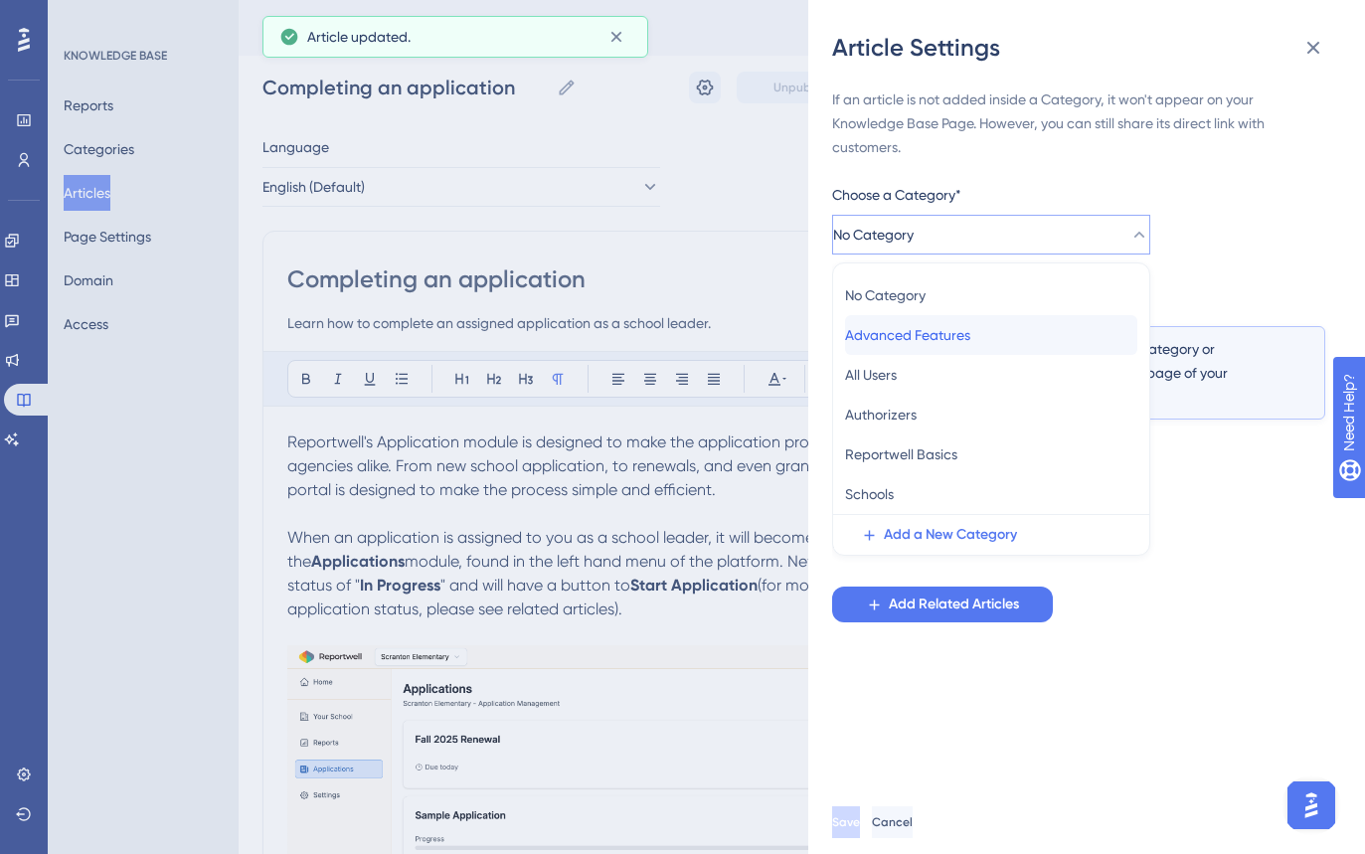
click at [907, 342] on span "Advanced Features" at bounding box center [907, 335] width 125 height 24
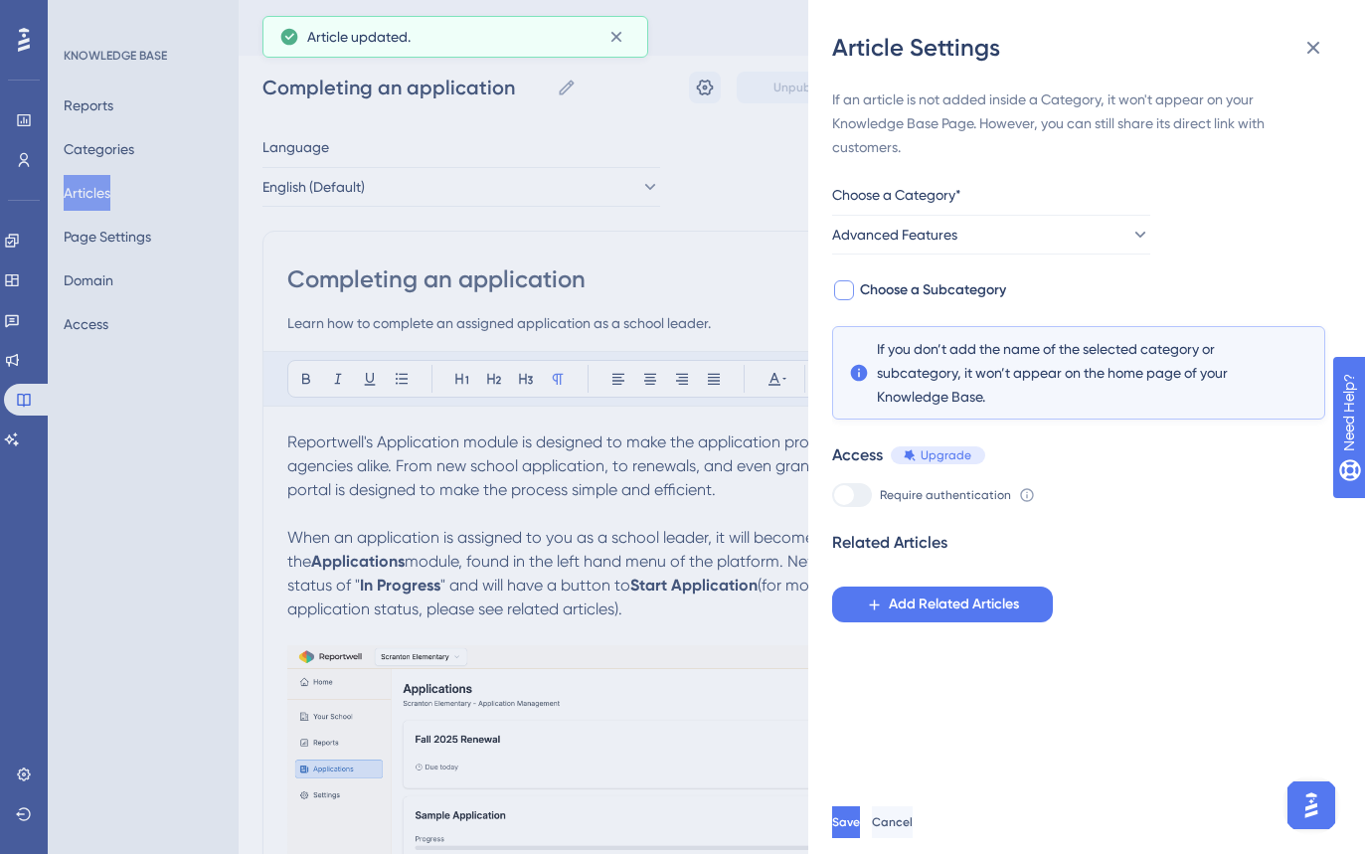
click at [905, 291] on span "Choose a Subcategory" at bounding box center [933, 290] width 146 height 24
checkbox input "true"
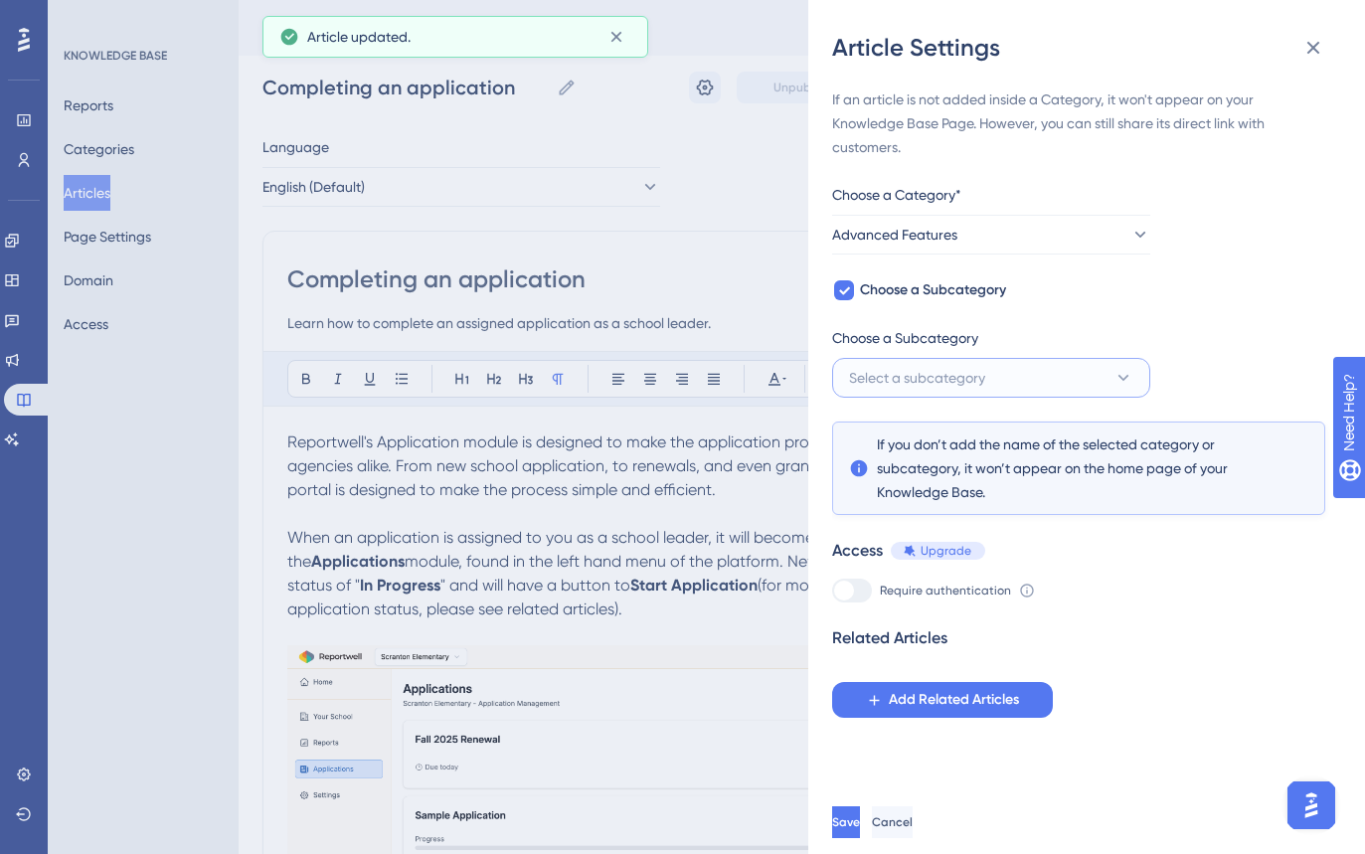
drag, startPoint x: 899, startPoint y: 364, endPoint x: 919, endPoint y: 395, distance: 36.7
click at [903, 369] on button "Select a subcategory" at bounding box center [991, 378] width 318 height 40
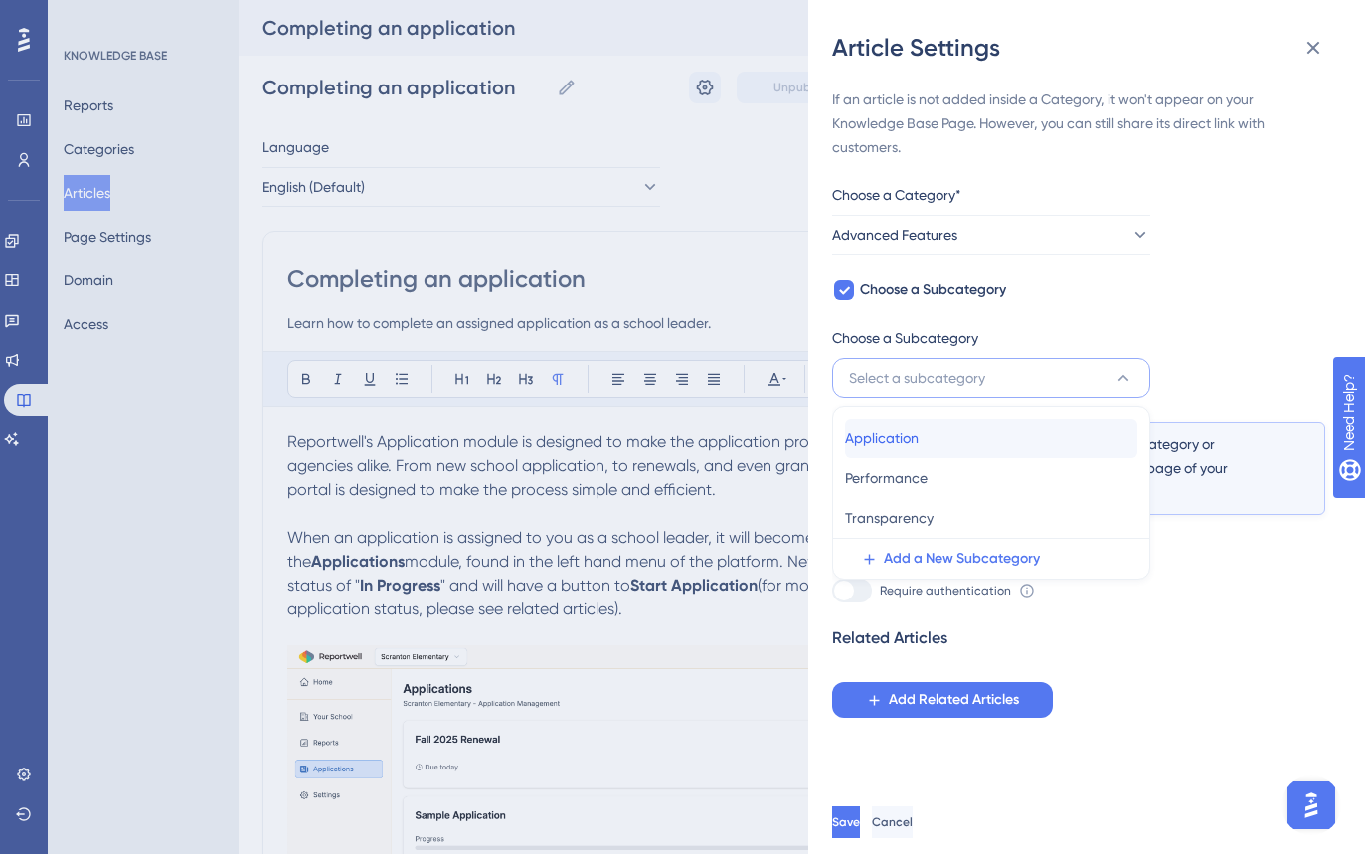
click at [952, 446] on div "Application Application" at bounding box center [991, 439] width 292 height 40
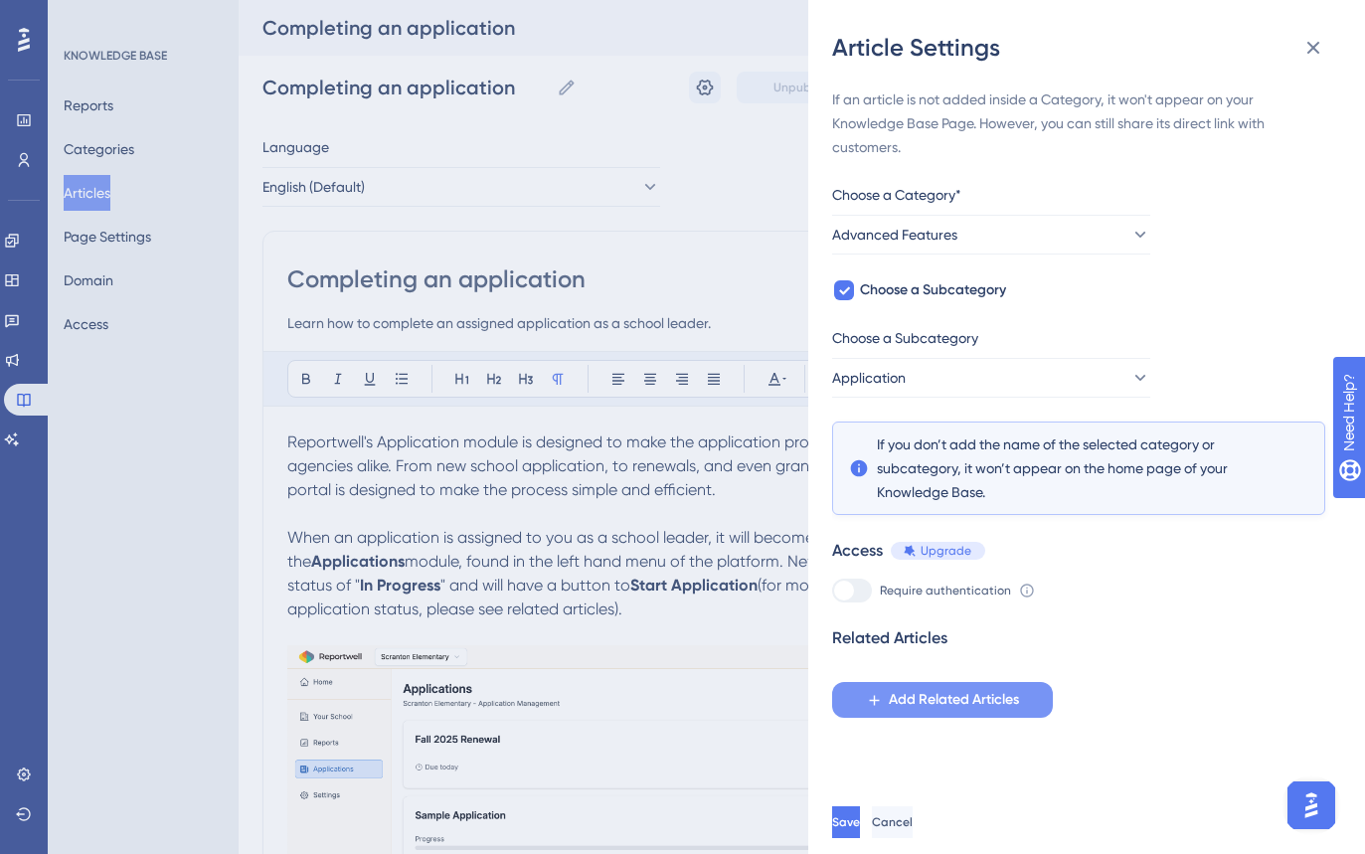
click at [937, 702] on span "Add Related Articles" at bounding box center [954, 700] width 130 height 24
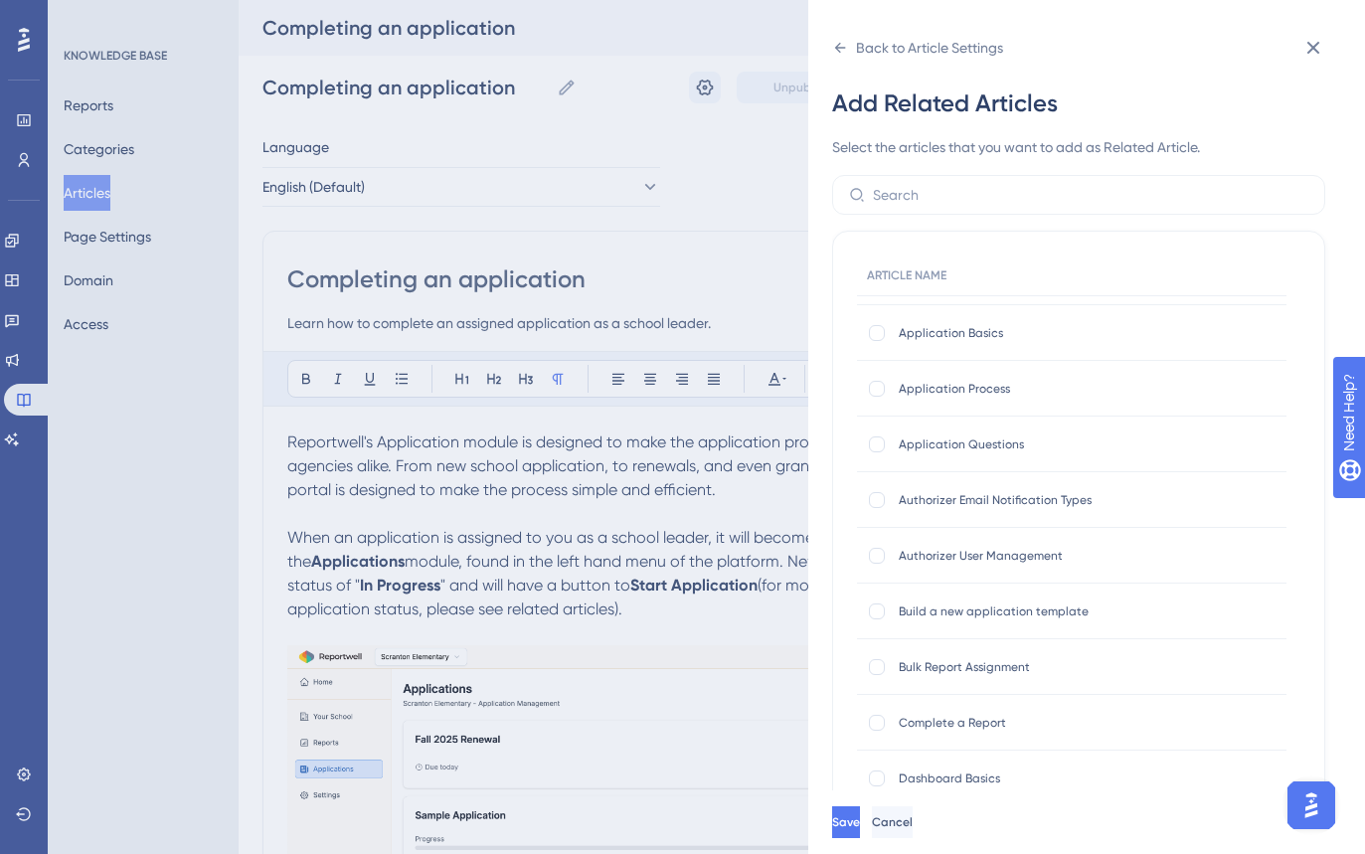
scroll to position [116, 0]
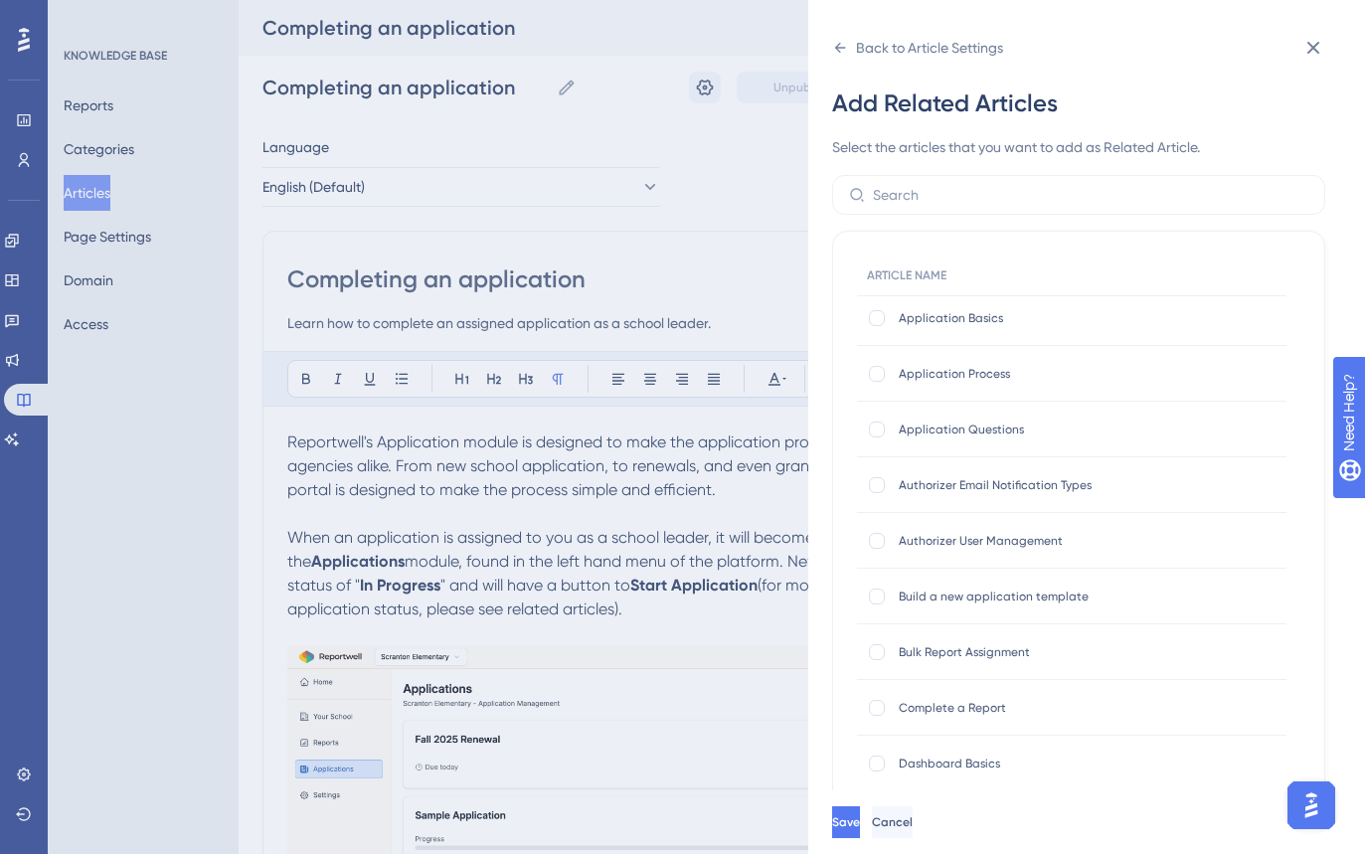
drag, startPoint x: 880, startPoint y: 370, endPoint x: 890, endPoint y: 340, distance: 31.4
click at [880, 369] on div at bounding box center [877, 374] width 16 height 16
checkbox input "true"
drag, startPoint x: 880, startPoint y: 319, endPoint x: 882, endPoint y: 336, distance: 17.0
click at [881, 322] on div at bounding box center [877, 318] width 16 height 16
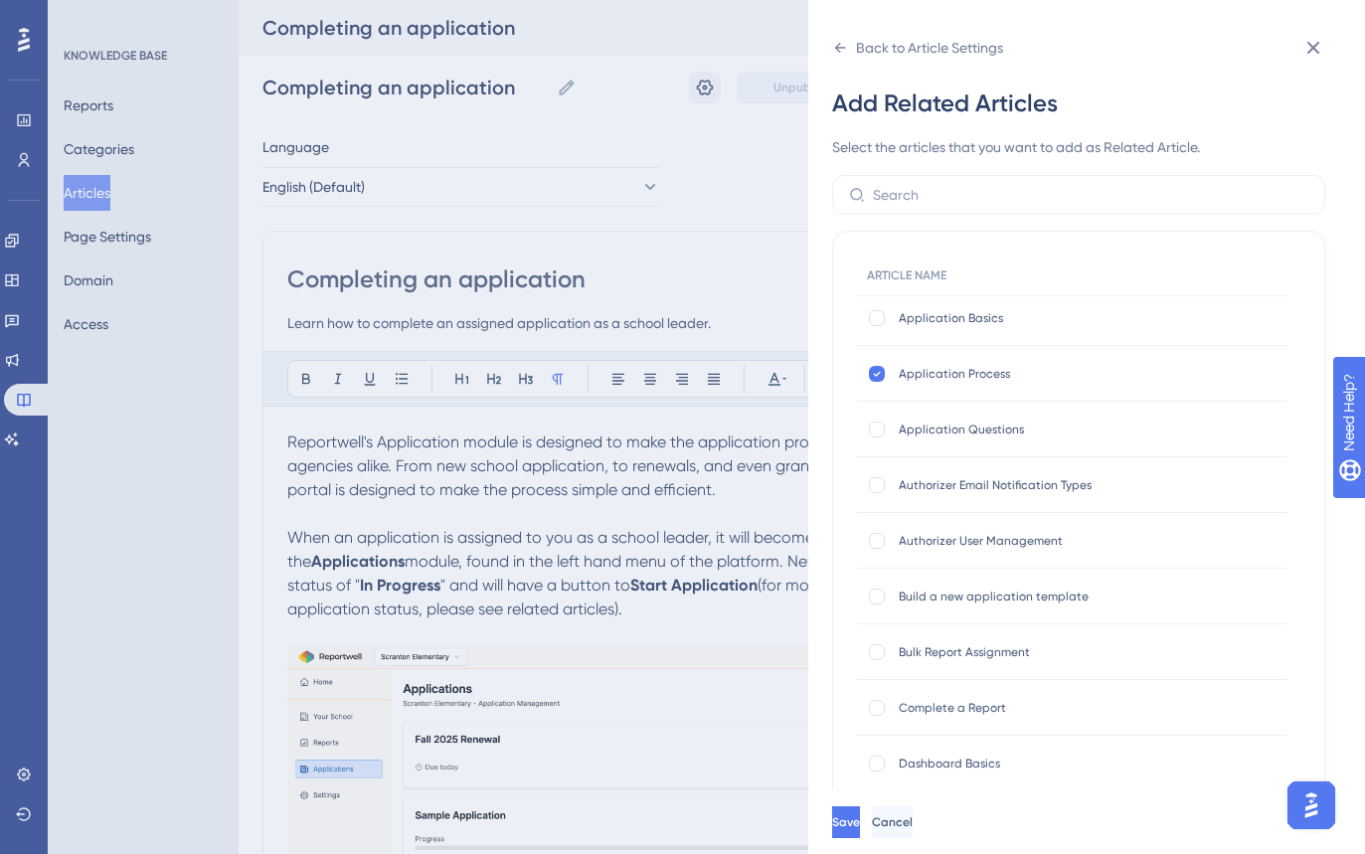
checkbox input "true"
drag, startPoint x: 872, startPoint y: 433, endPoint x: 867, endPoint y: 665, distance: 232.7
click at [872, 433] on div at bounding box center [877, 430] width 16 height 16
checkbox input "true"
click at [860, 827] on span "Save" at bounding box center [846, 822] width 28 height 16
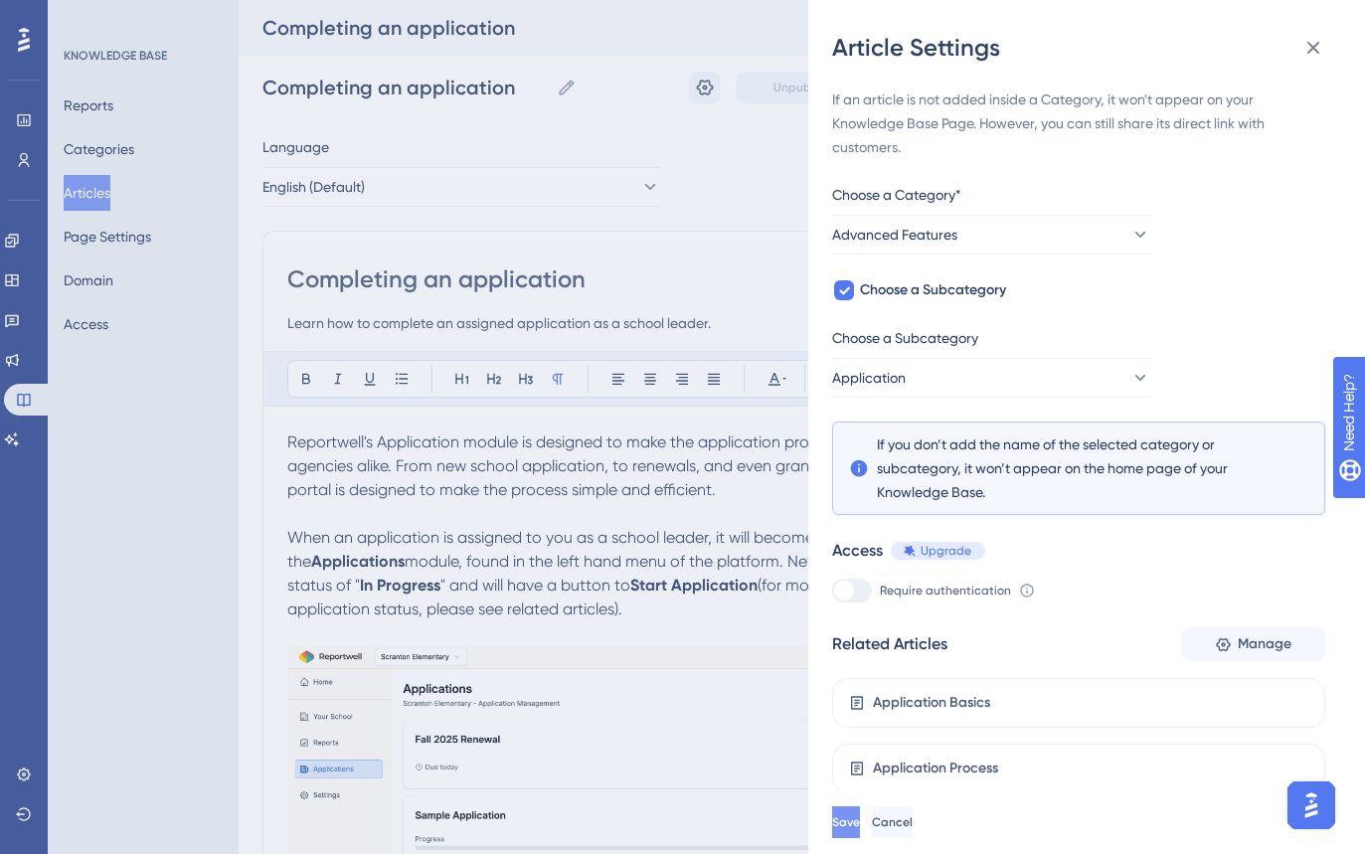
click at [860, 831] on button "Save" at bounding box center [846, 822] width 28 height 32
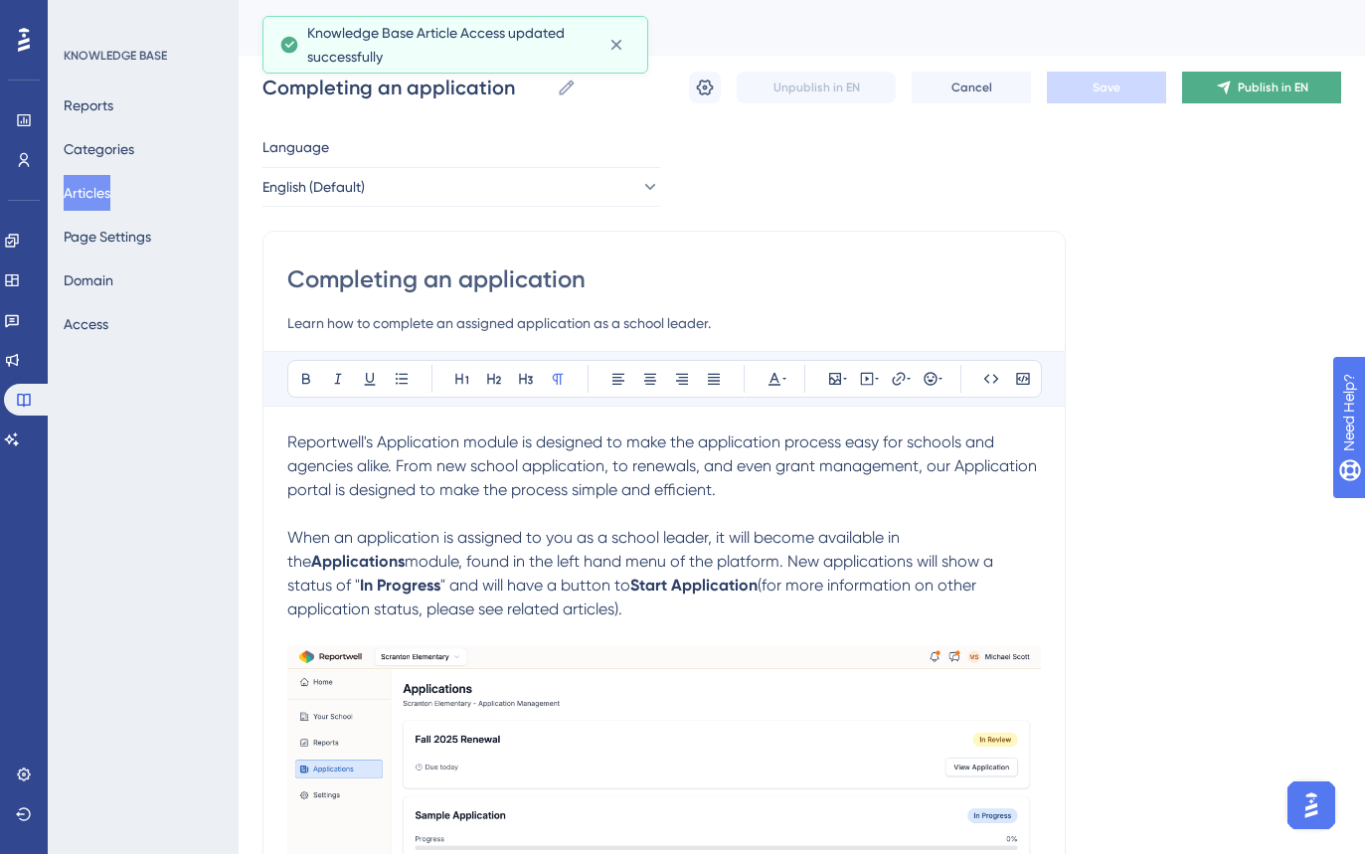
click at [1227, 86] on icon at bounding box center [1223, 88] width 13 height 13
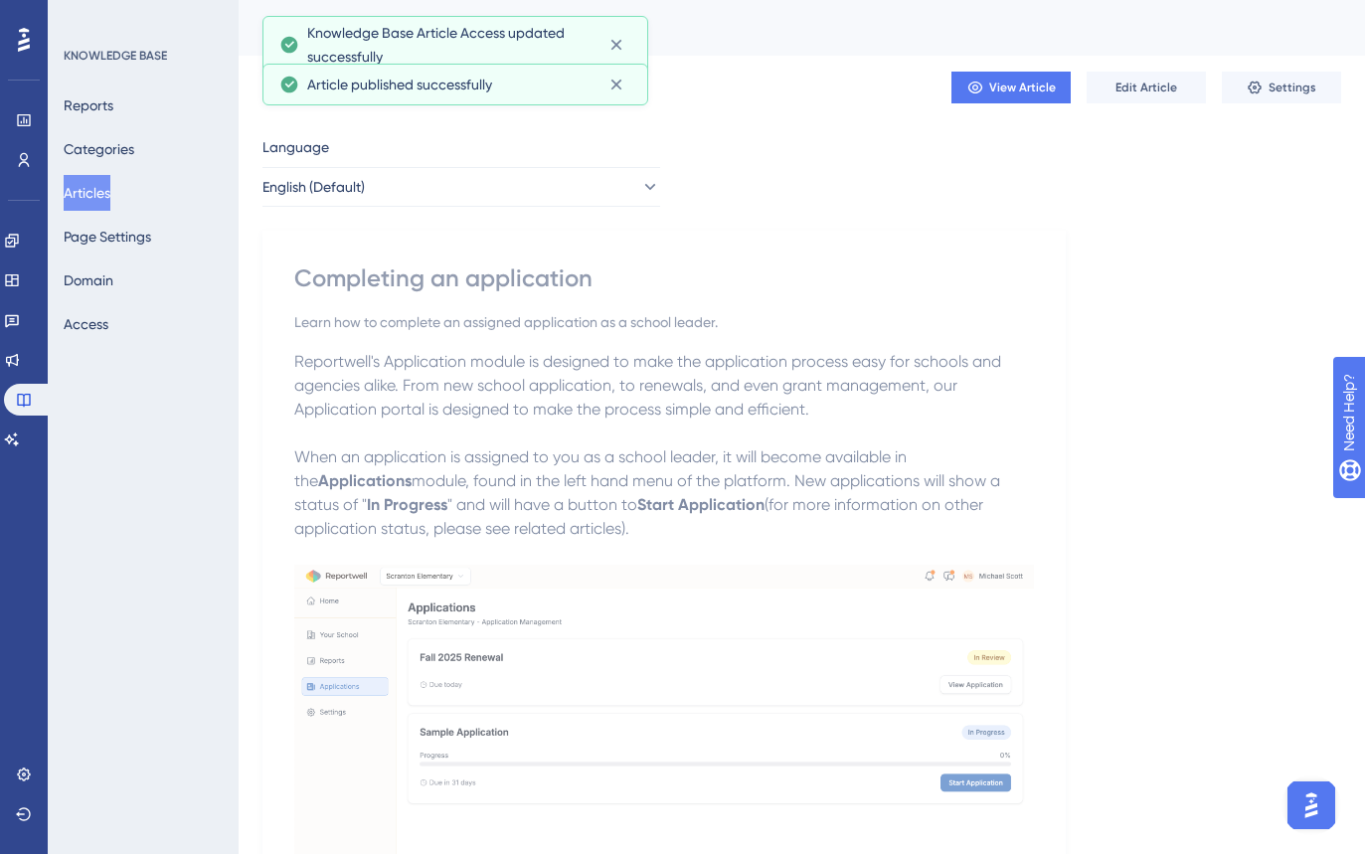
drag, startPoint x: 101, startPoint y: 192, endPoint x: 172, endPoint y: 233, distance: 81.5
click at [103, 193] on button "Articles" at bounding box center [87, 193] width 47 height 36
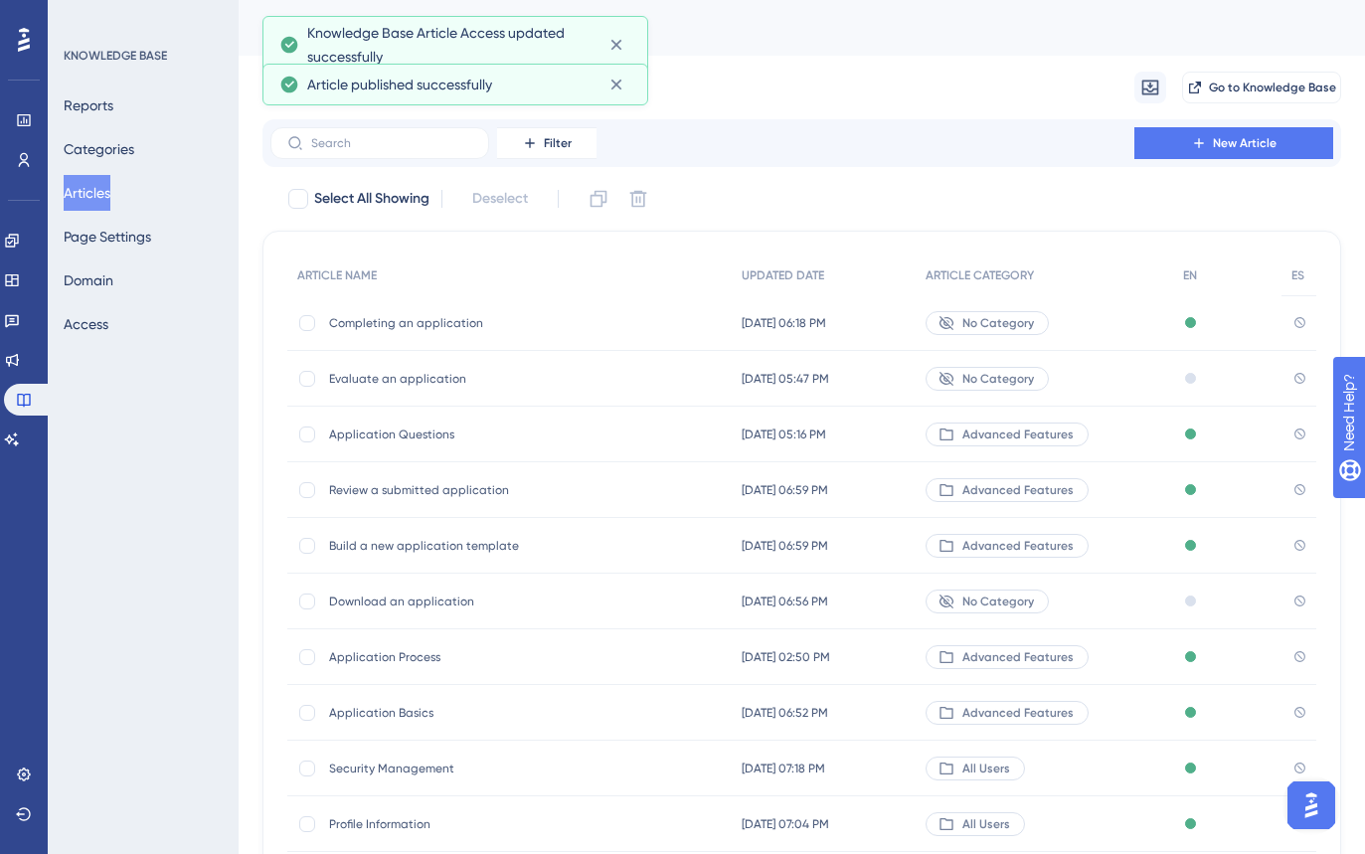
click at [551, 326] on span "Completing an application" at bounding box center [488, 323] width 318 height 16
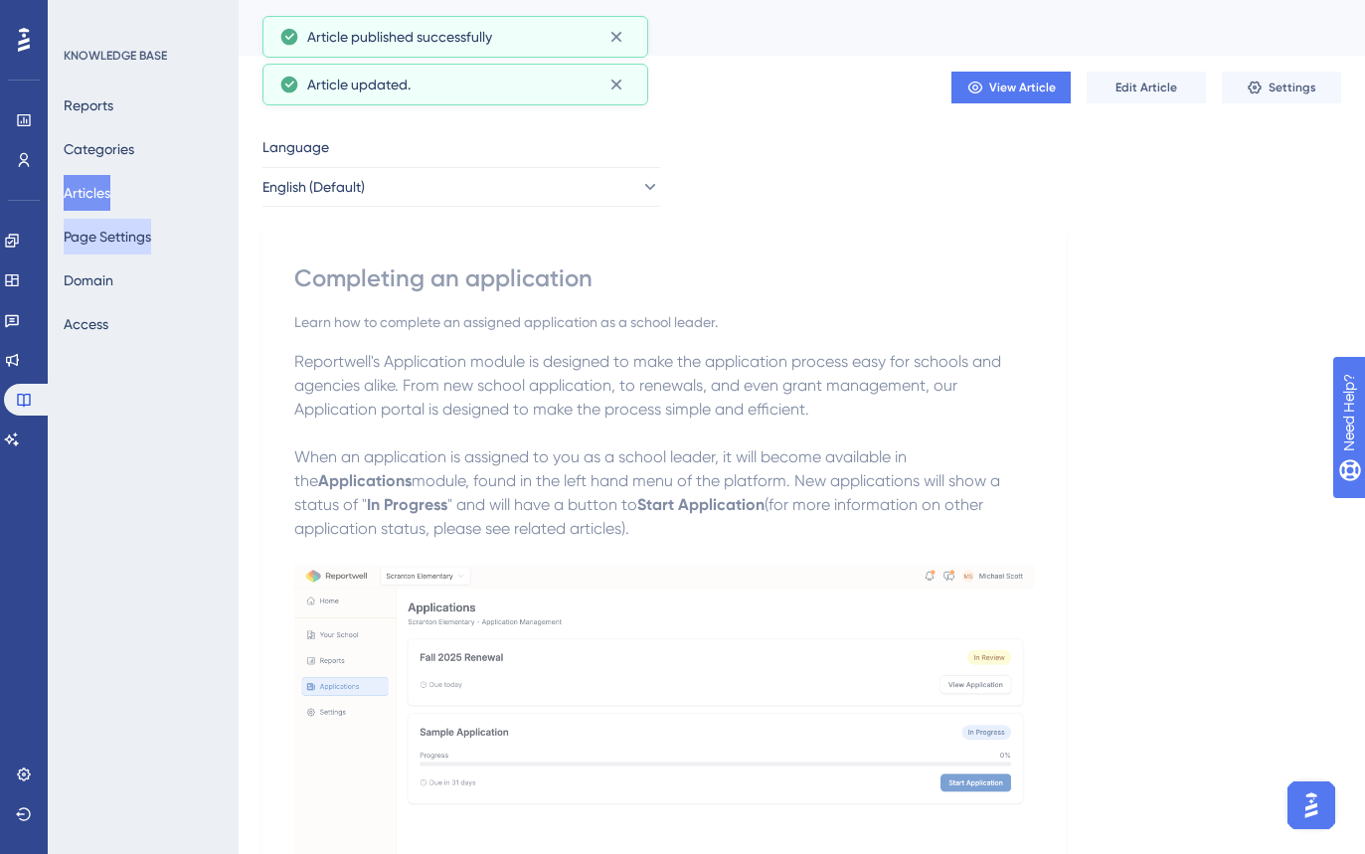
drag, startPoint x: 102, startPoint y: 191, endPoint x: 141, endPoint y: 227, distance: 52.8
click at [103, 192] on button "Articles" at bounding box center [87, 193] width 47 height 36
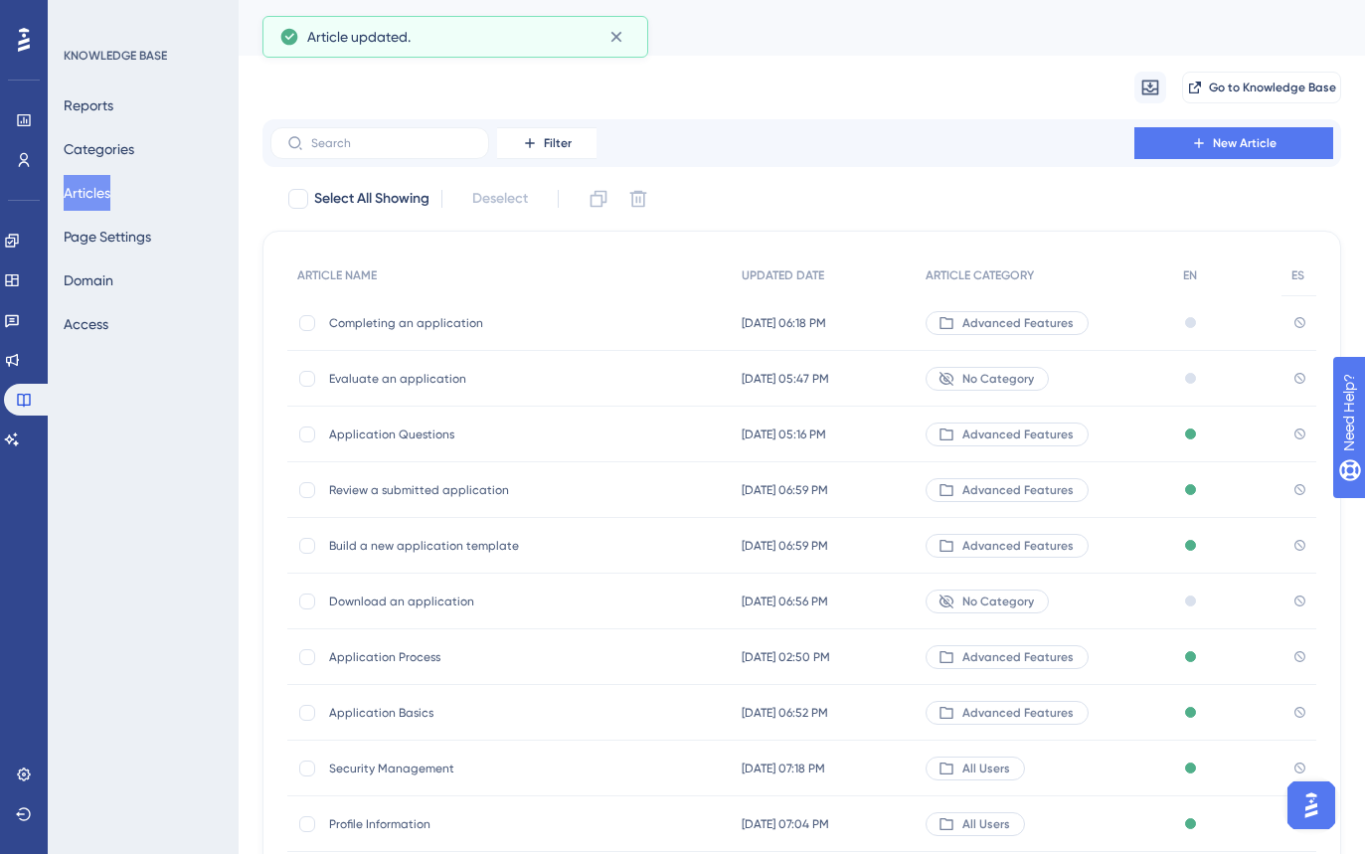
click at [453, 387] on div "Evaluate an application Evaluate an application" at bounding box center [488, 379] width 318 height 56
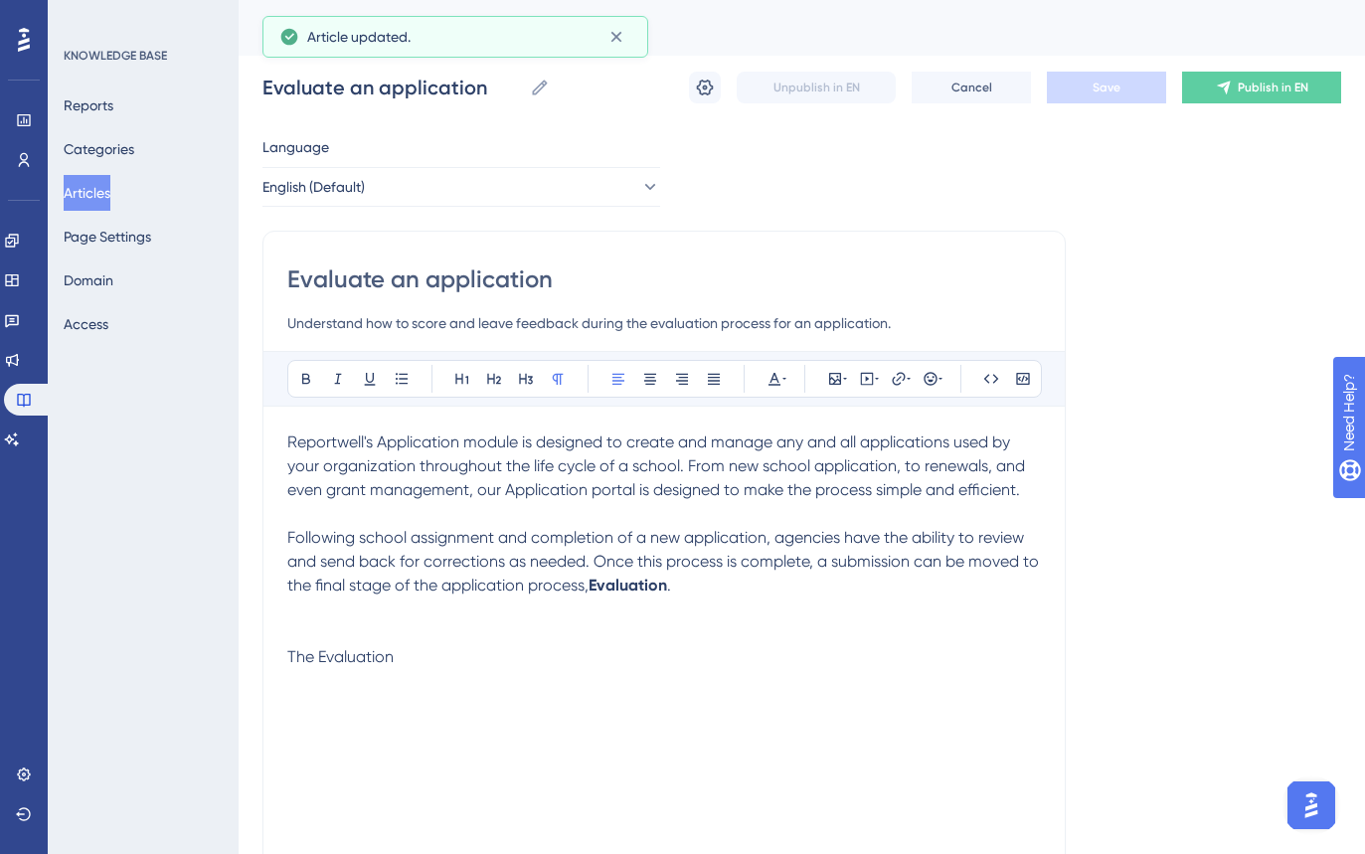
click at [106, 191] on button "Articles" at bounding box center [87, 193] width 47 height 36
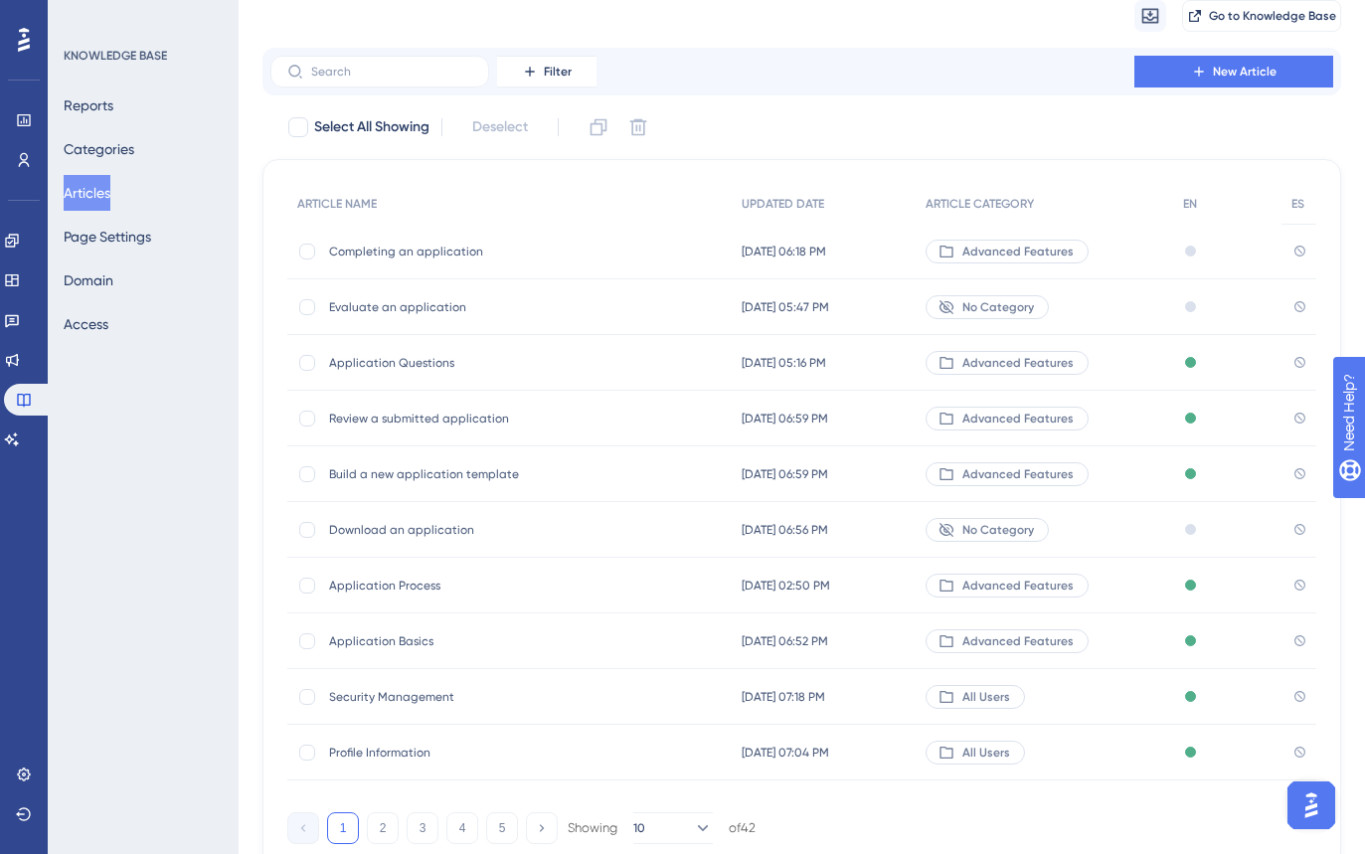
scroll to position [73, 0]
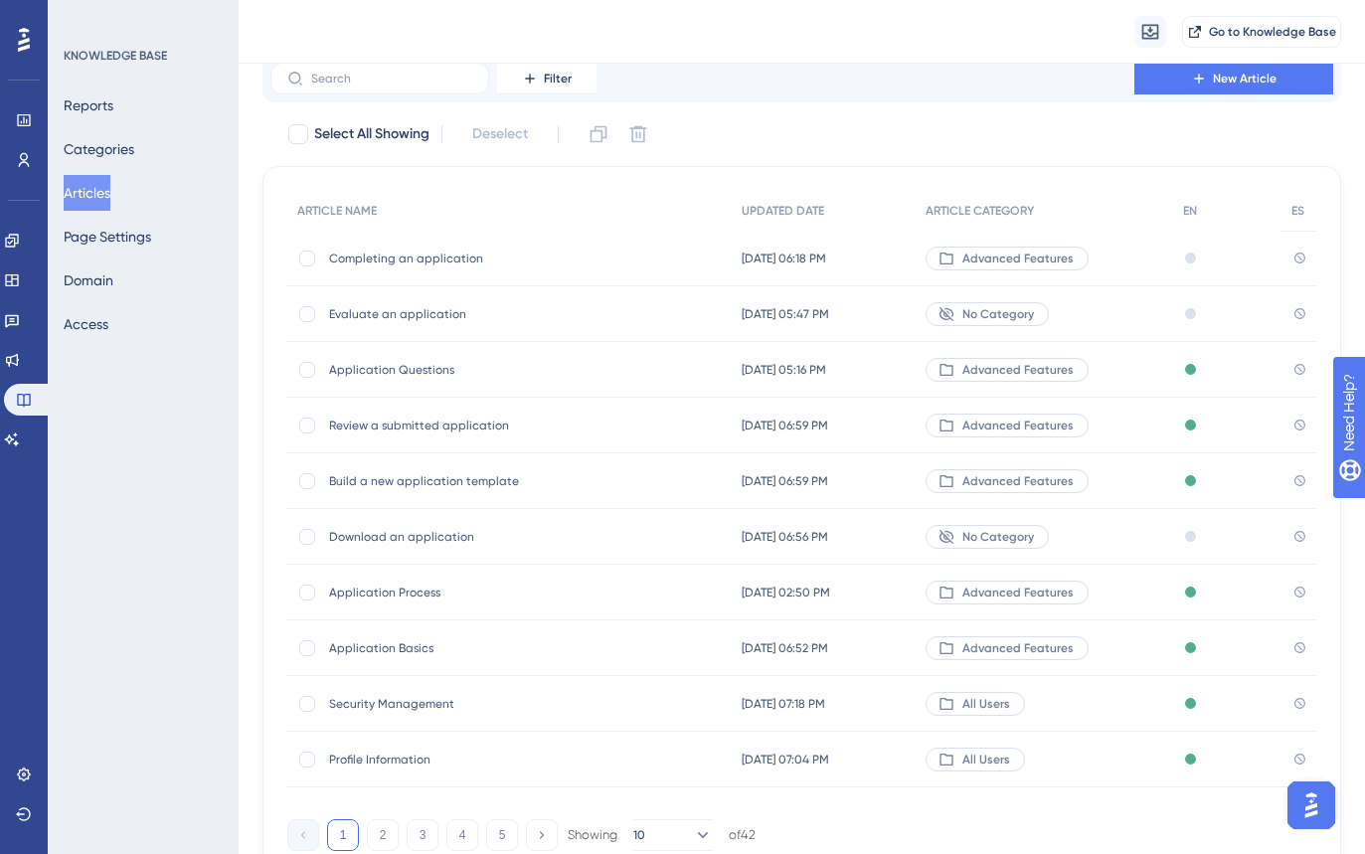
click at [527, 516] on div "Download an application Download an application" at bounding box center [488, 537] width 318 height 56
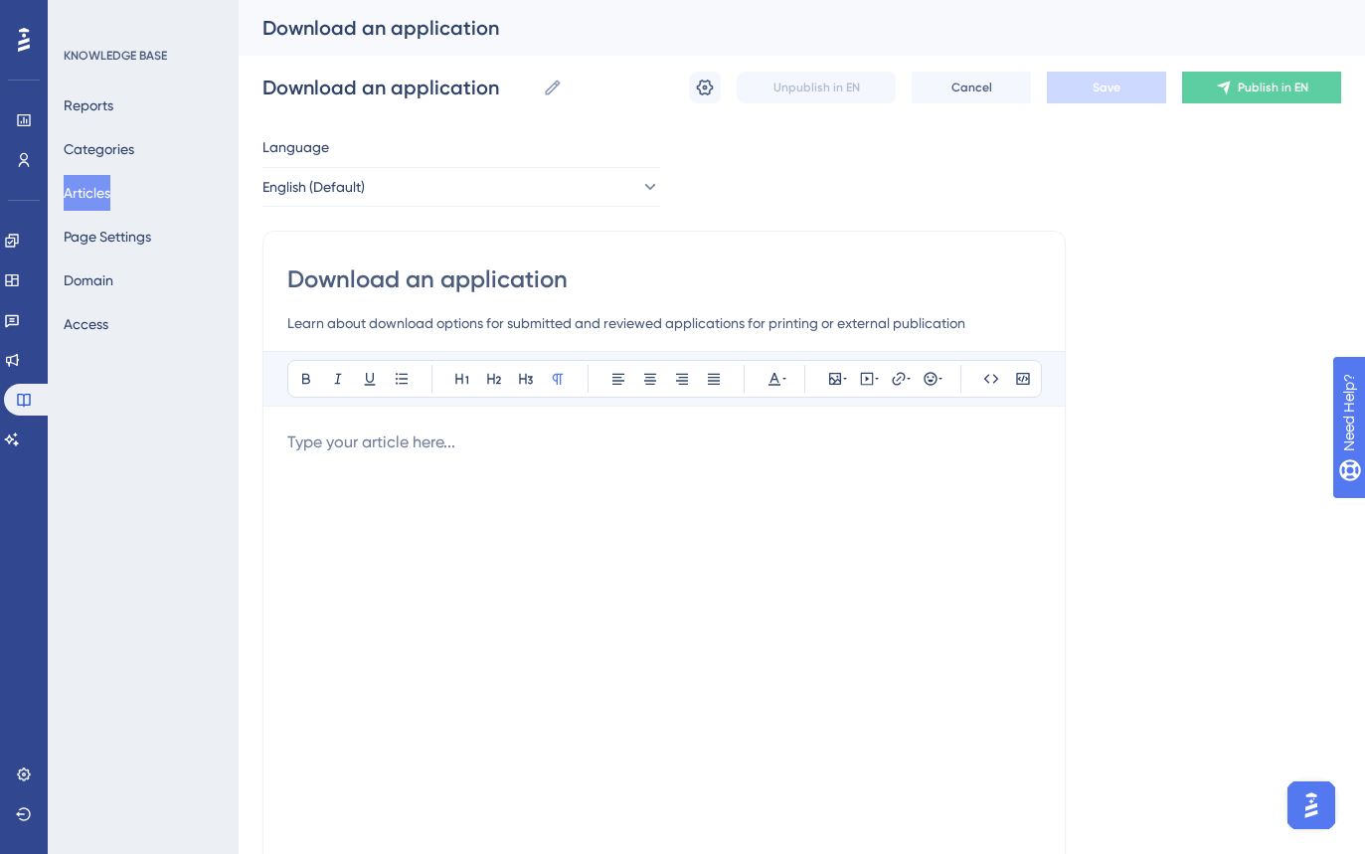
drag, startPoint x: 114, startPoint y: 193, endPoint x: 207, endPoint y: 265, distance: 117.6
click at [110, 193] on button "Articles" at bounding box center [87, 193] width 47 height 36
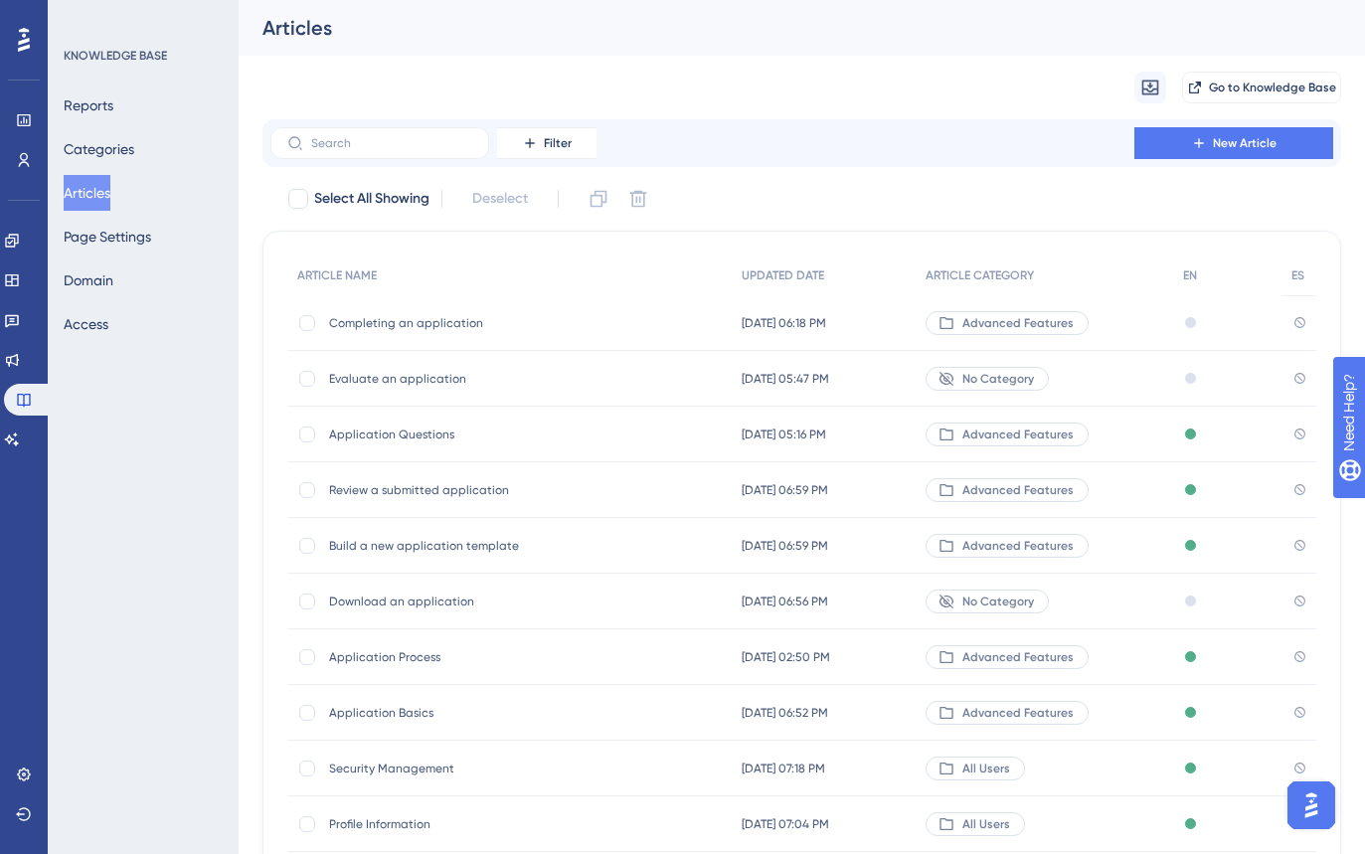
click at [499, 379] on span "Evaluate an application" at bounding box center [488, 379] width 318 height 16
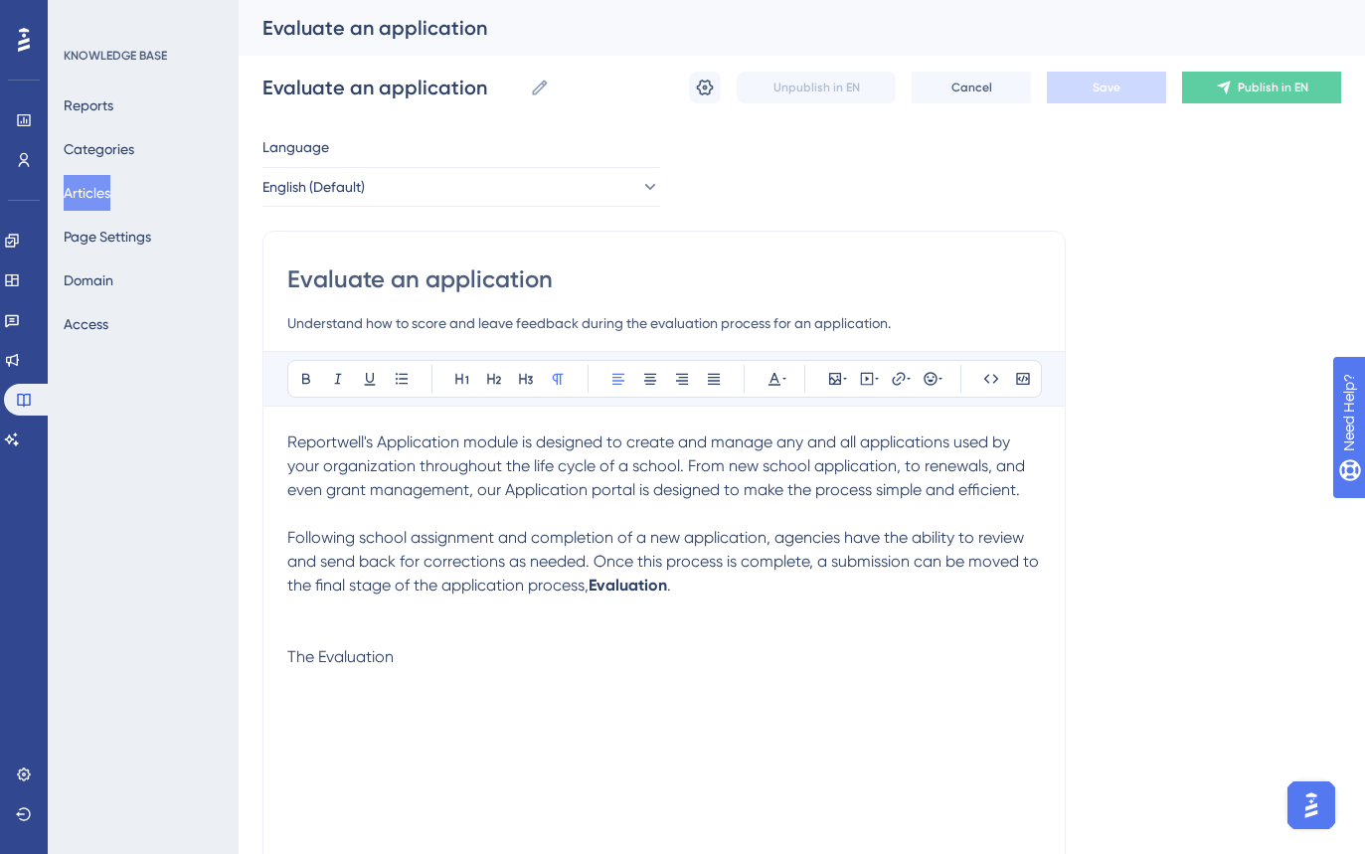
click at [88, 202] on button "Articles" at bounding box center [87, 193] width 47 height 36
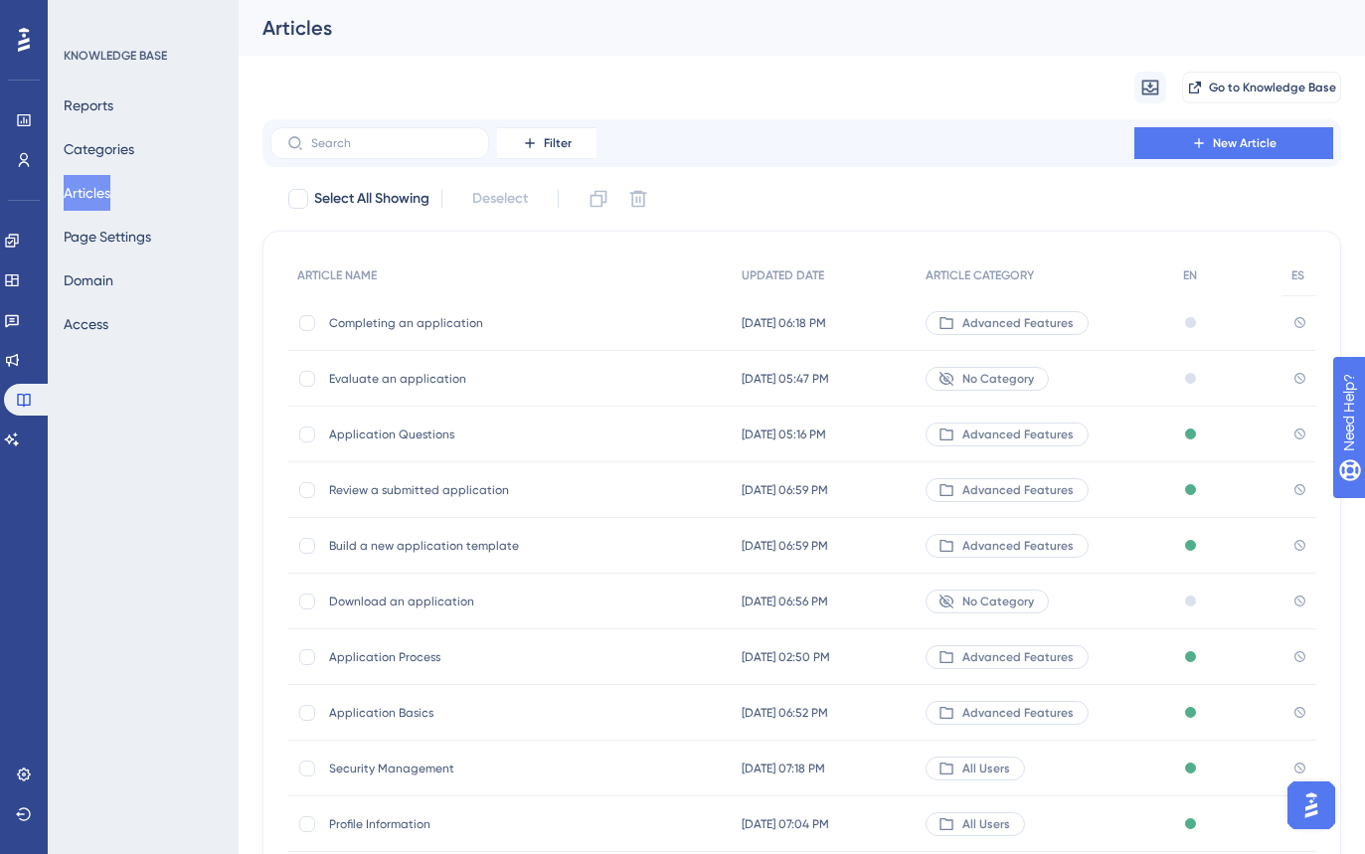
click at [410, 327] on span "Completing an application" at bounding box center [488, 323] width 318 height 16
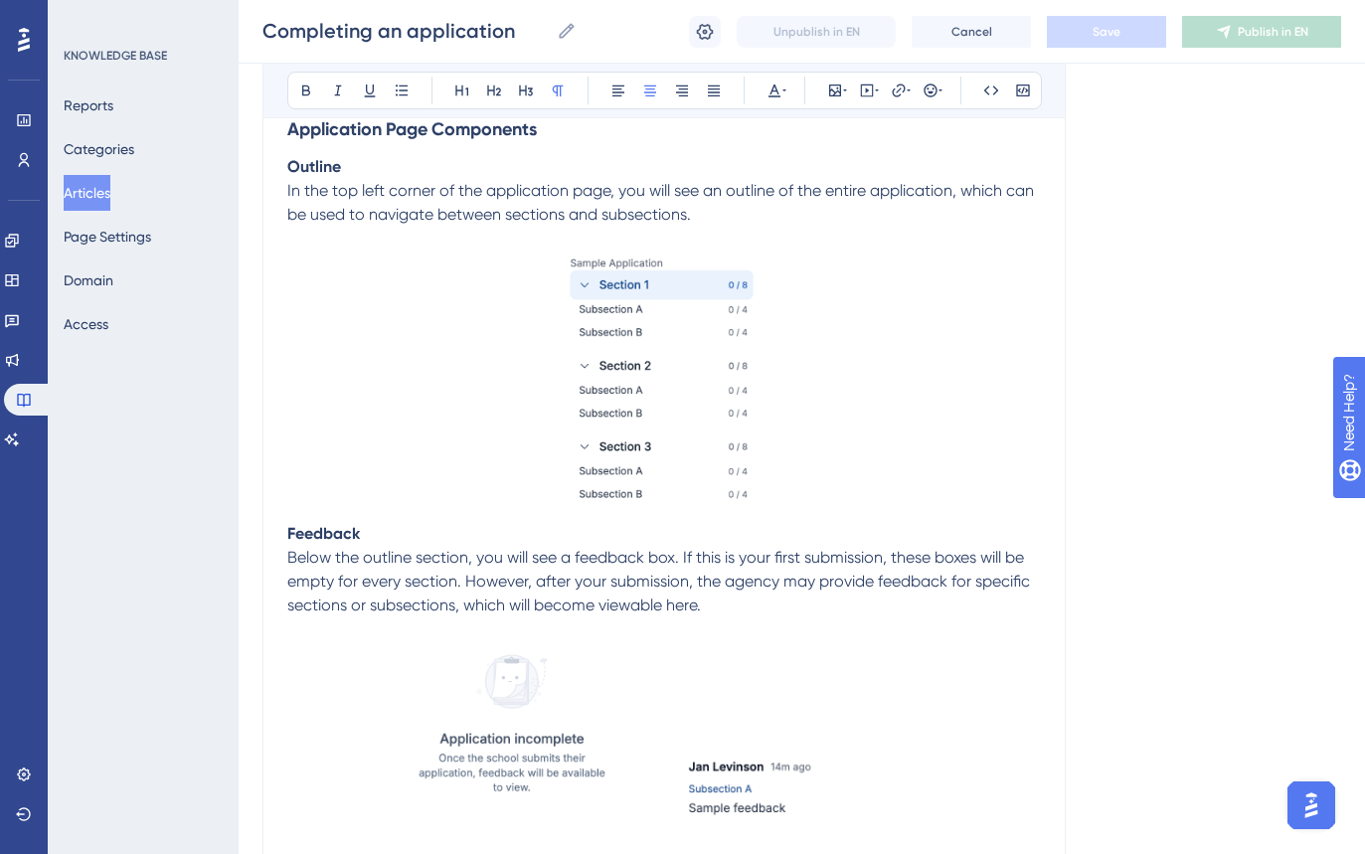
scroll to position [2285, 0]
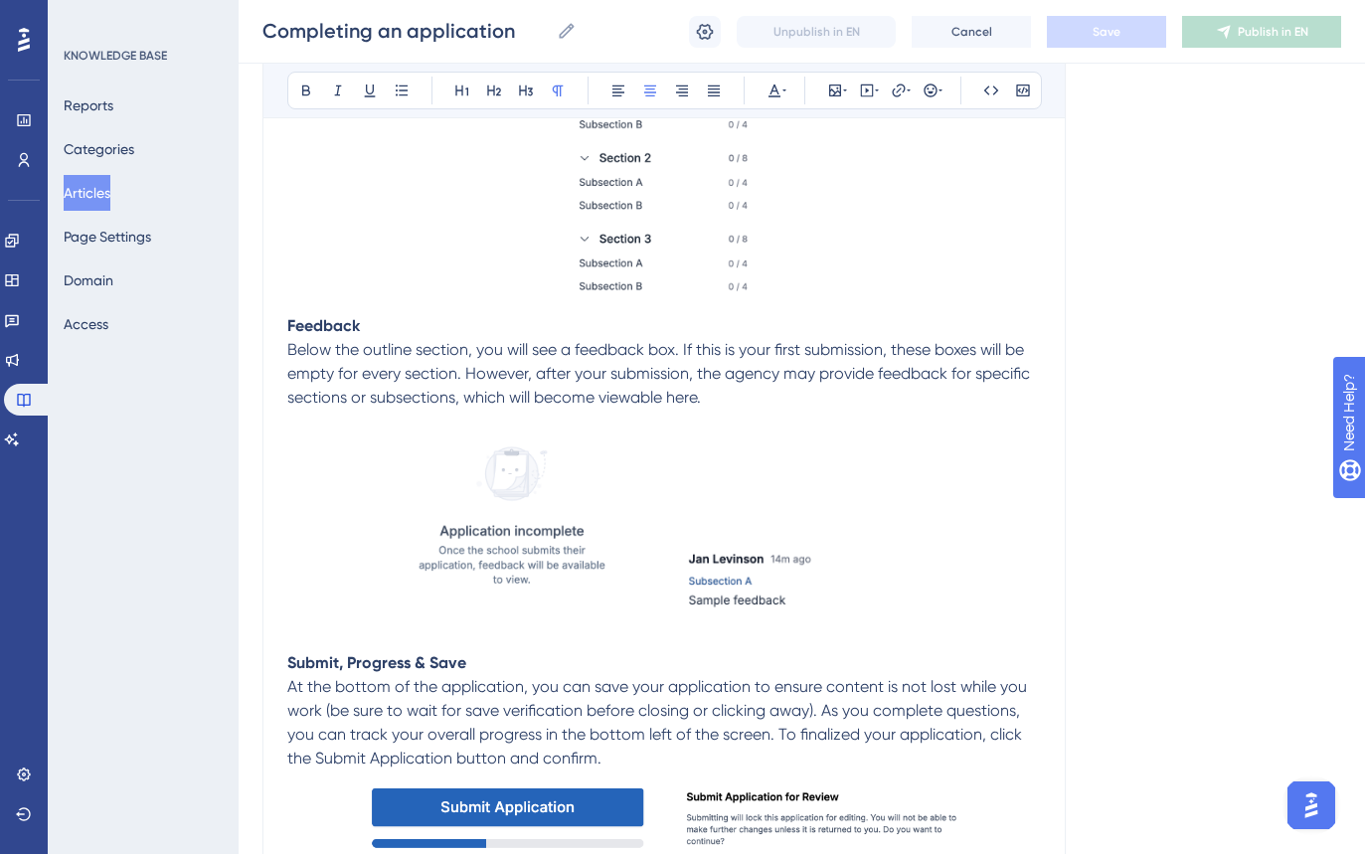
click at [89, 186] on button "Articles" at bounding box center [87, 193] width 47 height 36
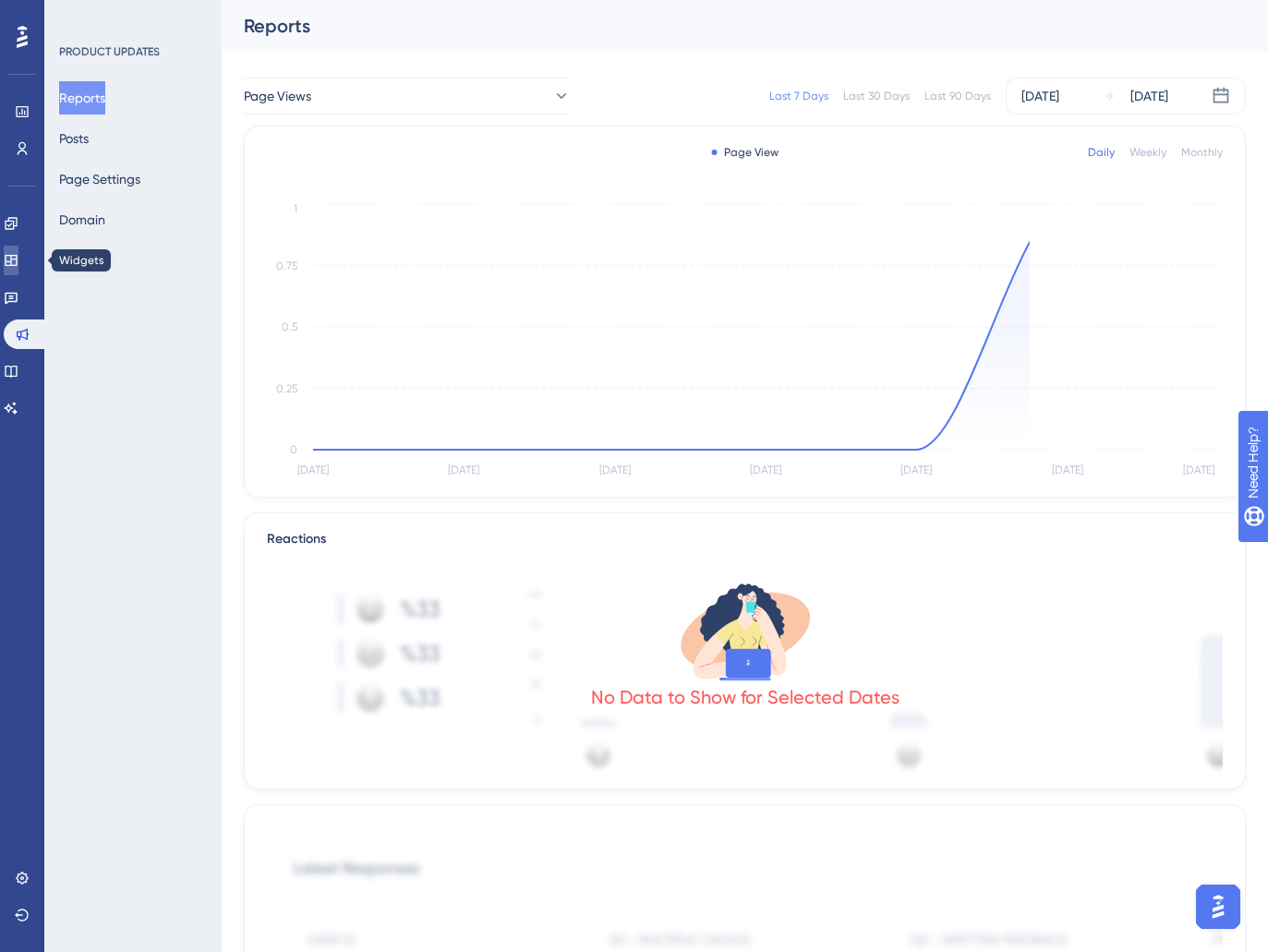
drag, startPoint x: 21, startPoint y: 253, endPoint x: 45, endPoint y: 271, distance: 30.0
click at [19, 253] on icon at bounding box center [11, 260] width 15 height 15
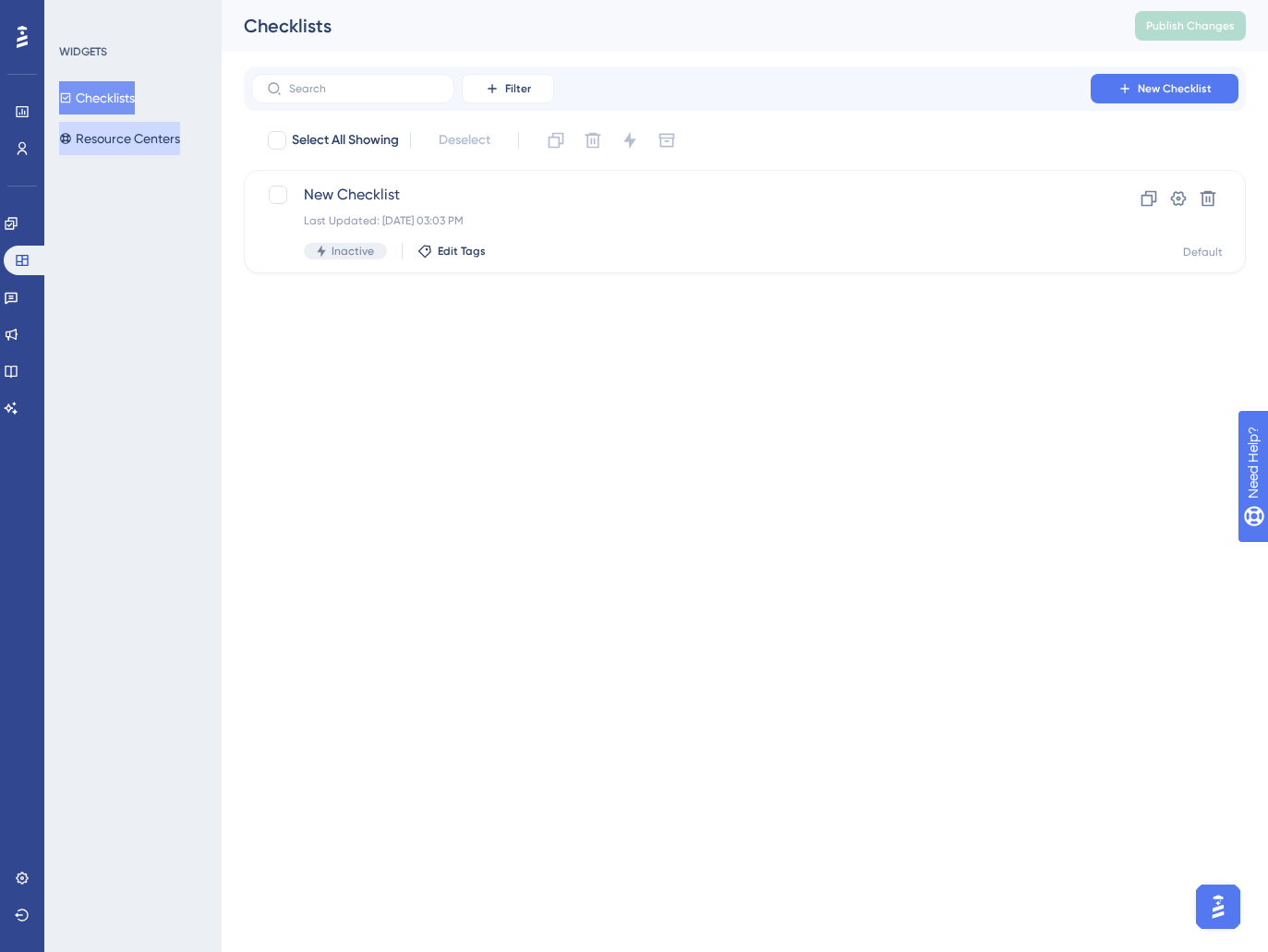
click at [119, 146] on button "Resource Centers" at bounding box center [120, 138] width 121 height 33
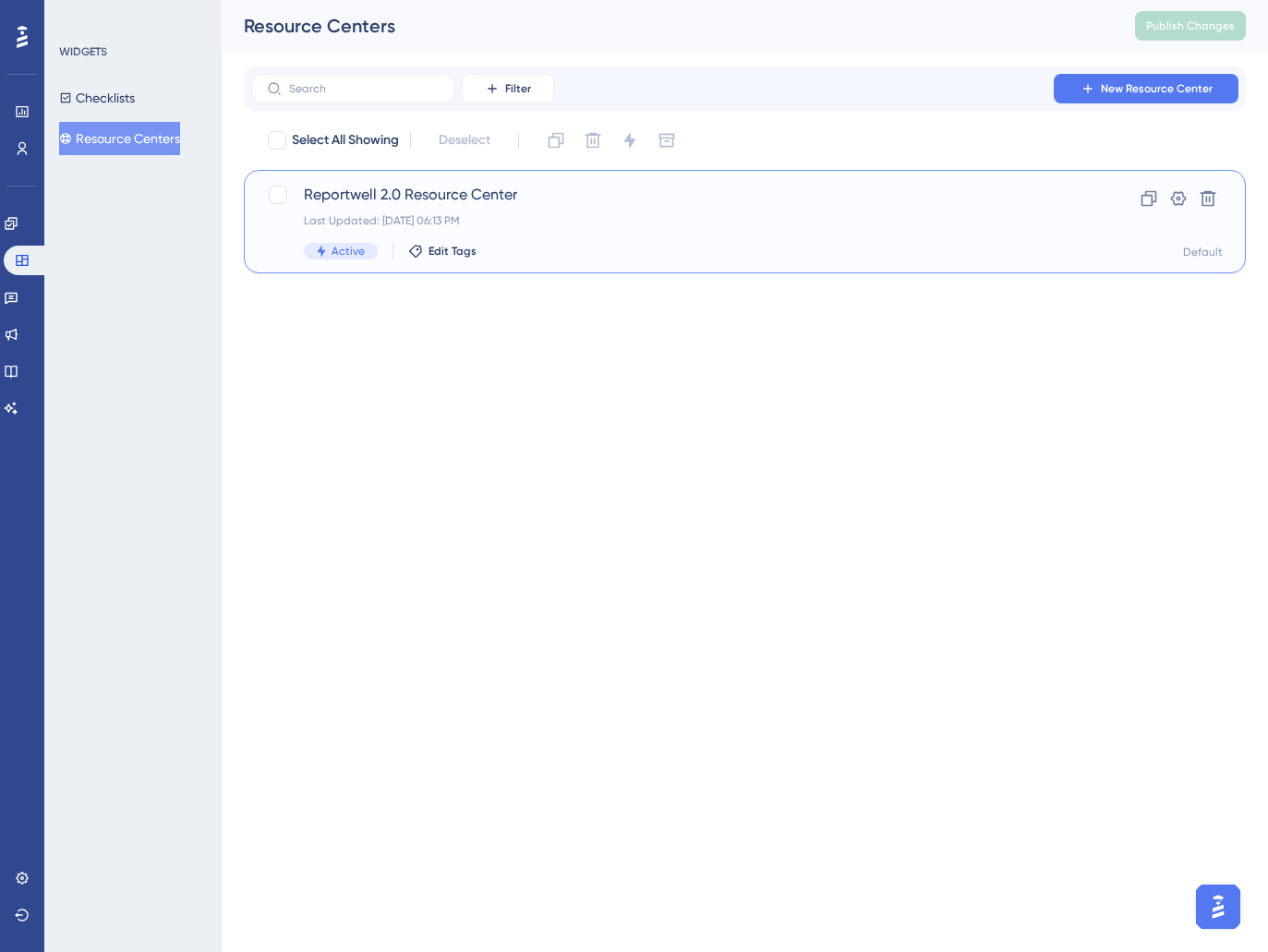
click at [493, 209] on div "Reportwell 2.0 Resource Center Last Updated: Sep 29 2025, 06:13 PM Active Edit …" at bounding box center [671, 222] width 734 height 76
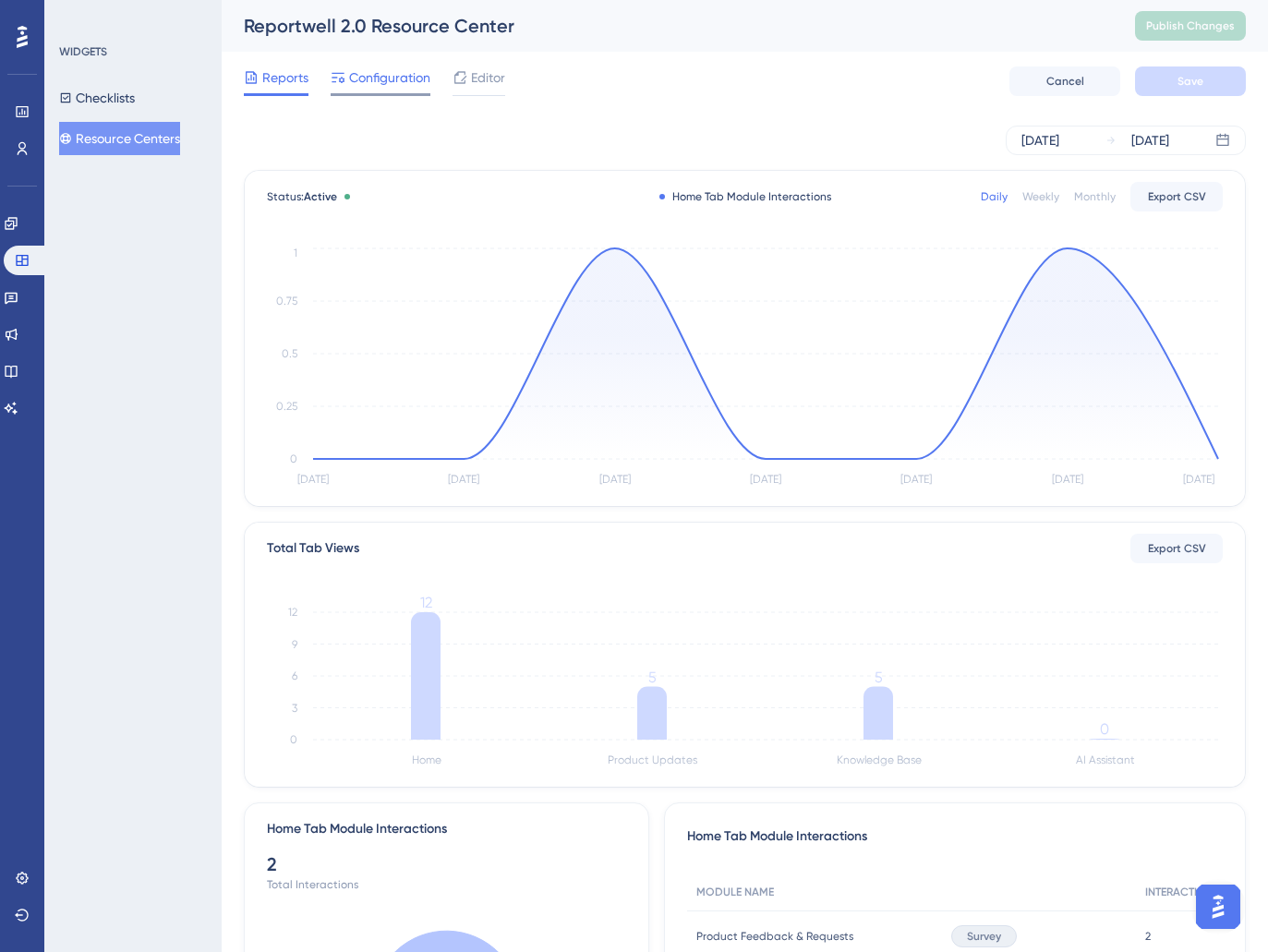
click at [402, 67] on span "Configuration" at bounding box center [389, 78] width 81 height 22
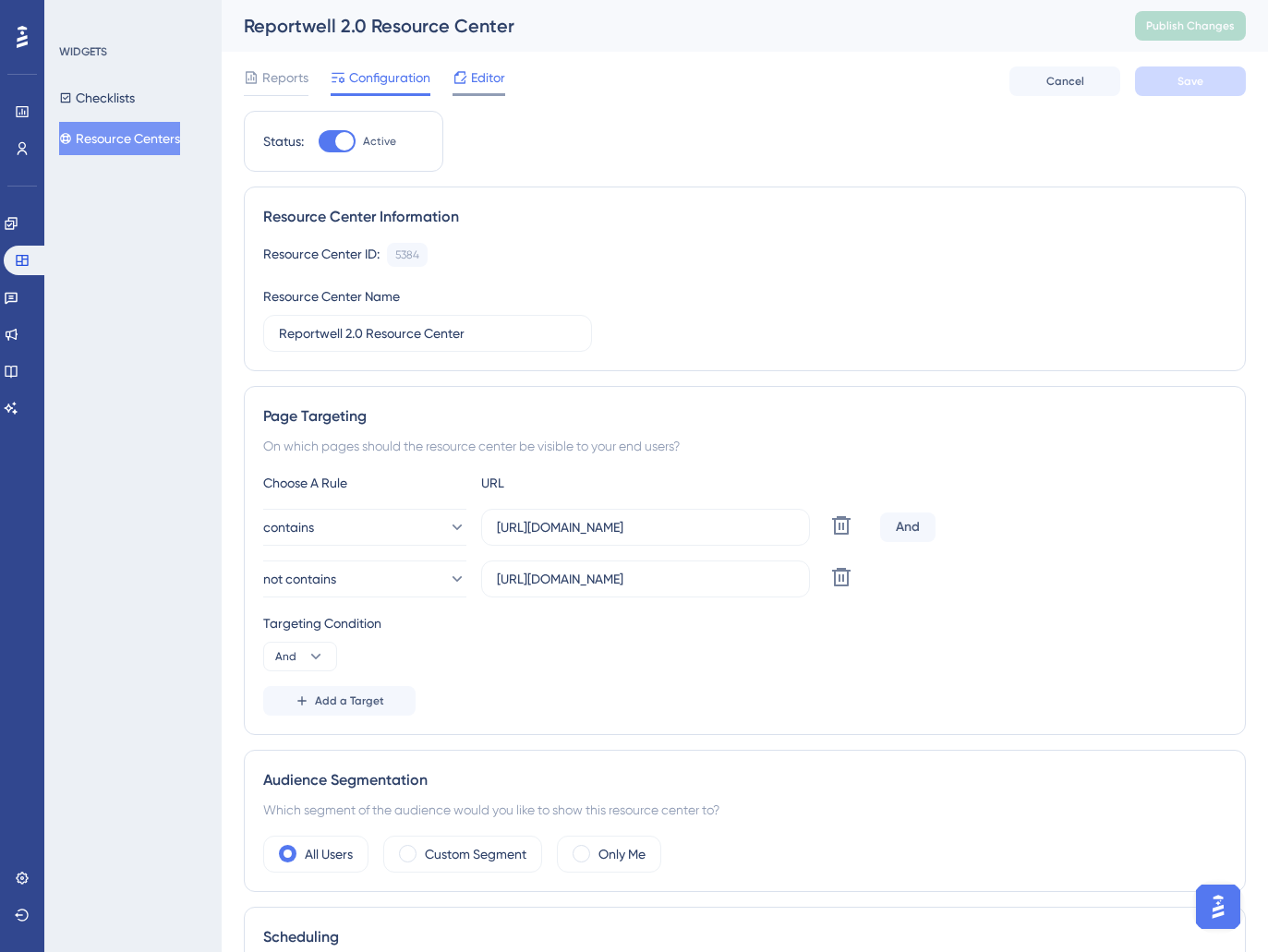
click at [468, 85] on div "Editor" at bounding box center [478, 78] width 53 height 22
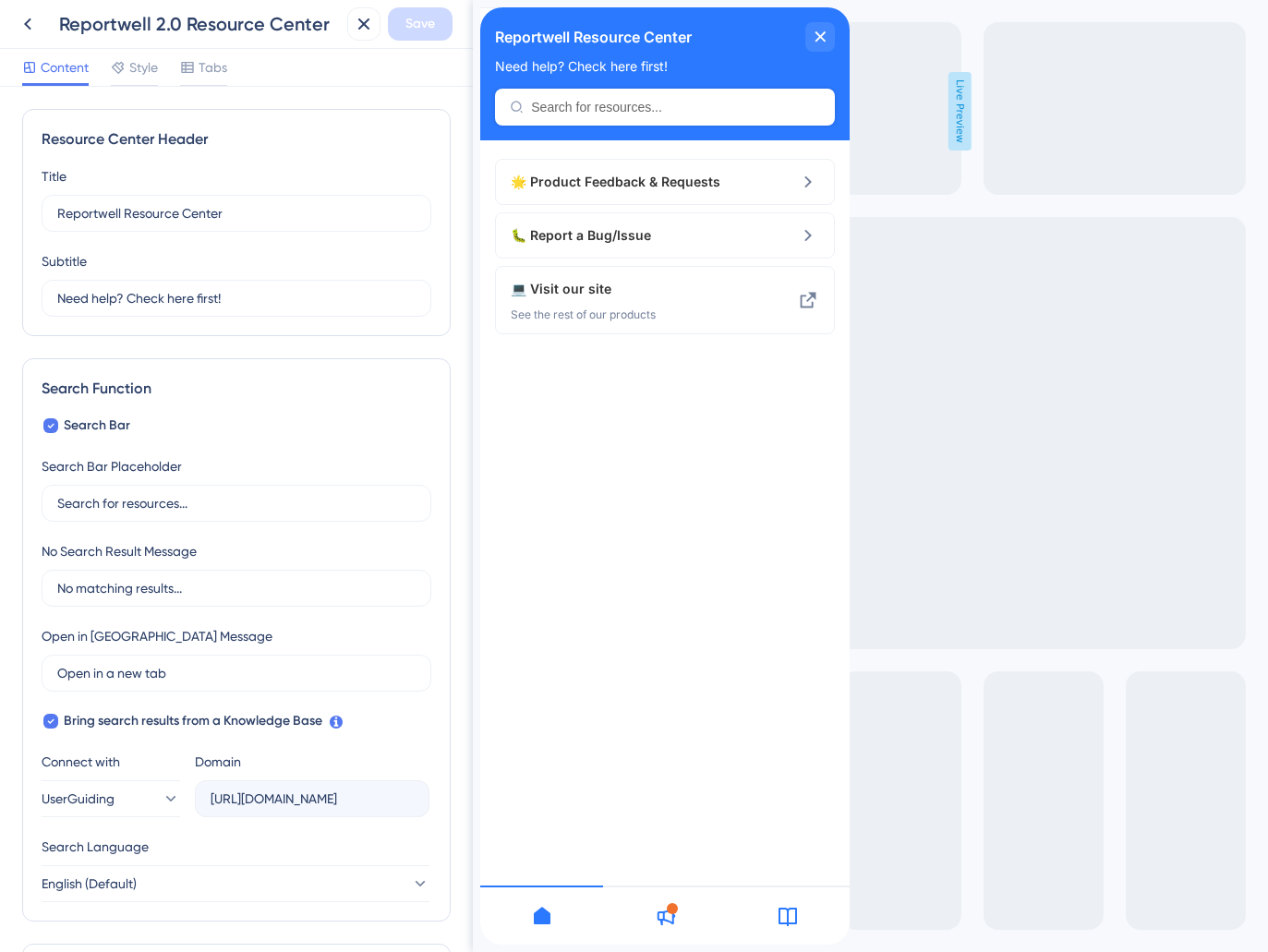
drag, startPoint x: 137, startPoint y: 68, endPoint x: 142, endPoint y: 98, distance: 30.4
click at [137, 68] on span "Style" at bounding box center [143, 68] width 29 height 22
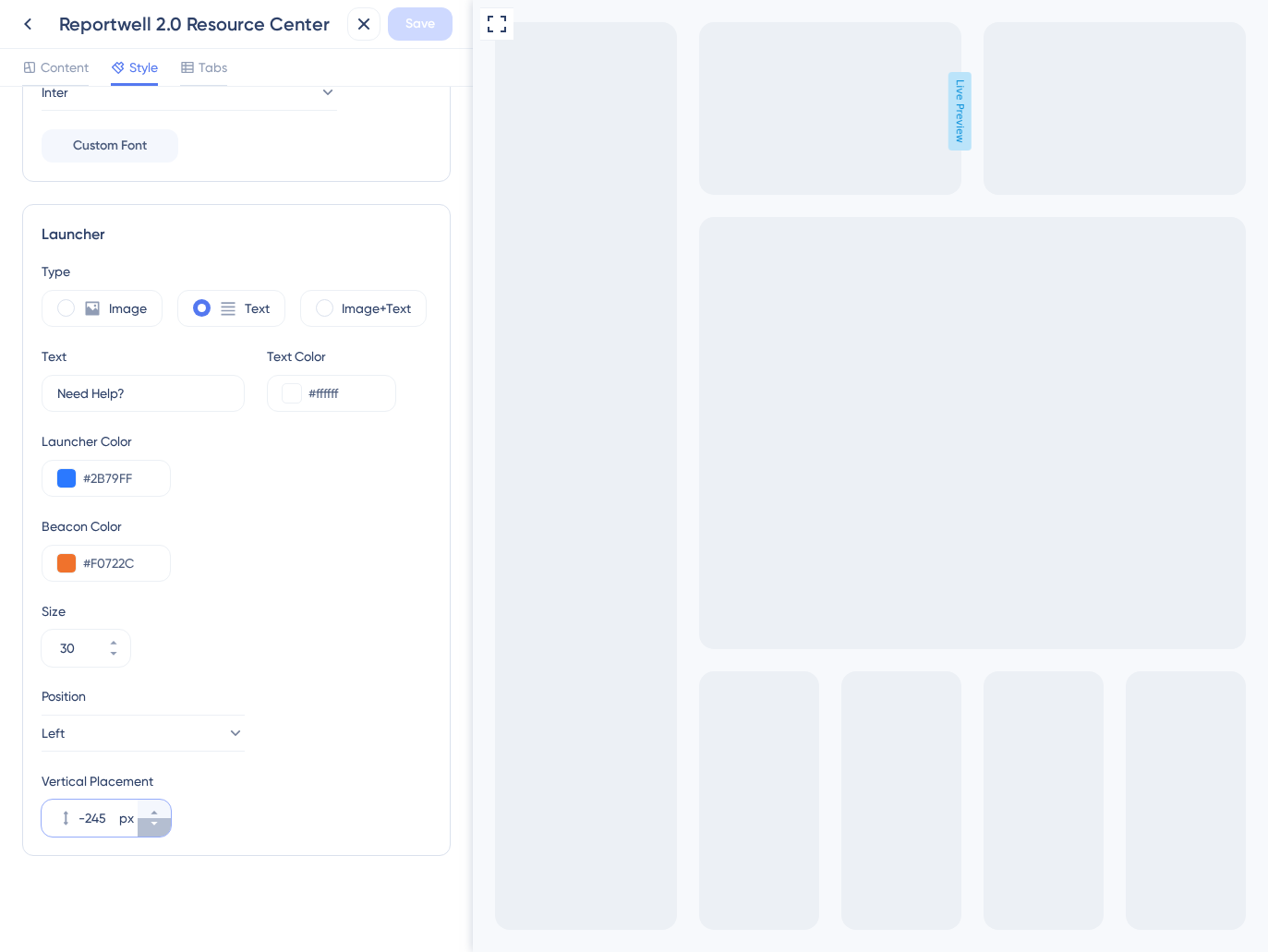
click at [152, 827] on icon at bounding box center [154, 824] width 11 height 11
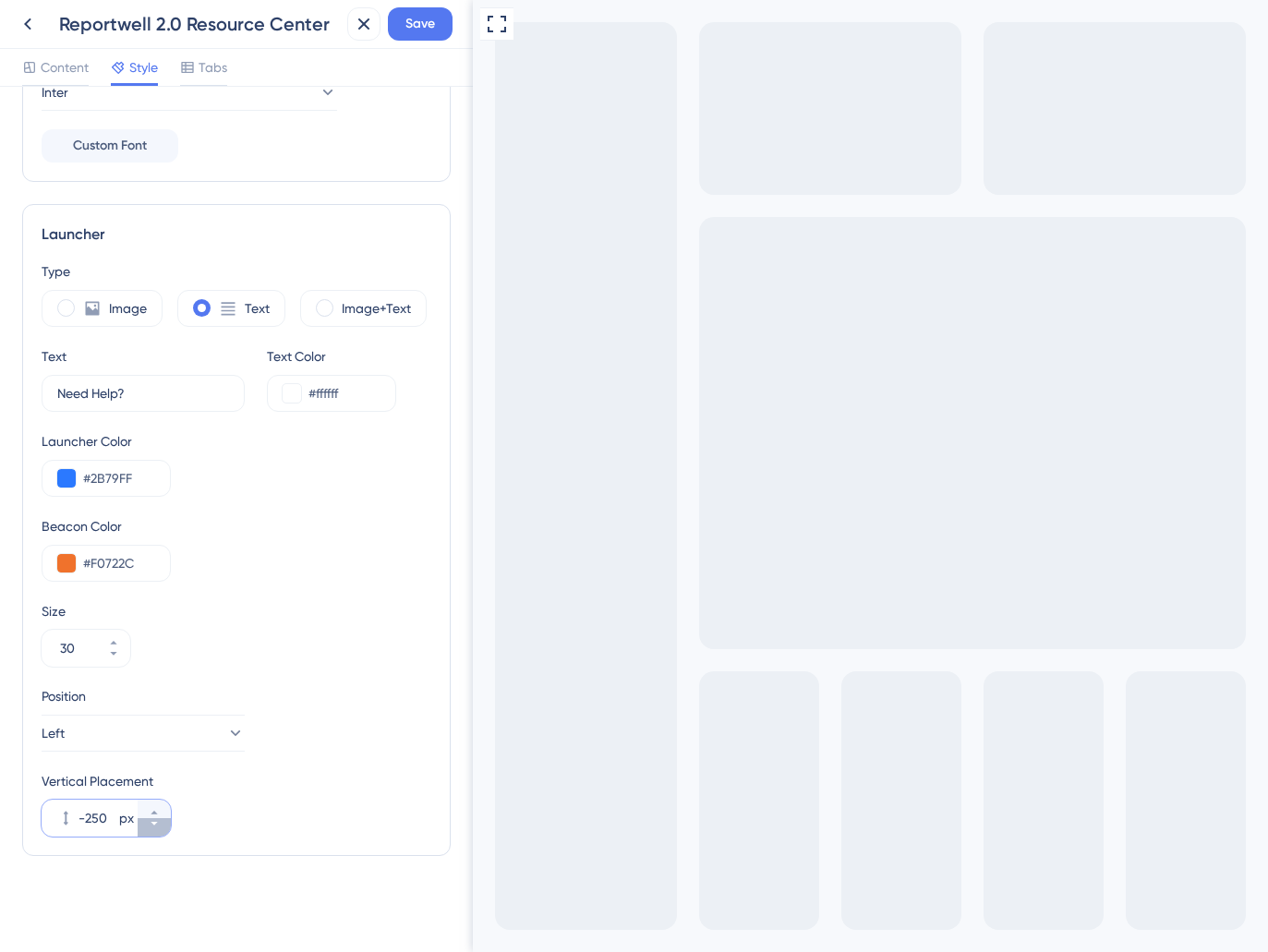
click at [152, 827] on icon at bounding box center [154, 824] width 11 height 11
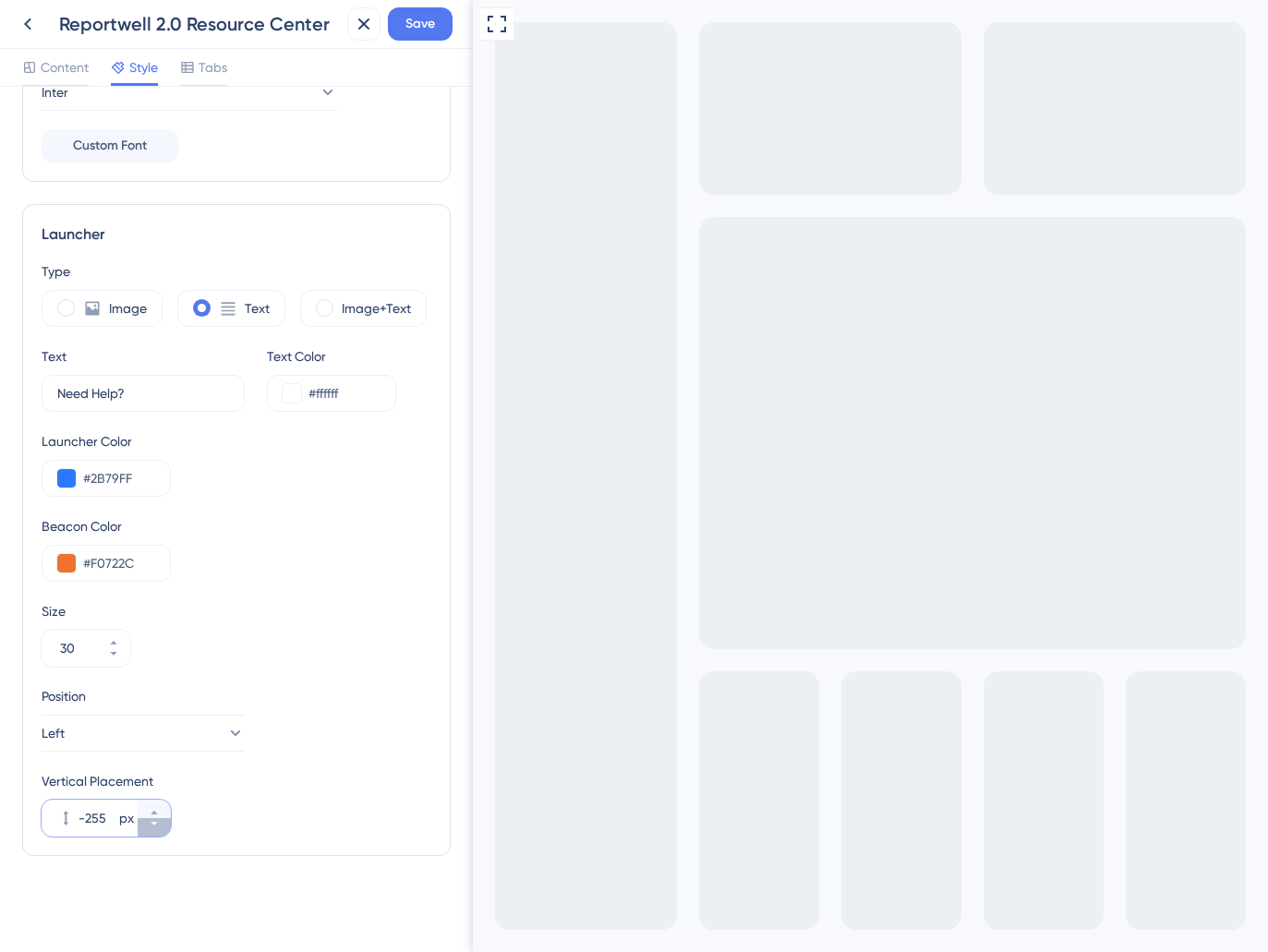
click at [152, 827] on icon at bounding box center [154, 824] width 11 height 11
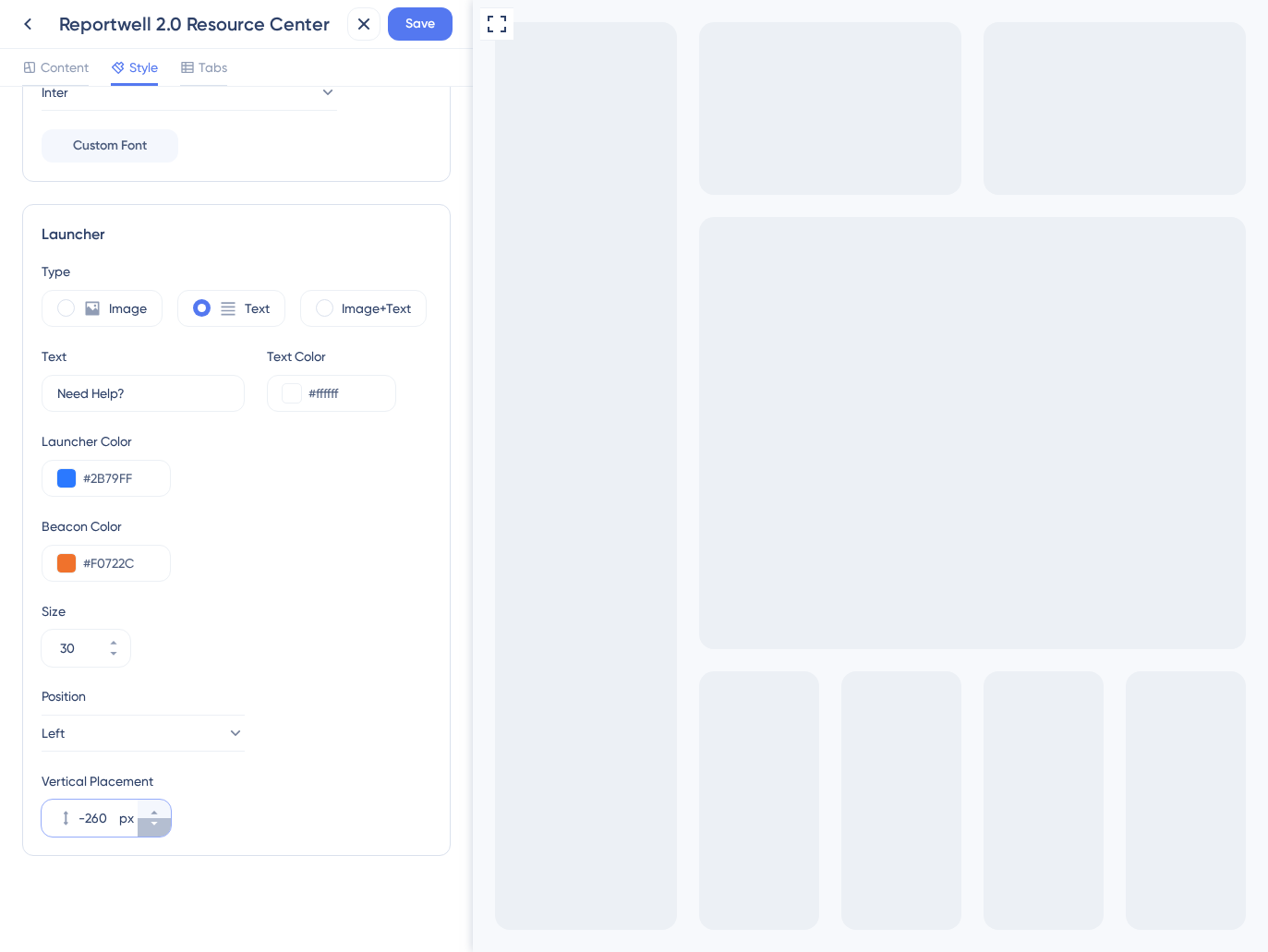
click at [152, 827] on icon at bounding box center [154, 824] width 11 height 11
click at [154, 805] on button "-261 px" at bounding box center [154, 809] width 33 height 19
type input "-260"
click at [403, 29] on button "Save" at bounding box center [421, 24] width 65 height 33
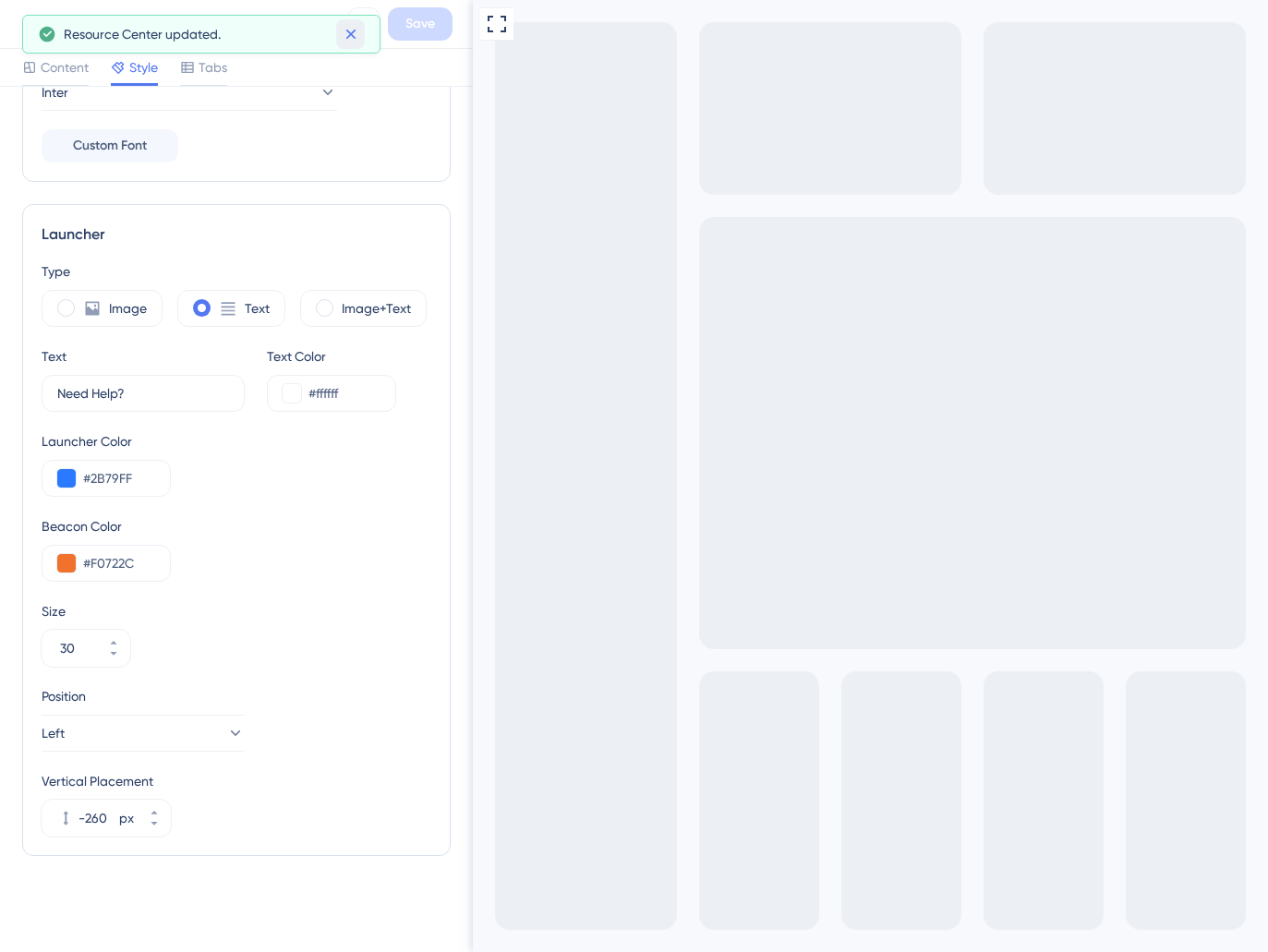
click at [358, 42] on icon at bounding box center [351, 34] width 19 height 19
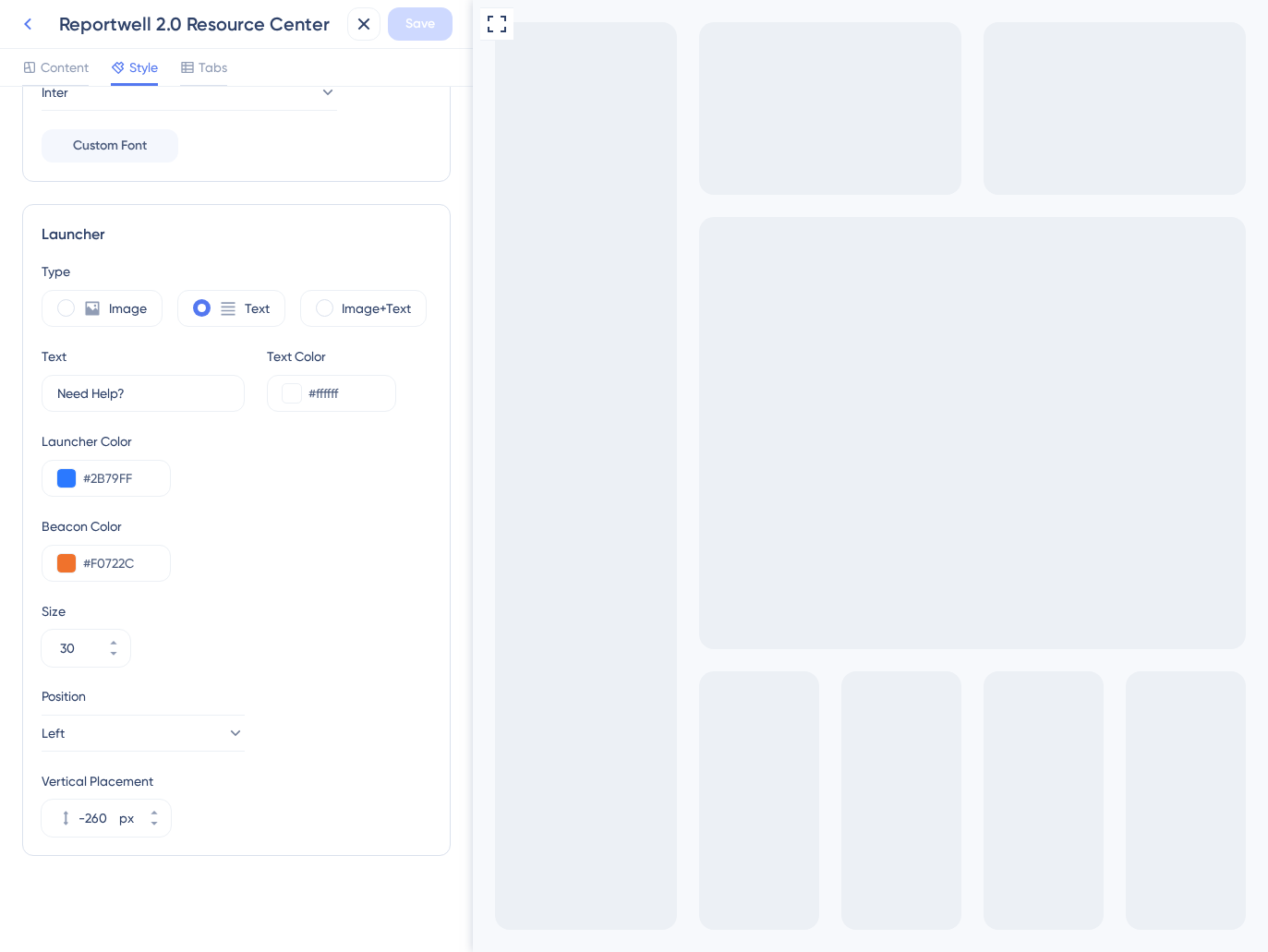
click at [38, 29] on icon at bounding box center [28, 24] width 22 height 22
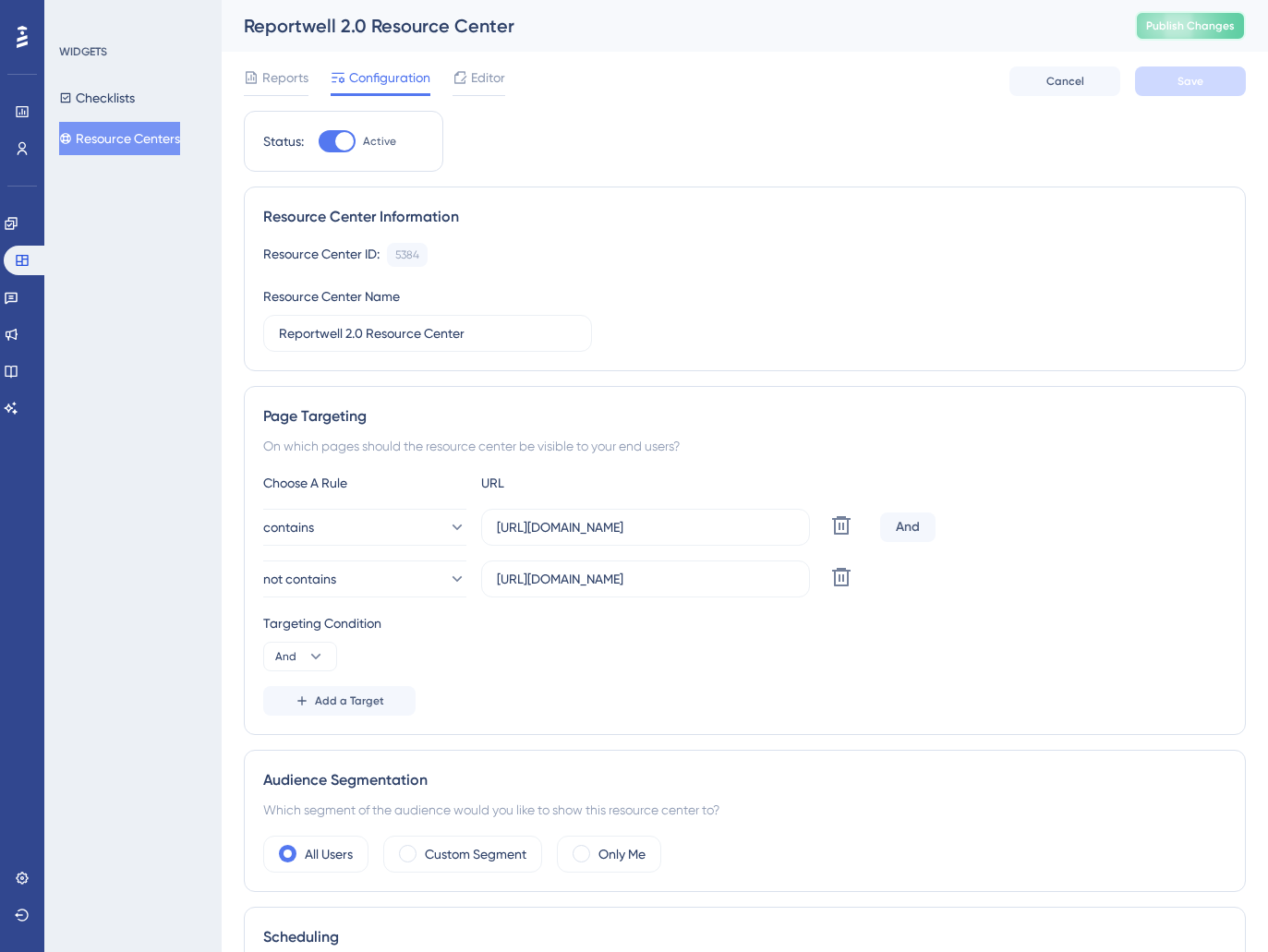
click at [1205, 25] on span "Publish Changes" at bounding box center [1190, 26] width 88 height 15
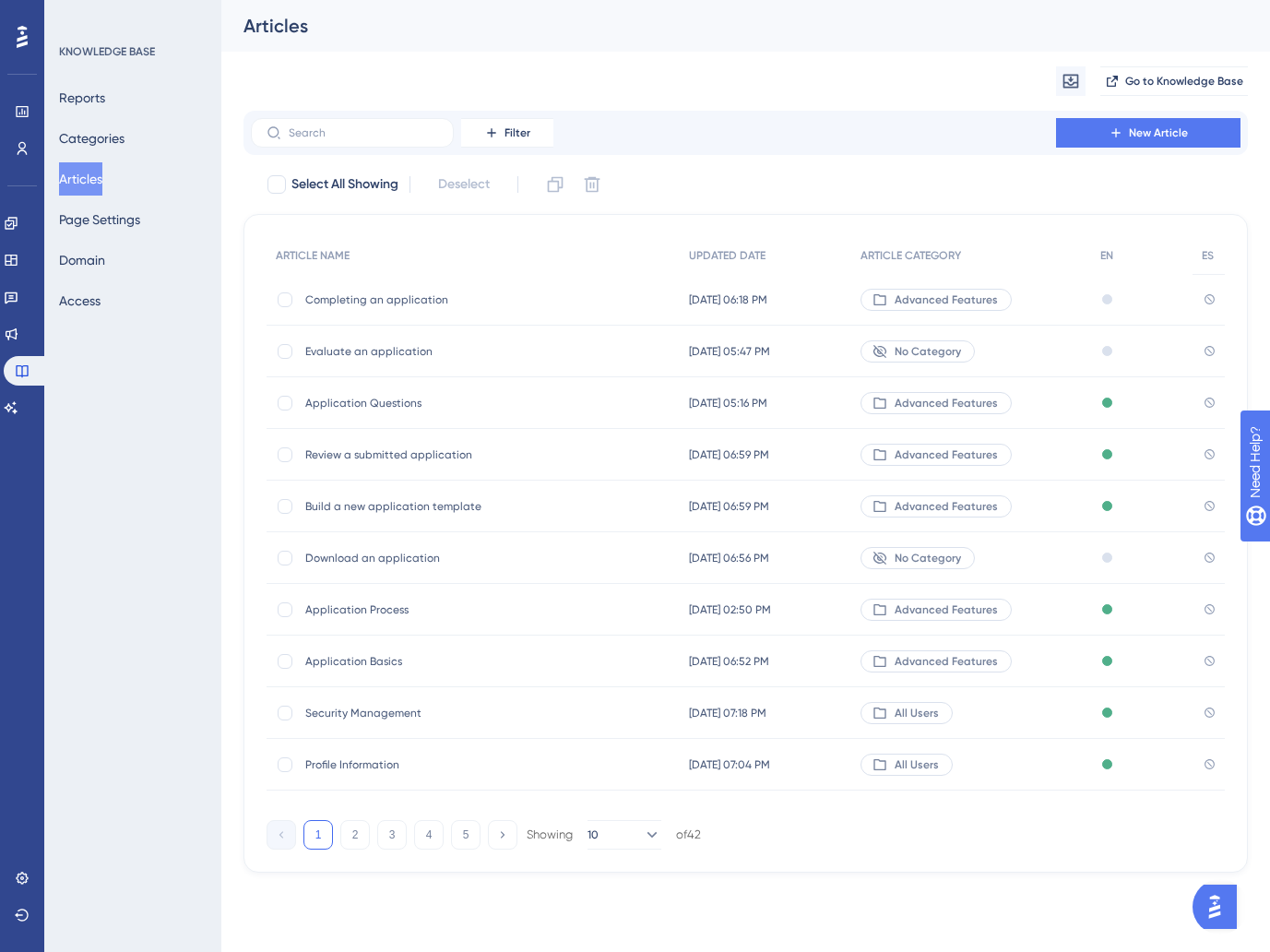
click at [1084, 289] on div "Advanced Features" at bounding box center [971, 300] width 240 height 52
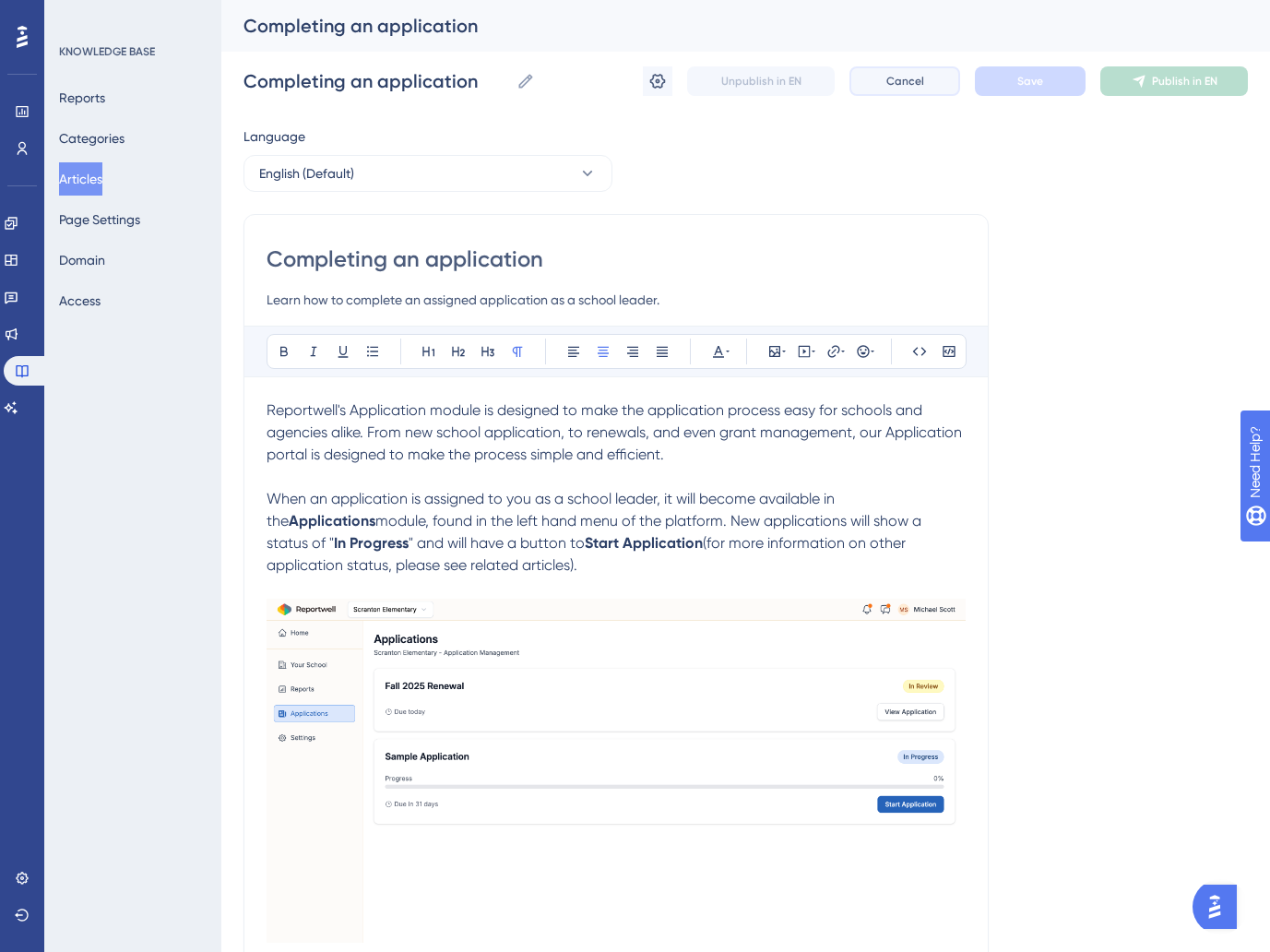
click at [916, 92] on button "Cancel" at bounding box center [904, 82] width 110 height 30
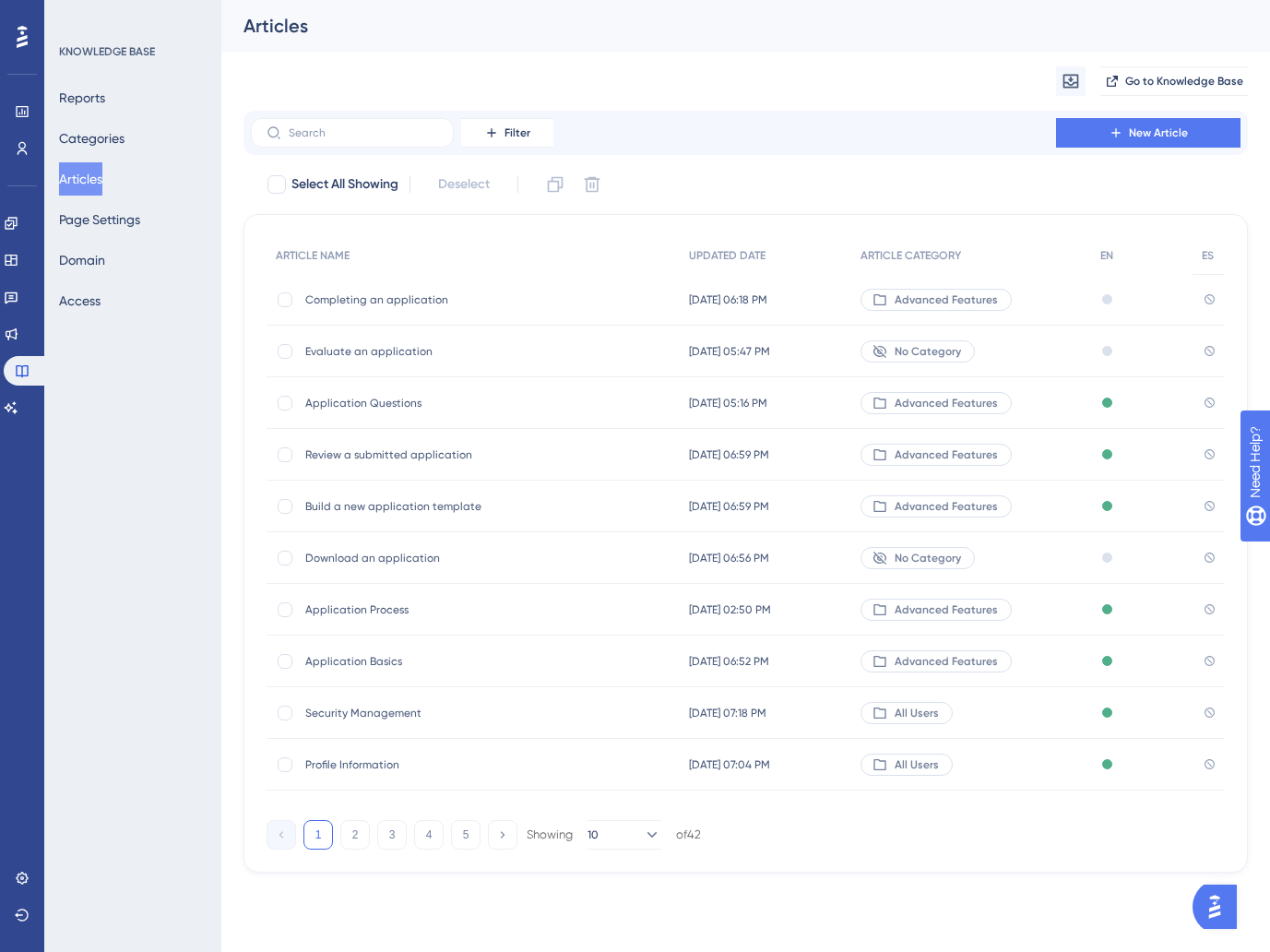
click at [574, 314] on div "Completing an application Completing an application" at bounding box center [453, 300] width 295 height 52
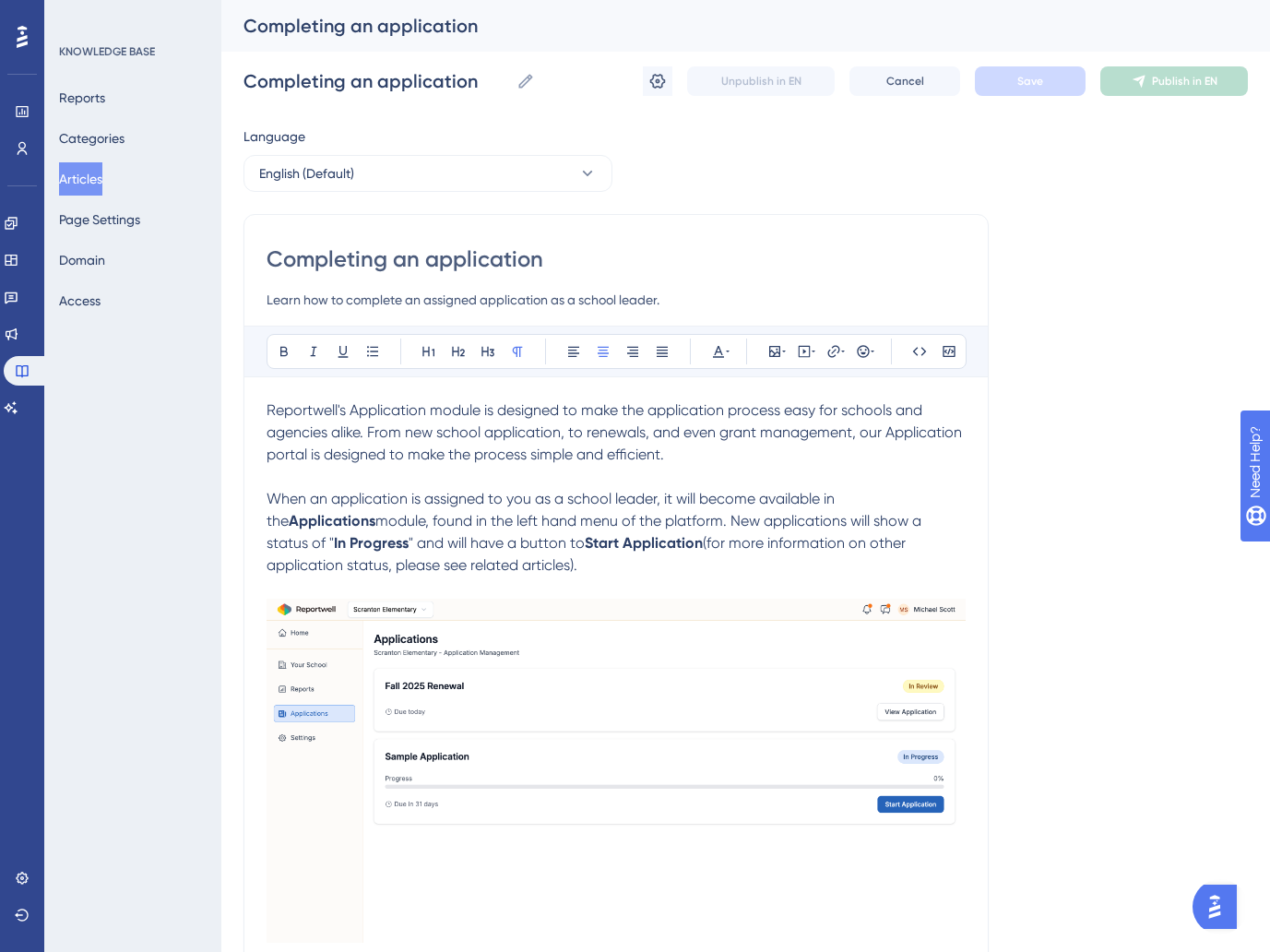
click at [396, 424] on span "Reportwell's Application module is designed to make the application process eas…" at bounding box center [616, 432] width 699 height 62
click at [749, 447] on p "Reportwell's Application module is designed to make the application process eas…" at bounding box center [616, 433] width 699 height 67
click at [1040, 72] on button "Save" at bounding box center [1030, 82] width 110 height 30
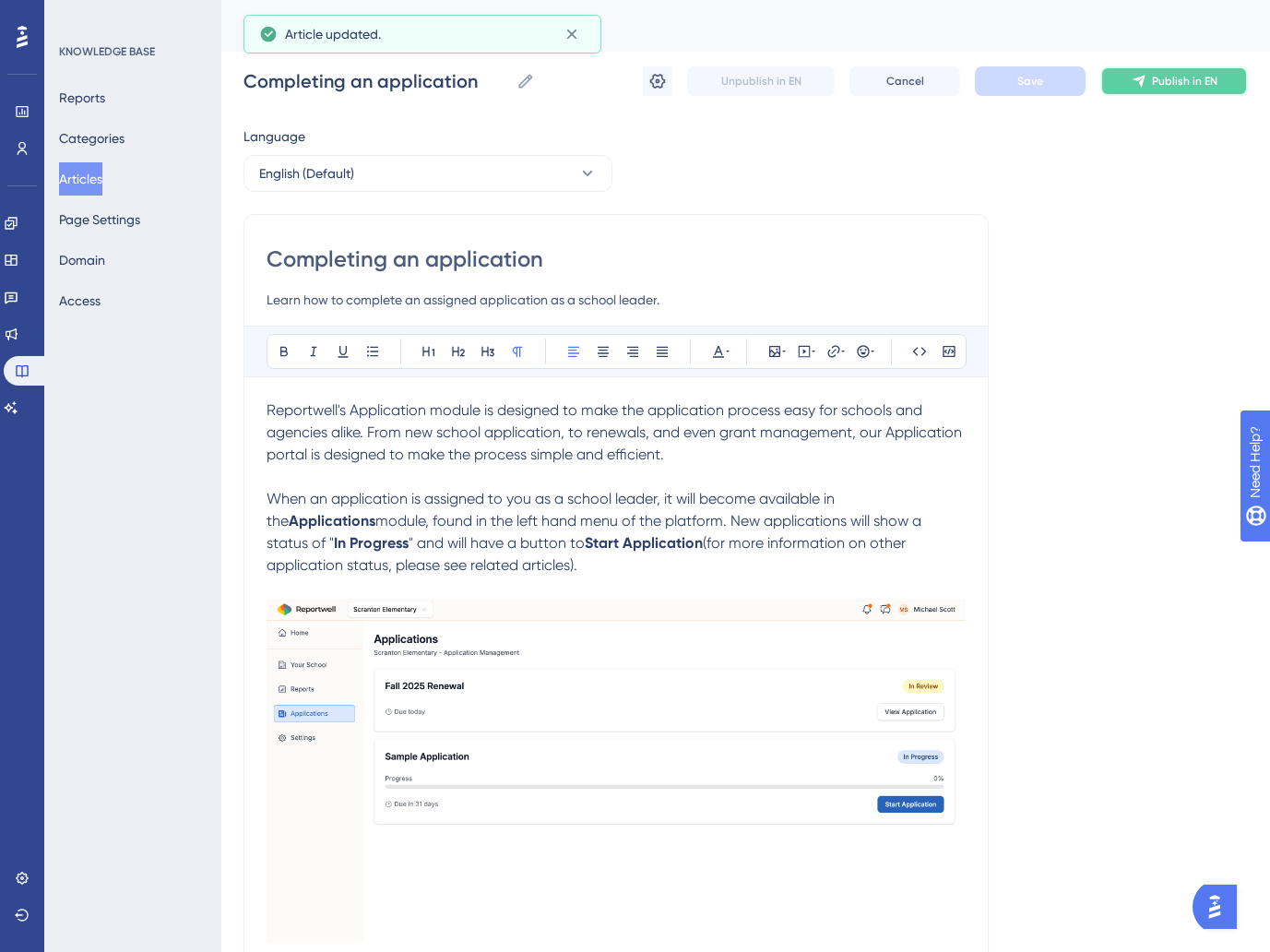
click at [1173, 95] on button "Publish in EN" at bounding box center [1174, 82] width 148 height 30
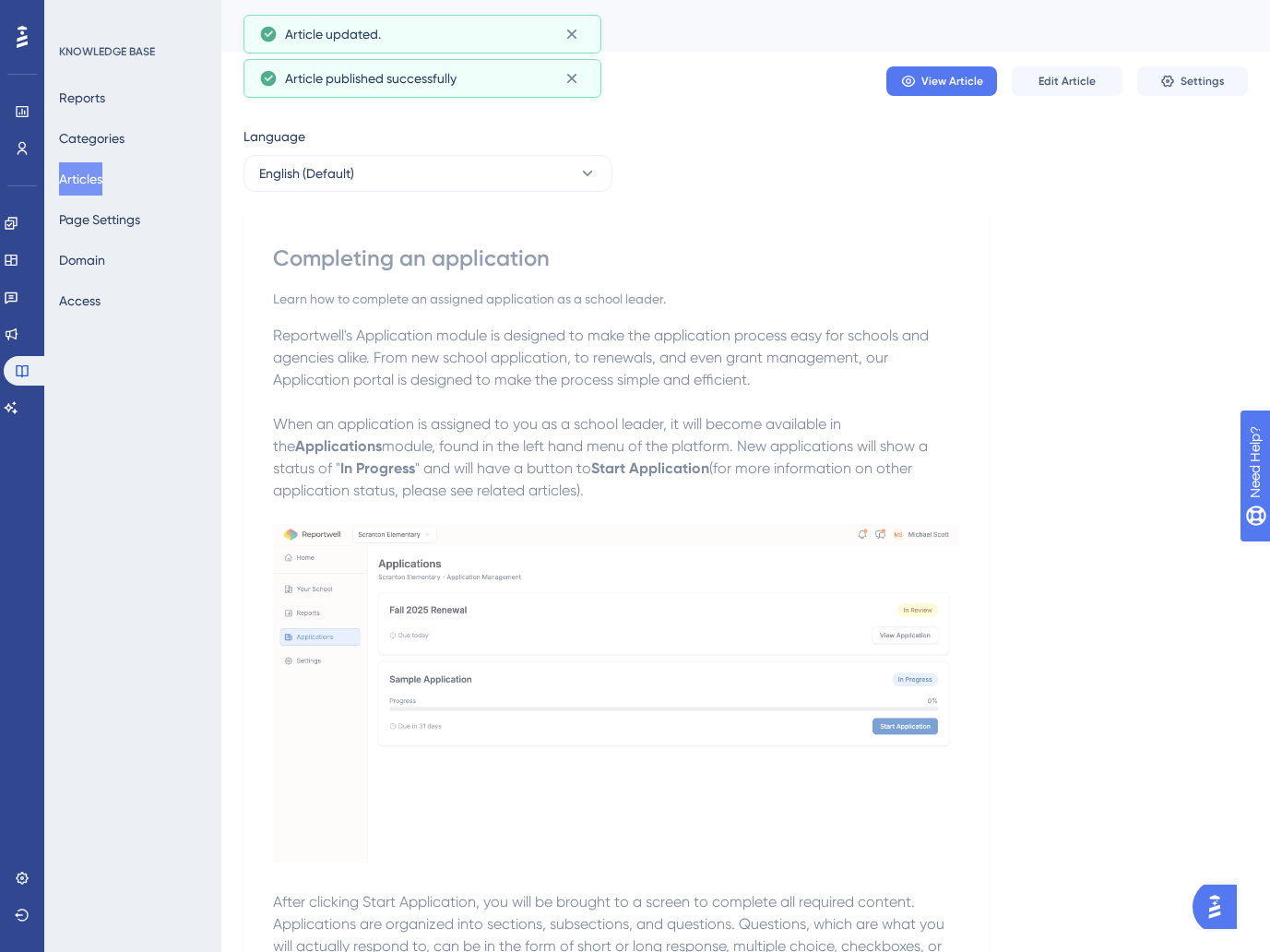
click at [89, 190] on button "Articles" at bounding box center [81, 179] width 44 height 33
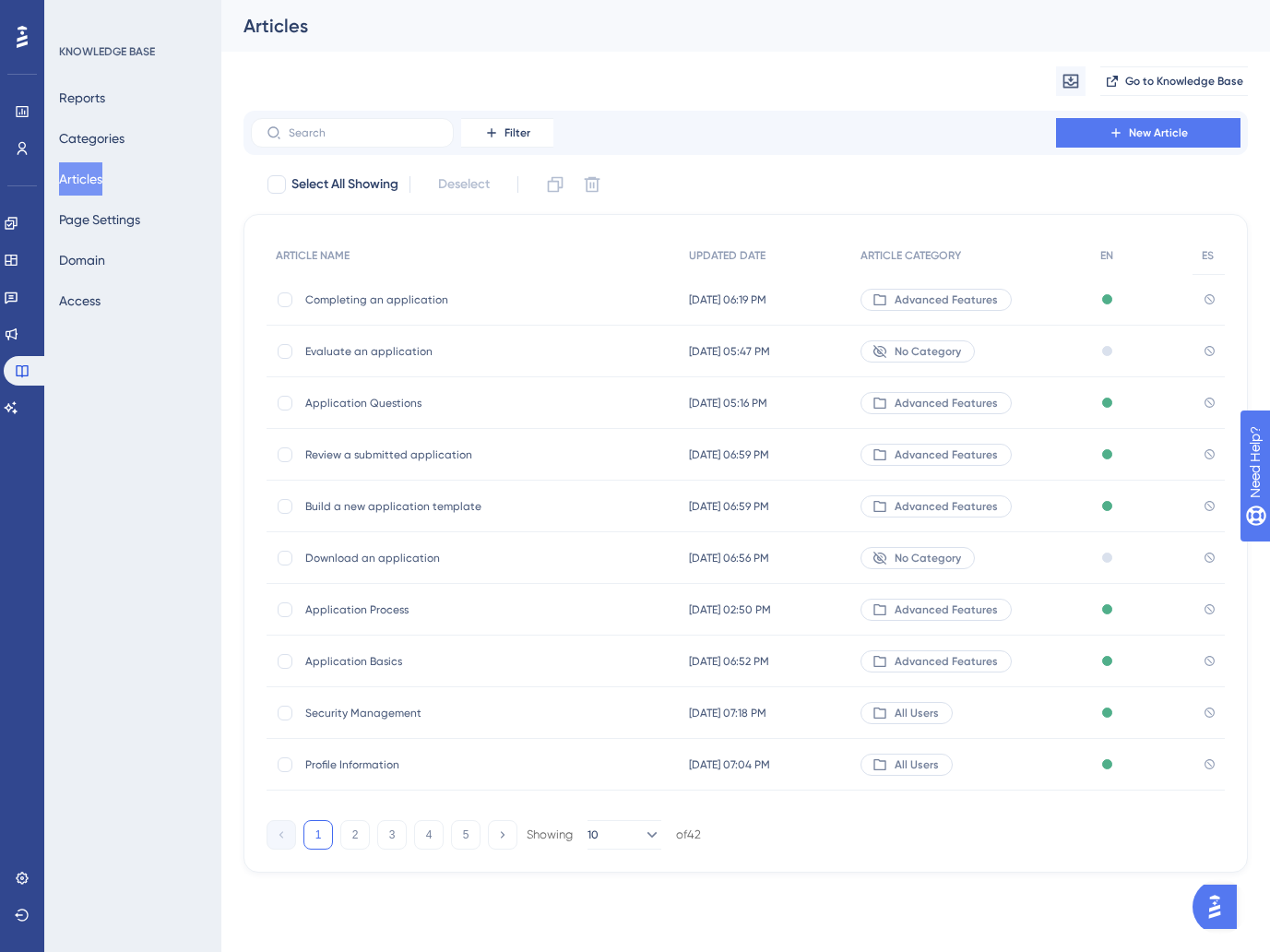
click at [535, 344] on span "Evaluate an application" at bounding box center [453, 352] width 295 height 15
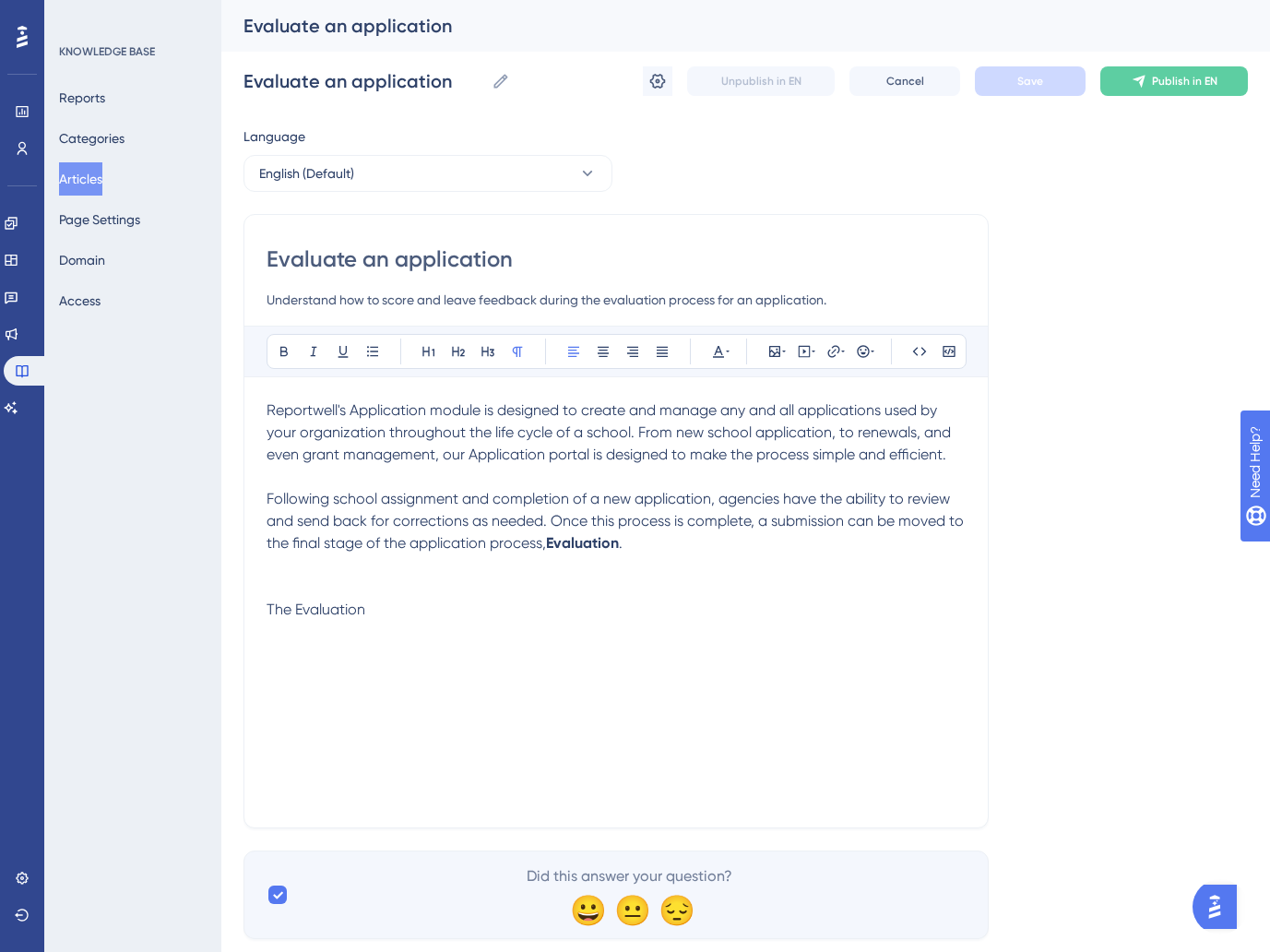
click at [465, 622] on div "Reportwell's Application module is designed to create and manage any and all ap…" at bounding box center [616, 602] width 699 height 405
click at [355, 577] on p at bounding box center [616, 587] width 699 height 22
click at [489, 611] on p "The Evaluation" at bounding box center [616, 610] width 699 height 22
drag, startPoint x: 410, startPoint y: 628, endPoint x: 430, endPoint y: 617, distance: 22.8
click at [410, 628] on div "Reportwell's Application module is designed to create and manage any and all ap…" at bounding box center [616, 602] width 699 height 405
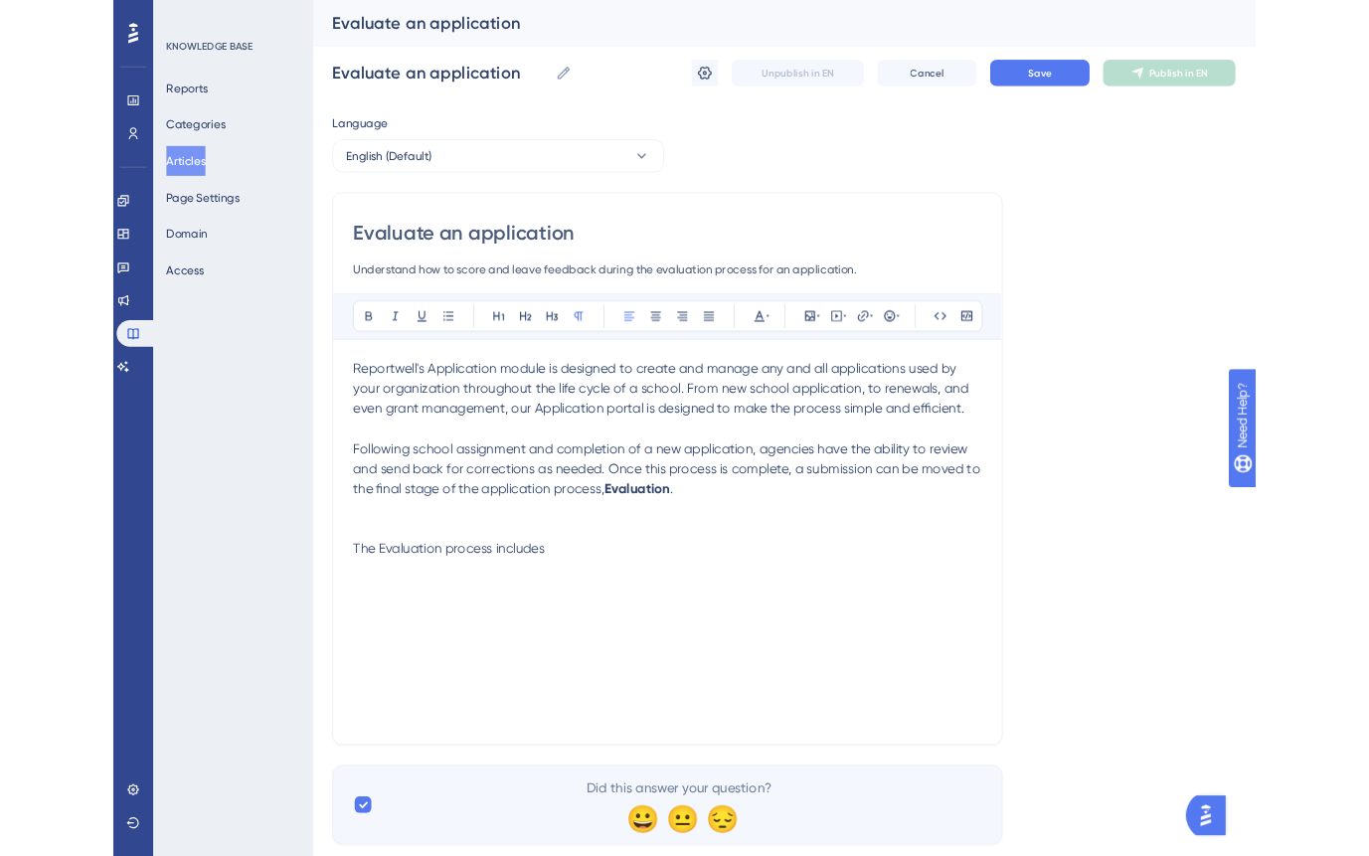
scroll to position [50, 0]
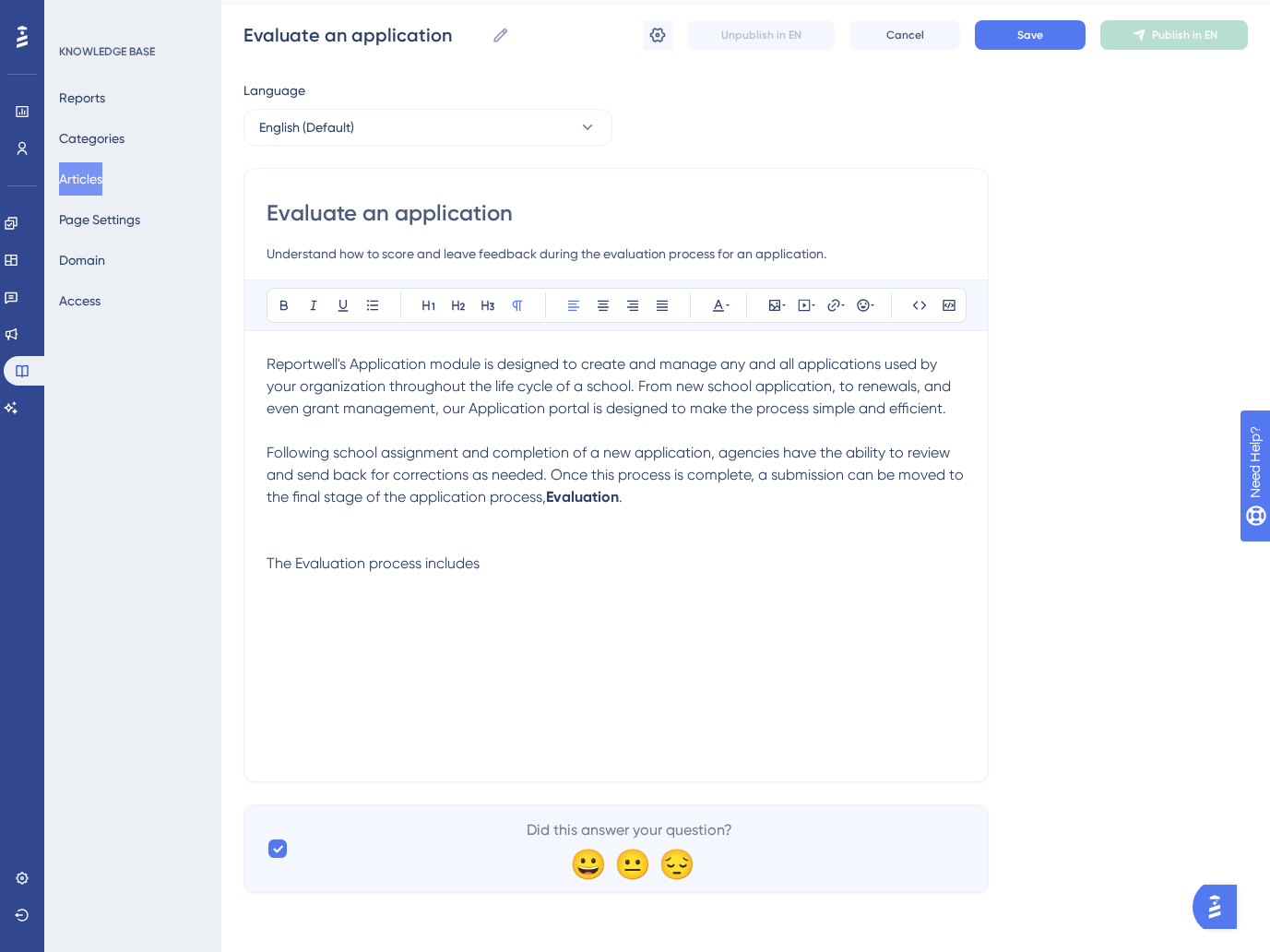
drag, startPoint x: 519, startPoint y: 563, endPoint x: 192, endPoint y: 562, distance: 327.0
click at [222, 562] on div "Performance Users Engagement Widgets Feedback Product Updates Knowledge Base AI…" at bounding box center [746, 438] width 1048 height 969
click at [308, 561] on span "The Evaluation process includes" at bounding box center [373, 563] width 213 height 18
click at [474, 561] on span "The Evaluation process includes" at bounding box center [373, 563] width 213 height 18
drag, startPoint x: 519, startPoint y: 563, endPoint x: 249, endPoint y: 566, distance: 270.0
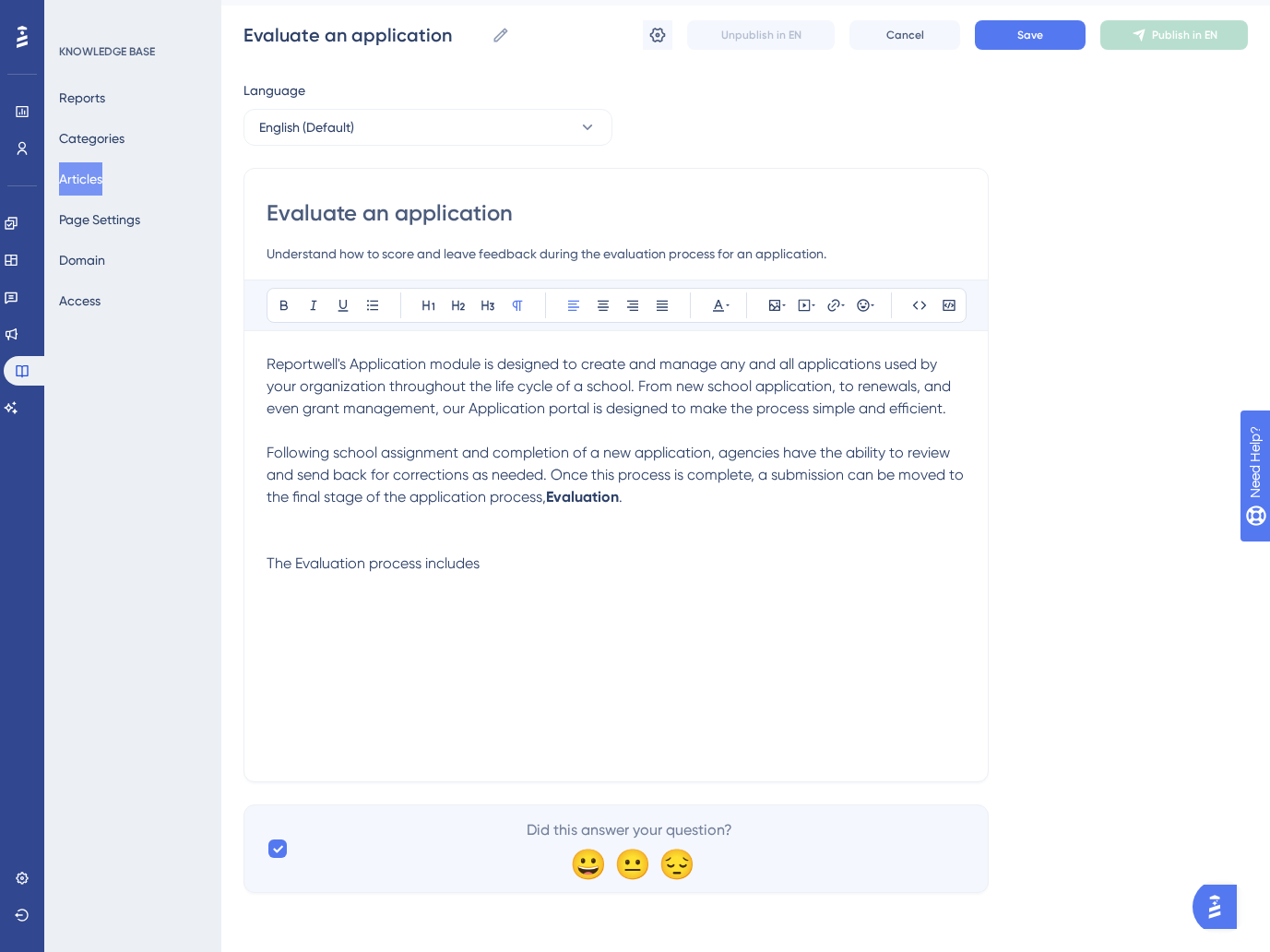
click at [249, 566] on div "Evaluate an application Understand how to score and leave feedback during the e…" at bounding box center [615, 475] width 745 height 614
click at [405, 584] on span "In the Evaluation stage, an application is scored using the rubrics assigned to…" at bounding box center [607, 574] width 682 height 40
click at [592, 586] on span "In the Evaluation stage, an application is scored using the rubrics assigned to…" at bounding box center [607, 574] width 682 height 40
click at [785, 584] on p "In the Evaluation stage, an application is scored using the rubrics assigned to…" at bounding box center [616, 575] width 699 height 45
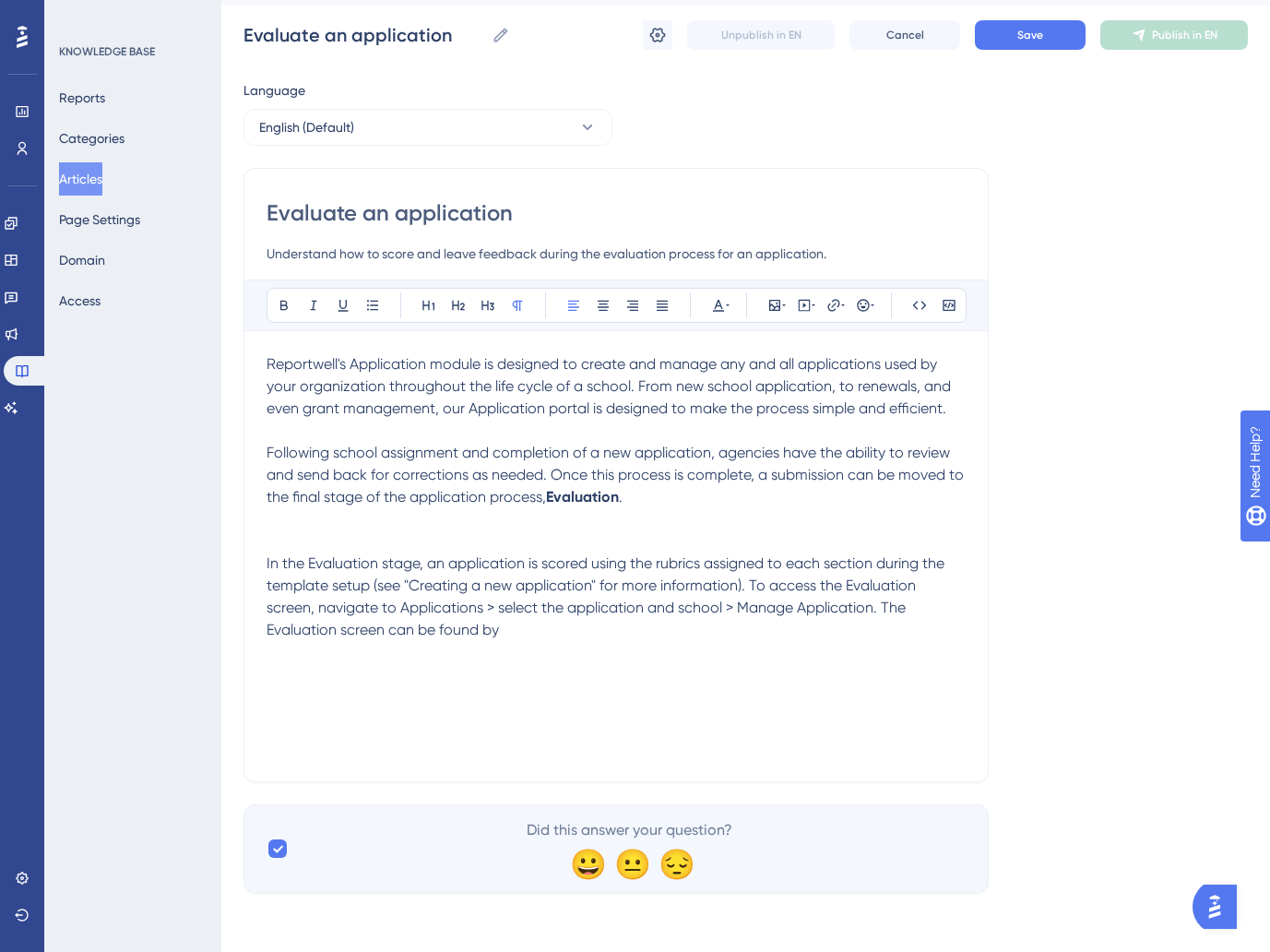
drag, startPoint x: 872, startPoint y: 629, endPoint x: 880, endPoint y: 611, distance: 19.7
click at [880, 611] on p "In the Evaluation stage, an application is scored using the rubrics assigned to…" at bounding box center [616, 597] width 699 height 88
click at [582, 524] on p at bounding box center [616, 520] width 699 height 22
click at [780, 306] on icon at bounding box center [775, 305] width 15 height 15
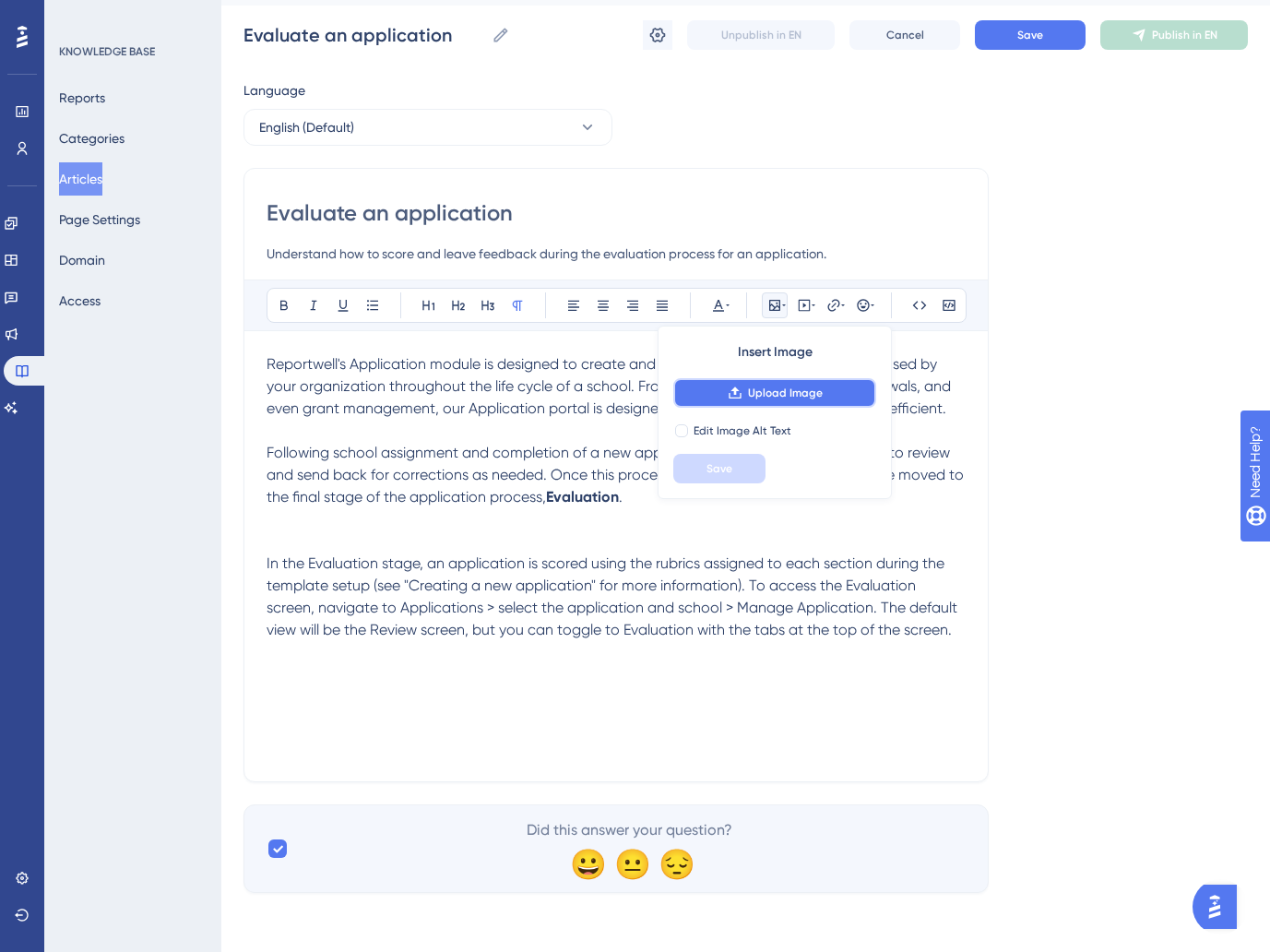
click at [775, 391] on span "Upload Image" at bounding box center [785, 393] width 75 height 15
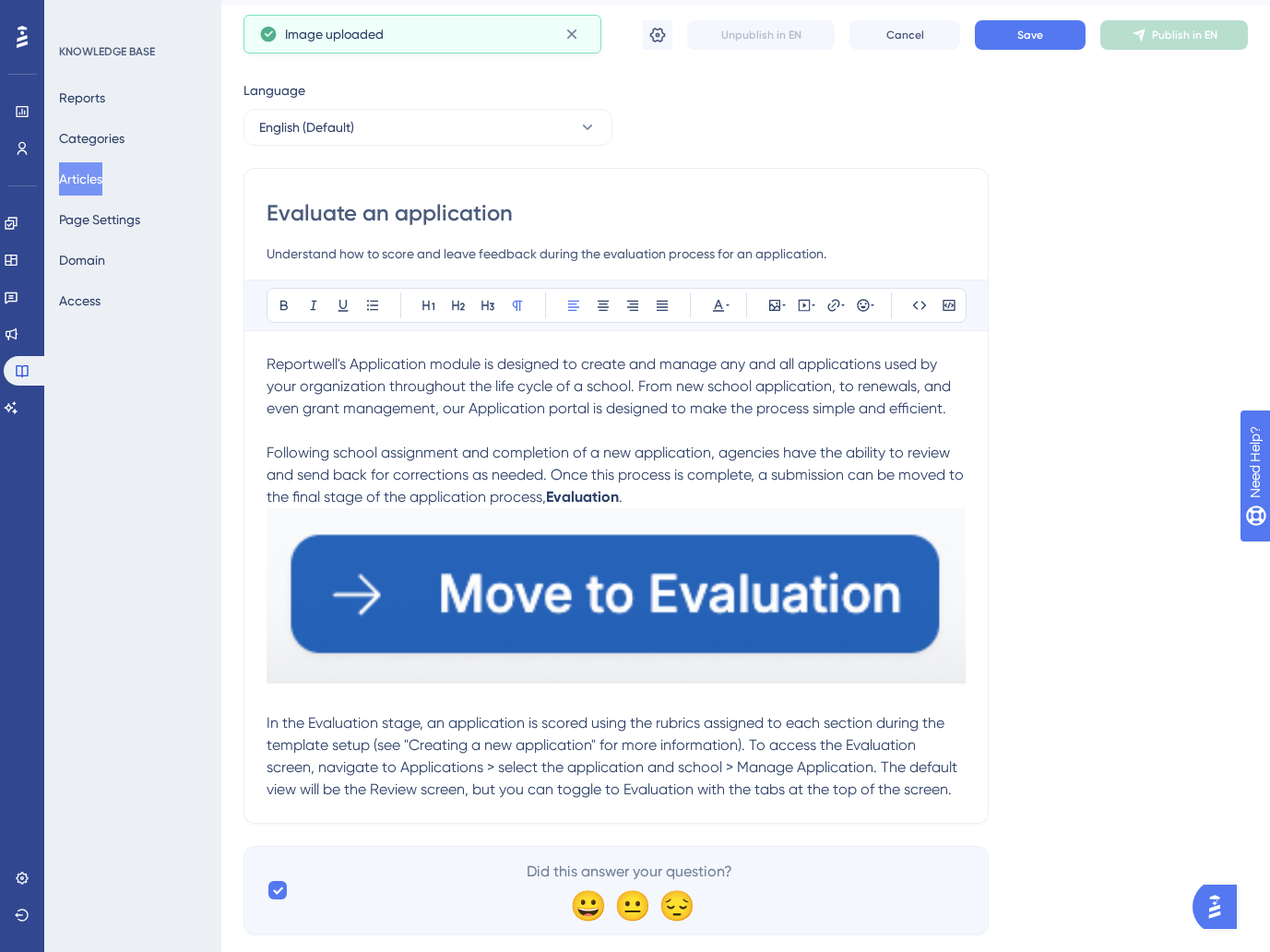
click at [766, 474] on span "Following school assignment and completion of a new application, agencies have …" at bounding box center [617, 474] width 701 height 62
drag, startPoint x: 787, startPoint y: 564, endPoint x: 877, endPoint y: 686, distance: 151.6
click at [789, 568] on img at bounding box center [616, 596] width 699 height 175
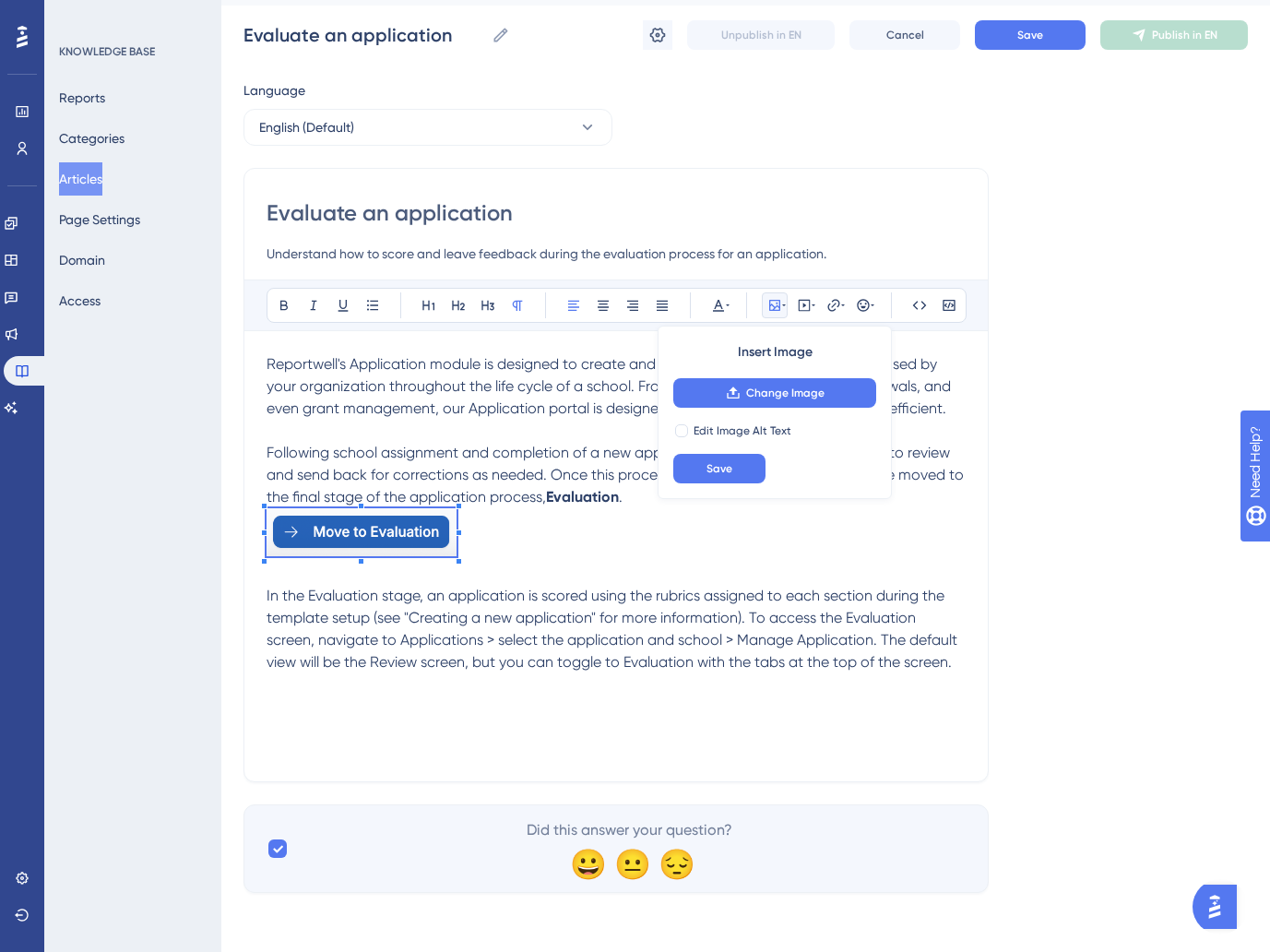
click at [457, 567] on div "Reportwell's Application module is designed to create and manage any and all ap…" at bounding box center [616, 556] width 699 height 405
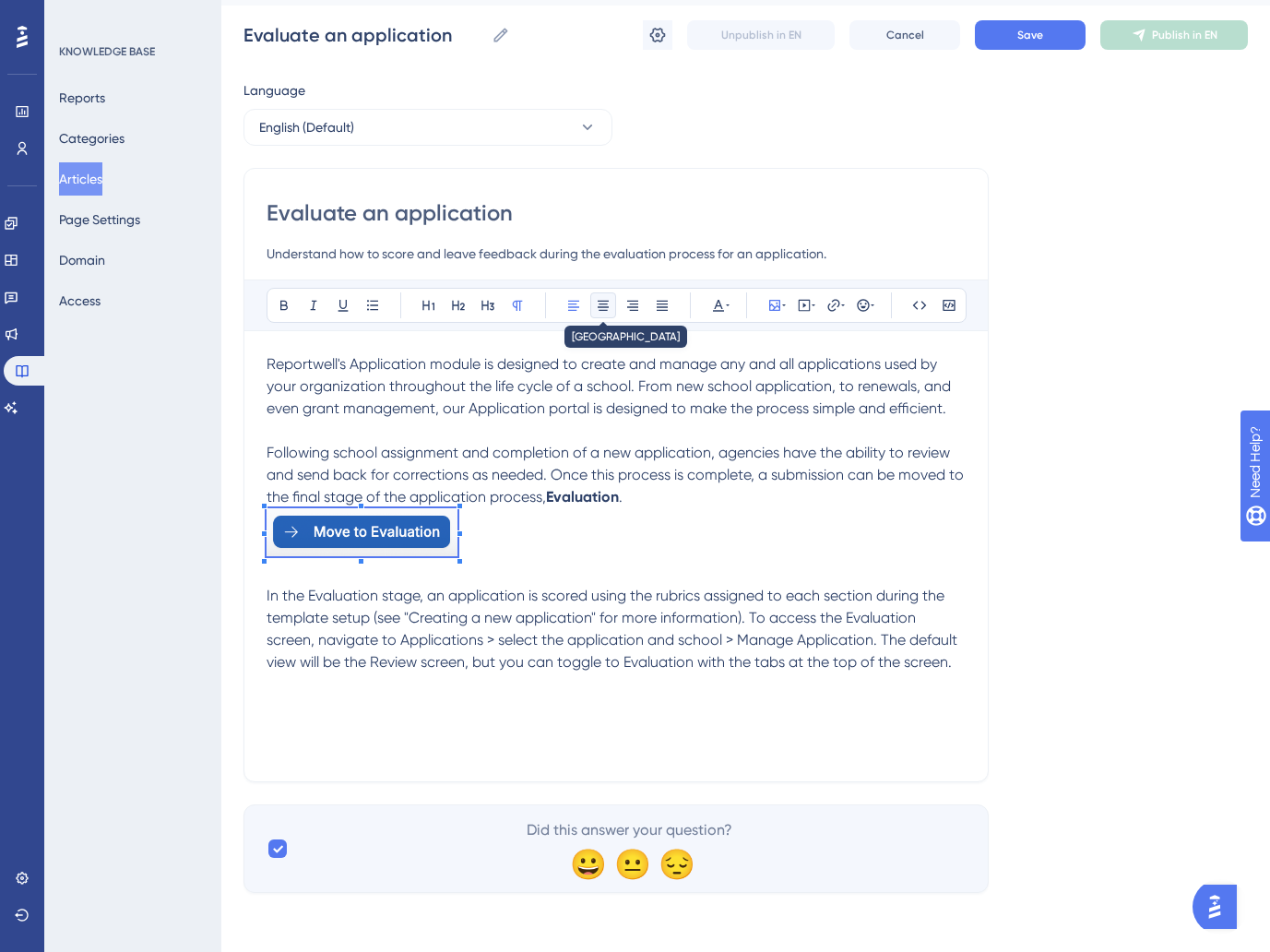
drag, startPoint x: 608, startPoint y: 300, endPoint x: 645, endPoint y: 402, distance: 108.5
click at [609, 302] on icon at bounding box center [603, 305] width 15 height 15
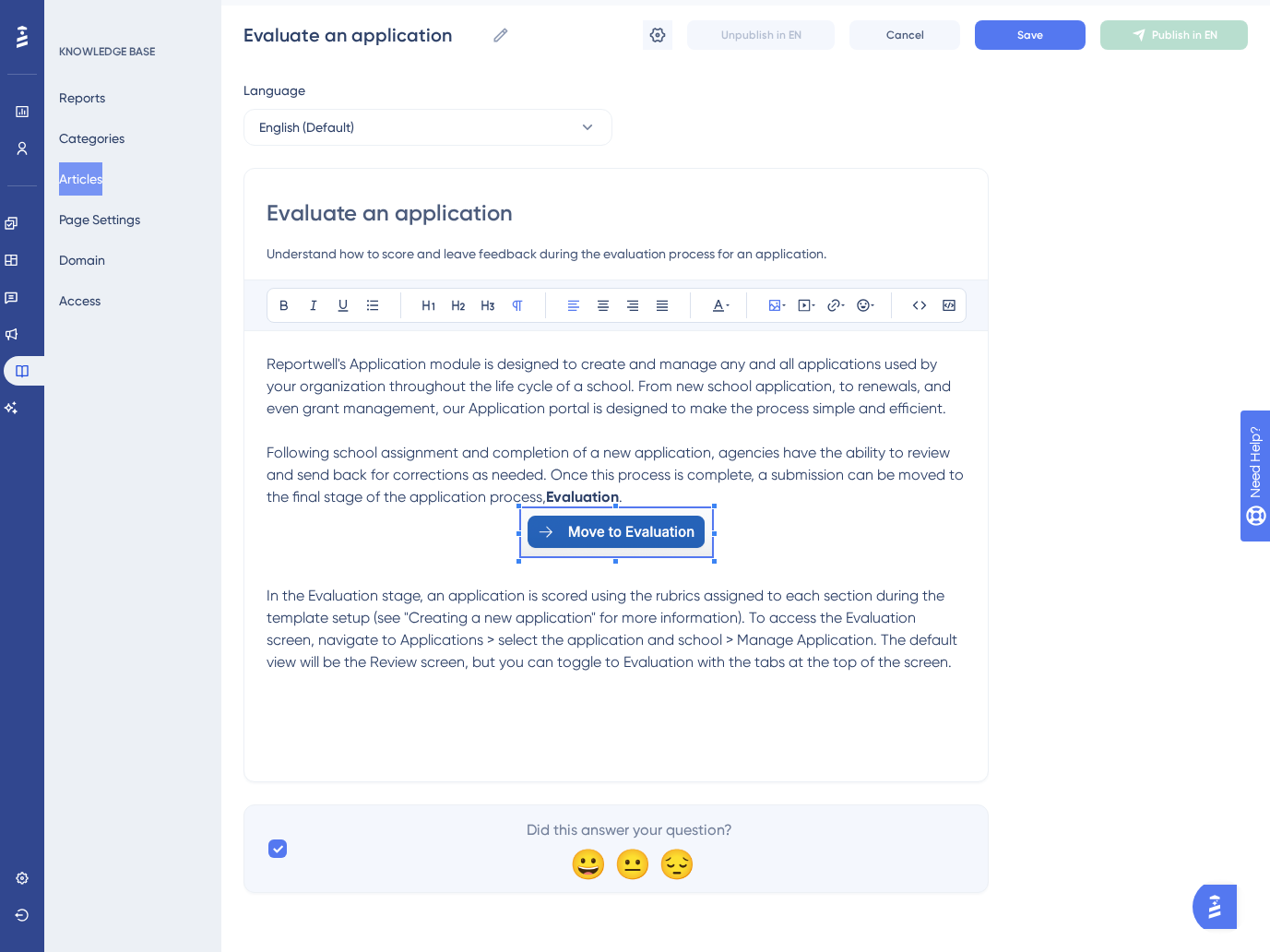
click at [362, 589] on span "In the Evaluation stage, an application is scored using the rubrics assigned to…" at bounding box center [613, 628] width 695 height 84
click at [660, 495] on p "Following school assignment and completion of a new application, agencies have …" at bounding box center [616, 475] width 699 height 67
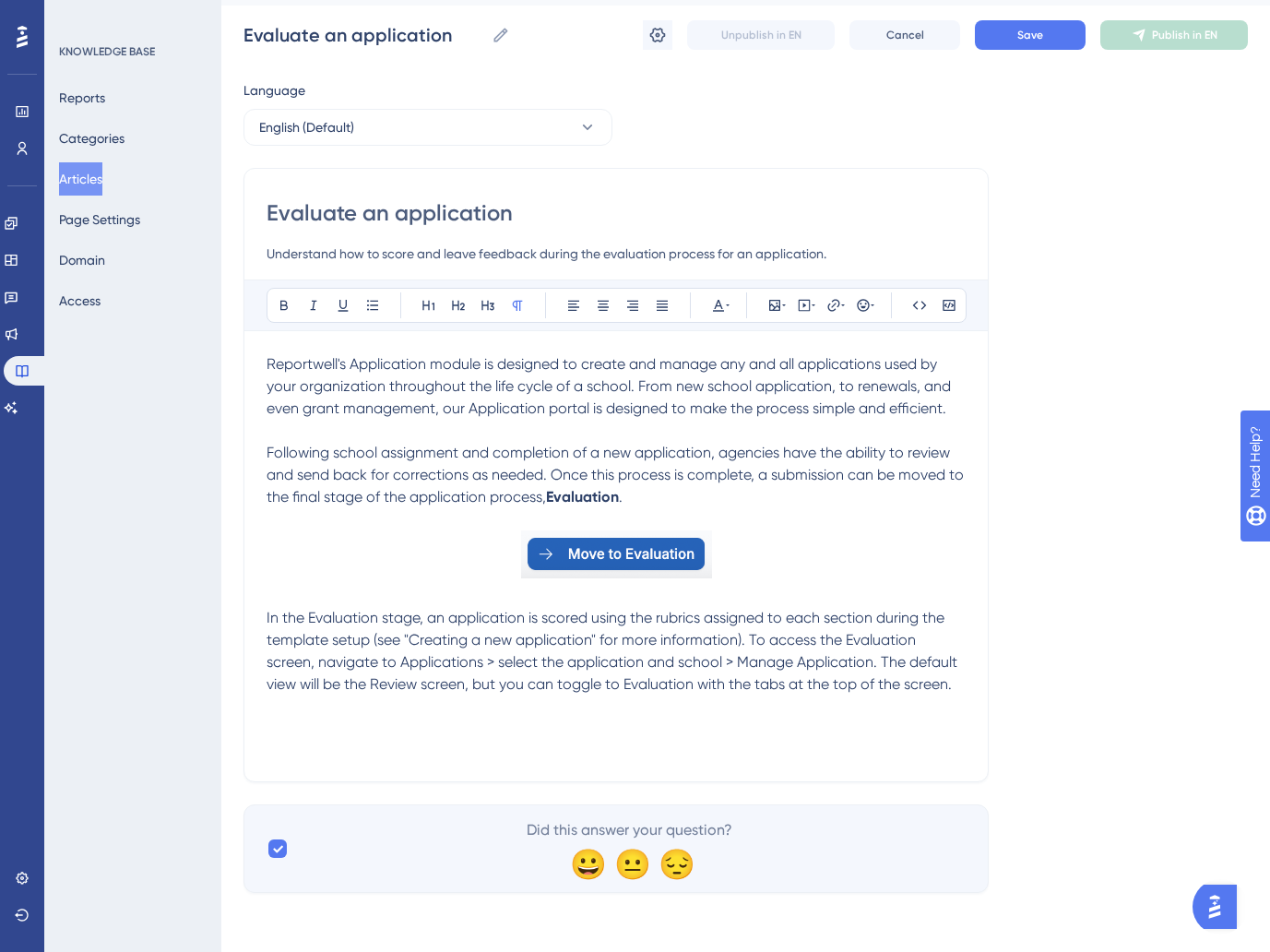
click at [369, 585] on p at bounding box center [616, 596] width 699 height 22
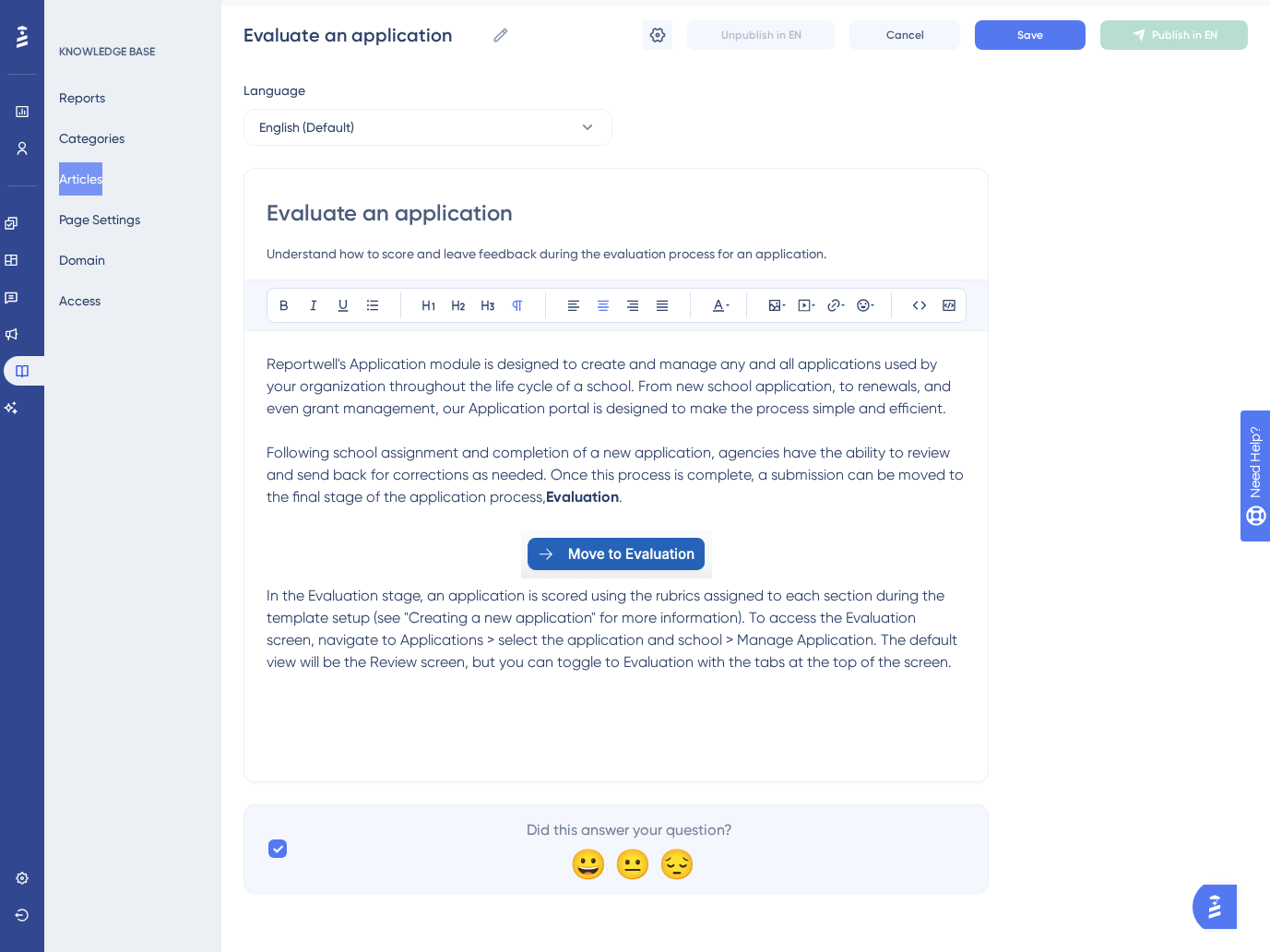
click at [1002, 682] on div "Language English (Default) Evaluate an application Understand how to score and …" at bounding box center [745, 486] width 1005 height 814
click at [609, 729] on div "Reportwell's Application module is designed to create and manage any and all ap…" at bounding box center [616, 556] width 699 height 405
click at [621, 558] on img at bounding box center [617, 555] width 191 height 48
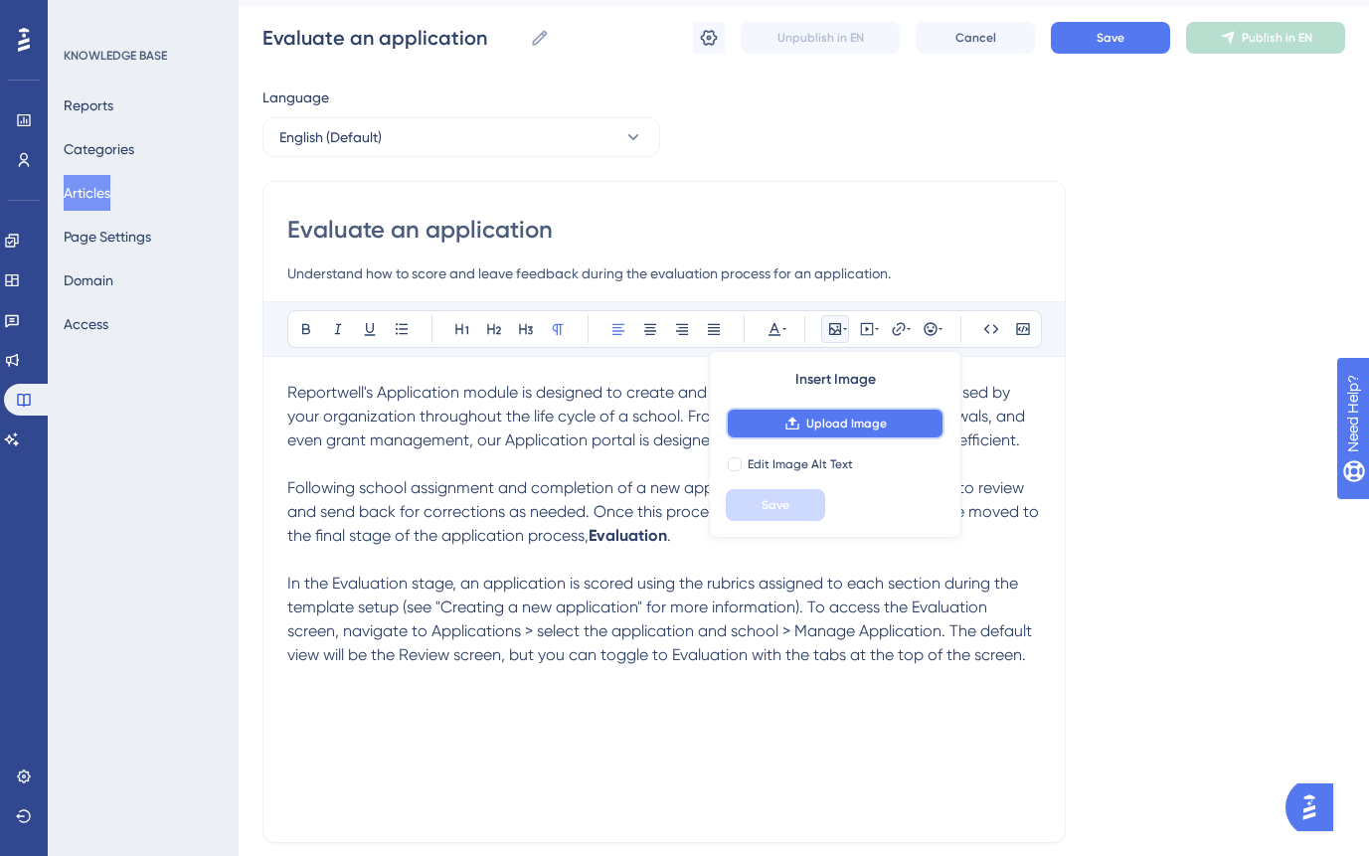
click at [784, 421] on icon at bounding box center [792, 424] width 16 height 16
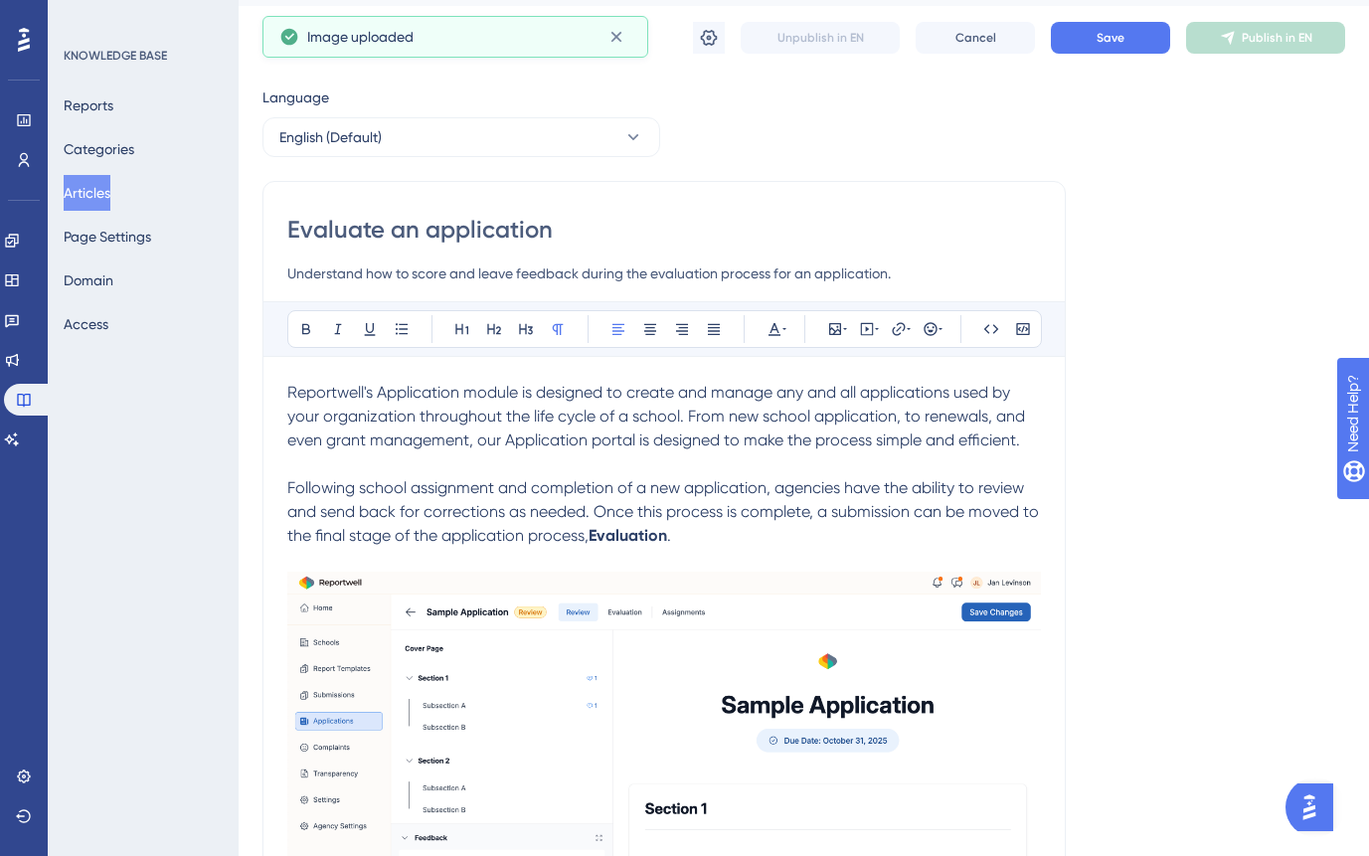
scroll to position [419, 0]
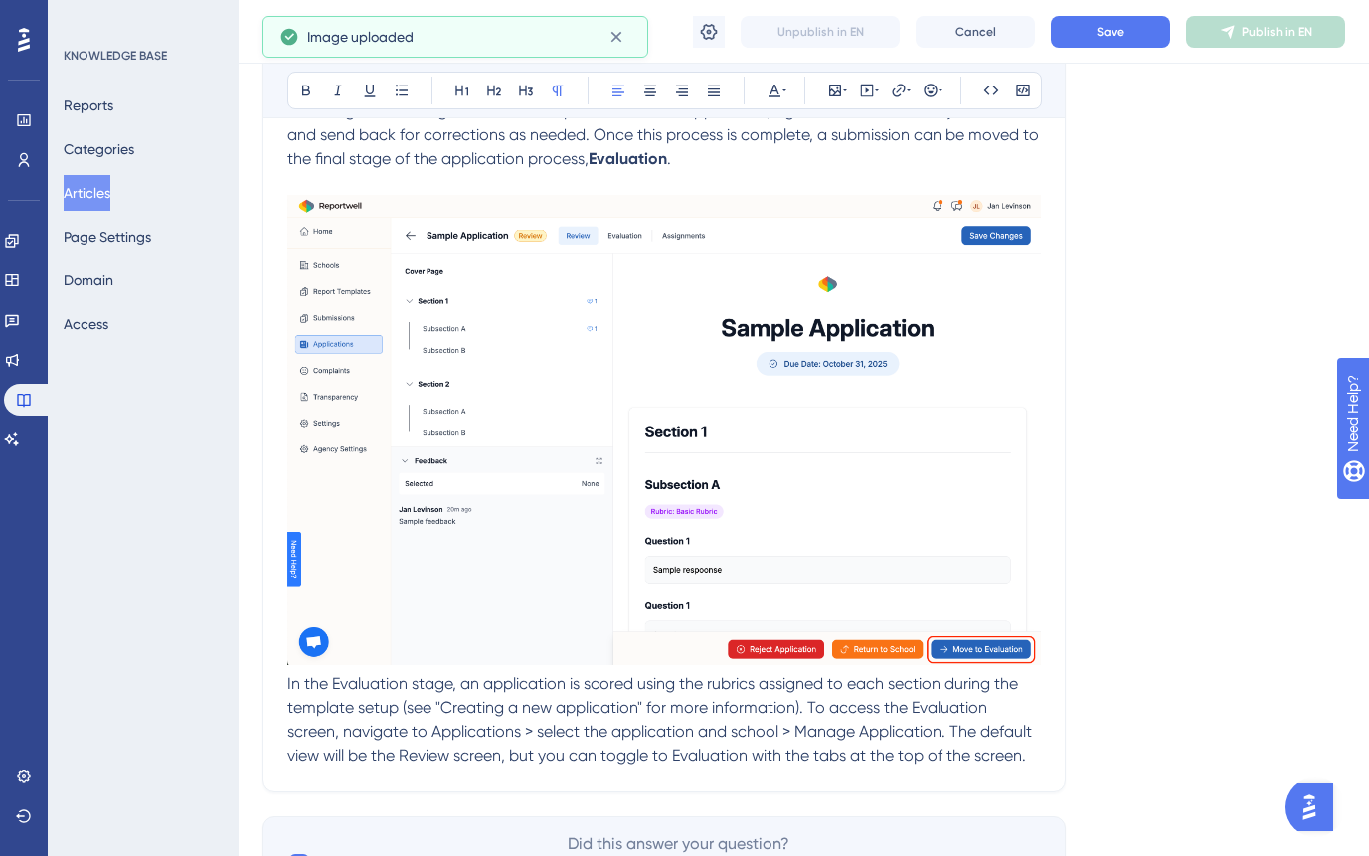
drag, startPoint x: 813, startPoint y: 474, endPoint x: 896, endPoint y: 562, distance: 120.3
click at [816, 478] on img at bounding box center [664, 430] width 754 height 470
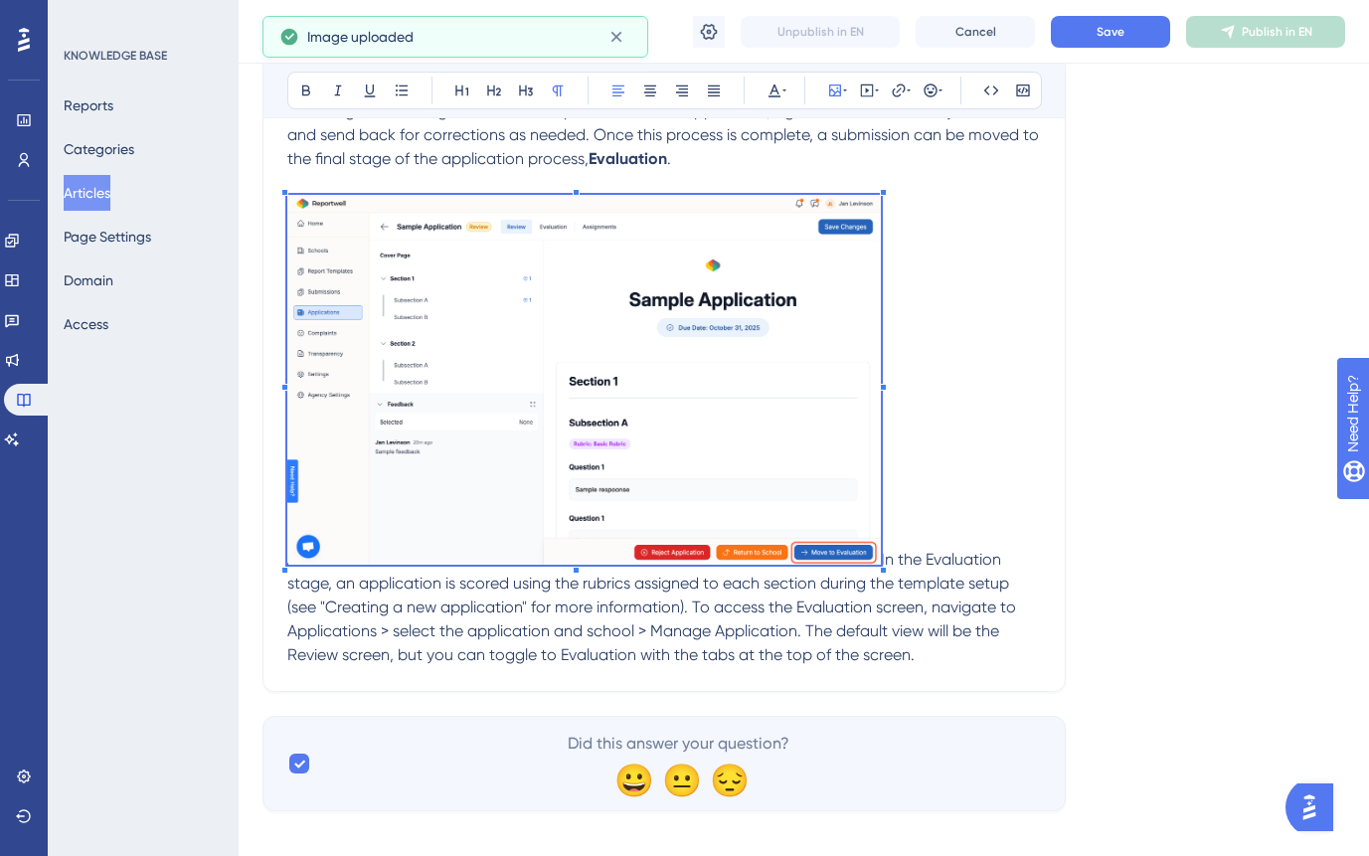
click at [881, 579] on p "In the Evaluation stage, an application is scored using the rubrics assigned to…" at bounding box center [664, 431] width 754 height 472
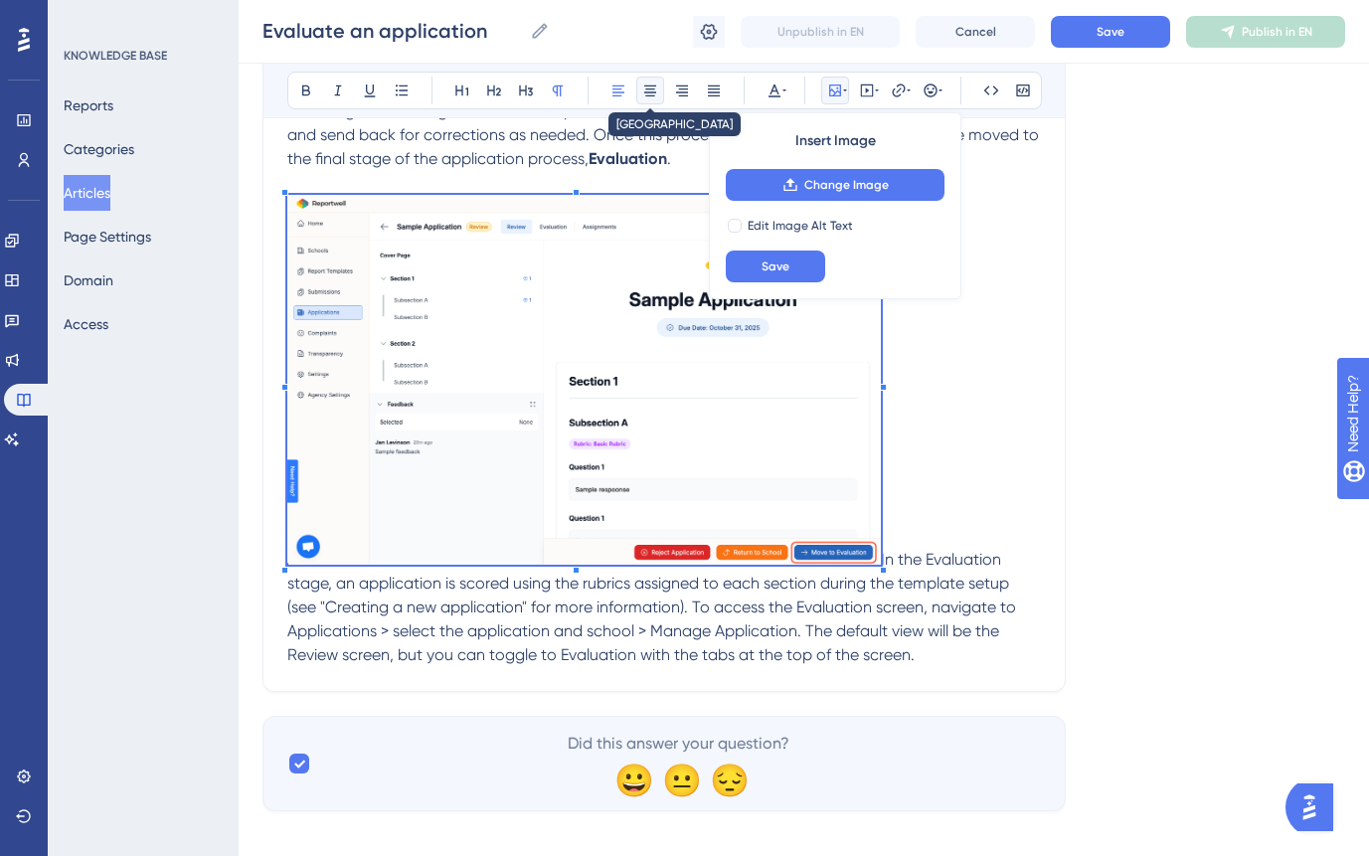
click at [658, 95] on button at bounding box center [650, 91] width 28 height 28
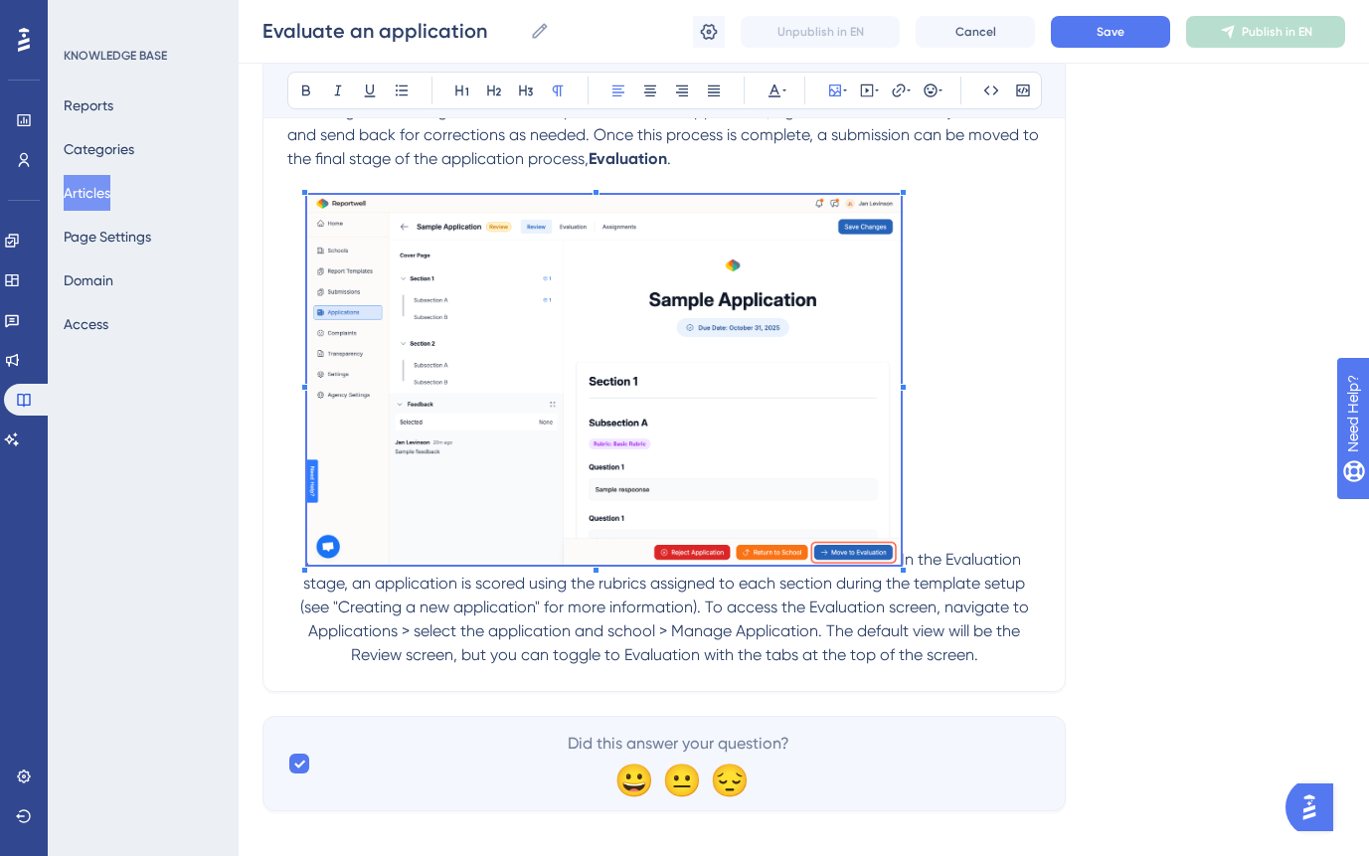
click at [980, 392] on p "In the Evaluation stage, an application is scored using the rubrics assigned to…" at bounding box center [664, 431] width 754 height 472
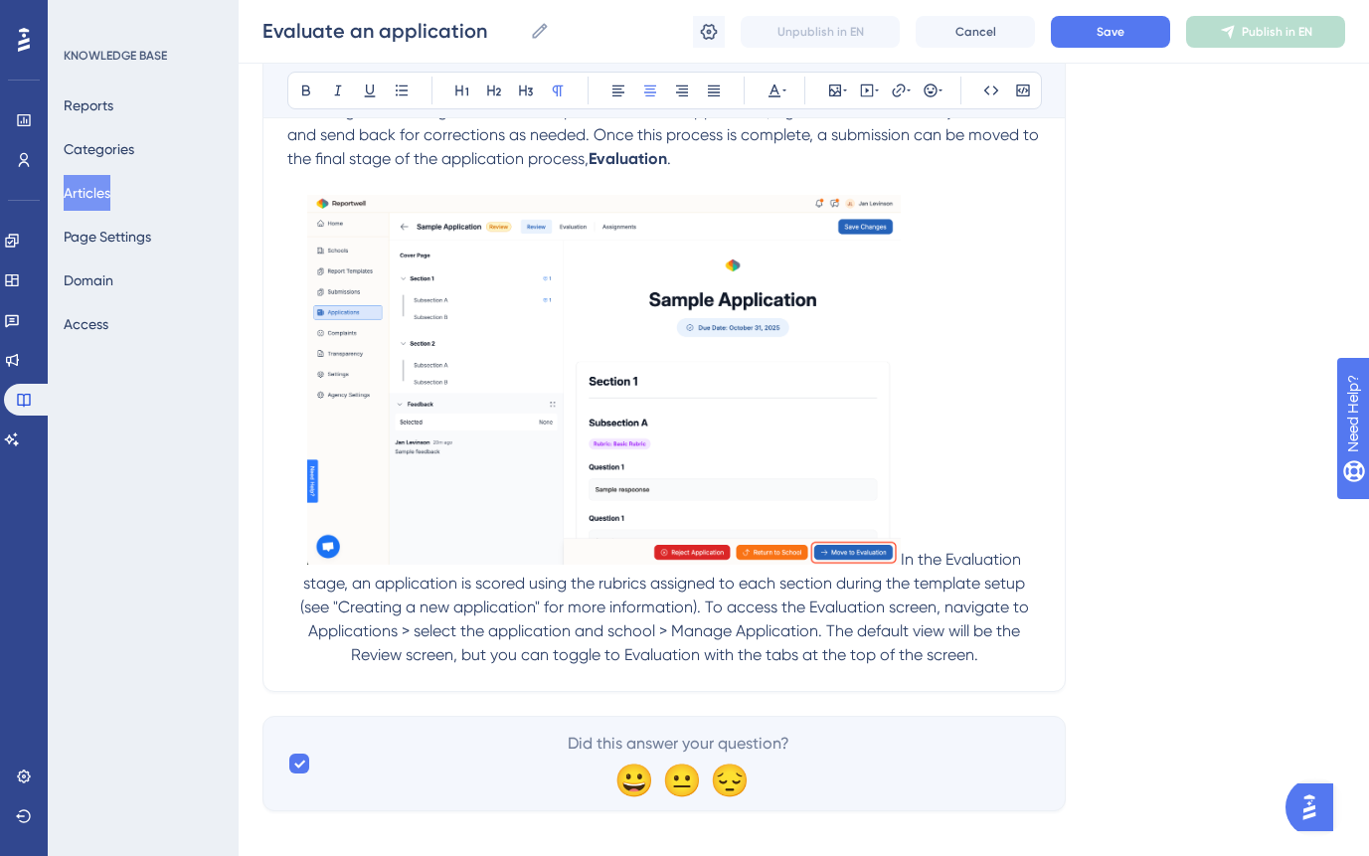
drag, startPoint x: 900, startPoint y: 564, endPoint x: 902, endPoint y: 580, distance: 16.0
click at [900, 565] on span "In the Evaluation stage, an application is scored using the rubrics assigned to…" at bounding box center [666, 607] width 733 height 114
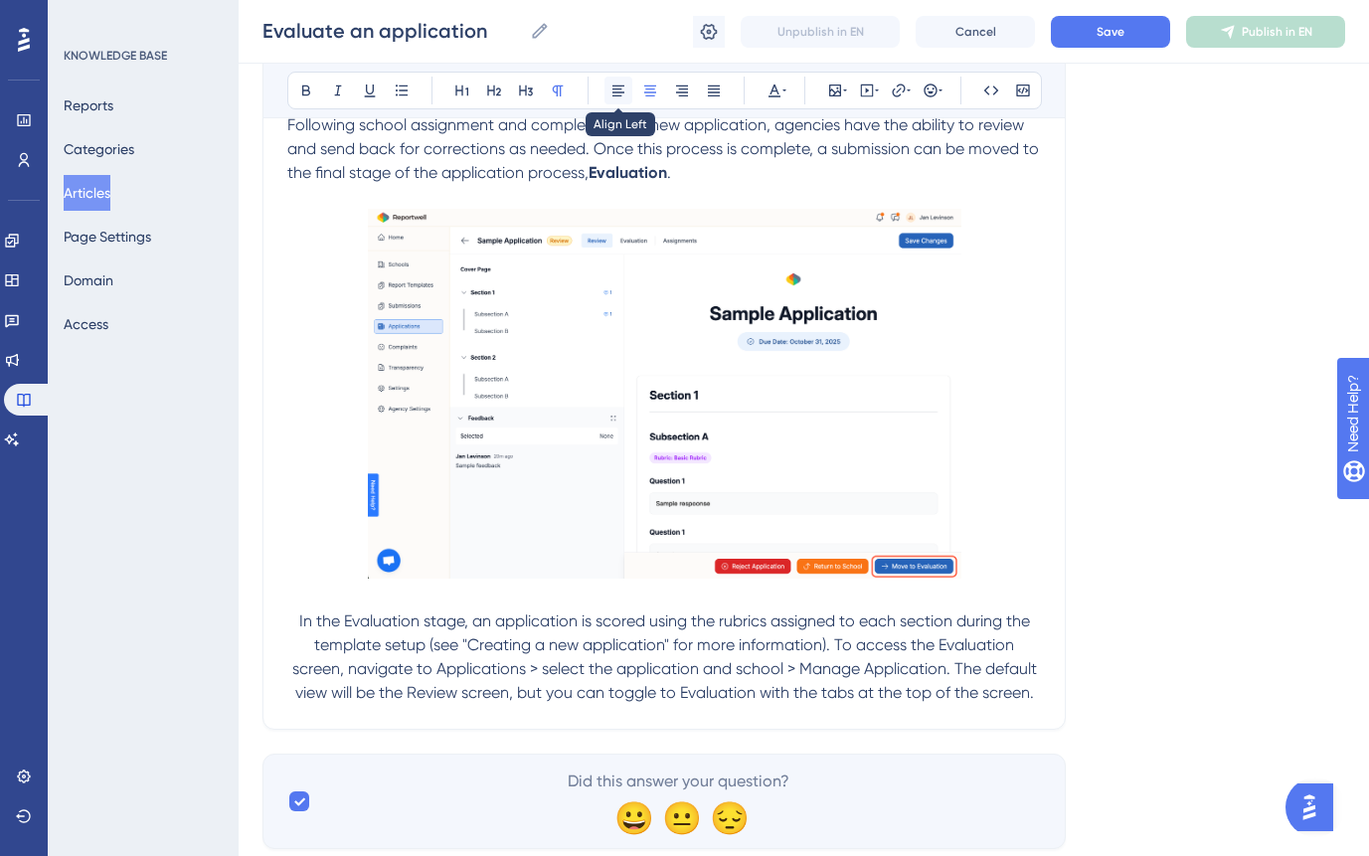
click at [617, 98] on button at bounding box center [619, 91] width 28 height 28
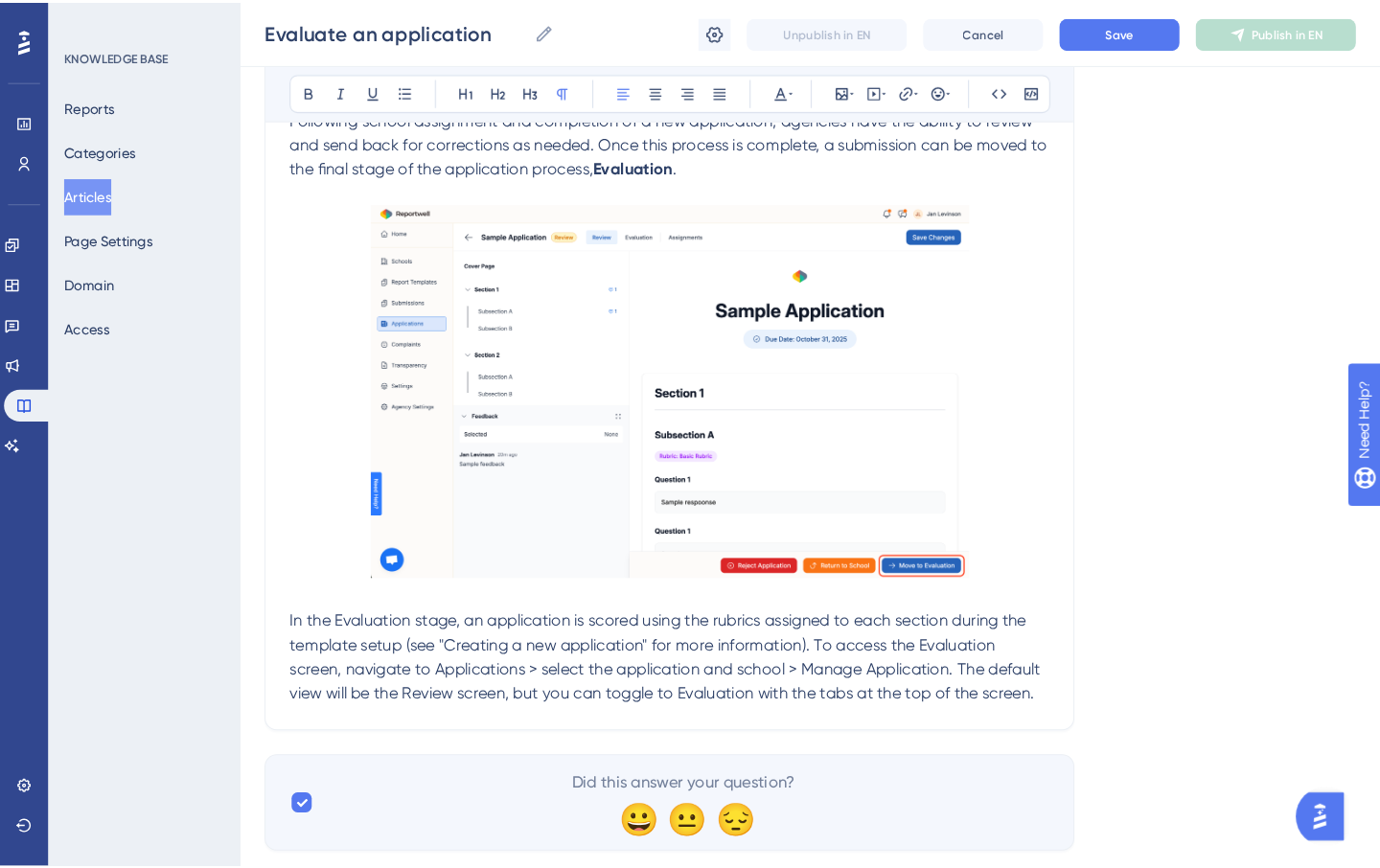
scroll to position [445, 0]
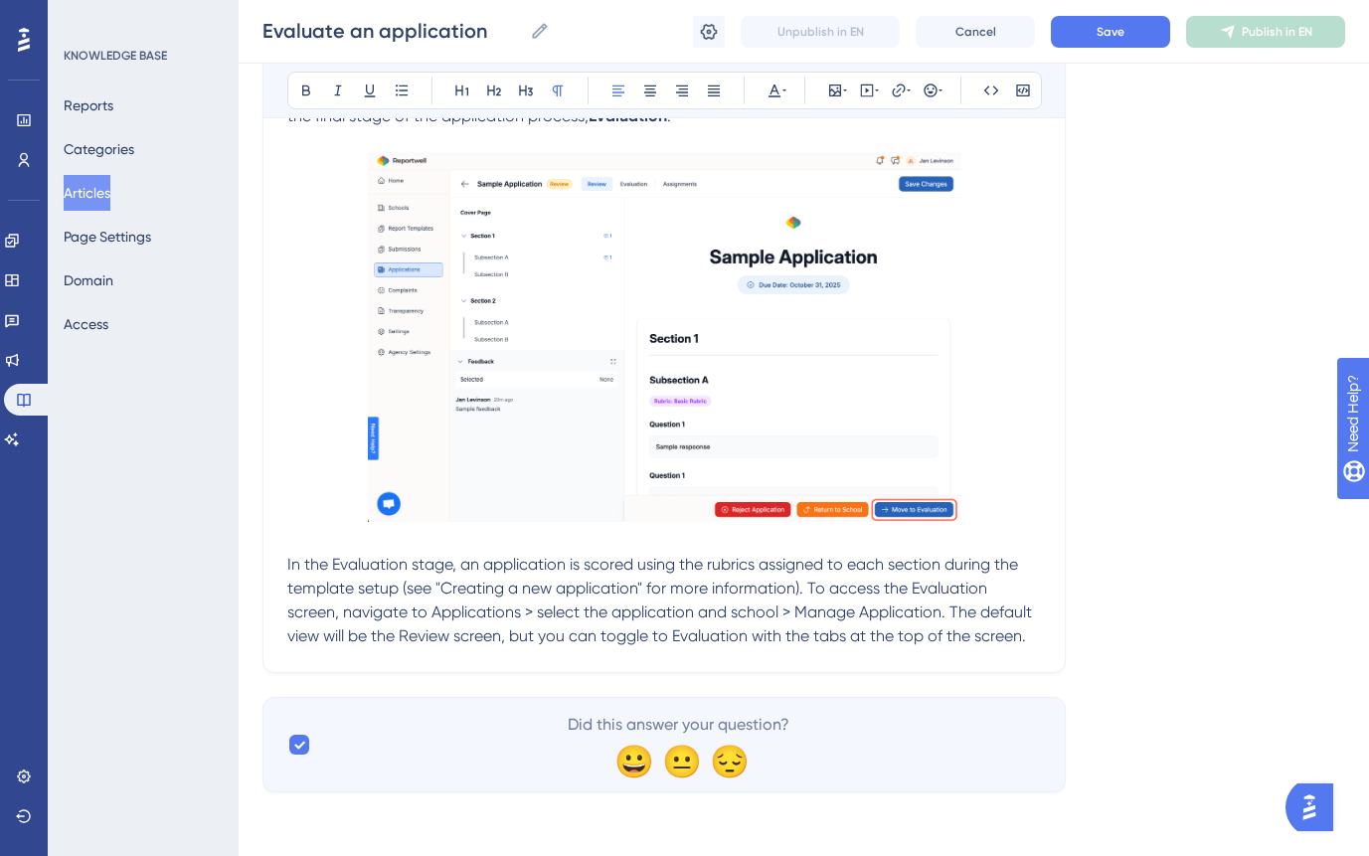
click at [1052, 633] on div "Evaluate an application Understand how to score and leave feedback during the e…" at bounding box center [663, 217] width 803 height 912
click at [1049, 635] on div "Evaluate an application Understand how to score and leave feedback during the e…" at bounding box center [663, 217] width 803 height 912
click at [1036, 638] on p "In the Evaluation stage, an application is scored using the rubrics assigned to…" at bounding box center [664, 600] width 754 height 95
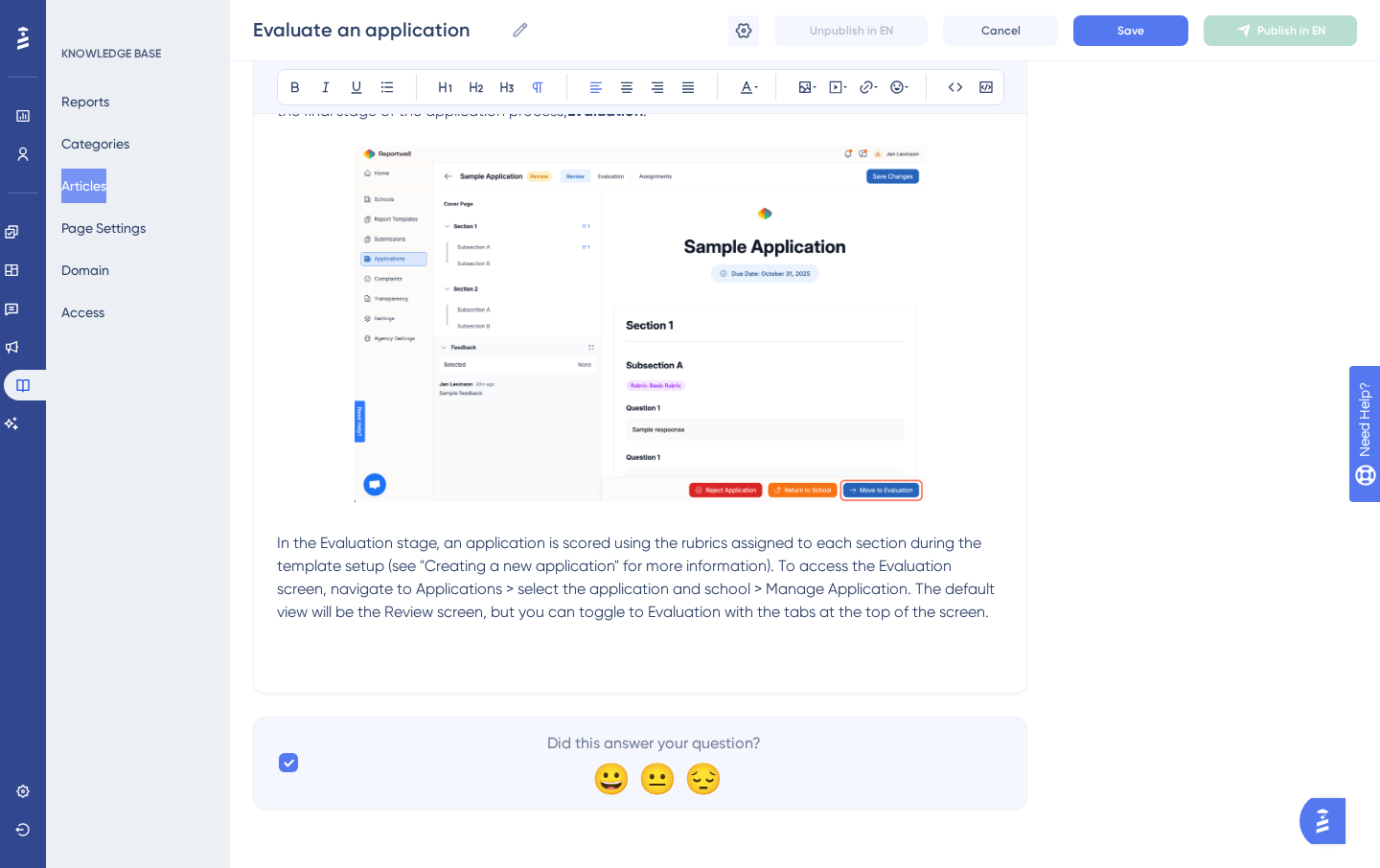
click at [452, 640] on p at bounding box center [640, 635] width 727 height 23
click at [807, 83] on icon at bounding box center [805, 88] width 15 height 15
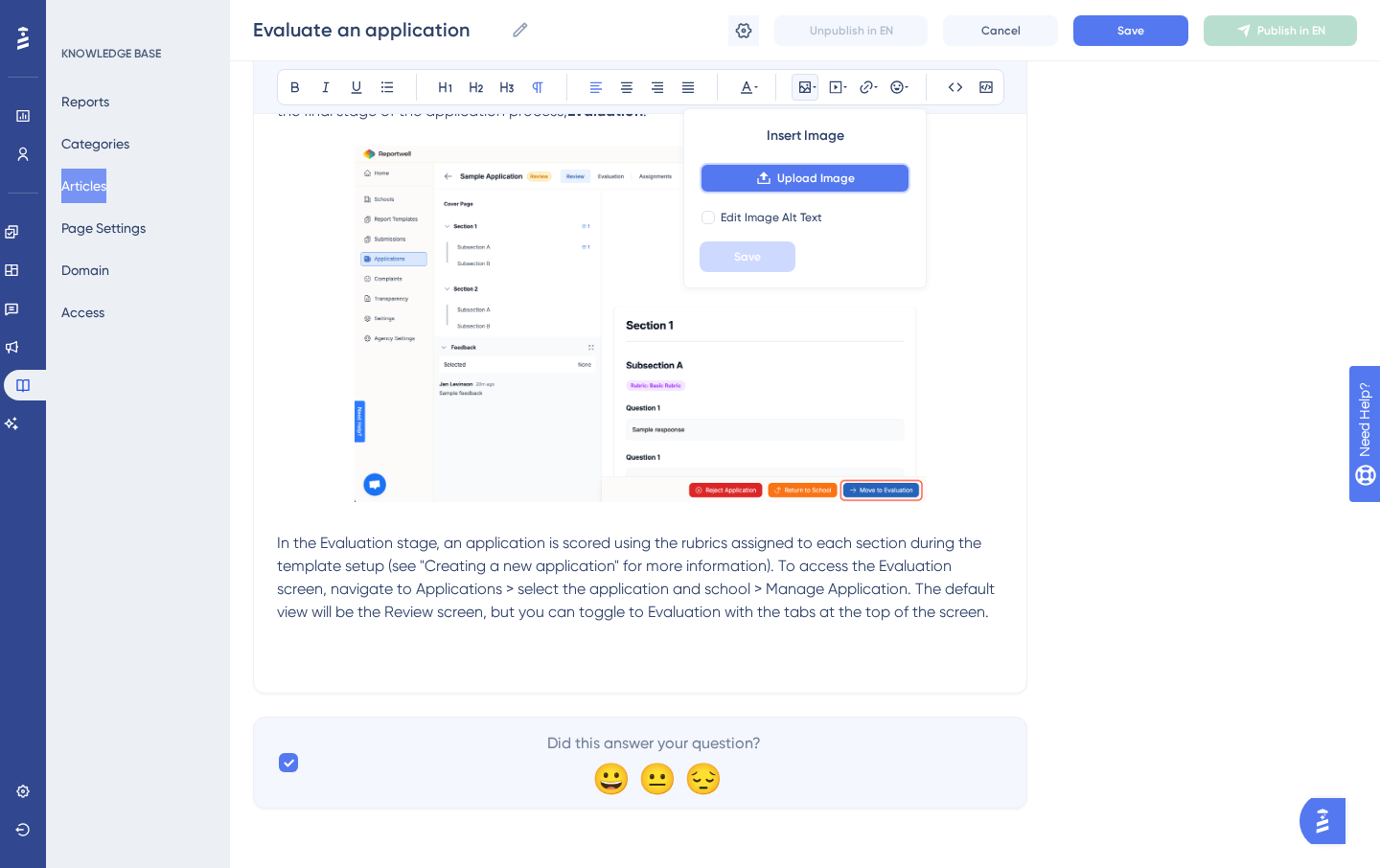
click at [801, 175] on span "Upload Image" at bounding box center [815, 178] width 78 height 15
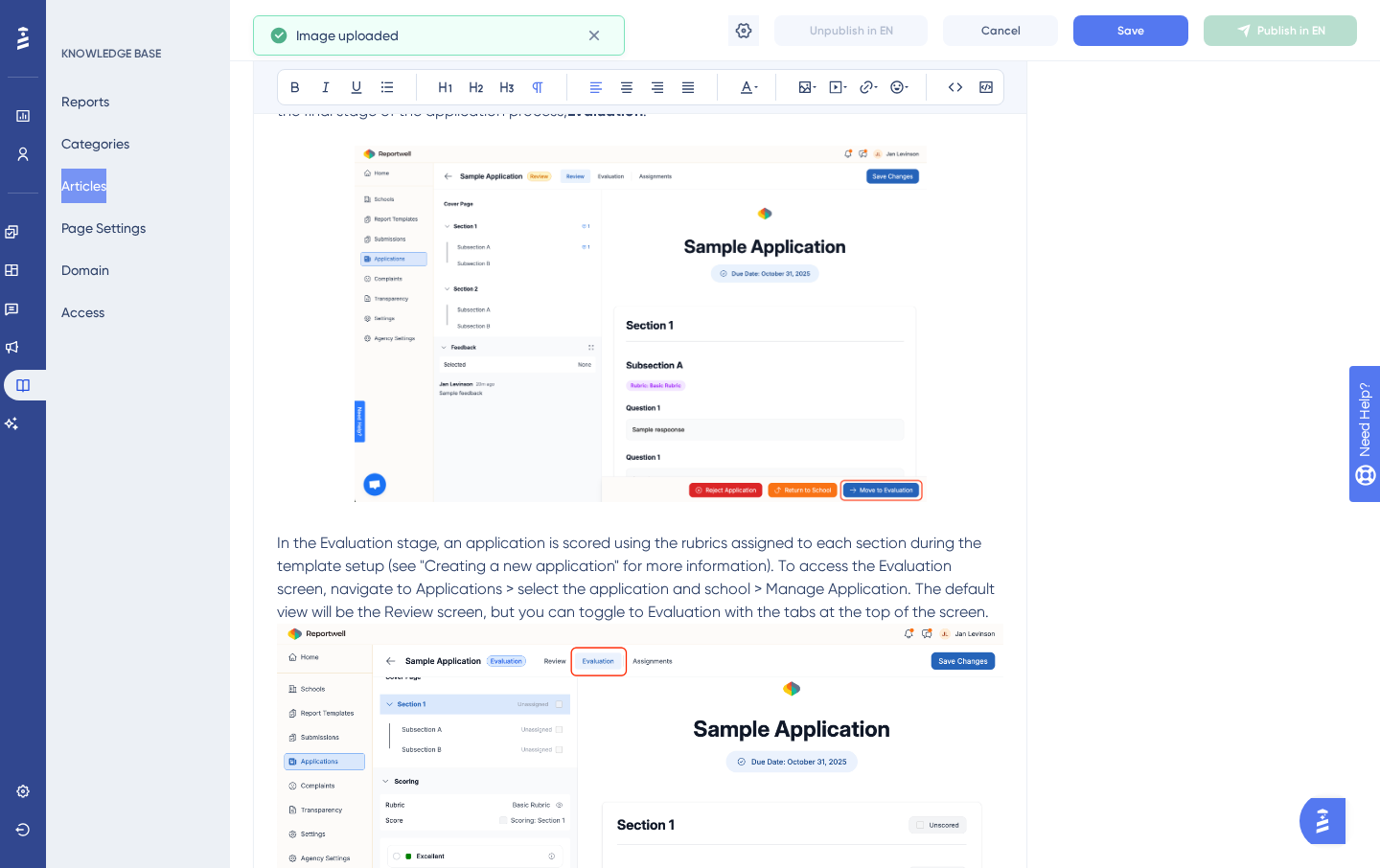
click at [1008, 606] on div "Evaluate an application Understand how to score and leave feedback during the e…" at bounding box center [639, 451] width 774 height 1364
click at [1000, 611] on p "In the Evaluation stage, an application is scored using the rubrics assigned to…" at bounding box center [640, 577] width 727 height 92
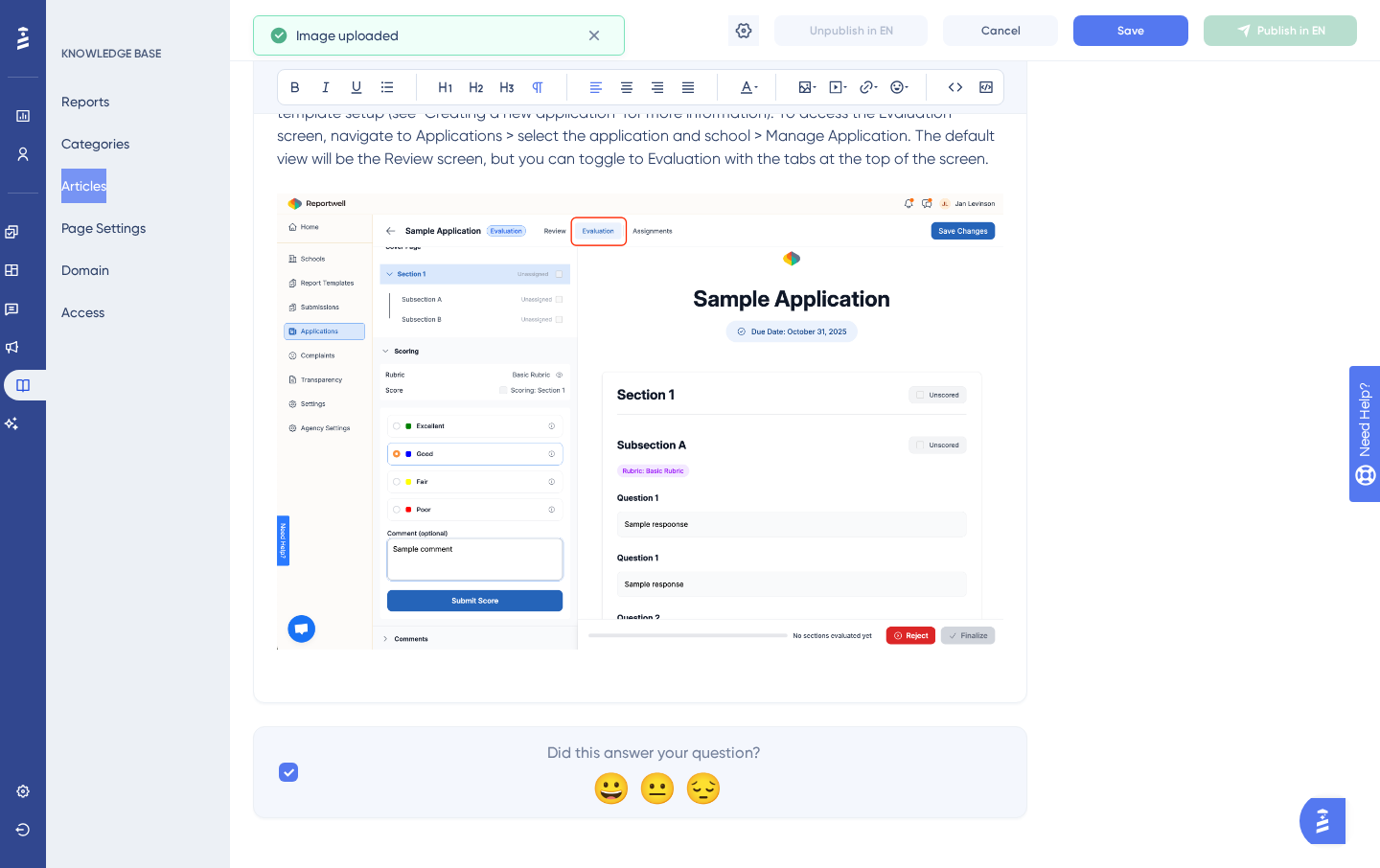
scroll to position [911, 0]
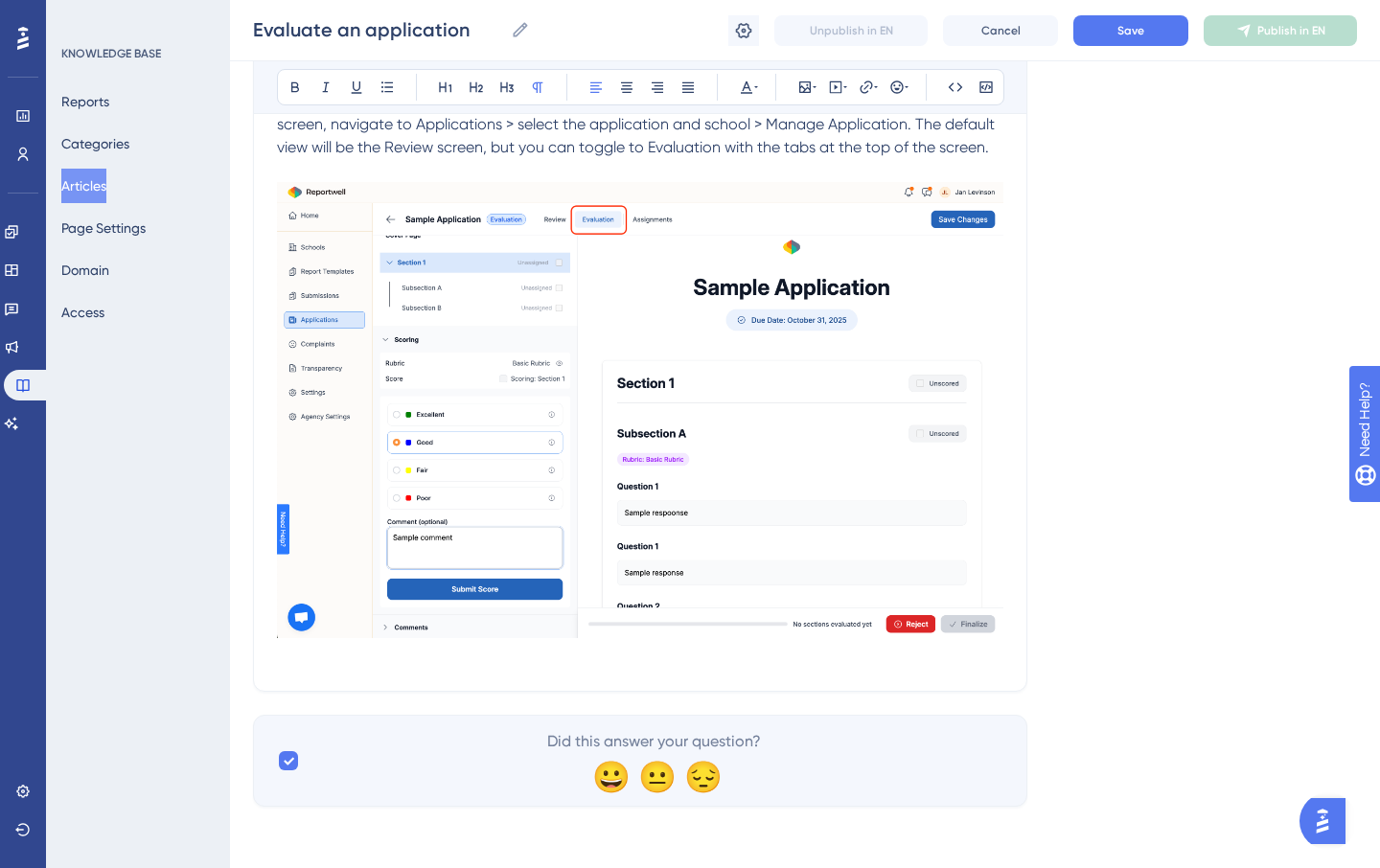
click at [412, 648] on p at bounding box center [640, 656] width 727 height 23
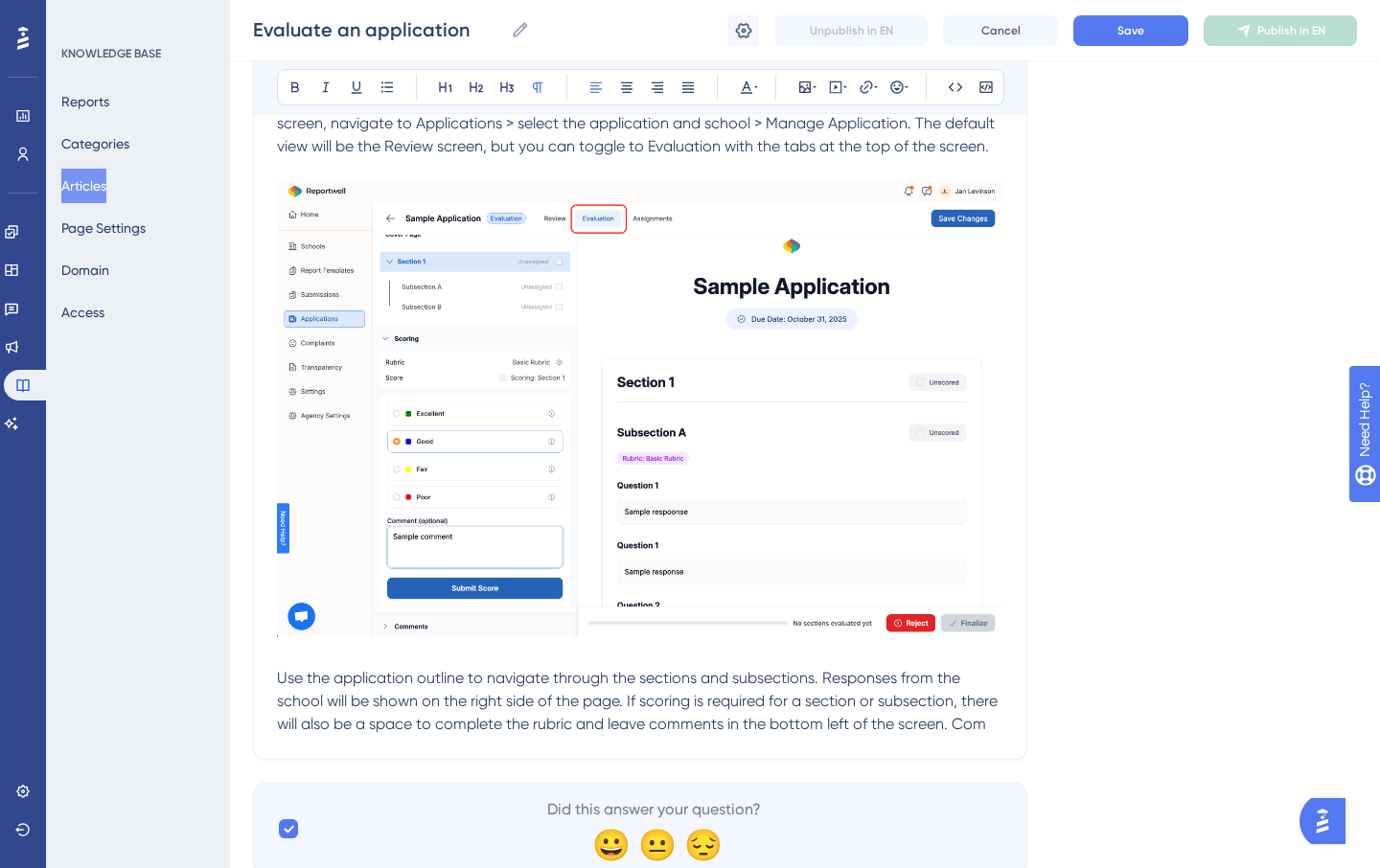
scroll to position [980, 0]
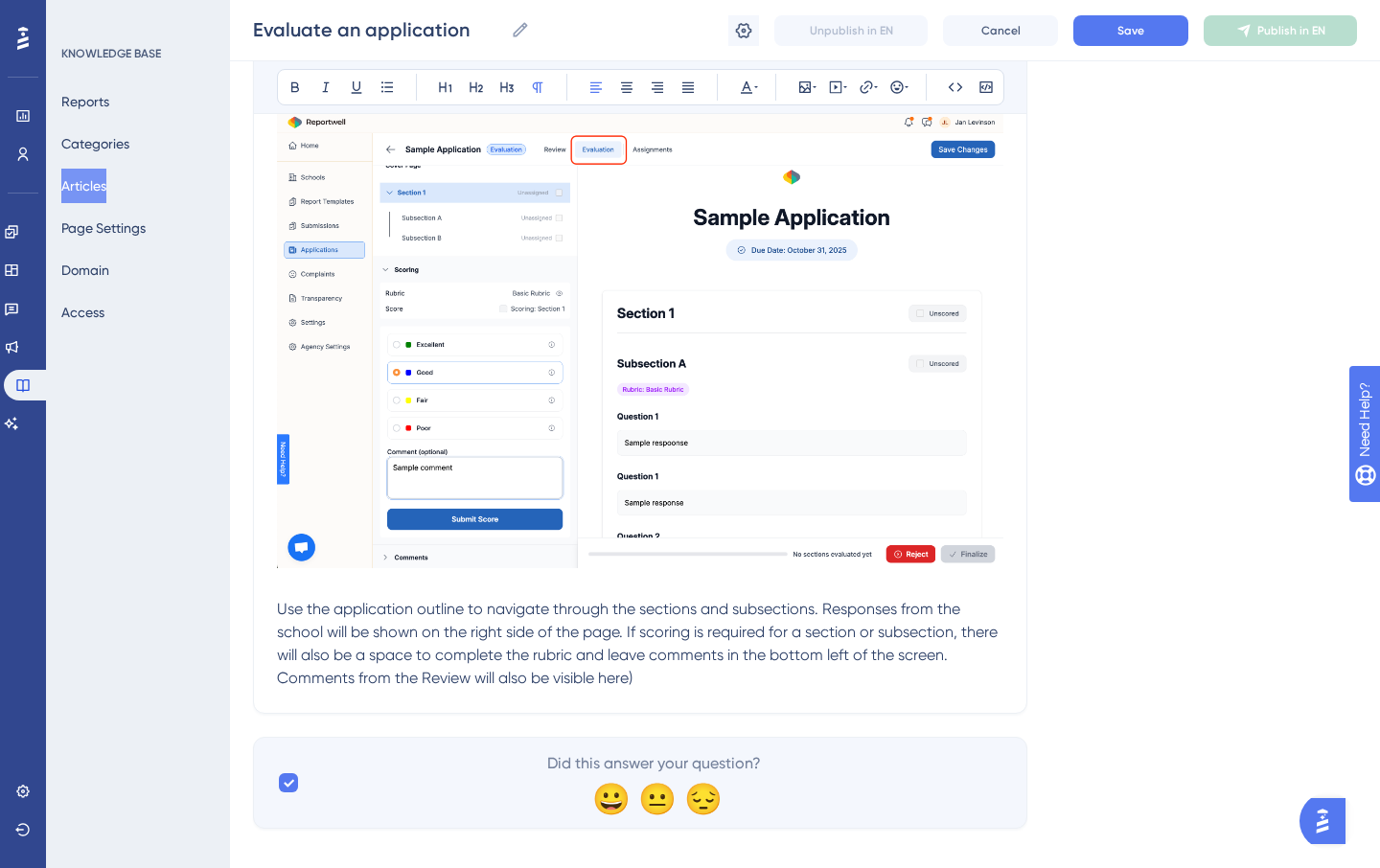
drag, startPoint x: 281, startPoint y: 683, endPoint x: 317, endPoint y: 736, distance: 64.1
click at [282, 684] on span "Use the application outline to navigate through the sections and subsections. R…" at bounding box center [639, 643] width 725 height 87
click at [656, 668] on p "Use the application outline to navigate through the sections and subsections. R…" at bounding box center [640, 643] width 727 height 92
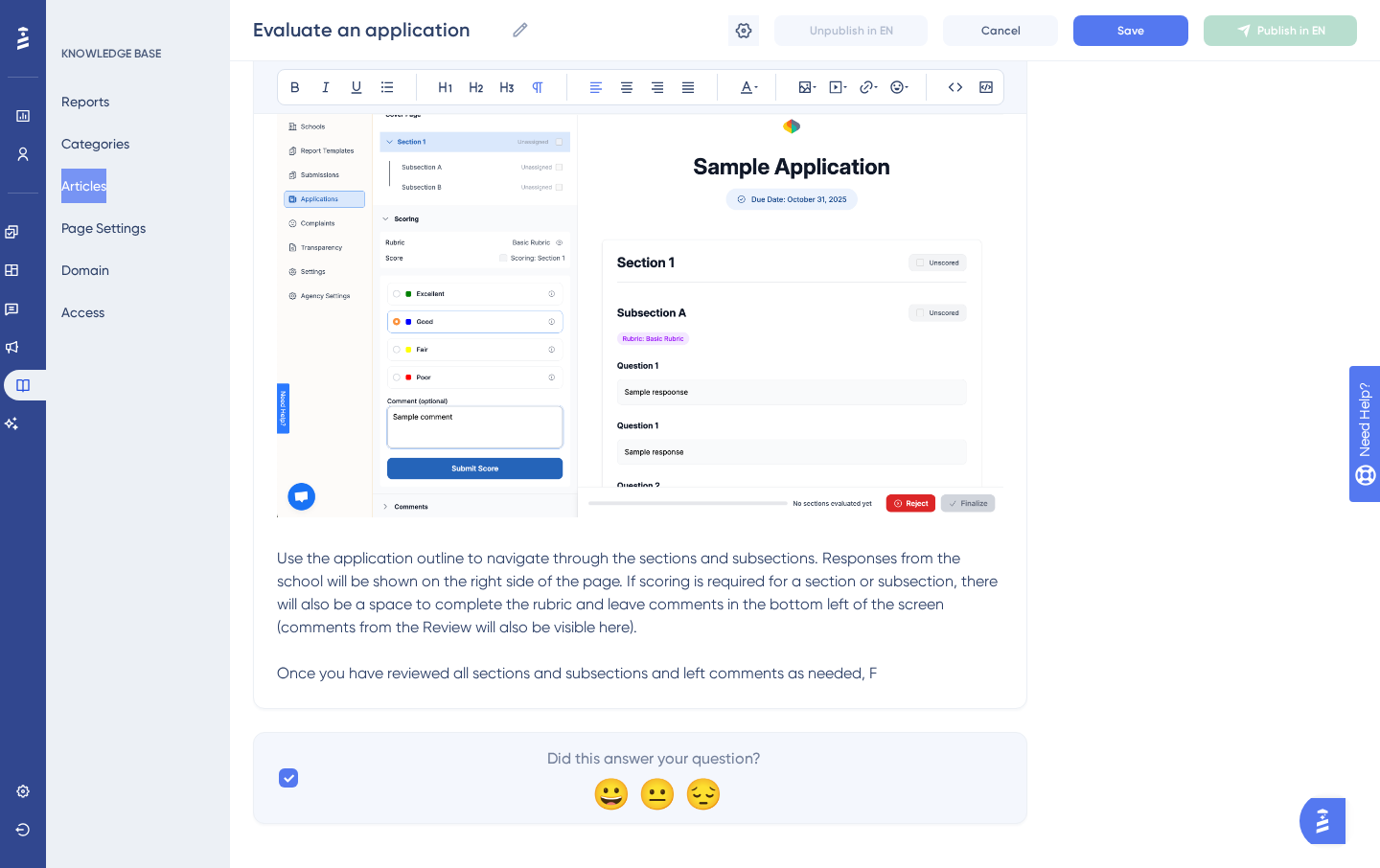
scroll to position [1032, 0]
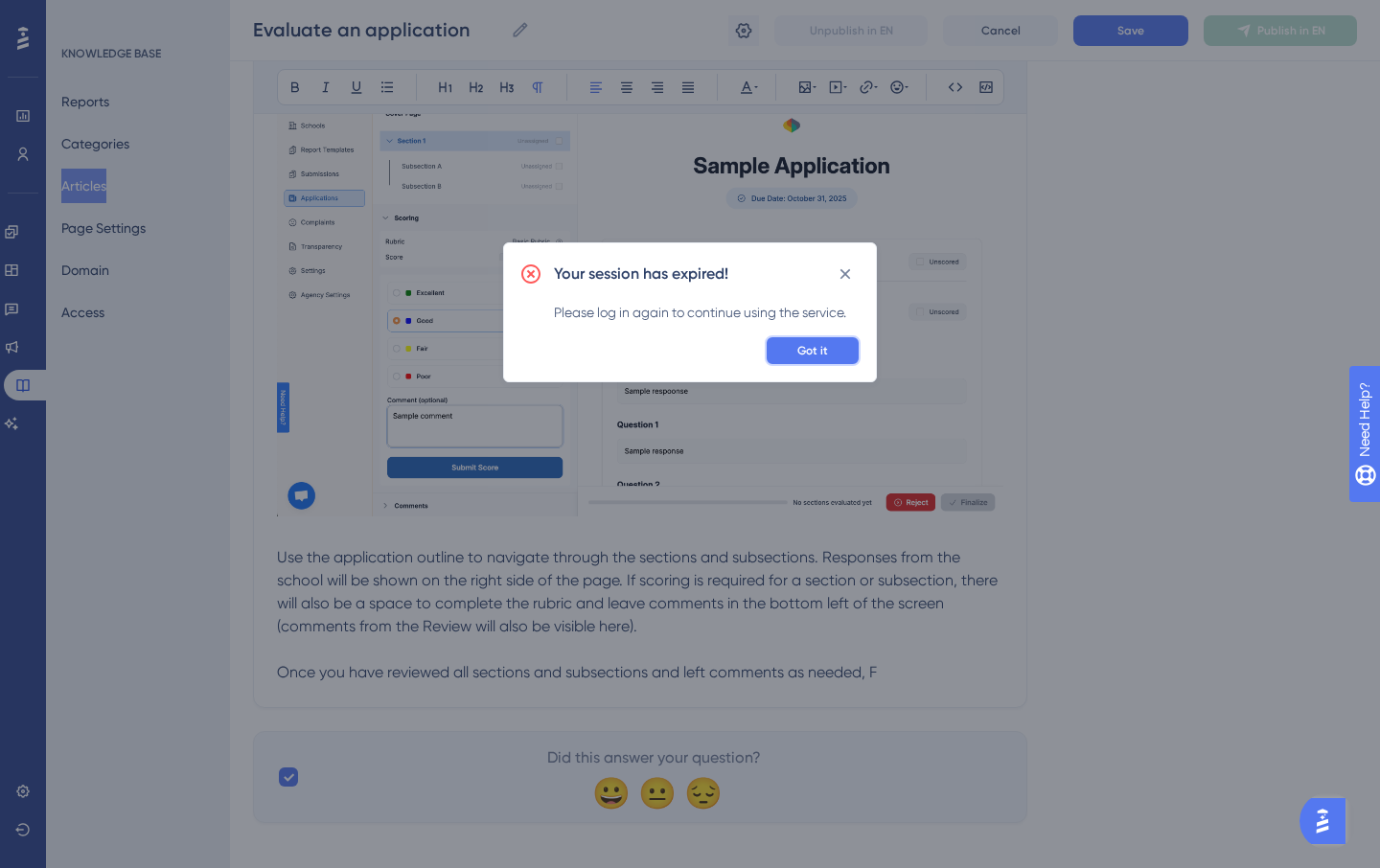
click at [809, 356] on span "Got it" at bounding box center [812, 351] width 31 height 15
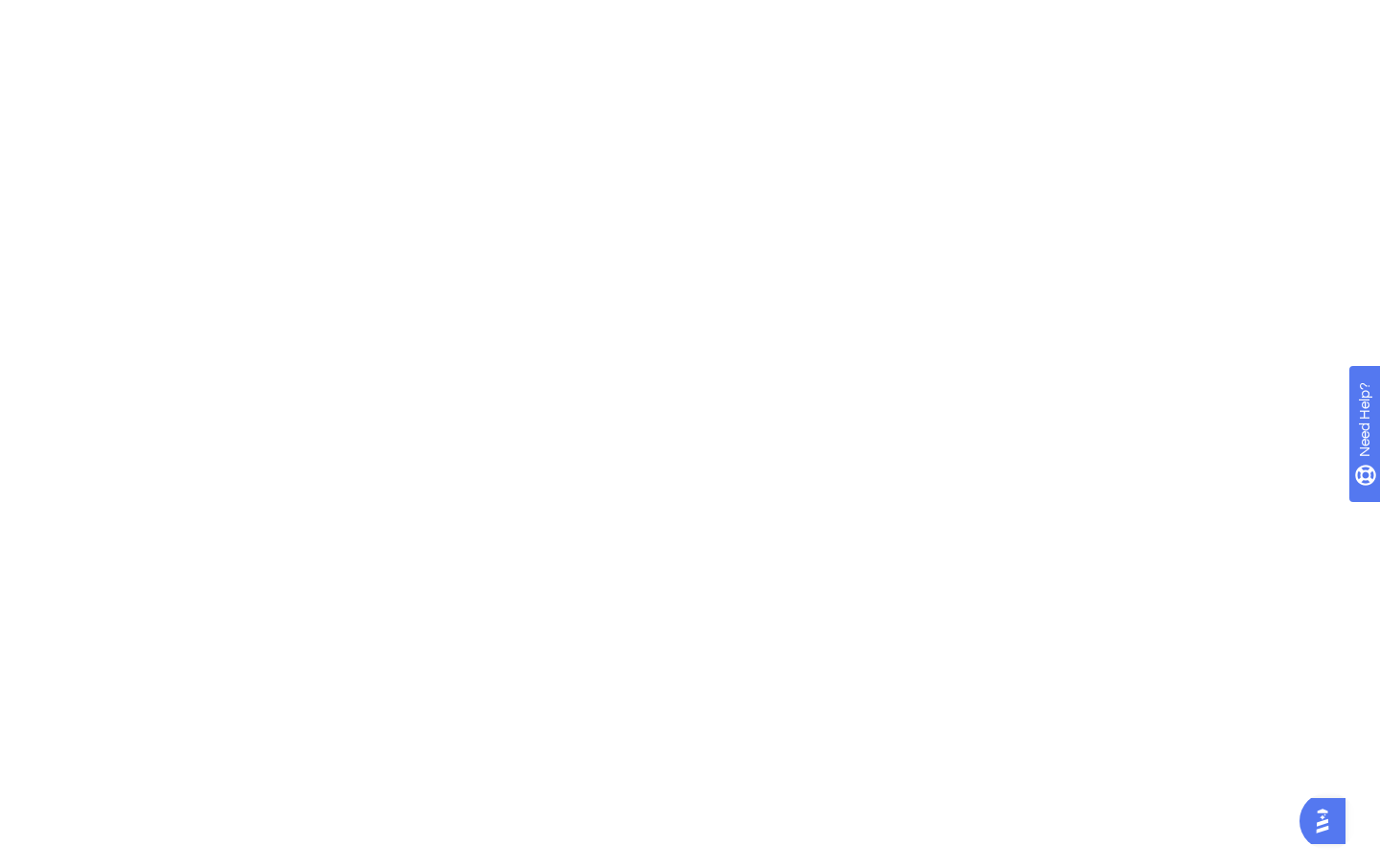
scroll to position [0, 0]
